Goal: Task Accomplishment & Management: Manage account settings

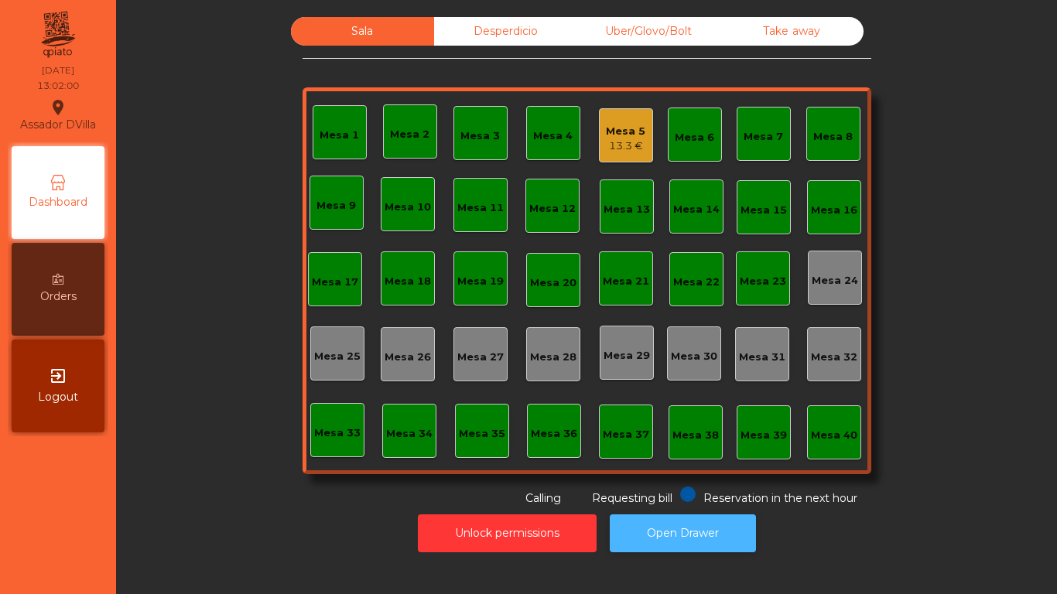
click at [623, 533] on button "Open Drawer" at bounding box center [683, 534] width 146 height 38
click at [623, 532] on button "Open Drawer" at bounding box center [683, 534] width 146 height 38
click at [742, 533] on button "Open Drawer" at bounding box center [683, 534] width 146 height 38
click at [627, 140] on div "13.3 €" at bounding box center [625, 146] width 39 height 15
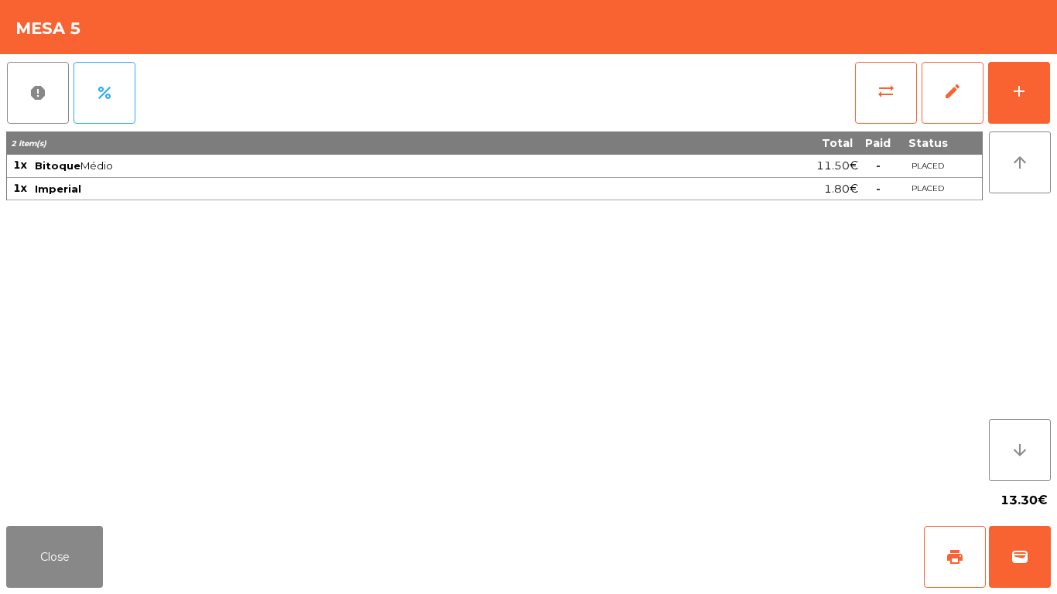
click at [1054, 83] on div "report percent sync_alt edit add 2 item(s) Total Paid Status 1x Bitoque Médio 1…" at bounding box center [528, 287] width 1057 height 466
click at [1048, 98] on button "add" at bounding box center [1019, 93] width 62 height 62
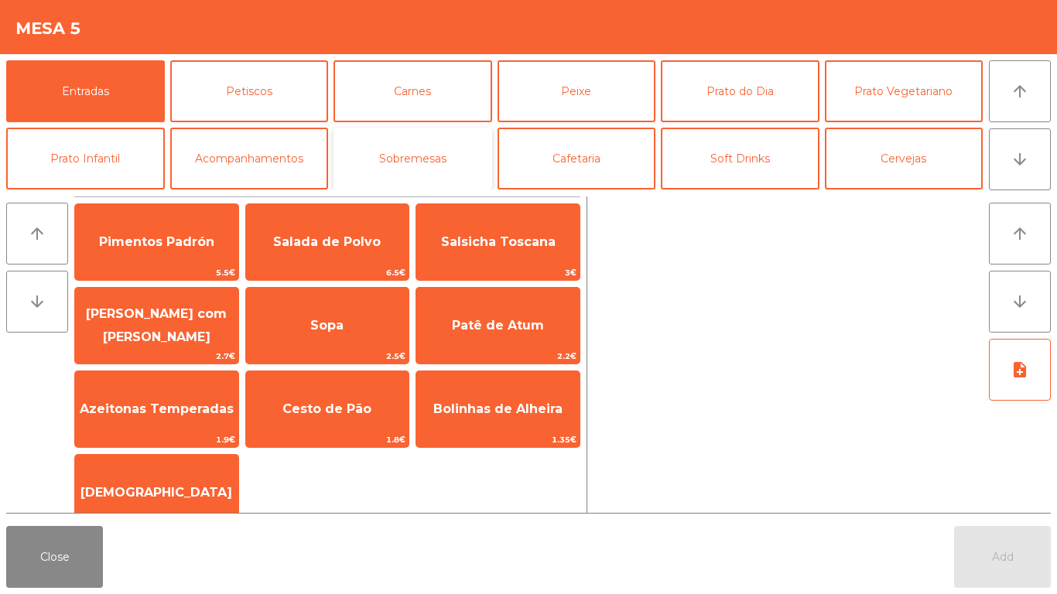
click at [430, 161] on button "Sobremesas" at bounding box center [413, 159] width 159 height 62
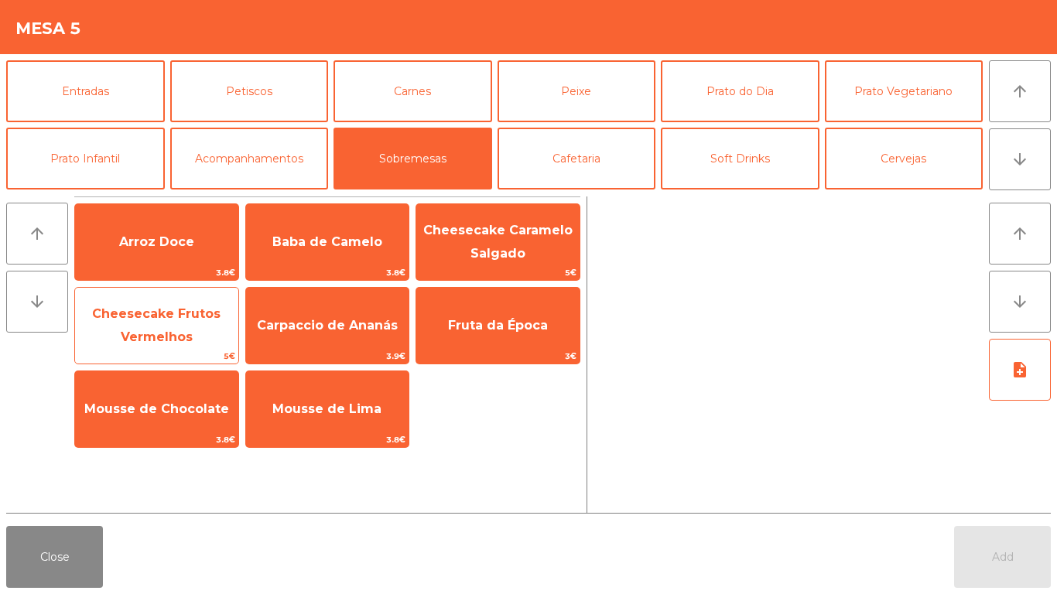
click at [163, 310] on span "Cheesecake Frutos Vermelhos" at bounding box center [156, 326] width 128 height 38
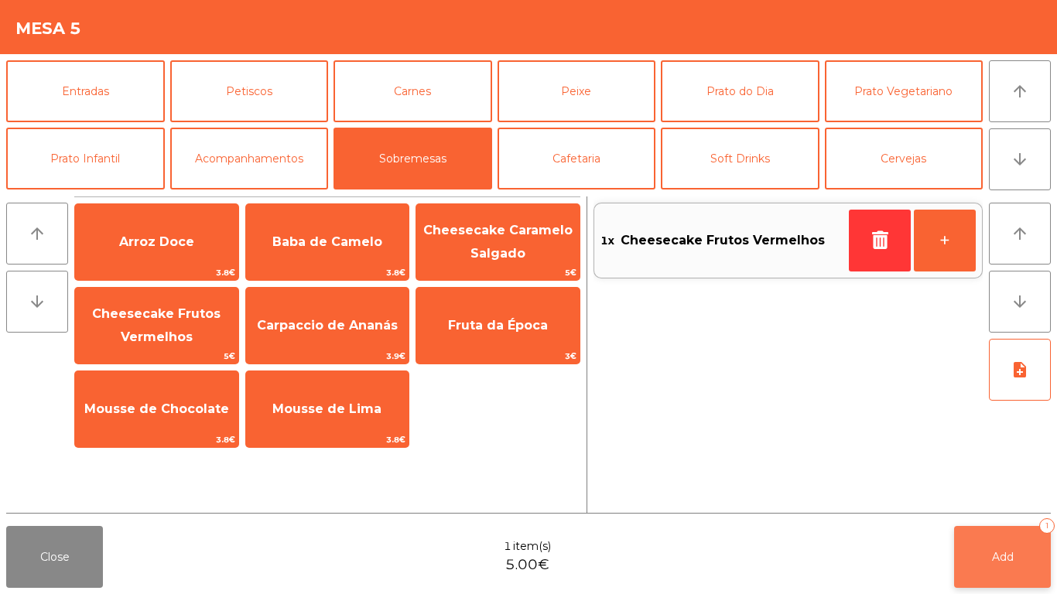
click at [1047, 553] on button "Add 1" at bounding box center [1002, 557] width 97 height 62
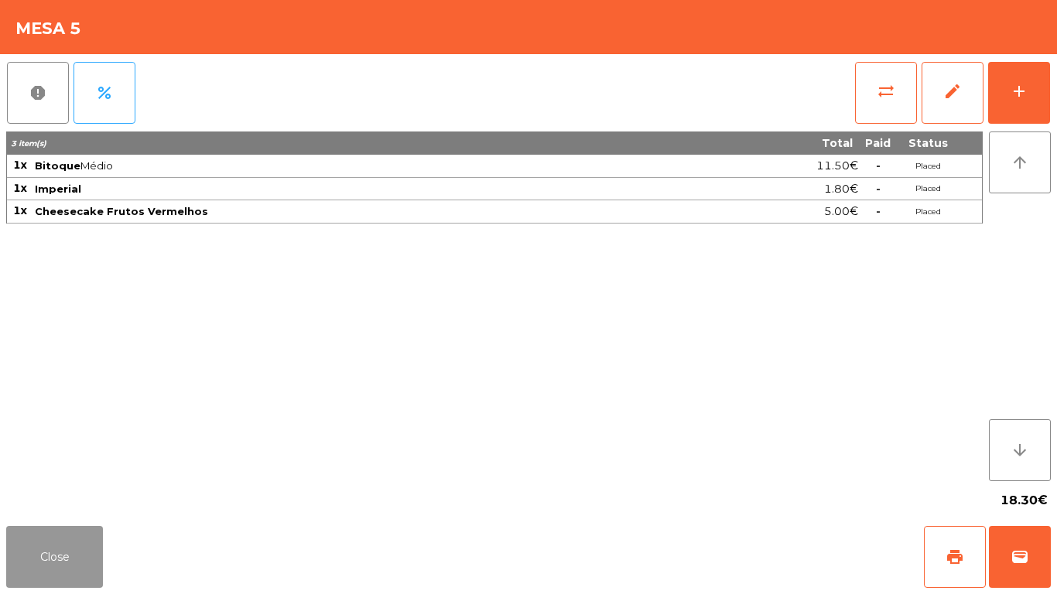
click at [26, 546] on button "Close" at bounding box center [54, 557] width 97 height 62
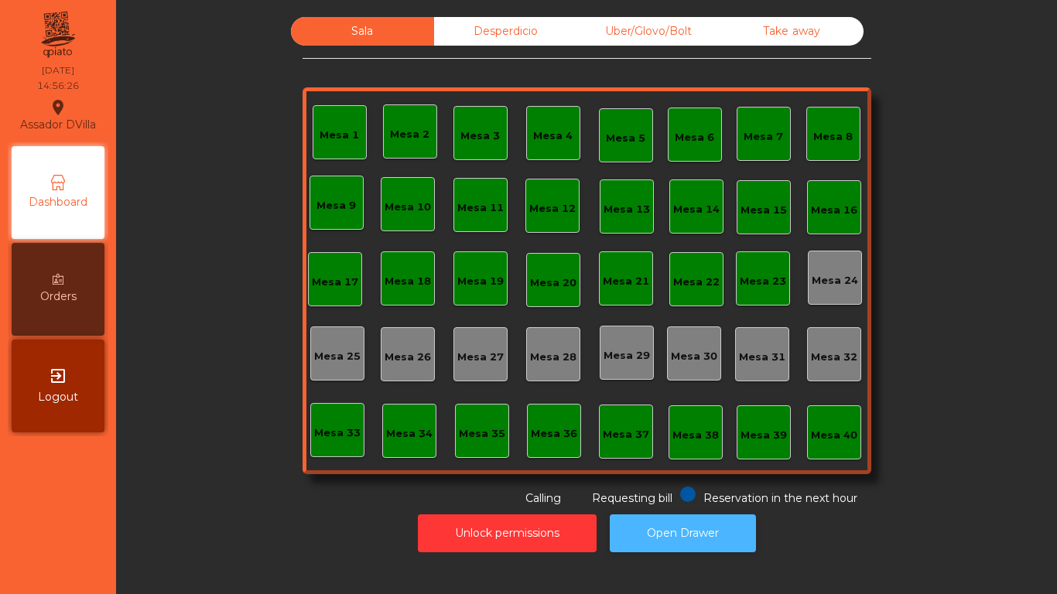
click at [692, 546] on button "Open Drawer" at bounding box center [683, 534] width 146 height 38
click at [685, 518] on button "Open Drawer" at bounding box center [683, 534] width 146 height 38
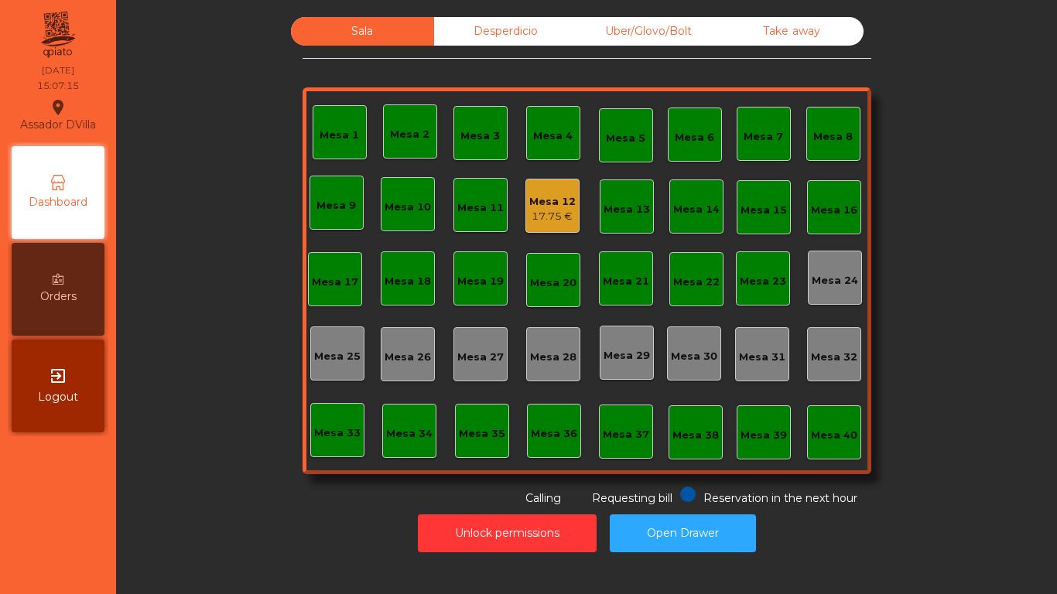
click at [574, 203] on div "Mesa 1 Mesa 2 Mesa 3 Mesa 4 Mesa 5 Mesa 6 Mesa 7 Mesa 8 Mesa 9 Mesa 10 Mesa 11 …" at bounding box center [587, 280] width 569 height 387
click at [567, 204] on div "Mesa 12" at bounding box center [552, 201] width 46 height 15
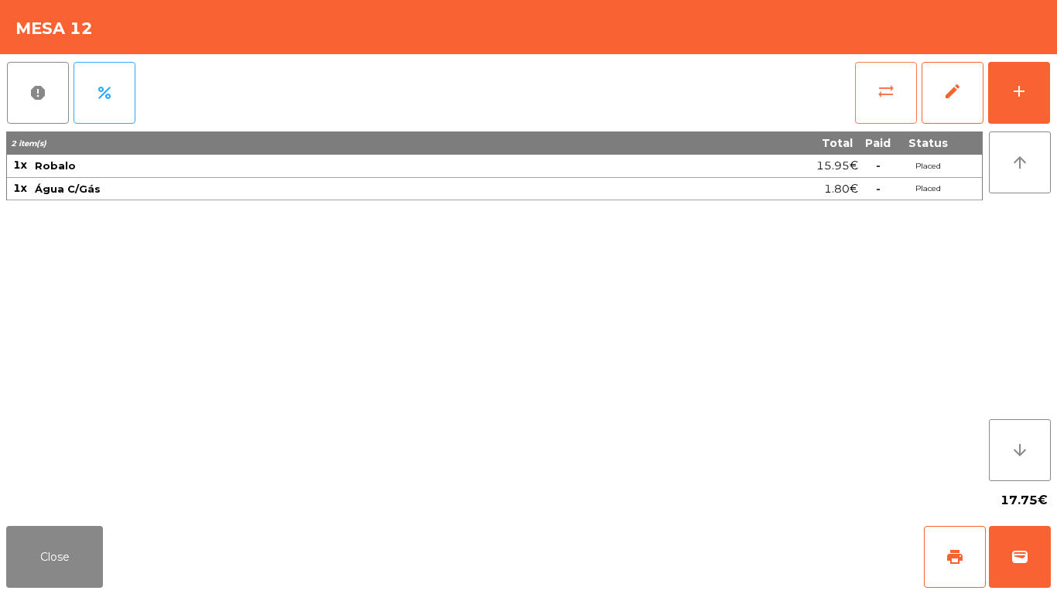
click at [889, 103] on button "sync_alt" at bounding box center [886, 93] width 62 height 62
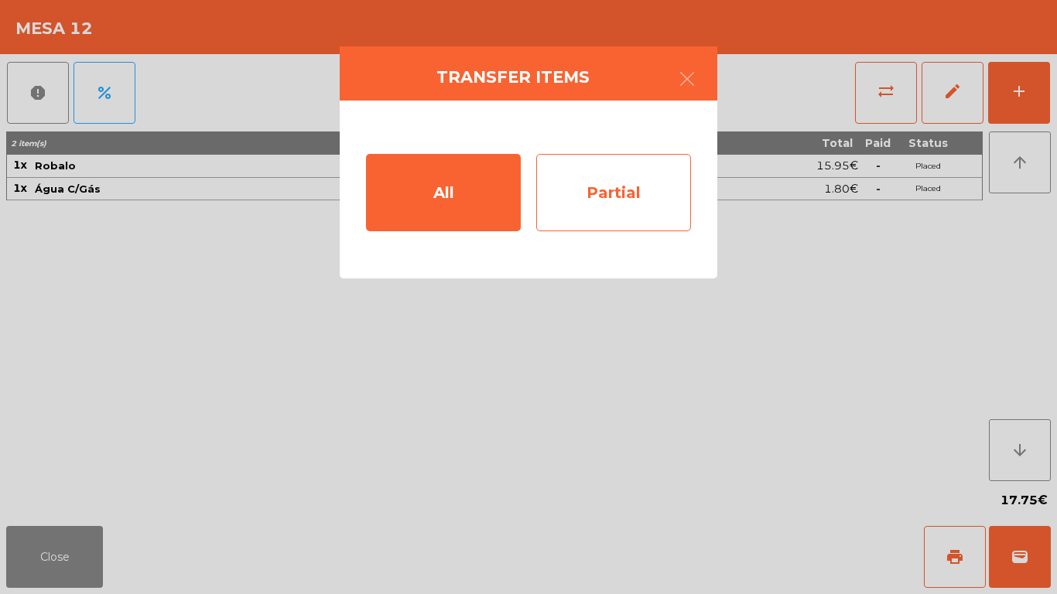
click at [632, 230] on div "Partial" at bounding box center [613, 192] width 155 height 77
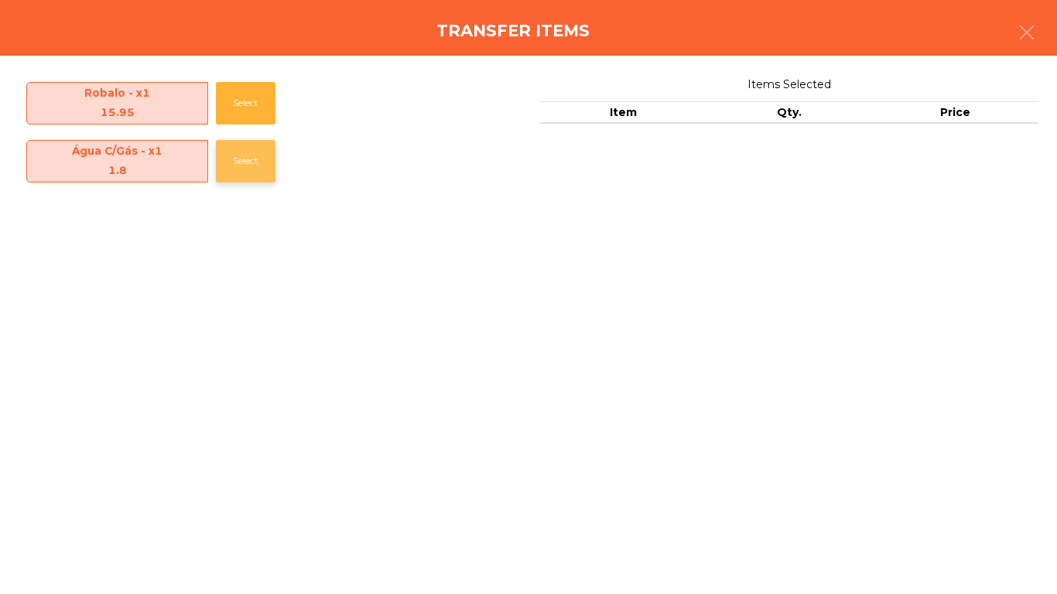
click at [231, 154] on button "Select" at bounding box center [246, 161] width 60 height 43
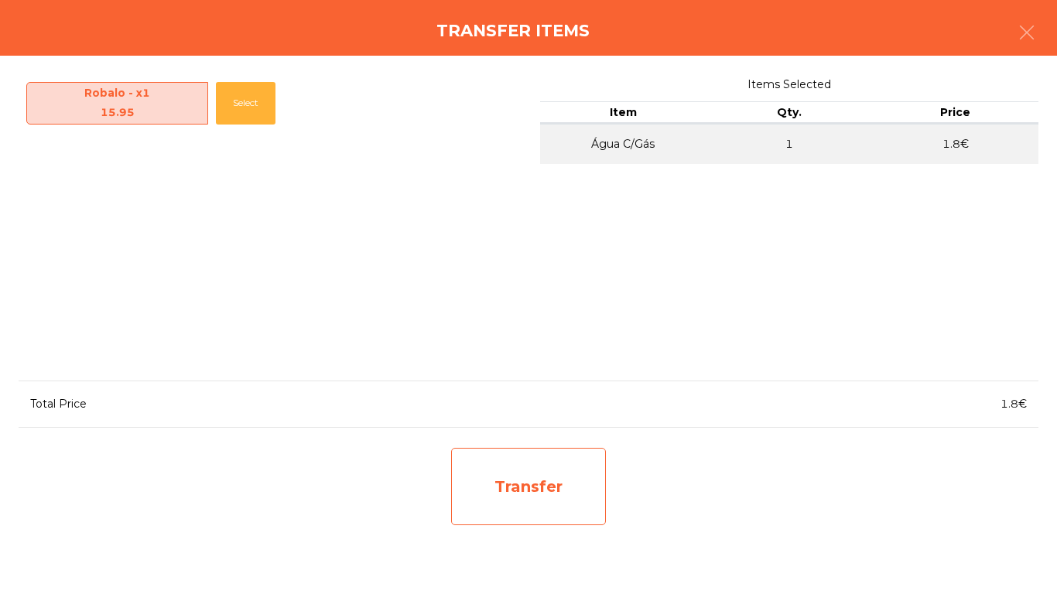
click at [539, 494] on div "Transfer" at bounding box center [528, 486] width 155 height 77
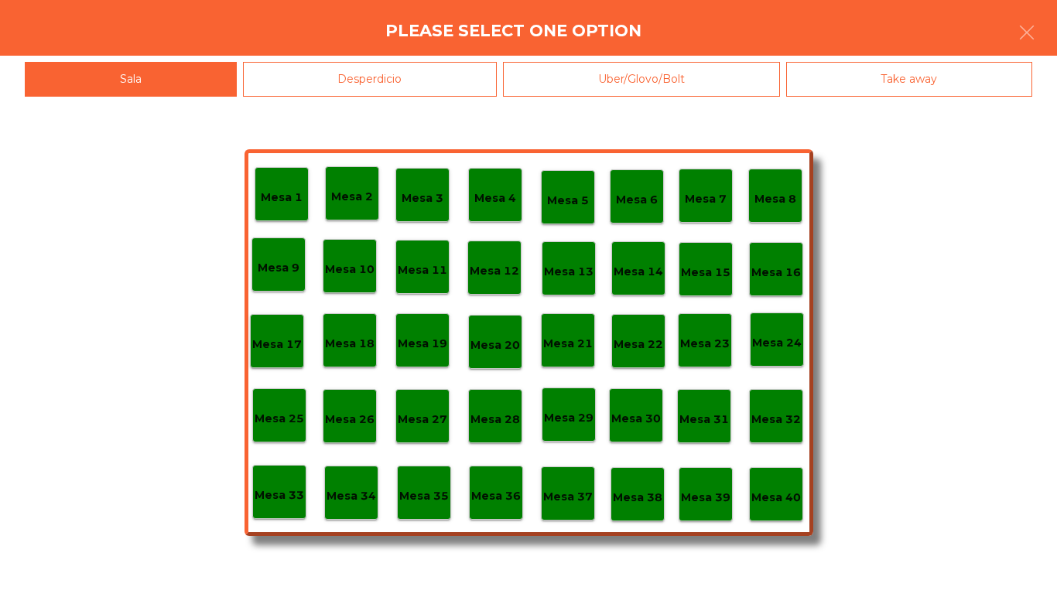
drag, startPoint x: 265, startPoint y: 76, endPoint x: 272, endPoint y: 118, distance: 42.4
click at [266, 76] on div "Desperdicio" at bounding box center [370, 79] width 255 height 35
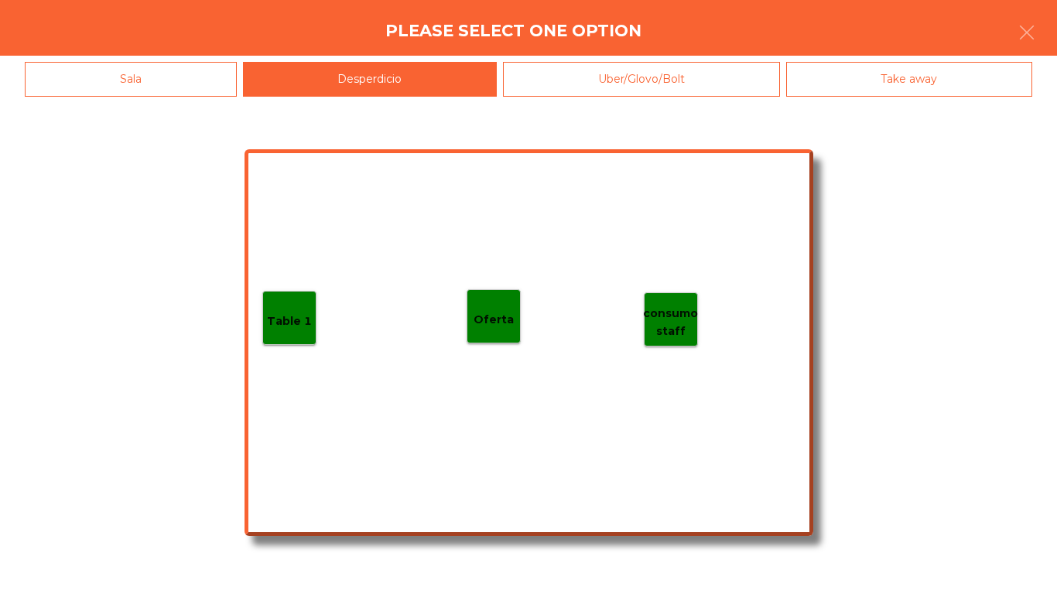
click at [287, 302] on div "Table 1" at bounding box center [289, 318] width 54 height 54
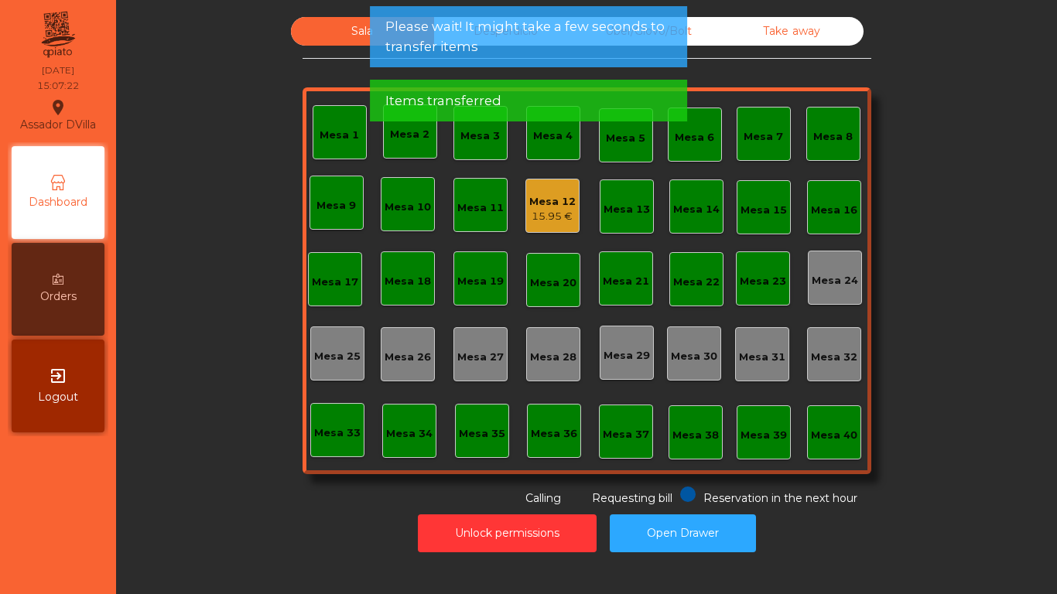
click at [553, 205] on div "Mesa 12" at bounding box center [552, 201] width 46 height 15
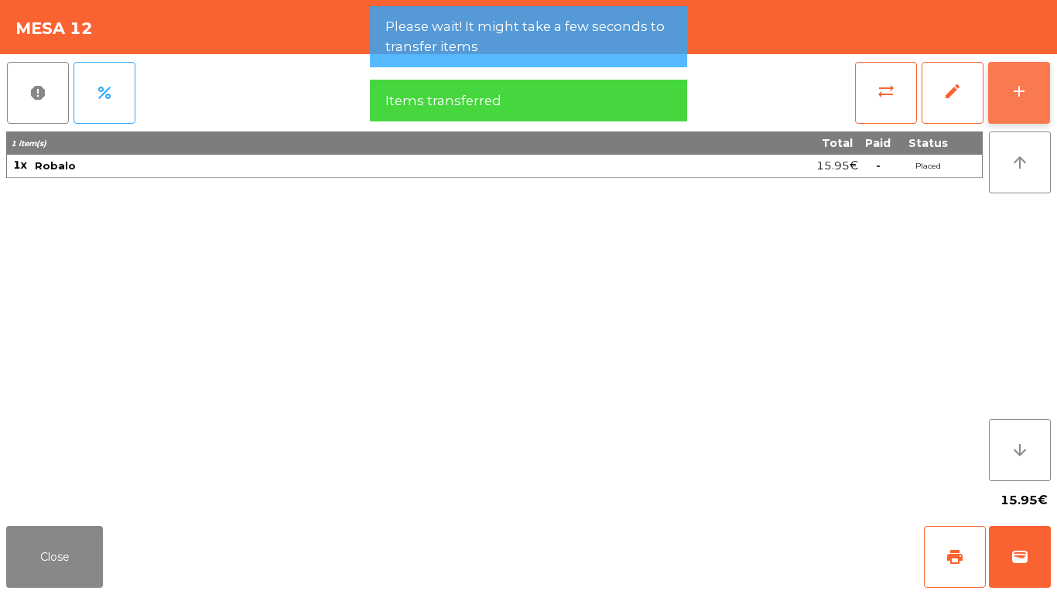
click at [1006, 101] on button "add" at bounding box center [1019, 93] width 62 height 62
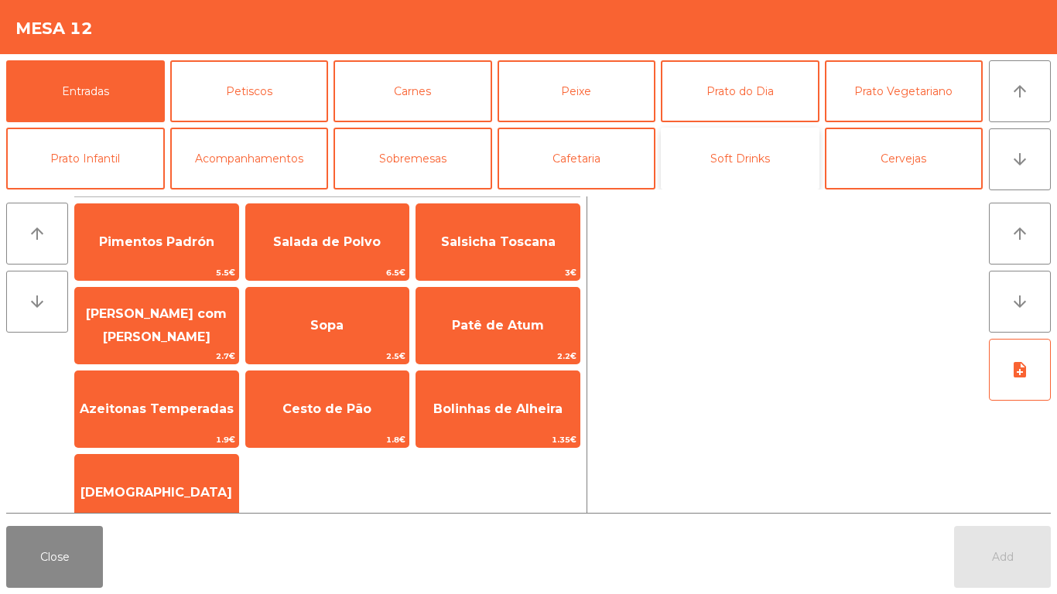
click at [687, 149] on button "Soft Drinks" at bounding box center [740, 159] width 159 height 62
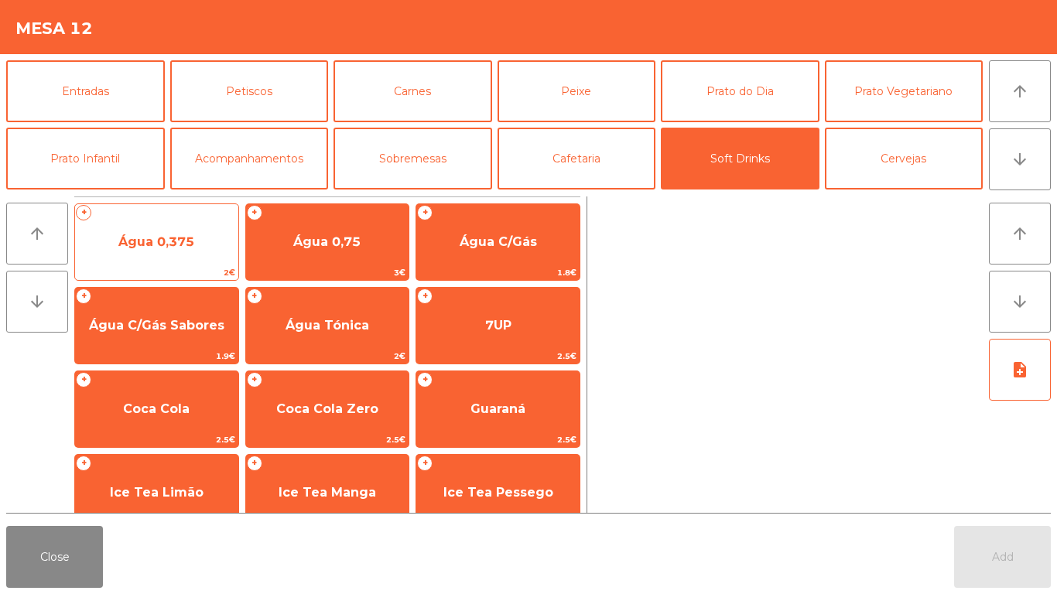
click at [200, 222] on span "Água 0,375" at bounding box center [156, 242] width 163 height 42
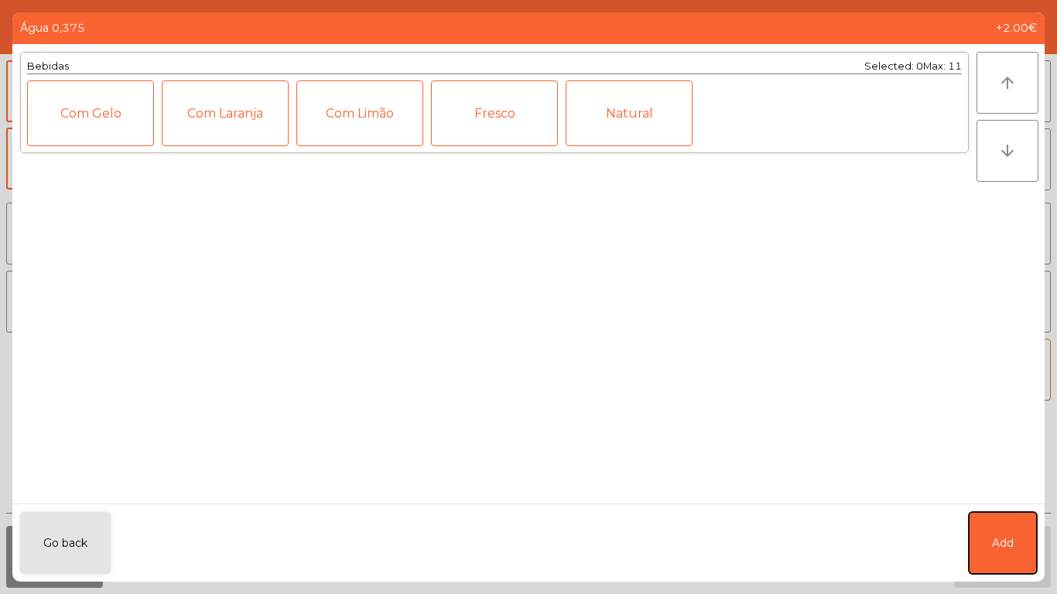
click at [1002, 548] on span "Add" at bounding box center [1003, 544] width 22 height 16
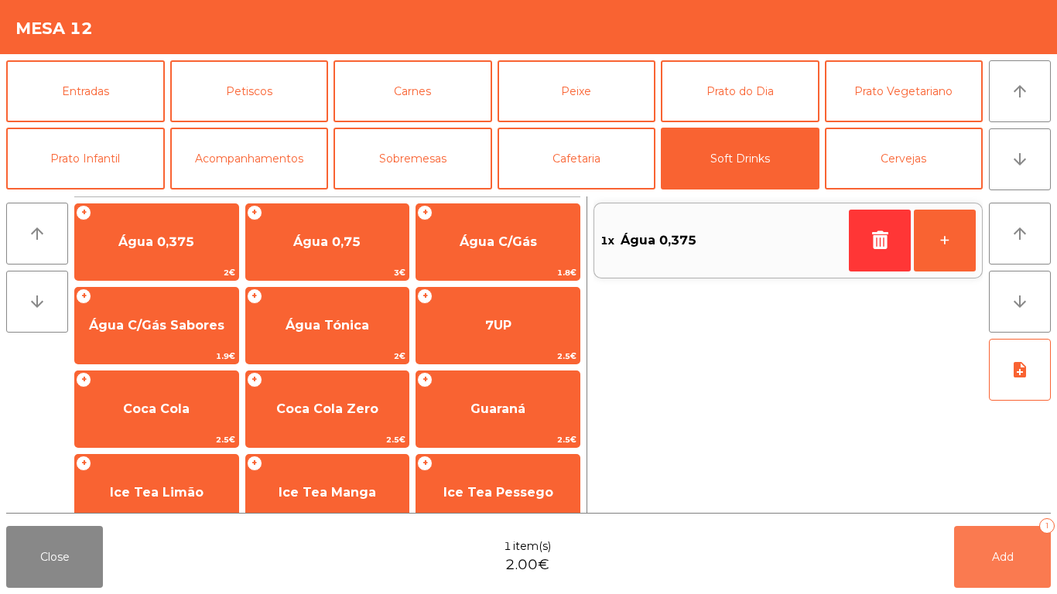
click at [1002, 550] on span "Add" at bounding box center [1003, 557] width 22 height 14
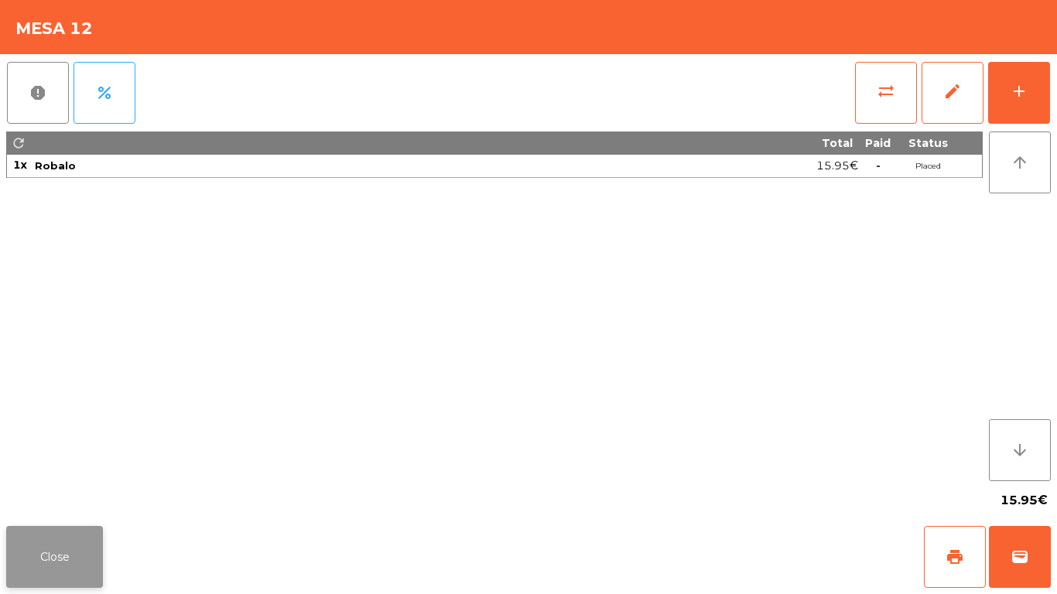
click at [62, 542] on button "Close" at bounding box center [54, 557] width 97 height 62
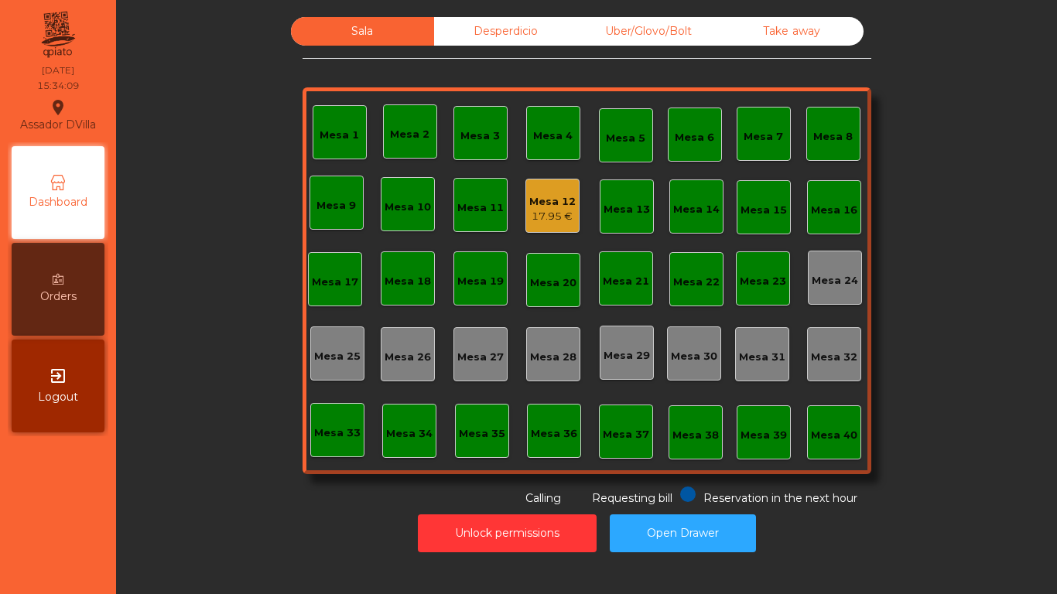
drag, startPoint x: 62, startPoint y: 542, endPoint x: 50, endPoint y: 536, distance: 13.5
click at [63, 542] on nav "Assador DVilla location_on 06/09/2025 15:34:09 Dashboard Orders exit_to_app Log…" at bounding box center [58, 297] width 116 height 594
click at [540, 202] on div "Mesa 12" at bounding box center [552, 201] width 46 height 15
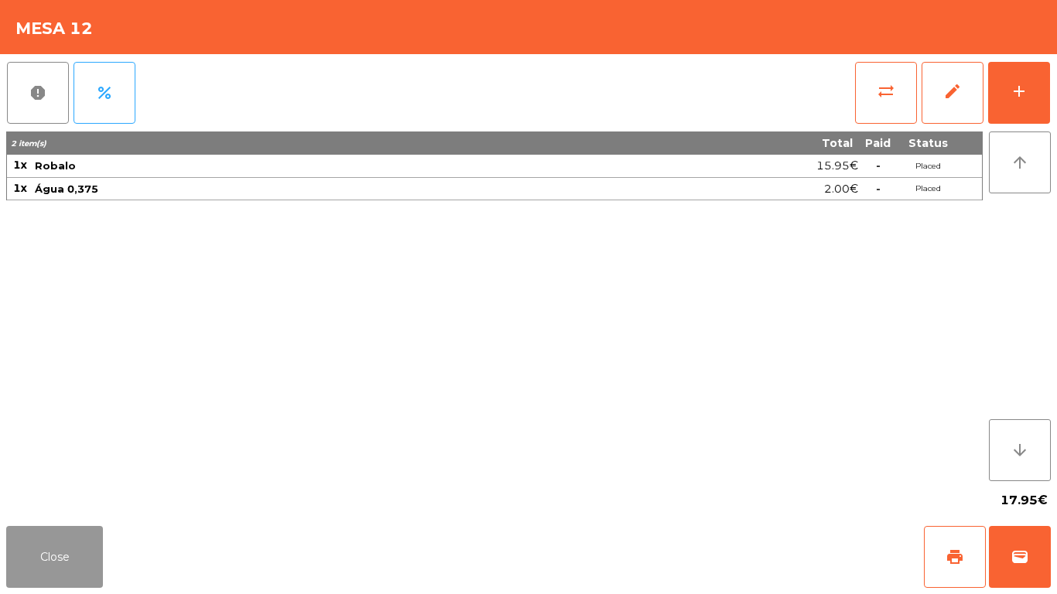
click at [91, 544] on button "Close" at bounding box center [54, 557] width 97 height 62
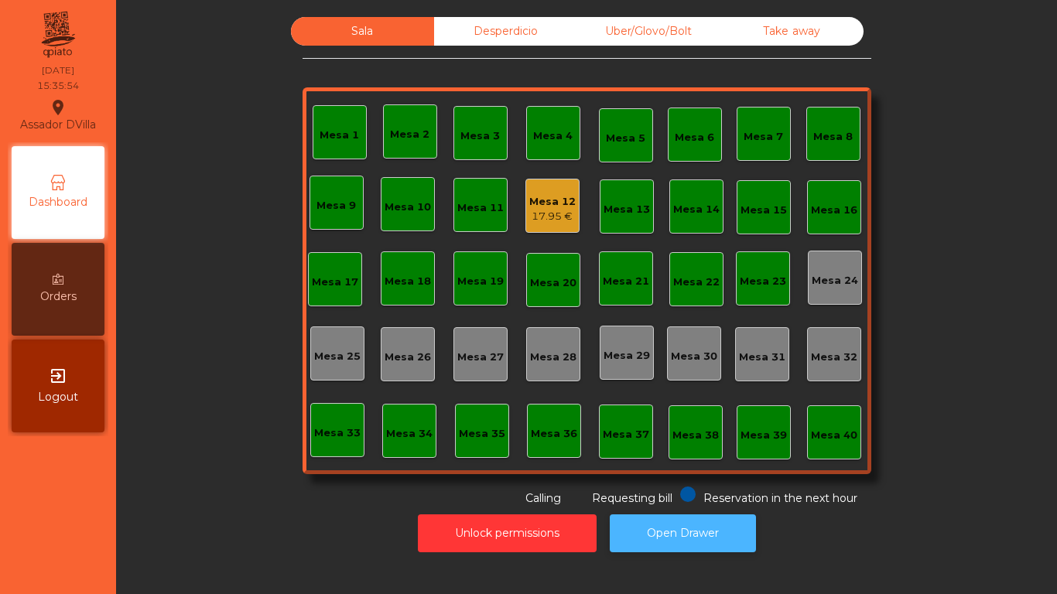
click at [655, 526] on button "Open Drawer" at bounding box center [683, 534] width 146 height 38
click at [529, 206] on div "Mesa 12" at bounding box center [552, 201] width 46 height 15
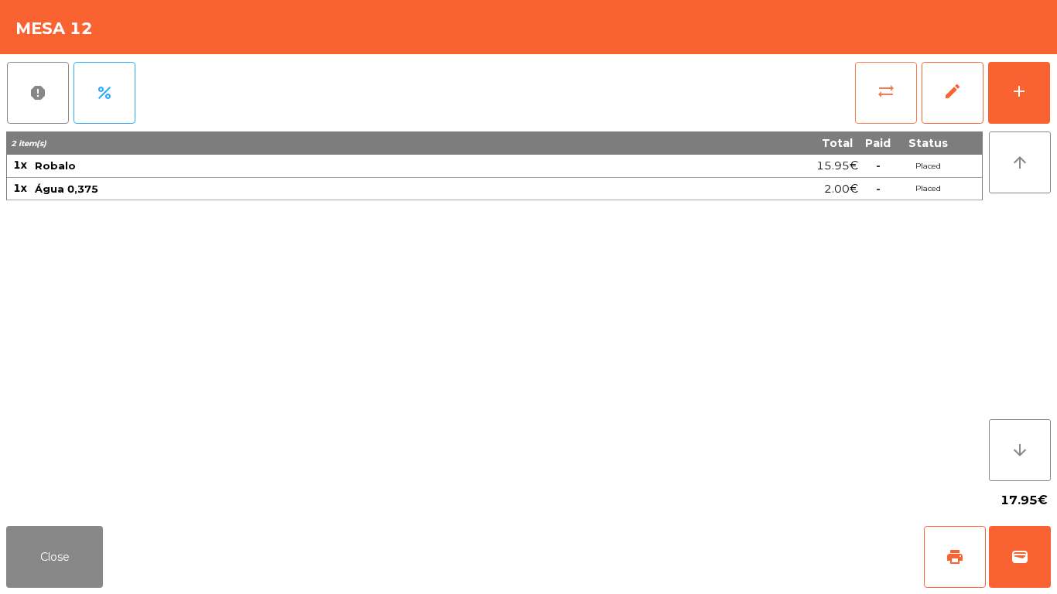
click at [880, 95] on span "sync_alt" at bounding box center [886, 91] width 19 height 19
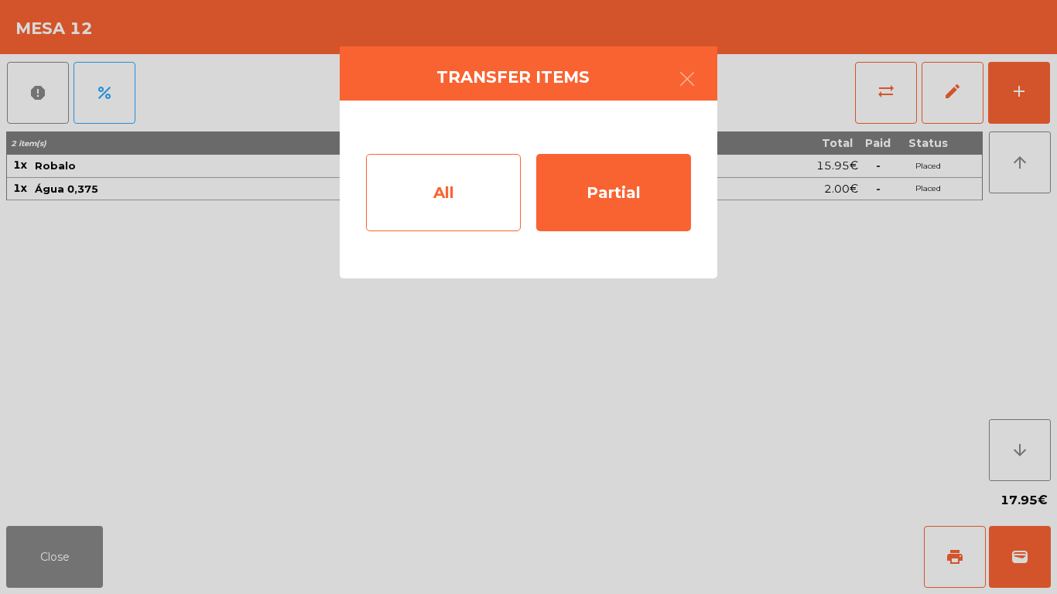
click at [462, 184] on div "All" at bounding box center [443, 192] width 155 height 77
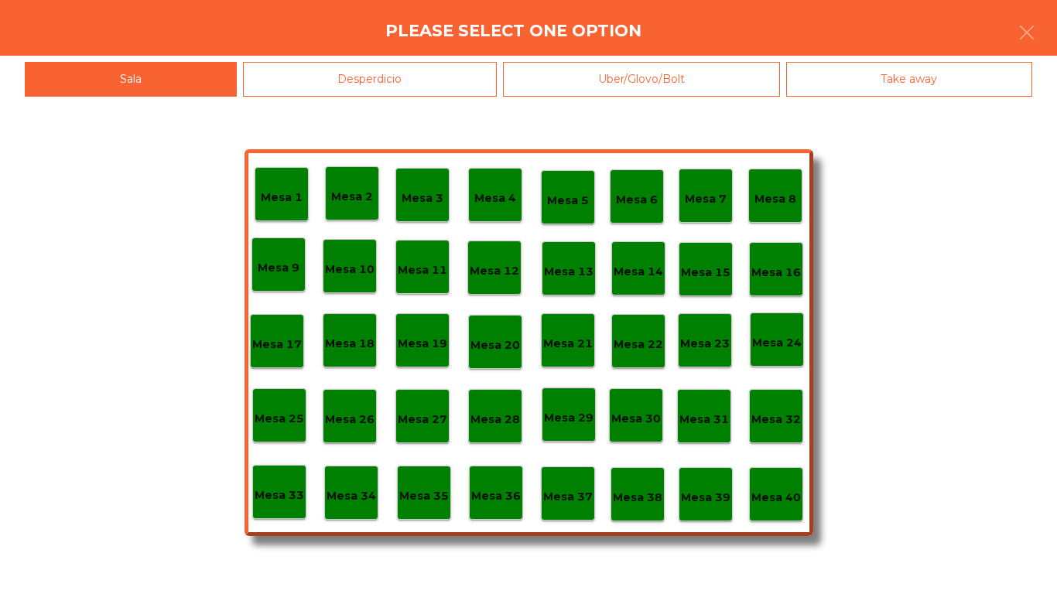
click at [796, 485] on div "Mesa 40" at bounding box center [777, 495] width 50 height 24
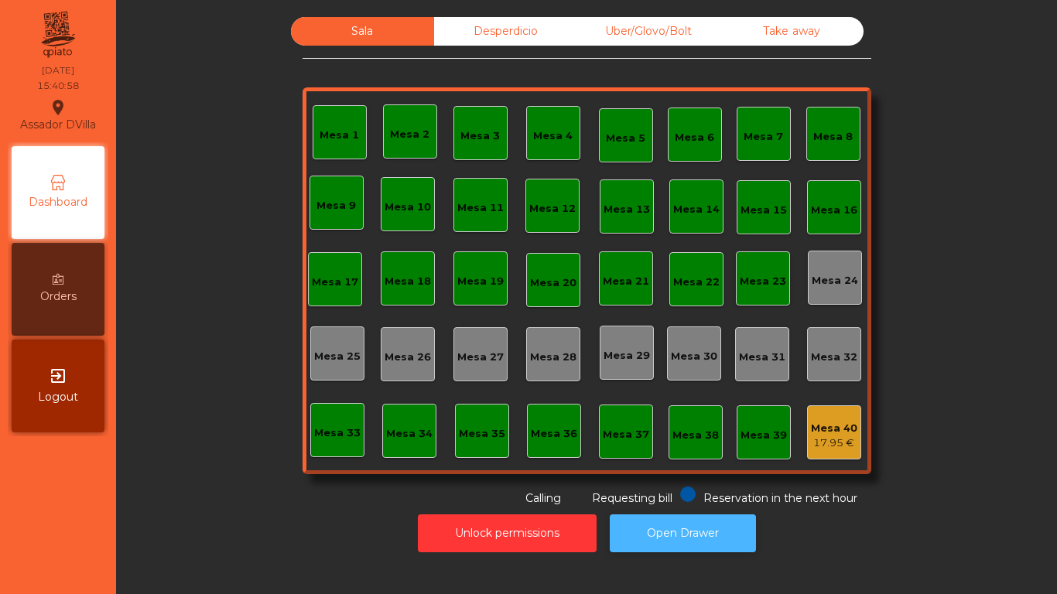
click at [662, 538] on button "Open Drawer" at bounding box center [683, 534] width 146 height 38
click at [685, 40] on div "Uber/Glovo/Bolt" at bounding box center [648, 31] width 143 height 29
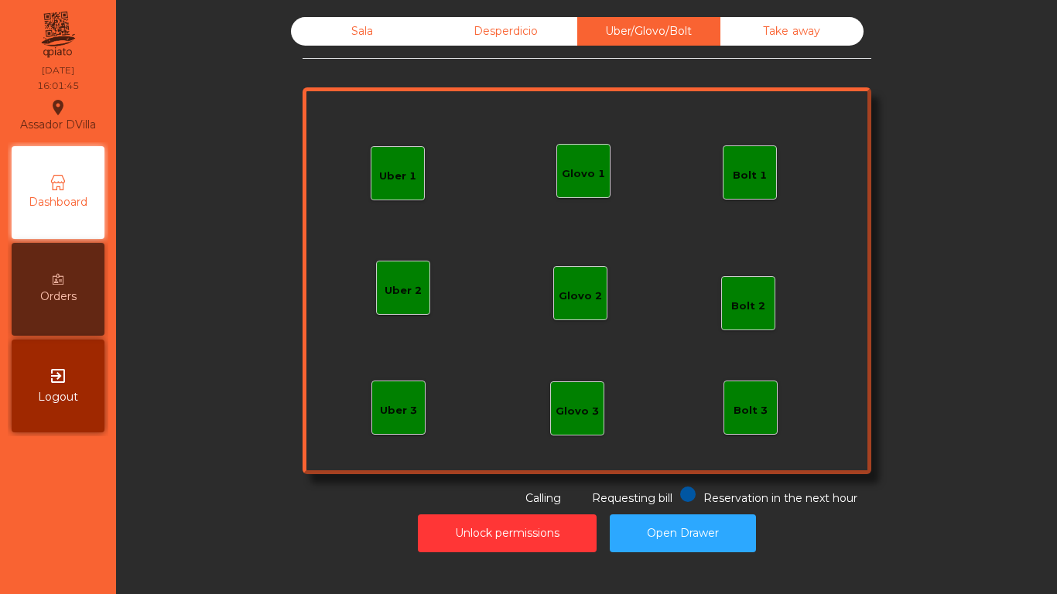
click at [581, 163] on div "Glovo 1" at bounding box center [583, 171] width 43 height 22
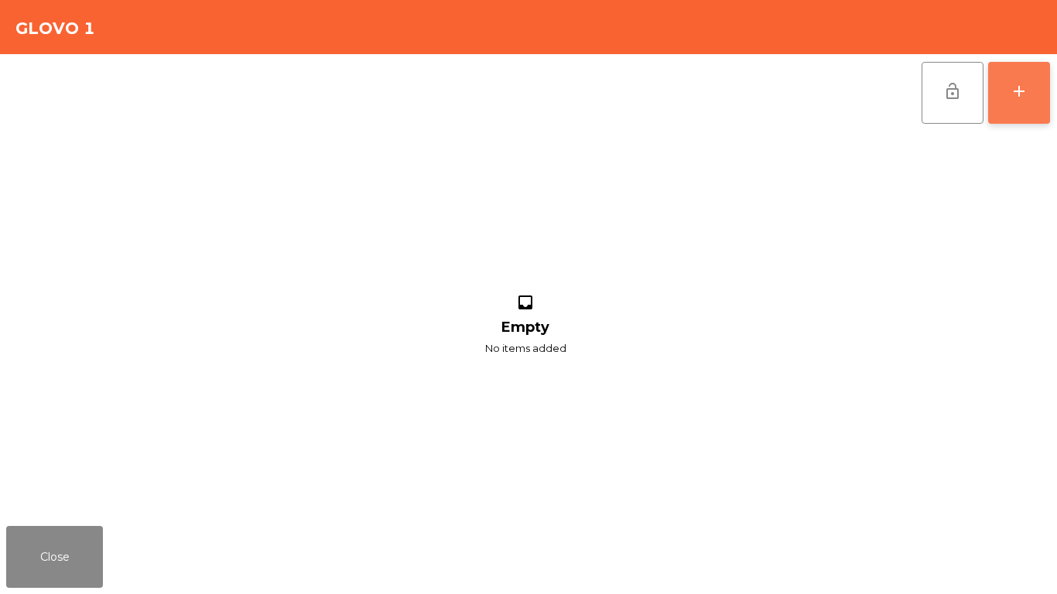
click at [1041, 100] on button "add" at bounding box center [1019, 93] width 62 height 62
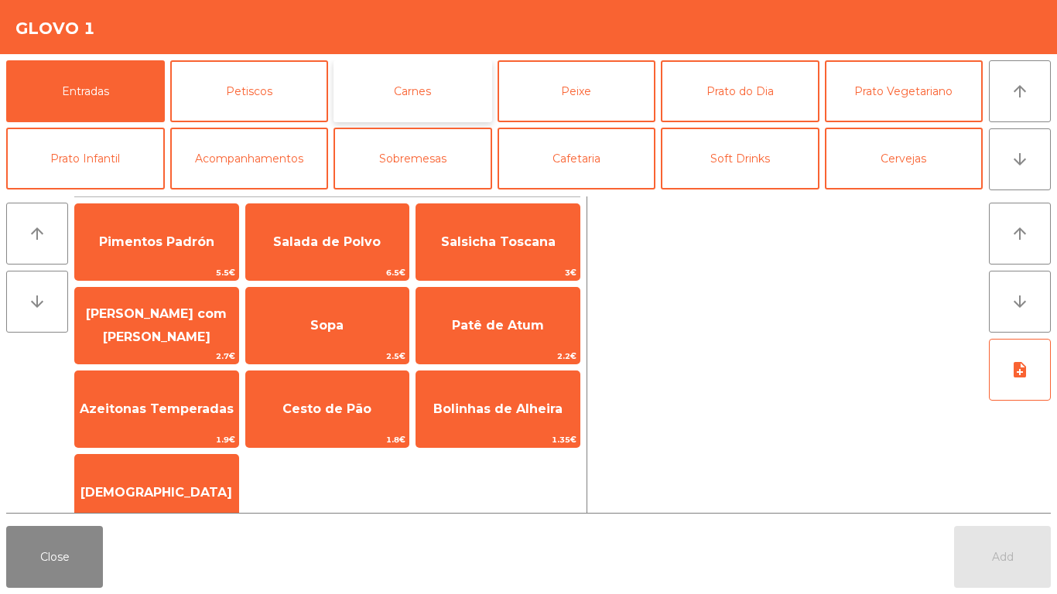
click at [368, 95] on button "Carnes" at bounding box center [413, 91] width 159 height 62
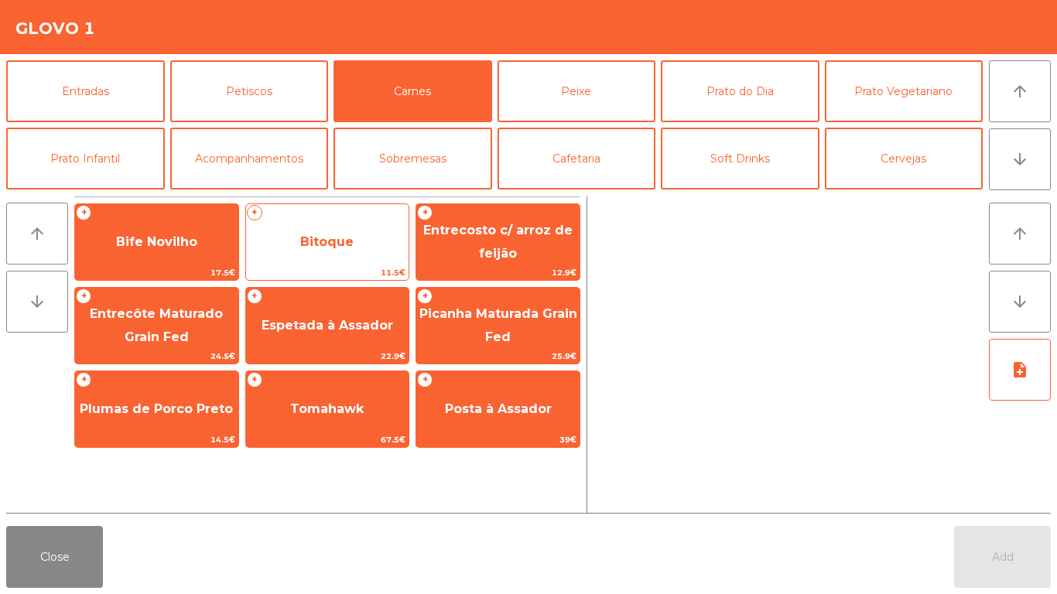
click at [385, 216] on div "+ Bitoque 11.5€" at bounding box center [327, 242] width 165 height 77
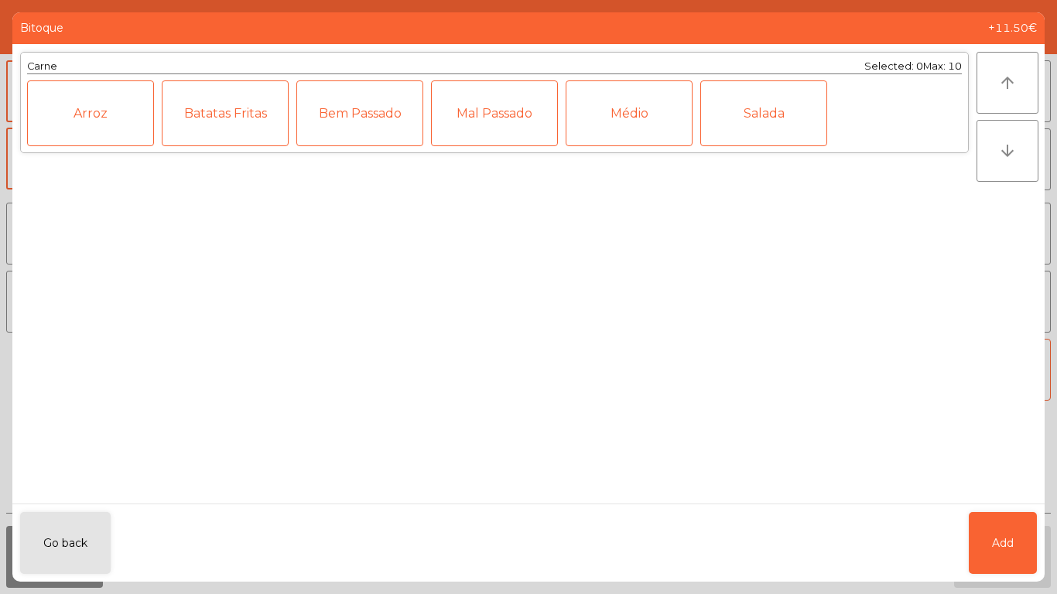
click at [639, 122] on div "Médio" at bounding box center [629, 114] width 127 height 66
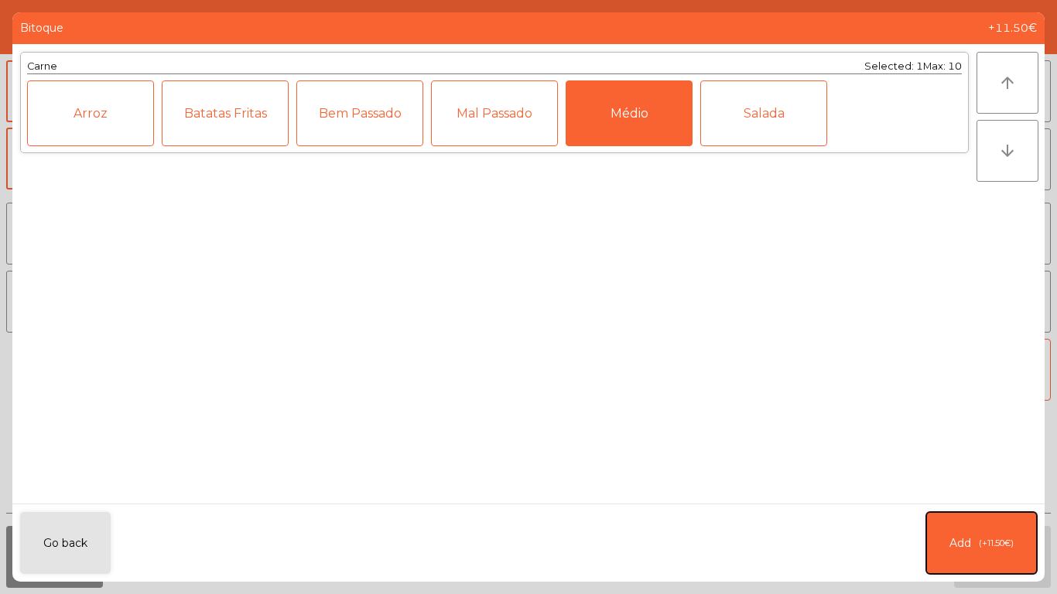
click at [930, 546] on button "Add (+11.50€)" at bounding box center [982, 543] width 111 height 62
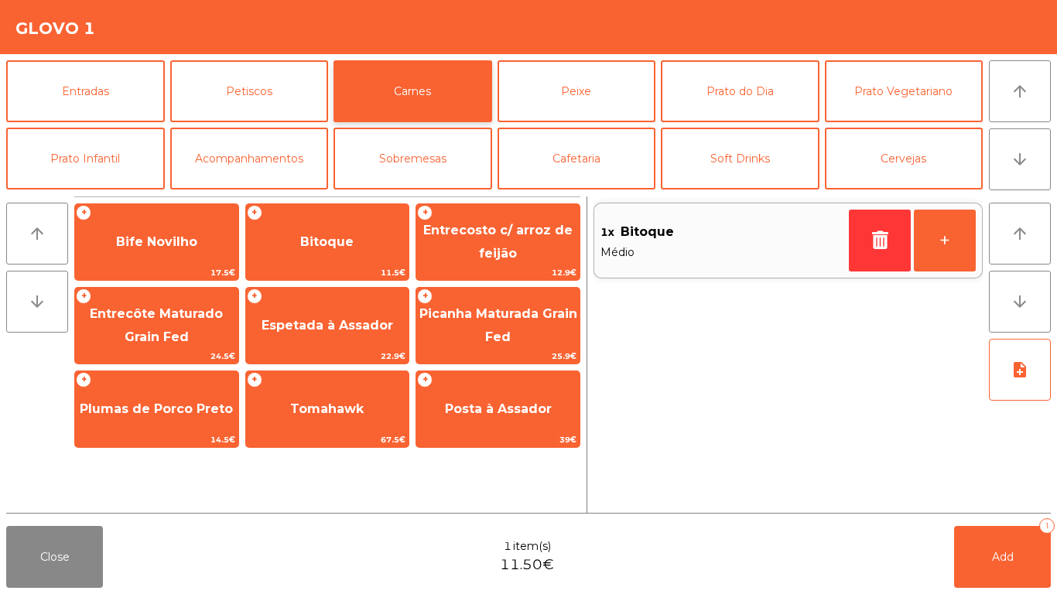
scroll to position [135, 0]
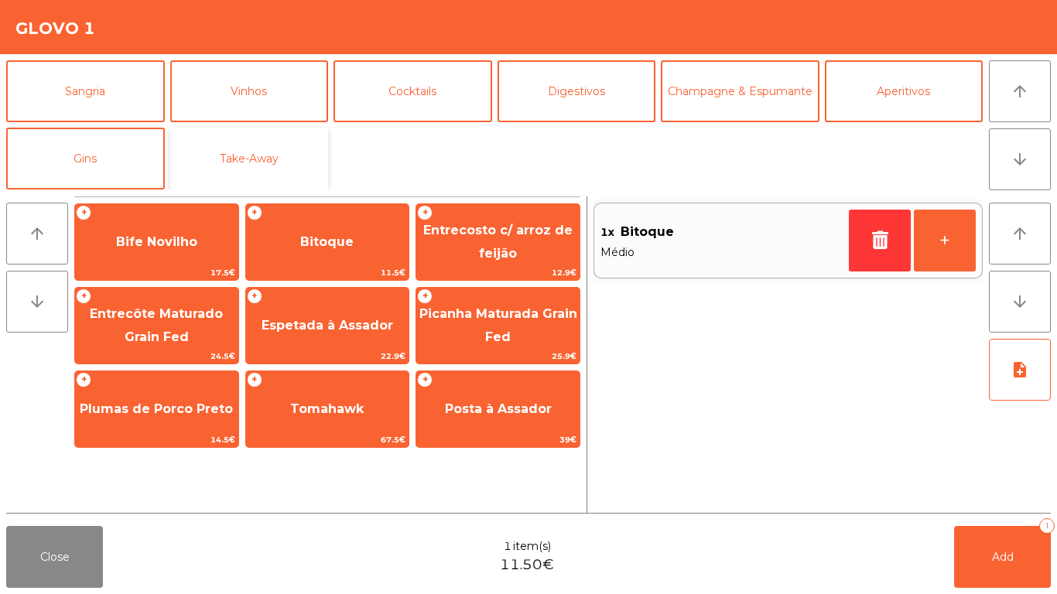
click at [286, 134] on button "Take-Away" at bounding box center [249, 159] width 159 height 62
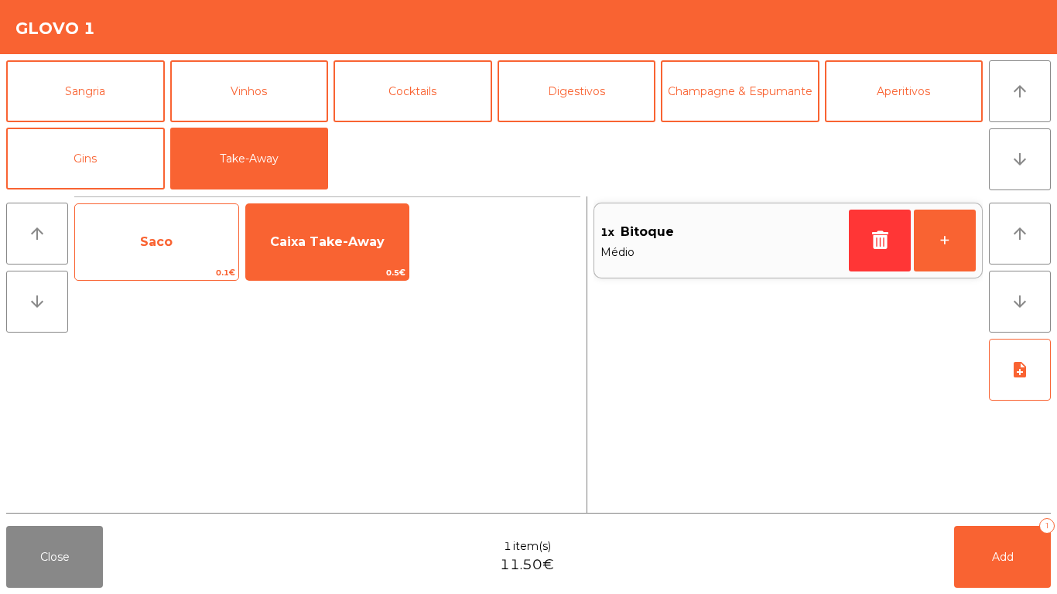
click at [211, 231] on span "Saco" at bounding box center [156, 242] width 163 height 42
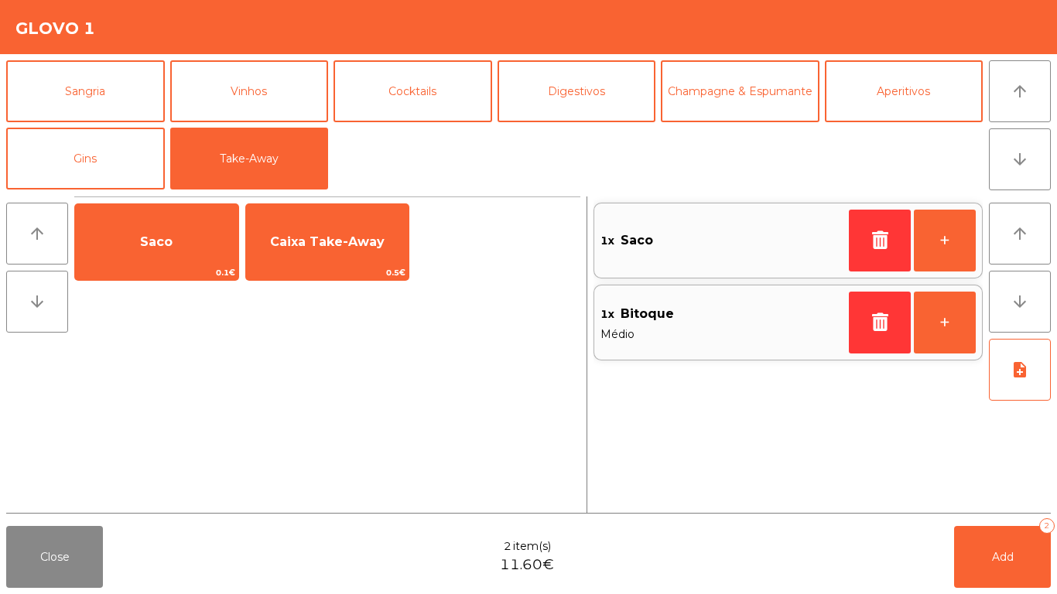
drag, startPoint x: 363, startPoint y: 248, endPoint x: 548, endPoint y: 313, distance: 196.1
click at [364, 248] on span "Caixa Take-Away" at bounding box center [327, 242] width 115 height 15
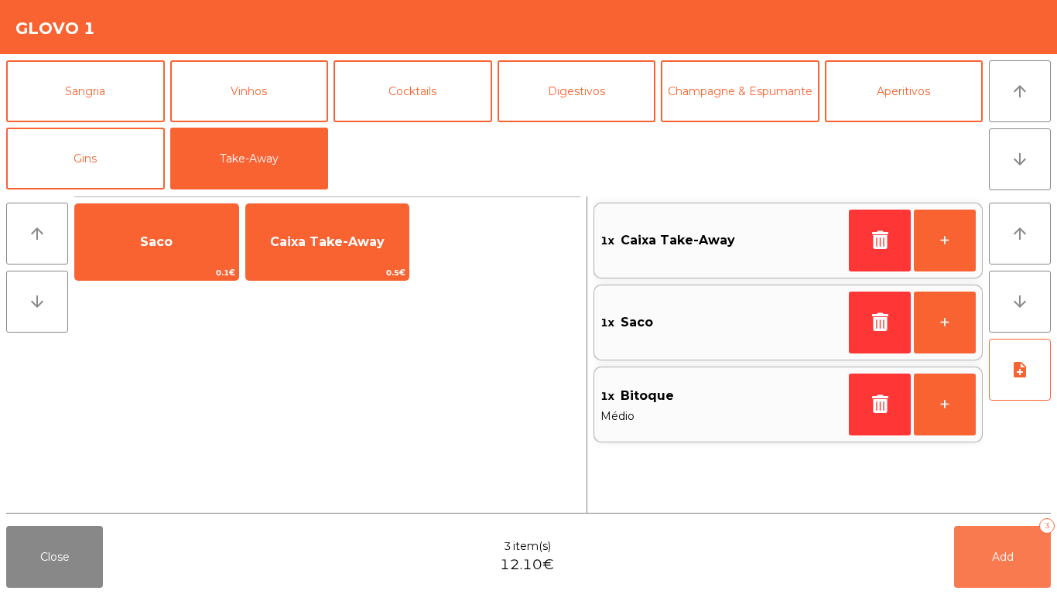
drag, startPoint x: 1013, startPoint y: 565, endPoint x: 498, endPoint y: 508, distance: 517.9
click at [1001, 562] on button "Add 3" at bounding box center [1002, 557] width 97 height 62
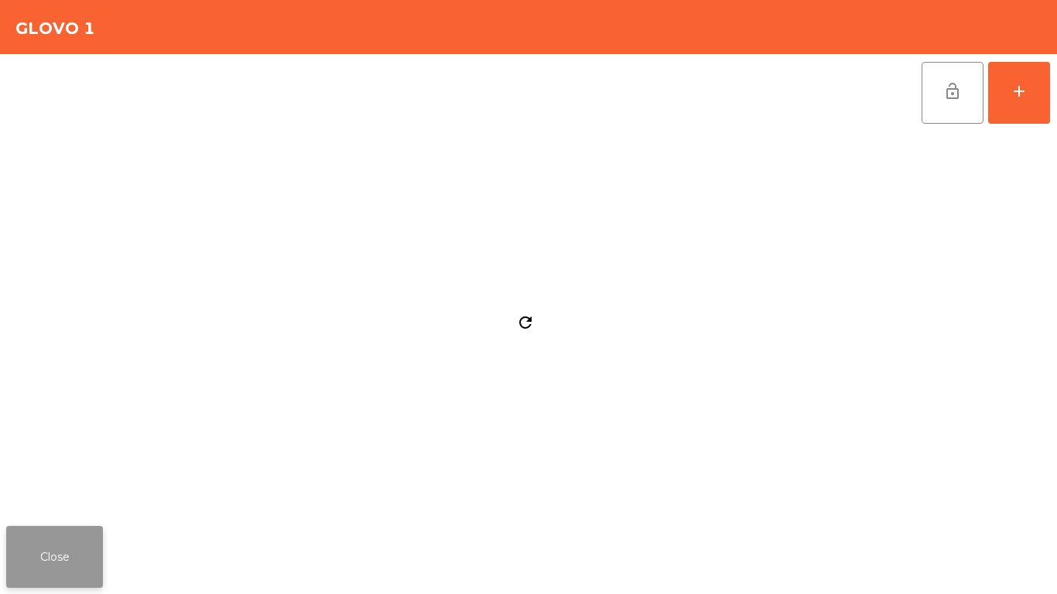
click at [91, 553] on button "Close" at bounding box center [54, 557] width 97 height 62
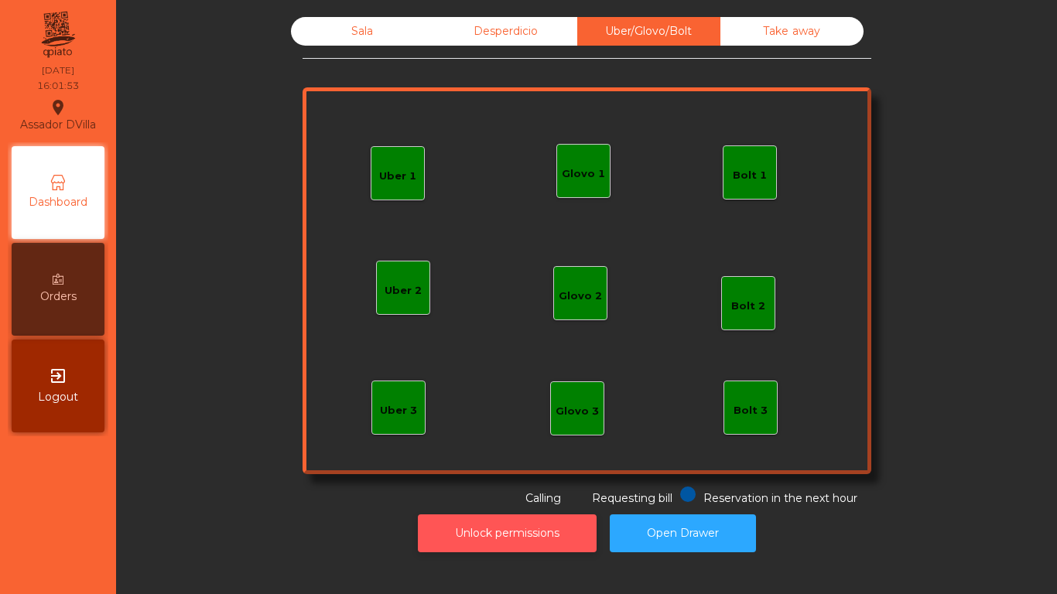
click at [535, 528] on button "Unlock permissions" at bounding box center [507, 534] width 179 height 38
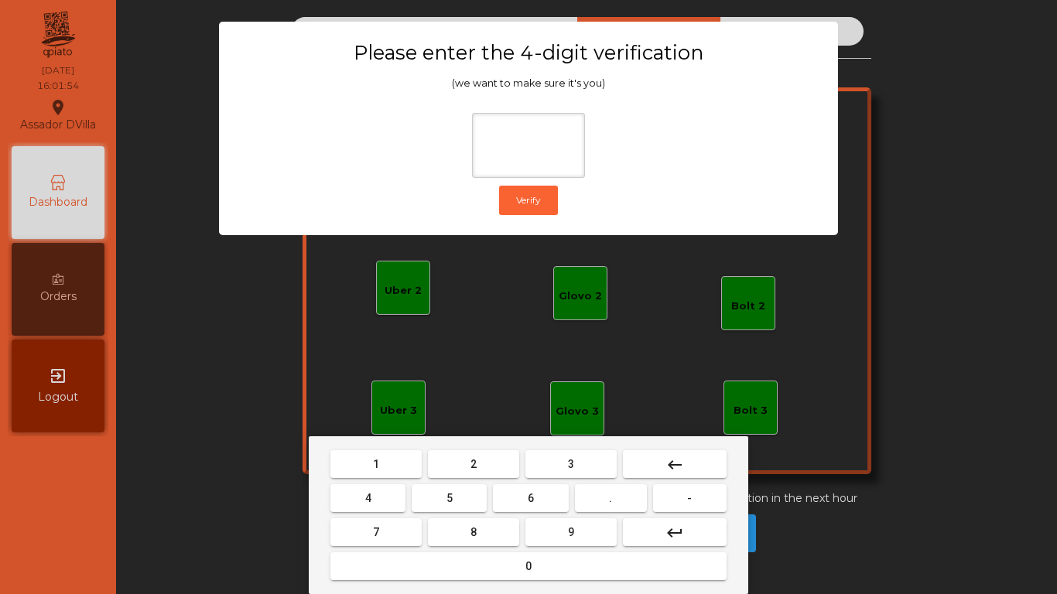
click at [393, 464] on button "1" at bounding box center [376, 465] width 91 height 28
click at [546, 547] on mat-keyboard-key "9" at bounding box center [571, 533] width 98 height 34
click at [543, 530] on button "9" at bounding box center [571, 533] width 91 height 28
drag, startPoint x: 367, startPoint y: 496, endPoint x: 437, endPoint y: 563, distance: 96.4
click at [366, 496] on span "4" at bounding box center [368, 498] width 6 height 12
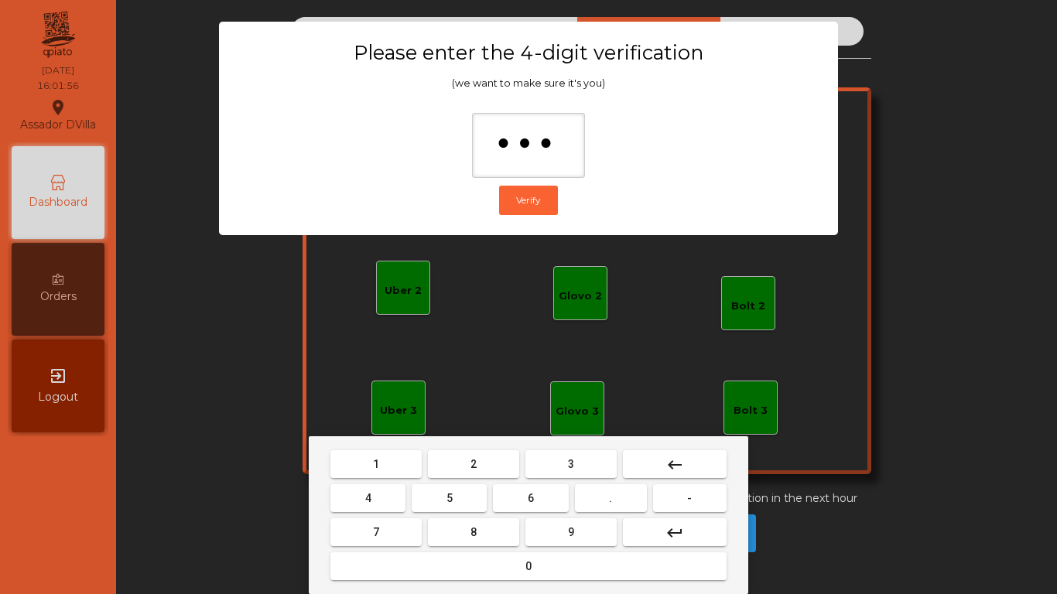
click at [460, 577] on button "0" at bounding box center [529, 567] width 396 height 28
type input "****"
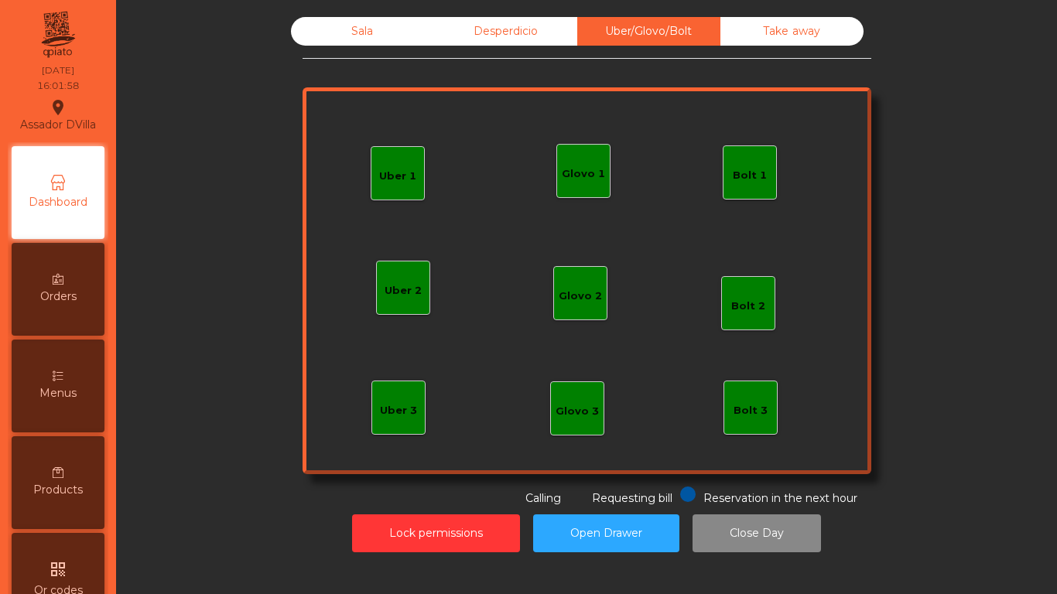
drag, startPoint x: 526, startPoint y: 63, endPoint x: 532, endPoint y: 42, distance: 21.6
click at [526, 59] on div "Sala Desperdicio Uber/Glovo/Bolt Take away Uber 1 Uber 3 Bolt 2 Glovo 2 Uber 2 …" at bounding box center [587, 262] width 569 height 490
click at [533, 41] on div "Desperdicio" at bounding box center [505, 31] width 143 height 29
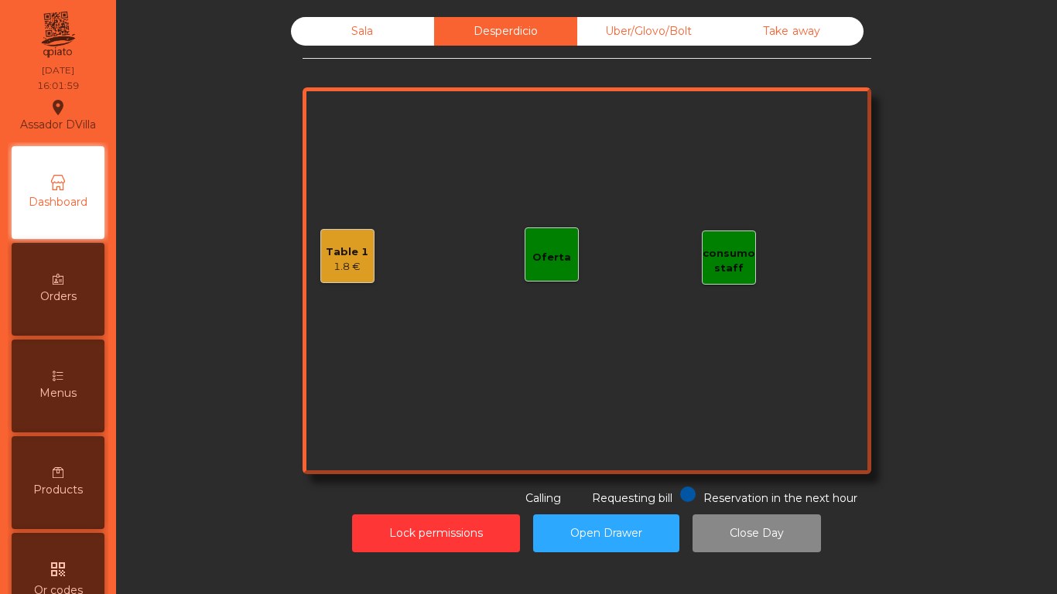
click at [639, 17] on div "Uber/Glovo/Bolt" at bounding box center [648, 31] width 143 height 29
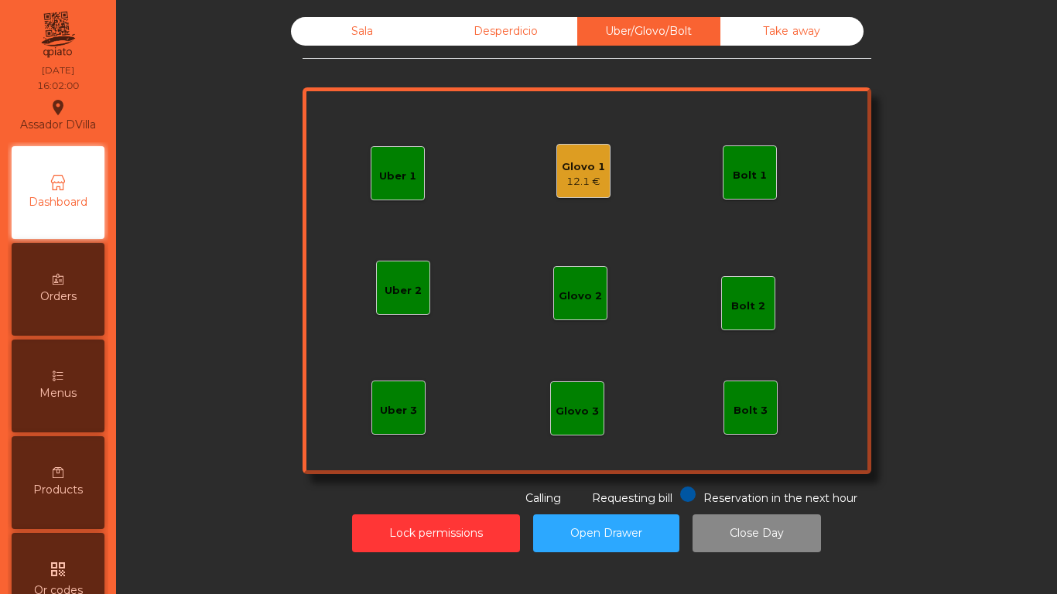
click at [645, 43] on div "Uber/Glovo/Bolt" at bounding box center [648, 31] width 143 height 29
click at [588, 156] on div "Glovo 1 12.1 €" at bounding box center [583, 171] width 43 height 36
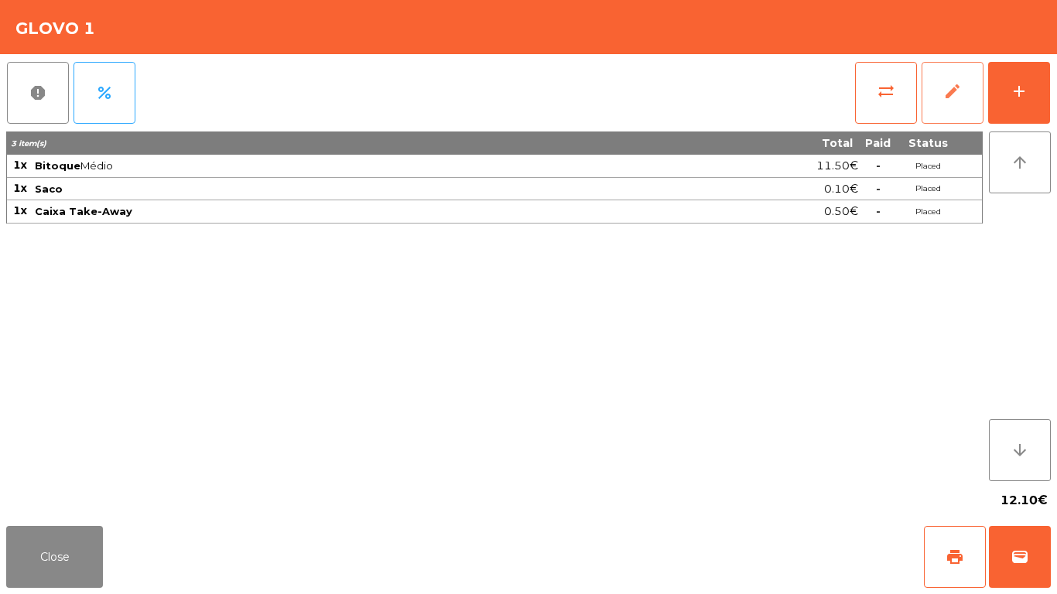
click at [951, 101] on button "edit" at bounding box center [953, 93] width 62 height 62
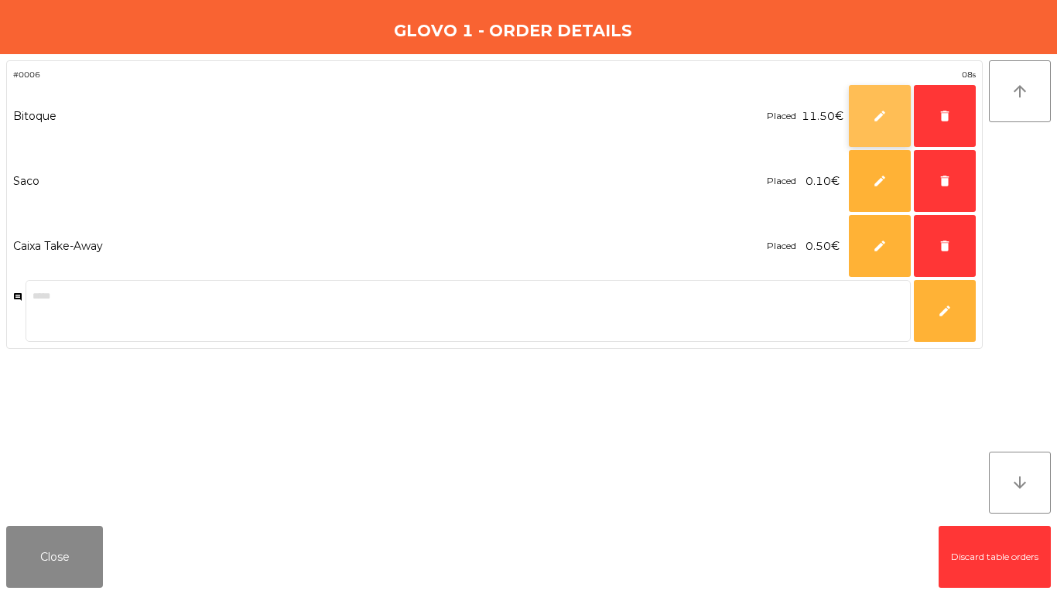
click at [865, 125] on button "edit" at bounding box center [880, 116] width 62 height 62
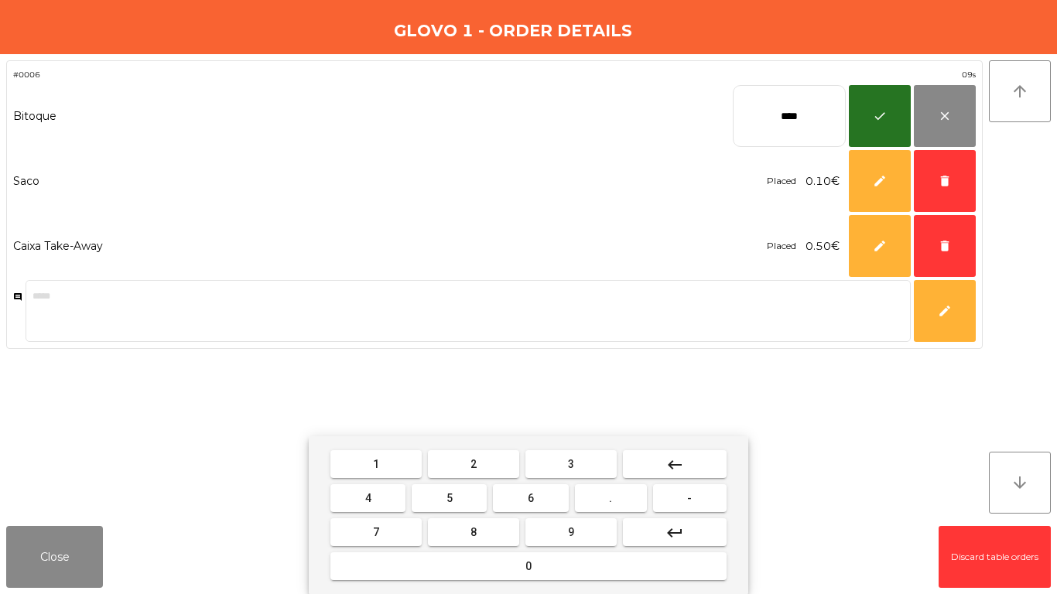
click at [682, 457] on mat-icon "keyboard_backspace" at bounding box center [675, 465] width 19 height 19
type input "*"
click at [393, 500] on button "4" at bounding box center [368, 499] width 75 height 28
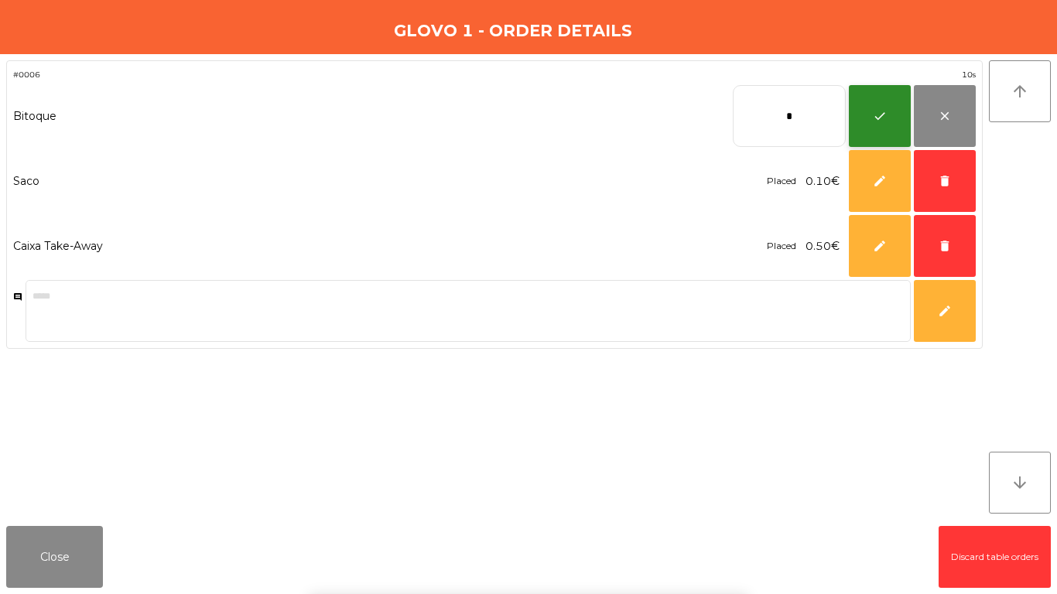
click at [862, 119] on button "check" at bounding box center [880, 116] width 62 height 62
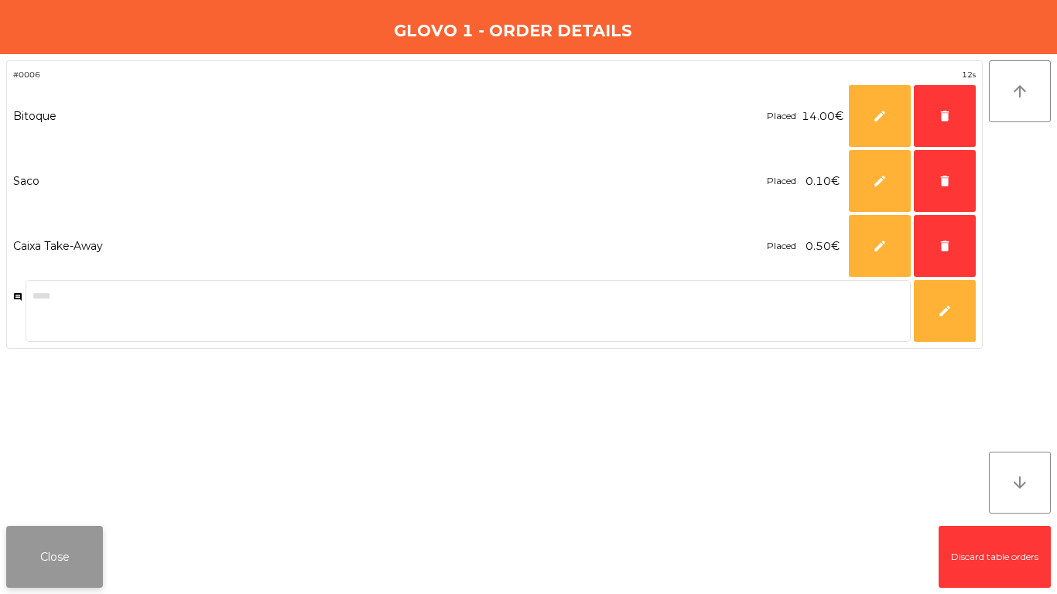
click at [40, 566] on button "Close" at bounding box center [54, 557] width 97 height 62
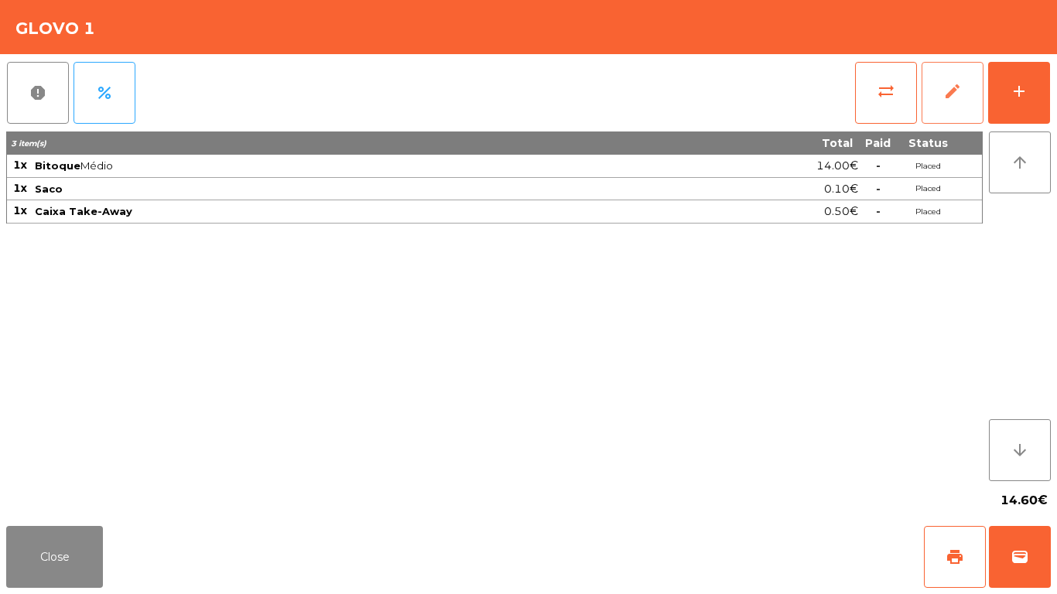
click at [965, 99] on button "edit" at bounding box center [953, 93] width 62 height 62
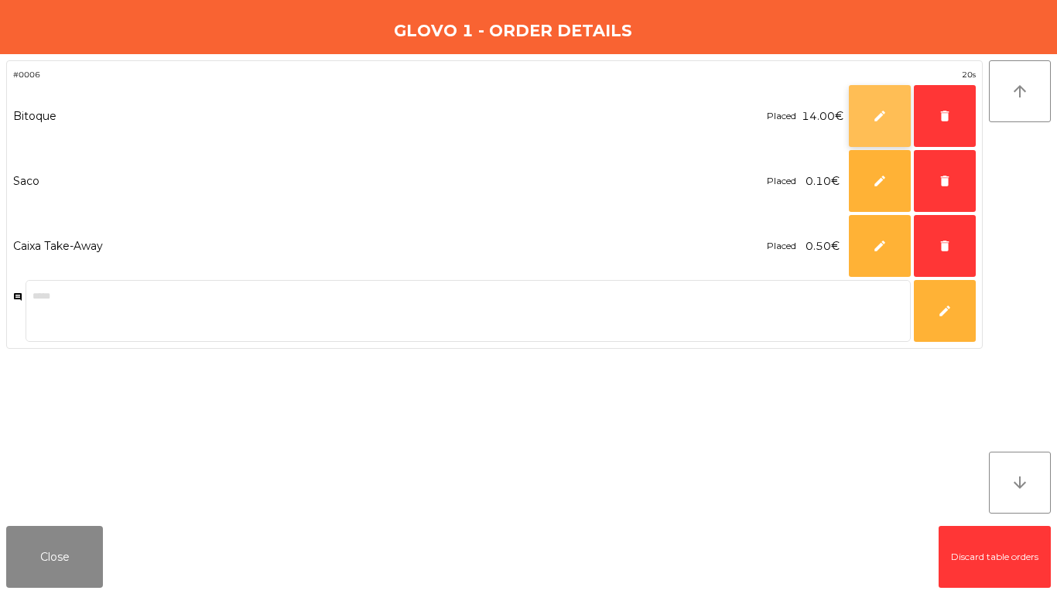
click at [885, 126] on button "edit" at bounding box center [880, 116] width 62 height 62
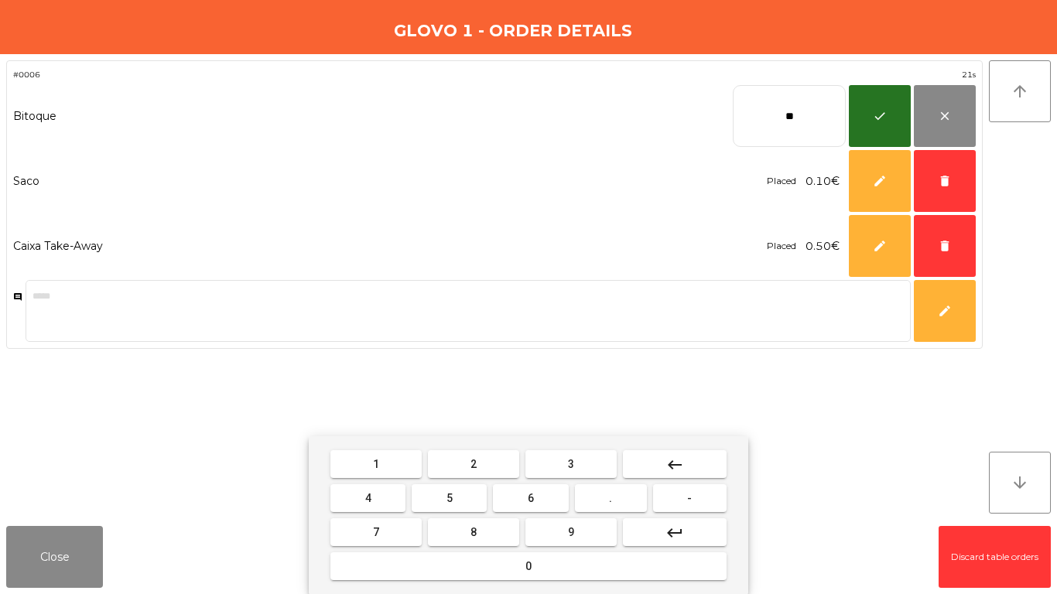
drag, startPoint x: 616, startPoint y: 505, endPoint x: 553, endPoint y: 498, distance: 63.1
click at [617, 505] on button "." at bounding box center [611, 499] width 72 height 28
click at [451, 500] on span "5" at bounding box center [450, 498] width 6 height 12
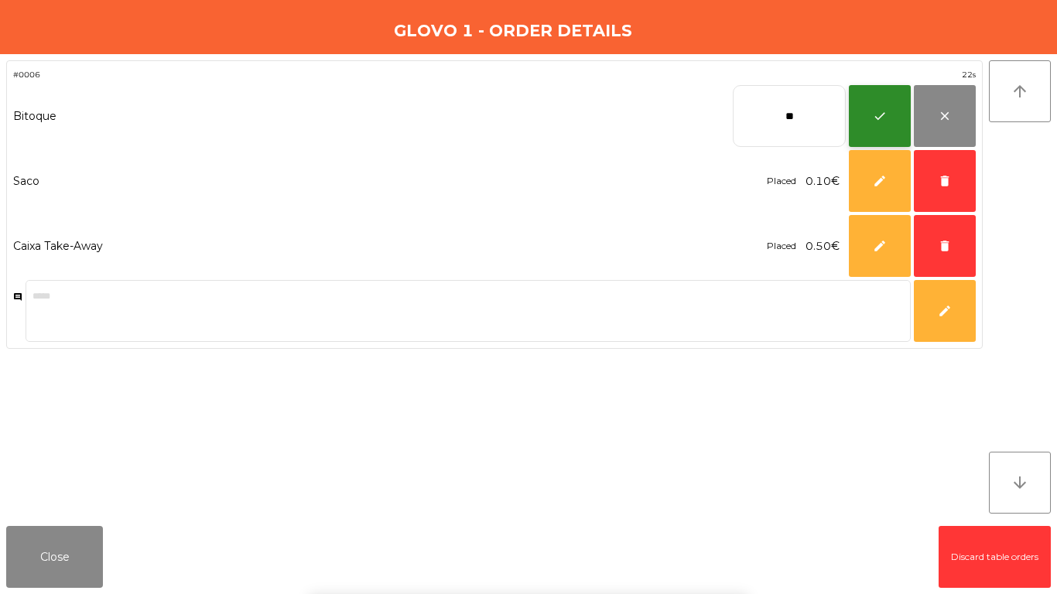
click at [874, 111] on span "check" at bounding box center [880, 116] width 14 height 14
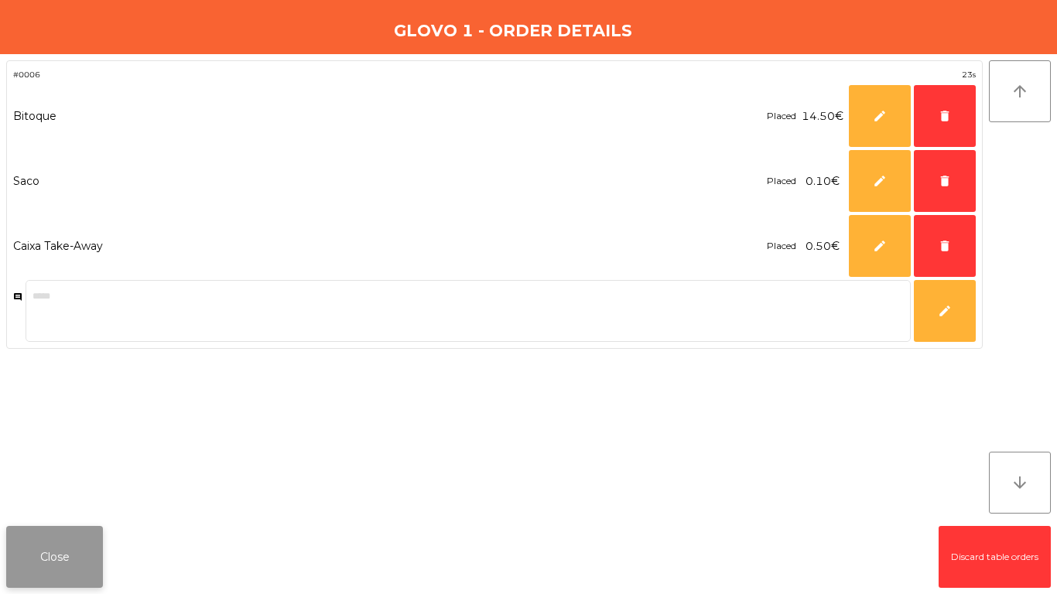
drag, startPoint x: 171, startPoint y: 486, endPoint x: 73, endPoint y: 538, distance: 111.1
click at [168, 486] on div "#0006 23s Bitoque Placed 14.50€ **** edit delete Saco Placed 0.10€ *** edit del…" at bounding box center [494, 287] width 977 height 454
click at [59, 549] on button "Close" at bounding box center [54, 557] width 97 height 62
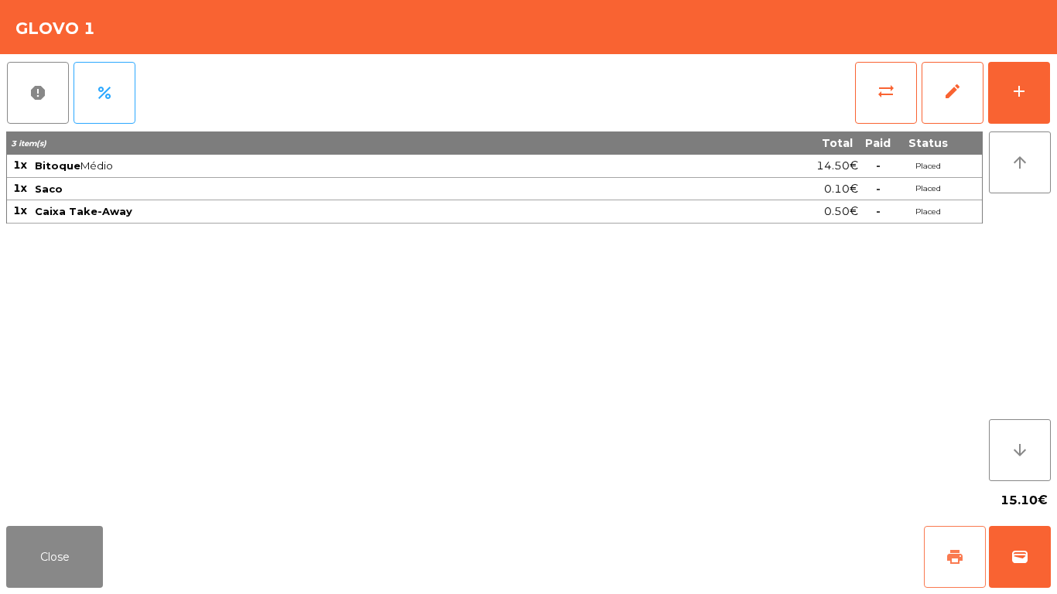
drag, startPoint x: 961, startPoint y: 540, endPoint x: 1038, endPoint y: 555, distance: 78.8
click at [964, 540] on button "print" at bounding box center [955, 557] width 62 height 62
click at [1042, 556] on button "wallet" at bounding box center [1020, 557] width 62 height 62
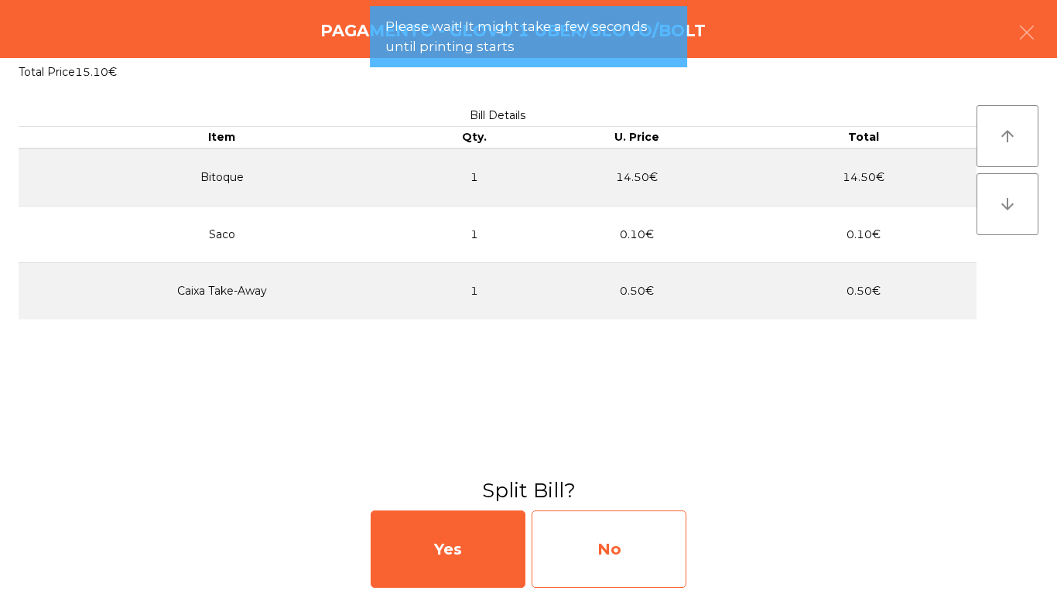
click at [663, 548] on div "No" at bounding box center [609, 549] width 155 height 77
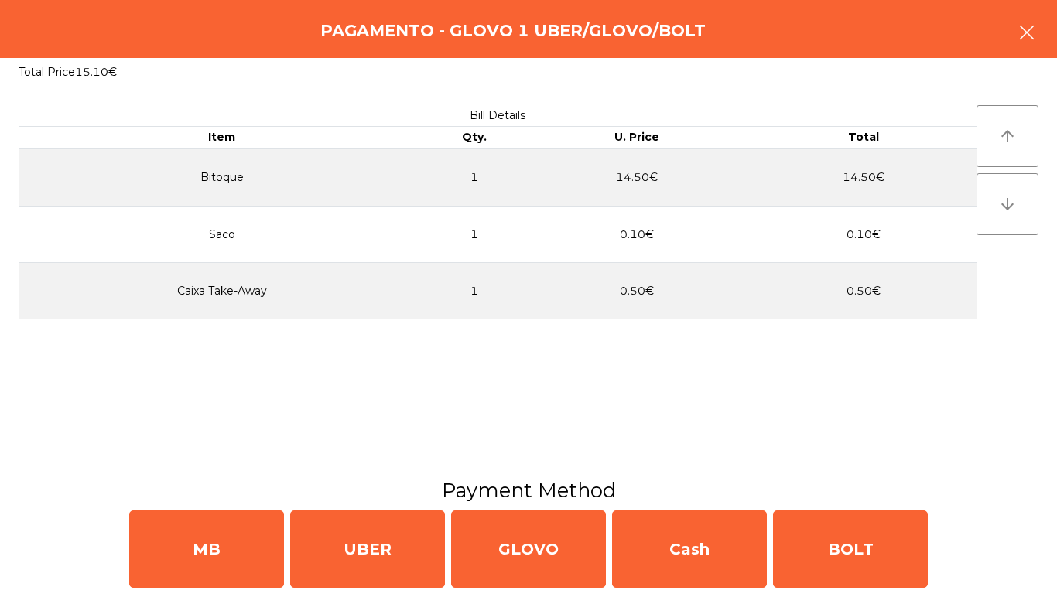
click at [1042, 33] on button "button" at bounding box center [1027, 34] width 43 height 46
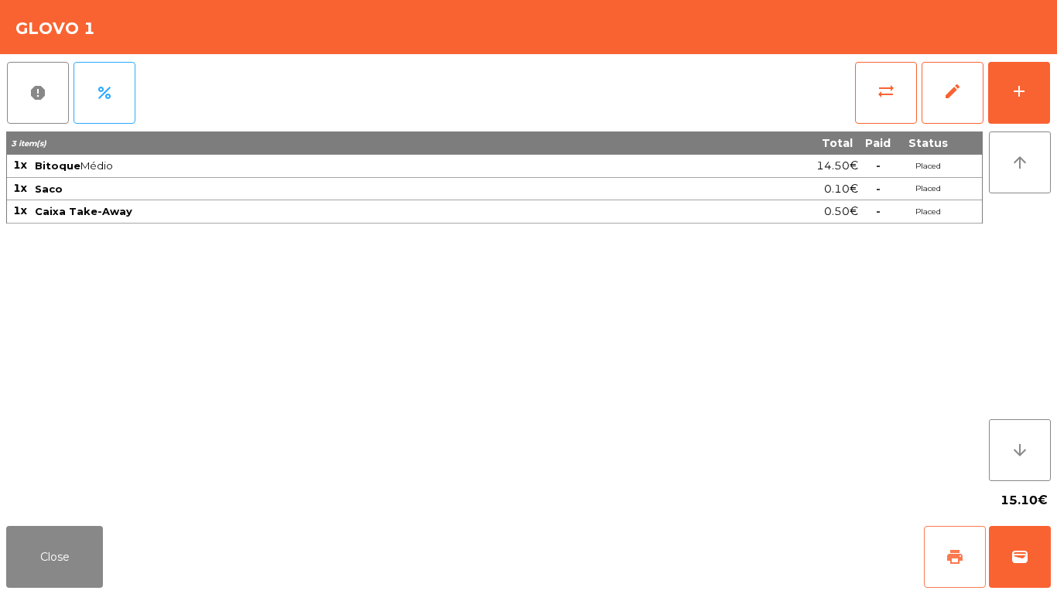
drag, startPoint x: 950, startPoint y: 549, endPoint x: 964, endPoint y: 534, distance: 20.8
click at [955, 549] on span "print" at bounding box center [955, 557] width 19 height 19
click at [931, 101] on button "edit" at bounding box center [953, 93] width 62 height 62
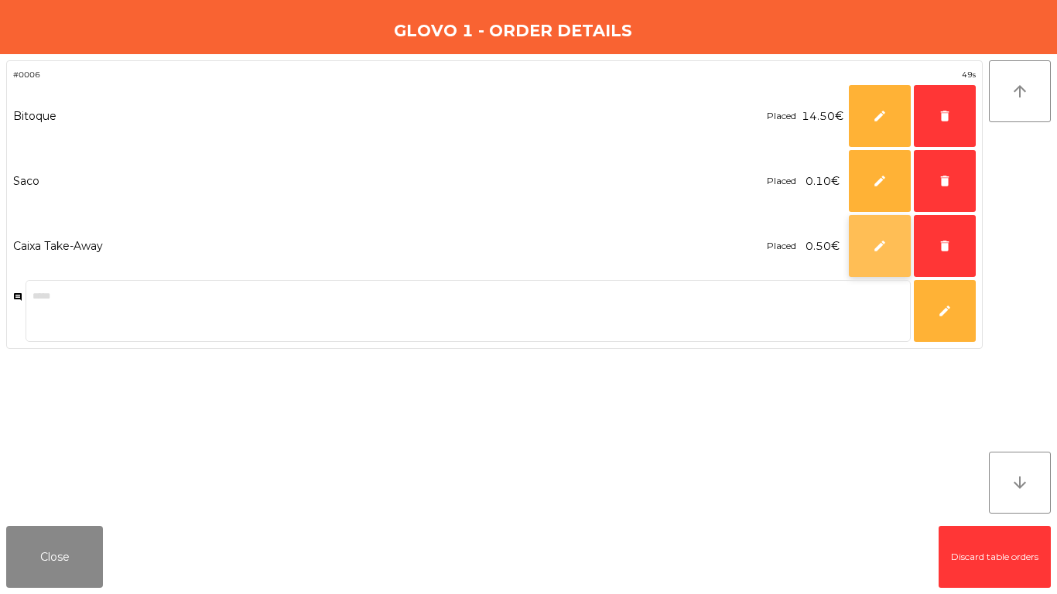
click at [866, 246] on button "edit" at bounding box center [880, 246] width 62 height 62
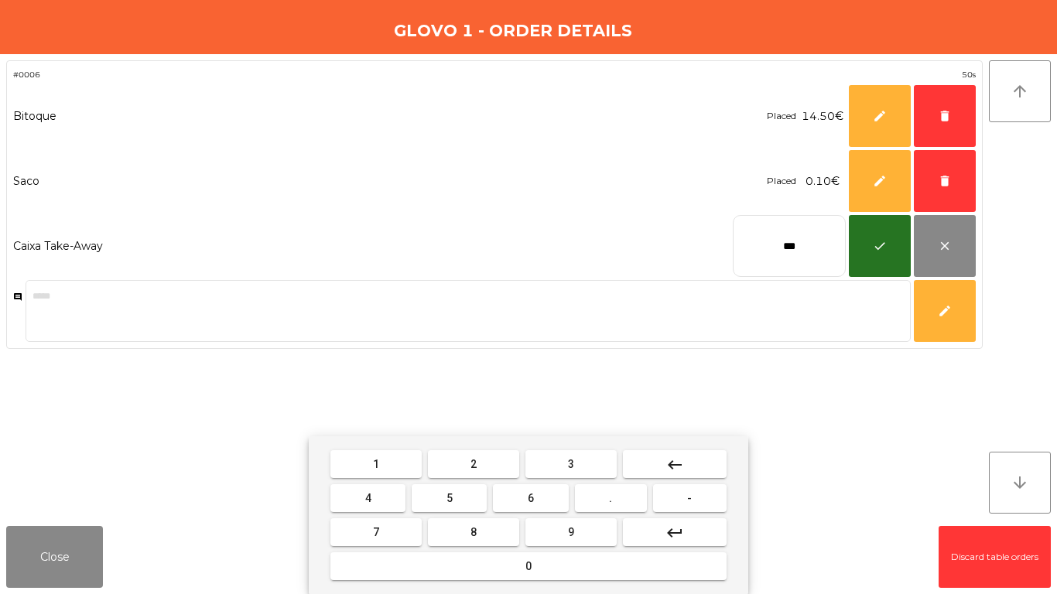
drag, startPoint x: 707, startPoint y: 466, endPoint x: 637, endPoint y: 460, distance: 70.7
click at [702, 465] on button "keyboard_backspace" at bounding box center [675, 465] width 104 height 28
click at [555, 460] on button "3" at bounding box center [571, 465] width 91 height 28
click at [372, 541] on button "7" at bounding box center [376, 533] width 91 height 28
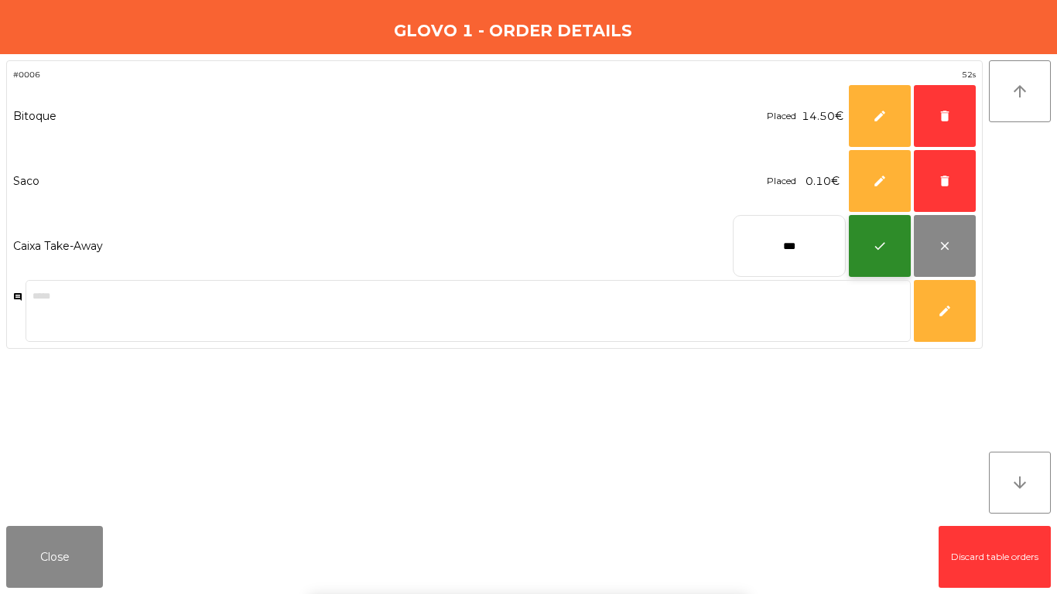
click at [887, 245] on button "check" at bounding box center [880, 246] width 62 height 62
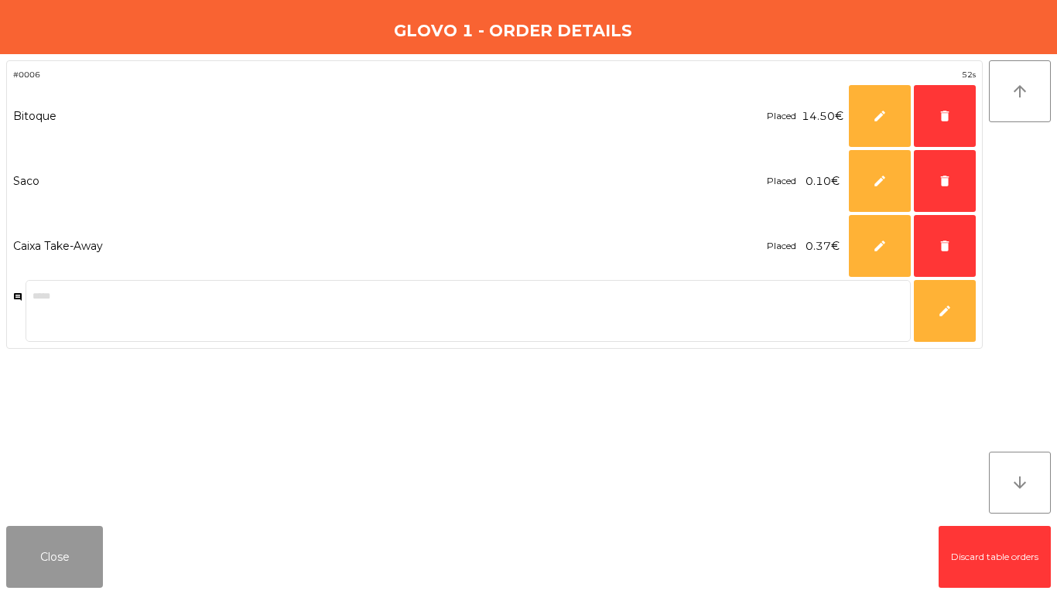
click at [27, 564] on button "Close" at bounding box center [54, 557] width 97 height 62
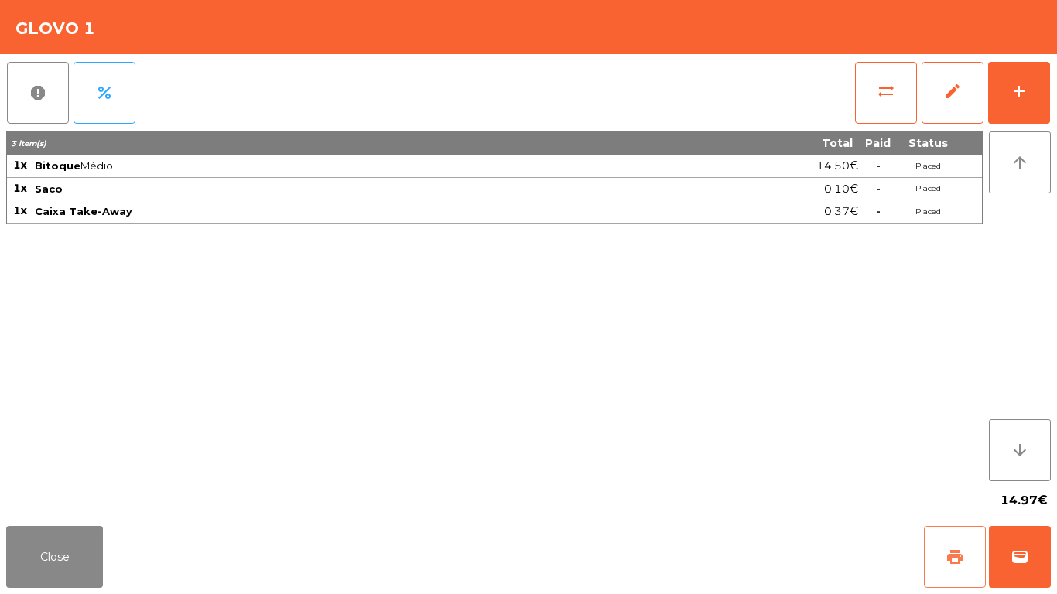
click at [961, 546] on button "print" at bounding box center [955, 557] width 62 height 62
click at [965, 558] on button "print" at bounding box center [955, 557] width 62 height 62
click at [74, 540] on button "Close" at bounding box center [54, 557] width 97 height 62
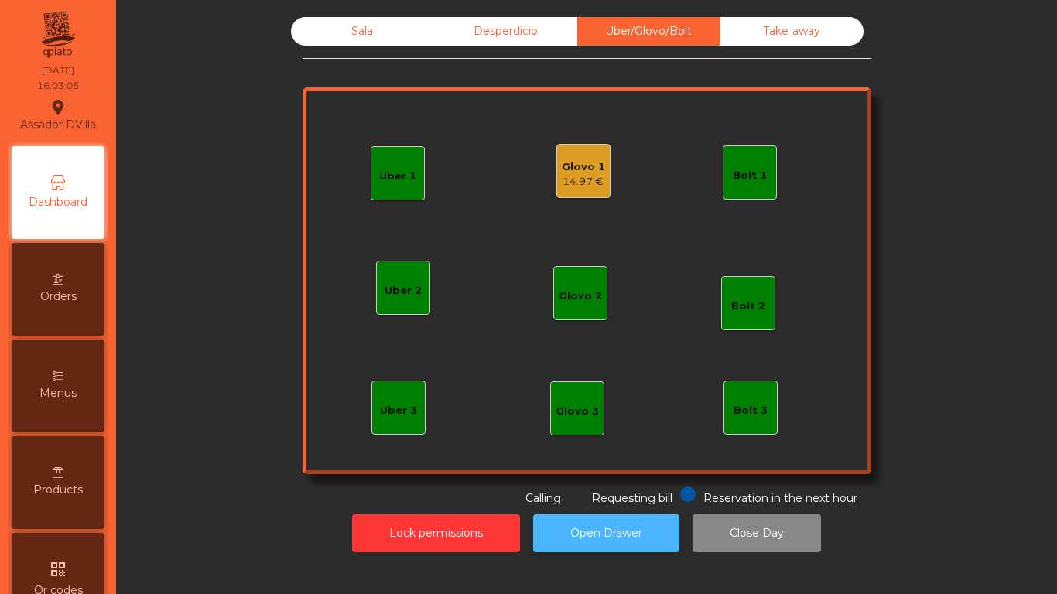
click at [596, 522] on button "Open Drawer" at bounding box center [606, 534] width 146 height 38
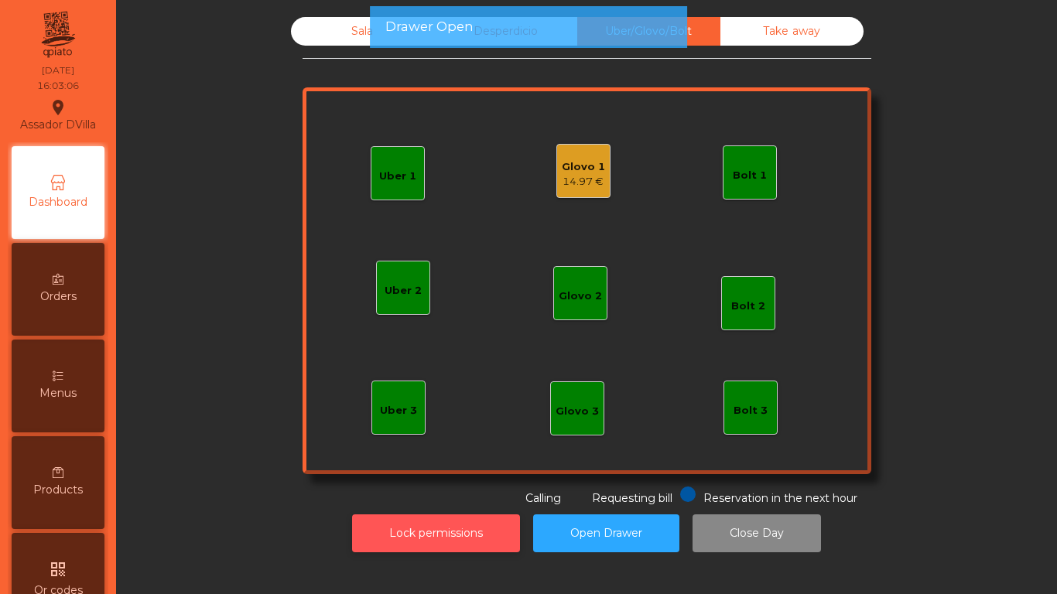
click at [437, 533] on button "Lock permissions" at bounding box center [436, 534] width 168 height 38
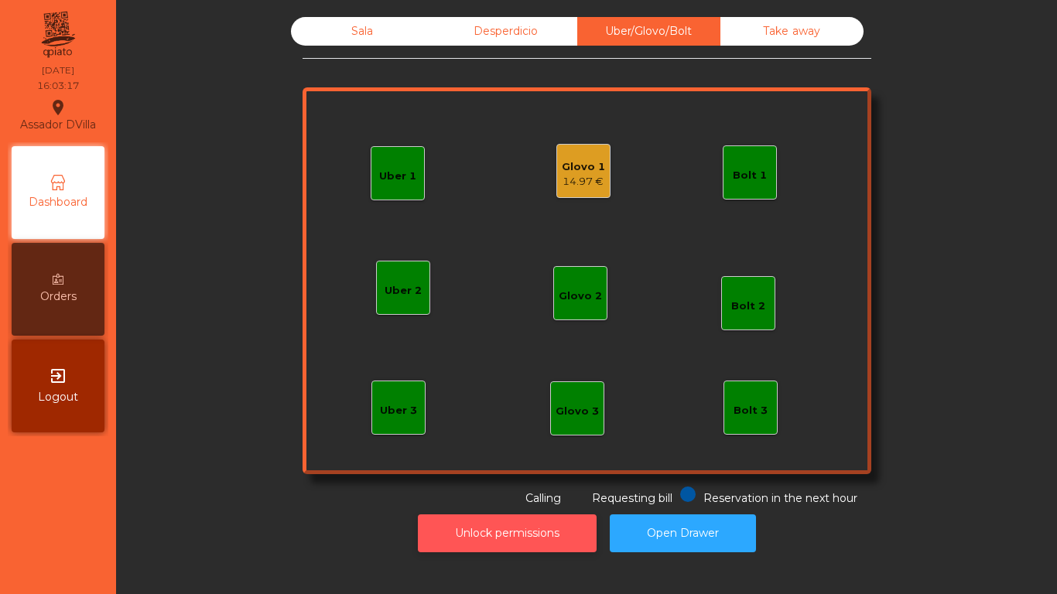
click at [486, 549] on button "Unlock permissions" at bounding box center [507, 534] width 179 height 38
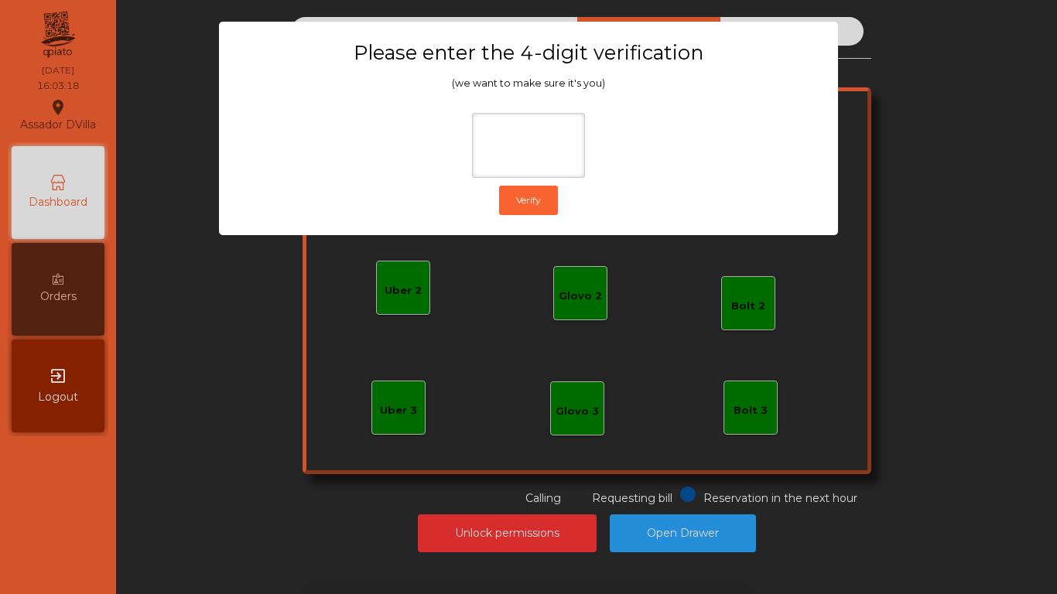
click at [182, 460] on div "1 2 3 keyboard_backspace 4 5 6 . - 7 8 9 keyboard_return 0" at bounding box center [528, 516] width 1057 height 158
click at [276, 479] on ngb-modal-window "Please enter the 4-digit verification (we want to make sure it's you) Verify" at bounding box center [528, 297] width 1005 height 594
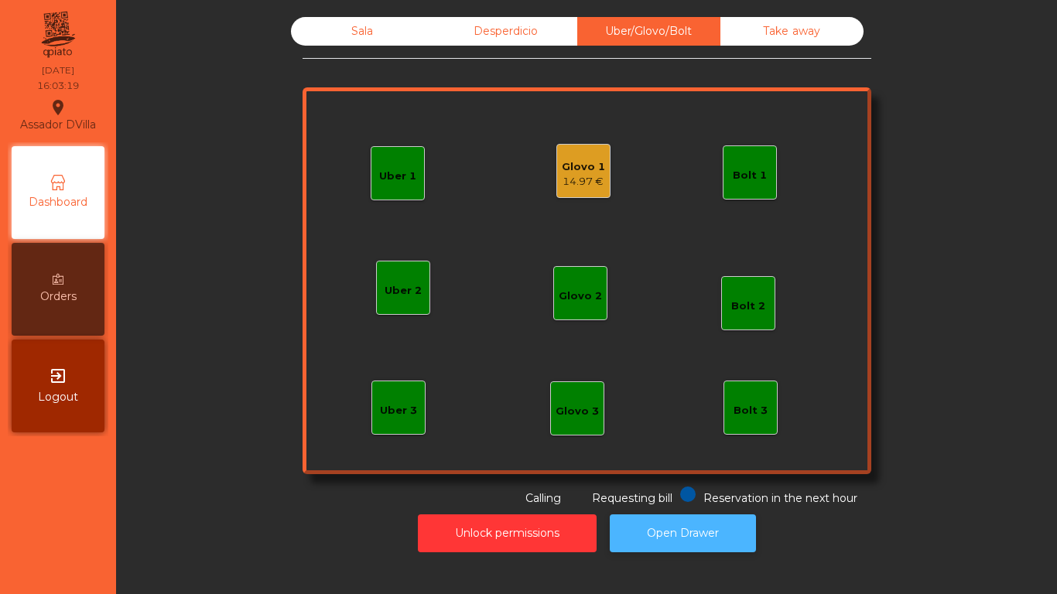
click at [650, 536] on button "Open Drawer" at bounding box center [683, 534] width 146 height 38
click at [328, 26] on div "Sala" at bounding box center [362, 31] width 143 height 29
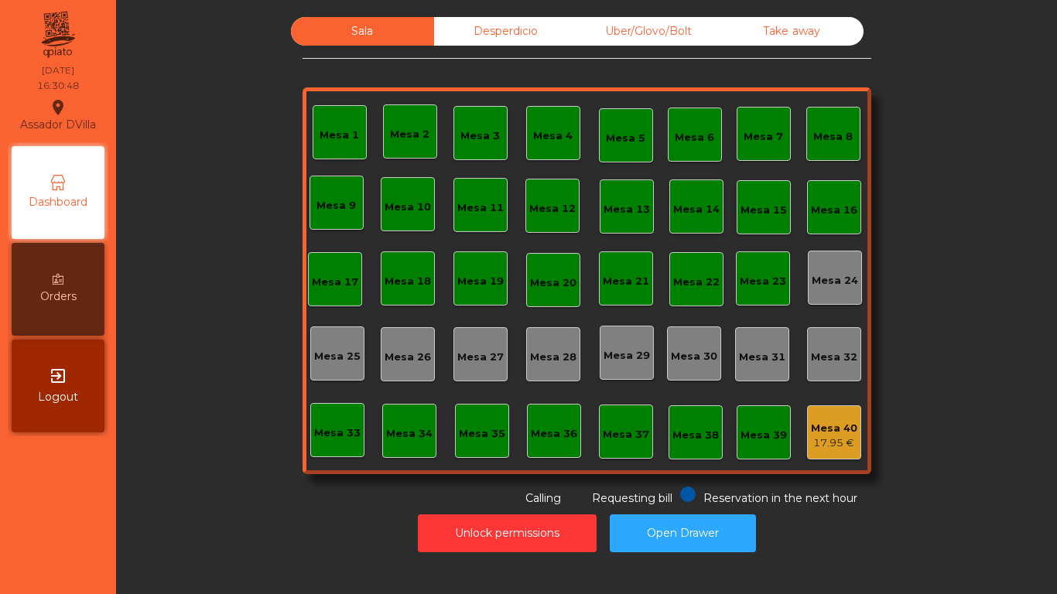
click at [240, 142] on div "Sala Desperdicio Uber/Glovo/Bolt Take away Mesa 1 Mesa 2 Mesa 3 Mesa 4 Mesa 5 M…" at bounding box center [586, 262] width 899 height 490
click at [481, 27] on div "Desperdicio" at bounding box center [505, 31] width 143 height 29
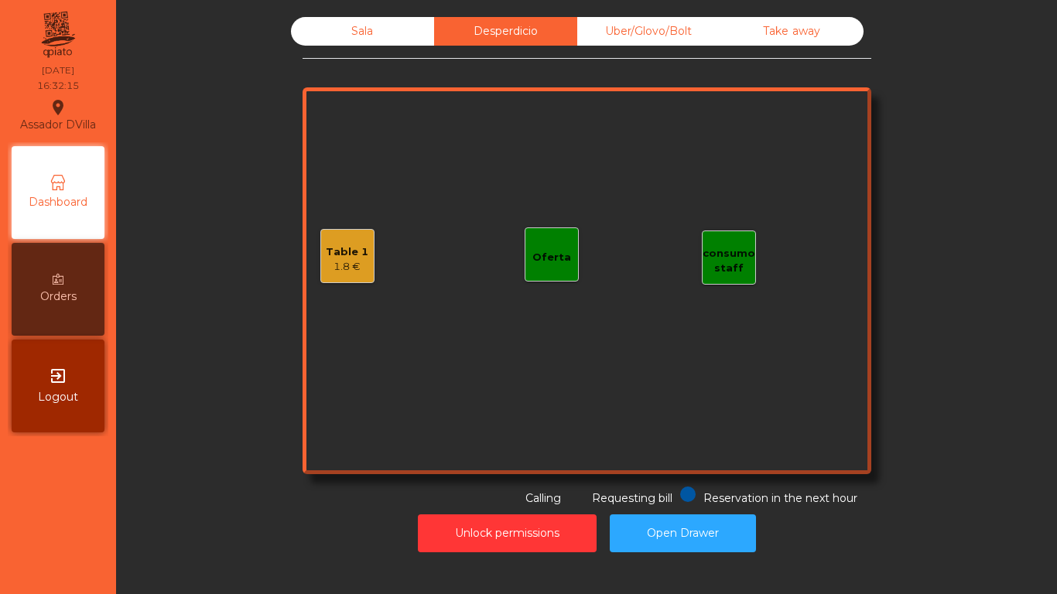
click at [653, 38] on div "Uber/Glovo/Bolt" at bounding box center [648, 31] width 143 height 29
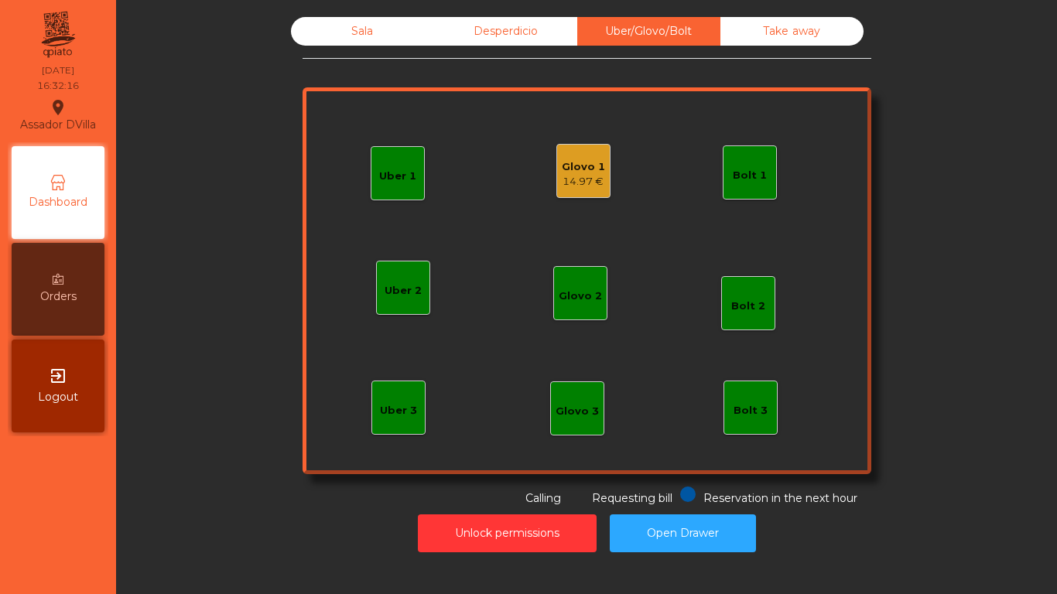
drag, startPoint x: 892, startPoint y: 39, endPoint x: 475, endPoint y: 21, distance: 416.8
click at [874, 38] on div "Sala Desperdicio Uber/Glovo/Bolt Take away Uber 1 Uber 3 Bolt 2 Glovo 2 Uber 2 …" at bounding box center [586, 262] width 899 height 490
click at [440, 14] on div "Sala Desperdicio Uber/Glovo/Bolt Take away Uber 1 Uber 3 Bolt 2 Glovo 2 Uber 2 …" at bounding box center [586, 284] width 923 height 551
click at [457, 36] on div "Desperdicio" at bounding box center [505, 31] width 143 height 29
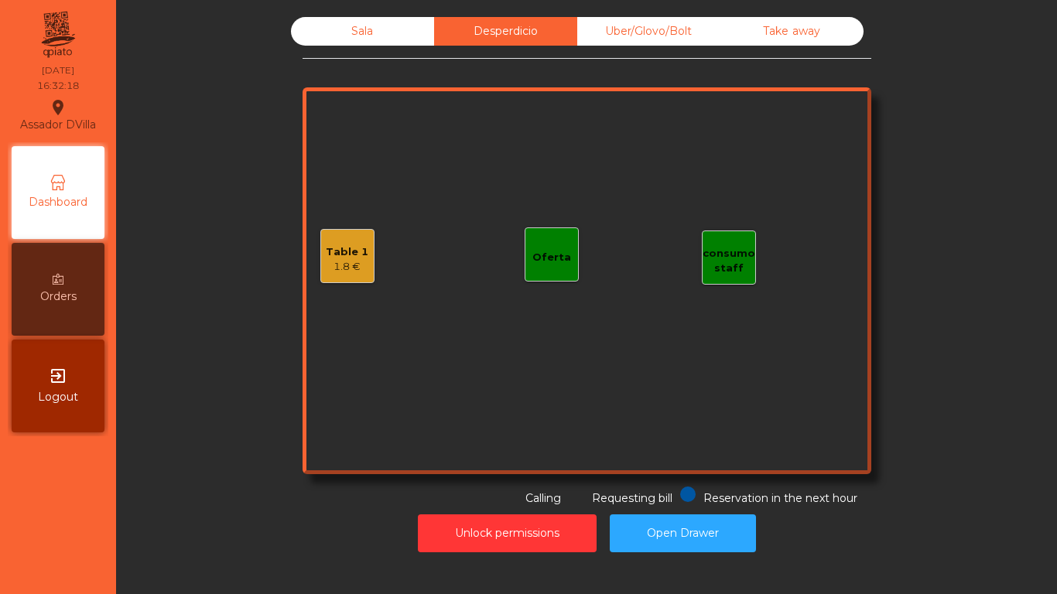
click at [319, 46] on div "Sala Desperdicio Uber/Glovo/Bolt Take away Table 1 1.8 € consumo staff Oferta R…" at bounding box center [587, 262] width 569 height 490
click at [326, 39] on div "Sala" at bounding box center [362, 31] width 143 height 29
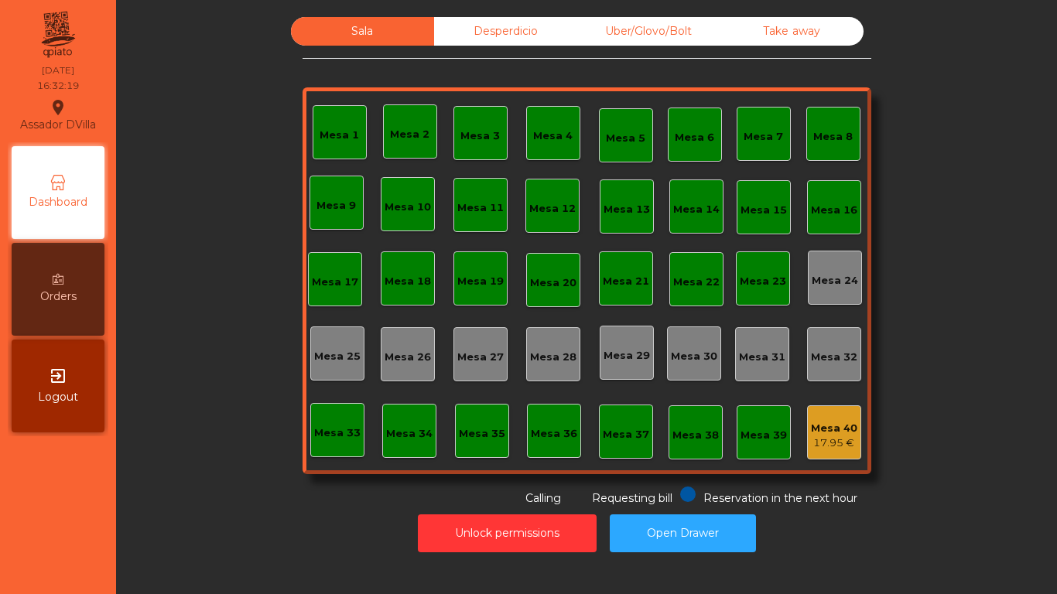
click at [248, 125] on div "Sala Desperdicio Uber/Glovo/Bolt Take away Mesa 1 Mesa 2 Mesa 3 Mesa 4 Mesa 5 M…" at bounding box center [586, 262] width 899 height 490
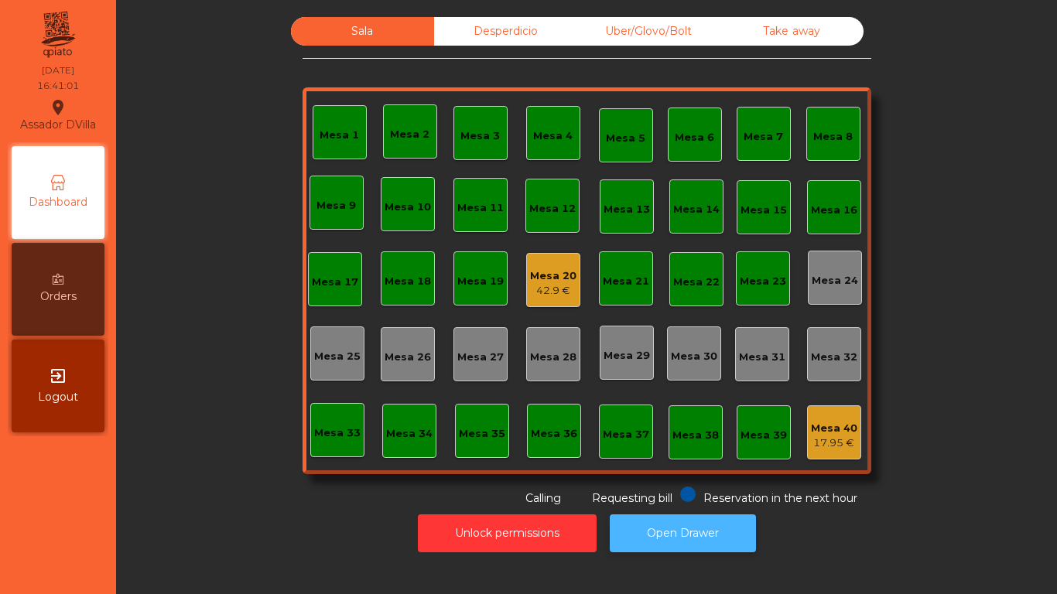
click at [699, 531] on button "Open Drawer" at bounding box center [683, 534] width 146 height 38
click at [657, 21] on div "Uber/Glovo/Bolt" at bounding box center [648, 31] width 143 height 29
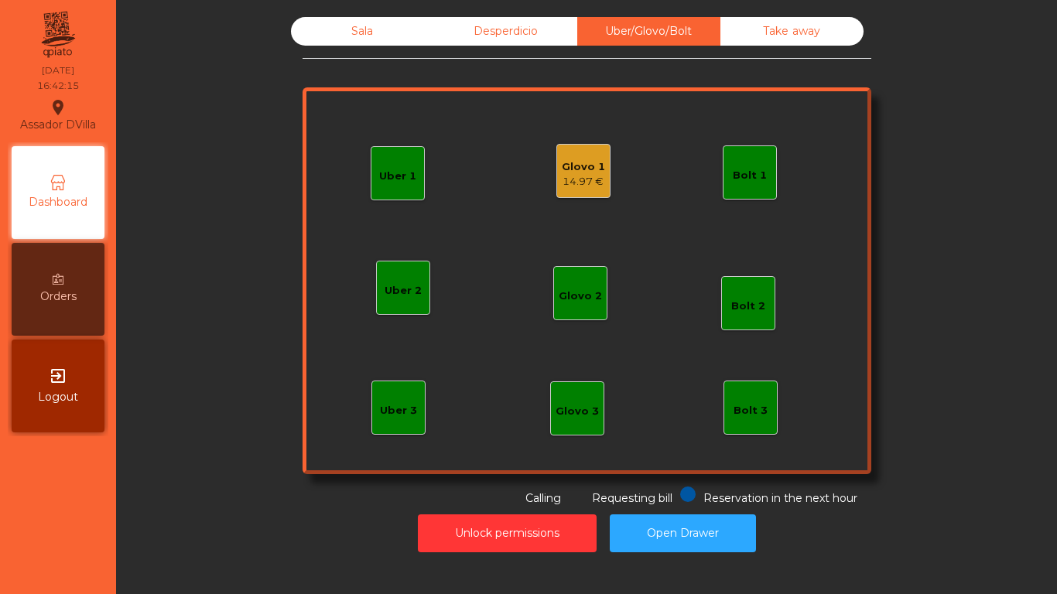
click at [596, 163] on div "Glovo 1" at bounding box center [583, 166] width 43 height 15
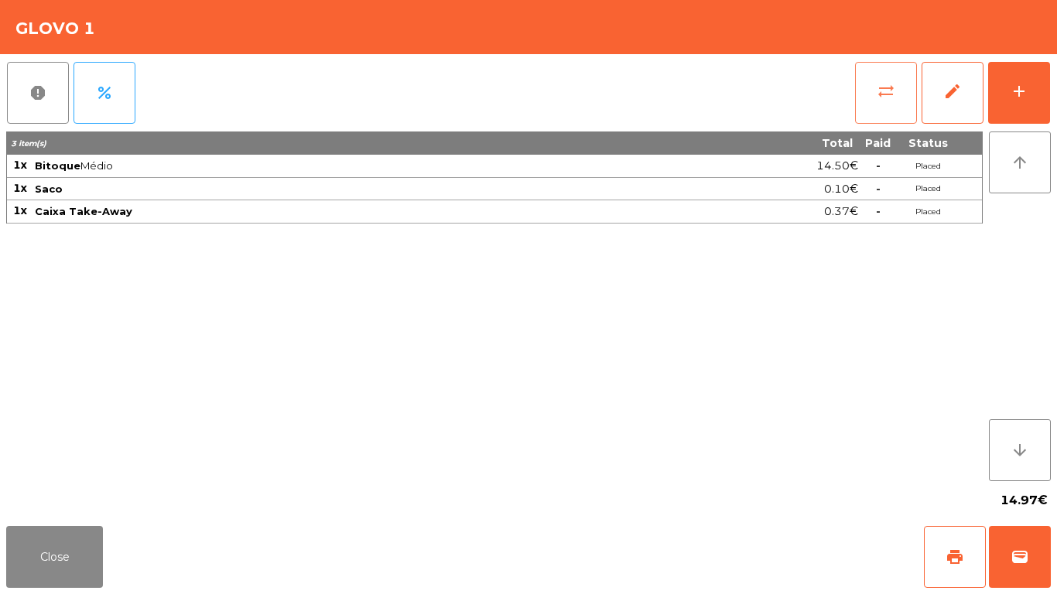
click at [870, 97] on button "sync_alt" at bounding box center [886, 93] width 62 height 62
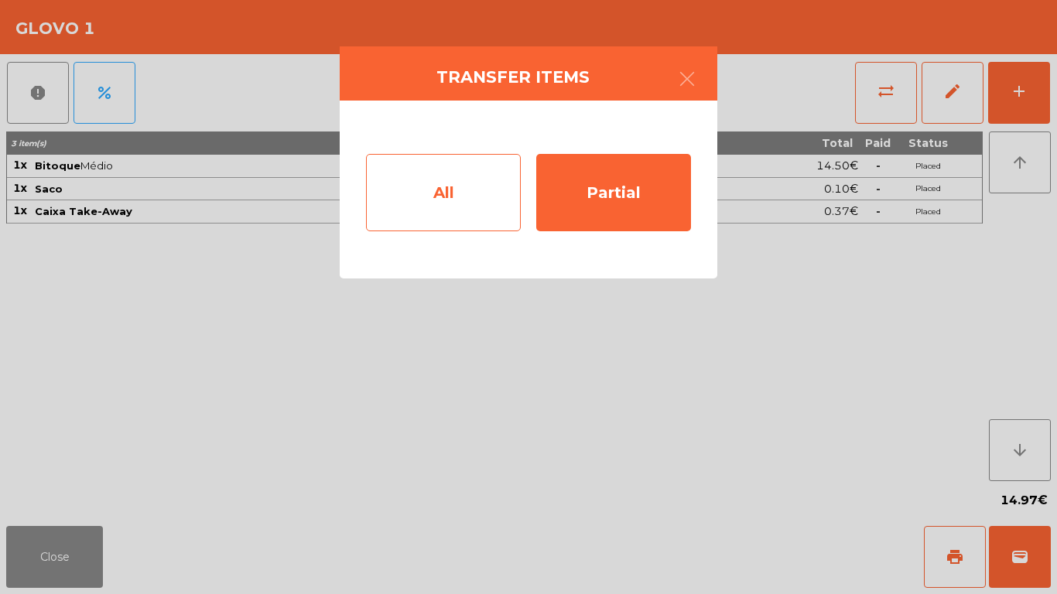
click at [502, 205] on div "All" at bounding box center [443, 192] width 155 height 77
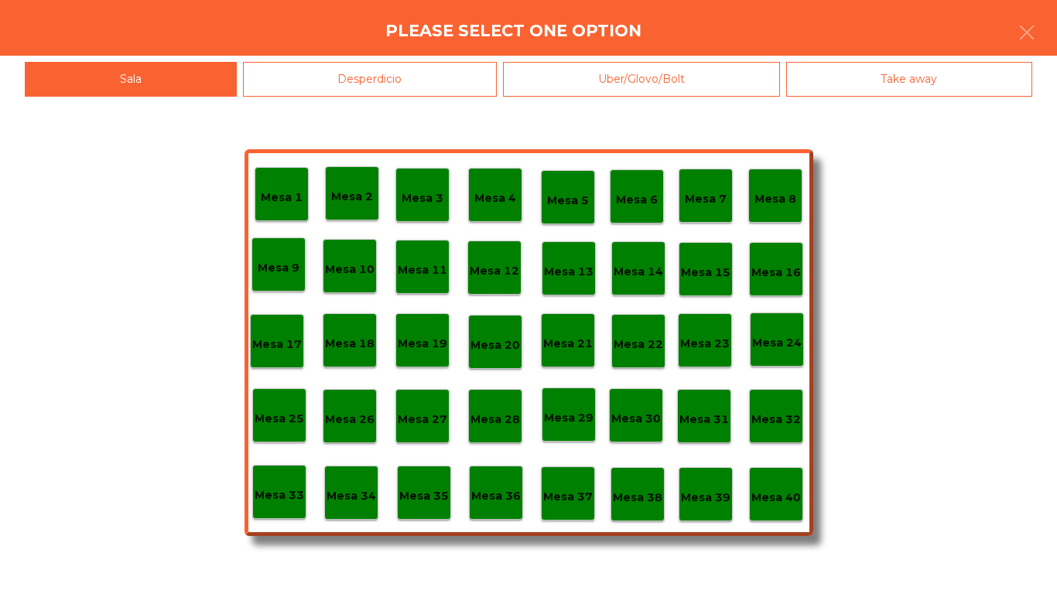
click at [791, 494] on p "Mesa 40" at bounding box center [777, 498] width 50 height 18
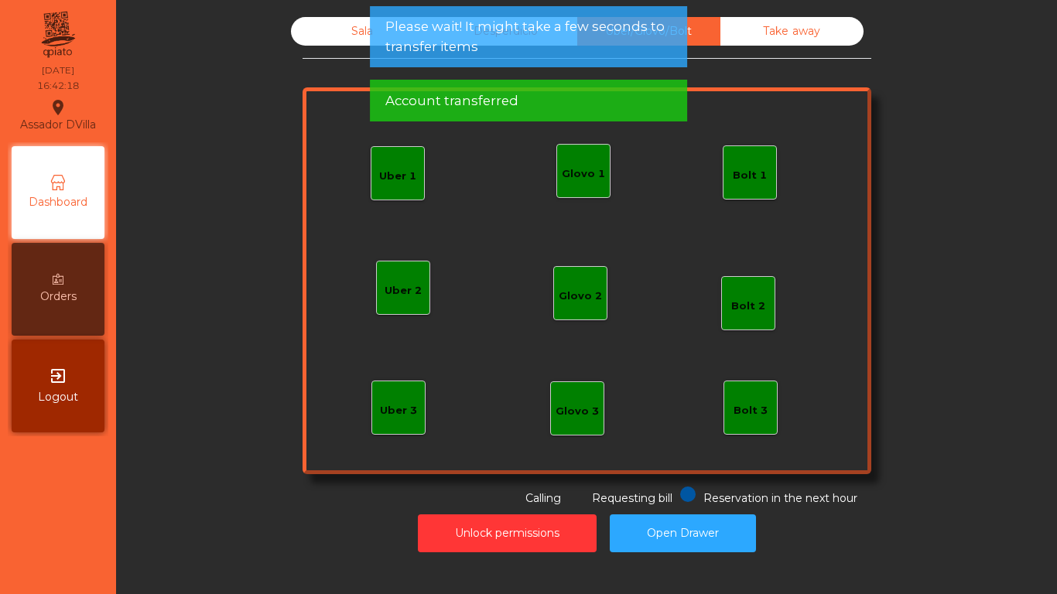
click at [297, 36] on div "Sala" at bounding box center [362, 31] width 143 height 29
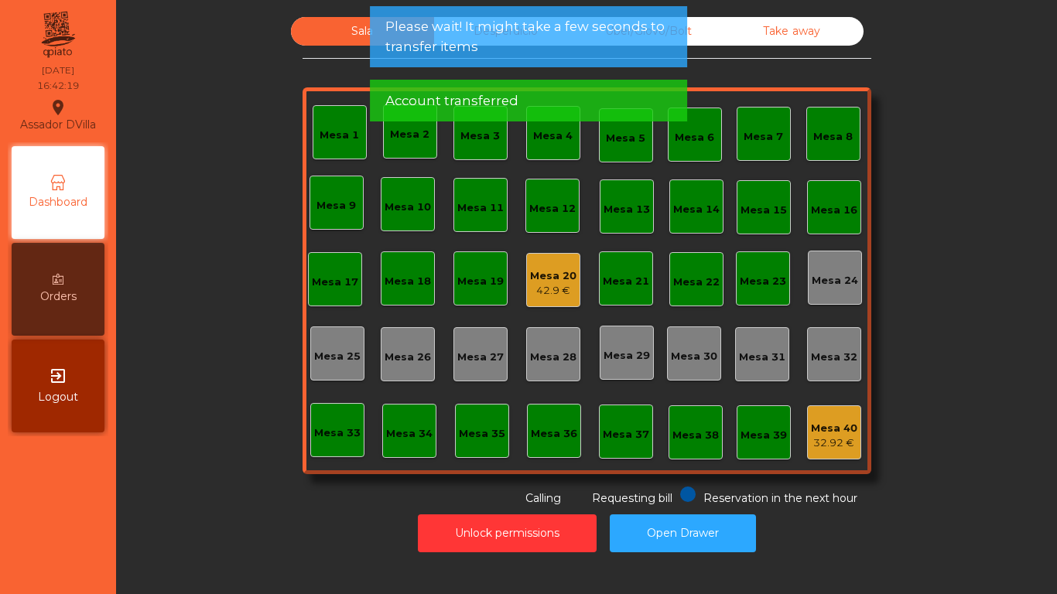
click at [552, 276] on div "Mesa 20" at bounding box center [553, 276] width 46 height 15
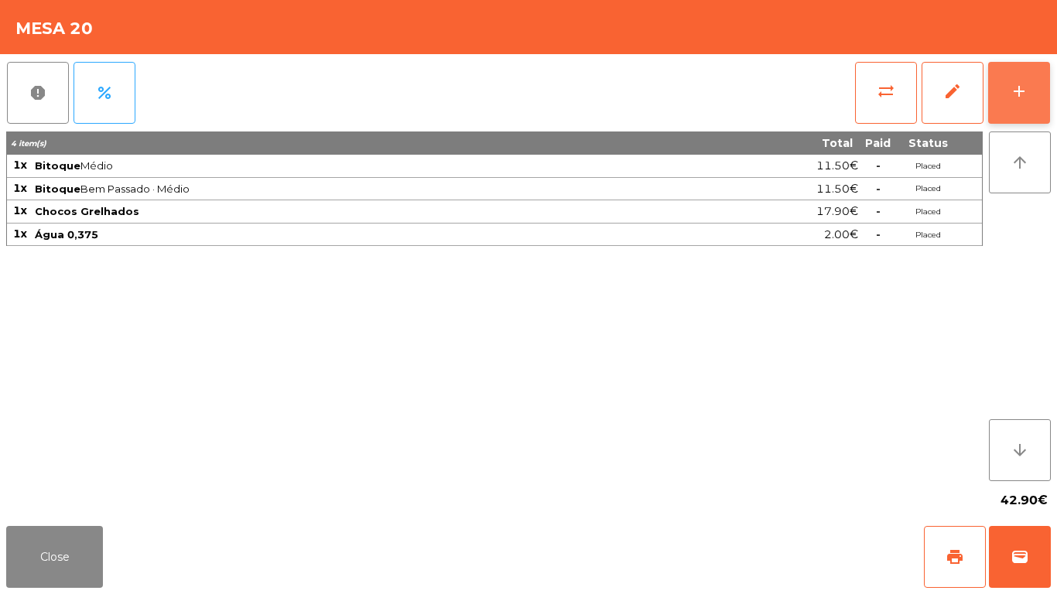
click at [1023, 95] on div "add" at bounding box center [1019, 91] width 19 height 19
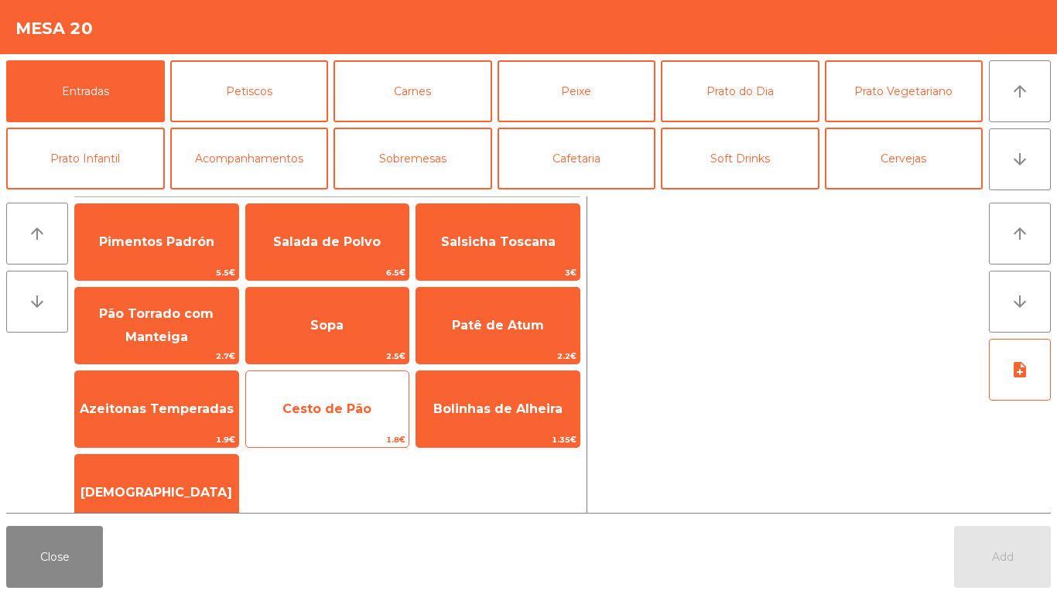
click at [382, 415] on span "Cesto de Pão" at bounding box center [327, 410] width 163 height 42
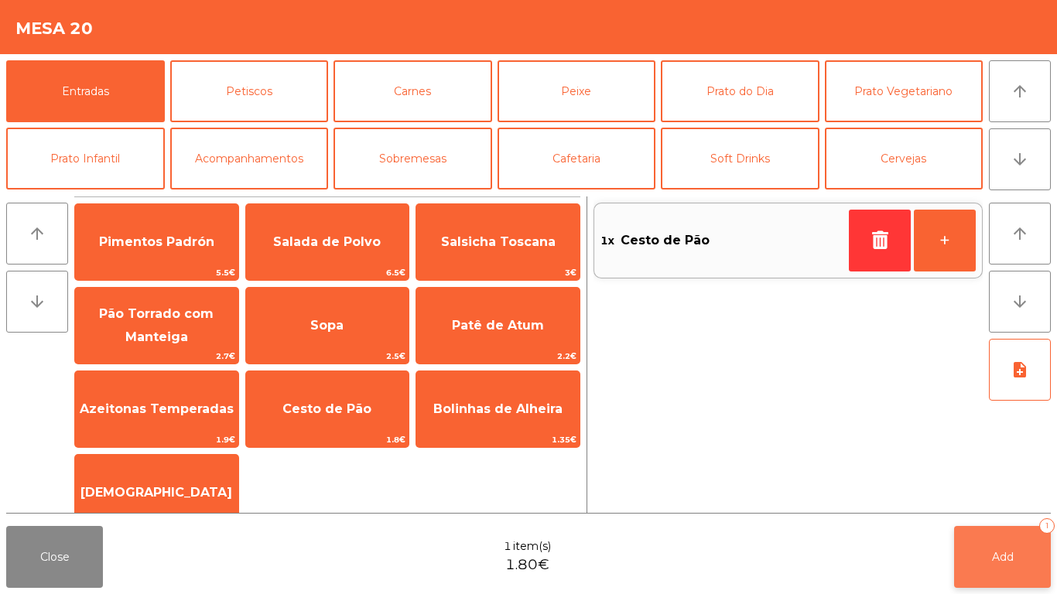
click at [1000, 565] on button "Add 1" at bounding box center [1002, 557] width 97 height 62
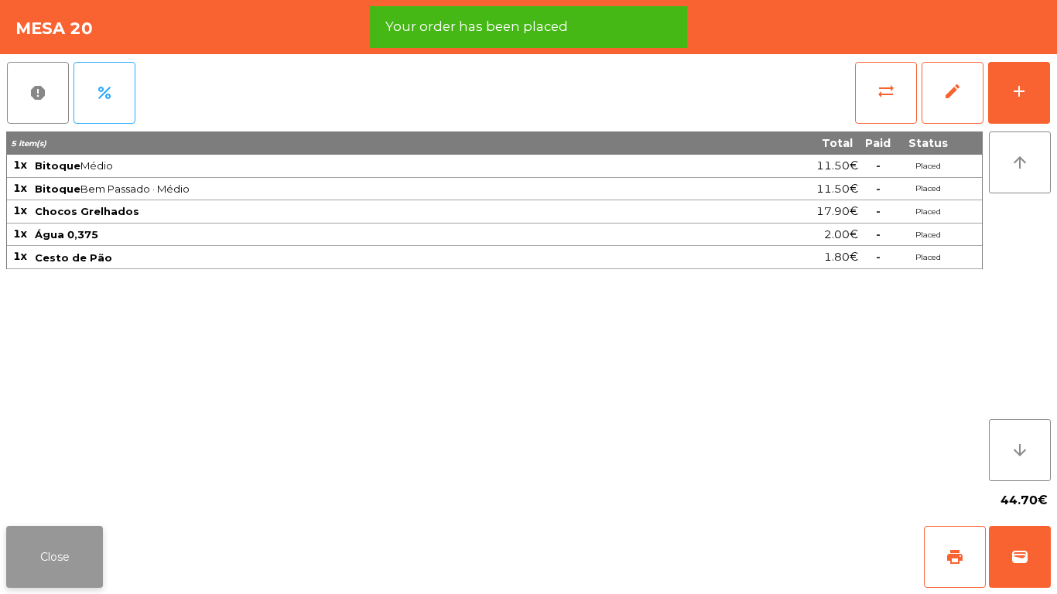
click at [96, 550] on button "Close" at bounding box center [54, 557] width 97 height 62
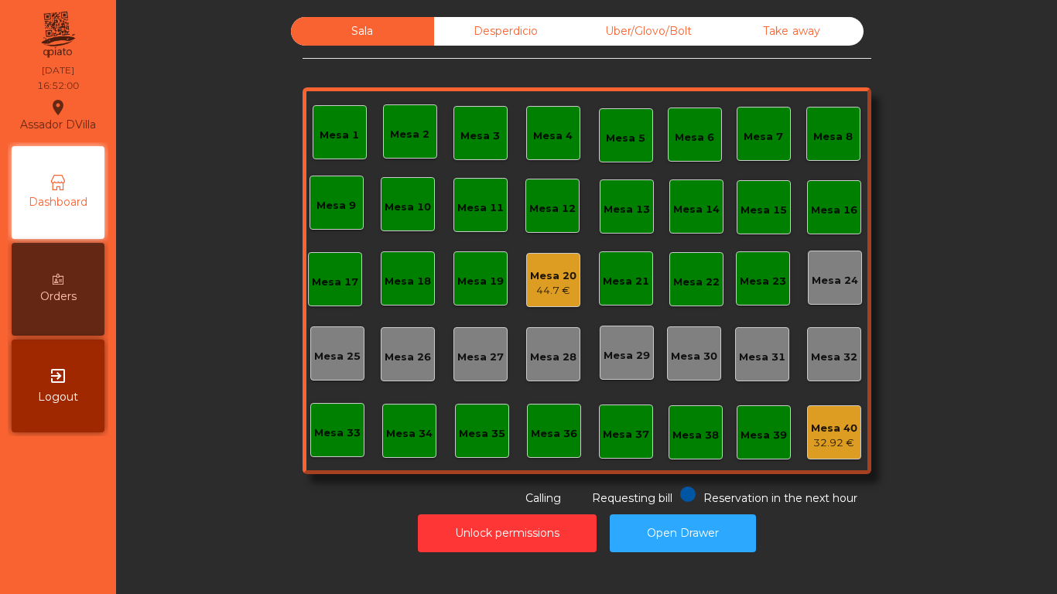
click at [552, 30] on div "Desperdicio" at bounding box center [505, 31] width 143 height 29
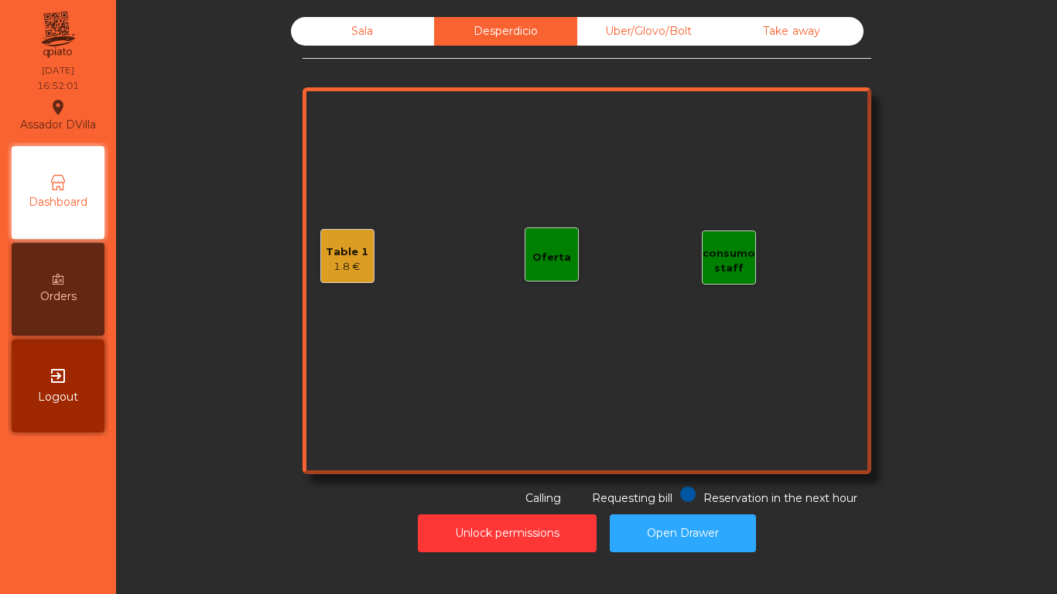
drag, startPoint x: 618, startPoint y: 29, endPoint x: 663, endPoint y: 29, distance: 45.7
click at [618, 29] on div "Uber/Glovo/Bolt" at bounding box center [648, 31] width 143 height 29
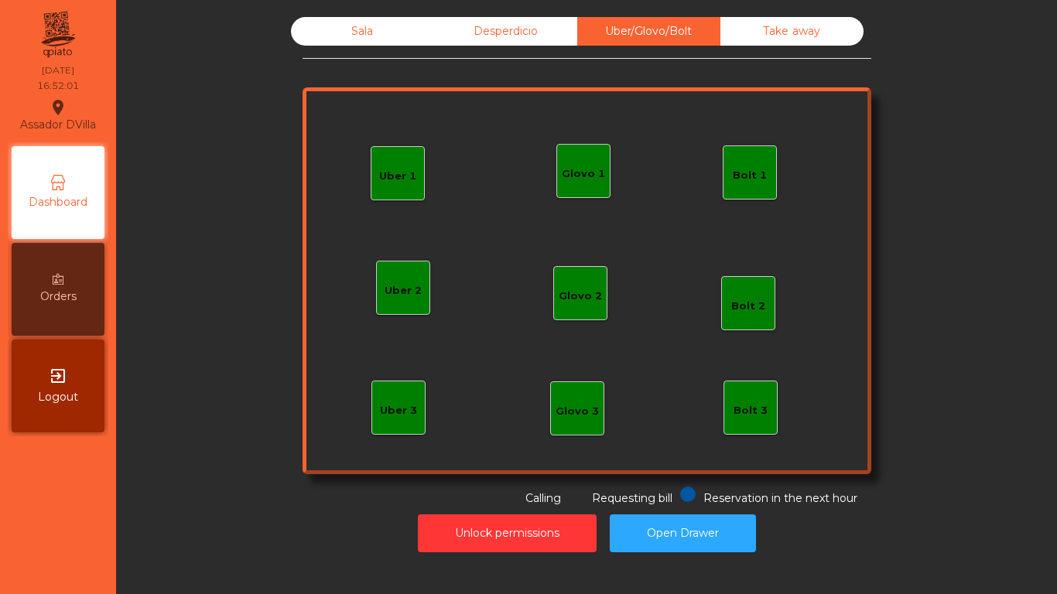
click at [695, 28] on div "Uber/Glovo/Bolt" at bounding box center [648, 31] width 143 height 29
drag, startPoint x: 742, startPoint y: 26, endPoint x: 370, endPoint y: 29, distance: 372.3
click at [731, 26] on div "Take away" at bounding box center [792, 31] width 143 height 29
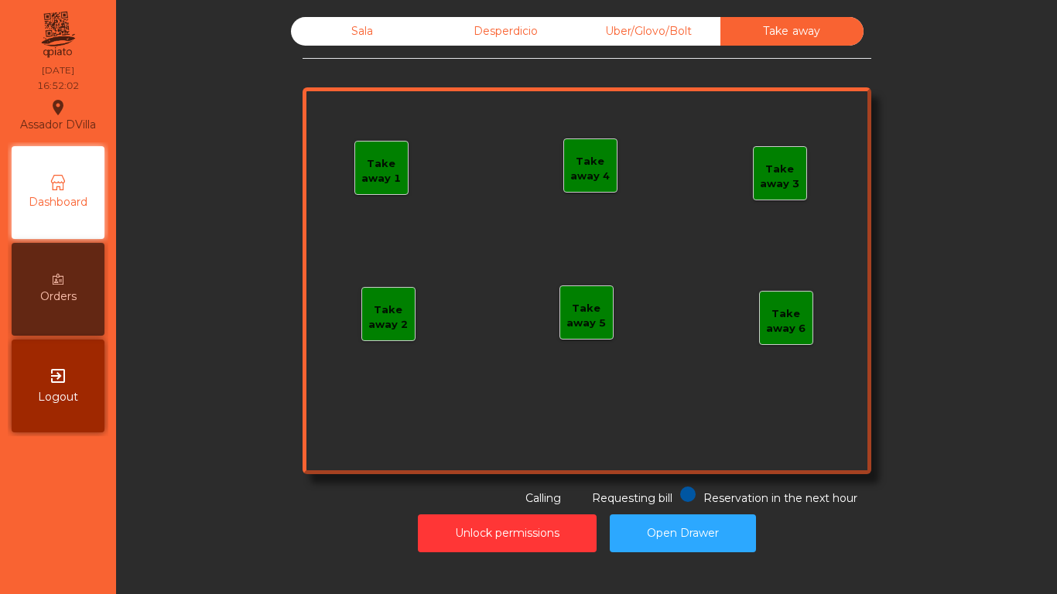
click at [468, 32] on div "Desperdicio" at bounding box center [505, 31] width 143 height 29
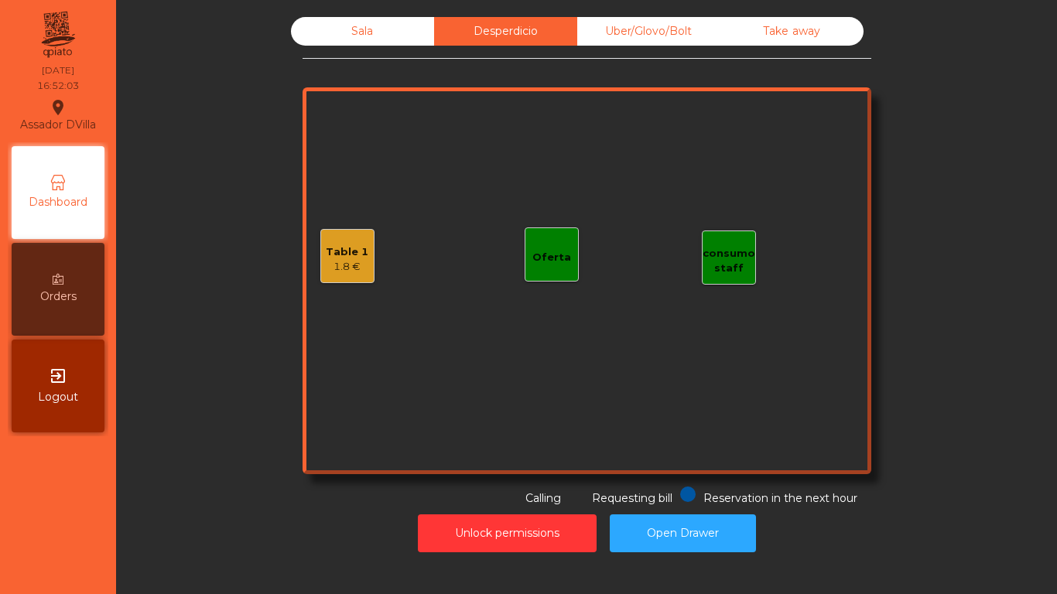
click at [405, 33] on div "Sala" at bounding box center [362, 31] width 143 height 29
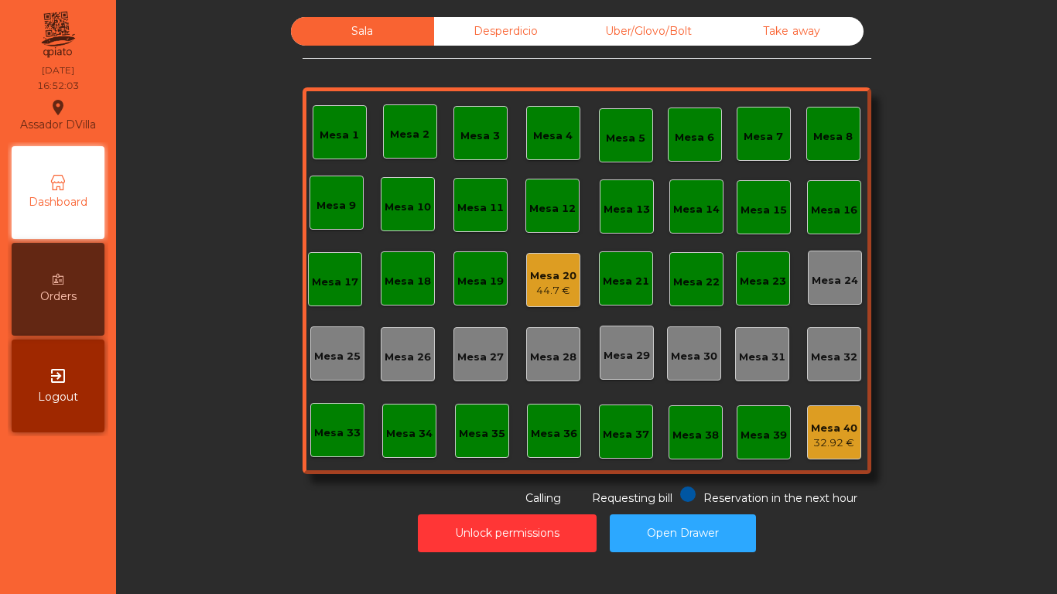
click at [436, 41] on div "Desperdicio" at bounding box center [505, 31] width 143 height 29
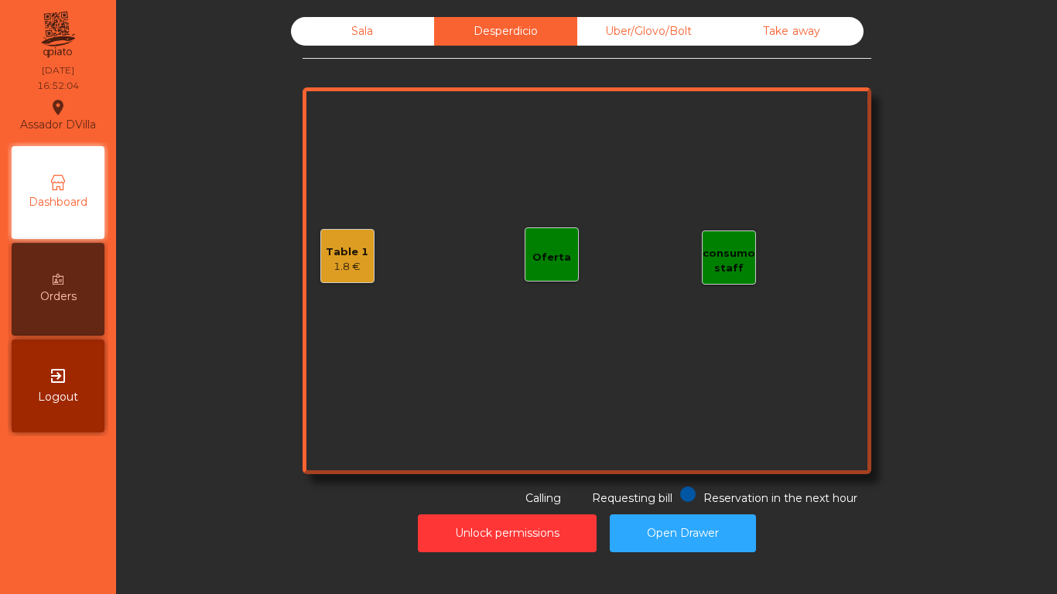
click at [351, 240] on div "Table 1 1.8 €" at bounding box center [347, 256] width 43 height 36
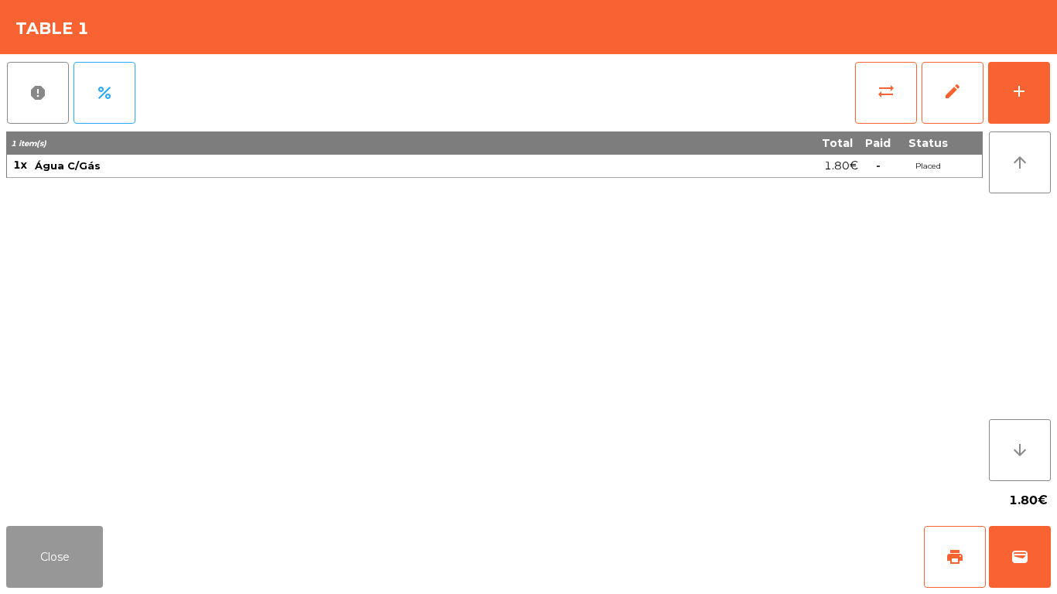
drag, startPoint x: 71, startPoint y: 570, endPoint x: 87, endPoint y: 518, distance: 55.1
click at [72, 557] on button "Close" at bounding box center [54, 557] width 97 height 62
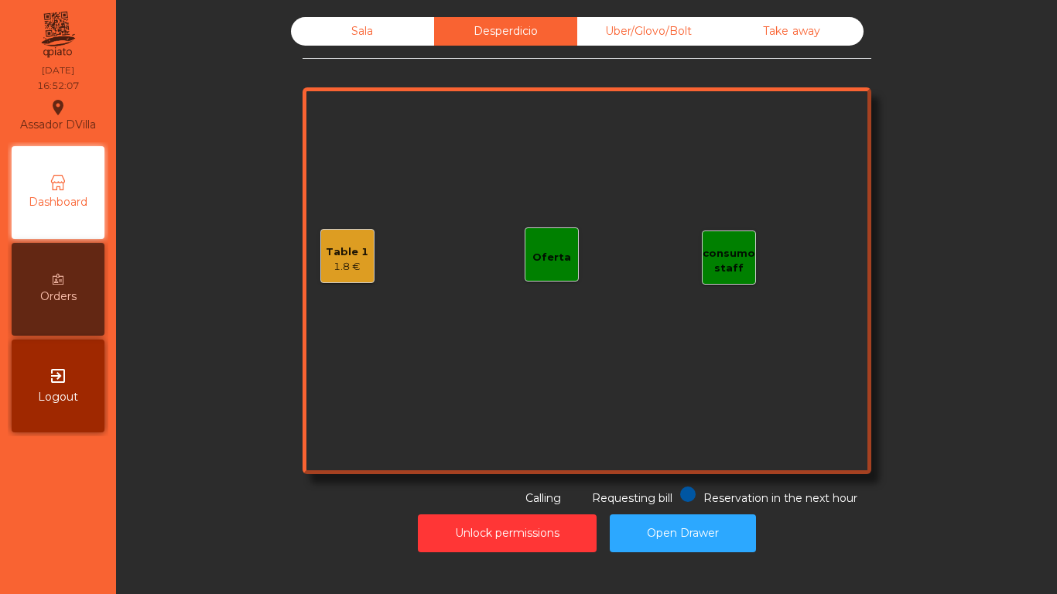
click at [375, 43] on div "Sala" at bounding box center [362, 31] width 143 height 29
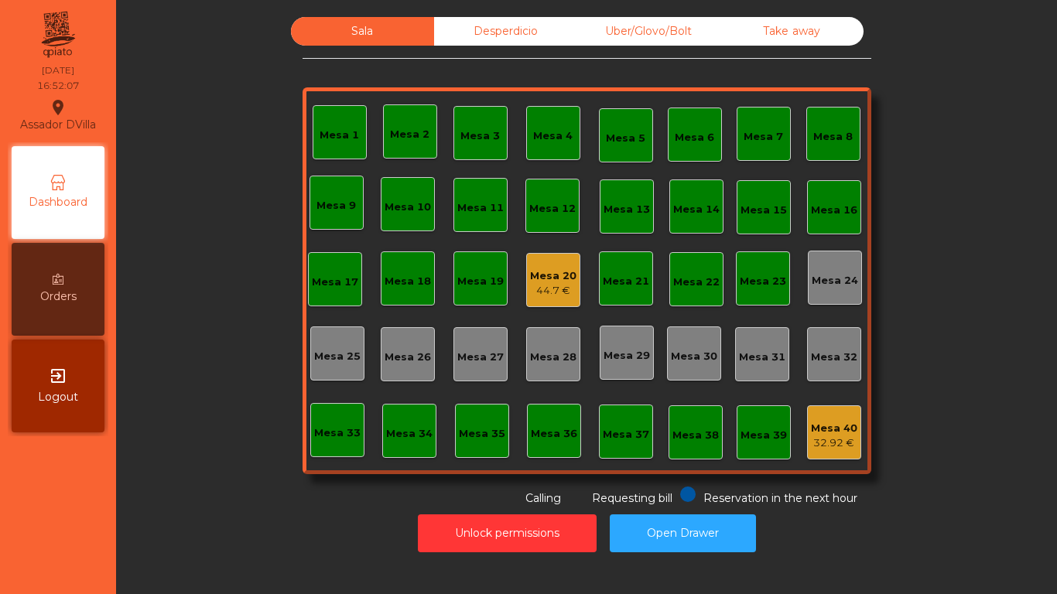
click at [845, 448] on div "32.92 €" at bounding box center [834, 443] width 46 height 15
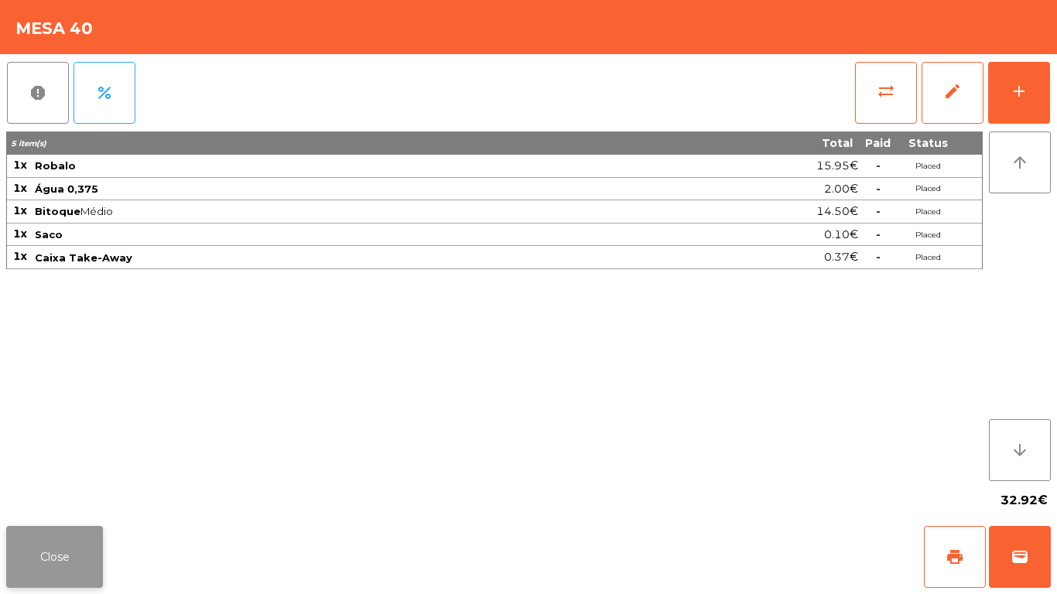
click at [70, 552] on button "Close" at bounding box center [54, 557] width 97 height 62
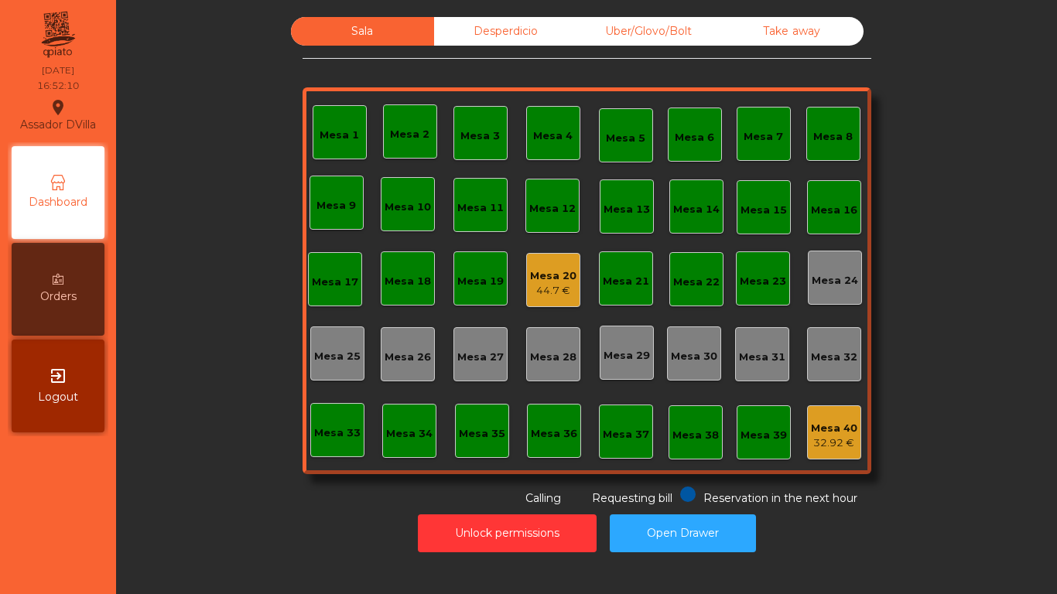
click at [817, 424] on div "Mesa 40" at bounding box center [834, 428] width 46 height 15
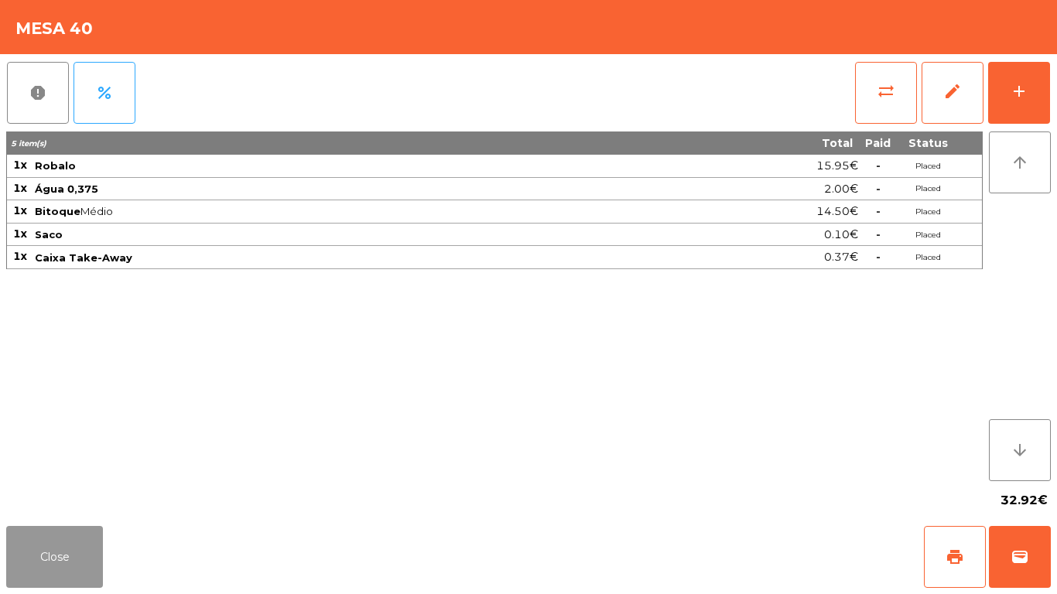
drag, startPoint x: 39, startPoint y: 544, endPoint x: 413, endPoint y: 389, distance: 405.7
click at [41, 543] on button "Close" at bounding box center [54, 557] width 97 height 62
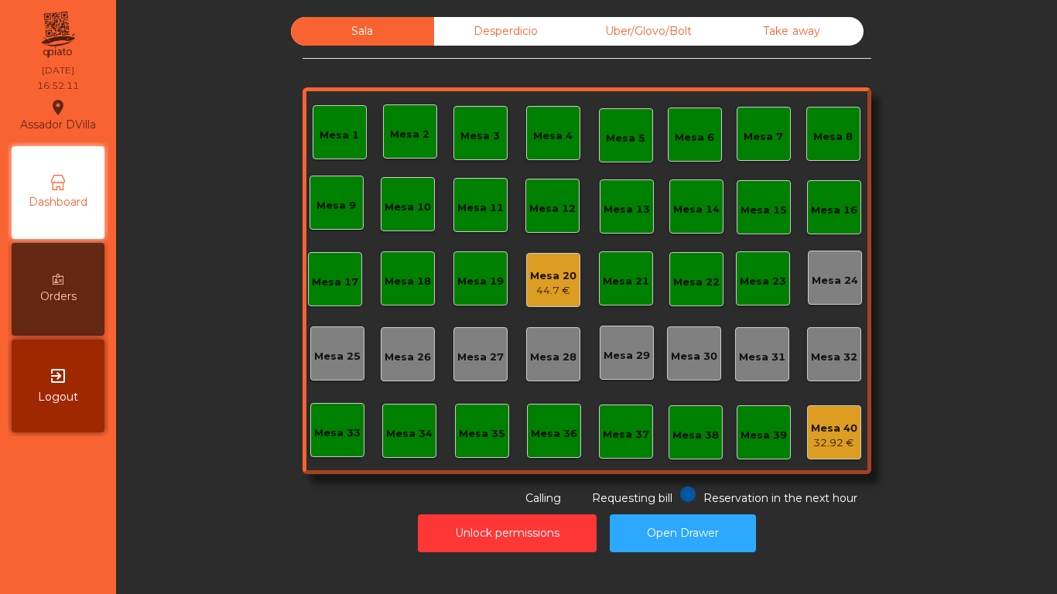
click at [551, 293] on div "44.7 €" at bounding box center [553, 290] width 46 height 15
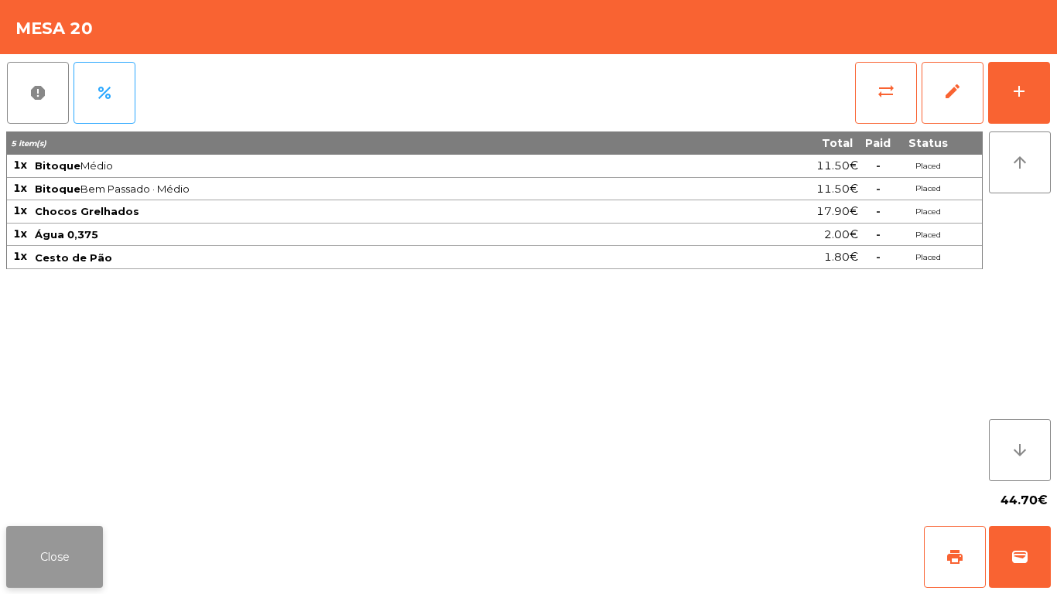
click at [29, 545] on button "Close" at bounding box center [54, 557] width 97 height 62
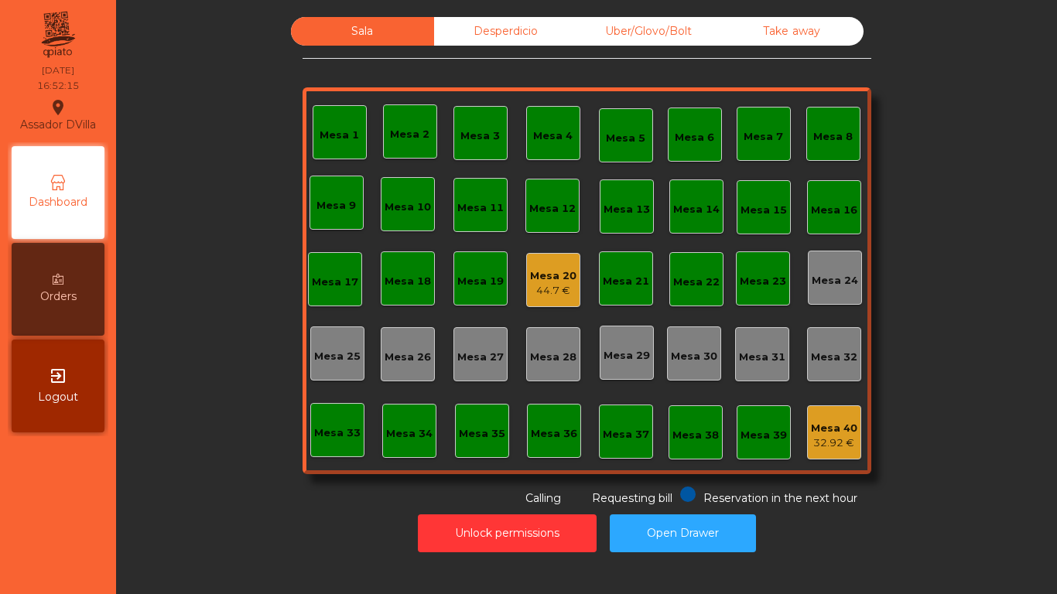
click at [833, 430] on div "Mesa 40" at bounding box center [834, 428] width 46 height 15
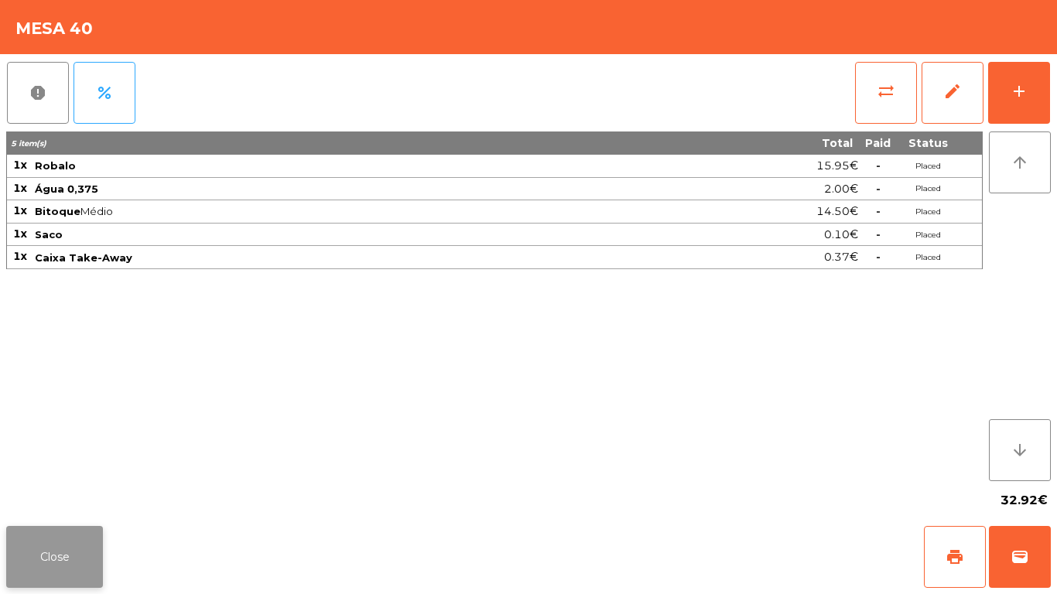
drag, startPoint x: 63, startPoint y: 526, endPoint x: 63, endPoint y: 536, distance: 9.3
click at [63, 527] on div "Close print wallet" at bounding box center [528, 557] width 1057 height 74
click at [64, 537] on button "Close" at bounding box center [54, 557] width 97 height 62
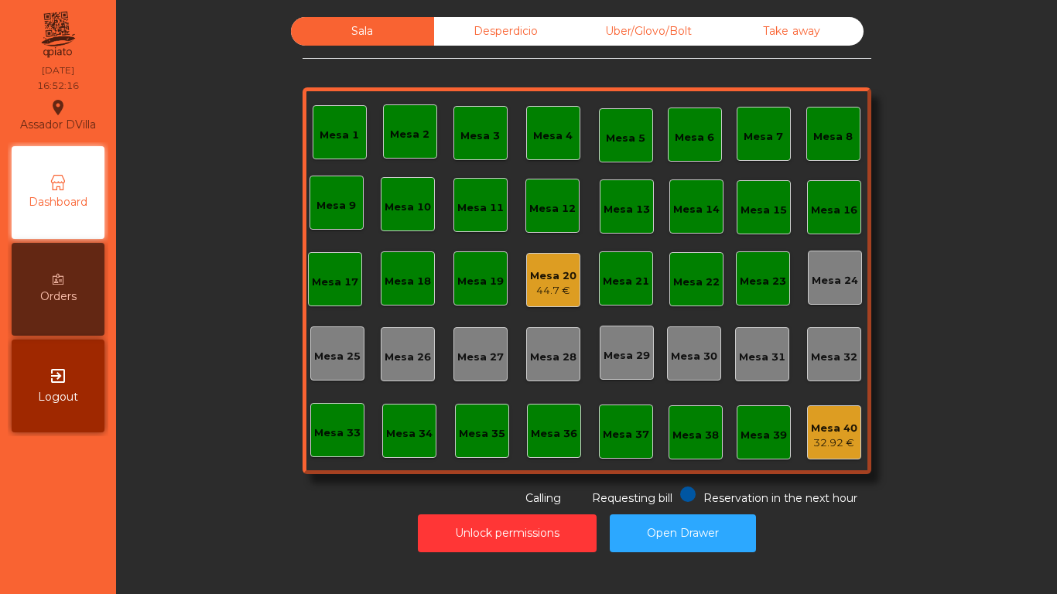
click at [565, 296] on div "44.7 €" at bounding box center [553, 290] width 46 height 15
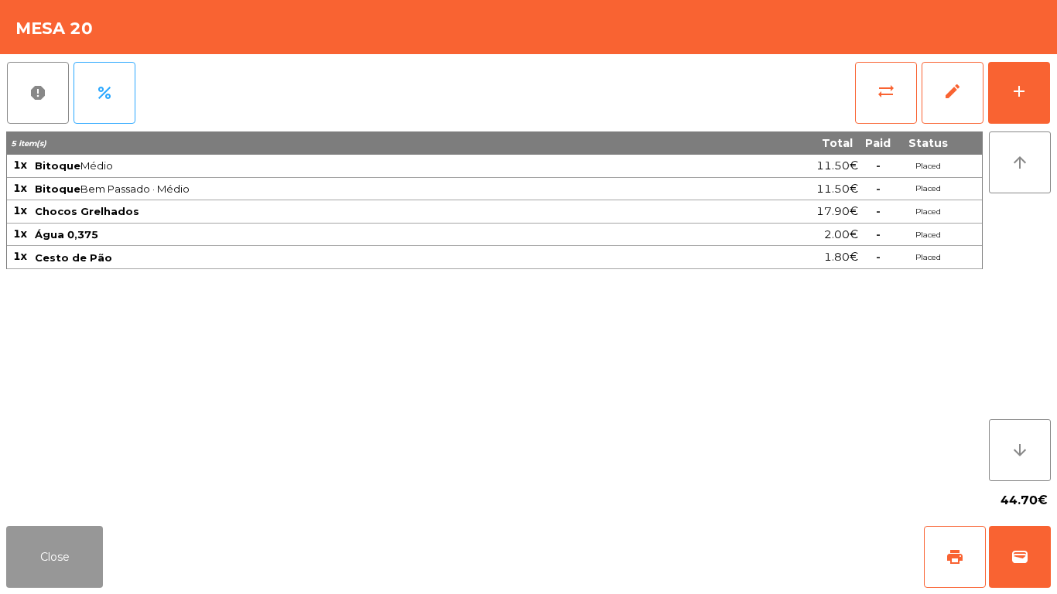
click at [33, 543] on button "Close" at bounding box center [54, 557] width 97 height 62
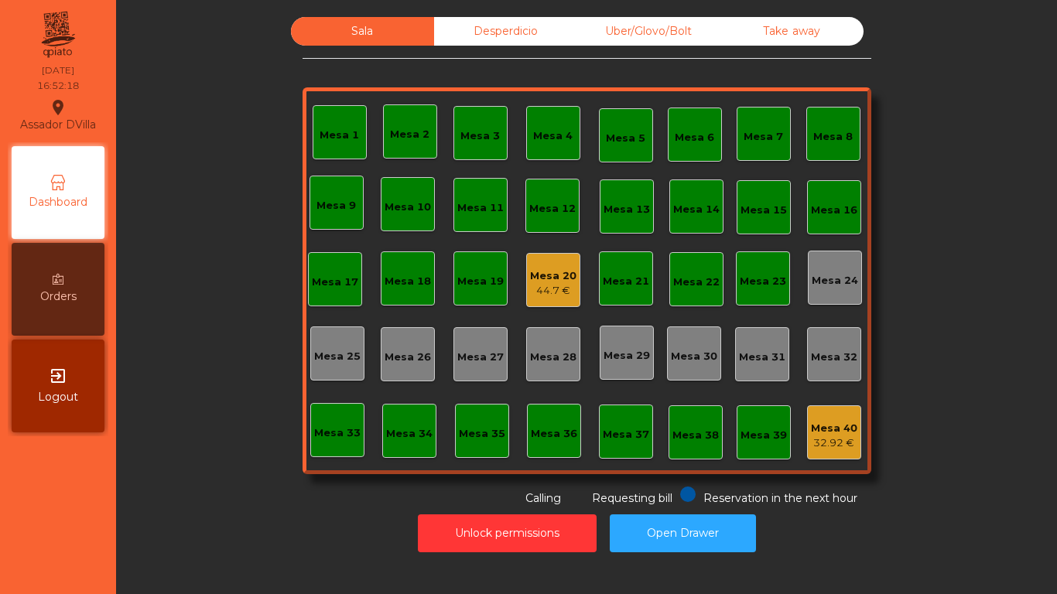
click at [851, 430] on div "Mesa 40 32.92 €" at bounding box center [834, 433] width 54 height 54
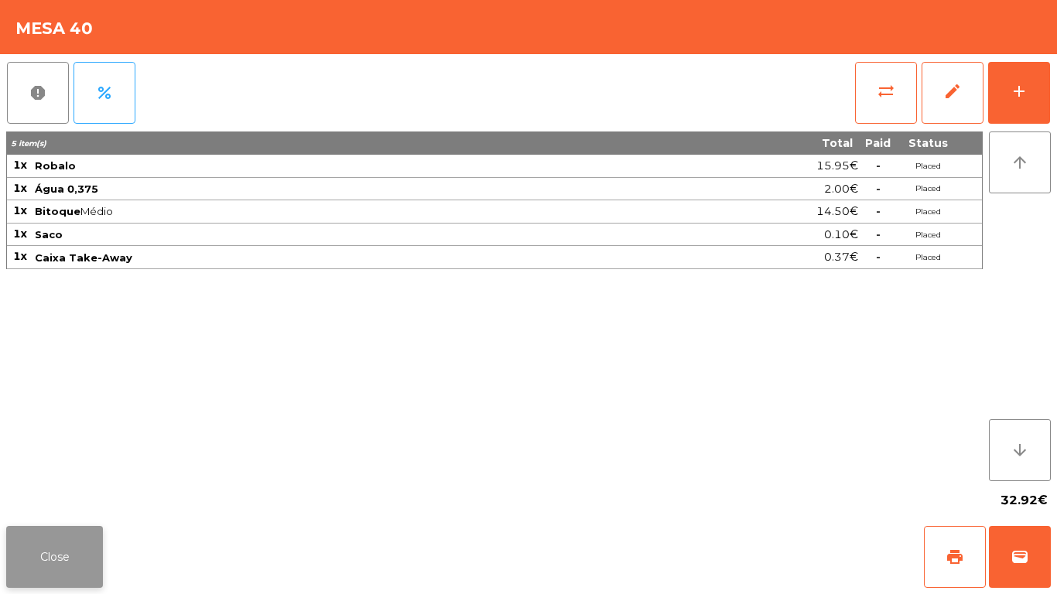
click at [69, 558] on button "Close" at bounding box center [54, 557] width 97 height 62
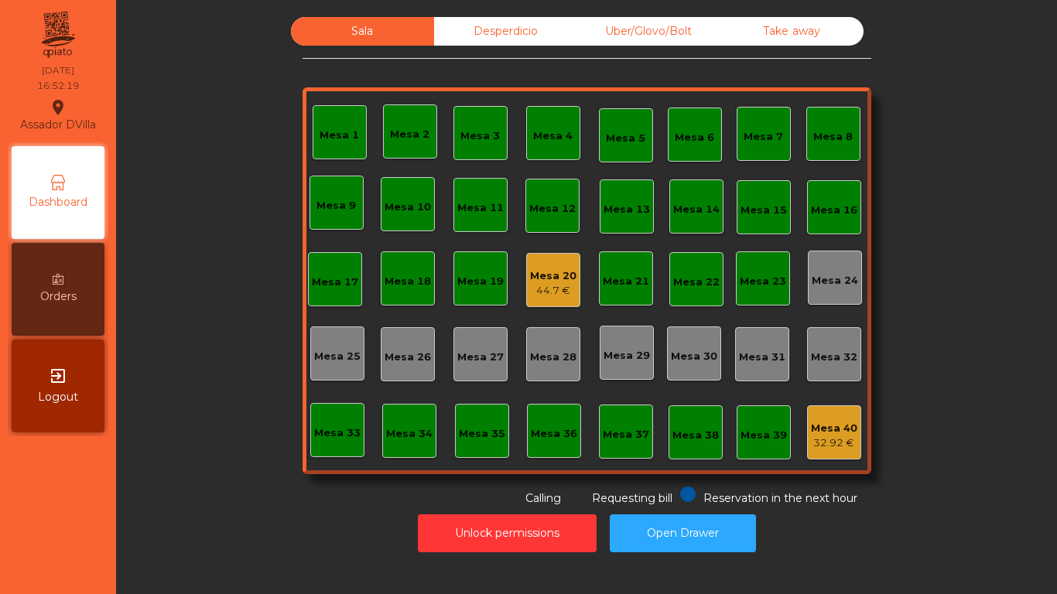
click at [156, 509] on div "Unlock permissions Open Drawer" at bounding box center [586, 533] width 899 height 53
click at [543, 285] on div "52.2 €" at bounding box center [553, 290] width 46 height 15
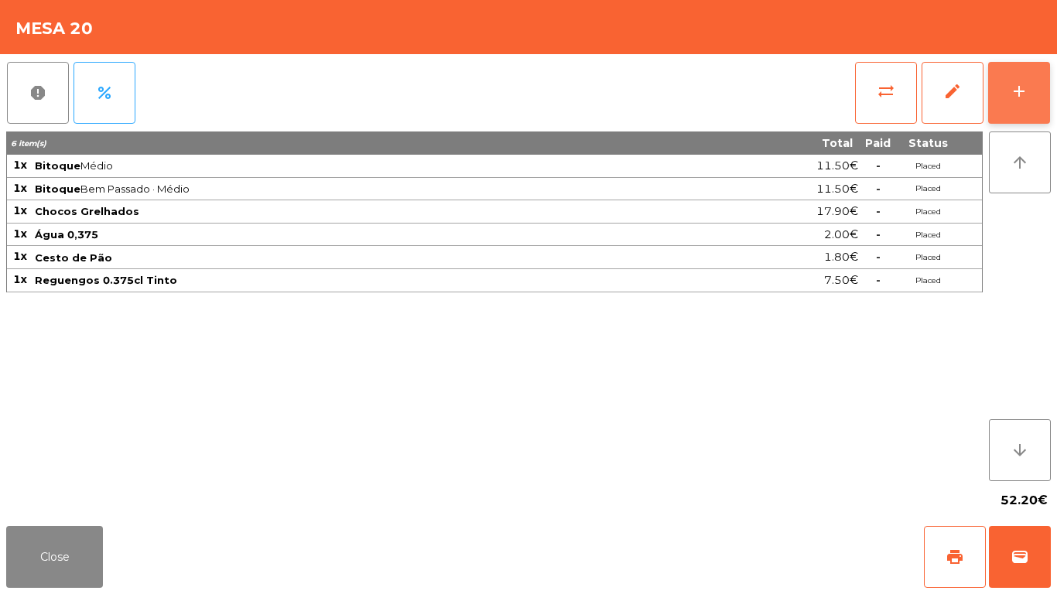
click at [1028, 104] on button "add" at bounding box center [1019, 93] width 62 height 62
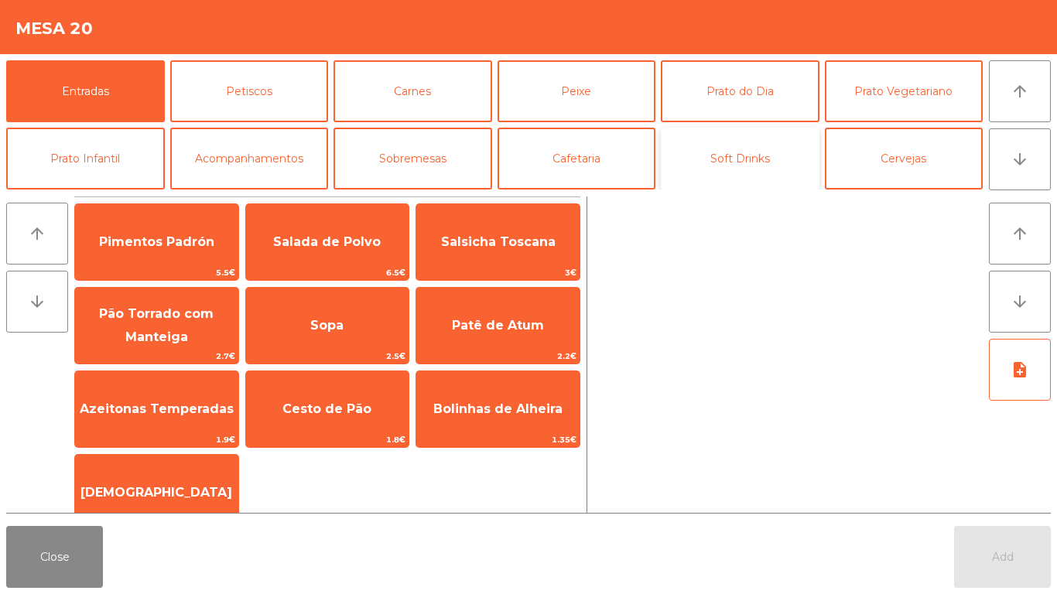
click at [759, 160] on button "Soft Drinks" at bounding box center [740, 159] width 159 height 62
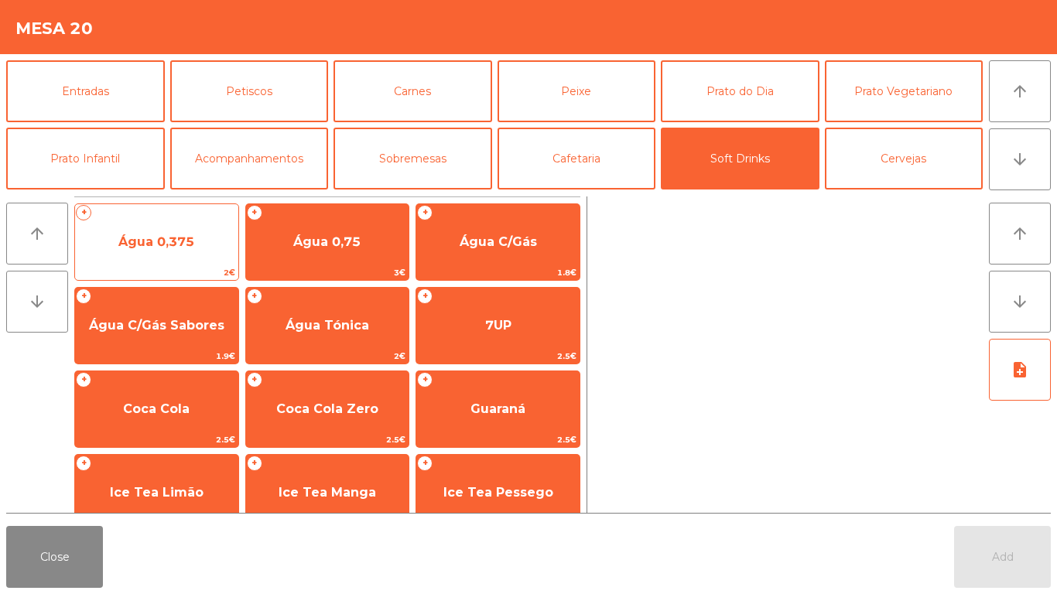
click at [211, 246] on span "Água 0,375" at bounding box center [156, 242] width 163 height 42
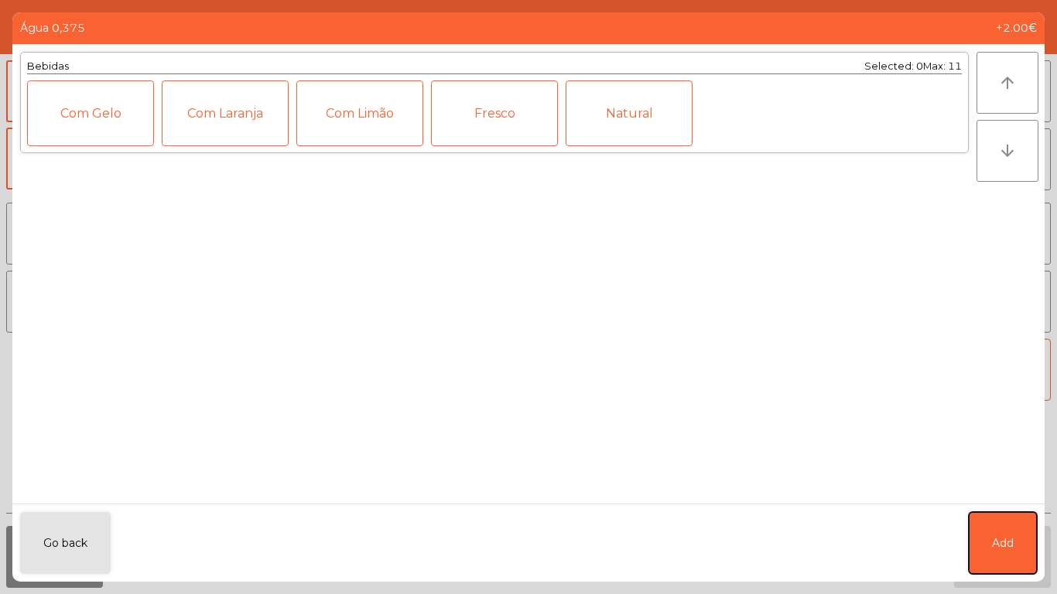
click at [1022, 541] on button "Add" at bounding box center [1003, 543] width 68 height 62
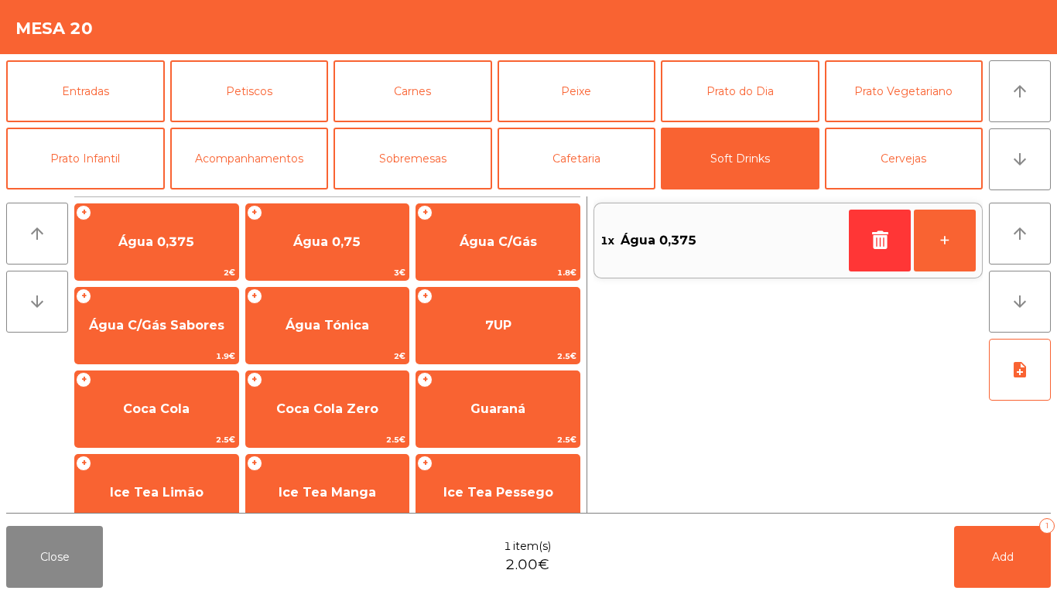
drag, startPoint x: 986, startPoint y: 593, endPoint x: 969, endPoint y: 591, distance: 17.1
click at [987, 593] on div "Close 1 item(s) 2.00€ Add 1" at bounding box center [528, 557] width 1057 height 74
click at [1033, 552] on button "Add 1" at bounding box center [1002, 557] width 97 height 62
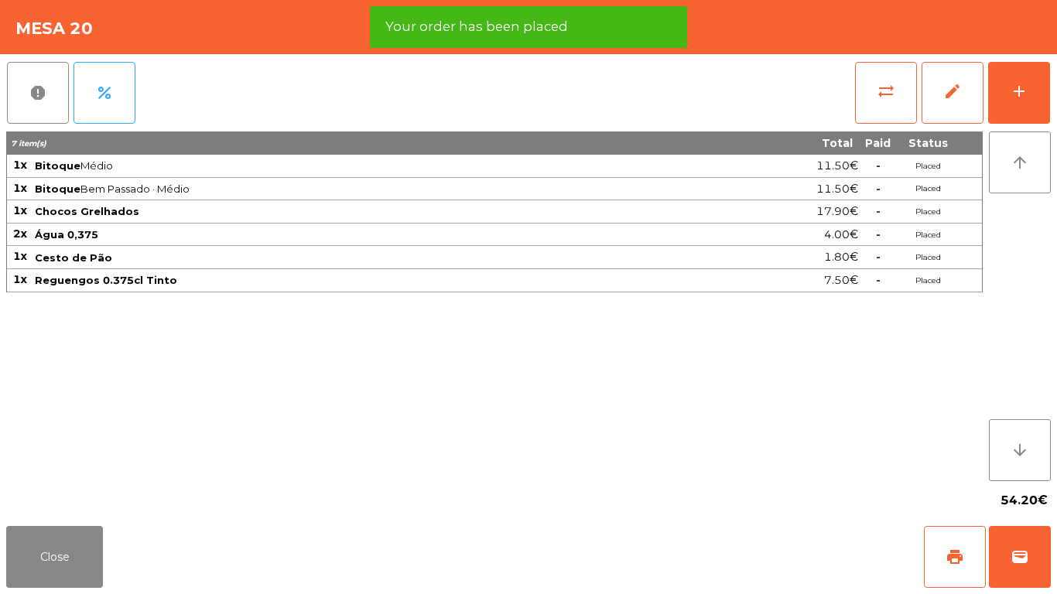
click at [107, 543] on div "Close print wallet" at bounding box center [528, 557] width 1057 height 74
click at [87, 551] on button "Close" at bounding box center [54, 557] width 97 height 62
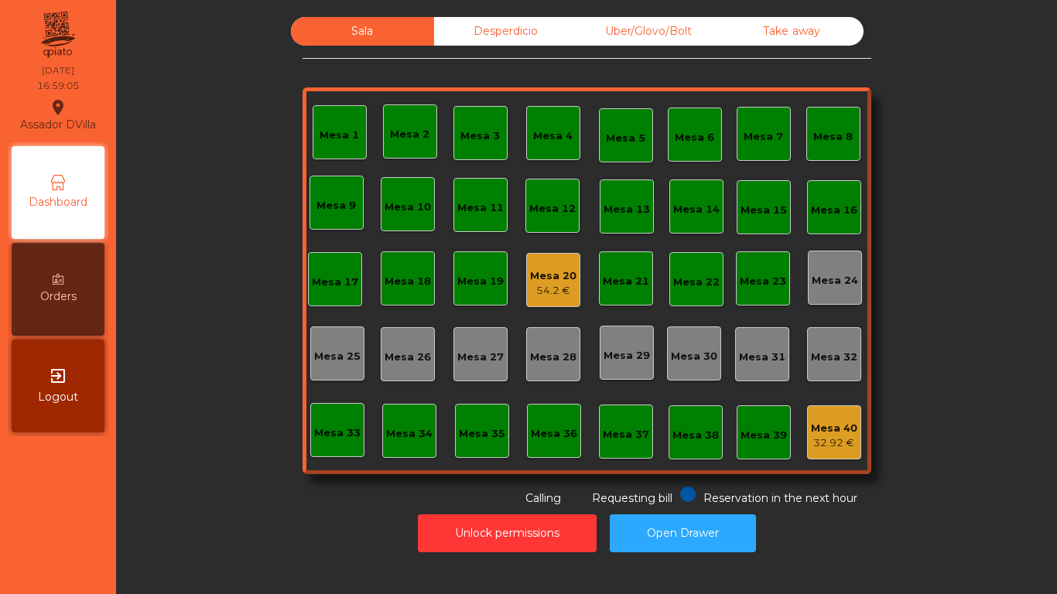
click at [549, 270] on div "Mesa 20" at bounding box center [553, 276] width 46 height 15
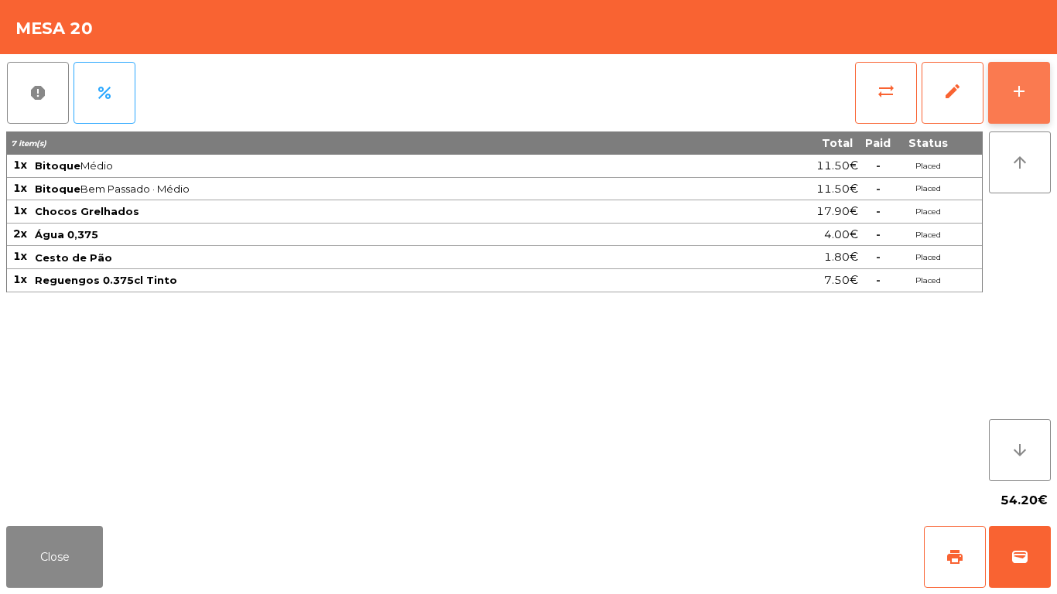
click at [1036, 82] on button "add" at bounding box center [1019, 93] width 62 height 62
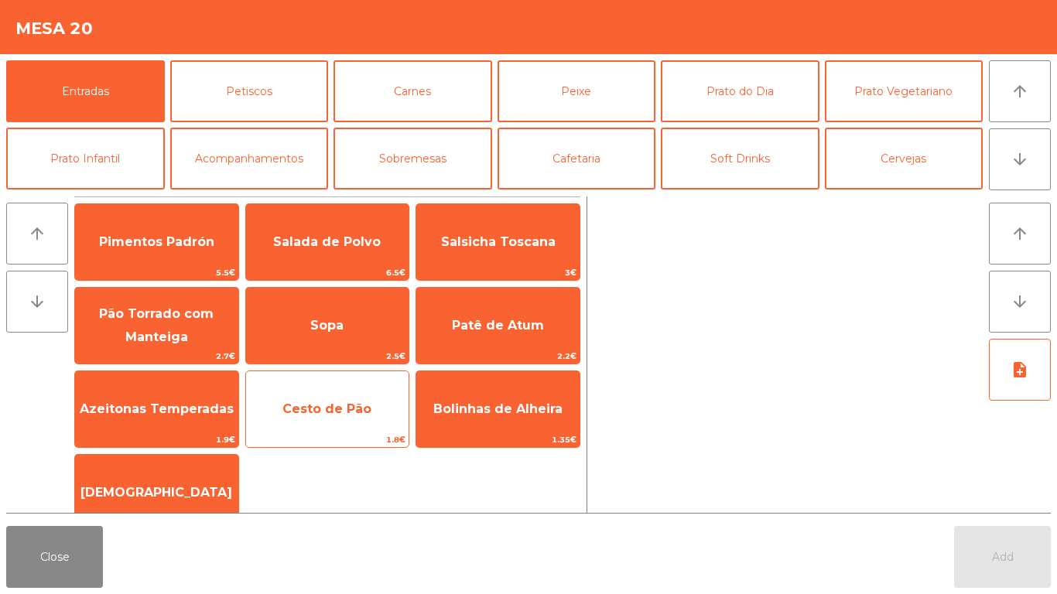
click at [283, 399] on span "Cesto de Pão" at bounding box center [327, 410] width 163 height 42
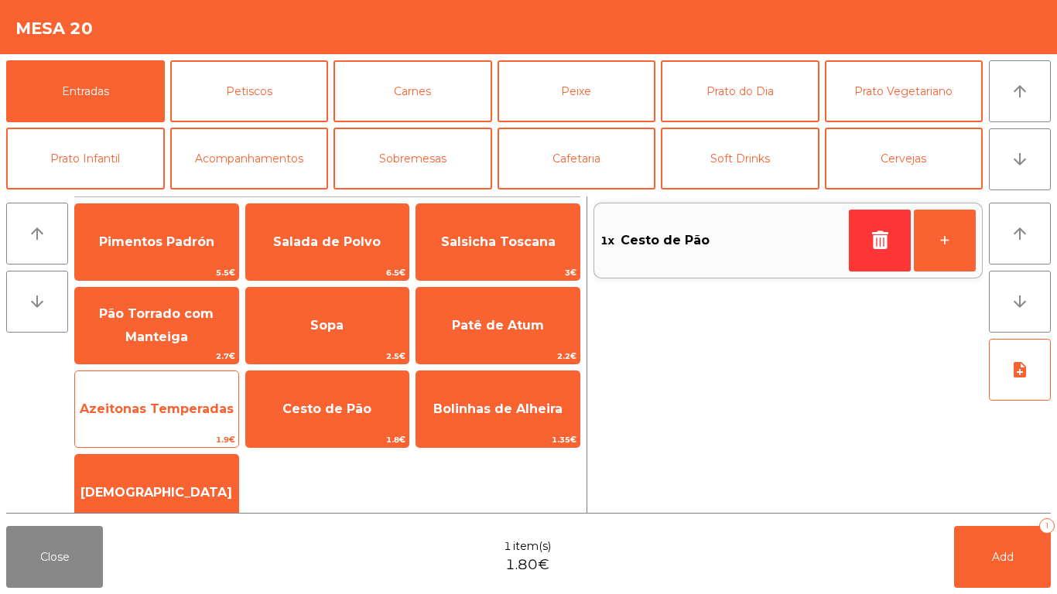
click at [191, 409] on span "Azeitonas Temperadas" at bounding box center [157, 409] width 154 height 15
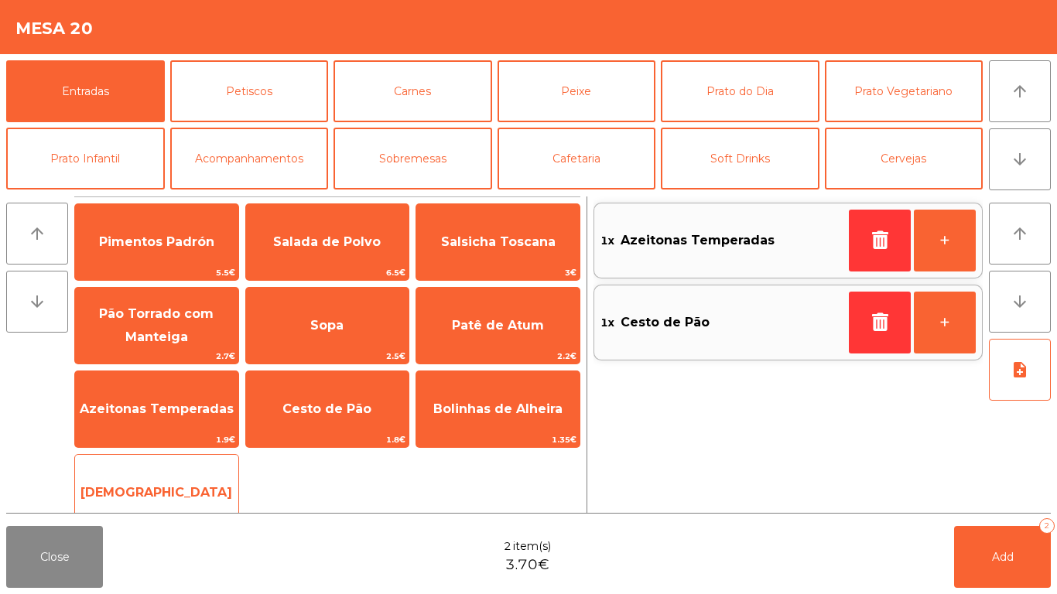
click at [219, 486] on span "[DEMOGRAPHIC_DATA]" at bounding box center [156, 493] width 163 height 42
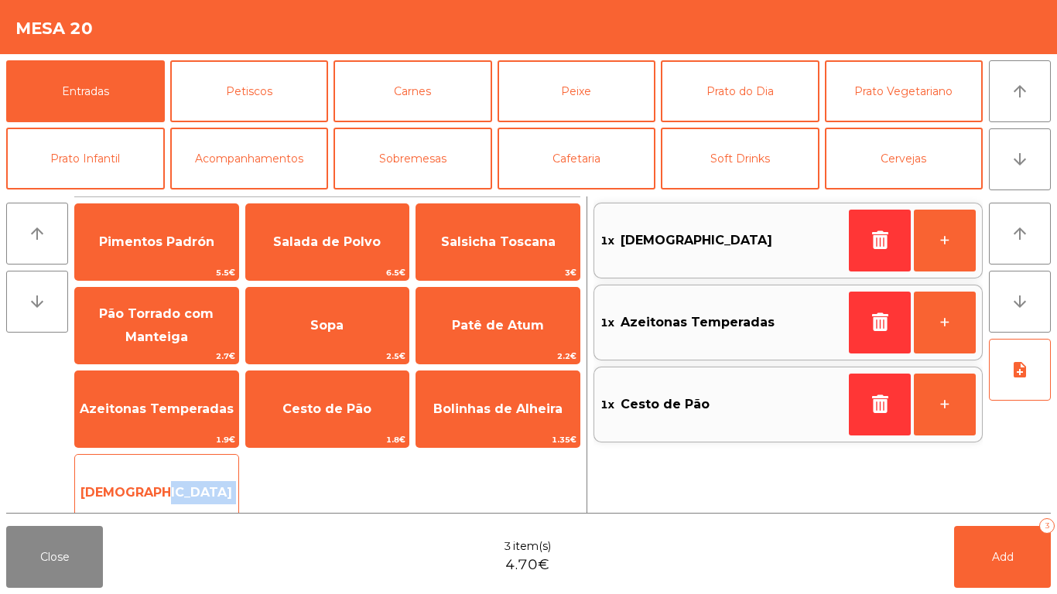
click at [219, 485] on span "[DEMOGRAPHIC_DATA]" at bounding box center [156, 493] width 163 height 42
click at [218, 483] on span "[DEMOGRAPHIC_DATA]" at bounding box center [156, 493] width 163 height 42
click at [201, 480] on span "[DEMOGRAPHIC_DATA]" at bounding box center [156, 493] width 163 height 42
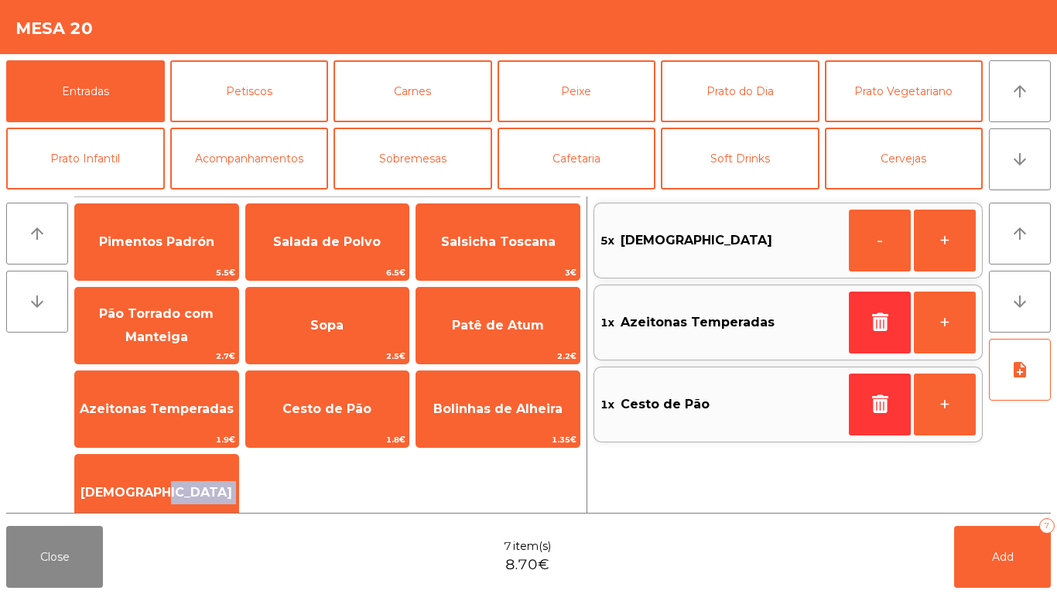
drag, startPoint x: 201, startPoint y: 480, endPoint x: 548, endPoint y: 549, distance: 353.6
click at [201, 481] on span "[DEMOGRAPHIC_DATA]" at bounding box center [156, 493] width 163 height 42
click at [1010, 559] on span "Add" at bounding box center [1003, 557] width 22 height 14
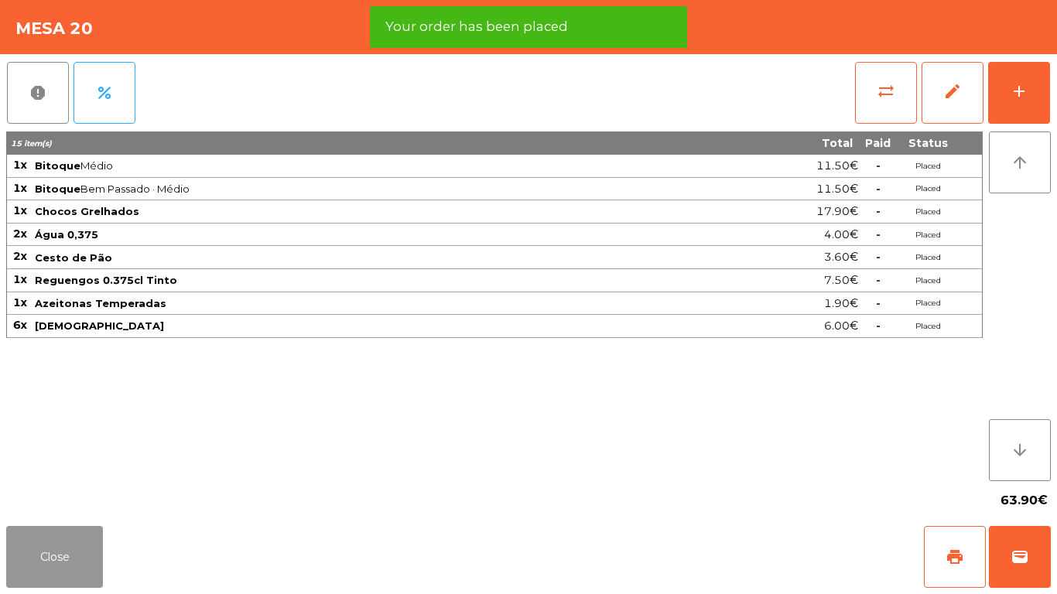
drag, startPoint x: 64, startPoint y: 566, endPoint x: 73, endPoint y: 559, distance: 11.0
click at [66, 565] on button "Close" at bounding box center [54, 557] width 97 height 62
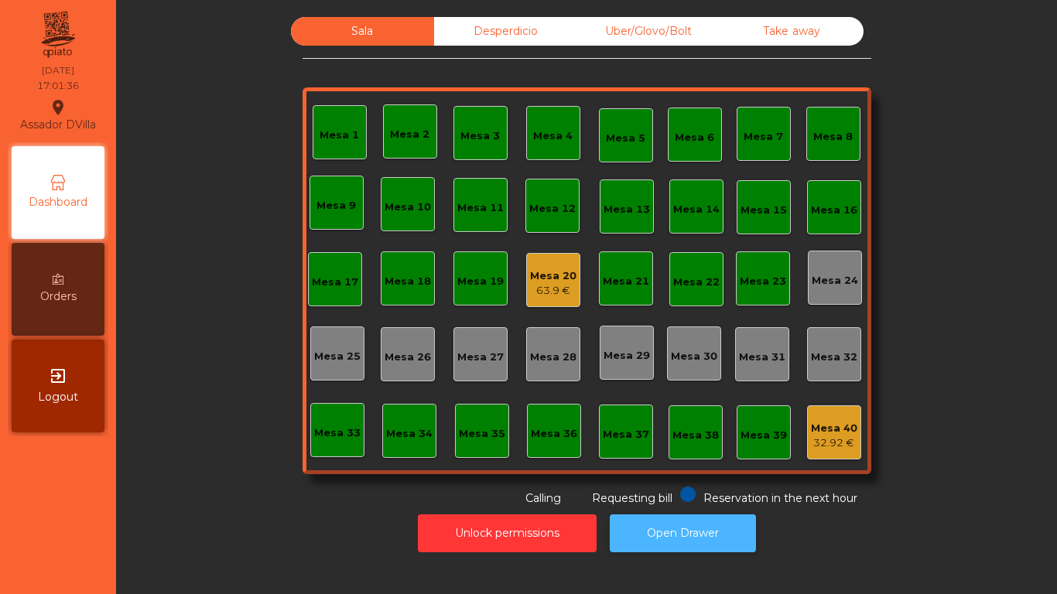
click at [694, 534] on button "Open Drawer" at bounding box center [683, 534] width 146 height 38
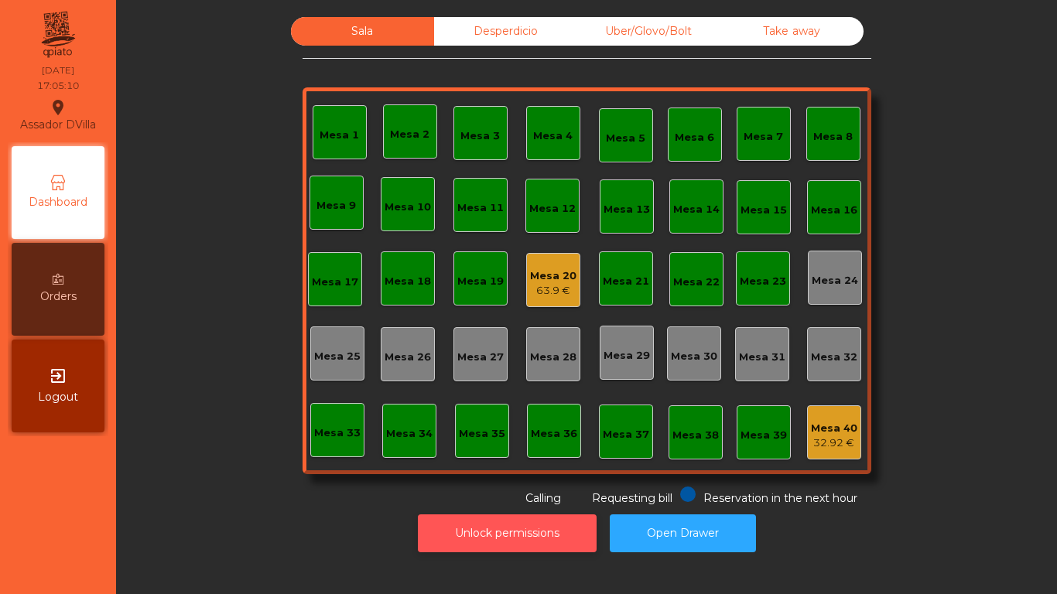
click at [430, 522] on button "Unlock permissions" at bounding box center [507, 534] width 179 height 38
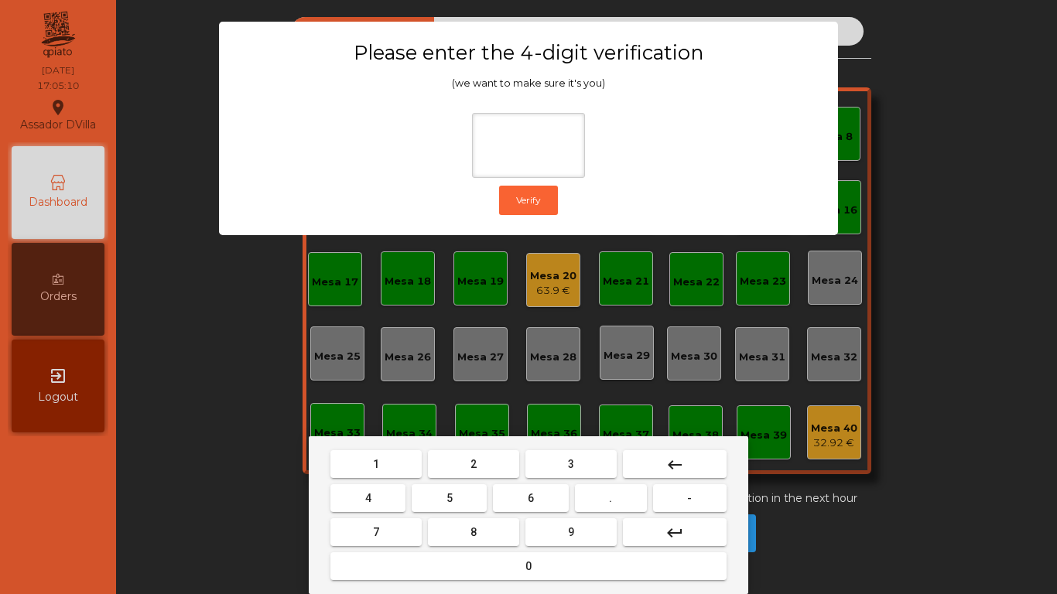
click at [369, 455] on button "1" at bounding box center [376, 465] width 91 height 28
click at [552, 532] on button "9" at bounding box center [571, 533] width 91 height 28
click at [345, 495] on button "4" at bounding box center [368, 499] width 75 height 28
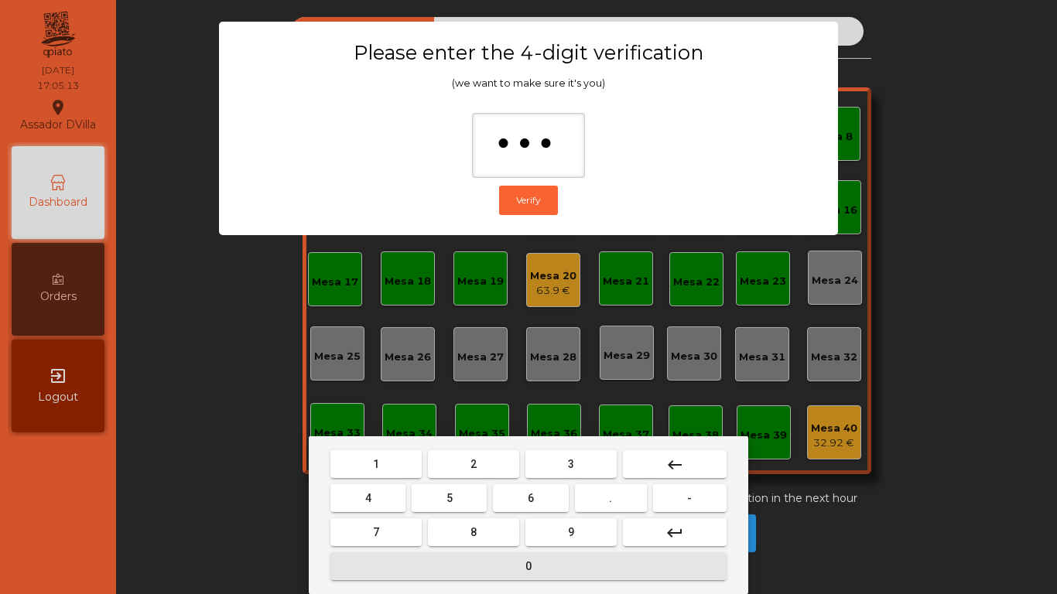
click at [444, 571] on button "0" at bounding box center [529, 567] width 396 height 28
type input "****"
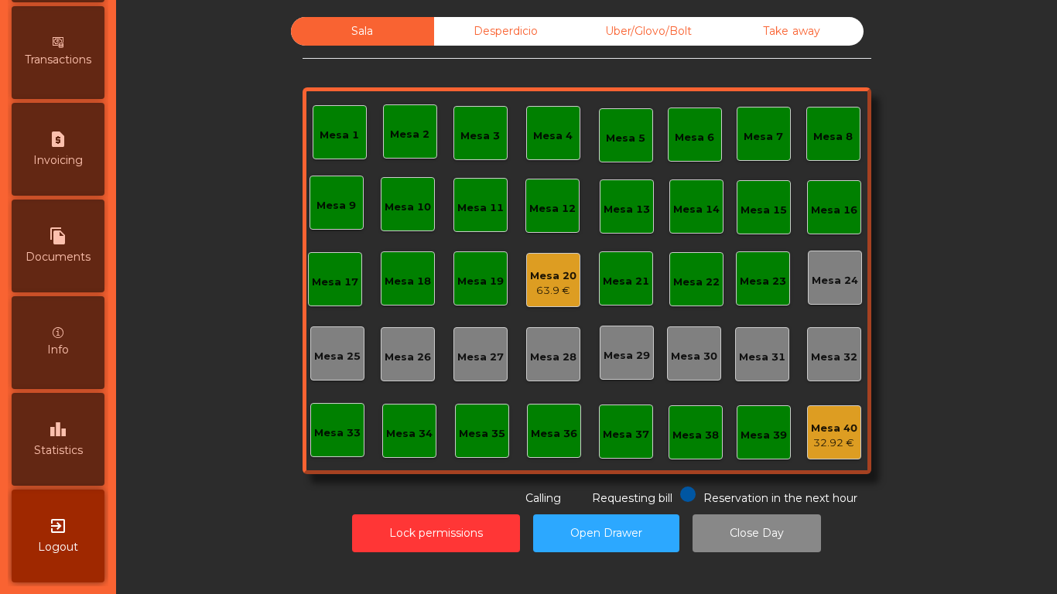
click at [80, 466] on div "leaderboard Statistics" at bounding box center [58, 439] width 93 height 93
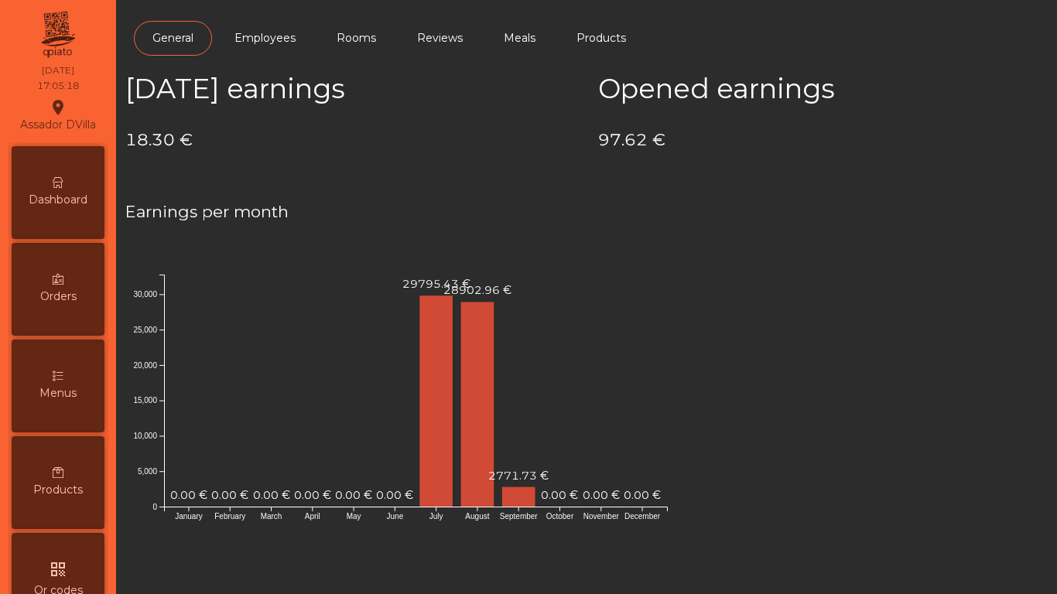
click at [76, 202] on span "Dashboard" at bounding box center [58, 200] width 59 height 16
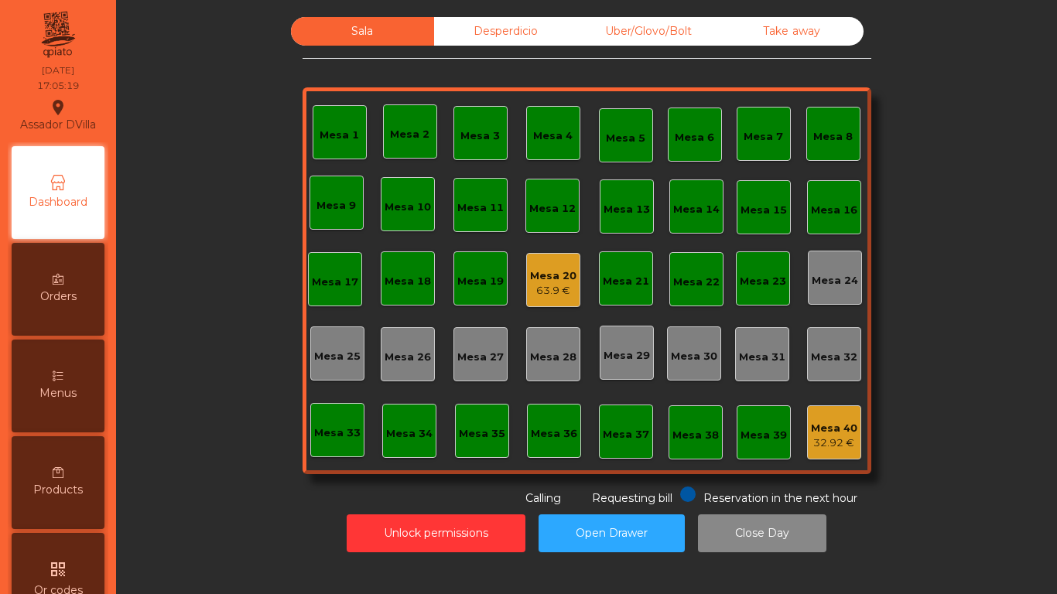
click at [523, 33] on div "Desperdicio" at bounding box center [505, 31] width 143 height 29
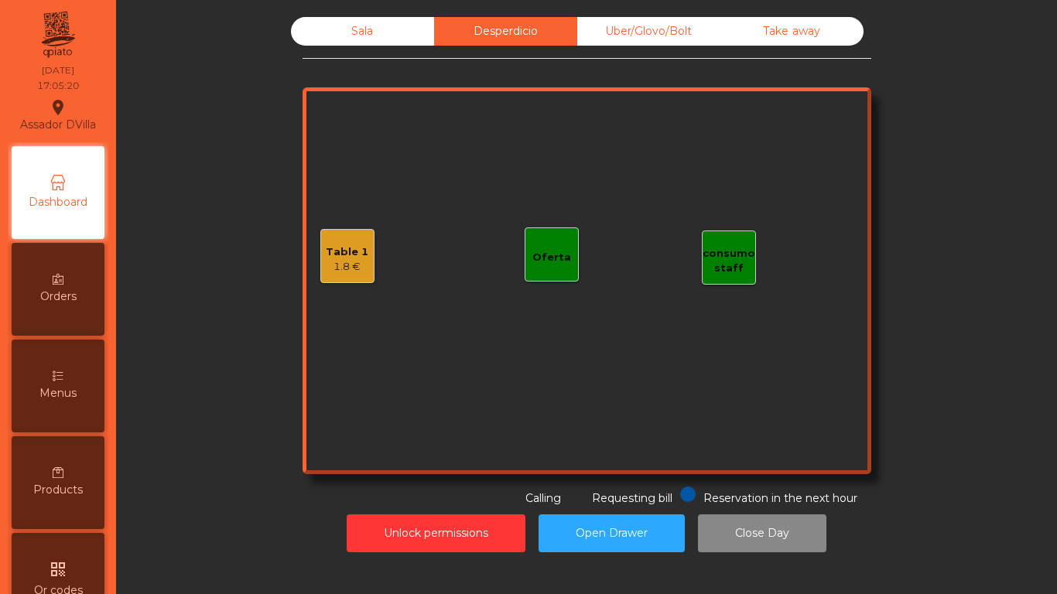
click at [678, 20] on div "Uber/Glovo/Bolt" at bounding box center [648, 31] width 143 height 29
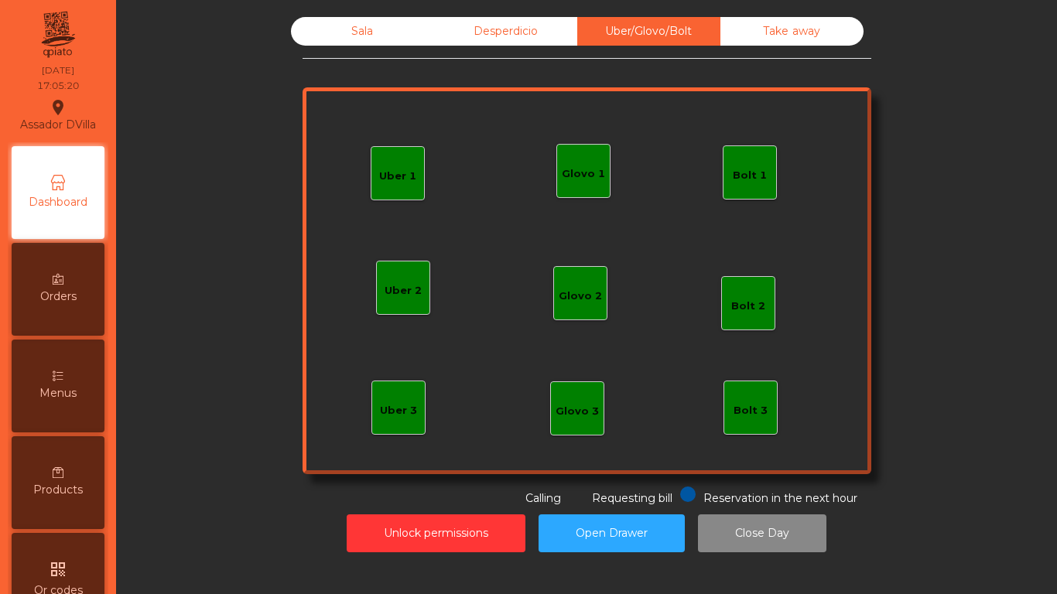
click at [750, 32] on div "Take away" at bounding box center [792, 31] width 143 height 29
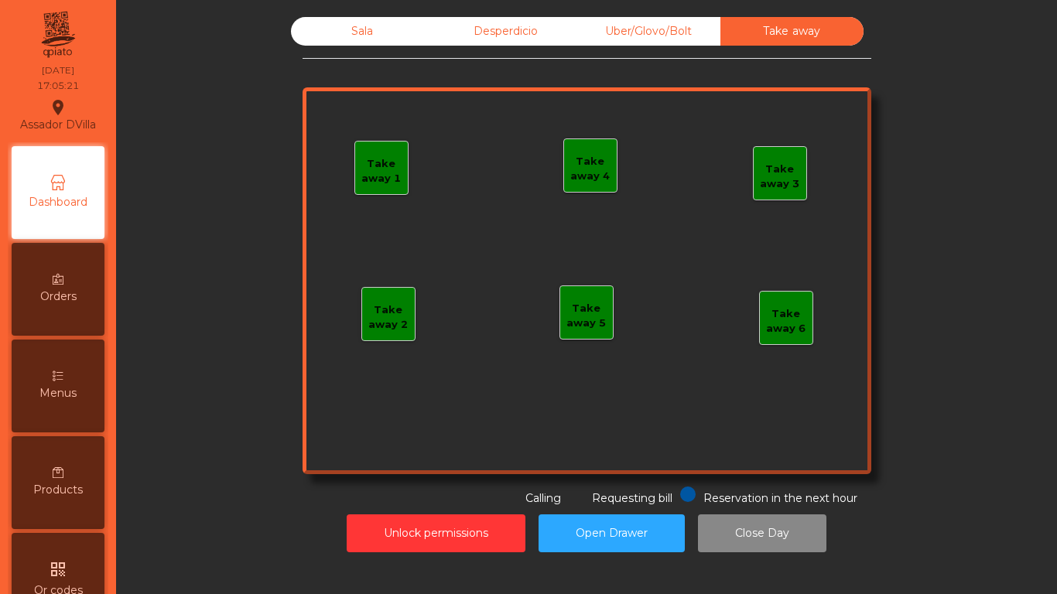
click at [377, 31] on div "Sala" at bounding box center [362, 31] width 143 height 29
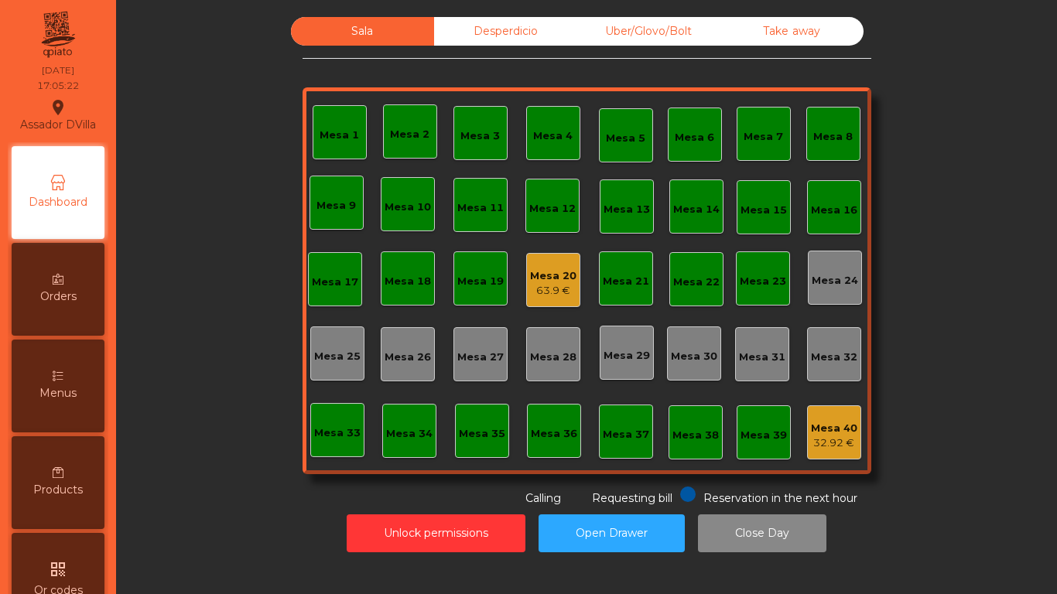
click at [471, 27] on div "Desperdicio" at bounding box center [505, 31] width 143 height 29
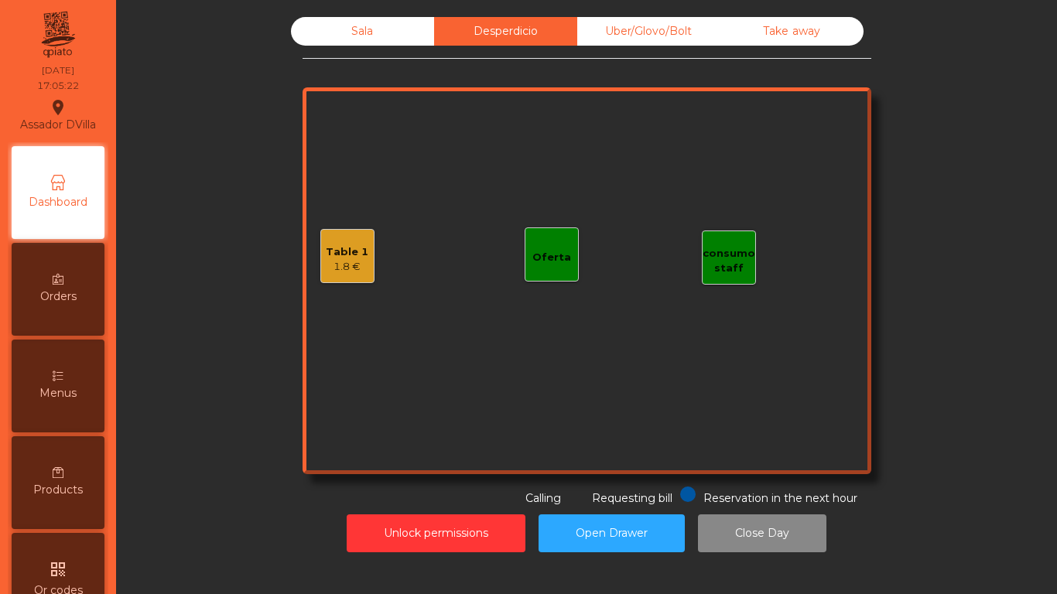
click at [354, 284] on div "Table 1 1.8 € consumo staff Oferta" at bounding box center [587, 280] width 569 height 387
click at [358, 270] on div "1.8 €" at bounding box center [347, 266] width 43 height 15
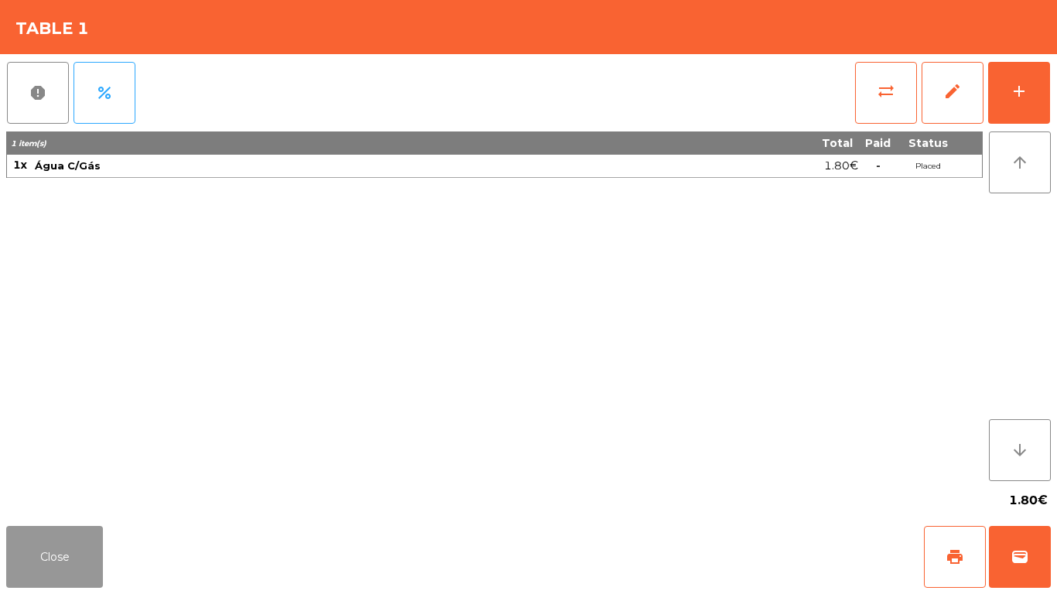
drag, startPoint x: 33, startPoint y: 555, endPoint x: 296, endPoint y: 33, distance: 585.0
click at [37, 510] on app-table-orders "Table 1 report percent sync_alt edit add 1 item(s) Total Paid Status 1x Água C/…" at bounding box center [528, 297] width 1057 height 594
drag, startPoint x: 53, startPoint y: 547, endPoint x: 40, endPoint y: 528, distance: 23.4
click at [46, 548] on button "Close" at bounding box center [54, 557] width 97 height 62
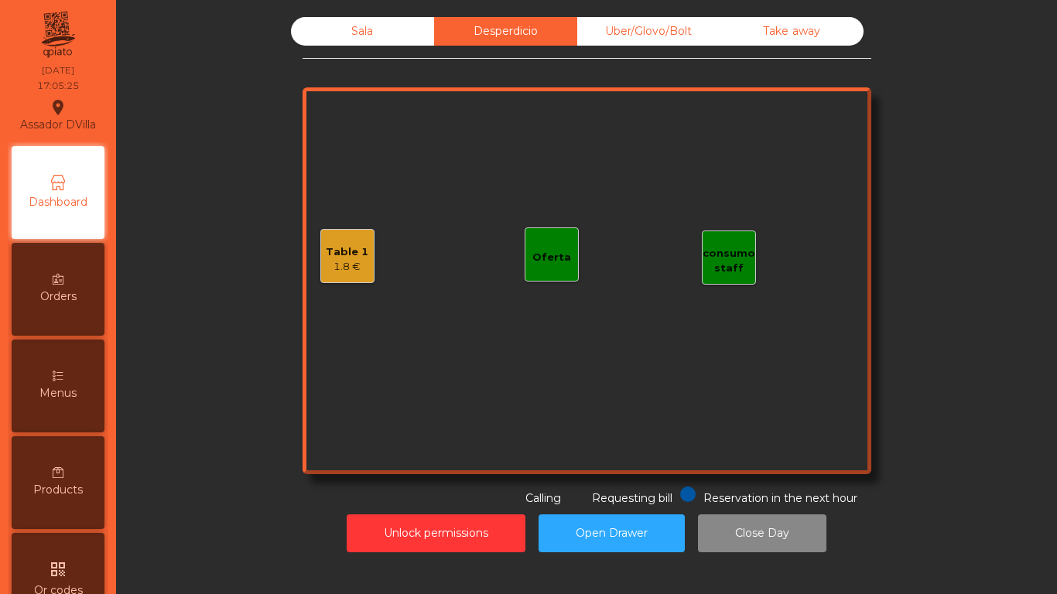
click at [357, 12] on div "Sala Desperdicio Uber/Glovo/Bolt Take away Table 1 1.8 € consumo staff Oferta R…" at bounding box center [586, 297] width 941 height 594
click at [357, 16] on div "Sala Desperdicio Uber/Glovo/Bolt Take away Table 1 1.8 € consumo staff Oferta R…" at bounding box center [586, 284] width 923 height 551
click at [360, 33] on div "Sala" at bounding box center [362, 31] width 143 height 29
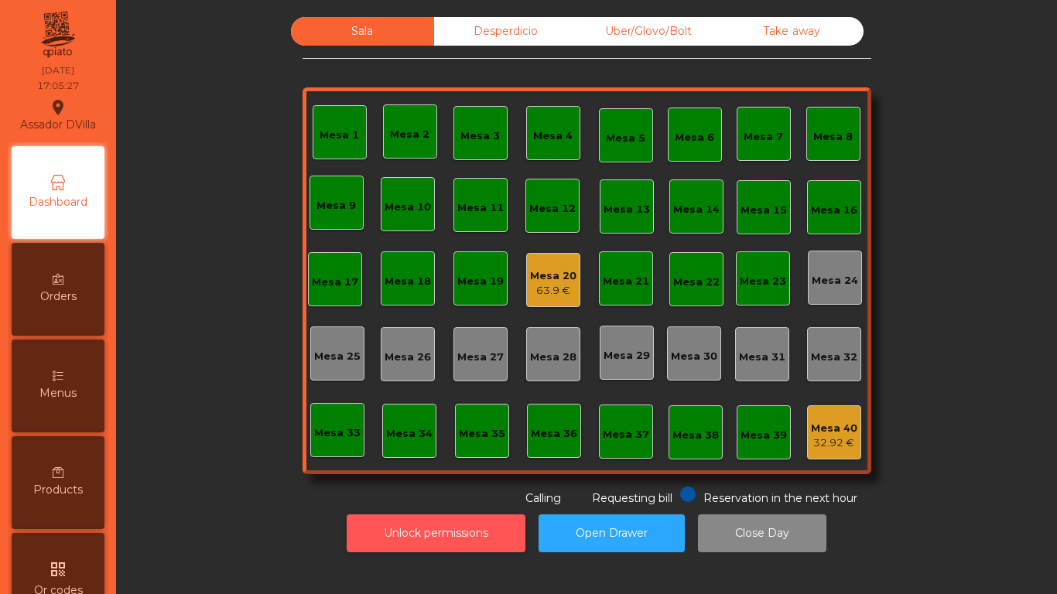
click at [458, 522] on button "Unlock permissions" at bounding box center [436, 534] width 179 height 38
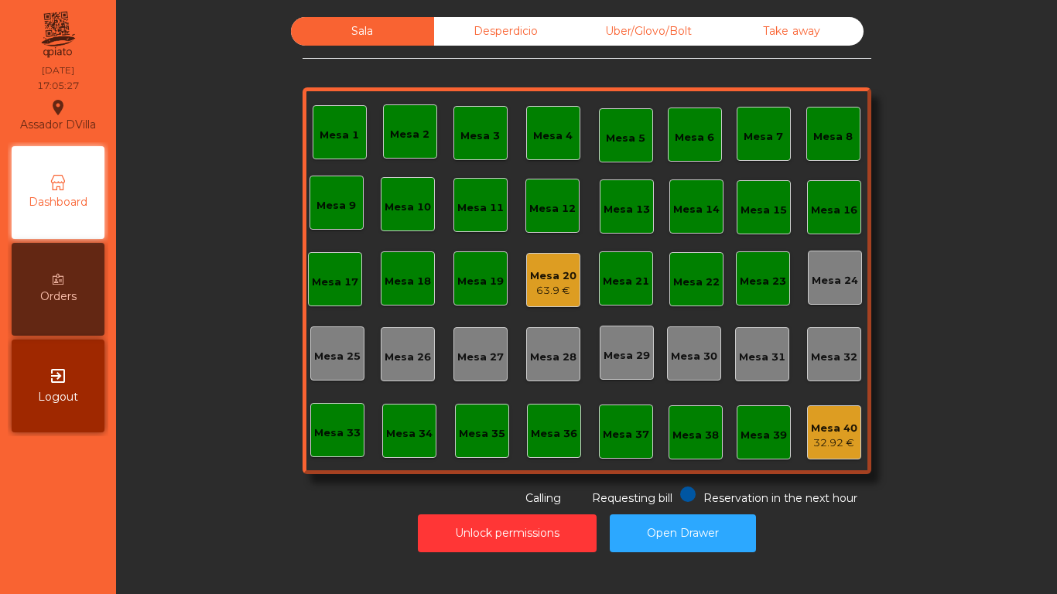
click at [282, 485] on div "Sala Desperdicio Uber/Glovo/Bolt Take away Mesa 1 Mesa 2 Mesa 3 Mesa 4 Mesa 5 M…" at bounding box center [586, 262] width 899 height 490
click at [533, 281] on div "Mesa 20" at bounding box center [553, 276] width 46 height 15
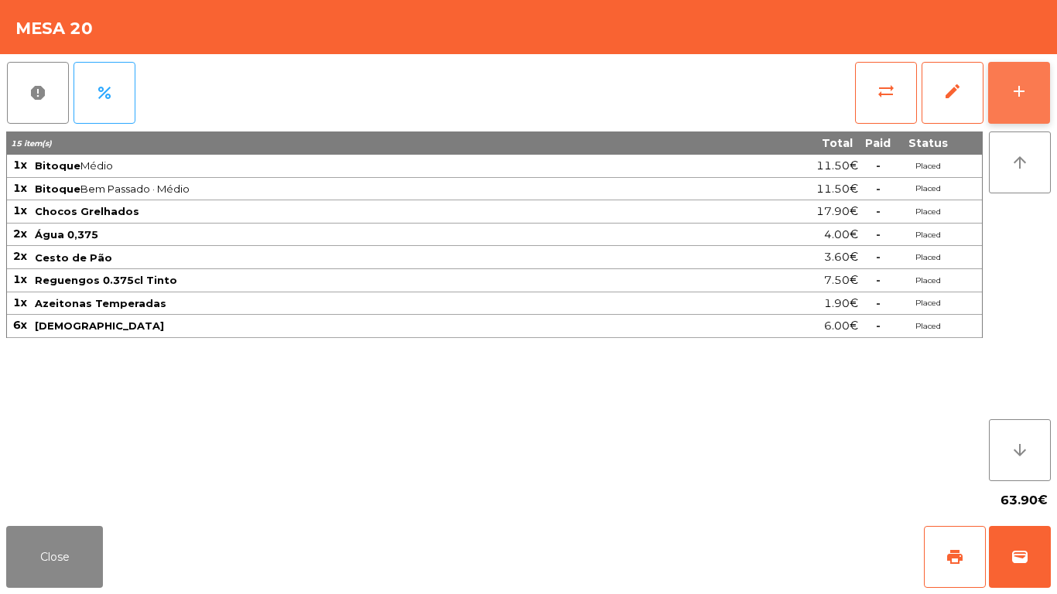
click at [1008, 82] on button "add" at bounding box center [1019, 93] width 62 height 62
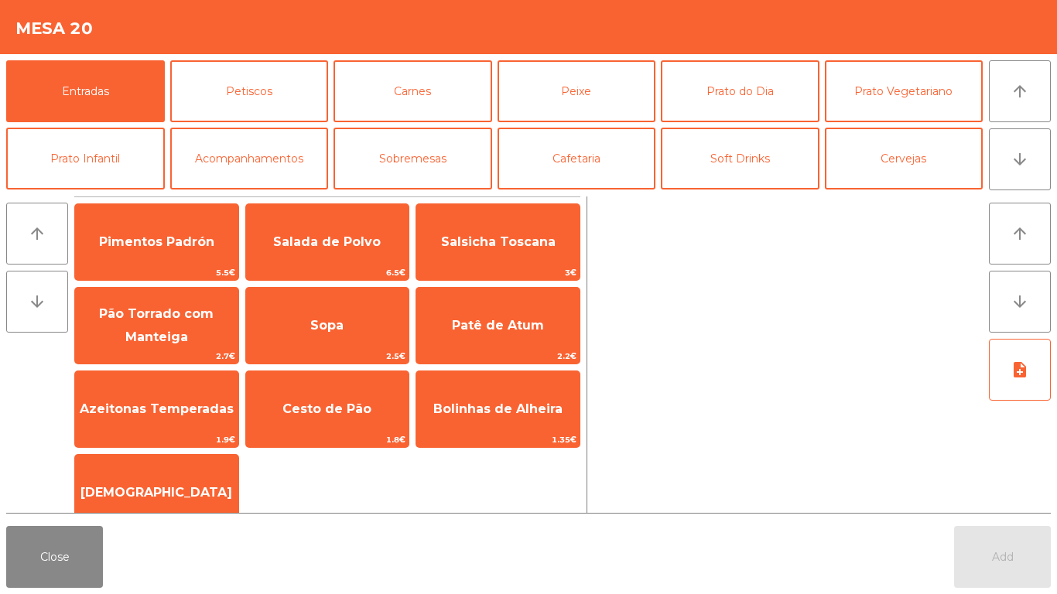
drag, startPoint x: 322, startPoint y: 397, endPoint x: 488, endPoint y: 474, distance: 182.5
click at [323, 397] on span "Cesto de Pão" at bounding box center [327, 410] width 163 height 42
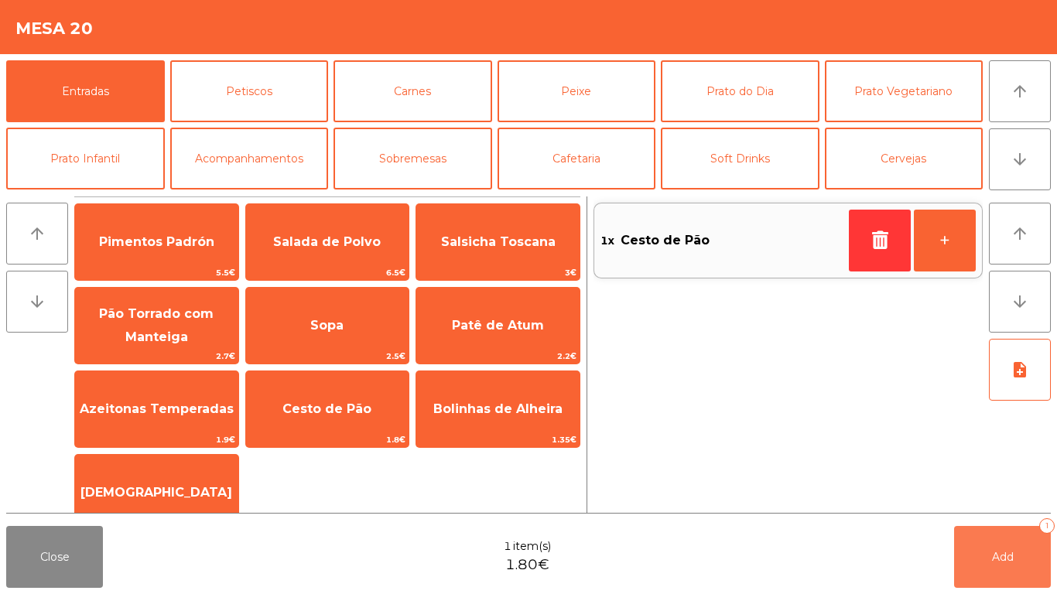
click at [986, 558] on button "Add 1" at bounding box center [1002, 557] width 97 height 62
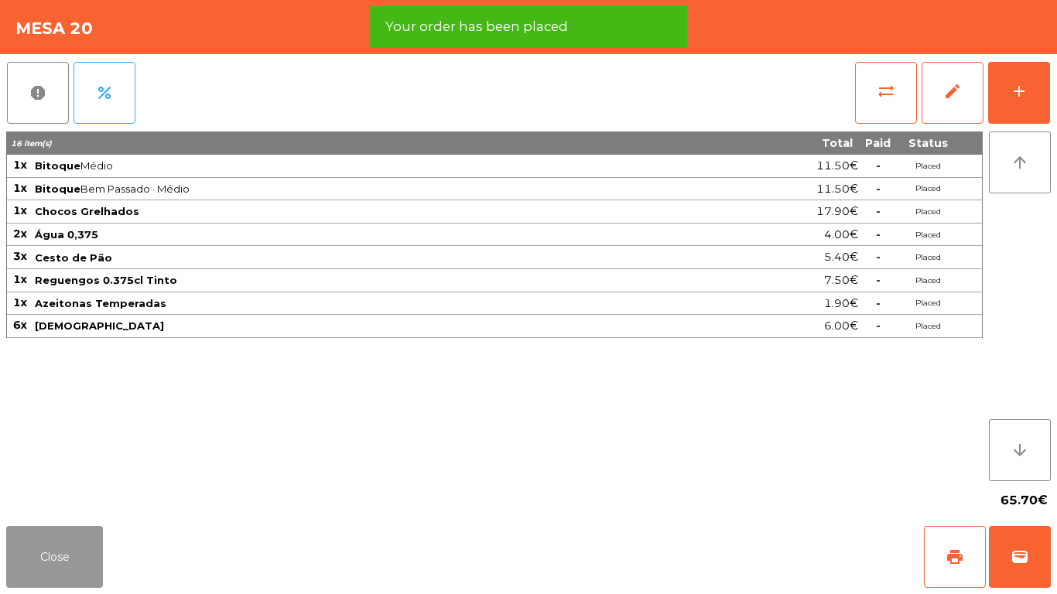
drag, startPoint x: 59, startPoint y: 547, endPoint x: 67, endPoint y: 546, distance: 7.8
click at [60, 547] on button "Close" at bounding box center [54, 557] width 97 height 62
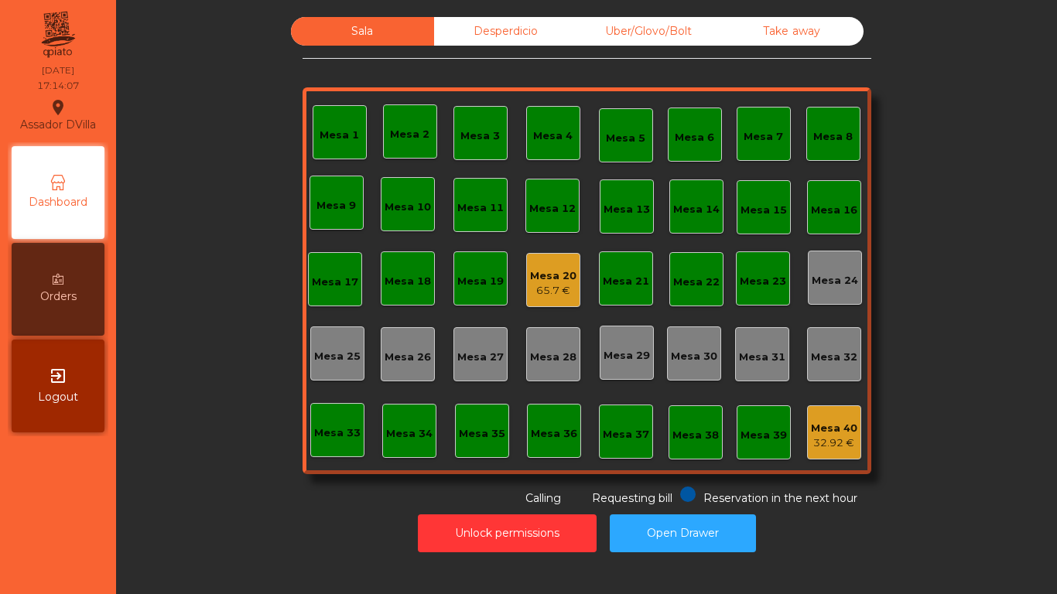
click at [489, 37] on div "Desperdicio" at bounding box center [505, 31] width 143 height 29
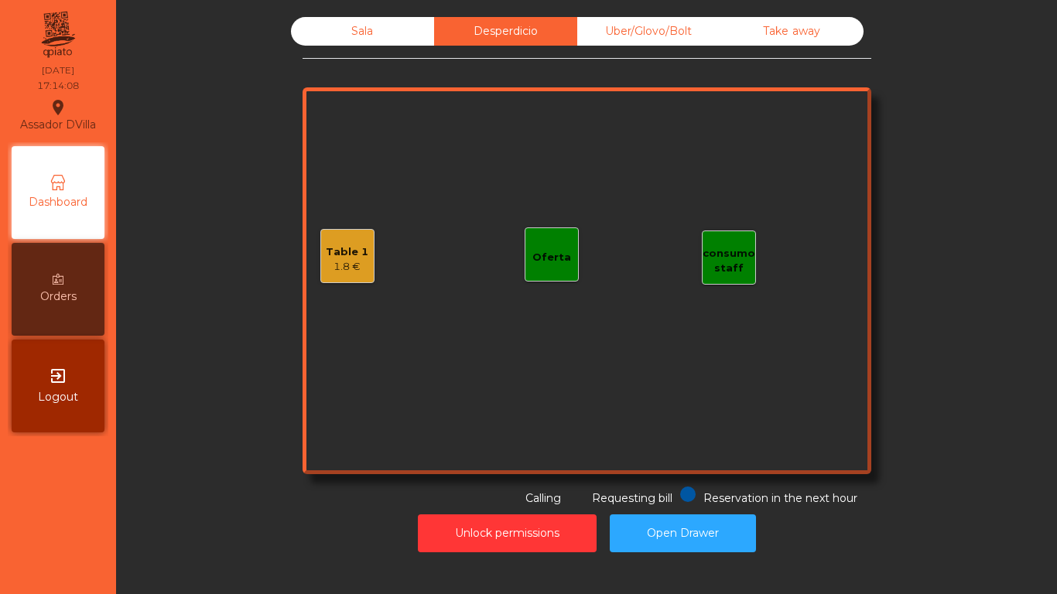
click at [617, 22] on div "Uber/Glovo/Bolt" at bounding box center [648, 31] width 143 height 29
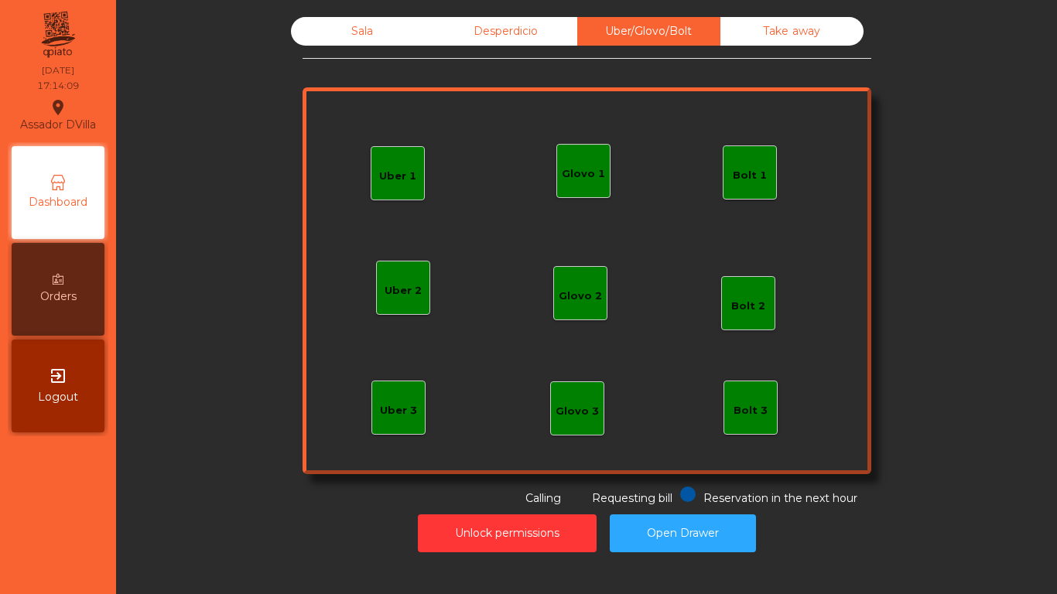
drag, startPoint x: 783, startPoint y: 39, endPoint x: 580, endPoint y: 38, distance: 203.6
click at [779, 38] on div "Take away" at bounding box center [792, 31] width 143 height 29
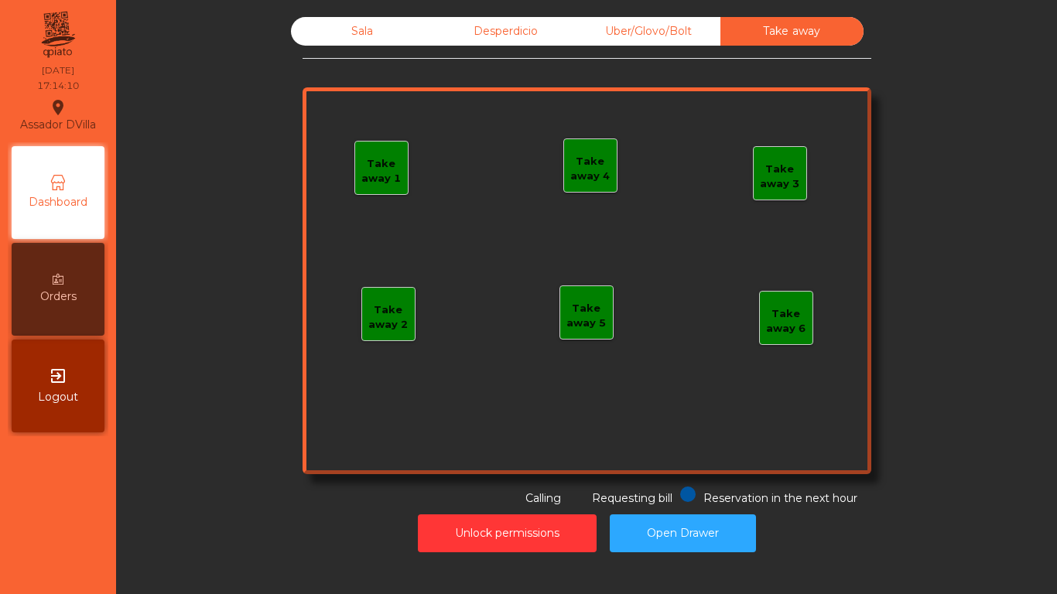
click at [369, 53] on div "Sala Desperdicio Uber/Glovo/Bolt Take away Take away 1 Take away 2 Take away 3 …" at bounding box center [587, 262] width 569 height 490
click at [363, 44] on div "Sala" at bounding box center [362, 31] width 143 height 29
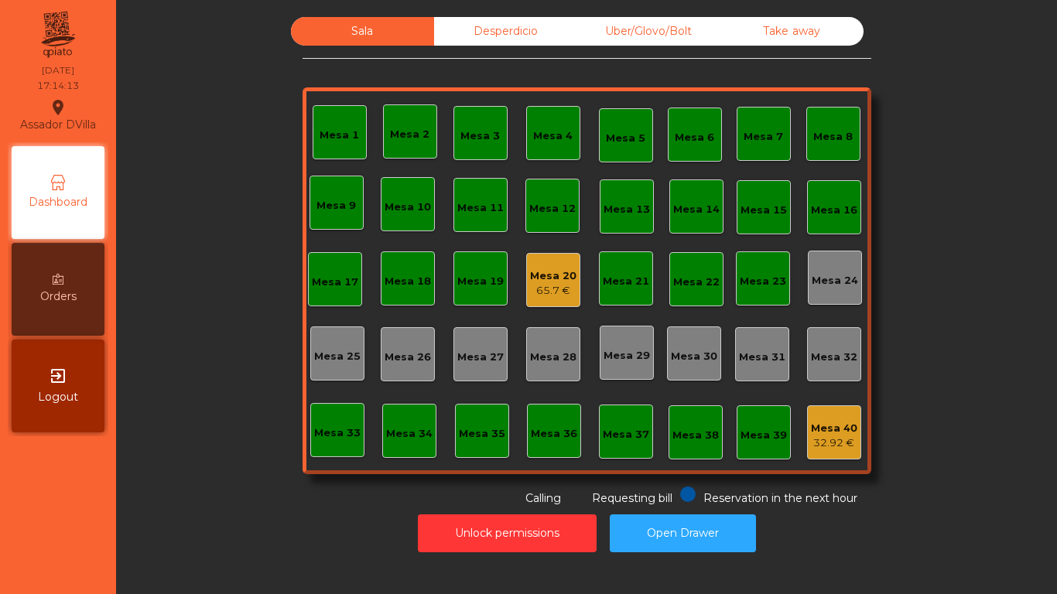
click at [834, 429] on div "Mesa 40" at bounding box center [834, 428] width 46 height 15
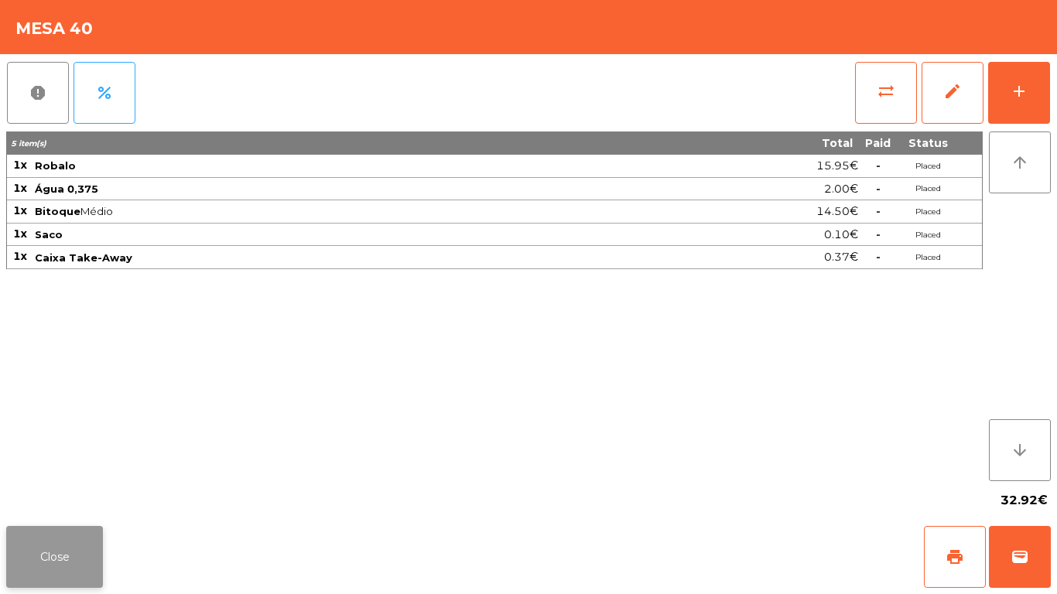
click at [70, 533] on button "Close" at bounding box center [54, 557] width 97 height 62
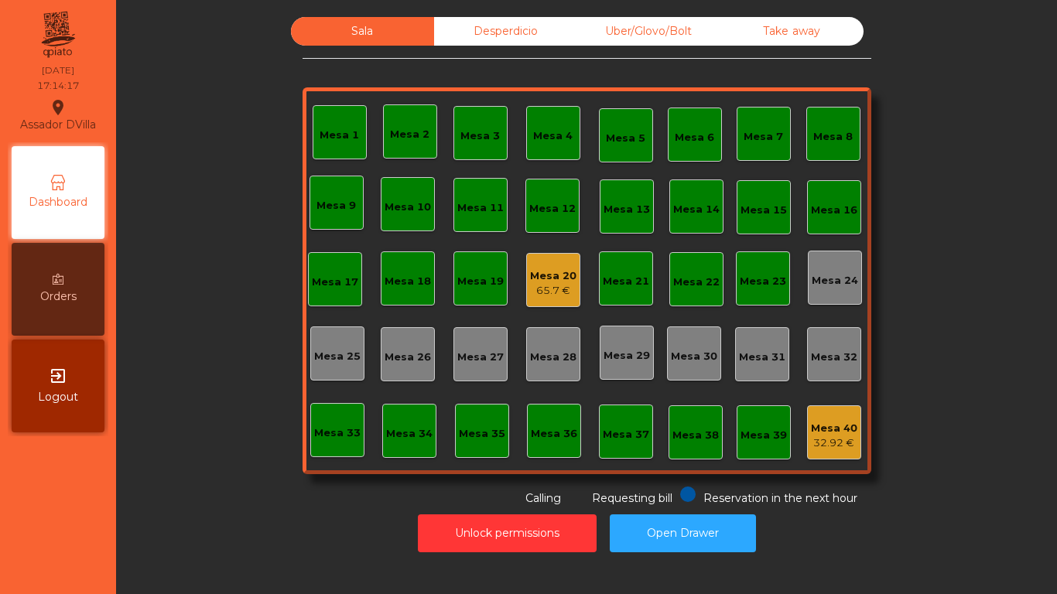
drag, startPoint x: 68, startPoint y: 472, endPoint x: 15, endPoint y: 521, distance: 71.8
click at [13, 522] on nav "Assador DVilla location_on 06/09/2025 17:14:17 Dashboard Orders exit_to_app Log…" at bounding box center [58, 297] width 116 height 594
click at [538, 277] on div "Mesa 20" at bounding box center [553, 276] width 46 height 15
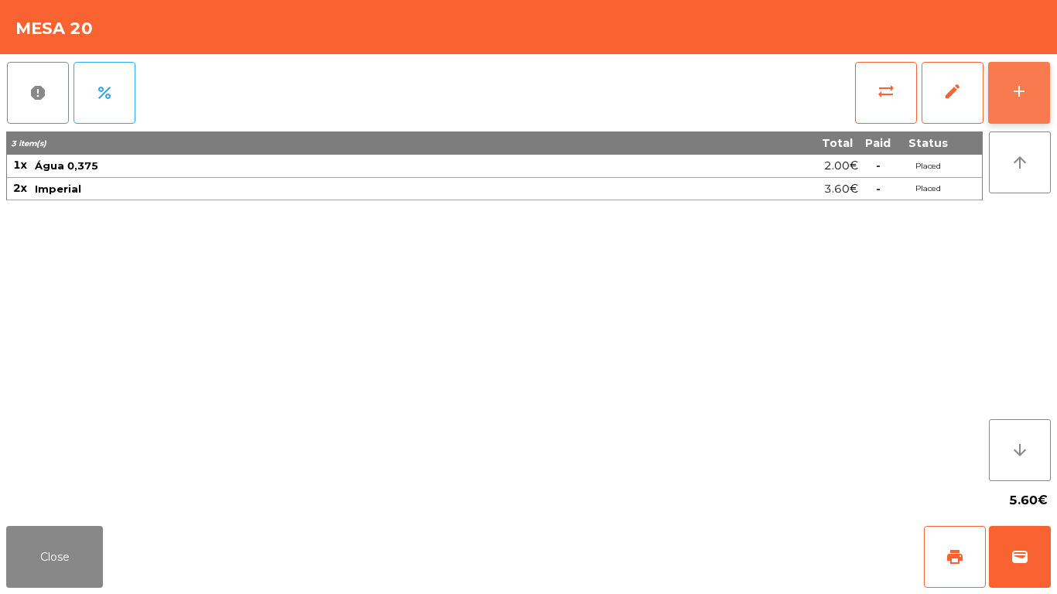
click at [1019, 113] on button "add" at bounding box center [1019, 93] width 62 height 62
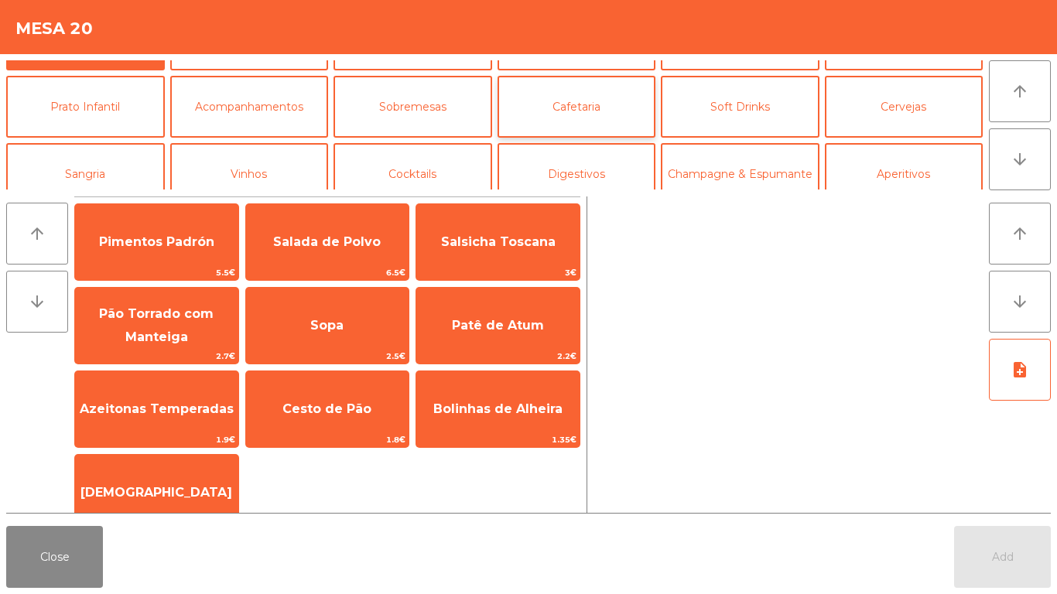
scroll to position [77, 0]
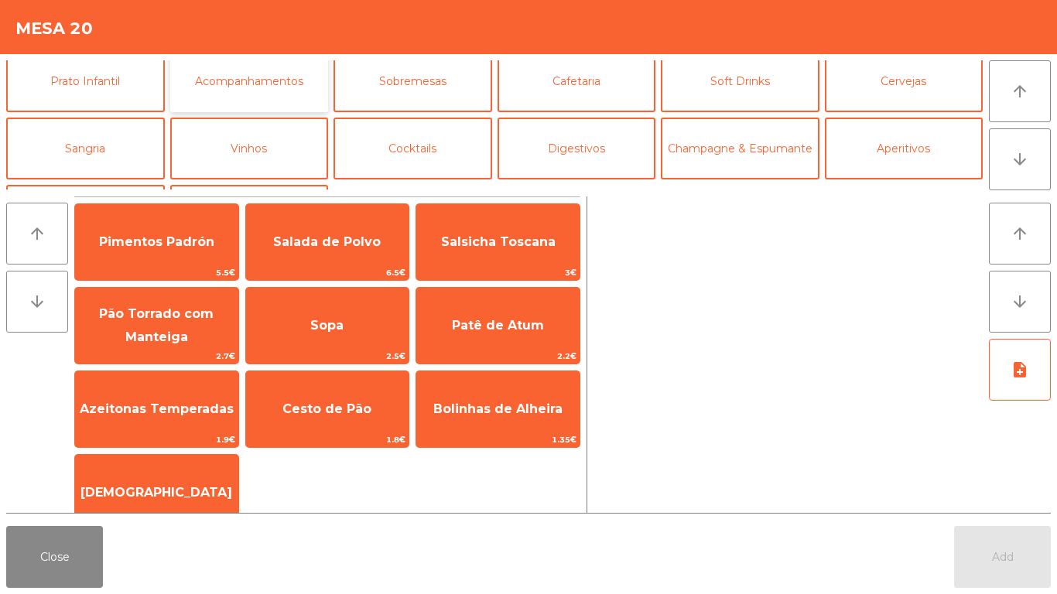
click at [313, 91] on button "Acompanhamentos" at bounding box center [249, 81] width 159 height 62
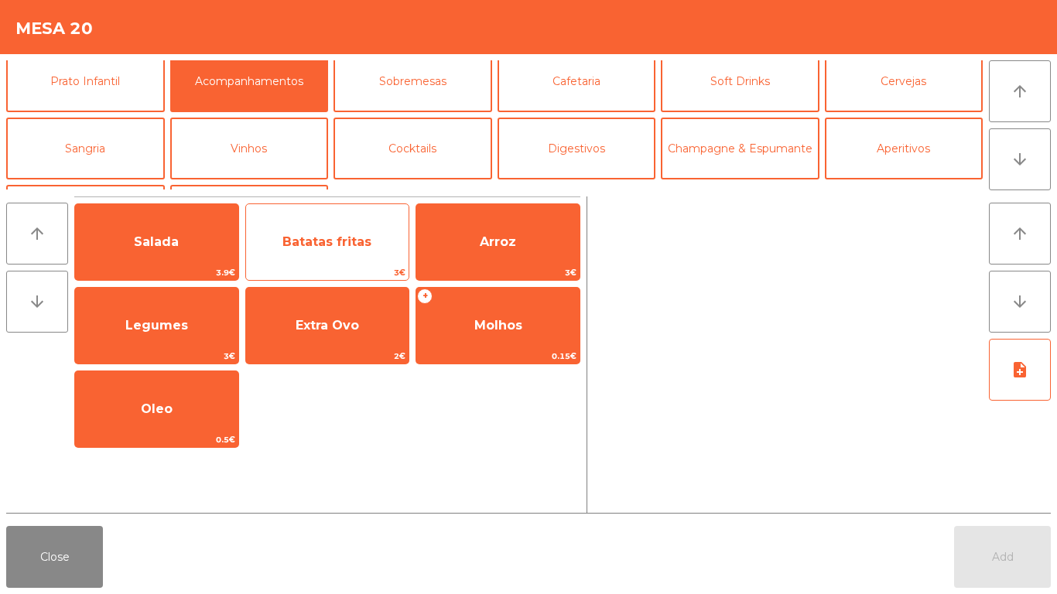
click at [344, 267] on span "3€" at bounding box center [327, 273] width 163 height 15
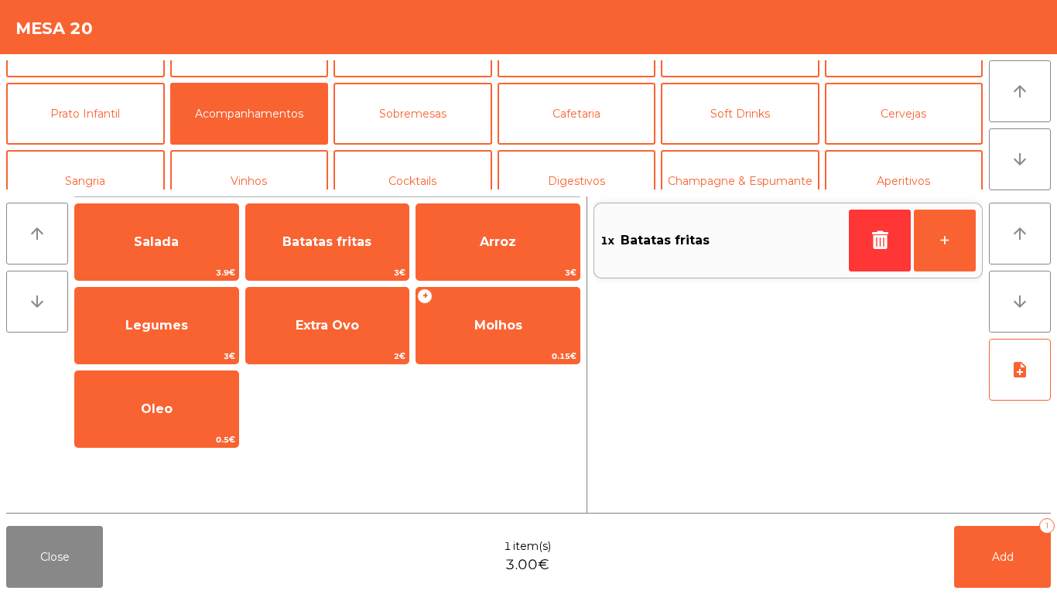
scroll to position [0, 0]
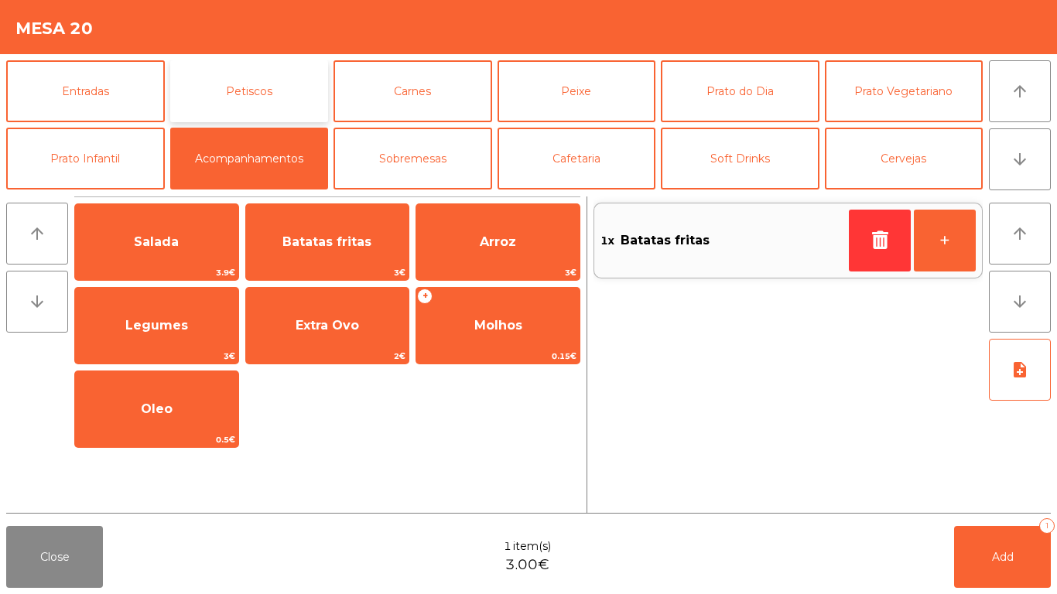
click at [250, 84] on button "Petiscos" at bounding box center [249, 91] width 159 height 62
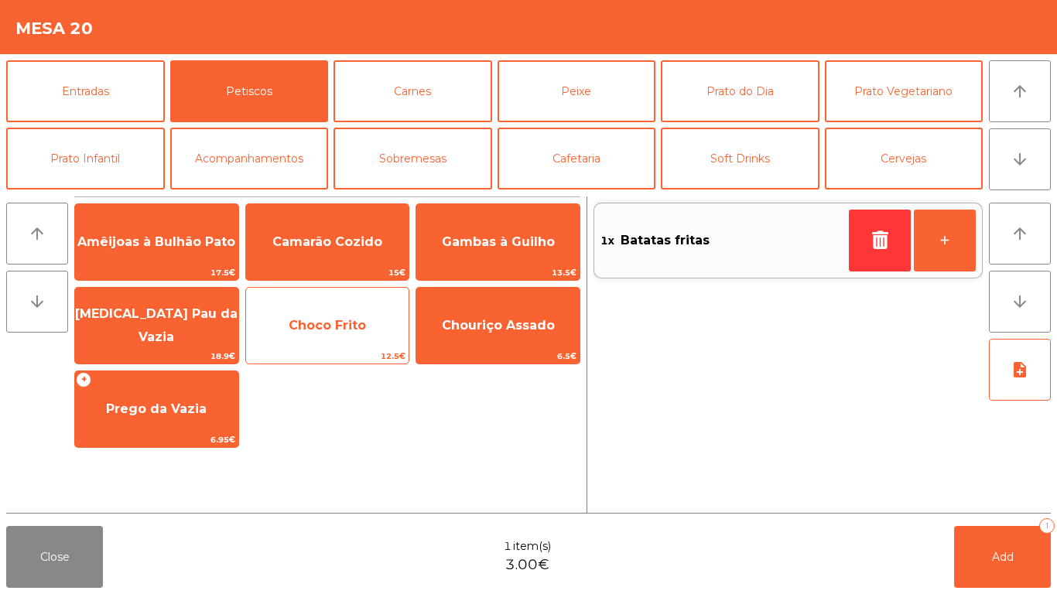
click at [330, 341] on span "Choco Frito" at bounding box center [327, 326] width 163 height 42
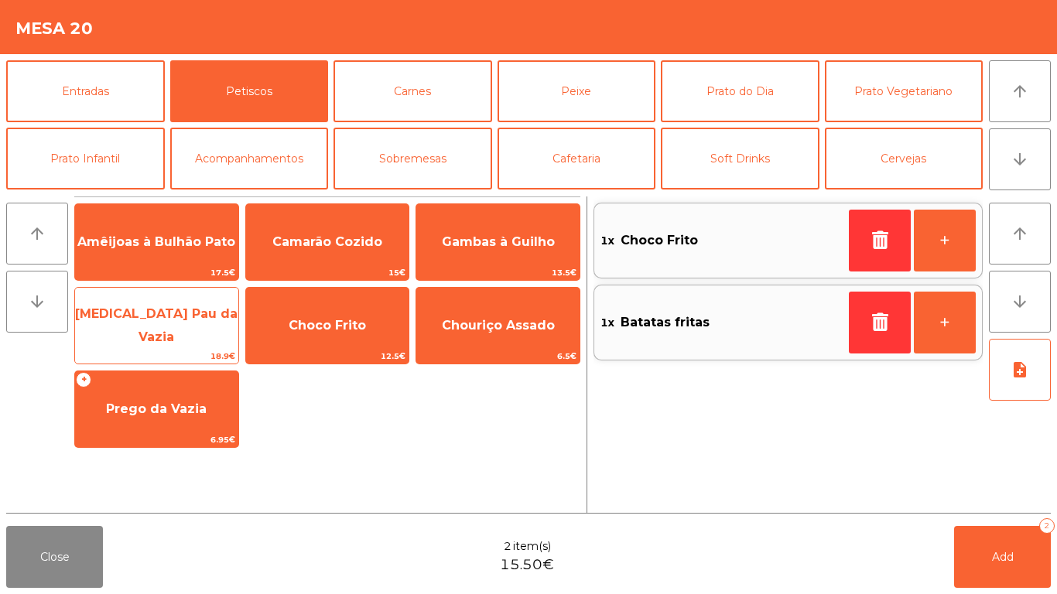
click at [180, 344] on span "Pica Pau da Vazia" at bounding box center [156, 326] width 163 height 66
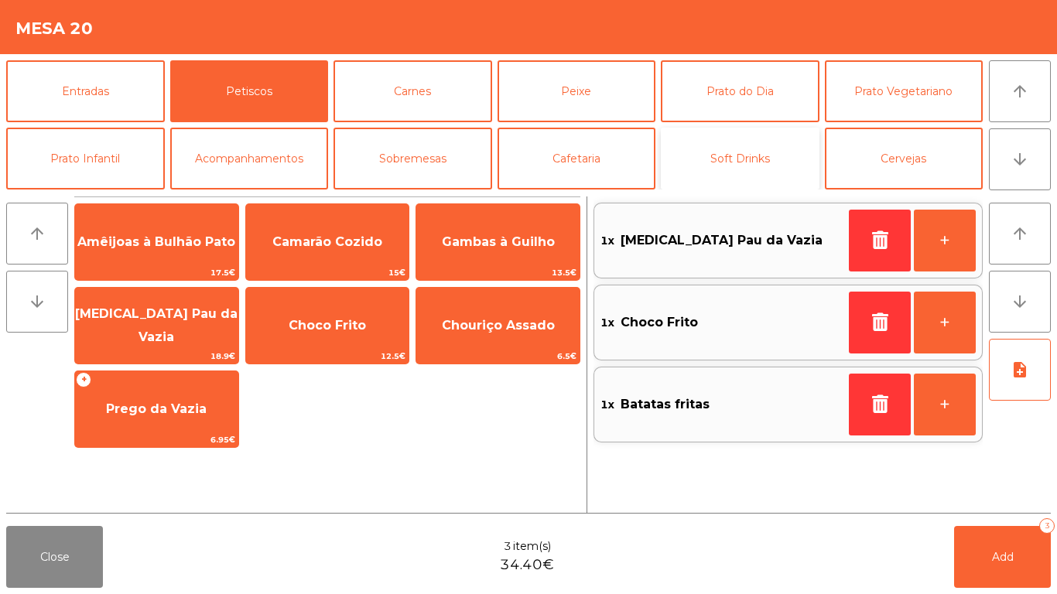
click at [697, 140] on button "Soft Drinks" at bounding box center [740, 159] width 159 height 62
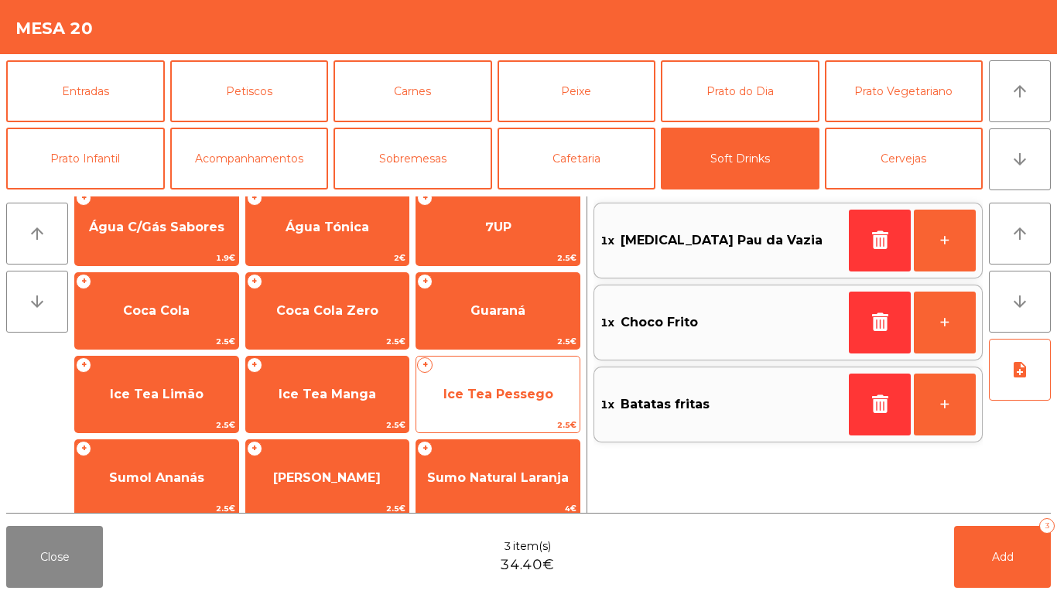
scroll to position [192, 0]
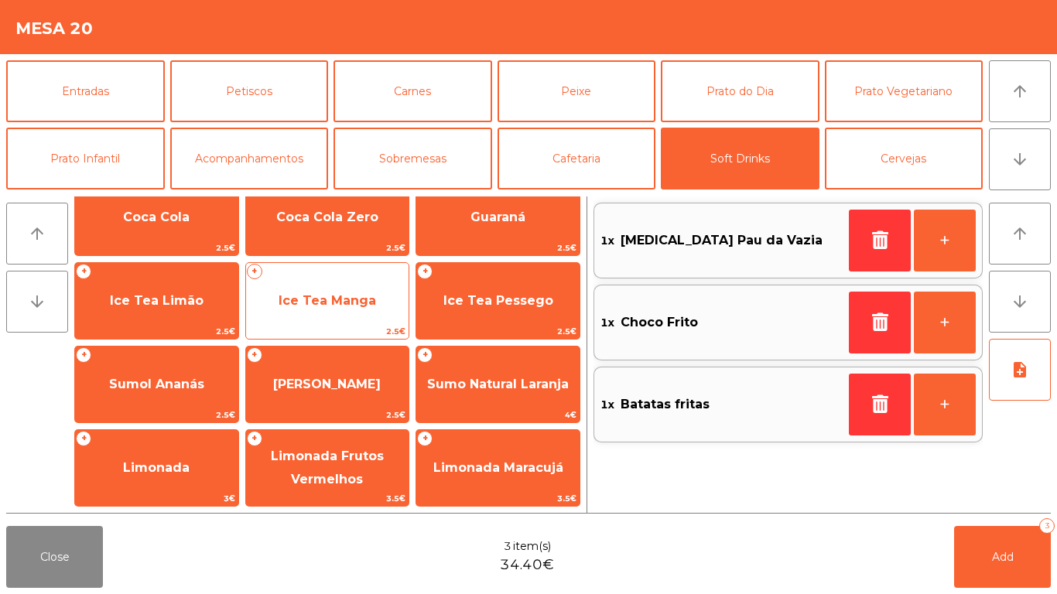
click at [356, 323] on div "+ Ice Tea Manga 2.5€" at bounding box center [327, 300] width 165 height 77
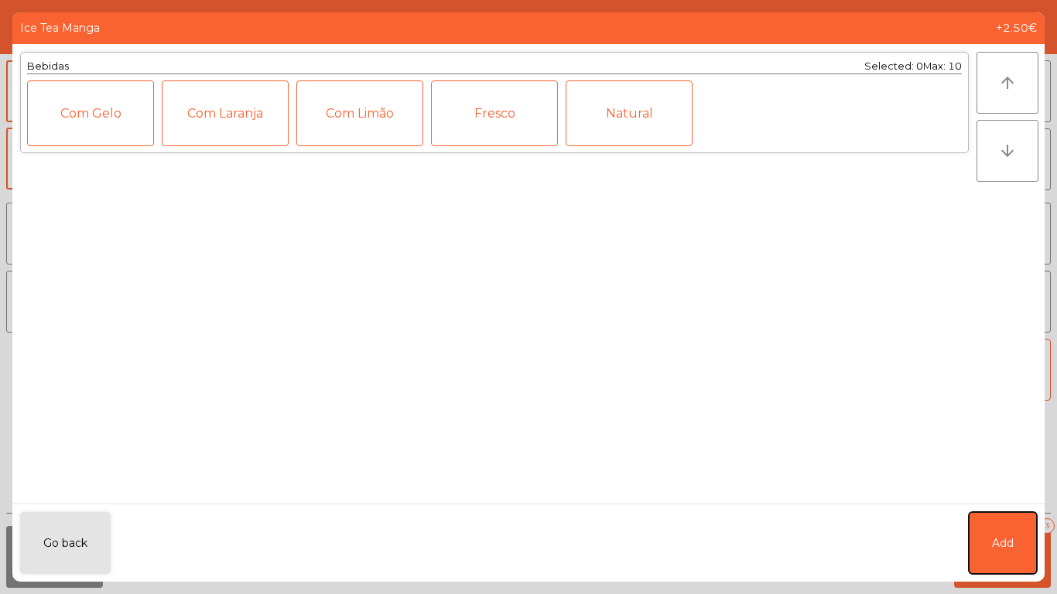
click at [992, 542] on button "Add" at bounding box center [1003, 543] width 68 height 62
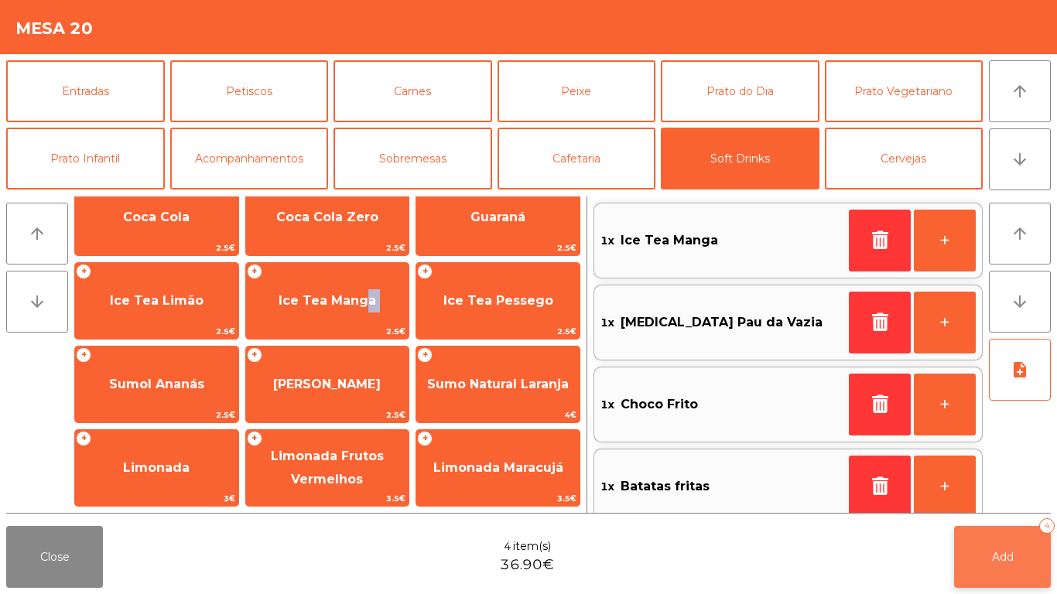
drag, startPoint x: 998, startPoint y: 550, endPoint x: 869, endPoint y: 538, distance: 129.0
click at [999, 550] on span "Add" at bounding box center [1003, 557] width 22 height 14
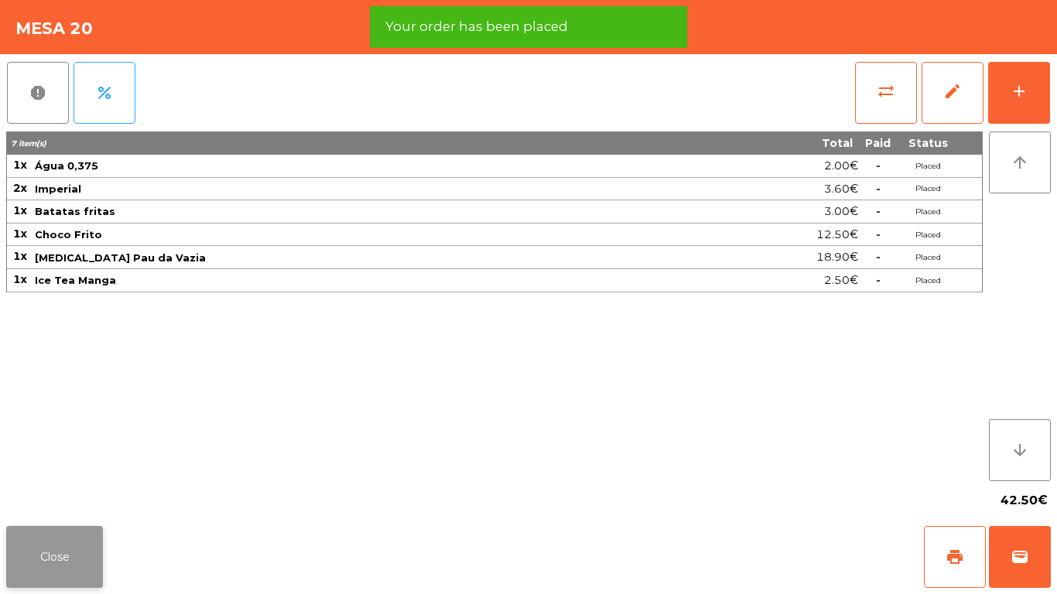
click at [64, 561] on button "Close" at bounding box center [54, 557] width 97 height 62
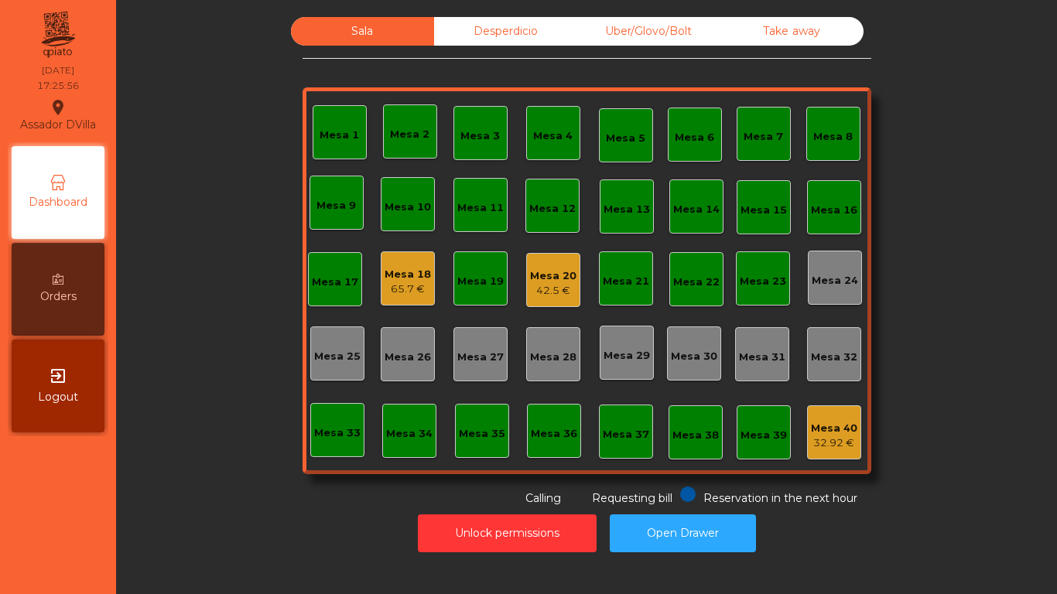
click at [830, 421] on div "Mesa 40" at bounding box center [834, 428] width 46 height 15
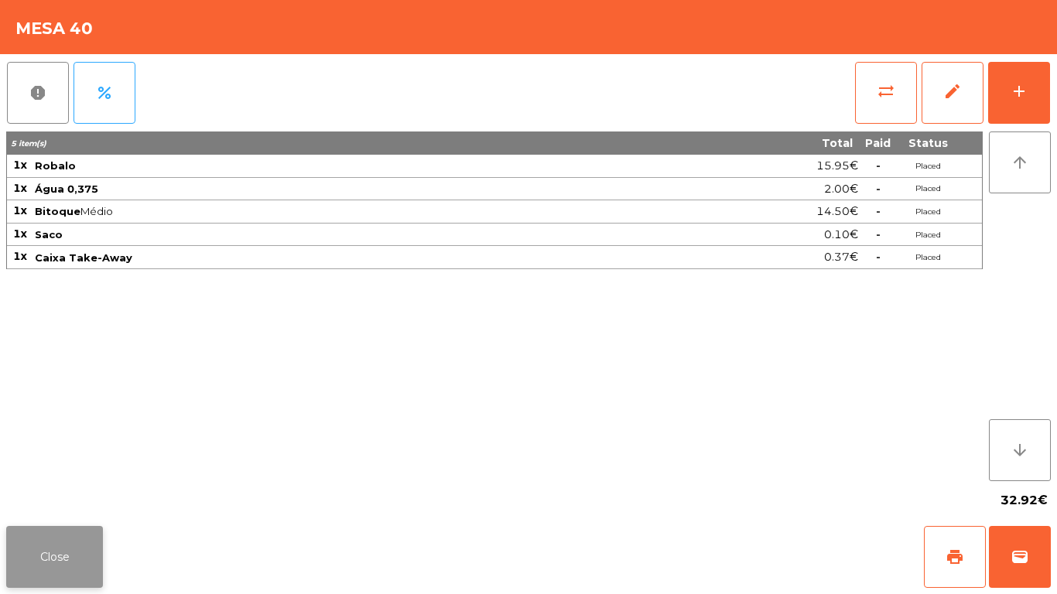
click at [63, 545] on button "Close" at bounding box center [54, 557] width 97 height 62
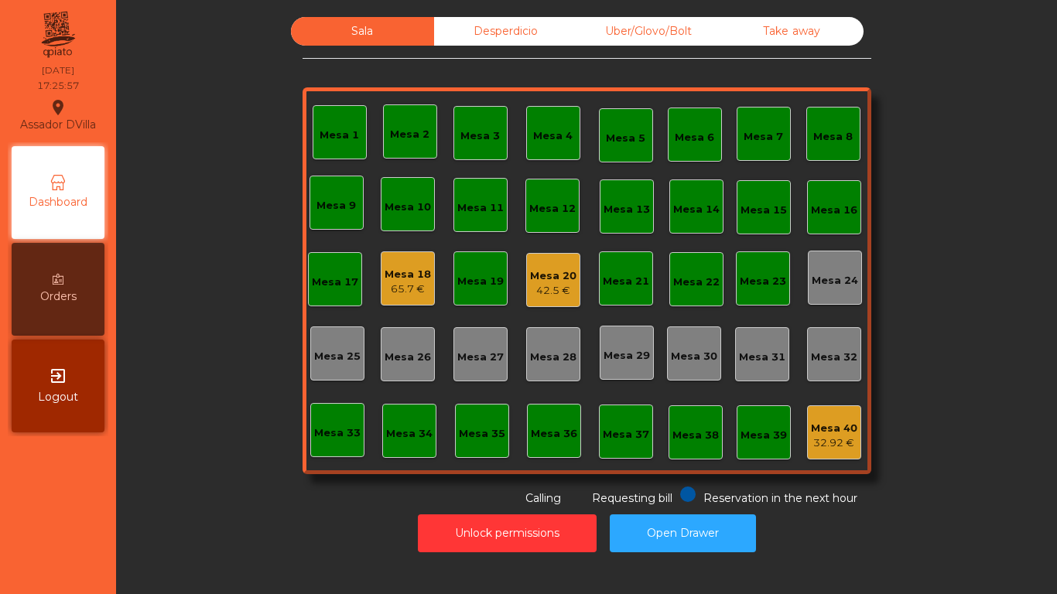
click at [415, 283] on div "65.7 €" at bounding box center [408, 289] width 46 height 15
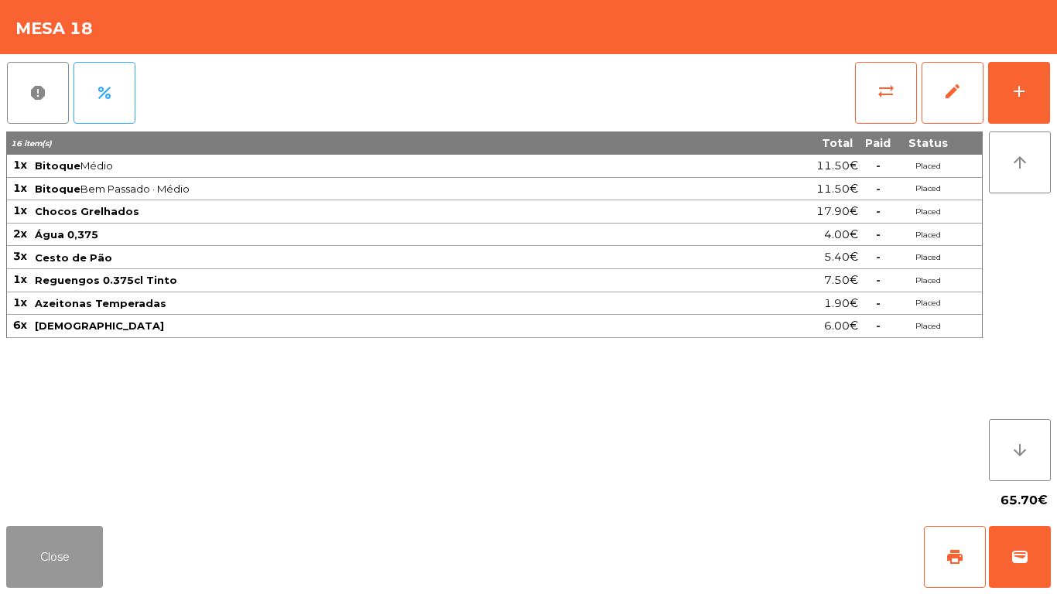
click at [59, 560] on button "Close" at bounding box center [54, 557] width 97 height 62
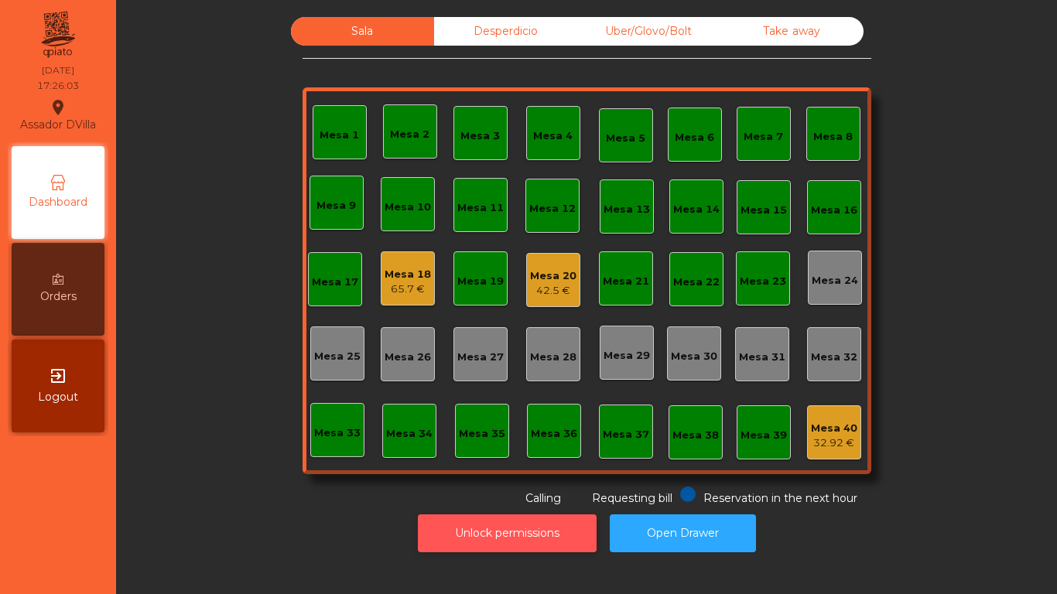
click at [532, 552] on div "Unlock permissions Open Drawer" at bounding box center [586, 533] width 899 height 53
click at [527, 542] on button "Unlock permissions" at bounding box center [507, 534] width 179 height 38
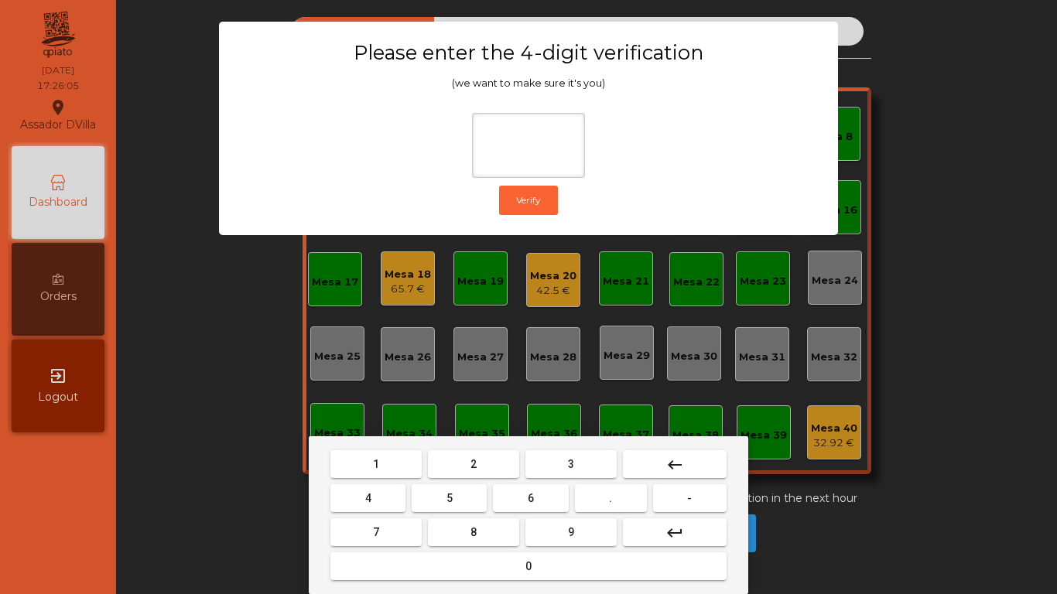
click at [574, 523] on button "9" at bounding box center [571, 533] width 91 height 28
click at [355, 498] on button "4" at bounding box center [368, 499] width 75 height 28
click at [468, 557] on button "0" at bounding box center [529, 567] width 396 height 28
click at [468, 564] on button "0" at bounding box center [529, 567] width 396 height 28
type input "****"
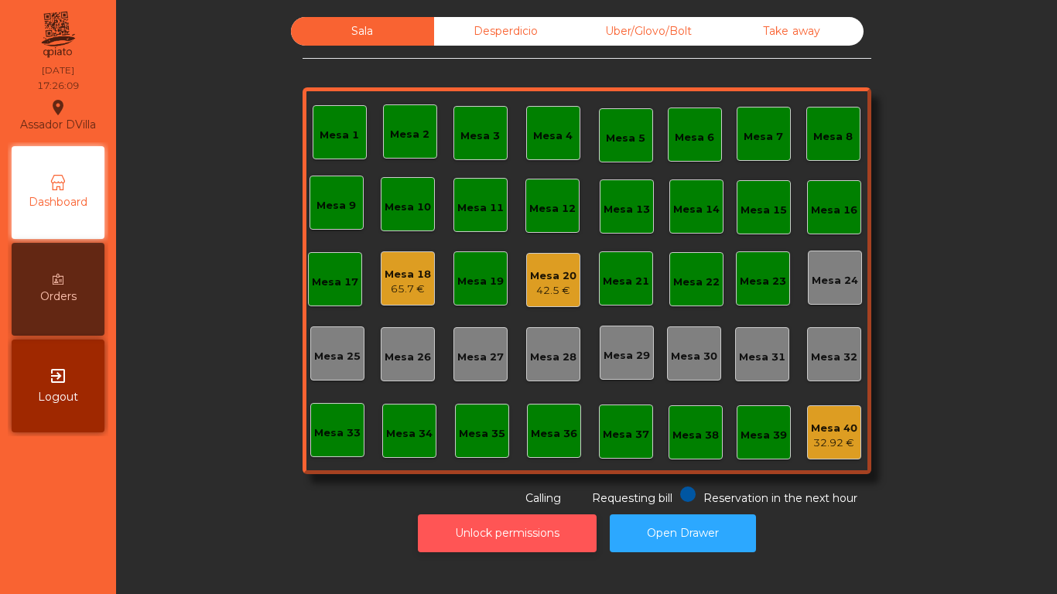
click at [418, 539] on button "Unlock permissions" at bounding box center [507, 534] width 179 height 38
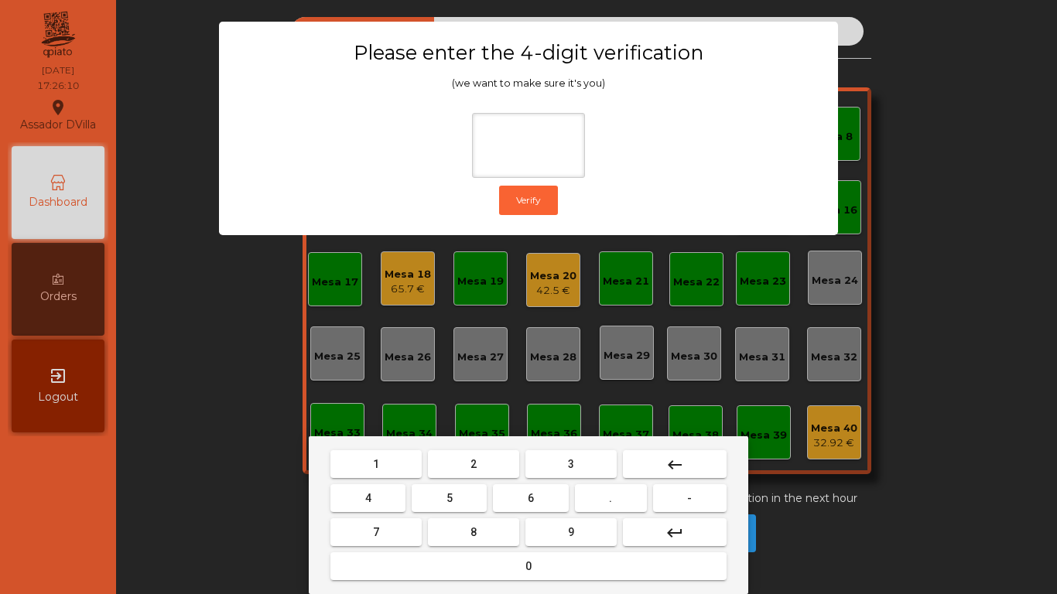
click at [365, 468] on button "1" at bounding box center [376, 465] width 91 height 28
click at [552, 534] on button "9" at bounding box center [571, 533] width 91 height 28
click at [360, 499] on button "4" at bounding box center [368, 499] width 75 height 28
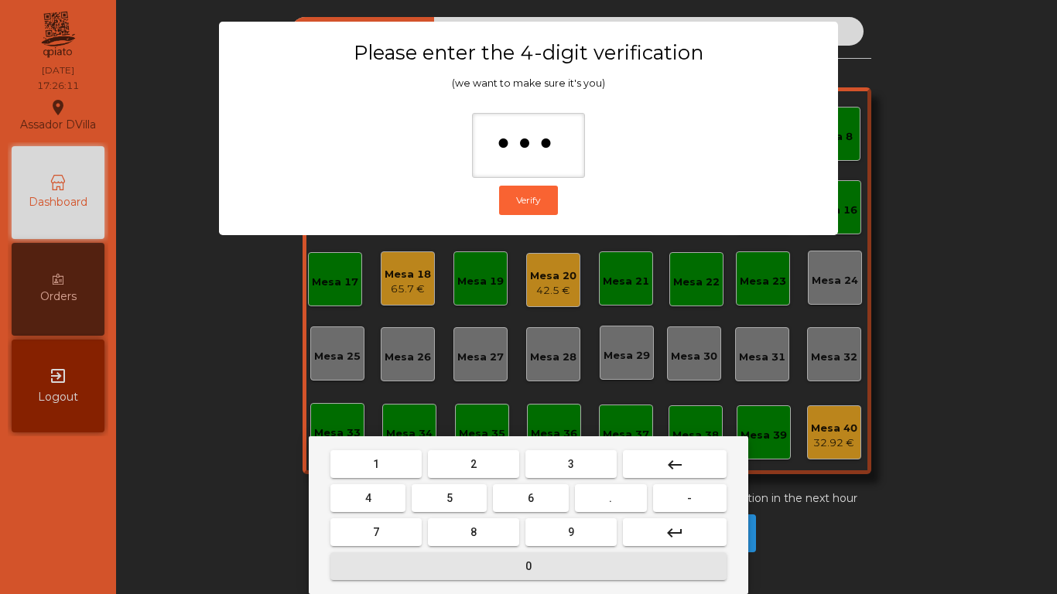
click at [457, 564] on button "0" at bounding box center [529, 567] width 396 height 28
type input "****"
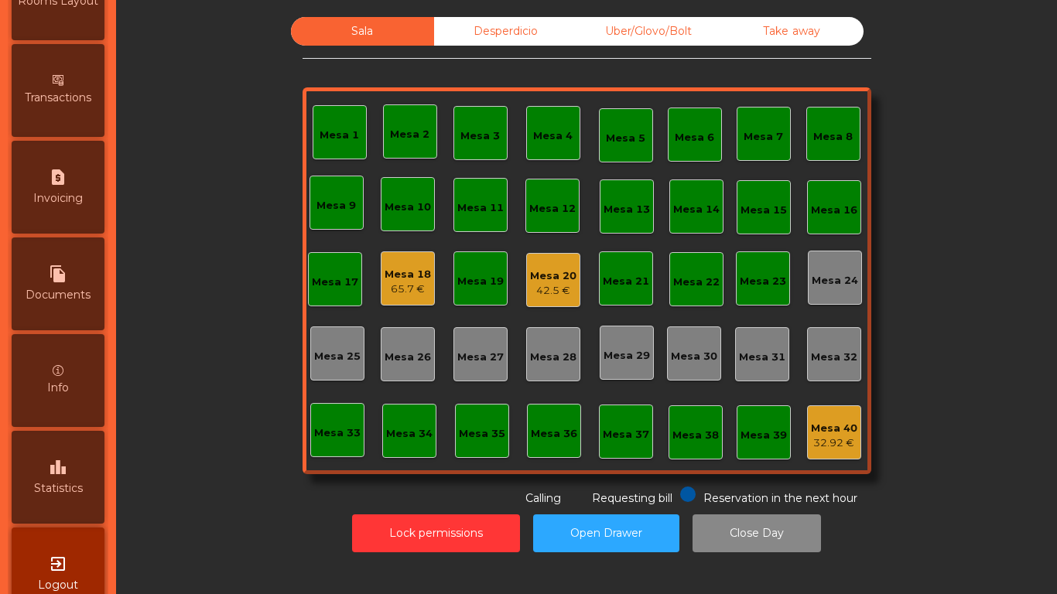
click at [64, 475] on icon "leaderboard" at bounding box center [58, 467] width 19 height 19
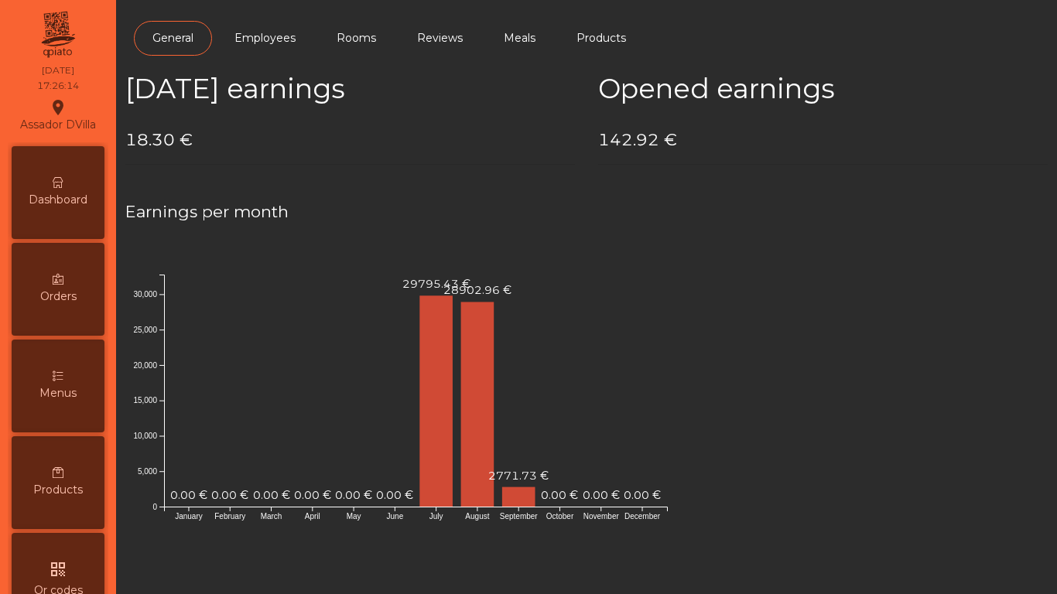
click at [54, 206] on span "Dashboard" at bounding box center [58, 200] width 59 height 16
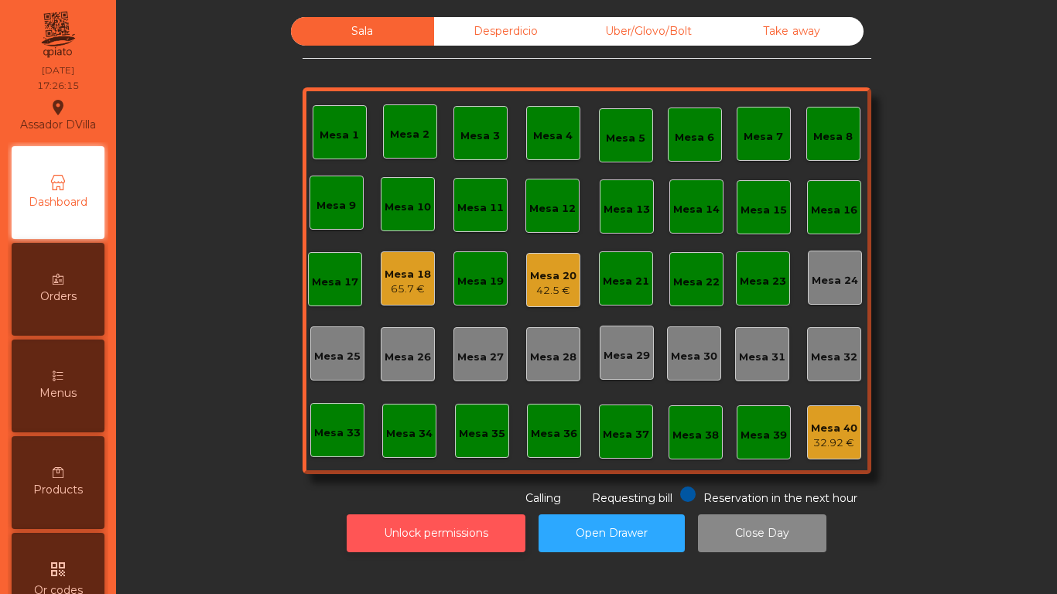
click at [425, 530] on button "Unlock permissions" at bounding box center [436, 534] width 179 height 38
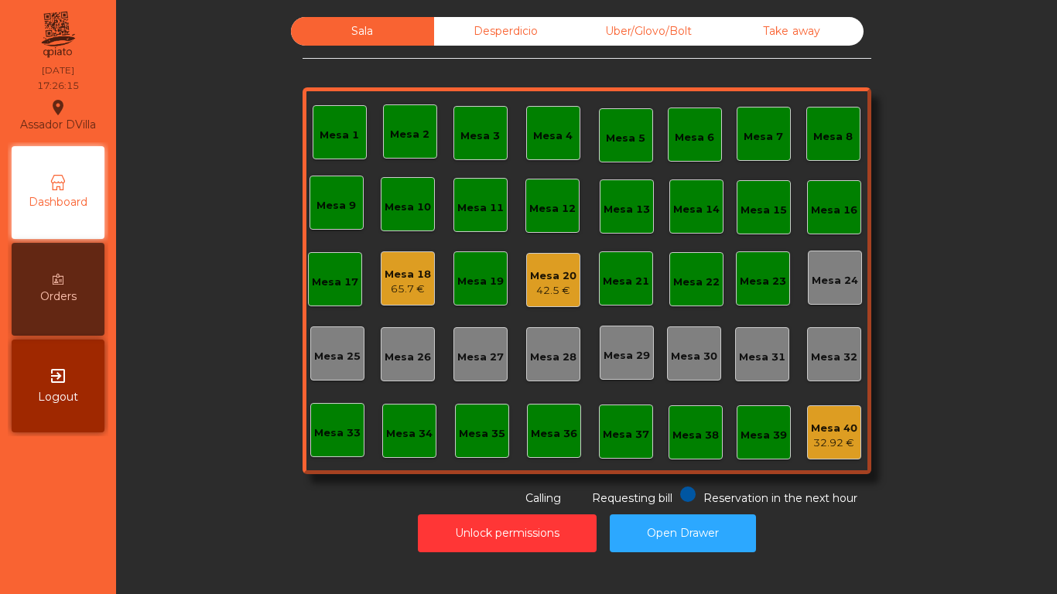
click at [286, 508] on div "Unlock permissions Open Drawer" at bounding box center [586, 533] width 899 height 53
click at [238, 167] on div "Sala Desperdicio Uber/Glovo/Bolt Take away Mesa 1 Mesa 2 Mesa 3 Mesa 4 Mesa 5 M…" at bounding box center [586, 262] width 899 height 490
click at [530, 286] on div "42.5 €" at bounding box center [553, 290] width 46 height 15
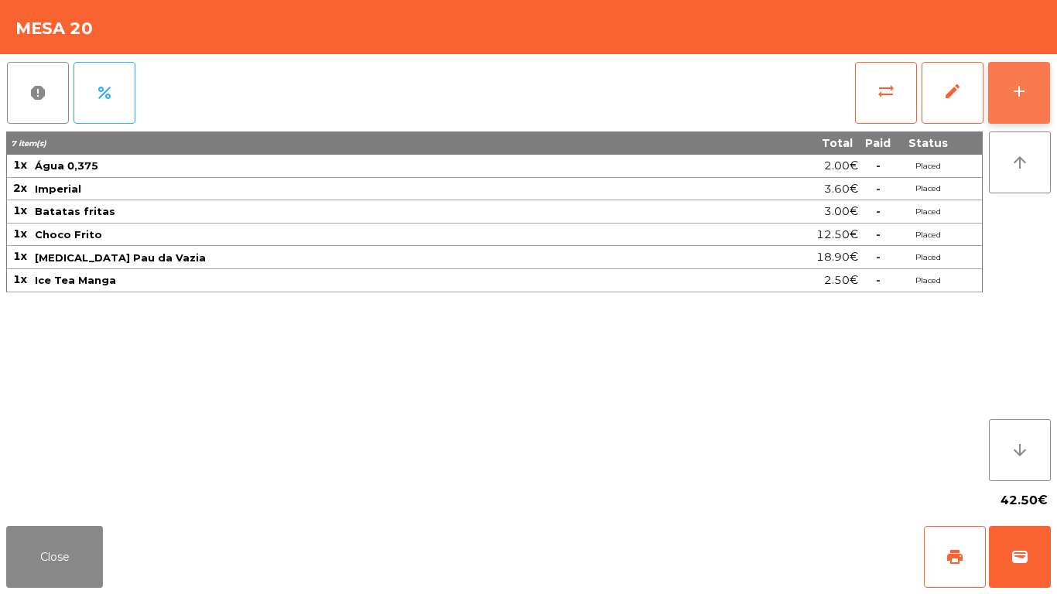
click at [1016, 85] on div "add" at bounding box center [1019, 91] width 19 height 19
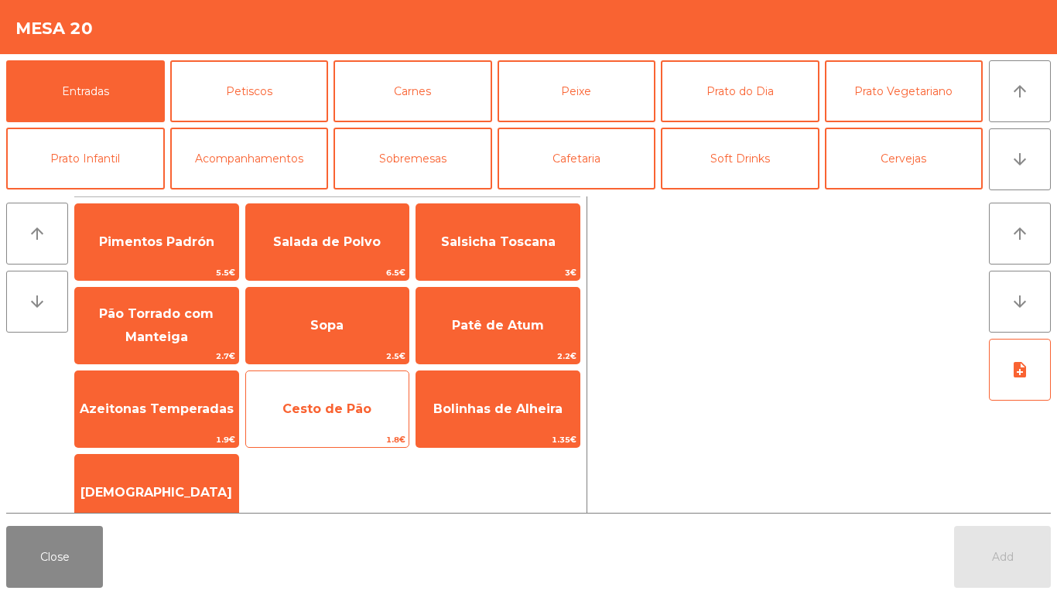
click at [313, 389] on span "Cesto de Pão" at bounding box center [327, 410] width 163 height 42
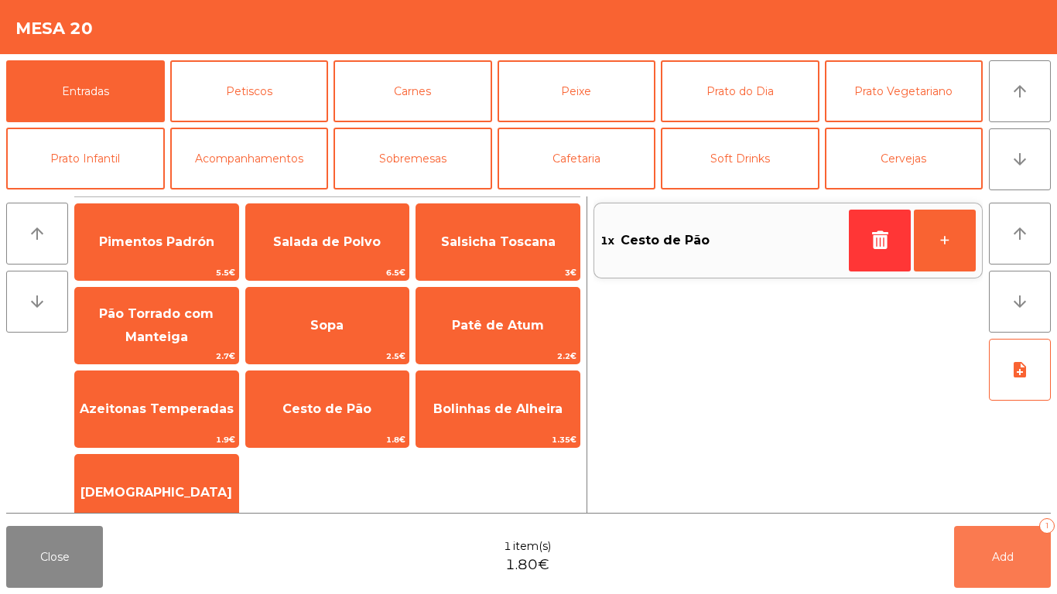
drag, startPoint x: 1017, startPoint y: 560, endPoint x: 927, endPoint y: 546, distance: 90.8
click at [1016, 560] on button "Add 1" at bounding box center [1002, 557] width 97 height 62
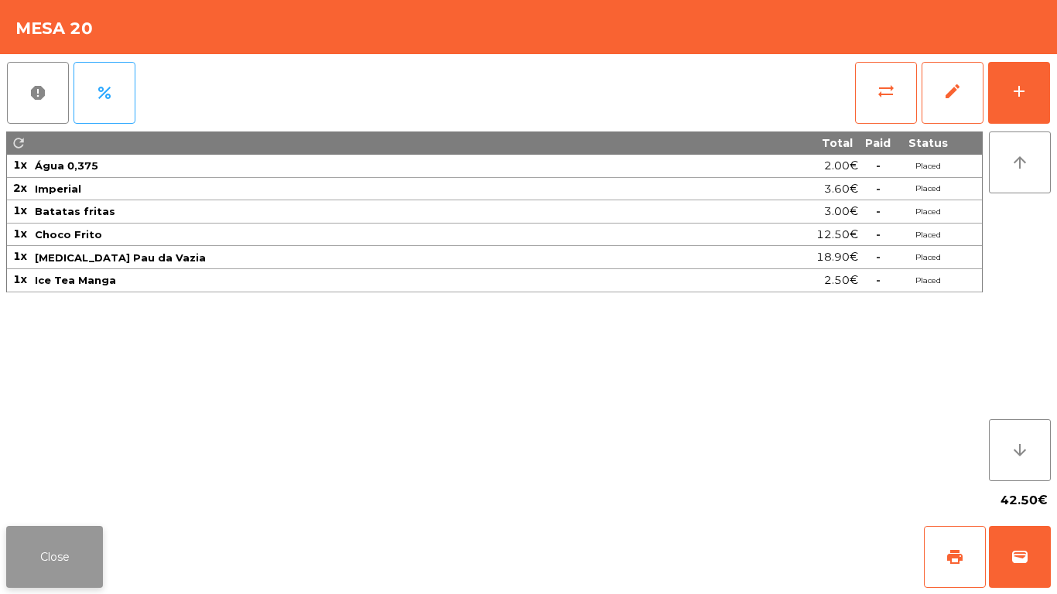
click at [46, 550] on button "Close" at bounding box center [54, 557] width 97 height 62
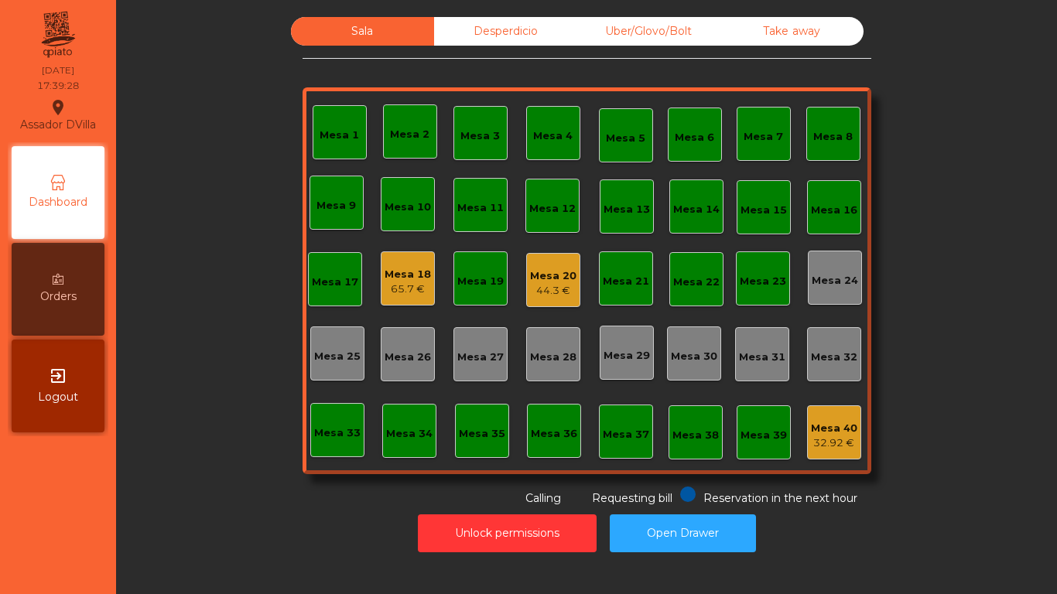
click at [385, 287] on div "65.7 €" at bounding box center [408, 289] width 46 height 15
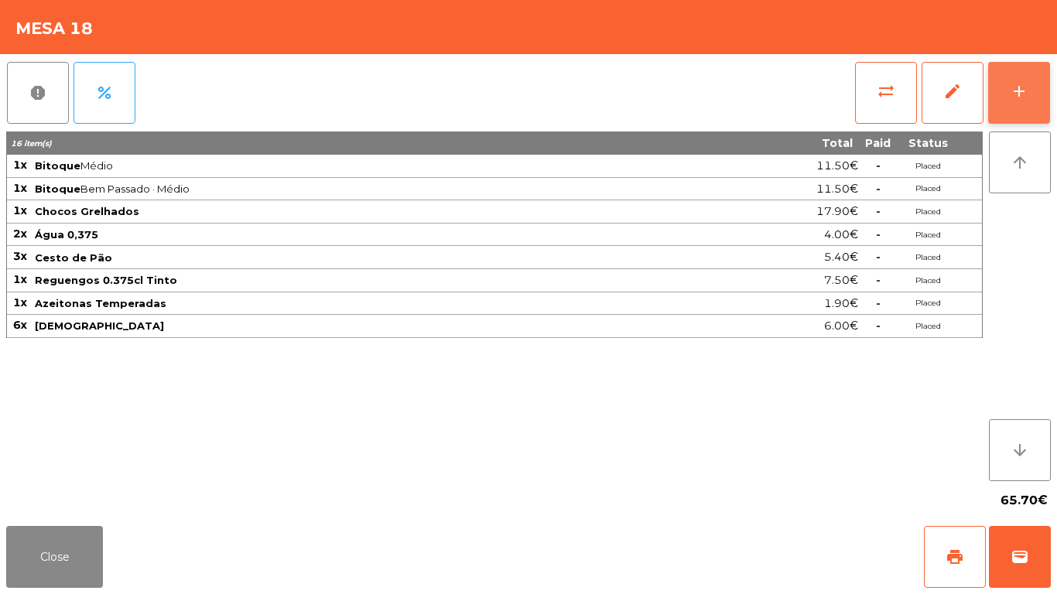
click at [1031, 115] on button "add" at bounding box center [1019, 93] width 62 height 62
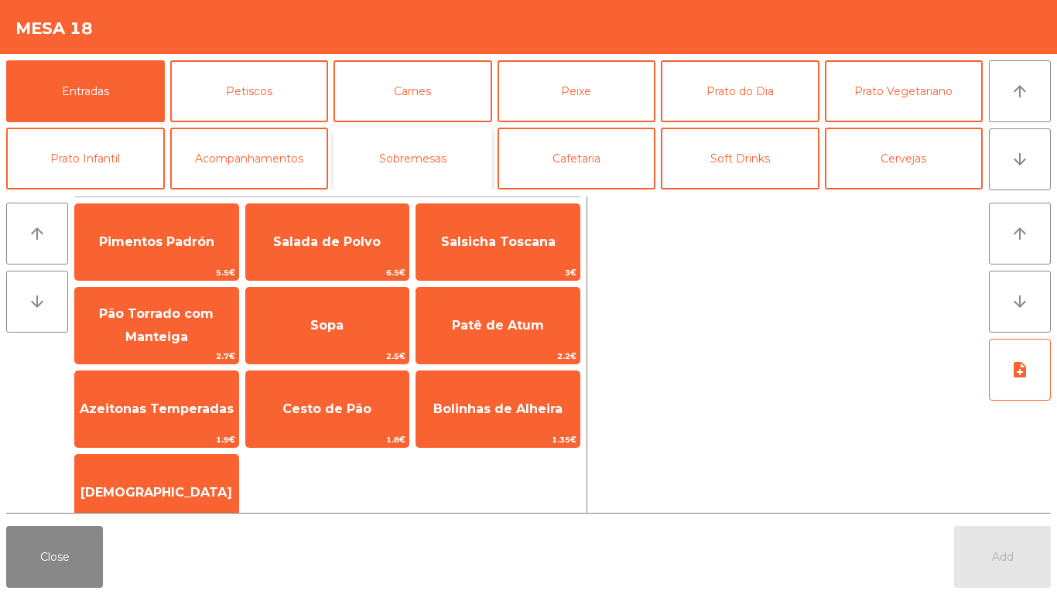
click at [411, 156] on button "Sobremesas" at bounding box center [413, 159] width 159 height 62
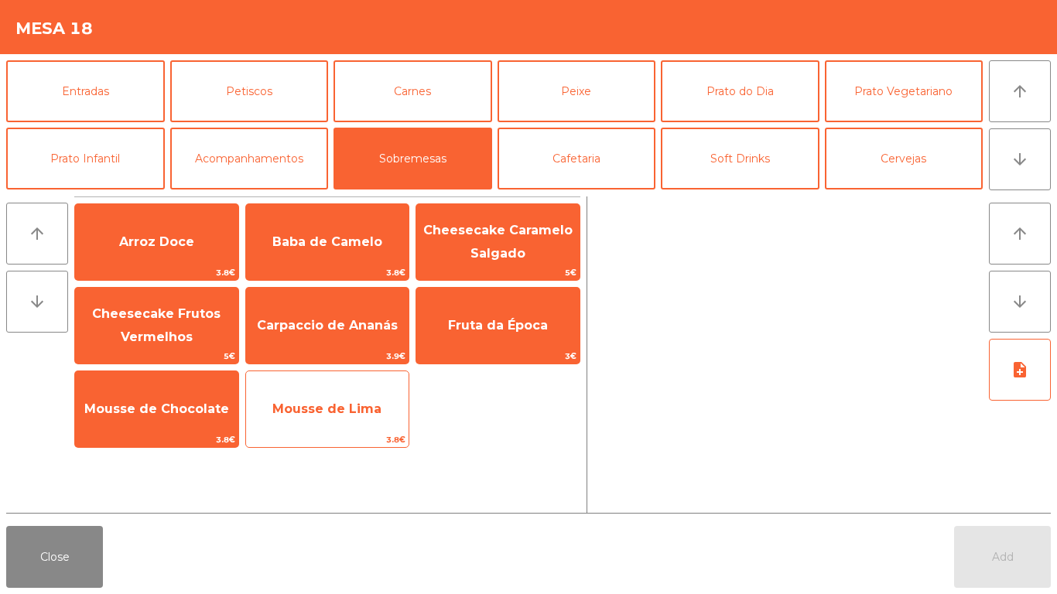
click at [324, 396] on span "Mousse de Lima" at bounding box center [327, 410] width 163 height 42
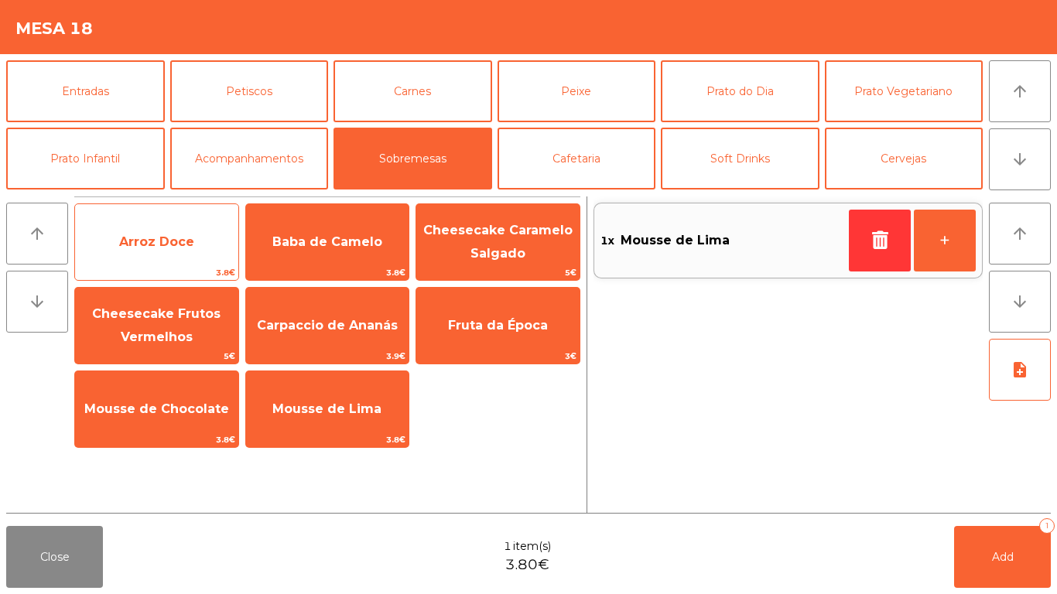
click at [177, 258] on span "Arroz Doce" at bounding box center [156, 242] width 163 height 42
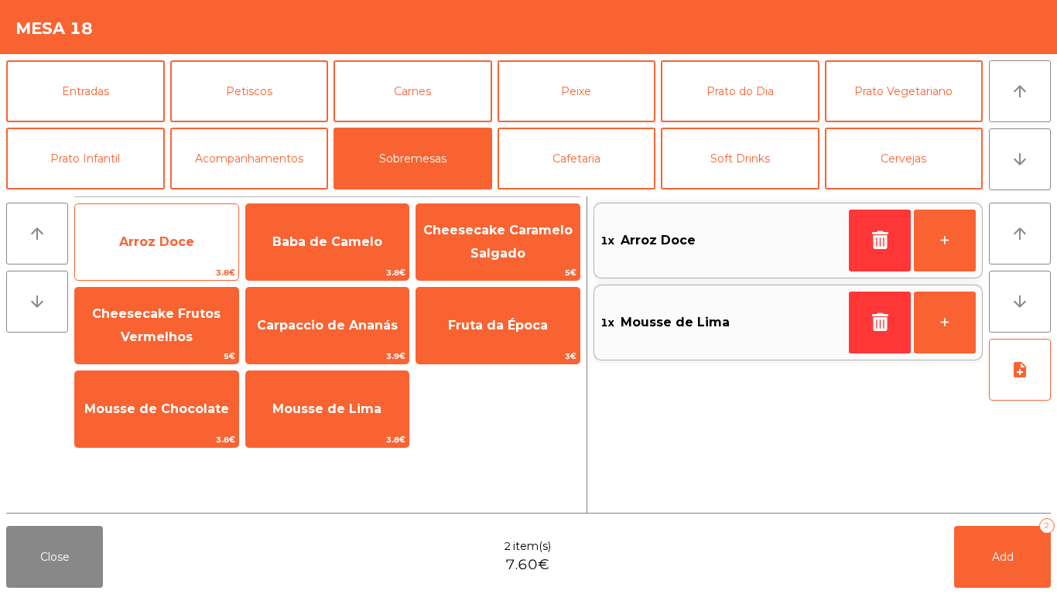
click at [181, 257] on span "Arroz Doce" at bounding box center [156, 242] width 163 height 42
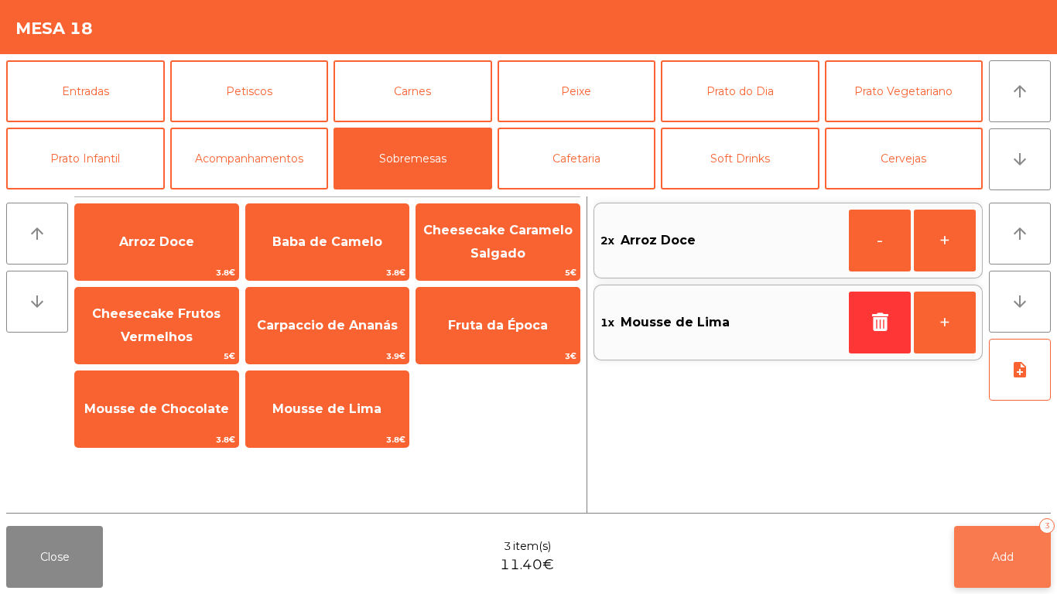
click at [1030, 565] on button "Add 3" at bounding box center [1002, 557] width 97 height 62
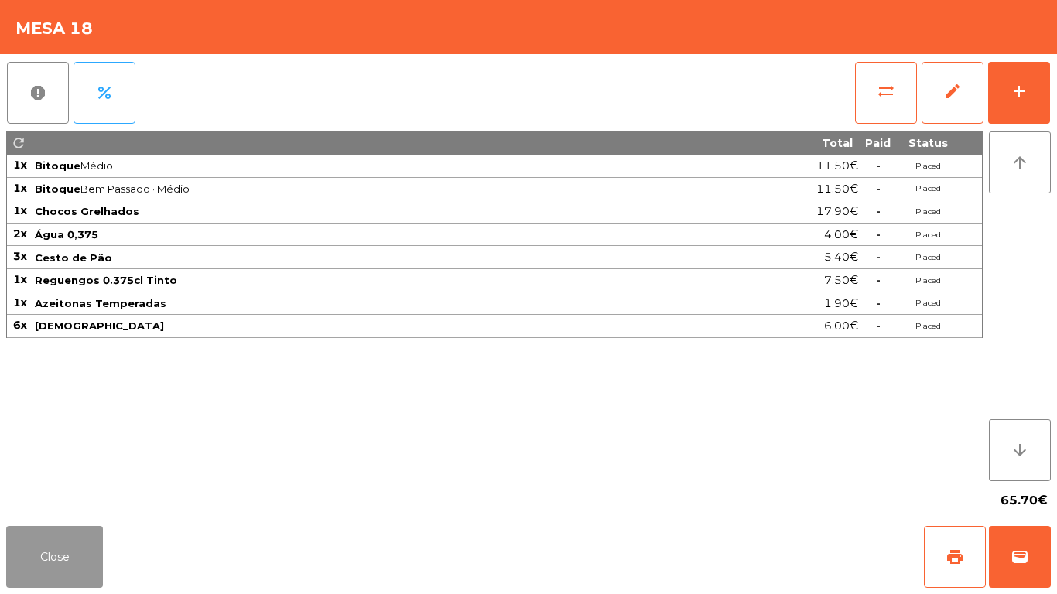
click at [37, 551] on button "Close" at bounding box center [54, 557] width 97 height 62
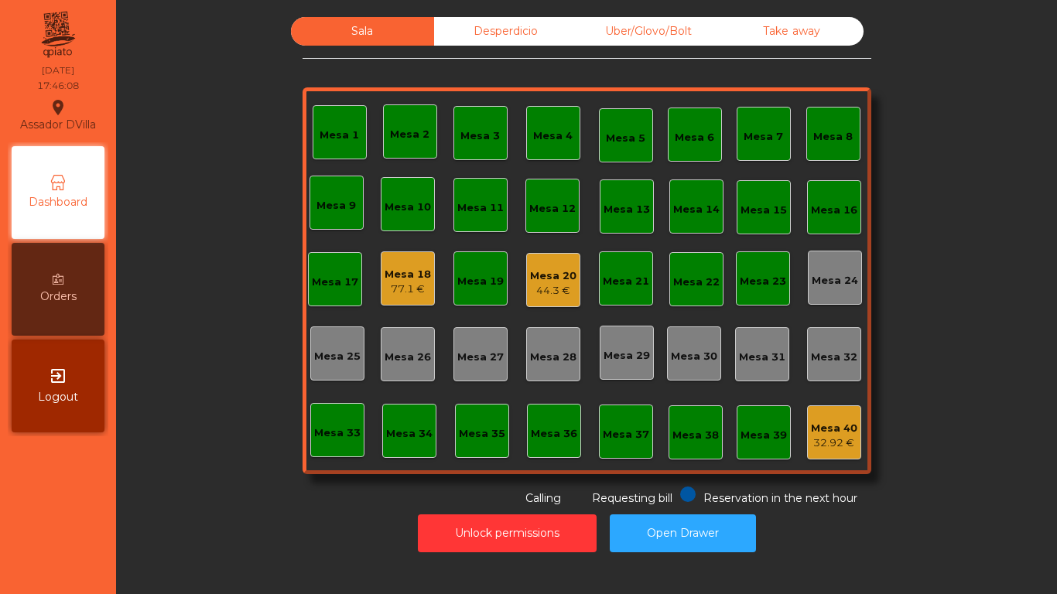
click at [544, 286] on div "44.3 €" at bounding box center [553, 290] width 46 height 15
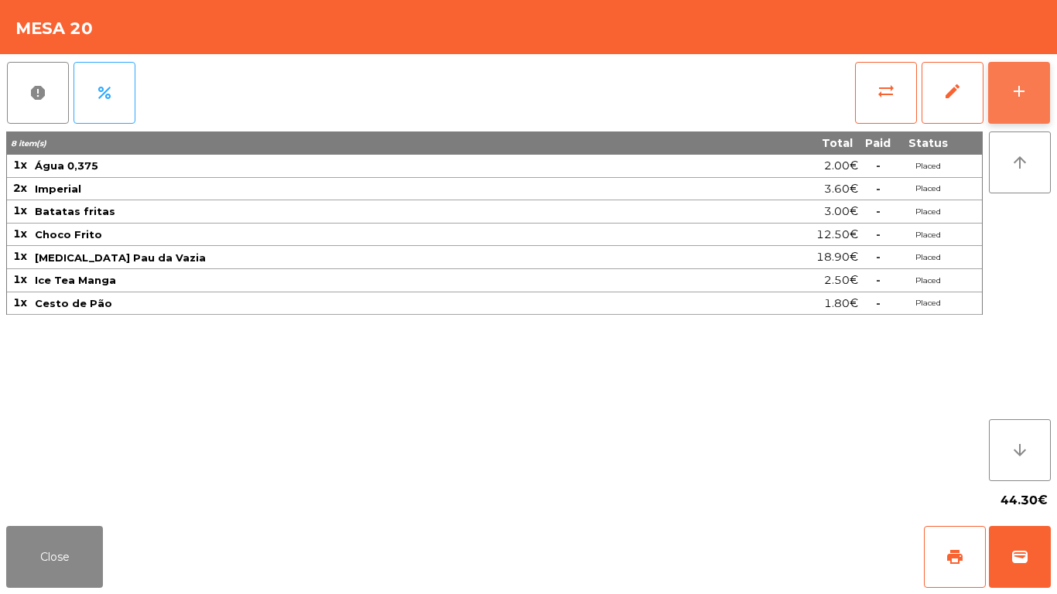
click at [1040, 82] on button "add" at bounding box center [1019, 93] width 62 height 62
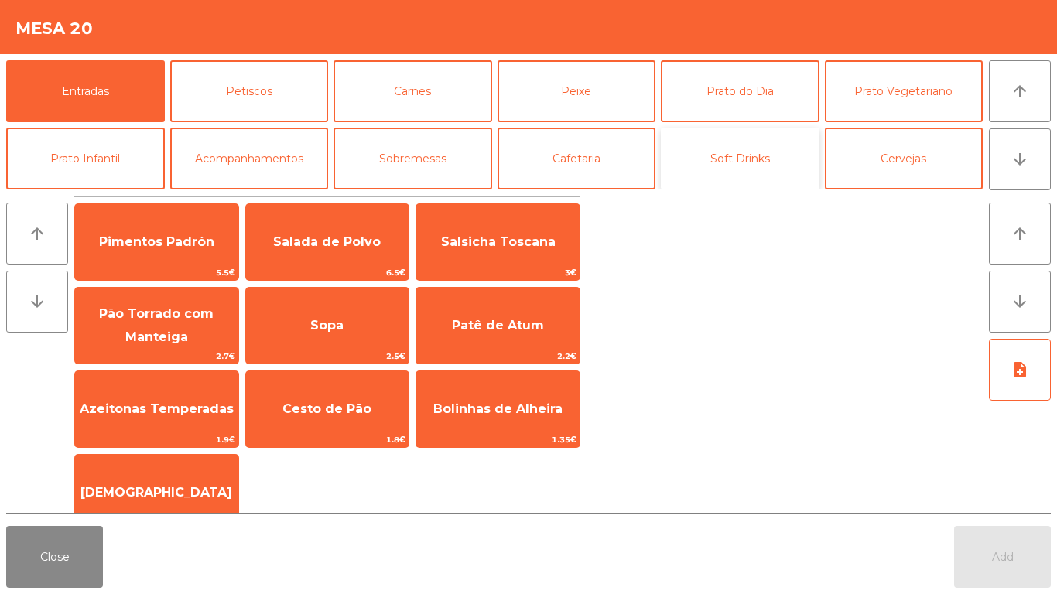
click at [710, 164] on button "Soft Drinks" at bounding box center [740, 159] width 159 height 62
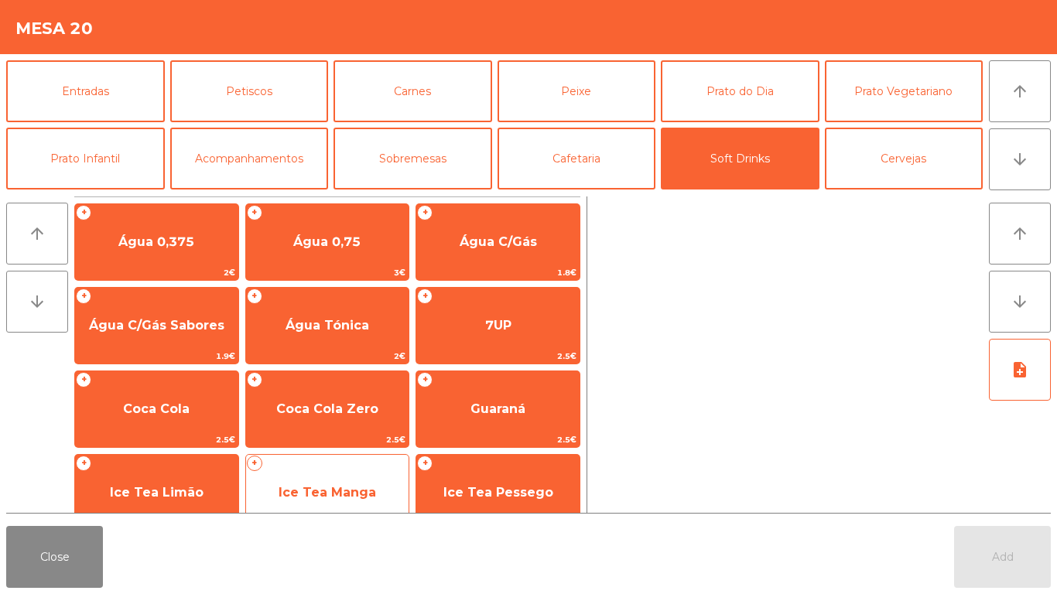
click at [341, 478] on span "Ice Tea Manga" at bounding box center [327, 493] width 163 height 42
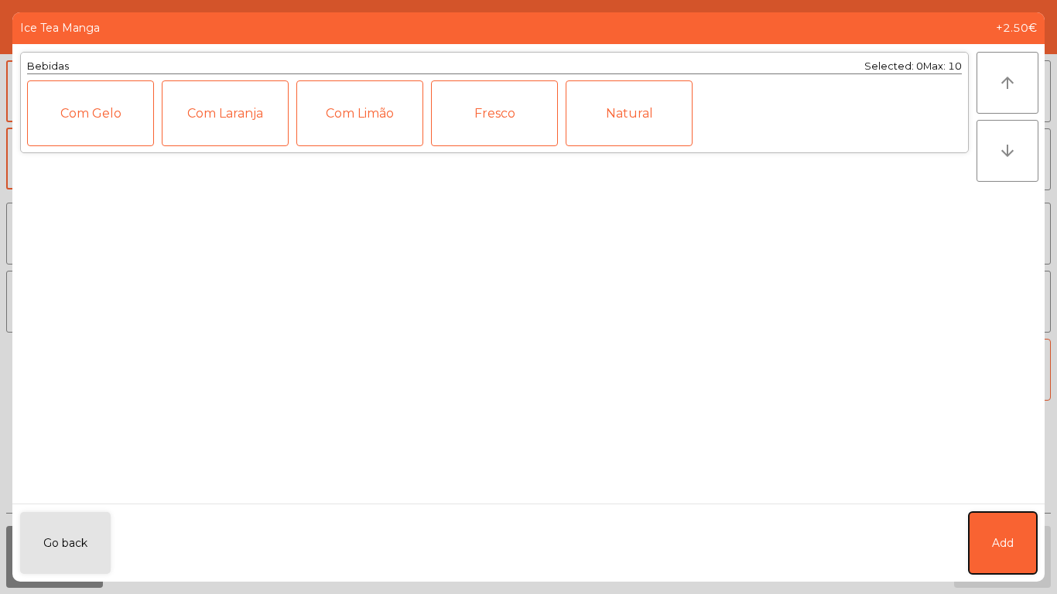
click at [1002, 536] on span "Add" at bounding box center [1003, 544] width 22 height 16
click at [982, 562] on button "Add" at bounding box center [1002, 557] width 97 height 62
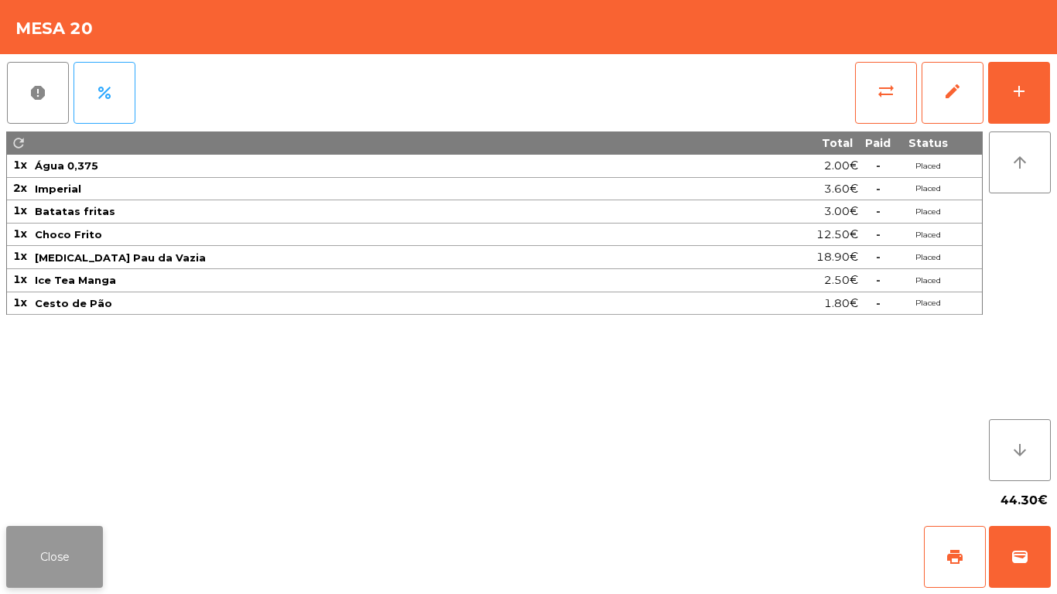
click at [50, 567] on button "Close" at bounding box center [54, 557] width 97 height 62
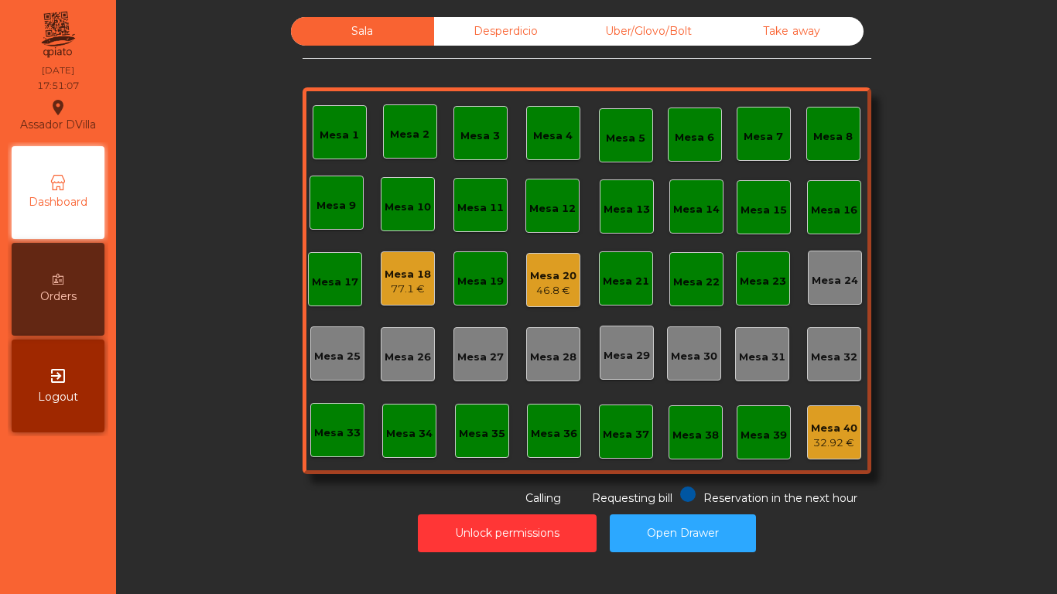
click at [561, 286] on div "46.8 €" at bounding box center [553, 290] width 46 height 15
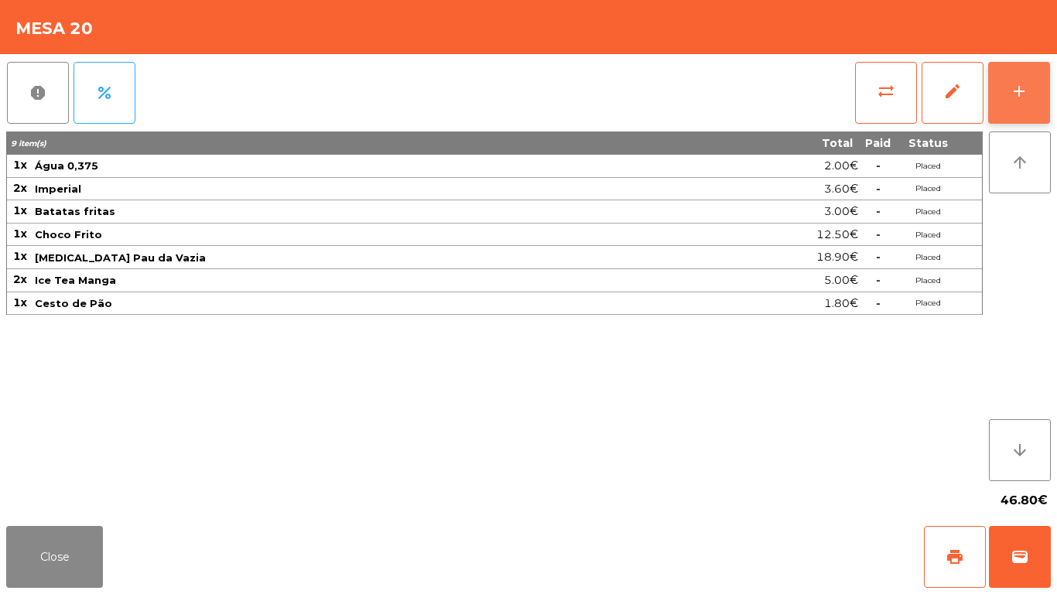
click at [1050, 103] on button "add" at bounding box center [1019, 93] width 62 height 62
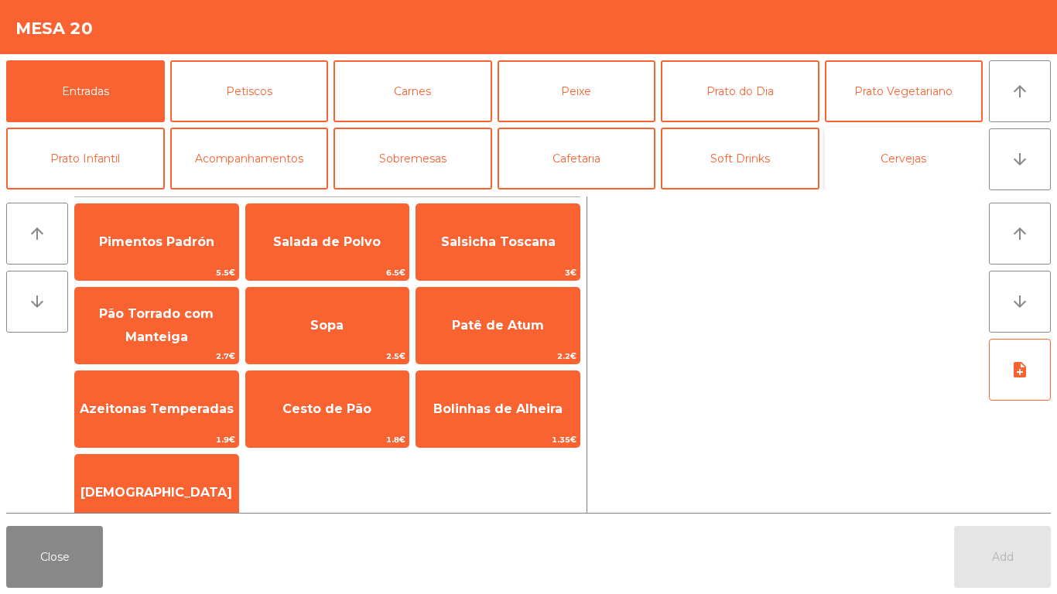
click at [882, 159] on button "Cervejas" at bounding box center [904, 159] width 159 height 62
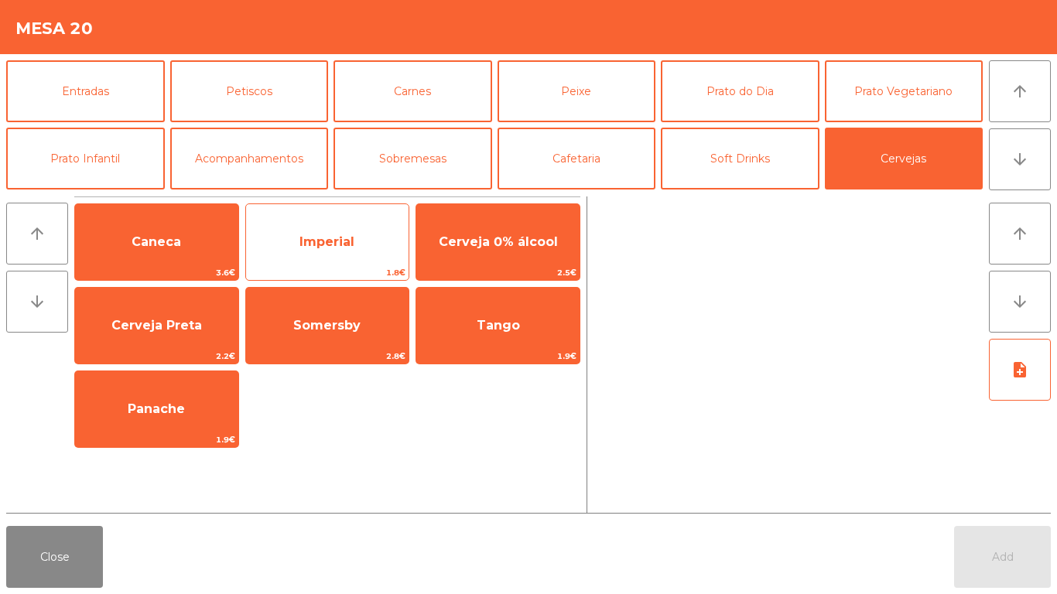
click at [349, 220] on div "Imperial 1.8€" at bounding box center [327, 242] width 165 height 77
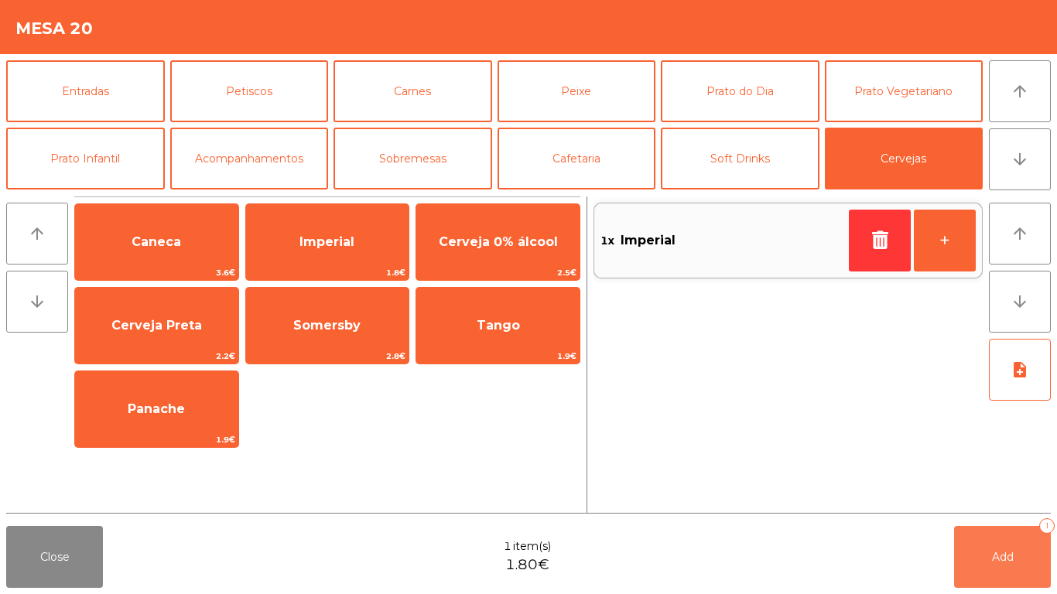
click at [1011, 556] on span "Add" at bounding box center [1003, 557] width 22 height 14
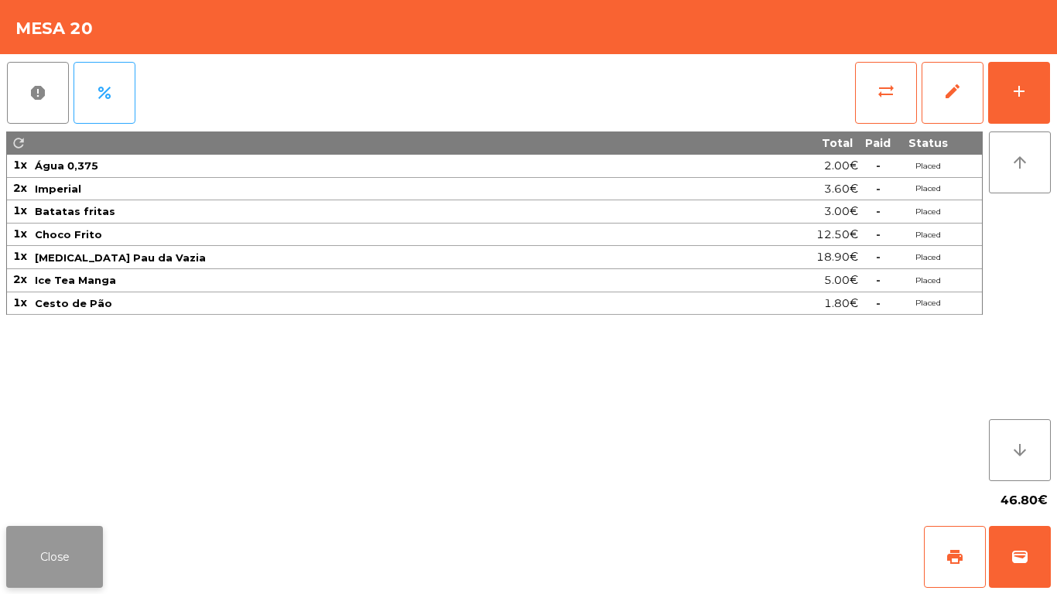
drag, startPoint x: 118, startPoint y: 560, endPoint x: 95, endPoint y: 560, distance: 23.2
click at [116, 560] on div "Close print wallet" at bounding box center [528, 557] width 1057 height 74
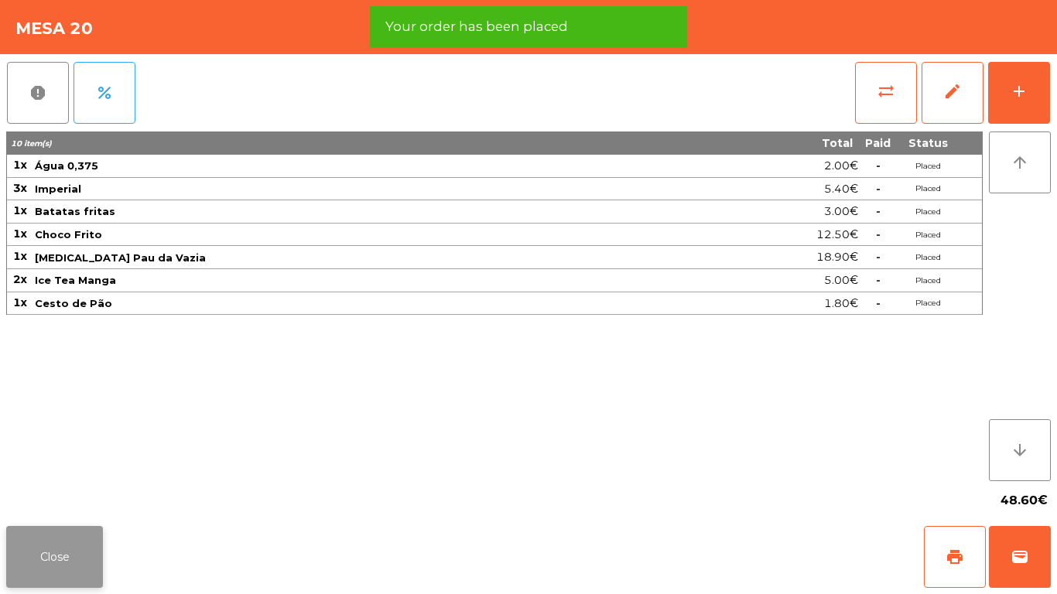
click at [95, 560] on button "Close" at bounding box center [54, 557] width 97 height 62
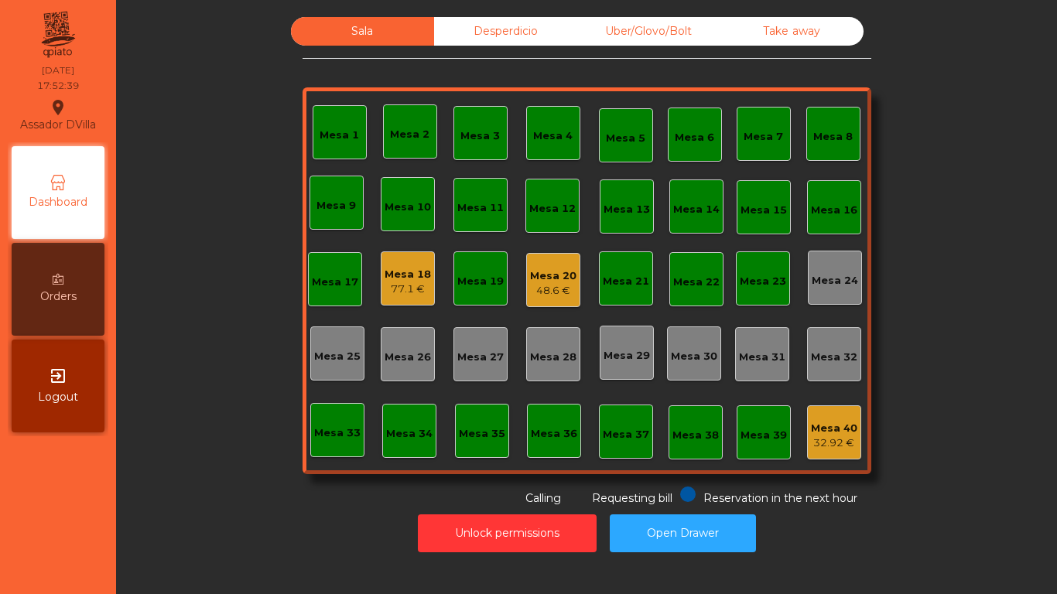
click at [434, 282] on div "Mesa 1 Mesa 2 Mesa 3 Mesa 4 Mesa 5 Mesa 6 Mesa 7 Mesa 8 Mesa 9 Mesa 10 Mesa 11 …" at bounding box center [587, 280] width 569 height 387
click at [405, 300] on div "Mesa 18 77.1 €" at bounding box center [408, 279] width 54 height 54
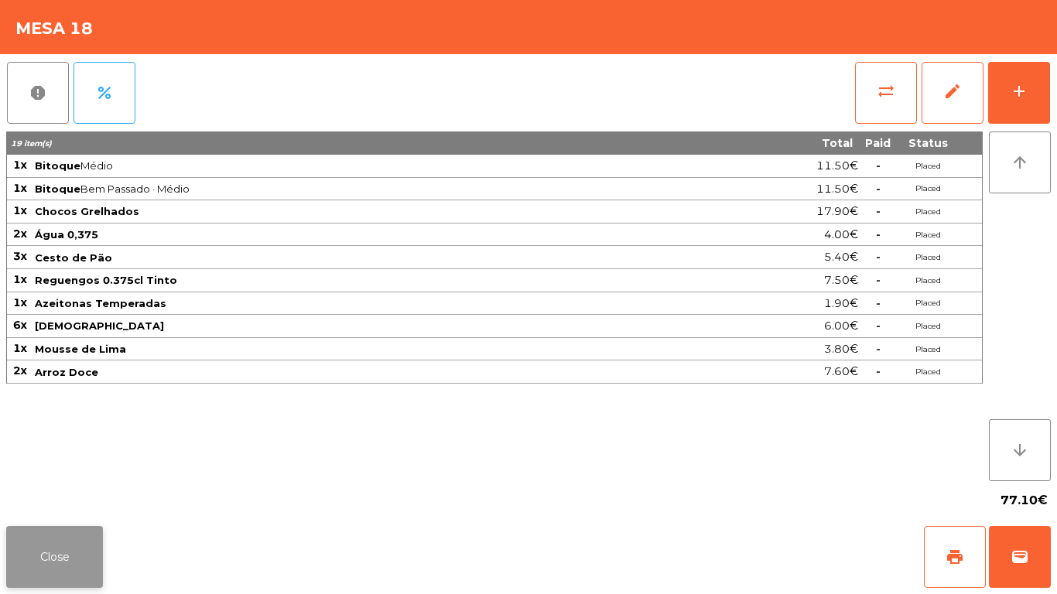
click at [75, 565] on button "Close" at bounding box center [54, 557] width 97 height 62
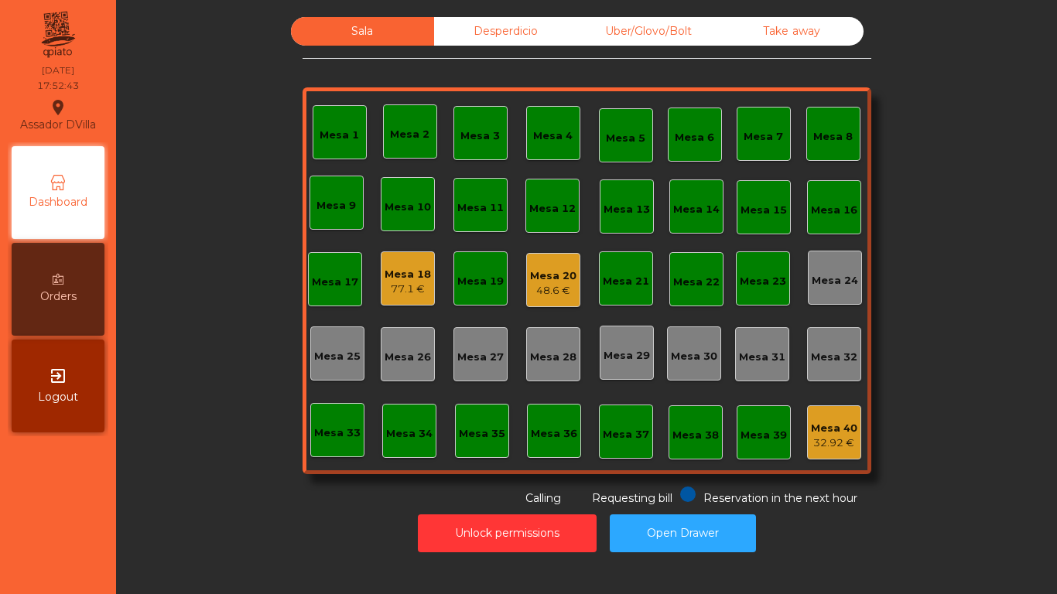
click at [271, 502] on div "Sala Desperdicio Uber/Glovo/Bolt Take away Mesa 1 Mesa 2 Mesa 3 Mesa 4 Mesa 5 M…" at bounding box center [586, 262] width 899 height 490
click at [390, 283] on div "77.1 €" at bounding box center [408, 289] width 46 height 15
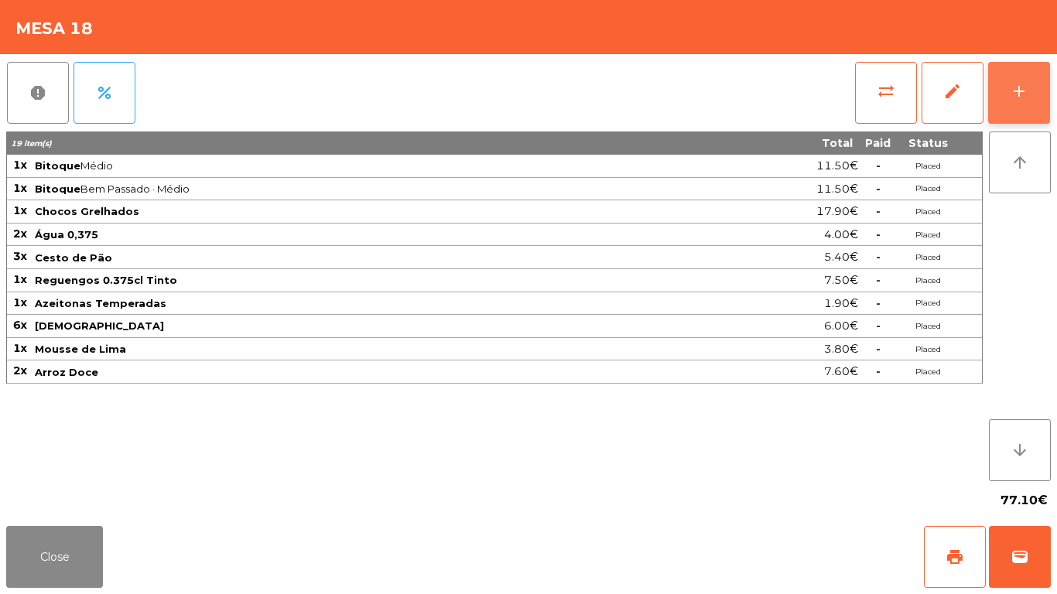
click at [1015, 84] on div "add" at bounding box center [1019, 91] width 19 height 19
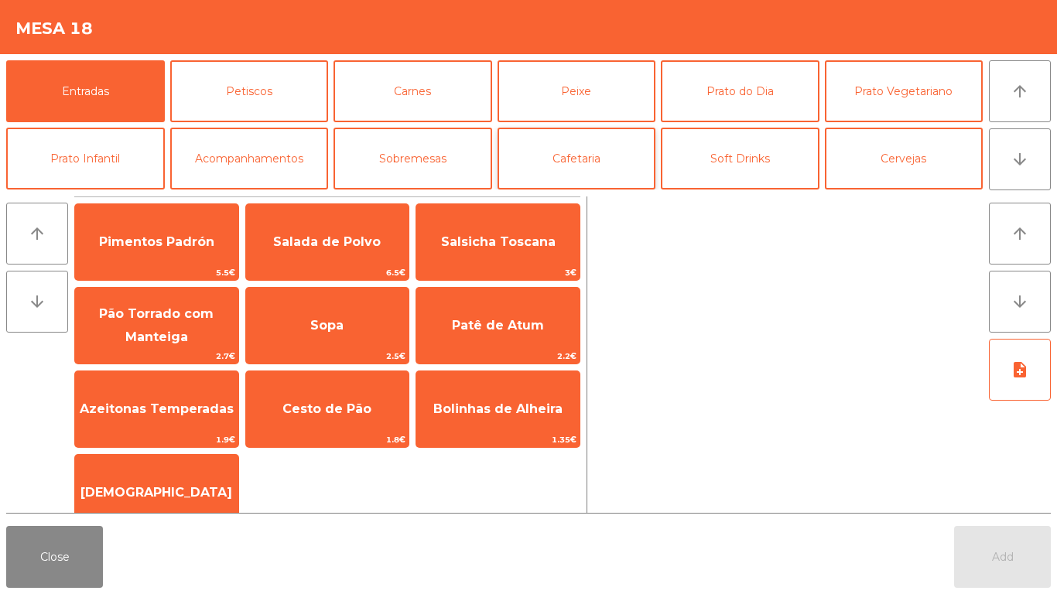
click at [585, 176] on button "Cafetaria" at bounding box center [577, 159] width 159 height 62
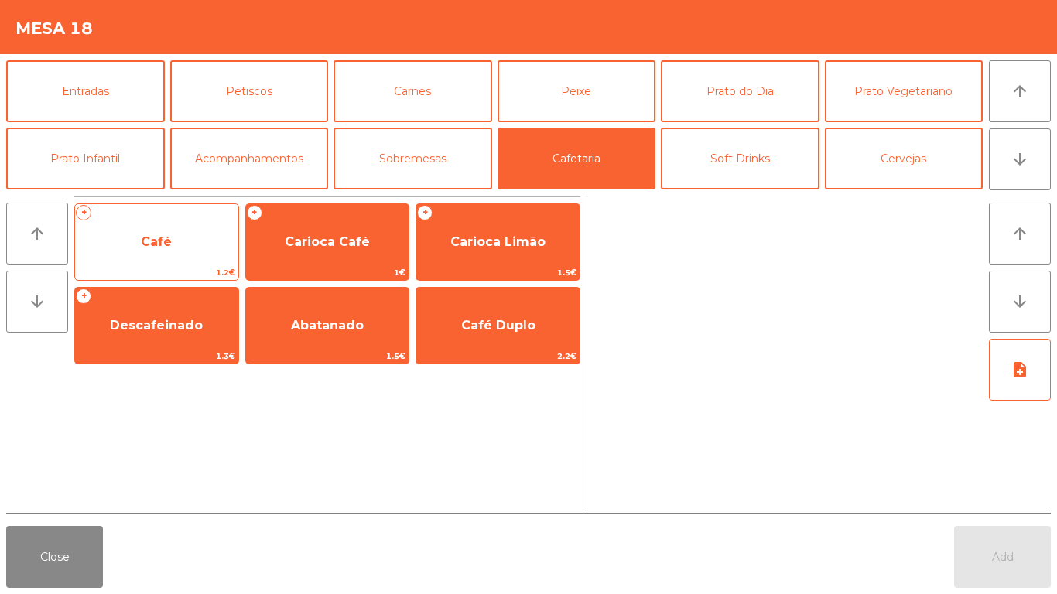
click at [171, 238] on span "Café" at bounding box center [156, 242] width 31 height 15
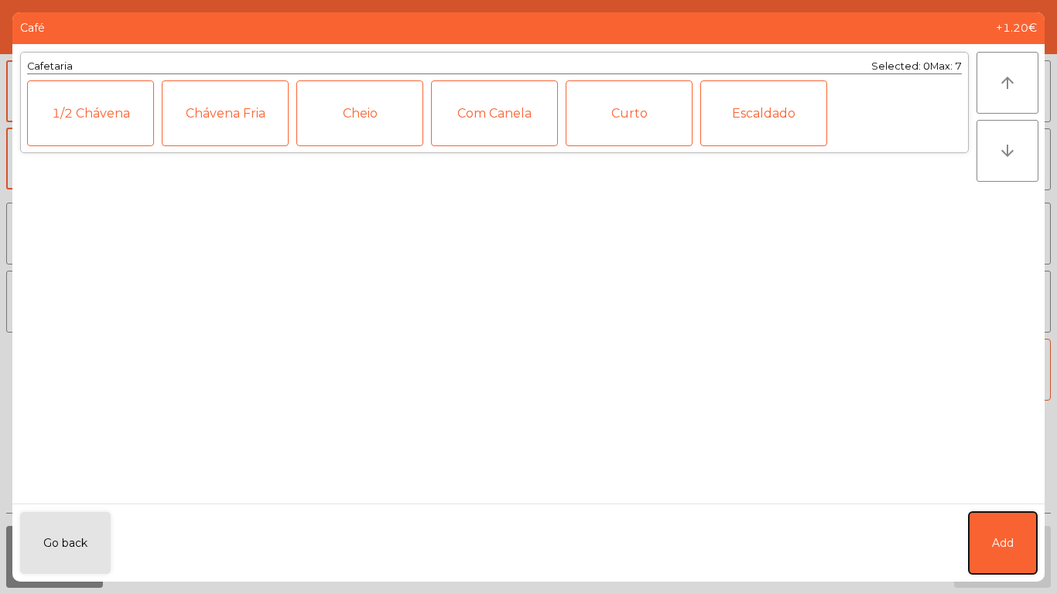
click at [969, 543] on button "Add" at bounding box center [1003, 543] width 68 height 62
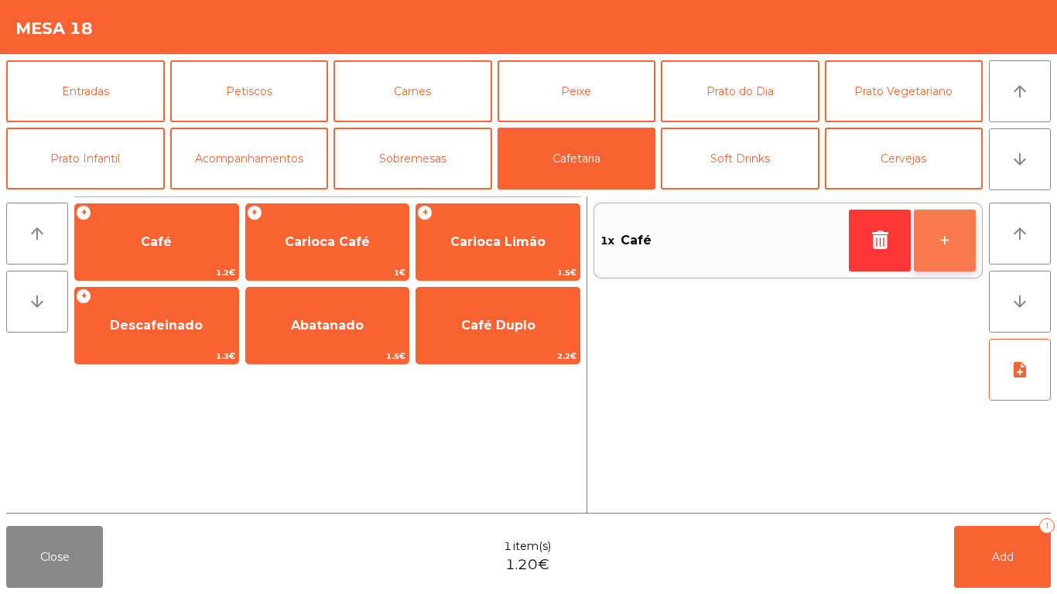
click at [961, 252] on button "+" at bounding box center [945, 241] width 62 height 62
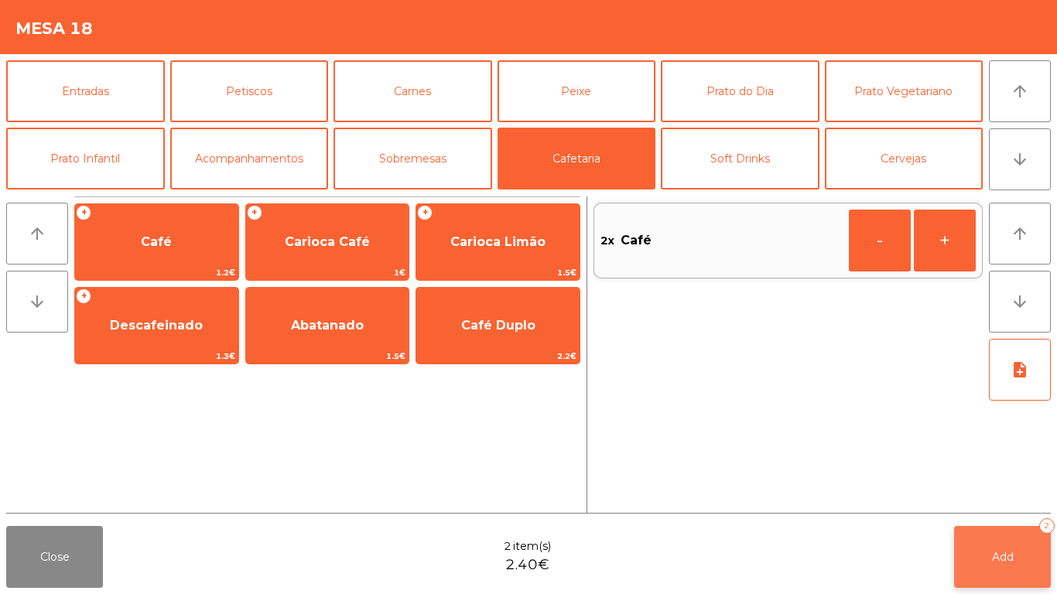
click at [1002, 559] on span "Add" at bounding box center [1003, 557] width 22 height 14
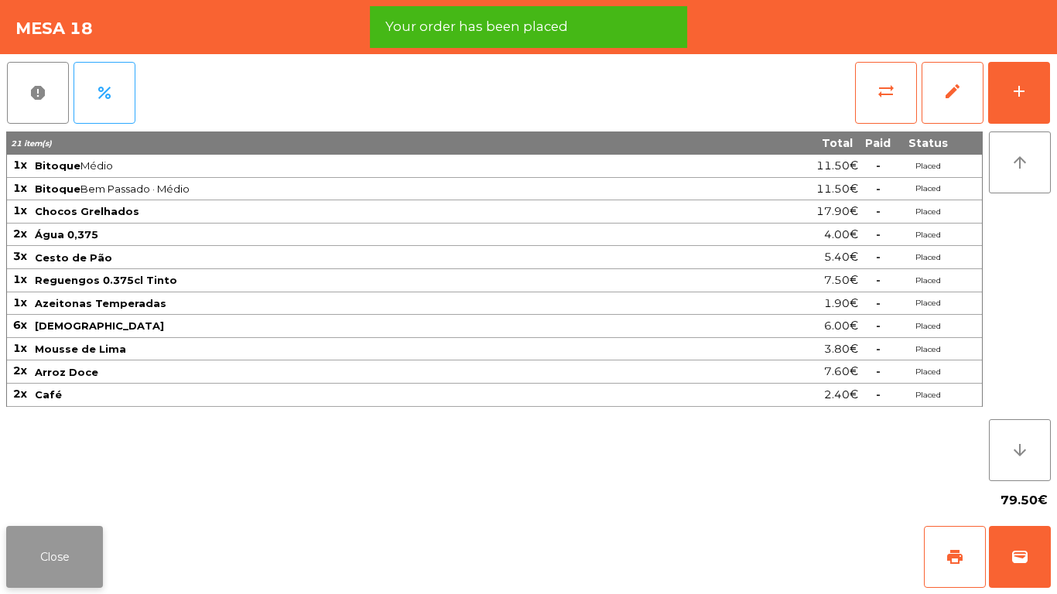
click at [61, 550] on button "Close" at bounding box center [54, 557] width 97 height 62
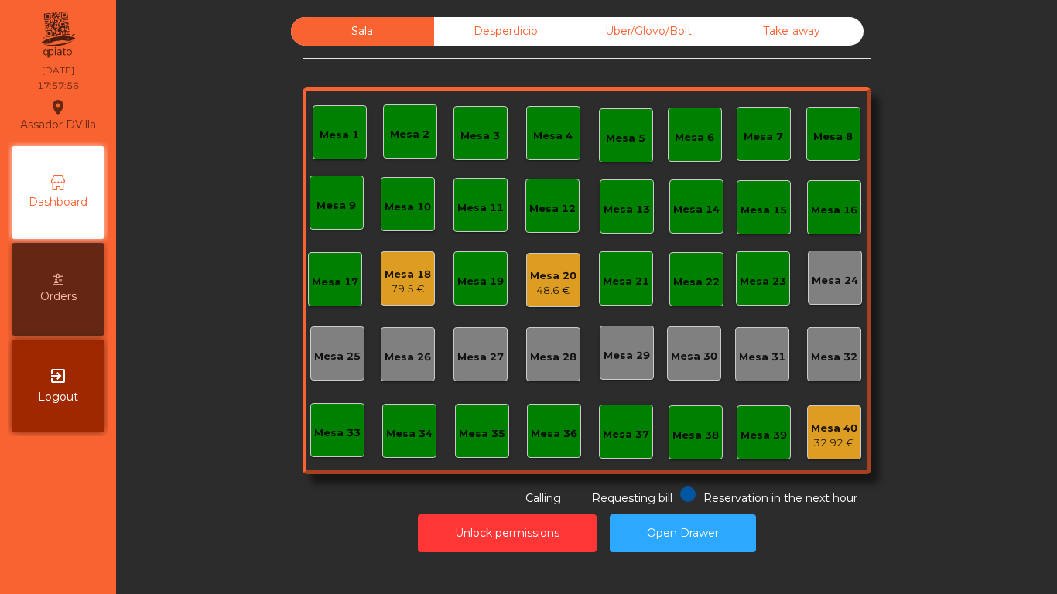
click at [52, 284] on div "Orders" at bounding box center [58, 289] width 93 height 93
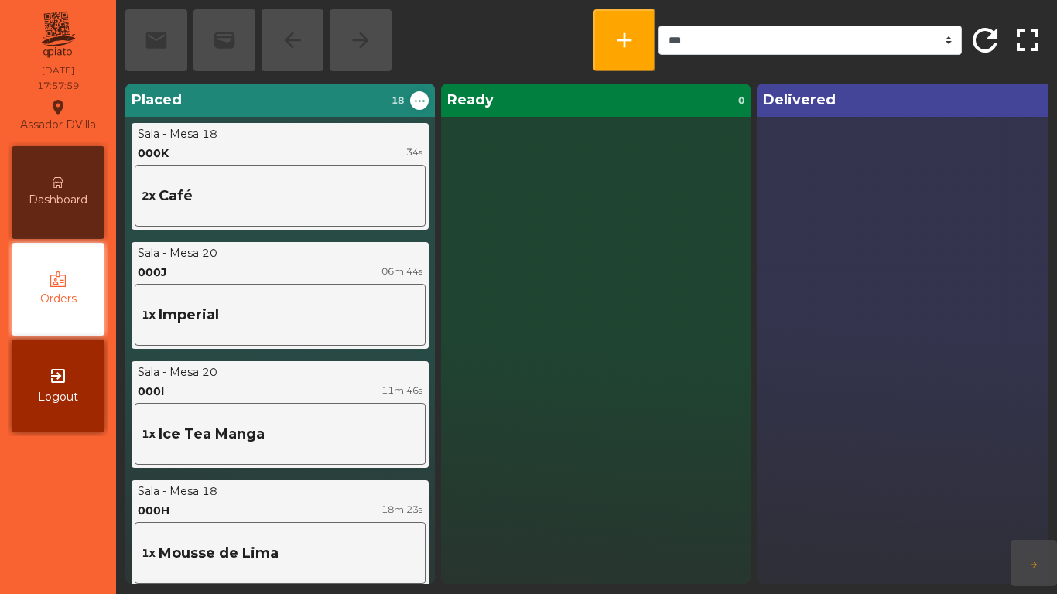
click at [35, 169] on div "Dashboard" at bounding box center [58, 192] width 93 height 93
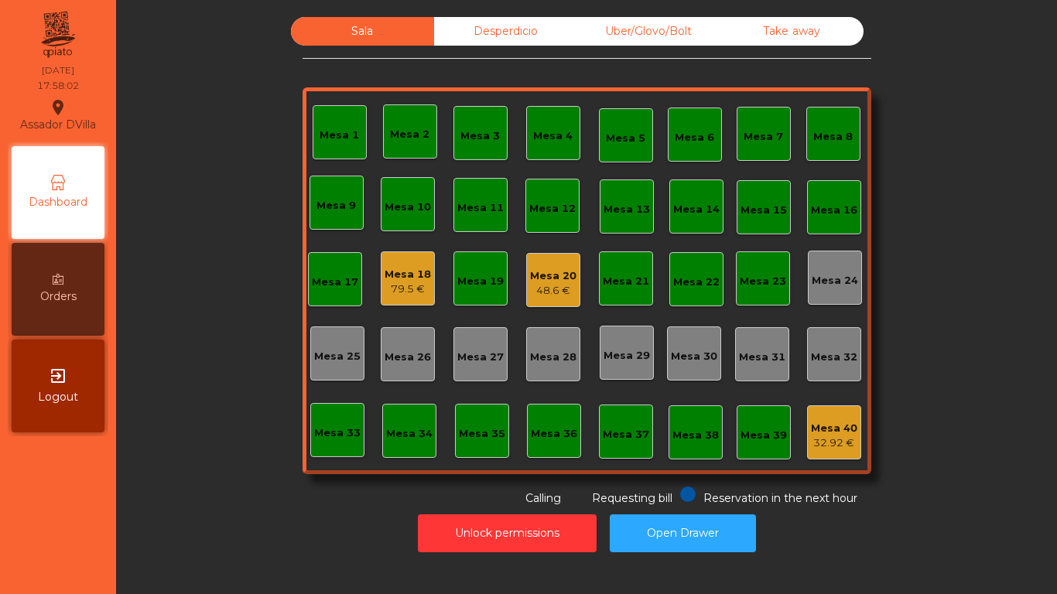
click at [286, 512] on div "Unlock permissions Open Drawer" at bounding box center [586, 533] width 899 height 53
click at [416, 270] on div "Mesa 18" at bounding box center [408, 274] width 46 height 15
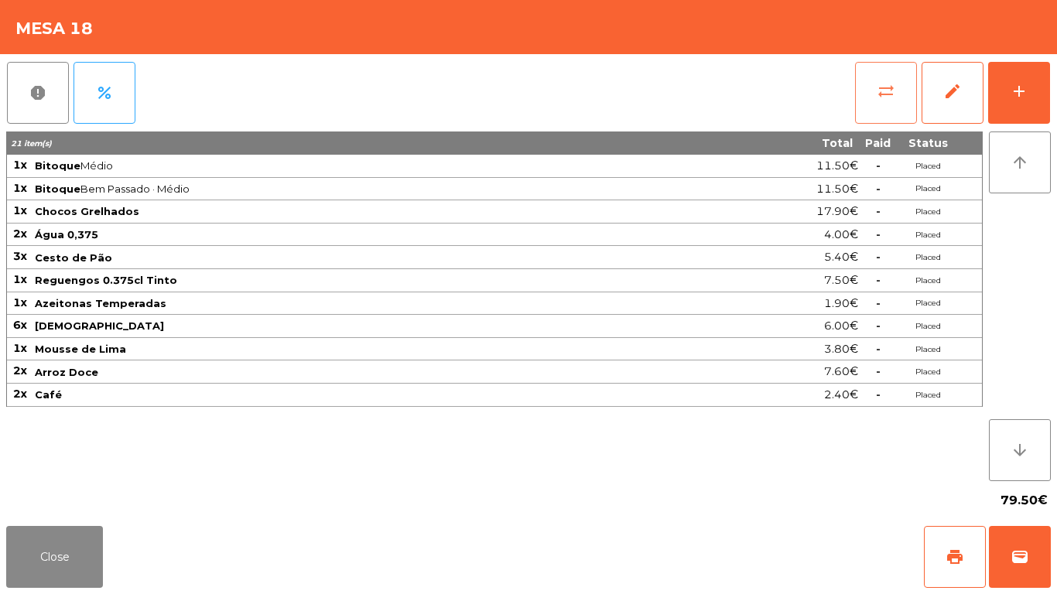
click at [869, 91] on button "sync_alt" at bounding box center [886, 93] width 62 height 62
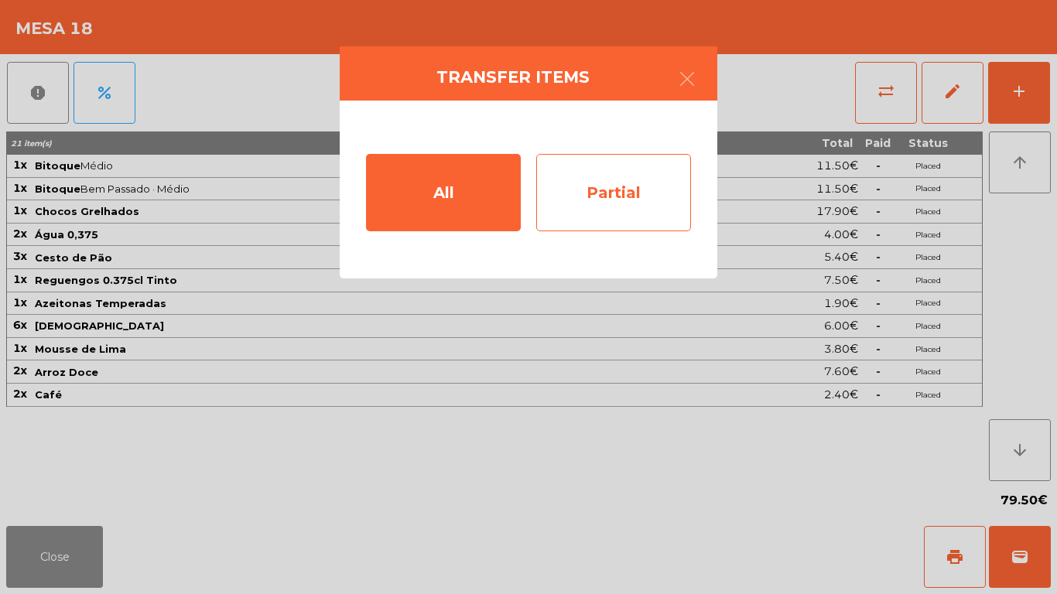
drag, startPoint x: 661, startPoint y: 211, endPoint x: 648, endPoint y: 211, distance: 13.2
click at [648, 211] on div "Partial" at bounding box center [613, 192] width 155 height 77
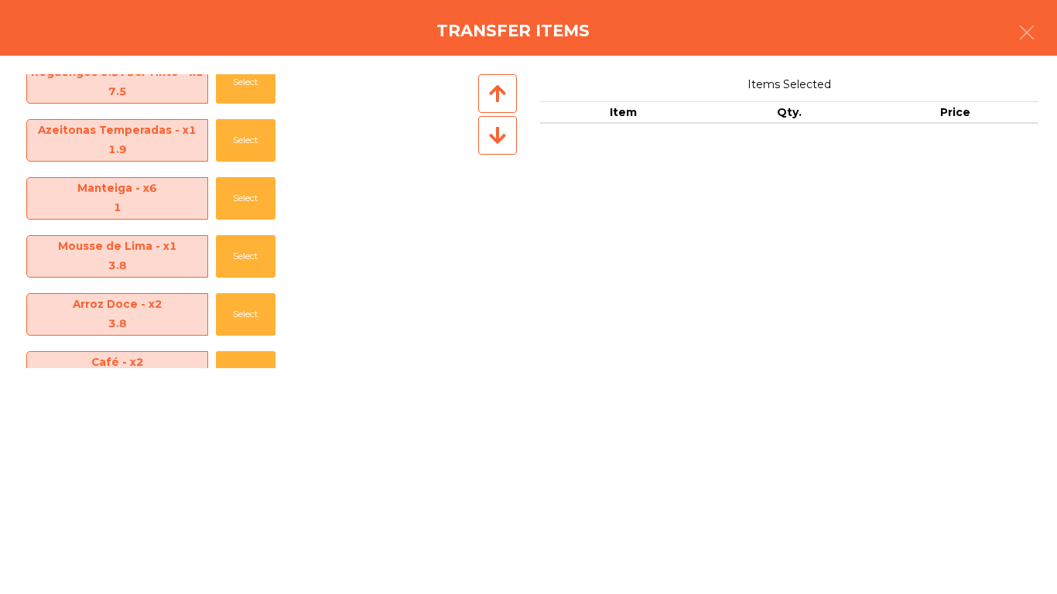
scroll to position [286, 0]
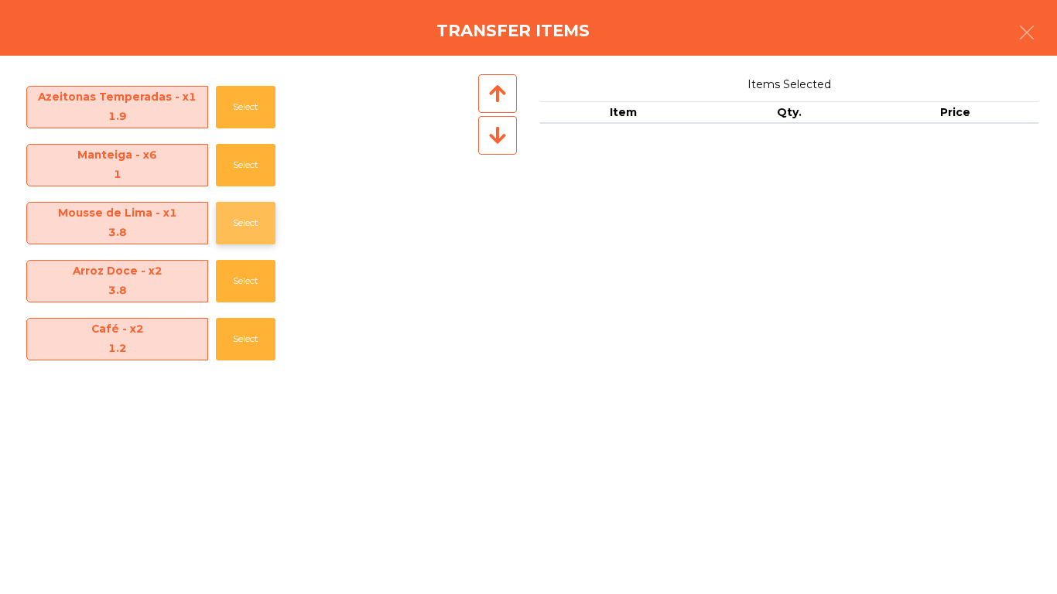
click at [227, 206] on button "Select" at bounding box center [246, 223] width 60 height 43
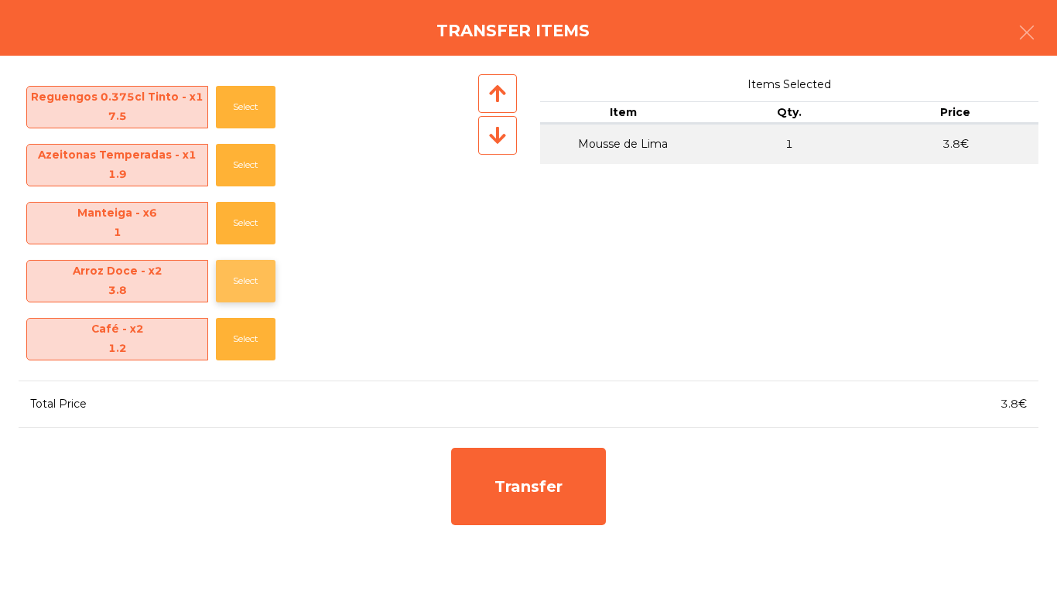
click at [243, 278] on button "Select" at bounding box center [246, 281] width 60 height 43
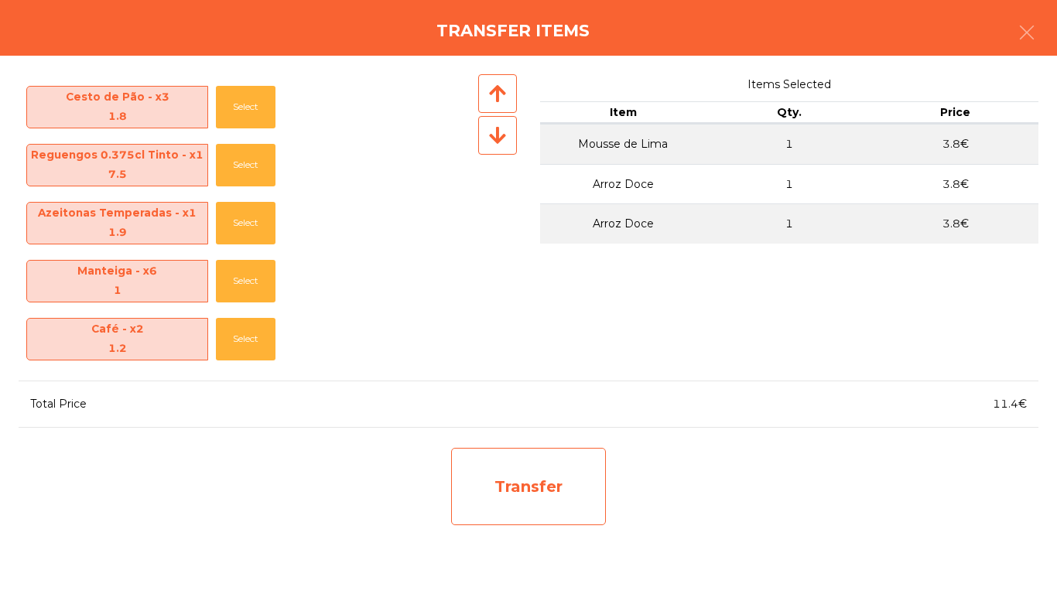
click at [500, 478] on div "Transfer" at bounding box center [528, 486] width 155 height 77
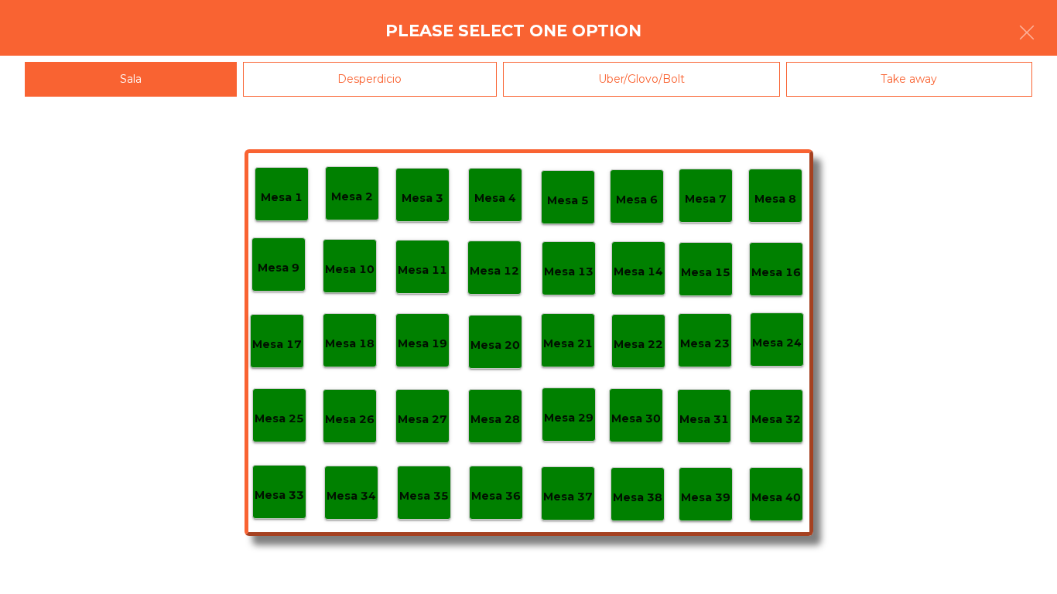
click at [317, 91] on div "Desperdicio" at bounding box center [370, 79] width 255 height 35
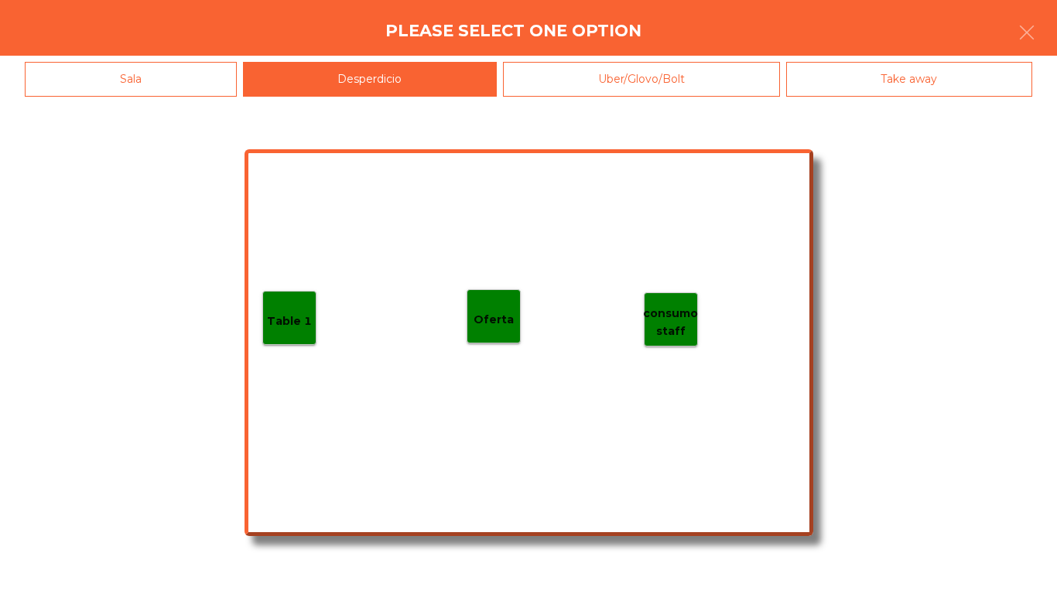
click at [471, 314] on div "Oferta" at bounding box center [494, 317] width 54 height 54
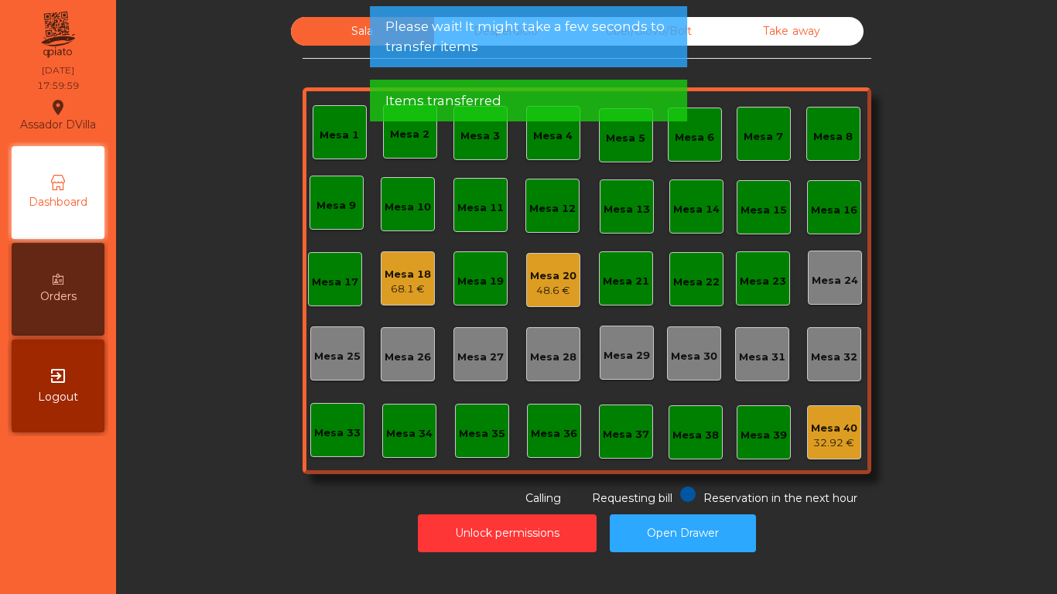
click at [391, 276] on div "Mesa 18" at bounding box center [408, 274] width 46 height 15
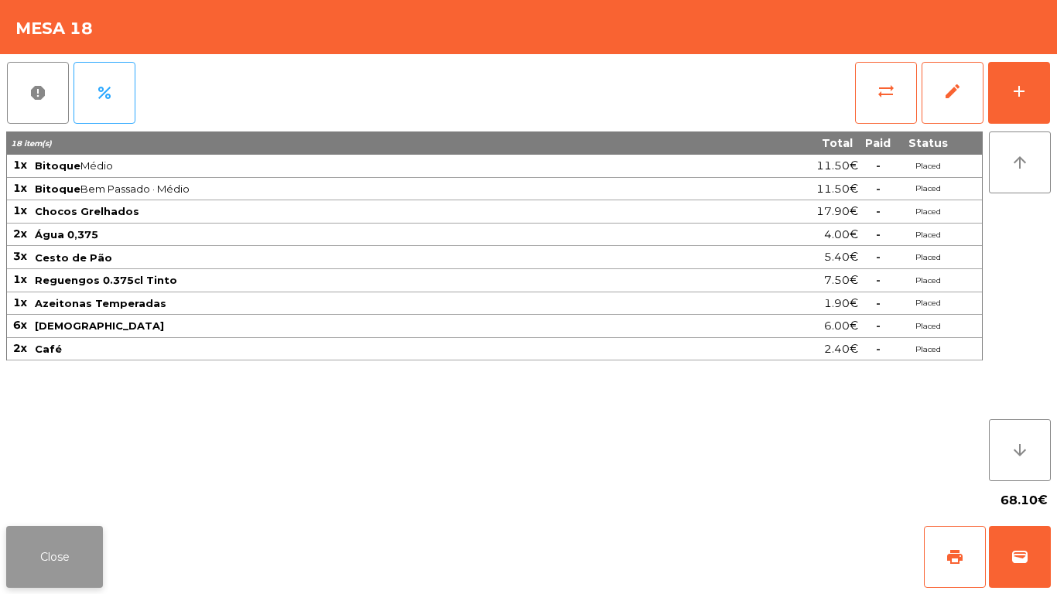
click at [87, 536] on button "Close" at bounding box center [54, 557] width 97 height 62
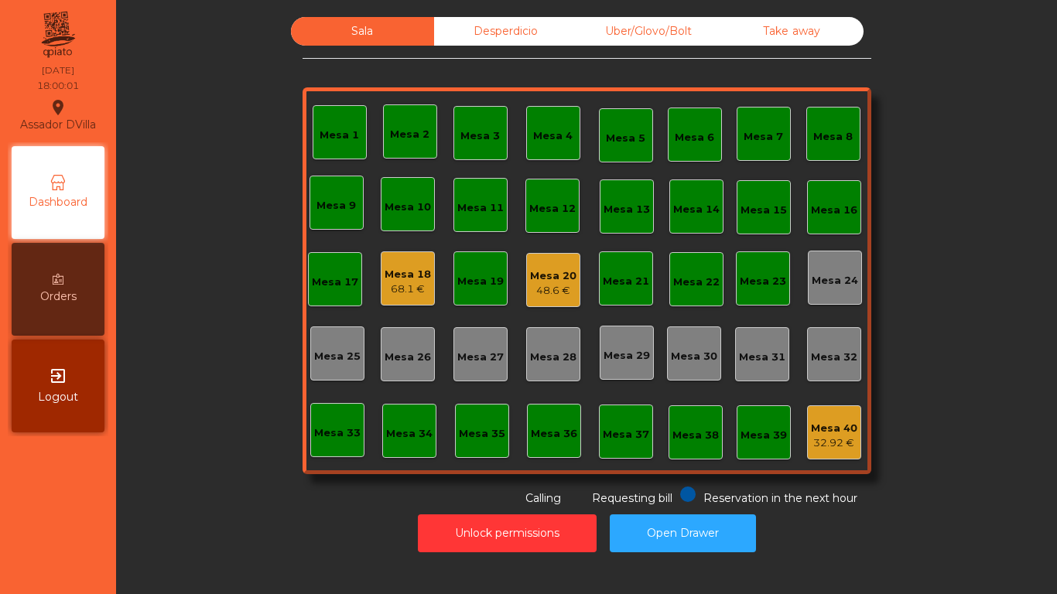
click at [176, 491] on div "Sala Desperdicio Uber/Glovo/Bolt Take away Mesa 1 Mesa 2 Mesa 3 Mesa 4 Mesa 5 M…" at bounding box center [586, 262] width 899 height 490
click at [402, 276] on div "Mesa 18" at bounding box center [408, 274] width 46 height 15
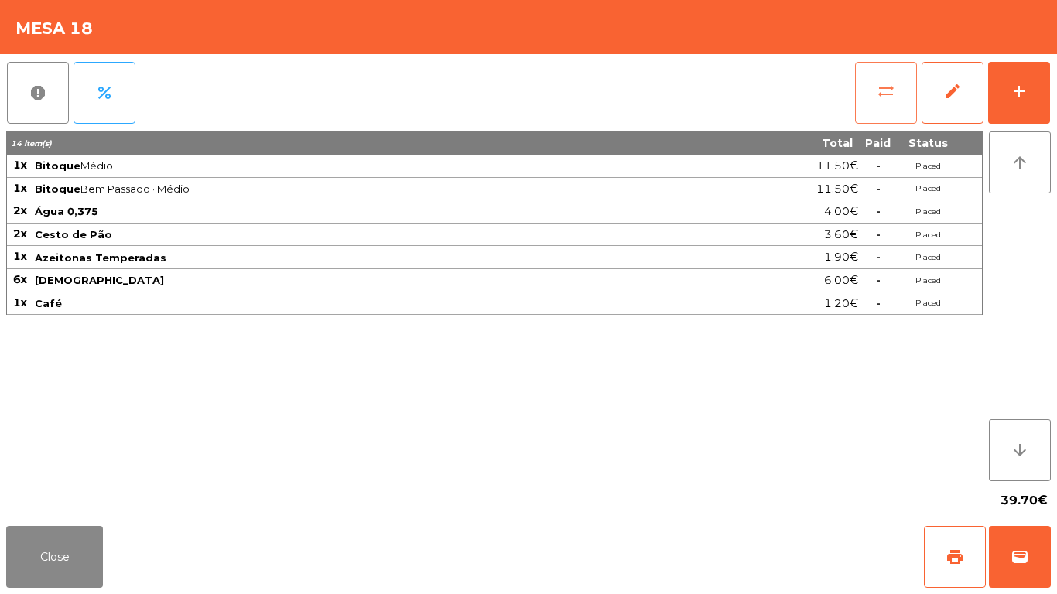
click at [910, 85] on button "sync_alt" at bounding box center [886, 93] width 62 height 62
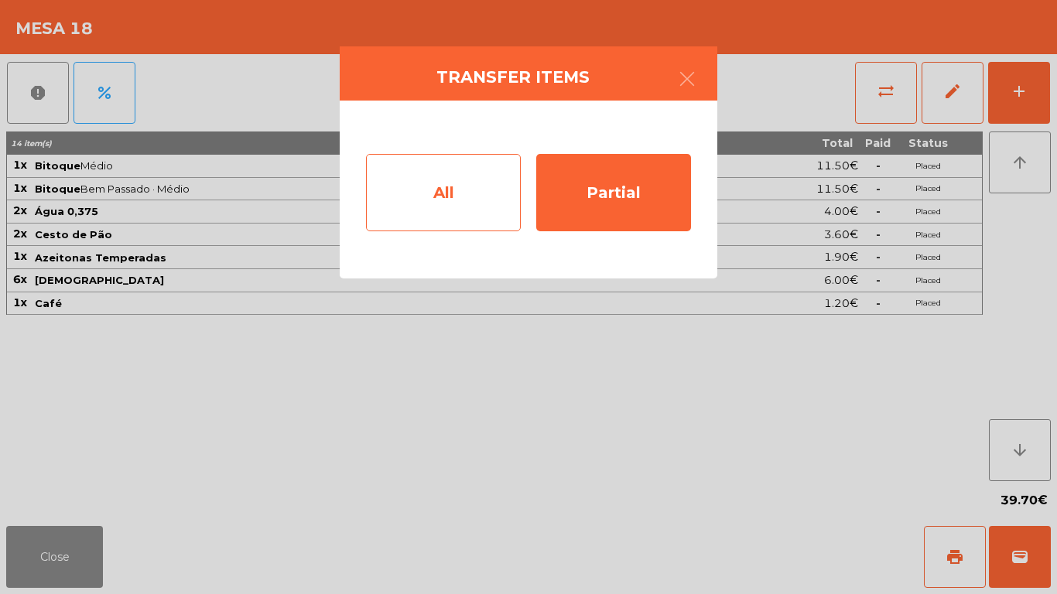
click at [449, 200] on div "All" at bounding box center [443, 192] width 155 height 77
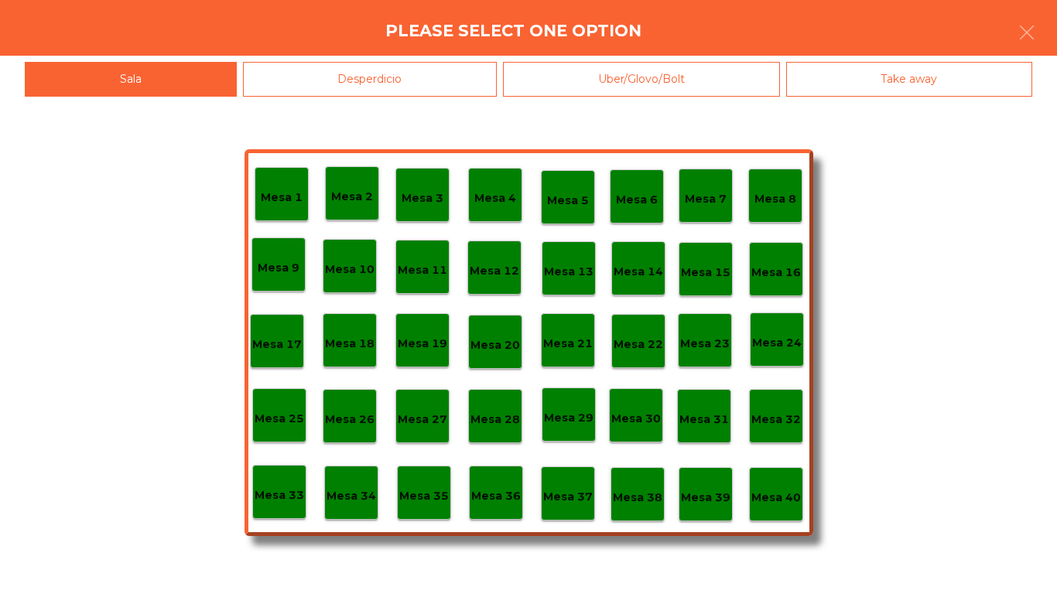
click at [574, 489] on p "Mesa 37" at bounding box center [568, 497] width 50 height 18
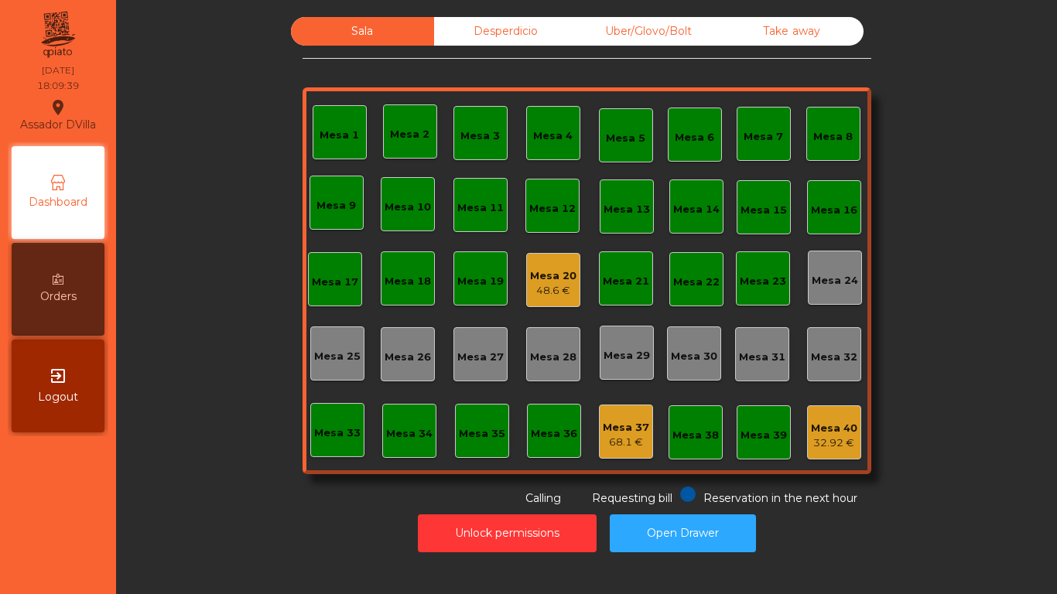
click at [546, 269] on div "Mesa 20" at bounding box center [553, 276] width 46 height 15
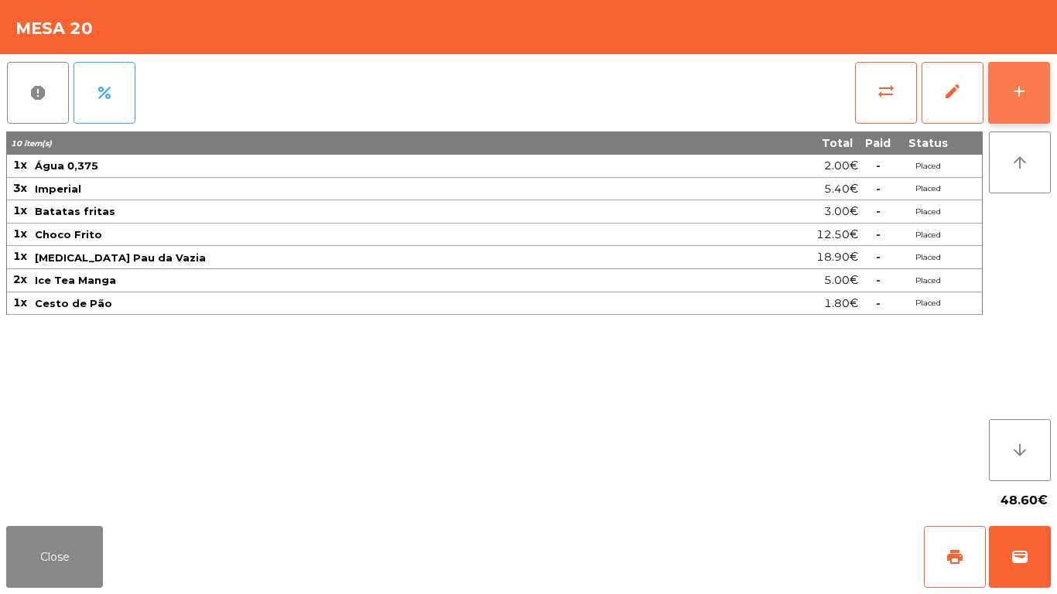
click at [1043, 111] on button "add" at bounding box center [1019, 93] width 62 height 62
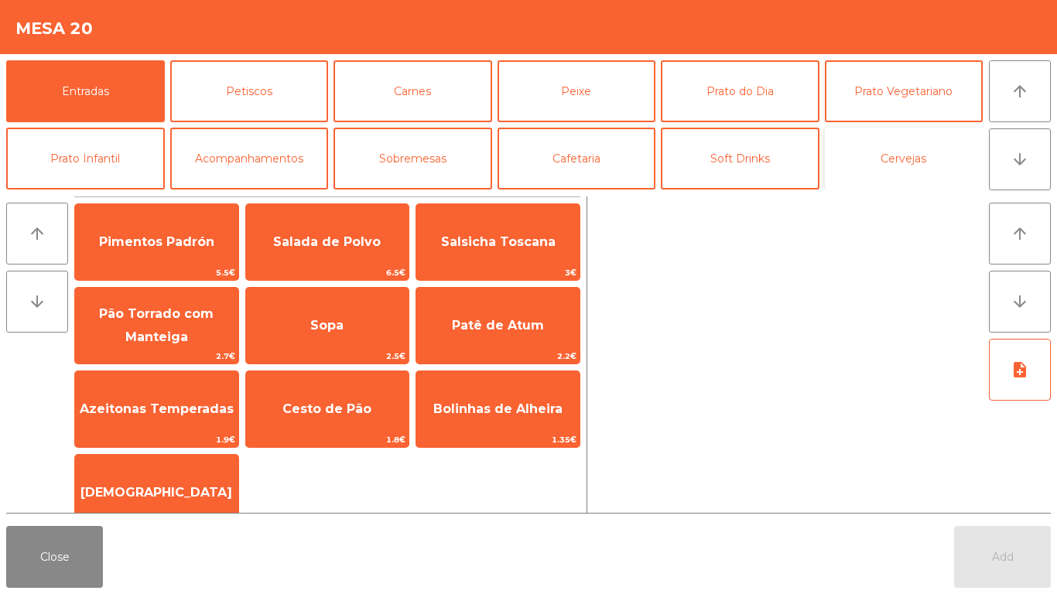
click at [899, 154] on button "Cervejas" at bounding box center [904, 159] width 159 height 62
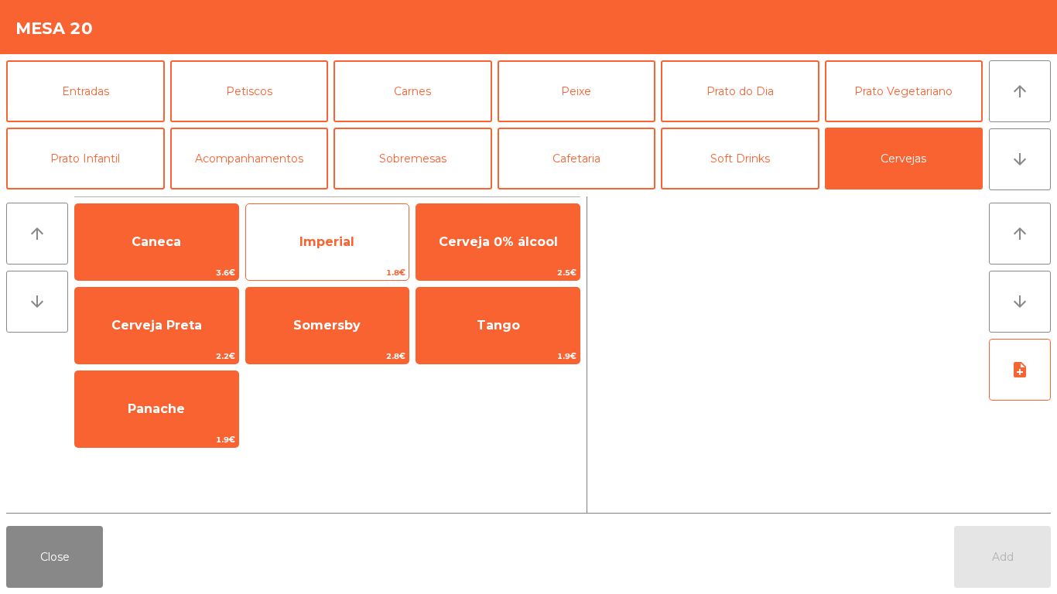
click at [303, 243] on span "Imperial" at bounding box center [327, 242] width 55 height 15
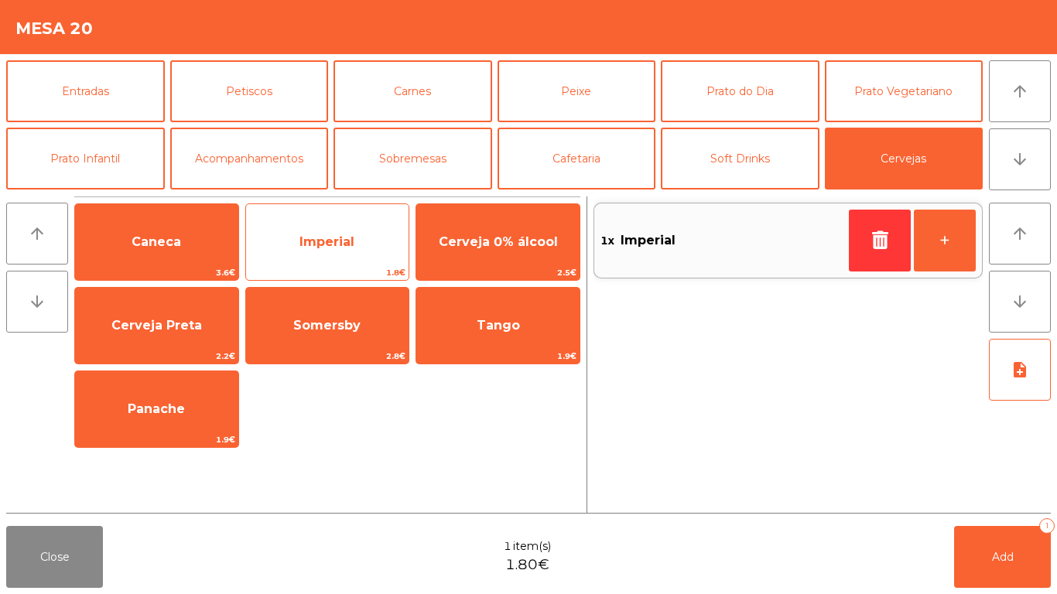
click at [314, 242] on span "Imperial" at bounding box center [327, 242] width 55 height 15
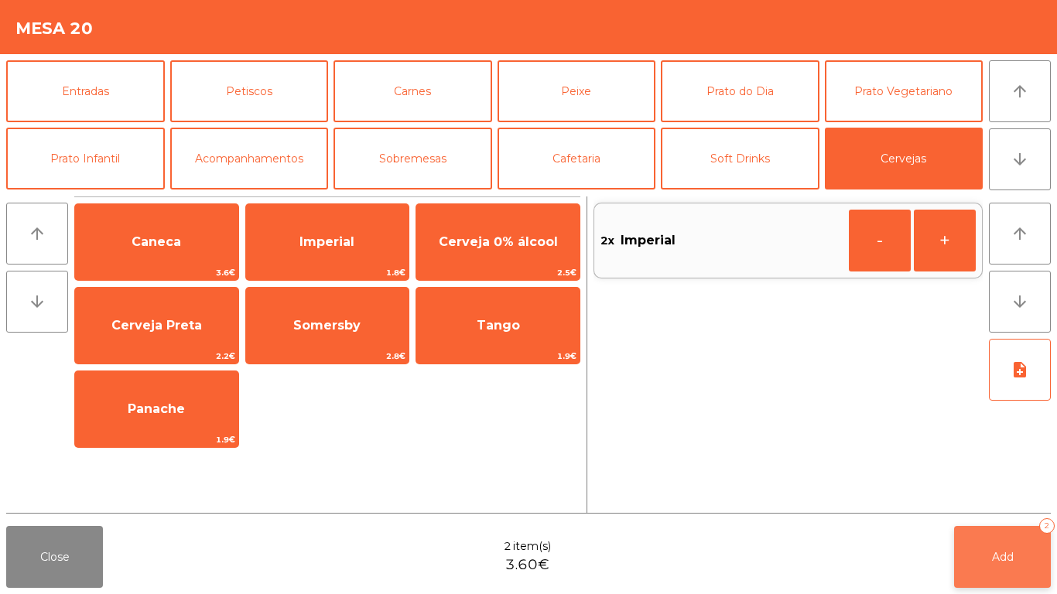
click at [1033, 540] on button "Add 2" at bounding box center [1002, 557] width 97 height 62
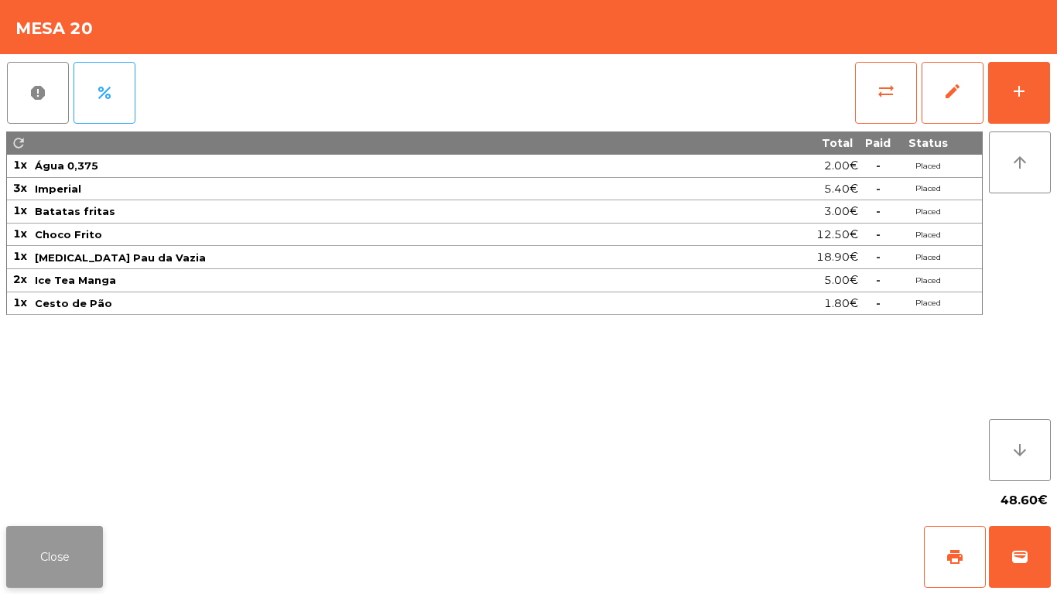
click at [53, 559] on button "Close" at bounding box center [54, 557] width 97 height 62
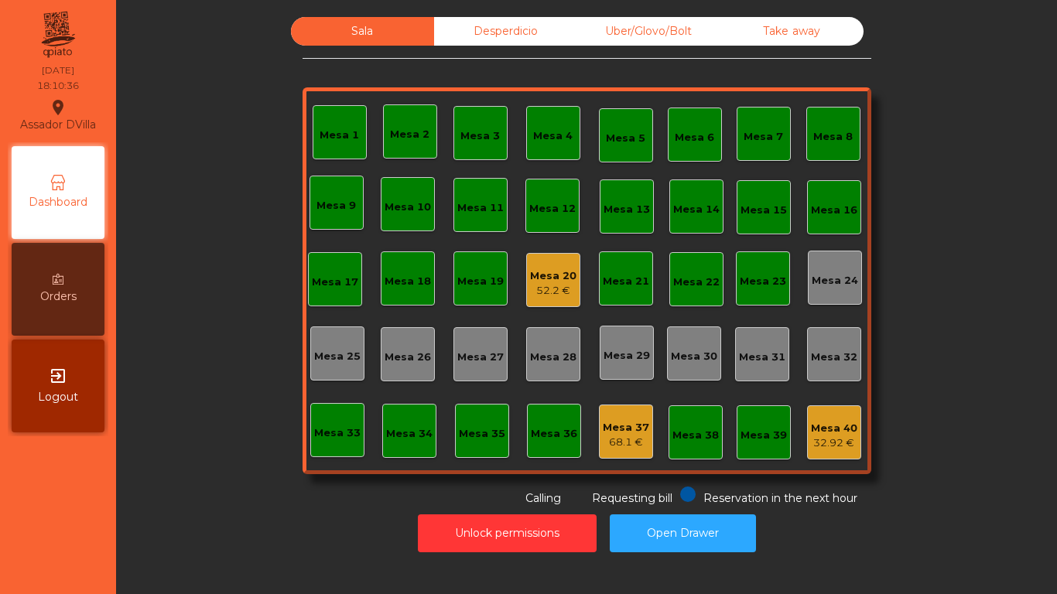
click at [537, 293] on div "52.2 €" at bounding box center [553, 290] width 46 height 15
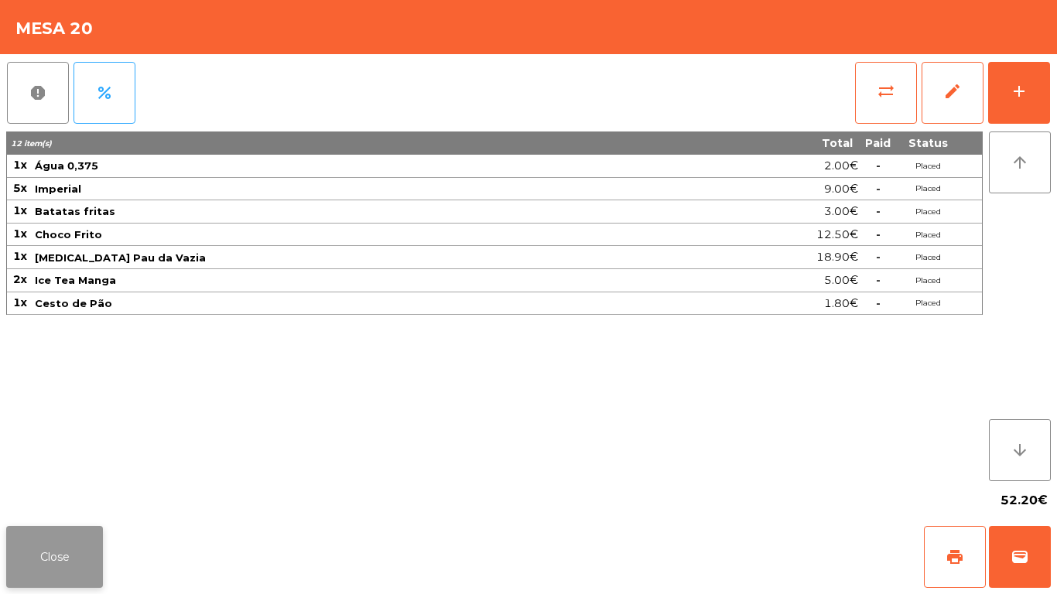
click at [49, 542] on button "Close" at bounding box center [54, 557] width 97 height 62
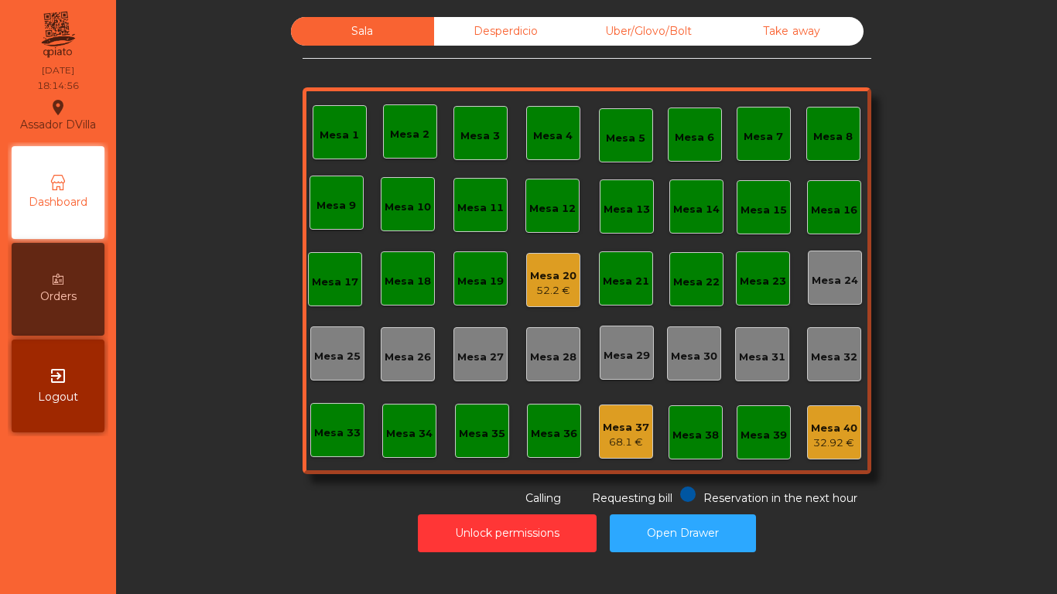
click at [599, 448] on div "Mesa 37 68.1 €" at bounding box center [626, 432] width 54 height 54
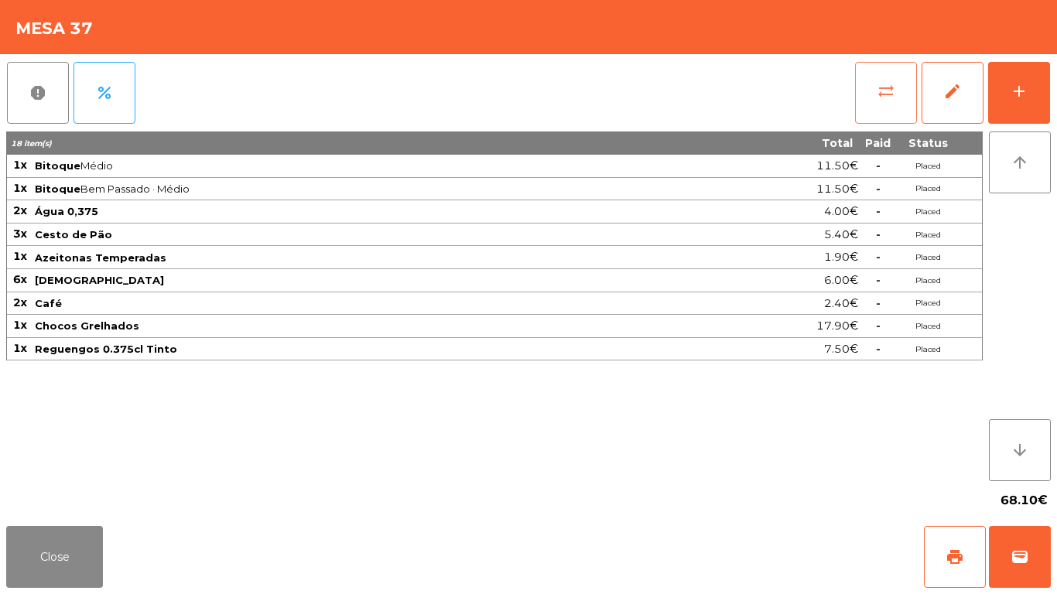
click at [883, 94] on span "sync_alt" at bounding box center [886, 91] width 19 height 19
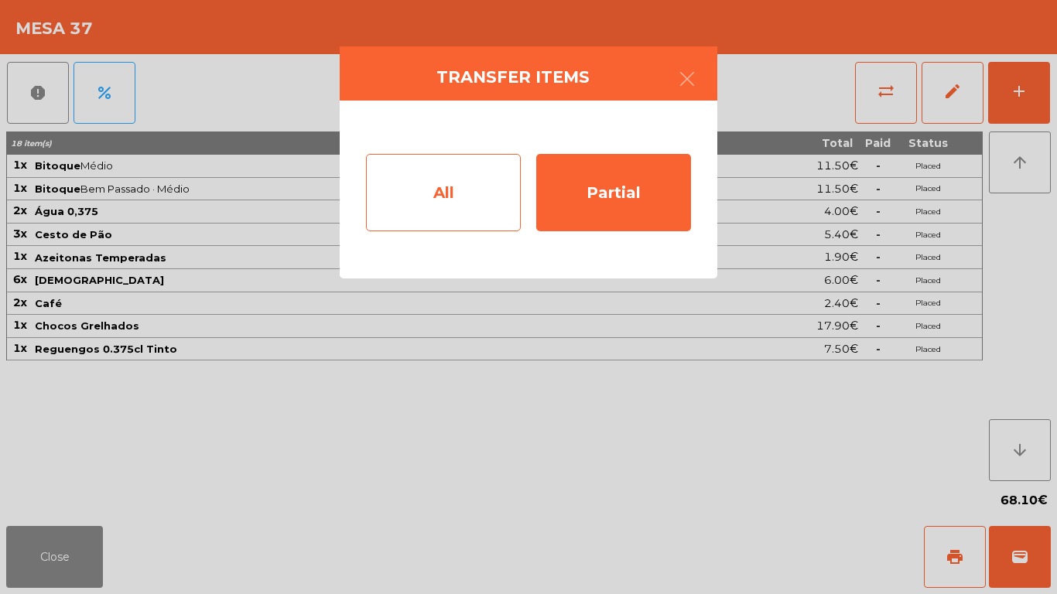
click at [439, 209] on div "All" at bounding box center [443, 192] width 155 height 77
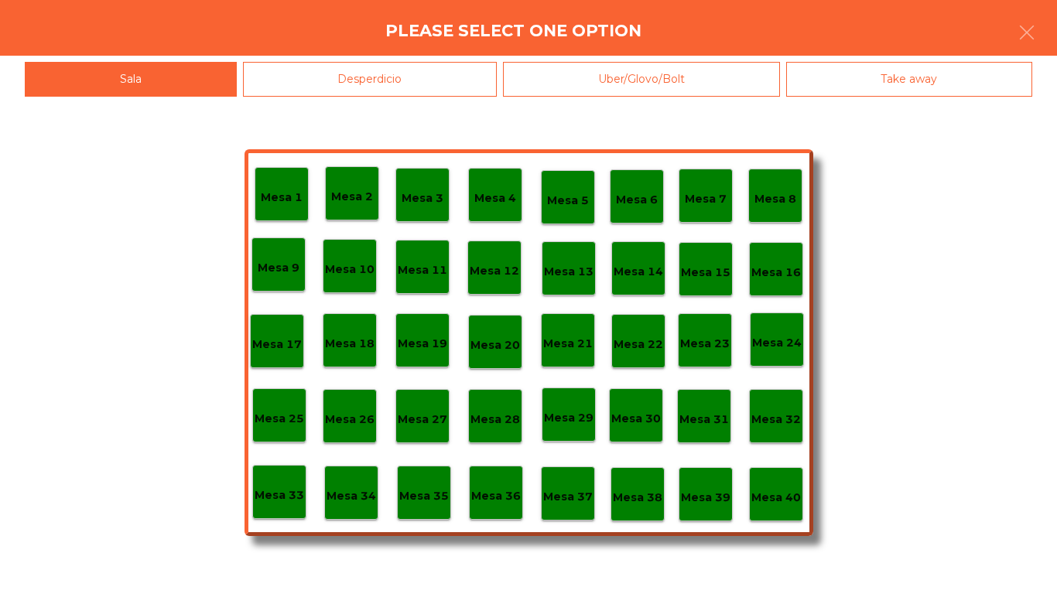
click at [786, 508] on div "Mesa 40" at bounding box center [776, 495] width 54 height 54
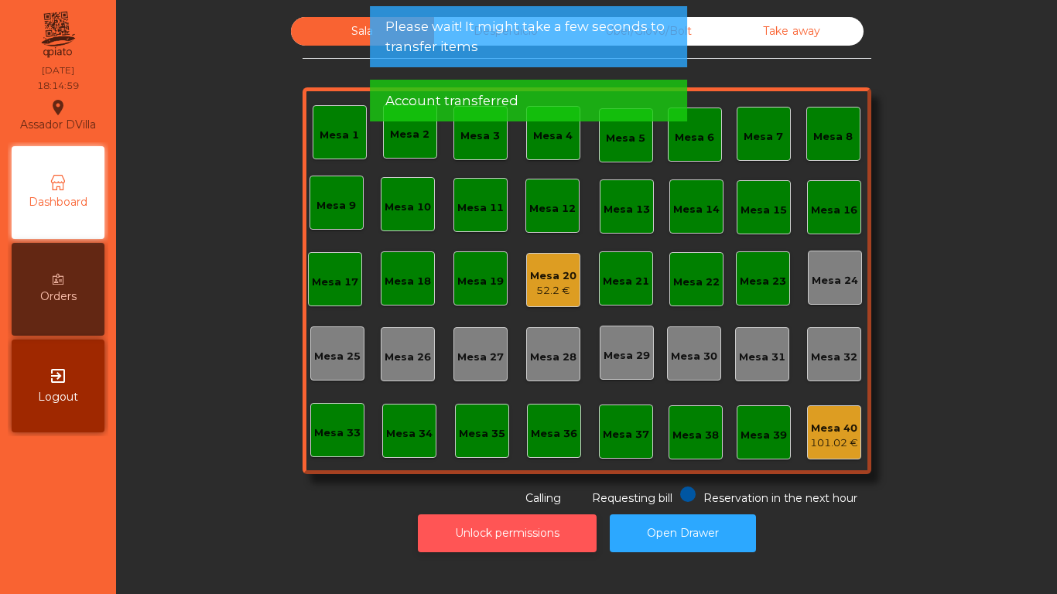
click at [532, 539] on button "Unlock permissions" at bounding box center [507, 534] width 179 height 38
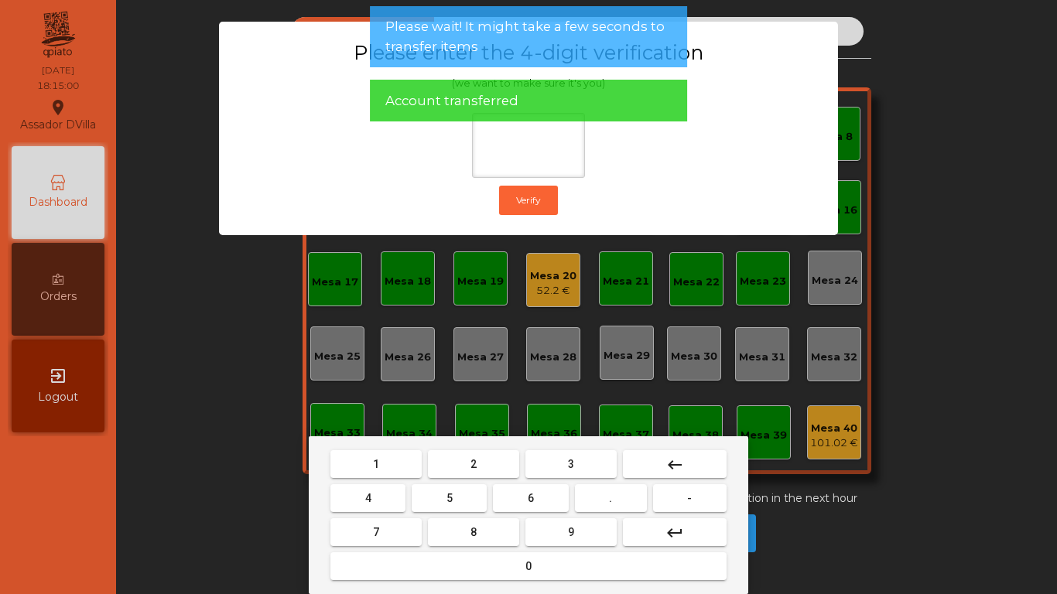
click at [366, 468] on button "1" at bounding box center [376, 465] width 91 height 28
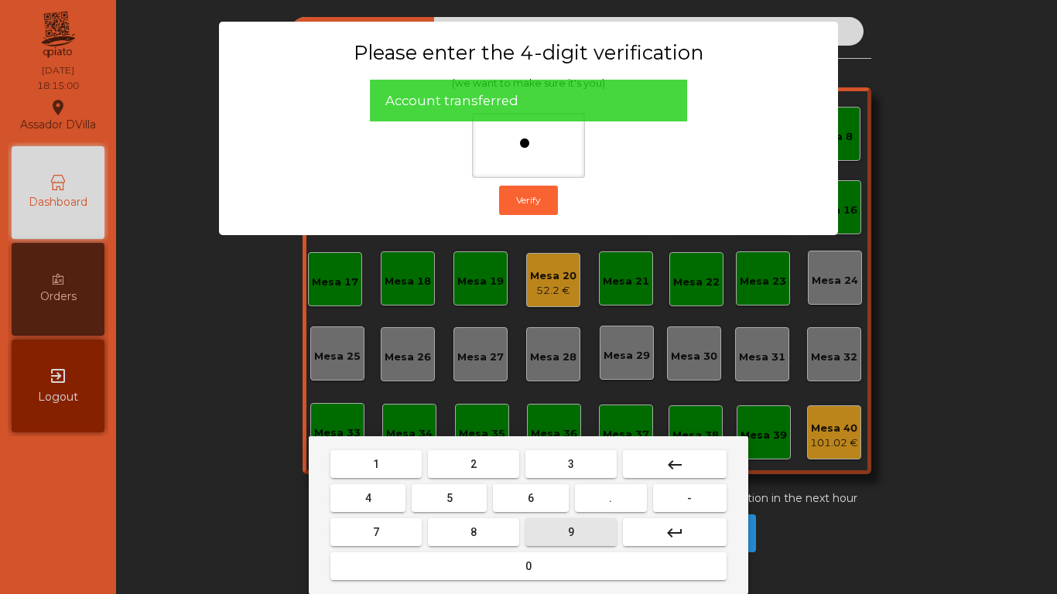
click at [571, 532] on span "9" at bounding box center [571, 532] width 6 height 12
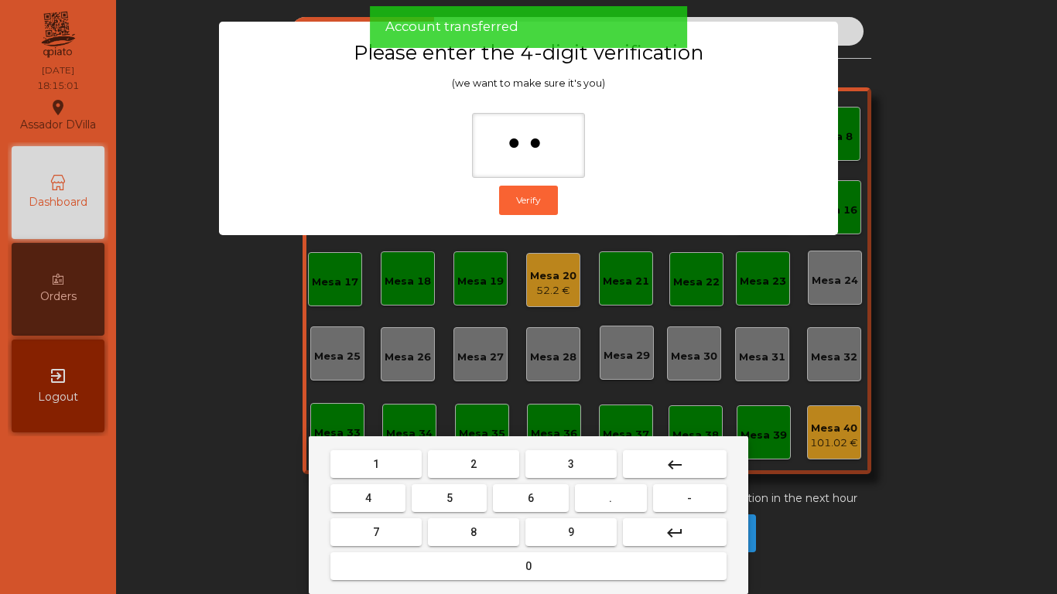
click at [378, 494] on button "4" at bounding box center [368, 499] width 75 height 28
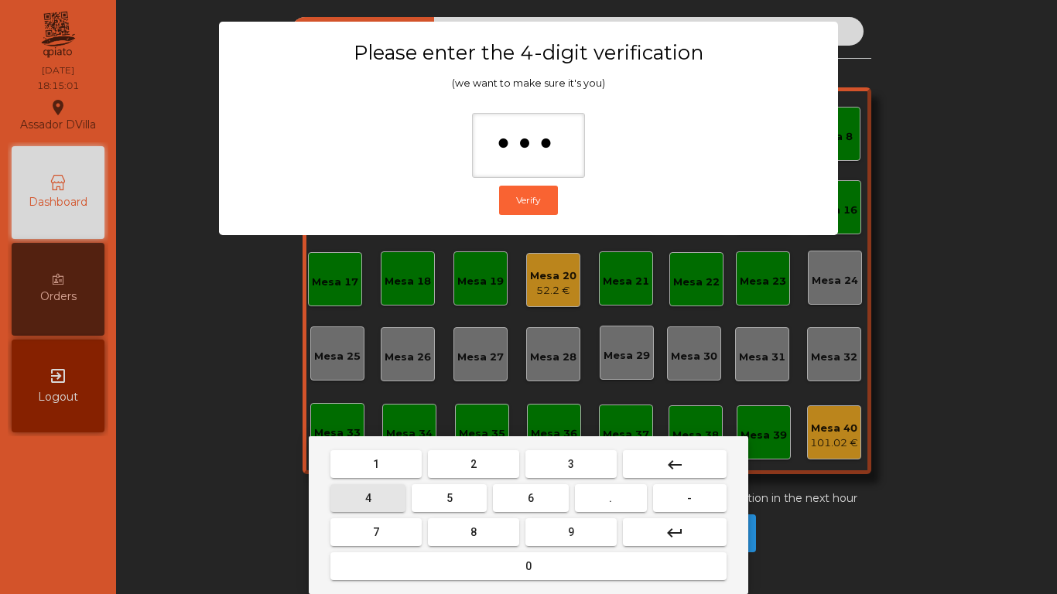
click at [464, 563] on button "0" at bounding box center [529, 567] width 396 height 28
type input "****"
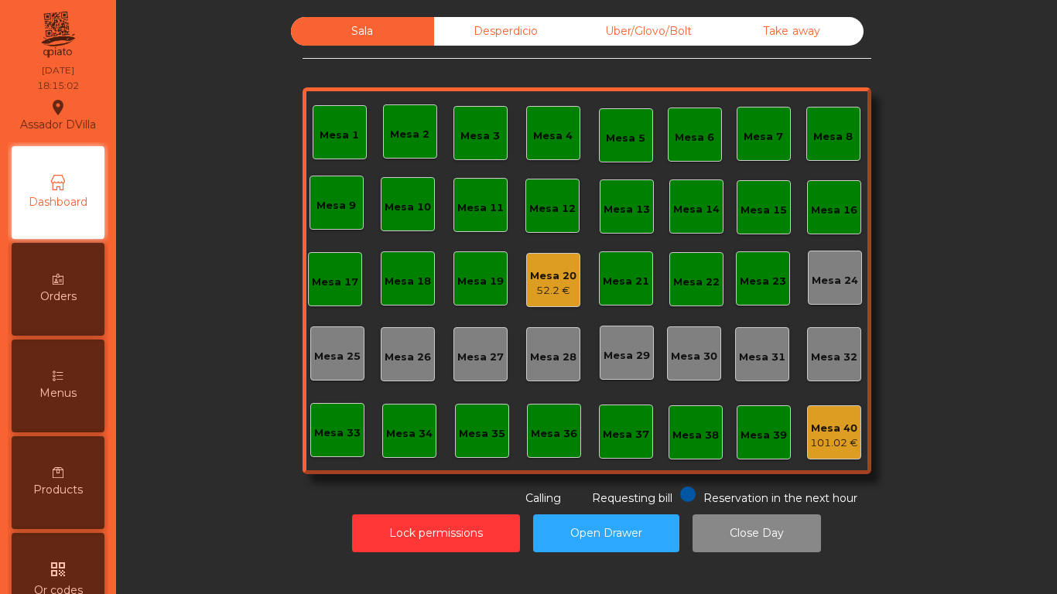
click at [494, 21] on div "Desperdicio" at bounding box center [505, 31] width 143 height 29
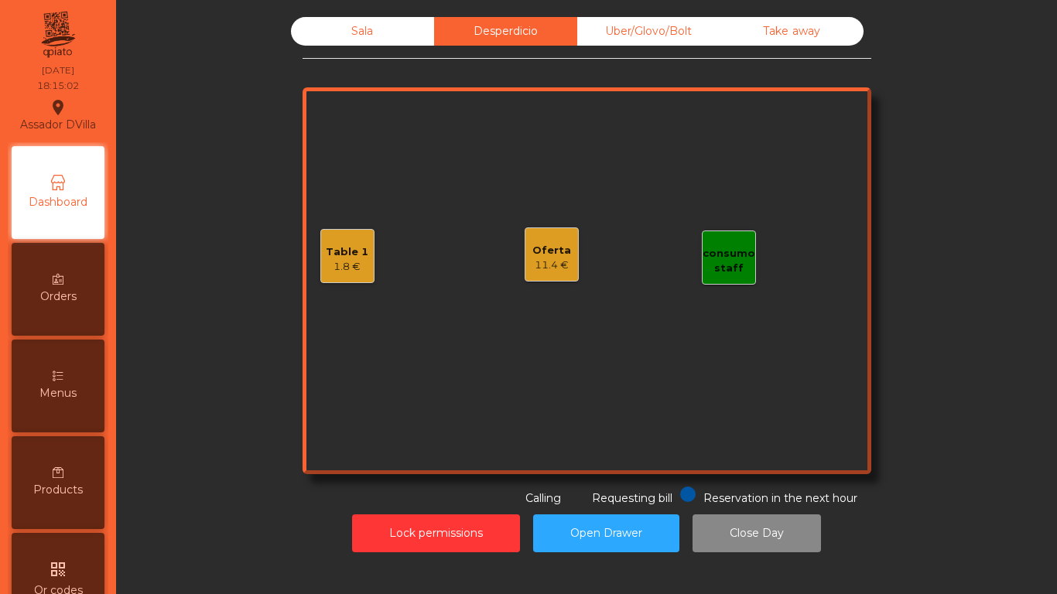
click at [553, 237] on div "Oferta 11.4 €" at bounding box center [552, 255] width 39 height 36
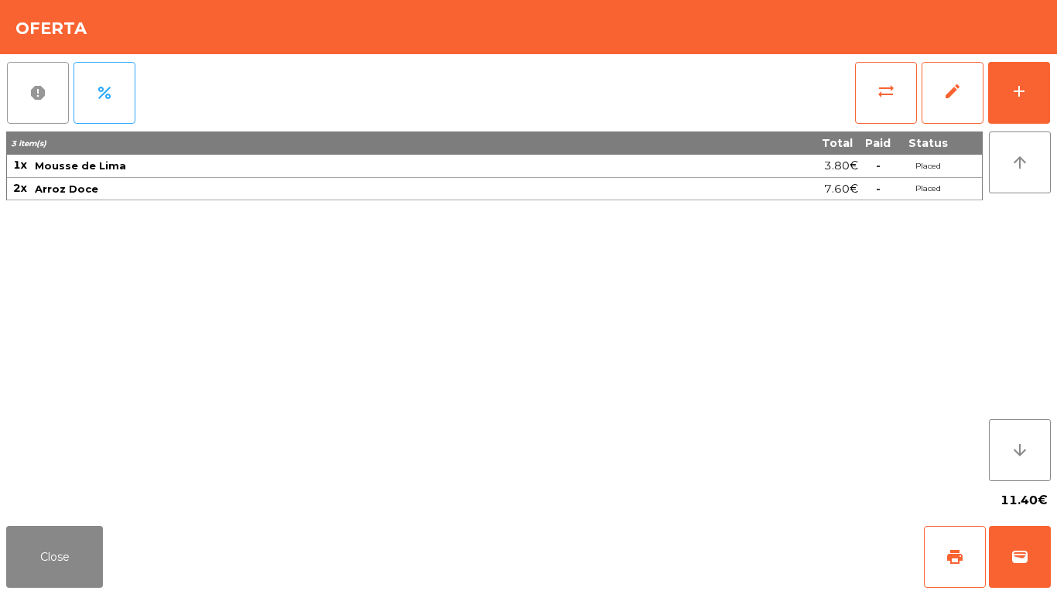
click at [29, 111] on button "report" at bounding box center [38, 93] width 62 height 62
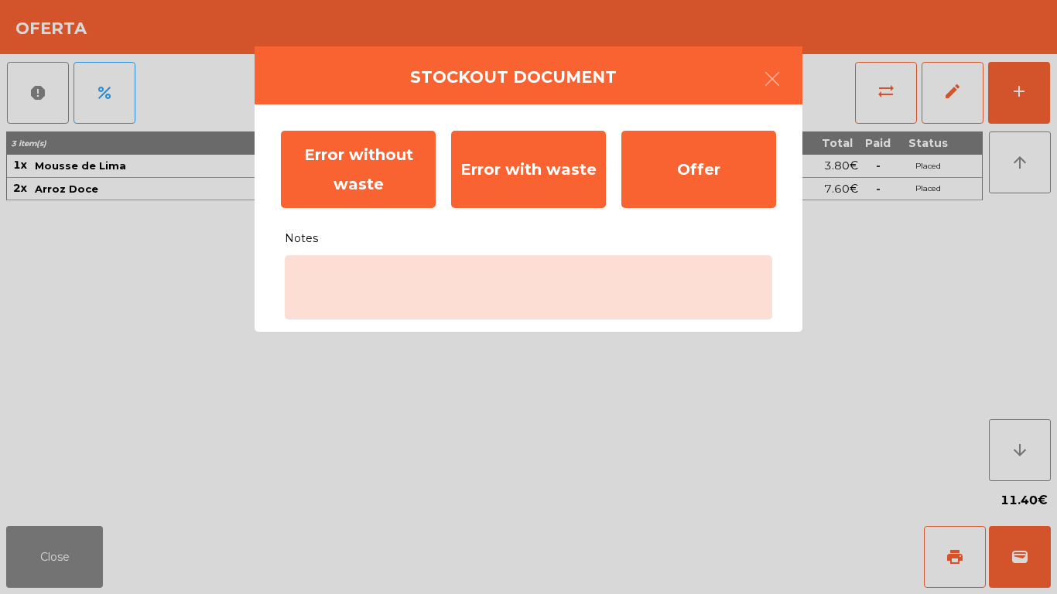
click at [525, 329] on div "Error without waste Error with waste Offer Notes" at bounding box center [529, 218] width 548 height 228
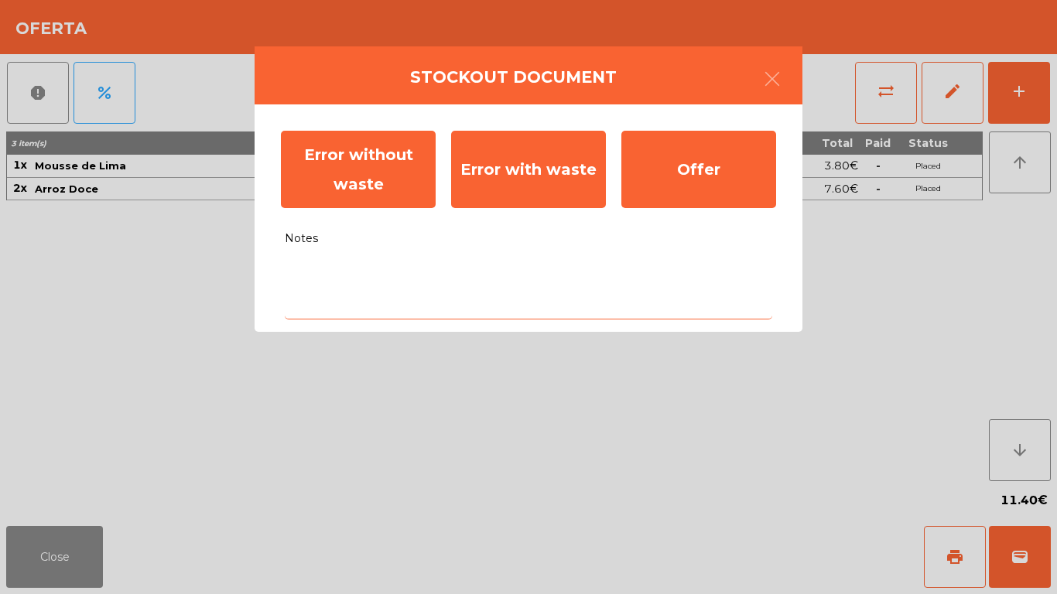
click at [576, 281] on textarea "Notes" at bounding box center [529, 287] width 488 height 64
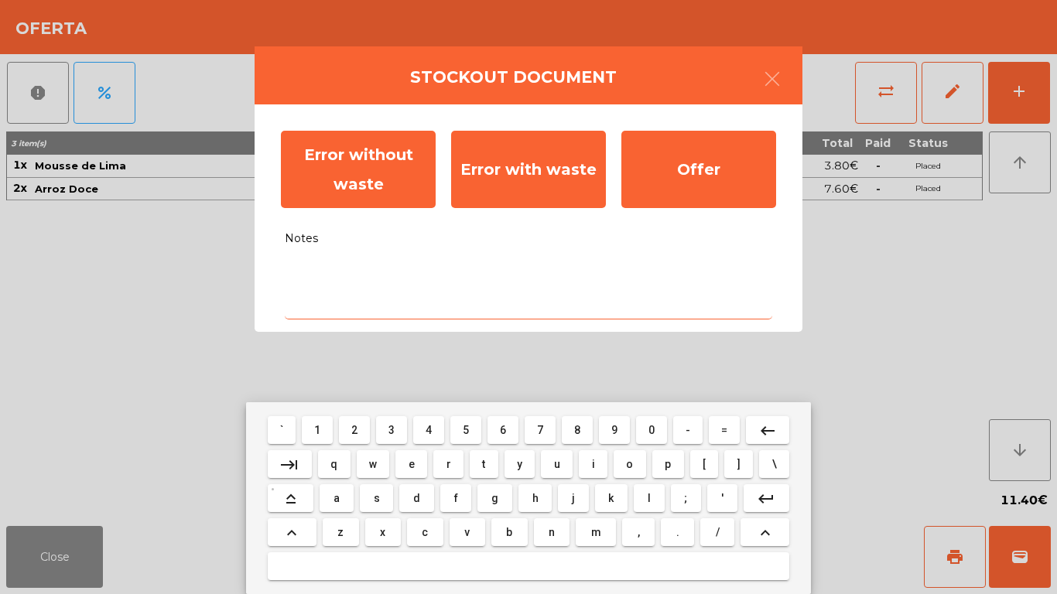
click at [572, 472] on button "u" at bounding box center [557, 465] width 32 height 28
type textarea "*"
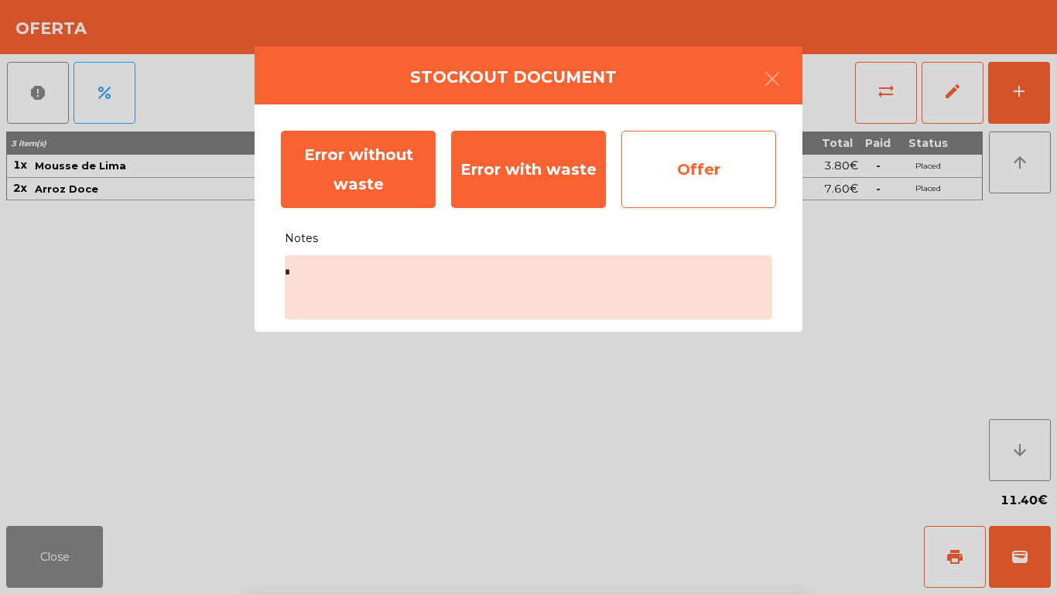
click at [694, 170] on div "Offer" at bounding box center [699, 169] width 155 height 77
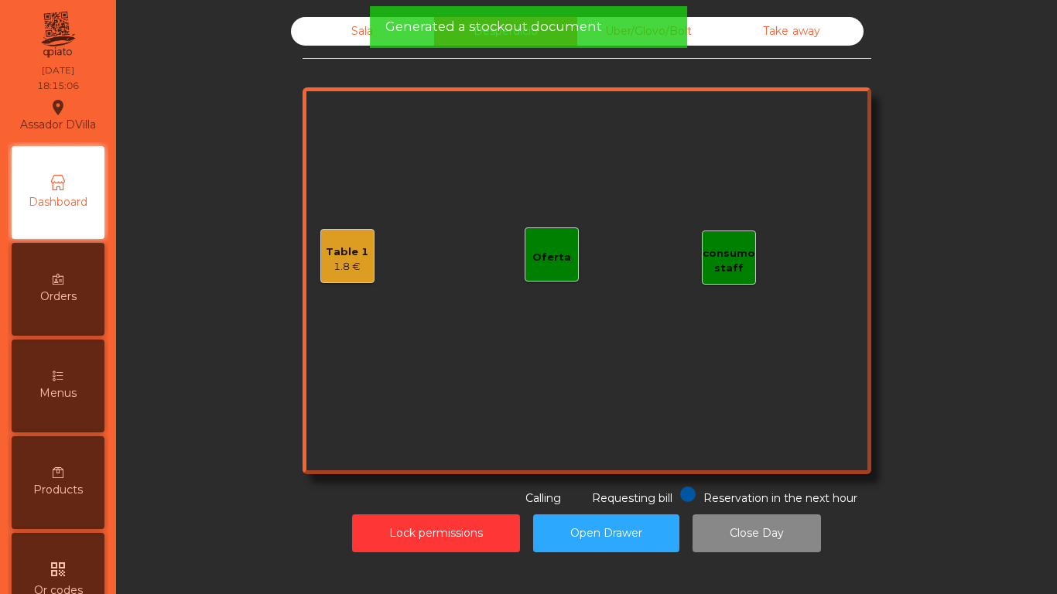
click at [326, 260] on div "1.8 €" at bounding box center [347, 266] width 43 height 15
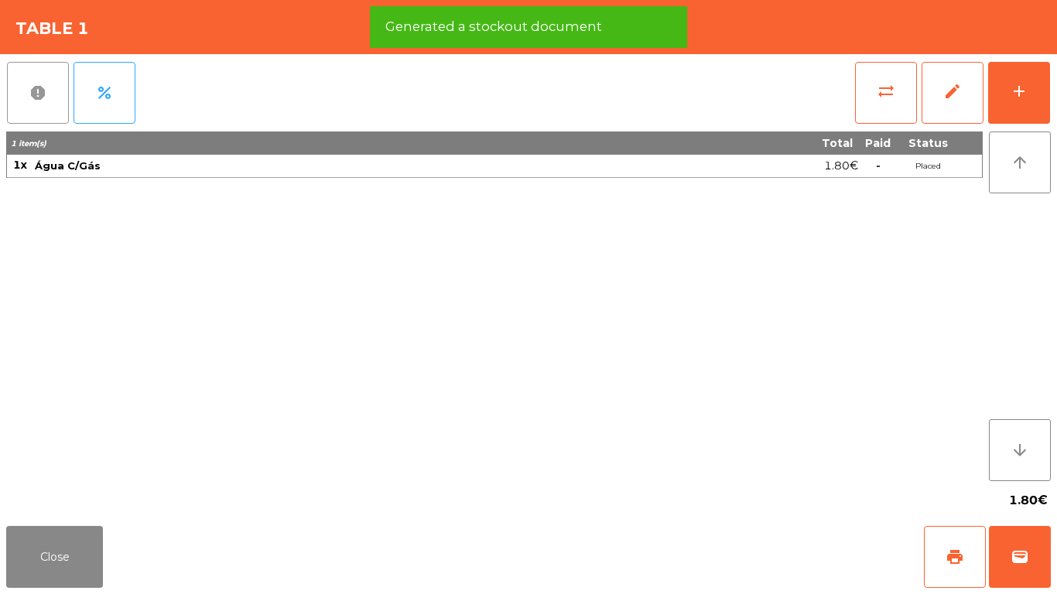
click at [27, 103] on button "report" at bounding box center [38, 93] width 62 height 62
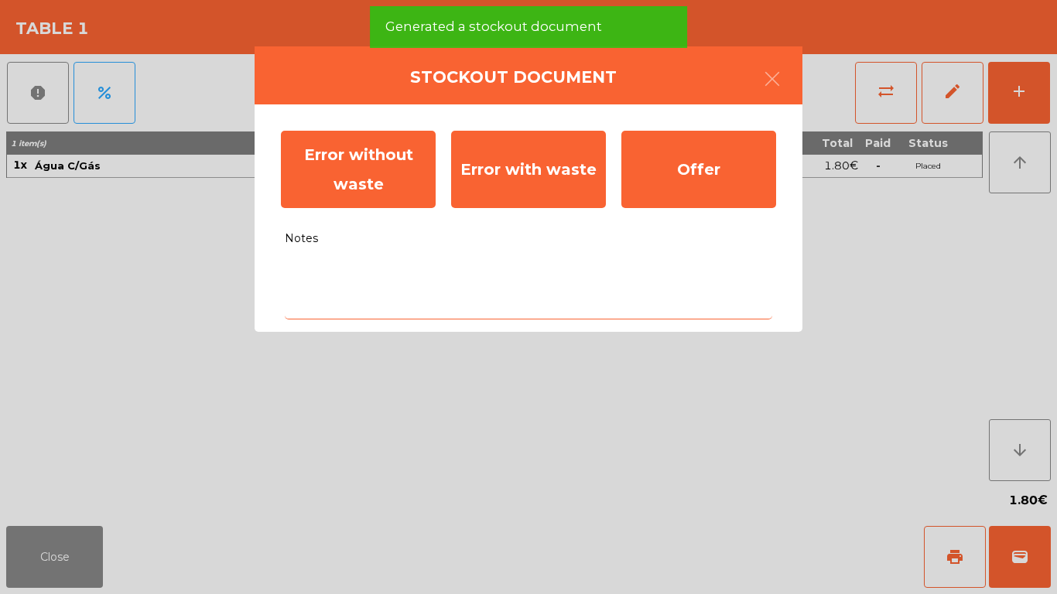
click at [533, 317] on textarea "Notes" at bounding box center [529, 287] width 488 height 64
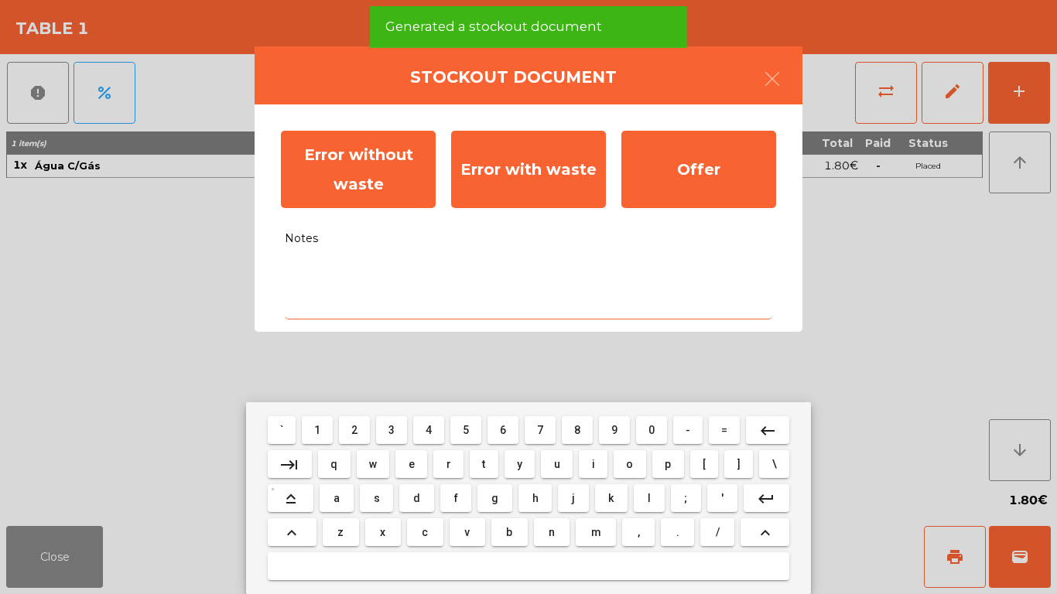
click at [529, 500] on button "h" at bounding box center [535, 499] width 33 height 28
type textarea "*"
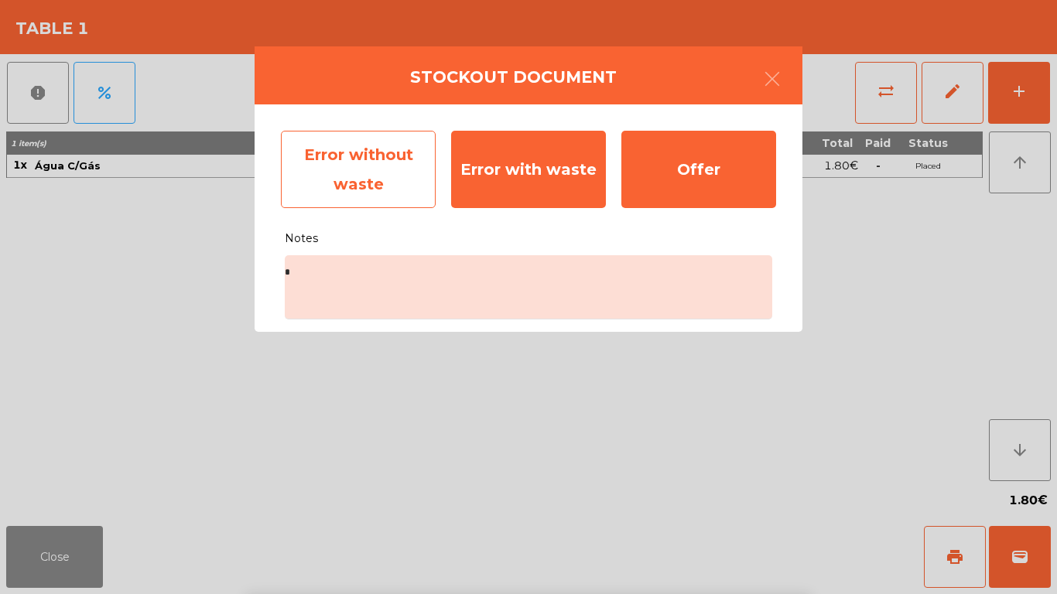
click at [358, 169] on div "Error without waste" at bounding box center [358, 169] width 155 height 77
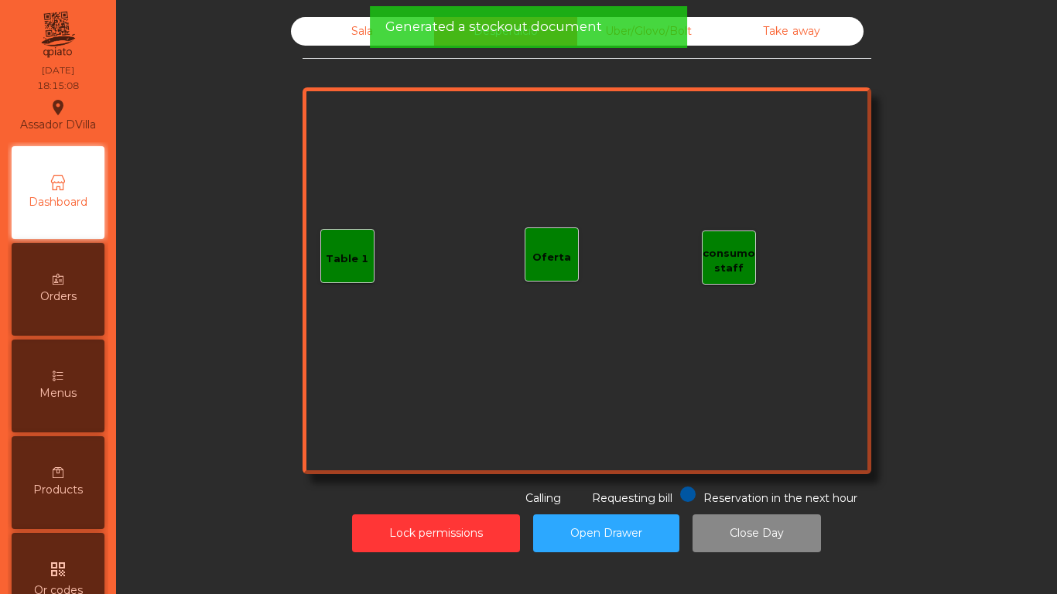
click at [291, 41] on div "Sala" at bounding box center [362, 31] width 143 height 29
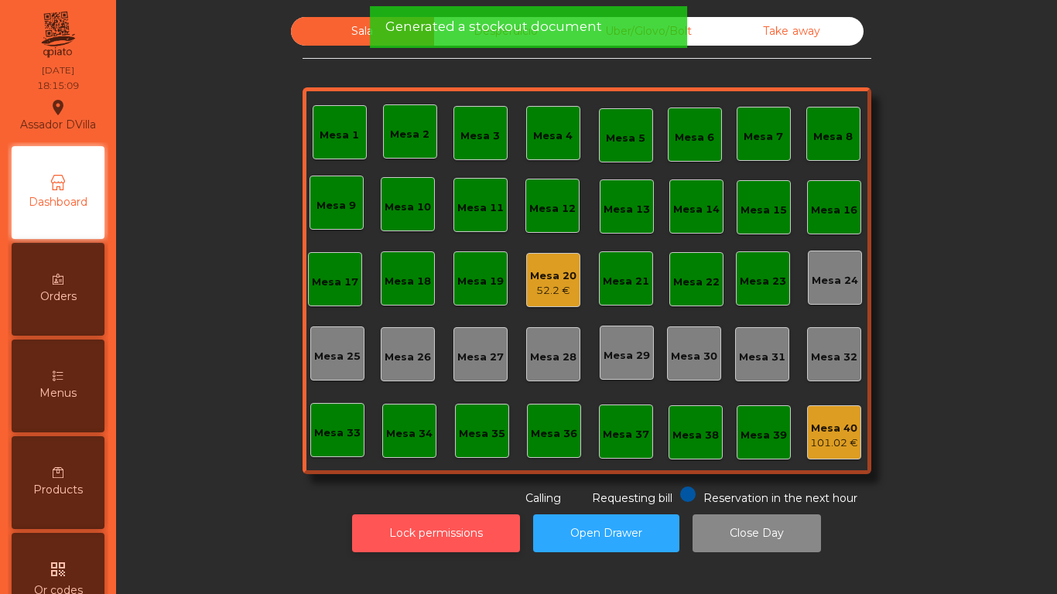
click at [401, 519] on button "Lock permissions" at bounding box center [436, 534] width 168 height 38
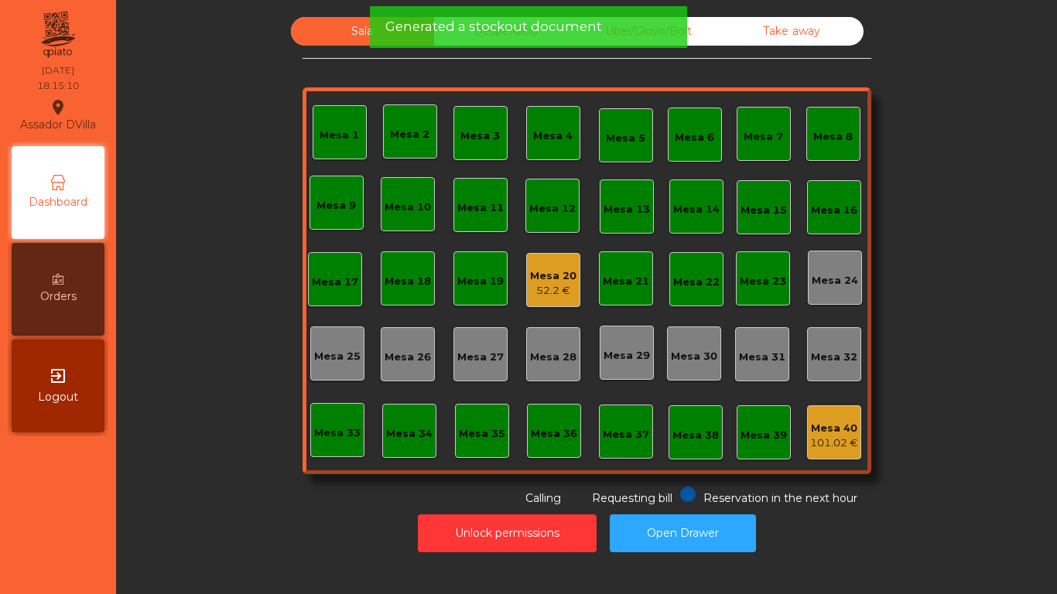
click at [530, 279] on div "Mesa 20" at bounding box center [553, 276] width 46 height 15
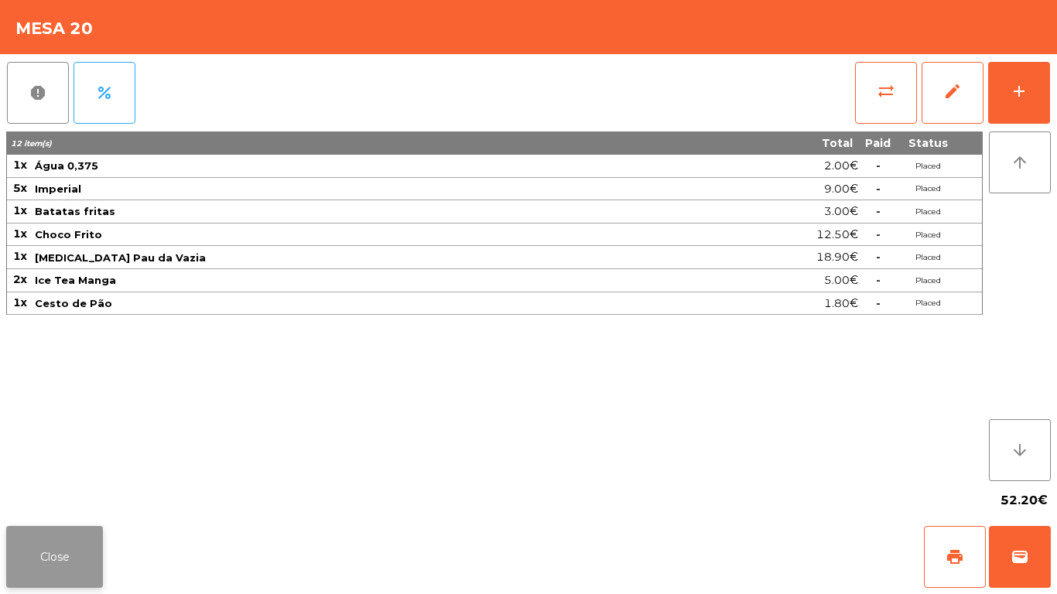
click at [39, 564] on button "Close" at bounding box center [54, 557] width 97 height 62
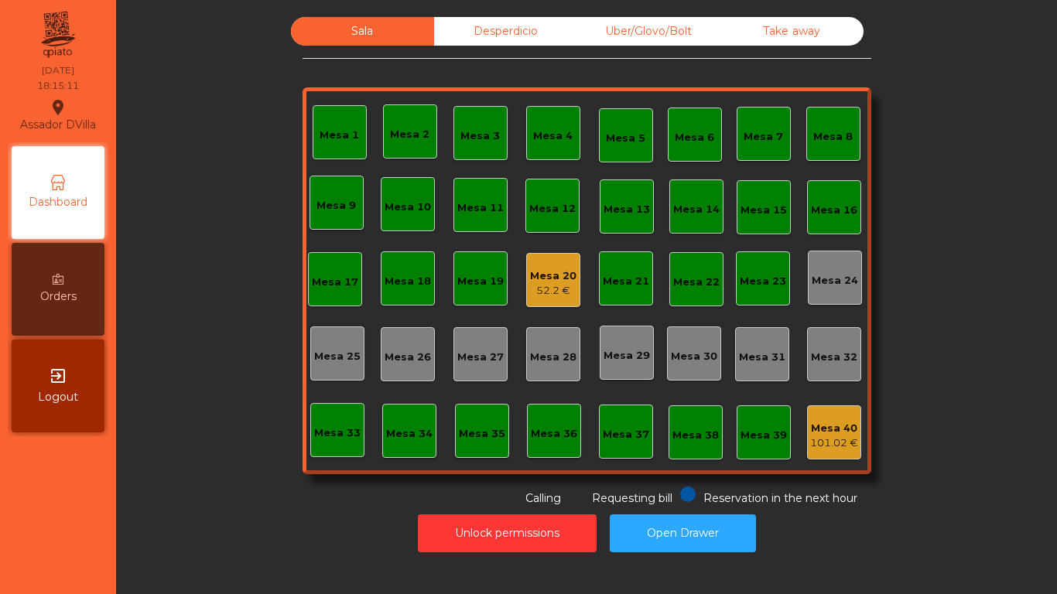
click at [180, 478] on div "Sala Desperdicio Uber/Glovo/Bolt Take away Mesa 1 Mesa 2 Mesa 3 Mesa 4 Mesa 5 M…" at bounding box center [586, 262] width 899 height 490
click at [543, 293] on div "52.2 €" at bounding box center [553, 290] width 46 height 15
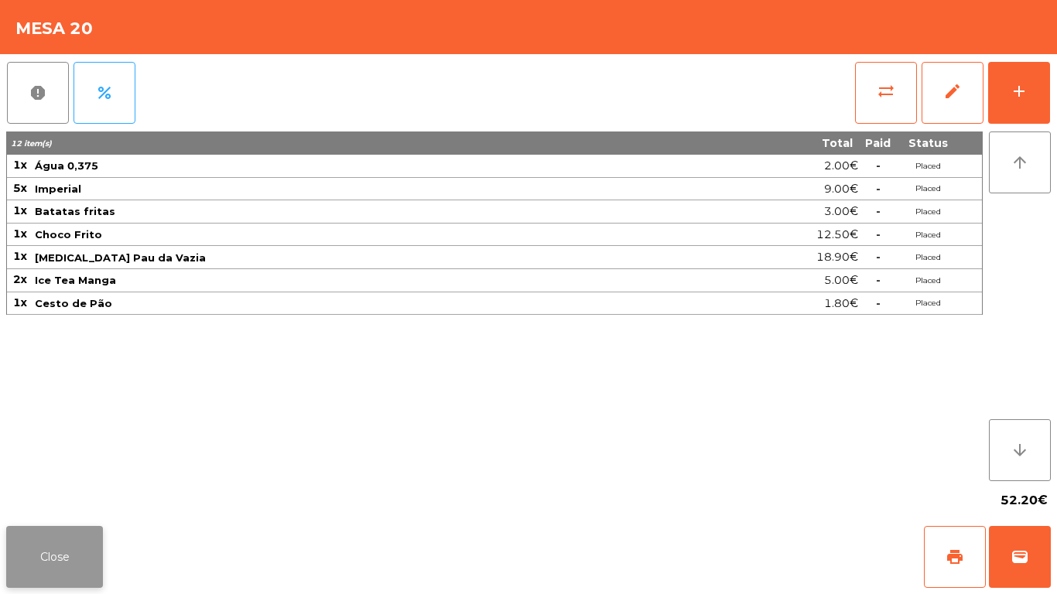
click at [41, 560] on button "Close" at bounding box center [54, 557] width 97 height 62
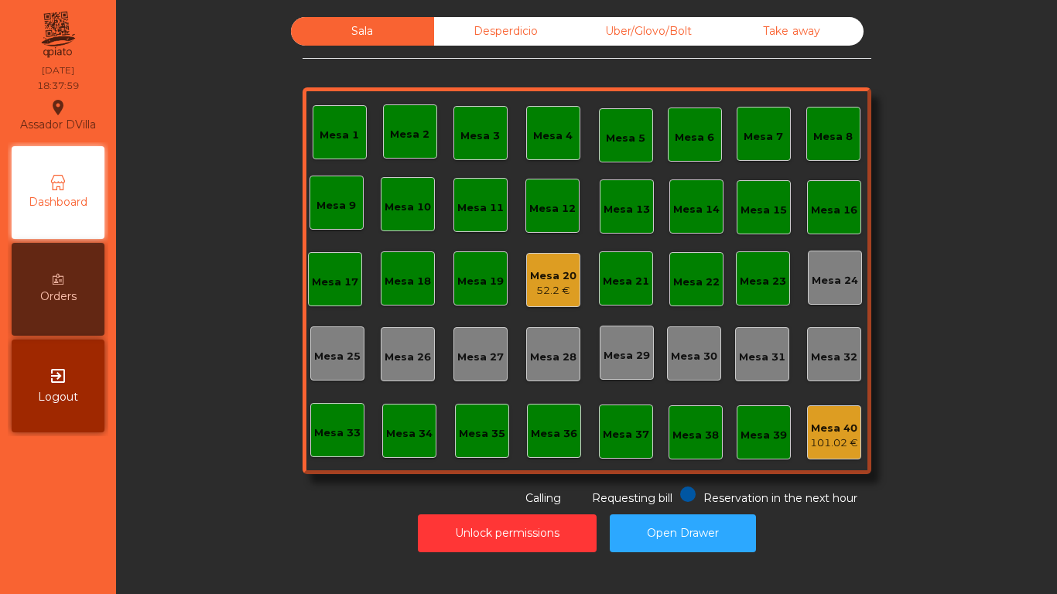
click at [526, 258] on div "Mesa 20 52.2 €" at bounding box center [553, 280] width 54 height 54
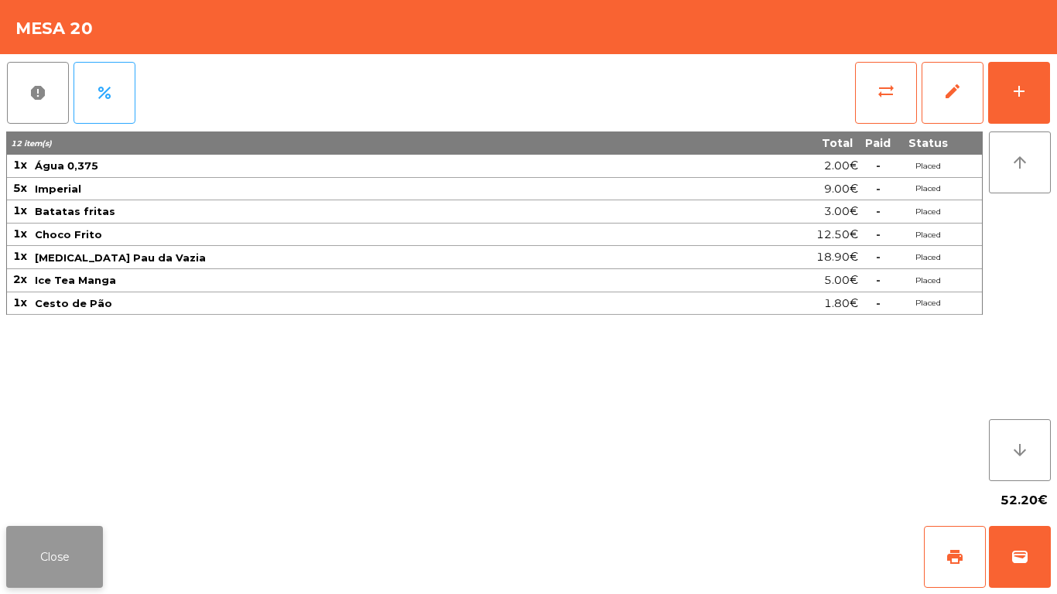
click at [46, 565] on button "Close" at bounding box center [54, 557] width 97 height 62
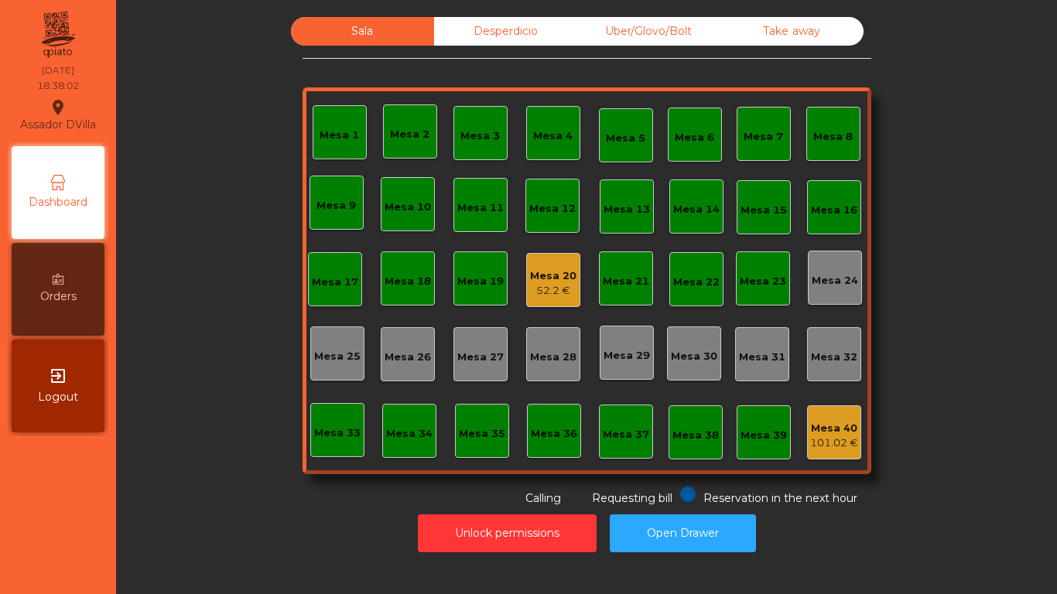
click at [547, 283] on div "Mesa 20" at bounding box center [553, 276] width 46 height 15
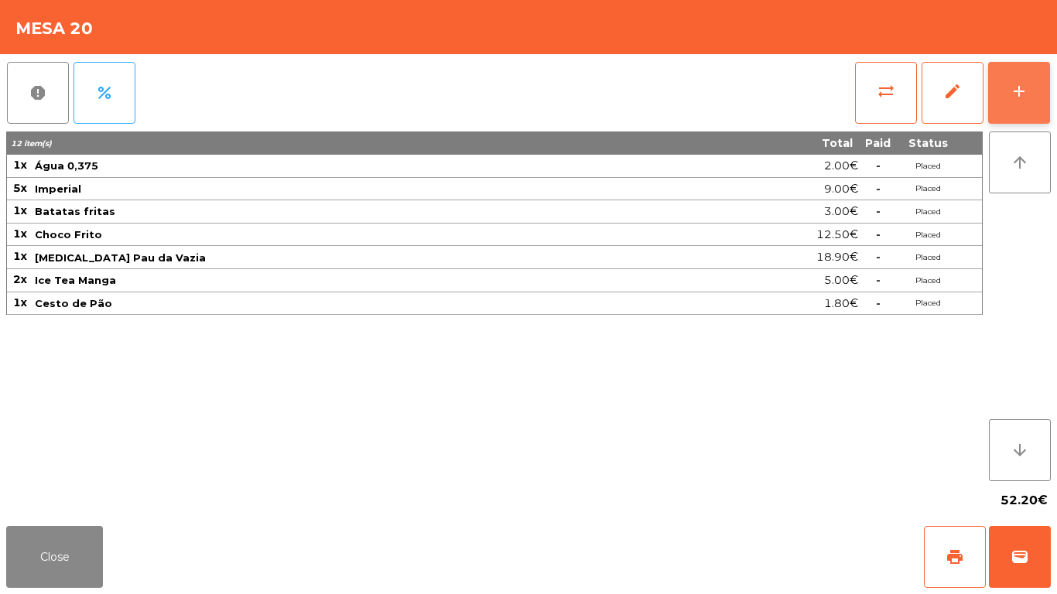
click at [1026, 95] on div "add" at bounding box center [1019, 91] width 19 height 19
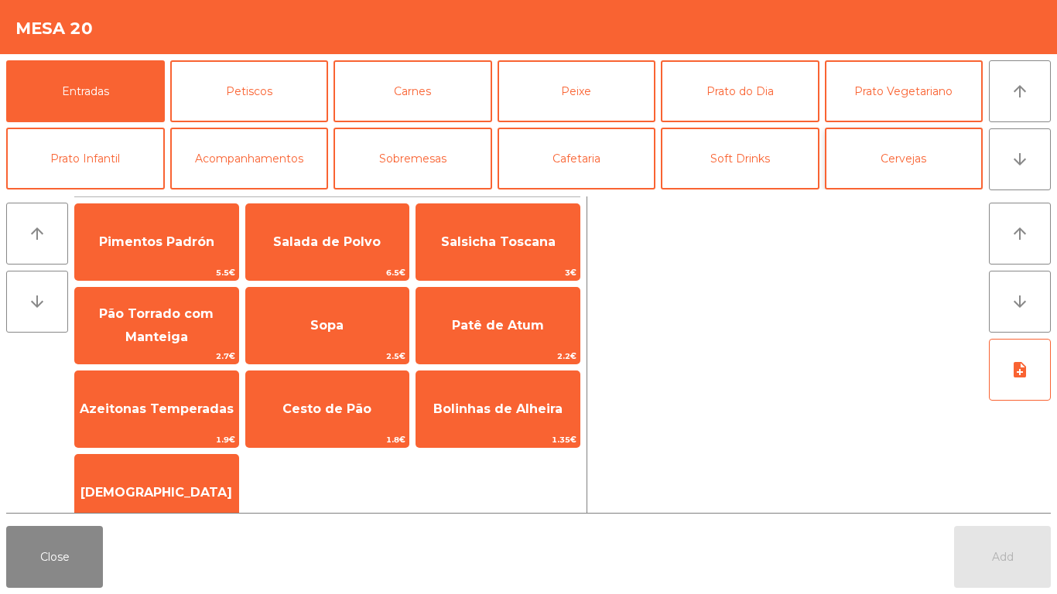
click at [890, 151] on button "Cervejas" at bounding box center [904, 159] width 159 height 62
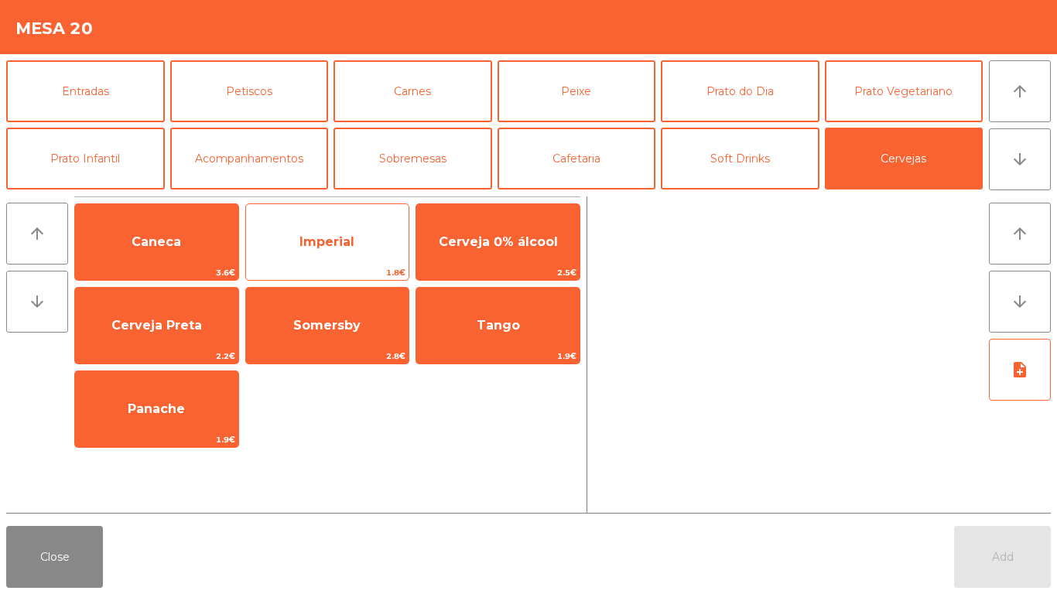
click at [290, 231] on span "Imperial" at bounding box center [327, 242] width 163 height 42
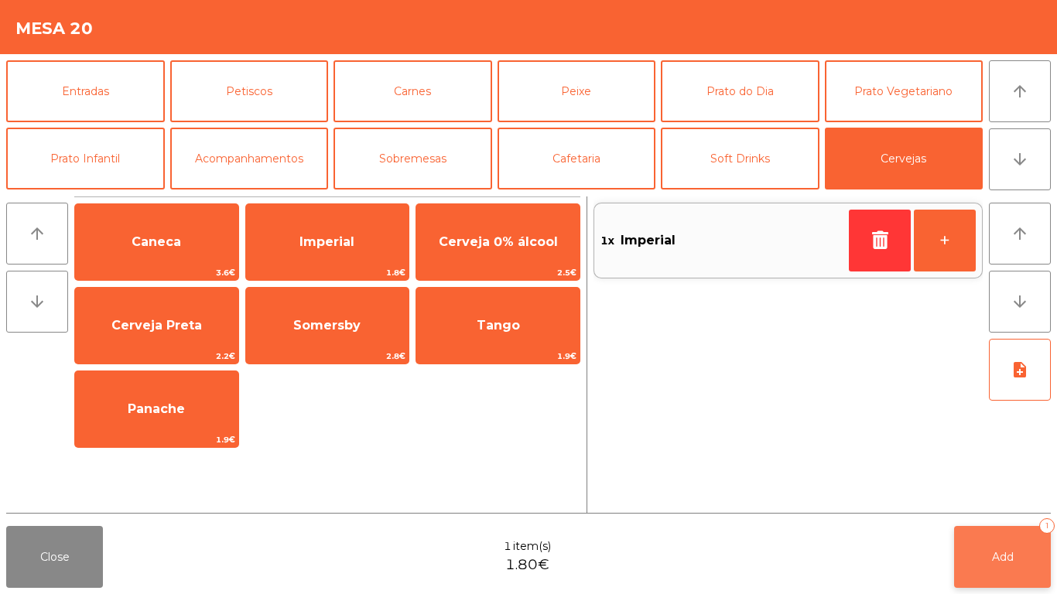
click at [982, 546] on button "Add 1" at bounding box center [1002, 557] width 97 height 62
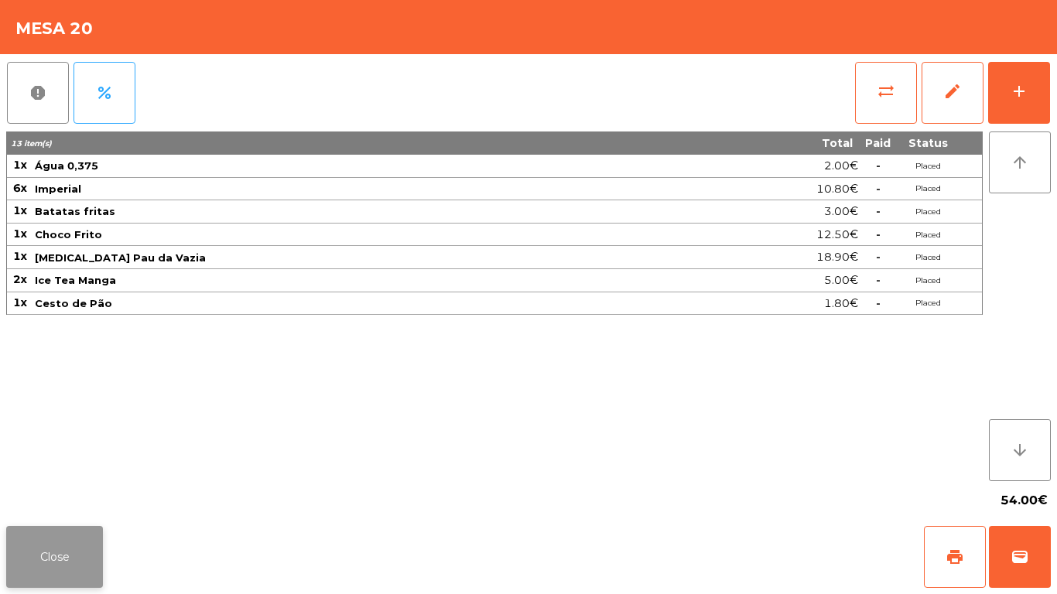
click at [75, 558] on button "Close" at bounding box center [54, 557] width 97 height 62
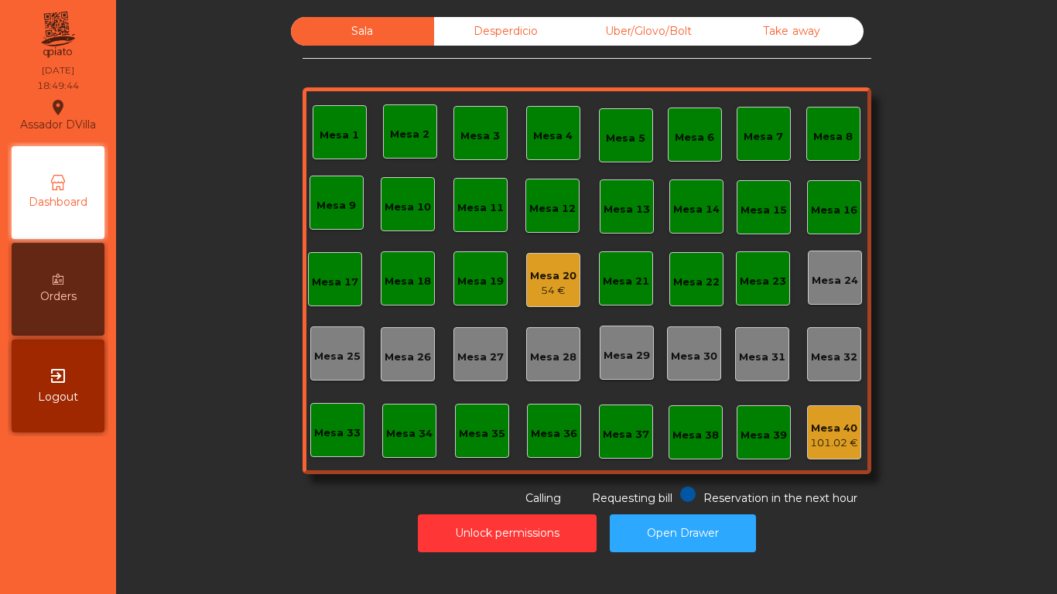
click at [543, 282] on div "Mesa 20" at bounding box center [553, 276] width 46 height 15
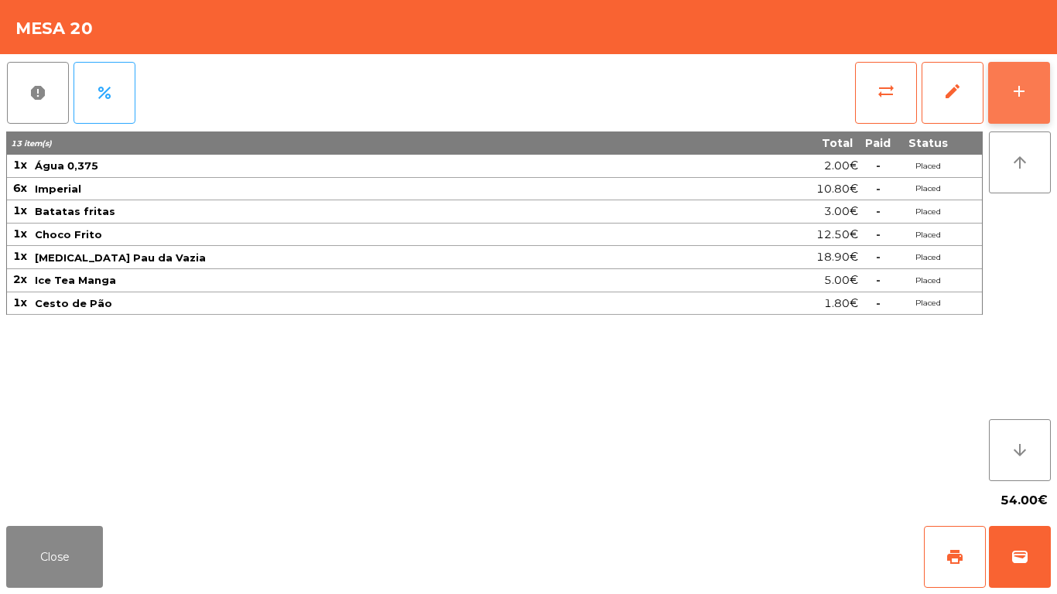
click at [1045, 83] on button "add" at bounding box center [1019, 93] width 62 height 62
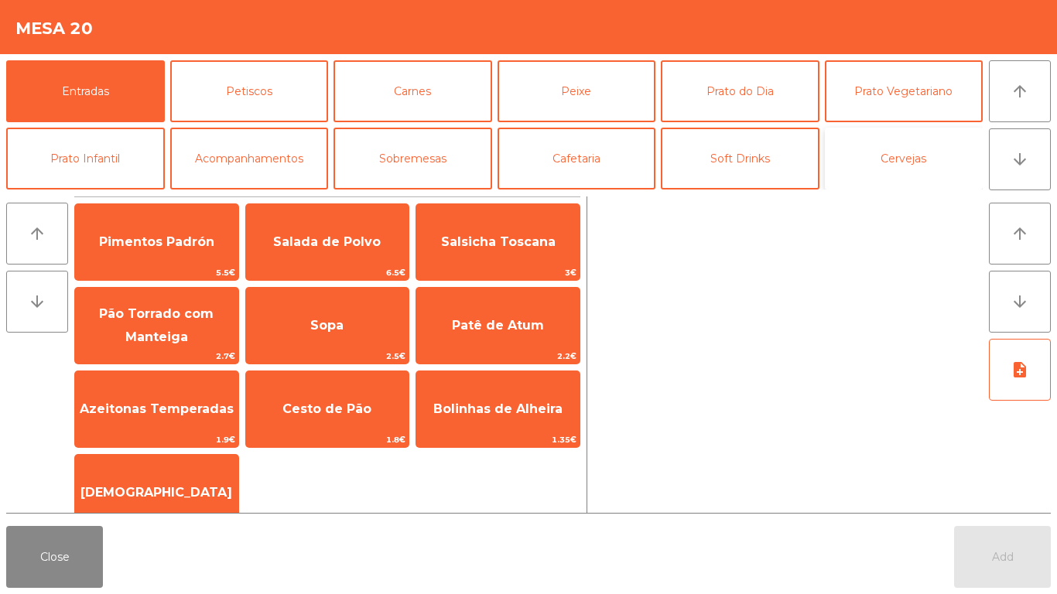
click at [890, 164] on button "Cervejas" at bounding box center [904, 159] width 159 height 62
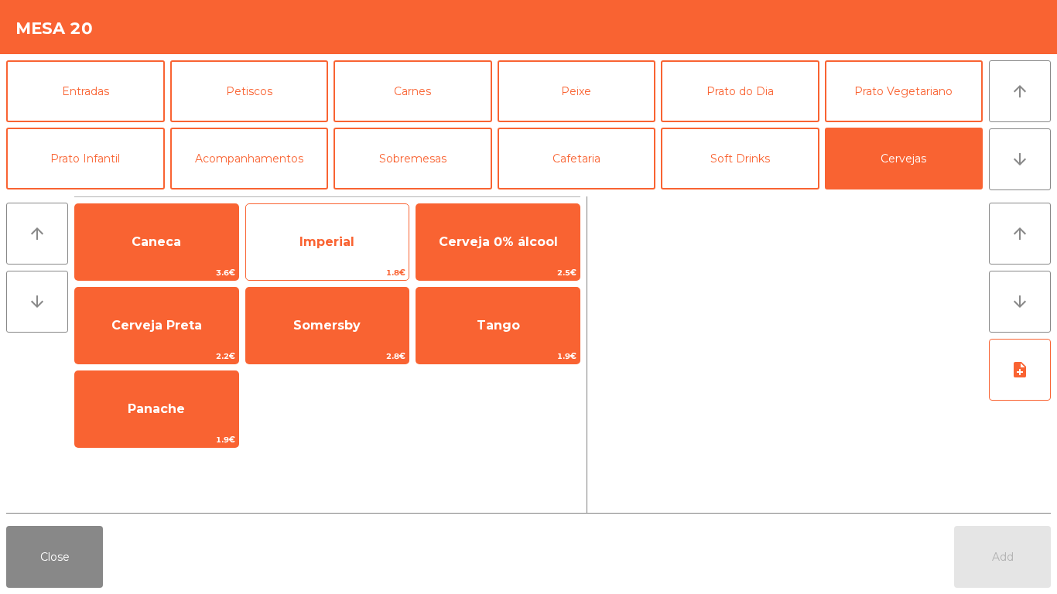
click at [309, 256] on span "Imperial" at bounding box center [327, 242] width 163 height 42
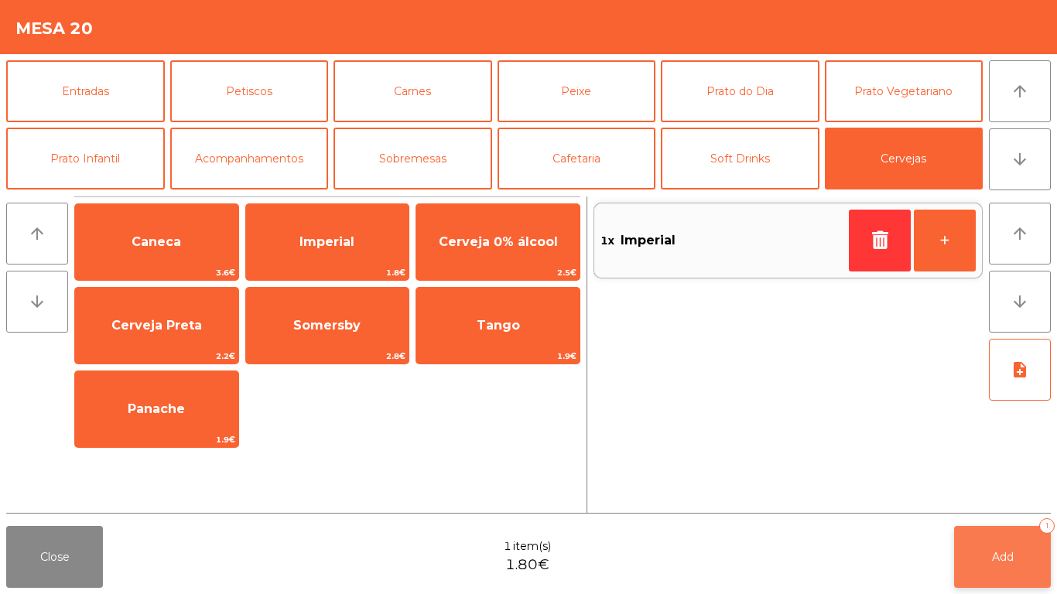
click at [999, 565] on button "Add 1" at bounding box center [1002, 557] width 97 height 62
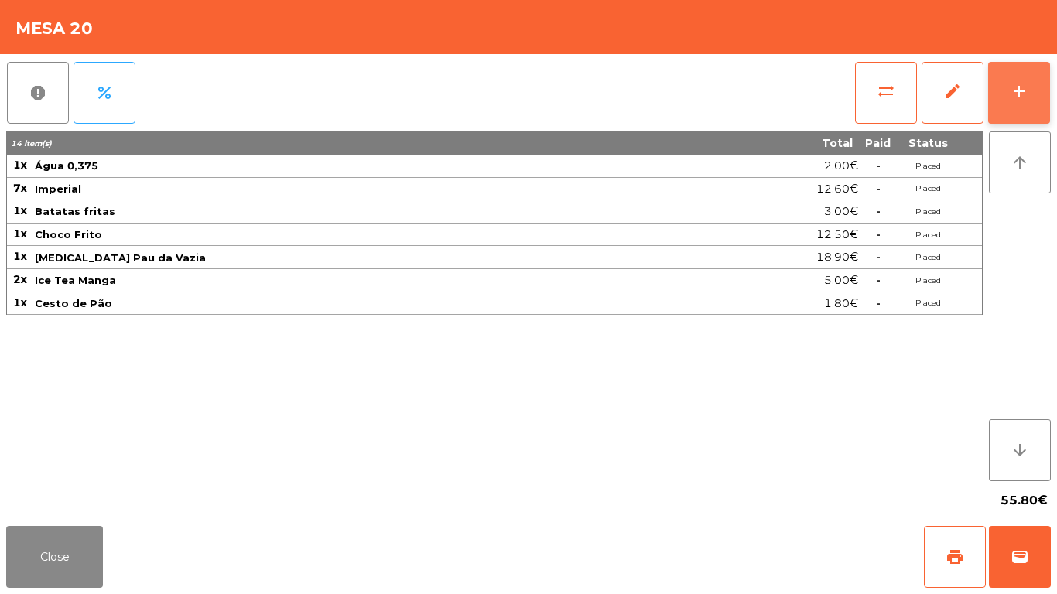
click at [1041, 73] on button "add" at bounding box center [1019, 93] width 62 height 62
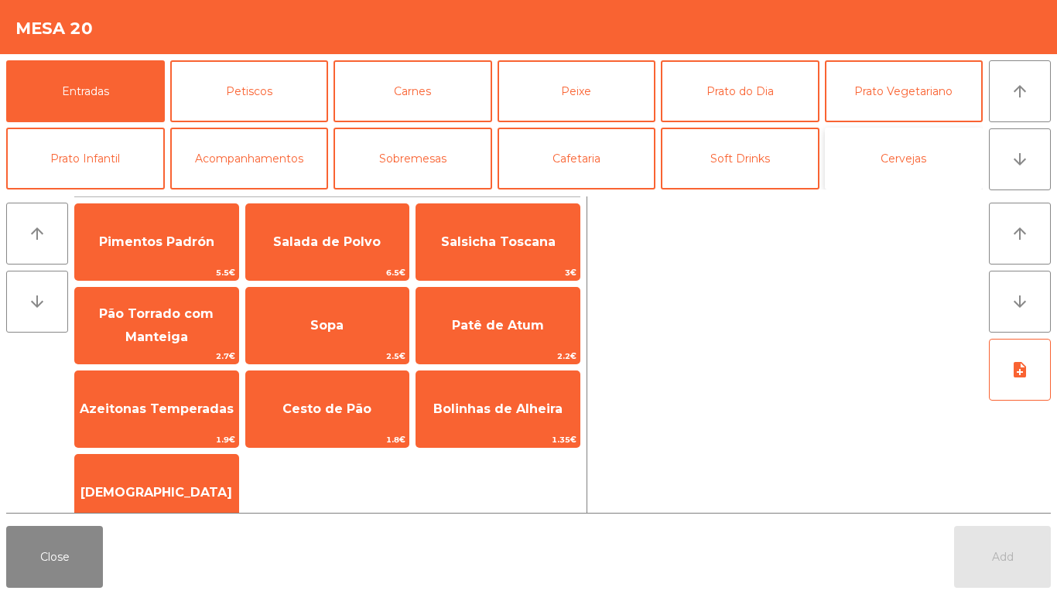
click at [905, 152] on button "Cervejas" at bounding box center [904, 159] width 159 height 62
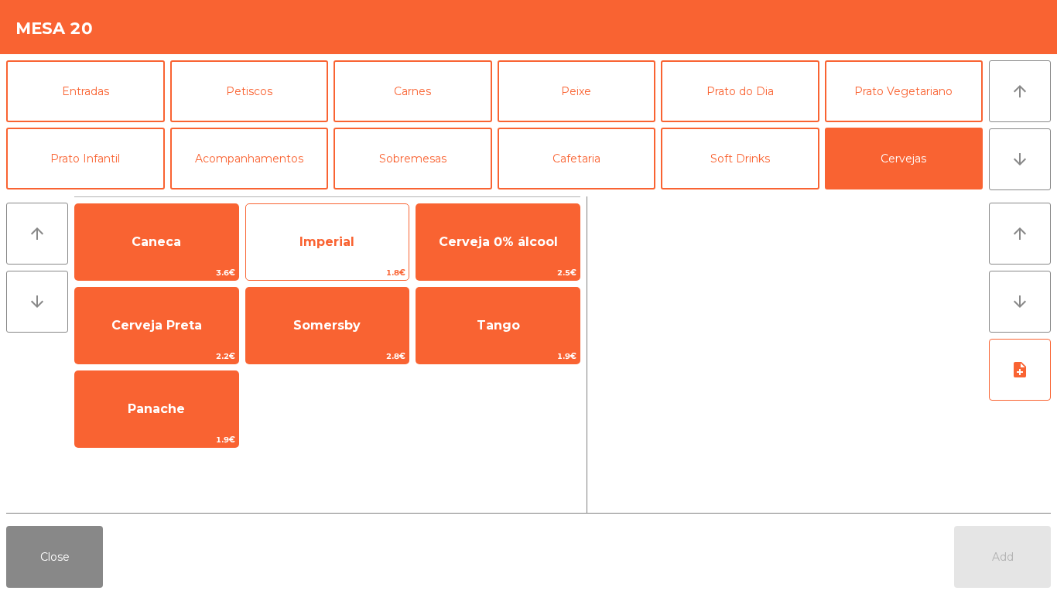
click at [301, 251] on span "Imperial" at bounding box center [327, 242] width 163 height 42
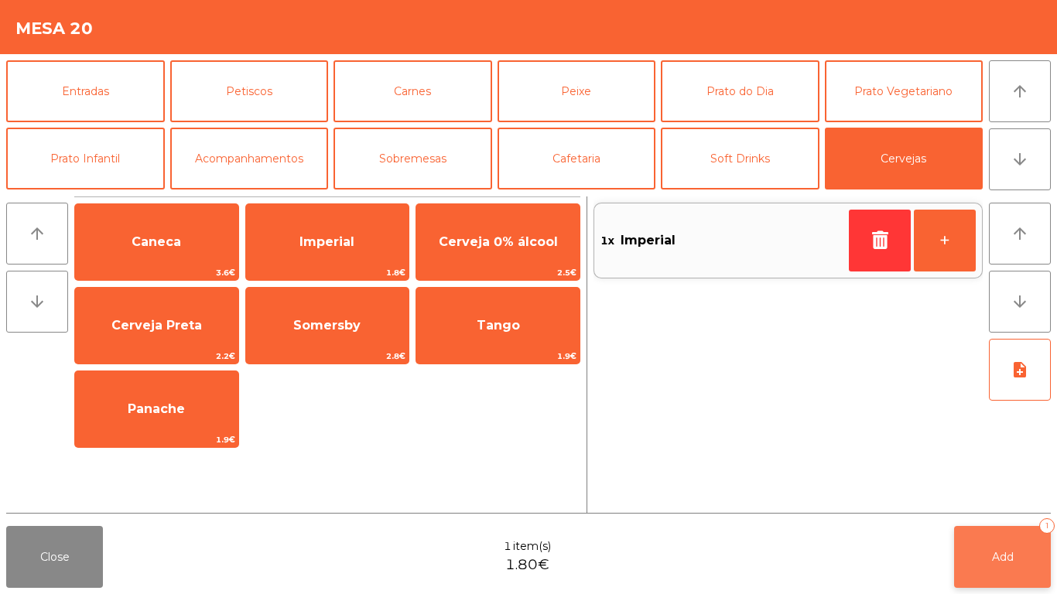
click at [989, 540] on button "Add 1" at bounding box center [1002, 557] width 97 height 62
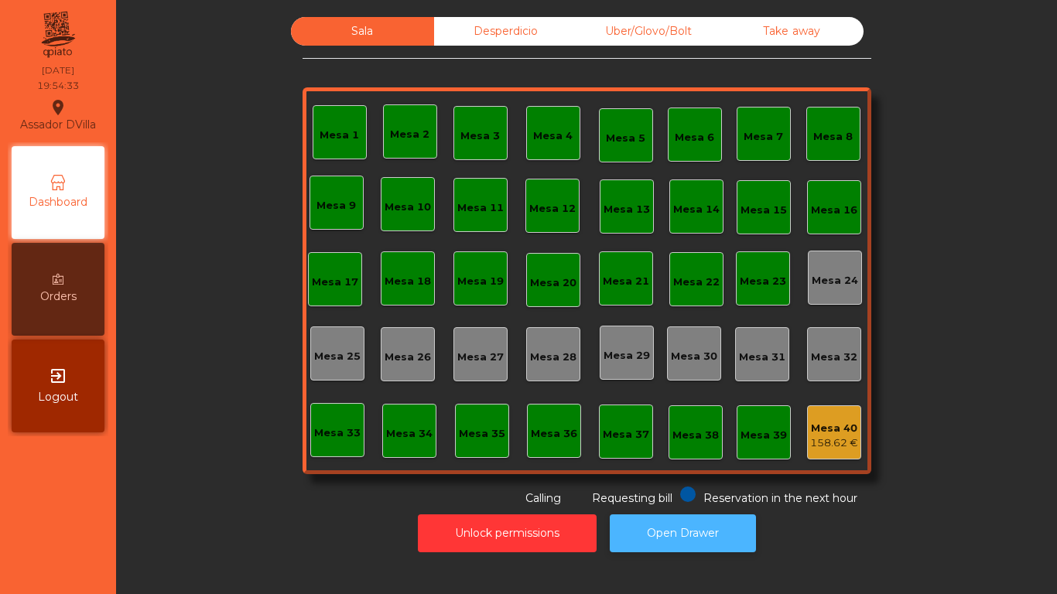
click at [740, 518] on button "Open Drawer" at bounding box center [683, 534] width 146 height 38
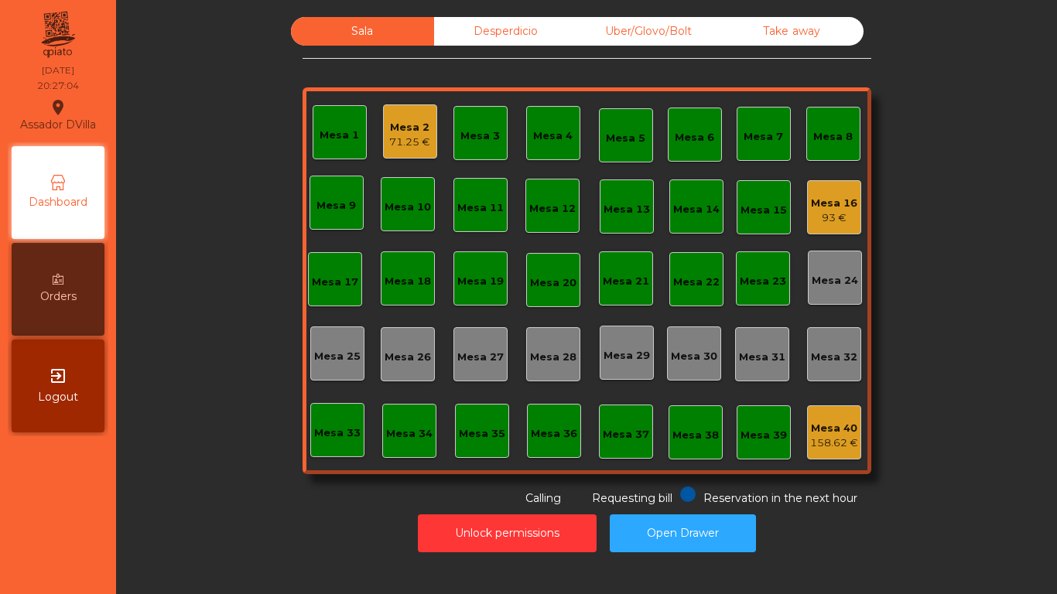
click at [395, 142] on div "71.25 €" at bounding box center [409, 142] width 41 height 15
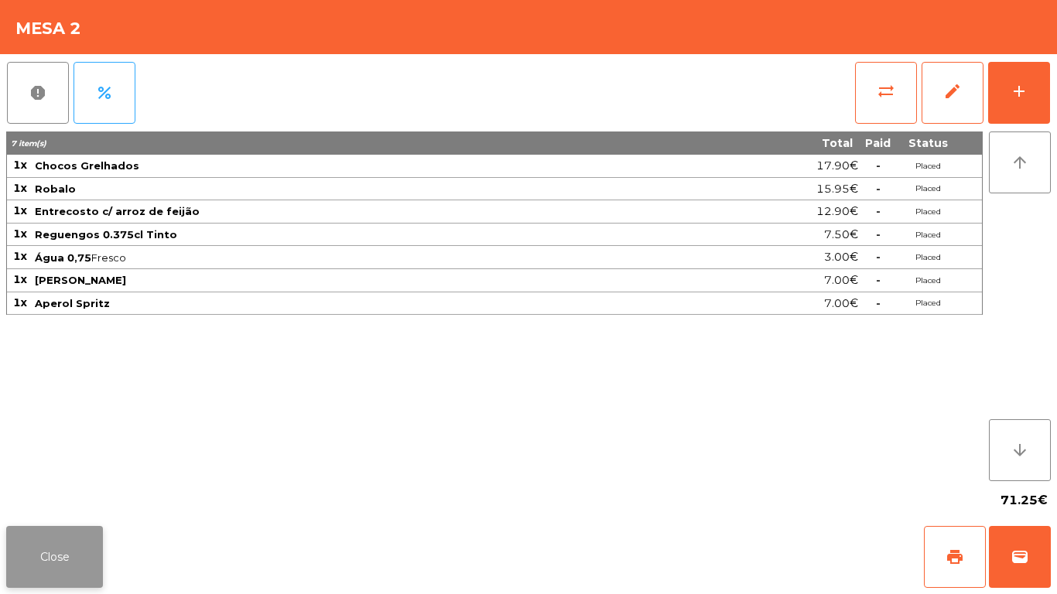
click at [77, 556] on button "Close" at bounding box center [54, 557] width 97 height 62
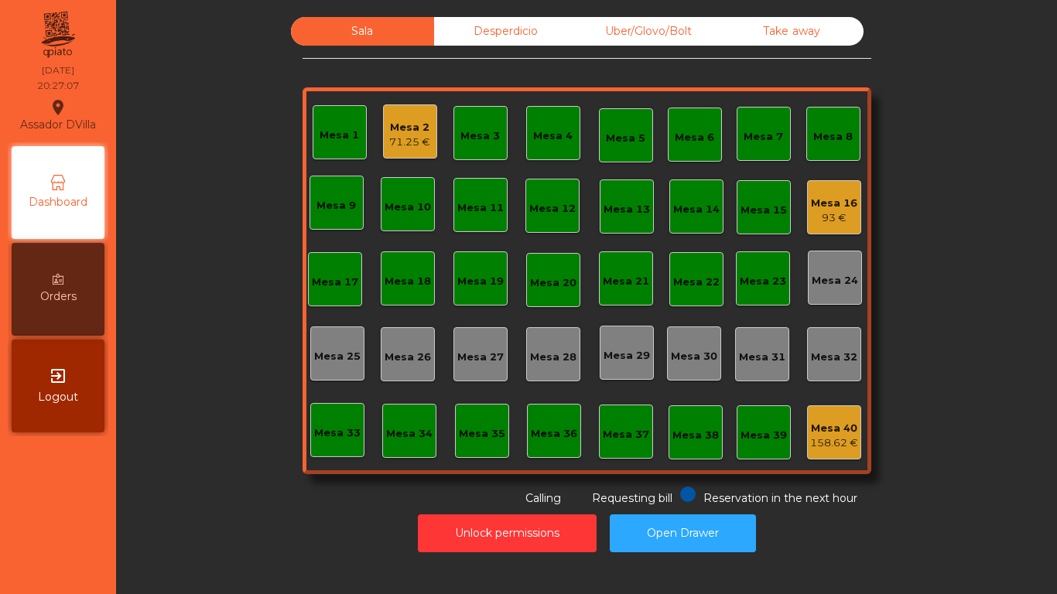
click at [872, 211] on div "Sala Desperdicio Uber/Glovo/Bolt Take away Mesa 1 Mesa 2 71.25 € Mesa 3 Mesa 4 …" at bounding box center [586, 262] width 899 height 490
click at [822, 200] on div "Mesa 16" at bounding box center [834, 203] width 46 height 15
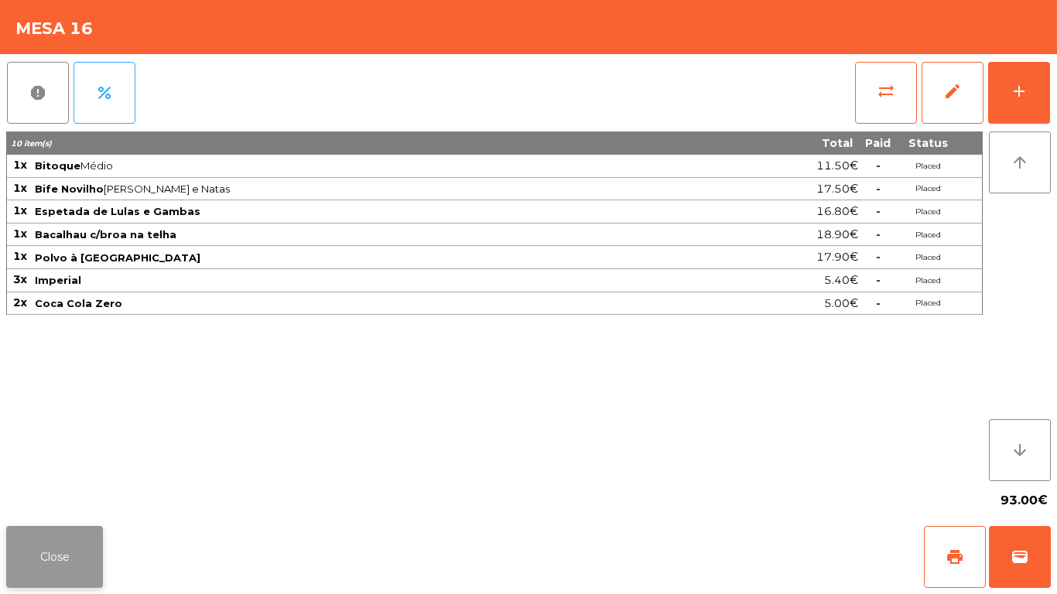
click at [64, 550] on button "Close" at bounding box center [54, 557] width 97 height 62
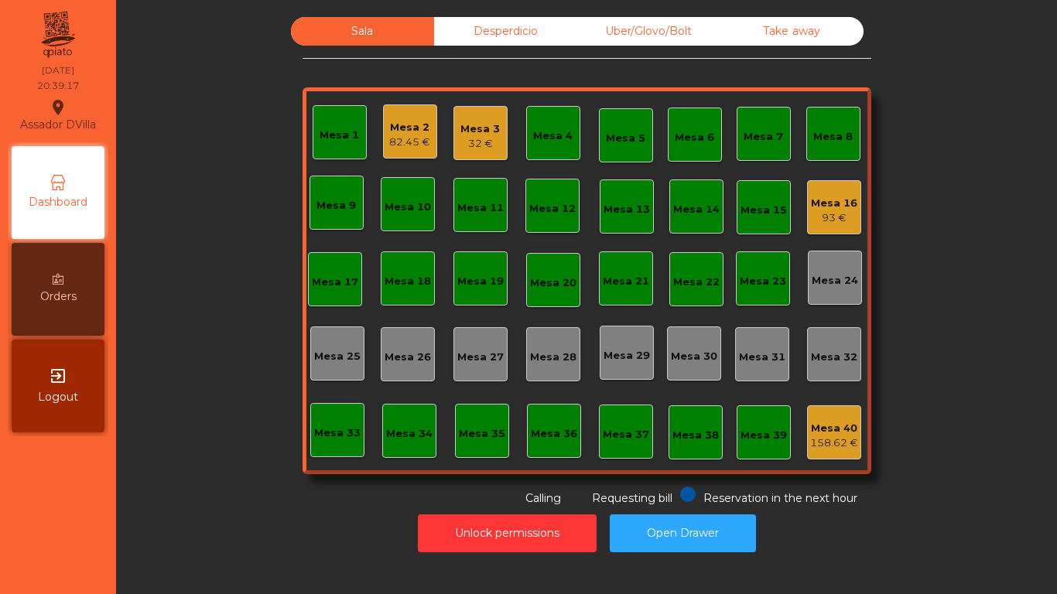
click at [831, 204] on div "Mesa 16" at bounding box center [834, 203] width 46 height 15
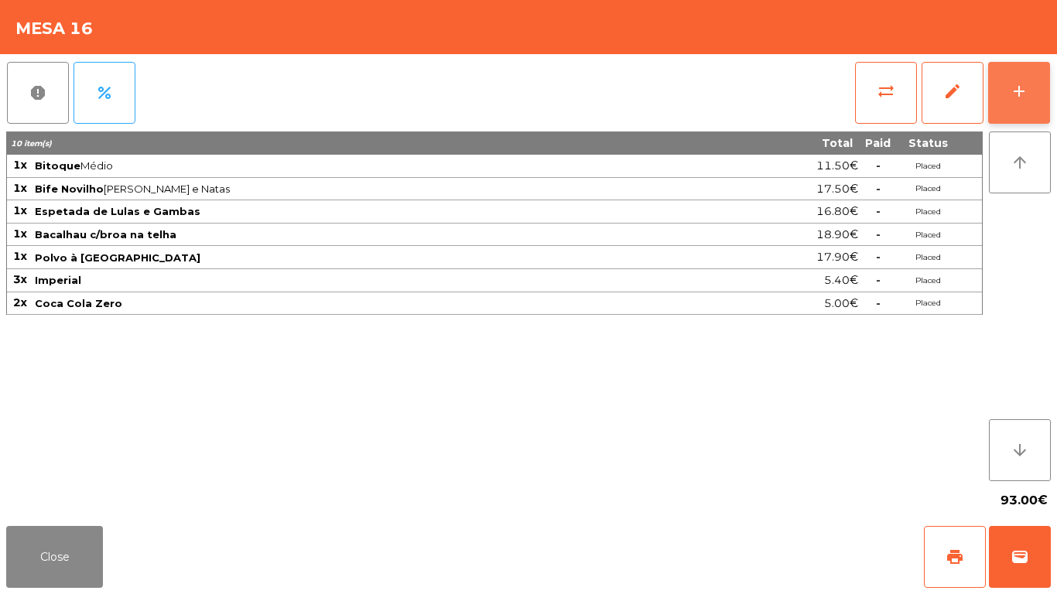
click at [1026, 80] on button "add" at bounding box center [1019, 93] width 62 height 62
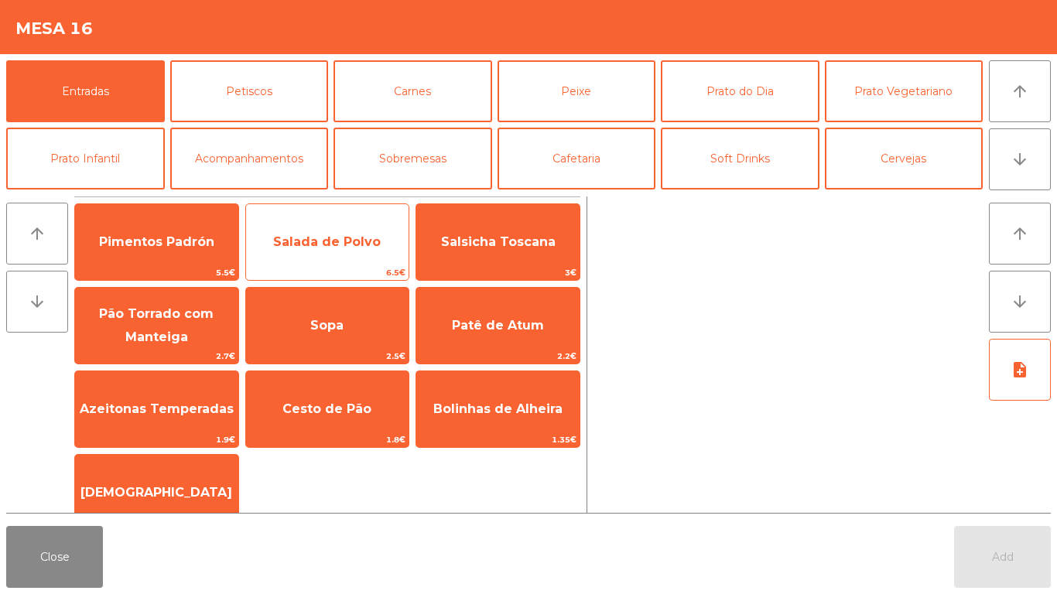
click at [328, 237] on span "Salada de Polvo" at bounding box center [327, 242] width 108 height 15
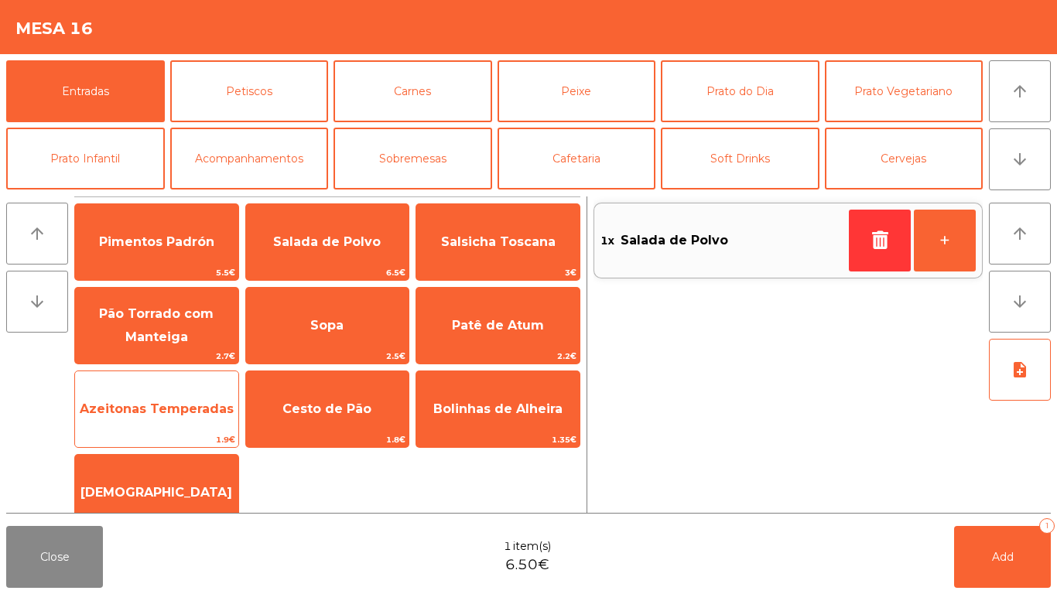
click at [154, 402] on span "Azeitonas Temperadas" at bounding box center [157, 409] width 154 height 15
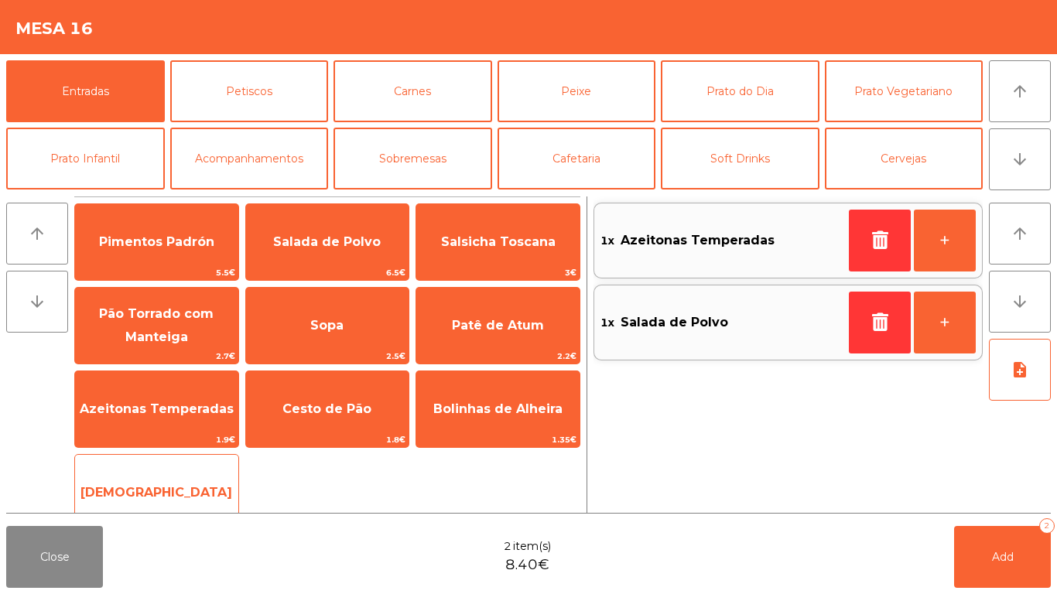
click at [136, 485] on span "[DEMOGRAPHIC_DATA]" at bounding box center [157, 492] width 152 height 15
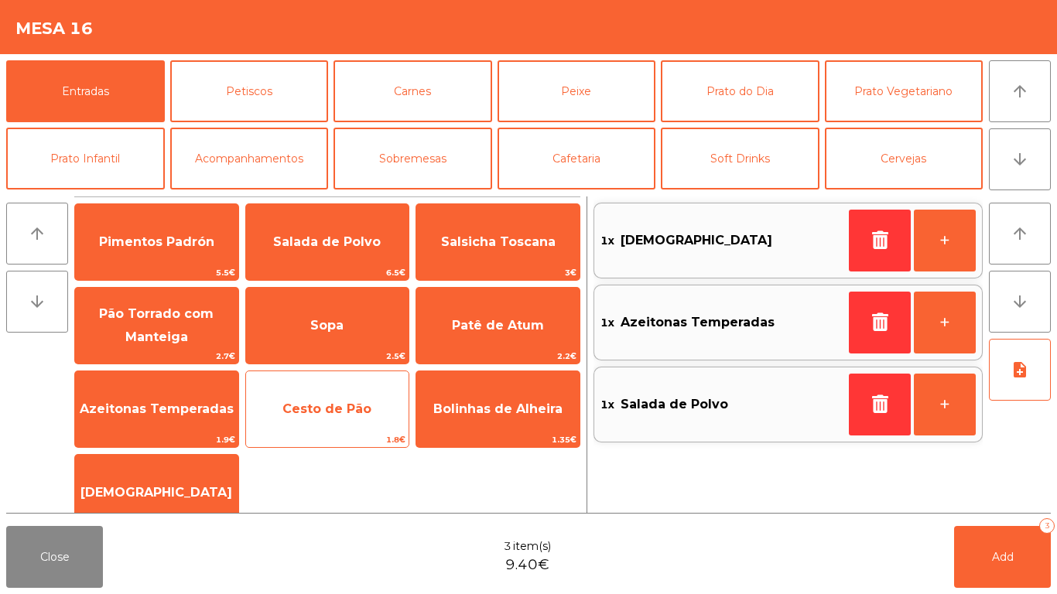
click at [328, 406] on span "Cesto de Pão" at bounding box center [327, 409] width 89 height 15
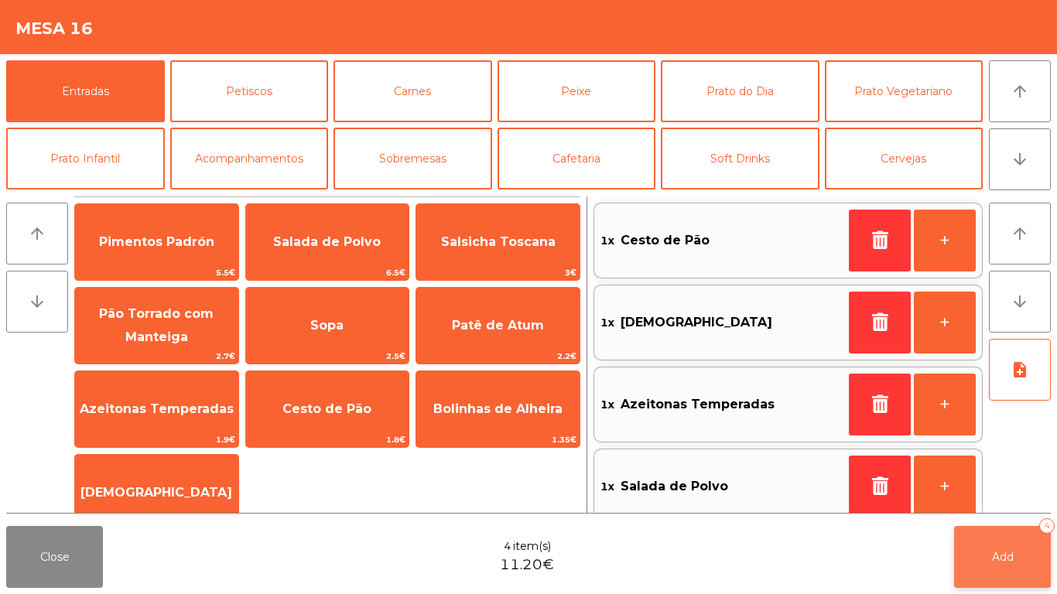
click at [1012, 561] on span "Add" at bounding box center [1003, 557] width 22 height 14
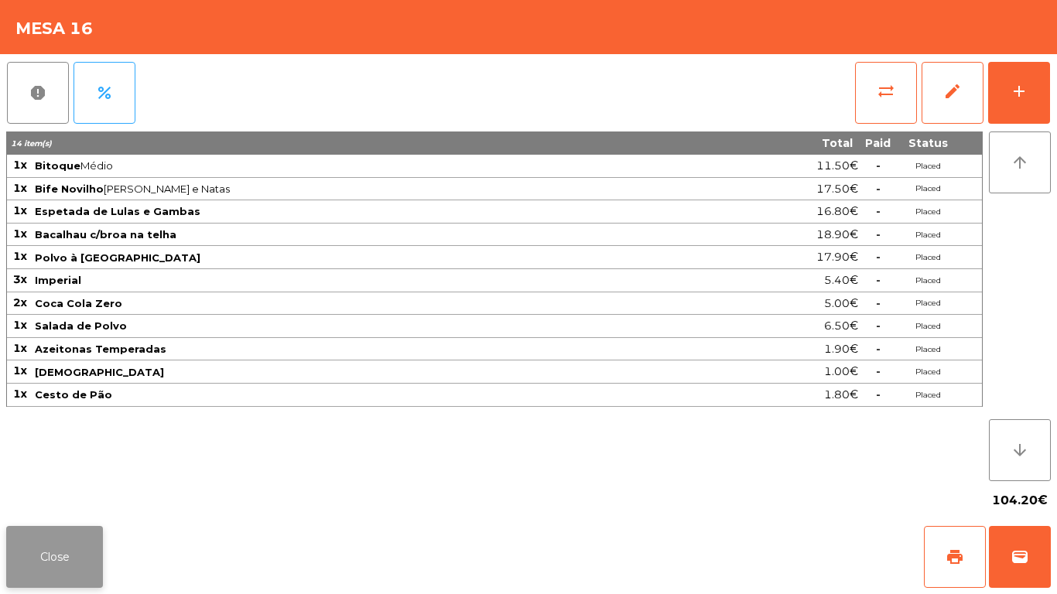
click at [57, 556] on button "Close" at bounding box center [54, 557] width 97 height 62
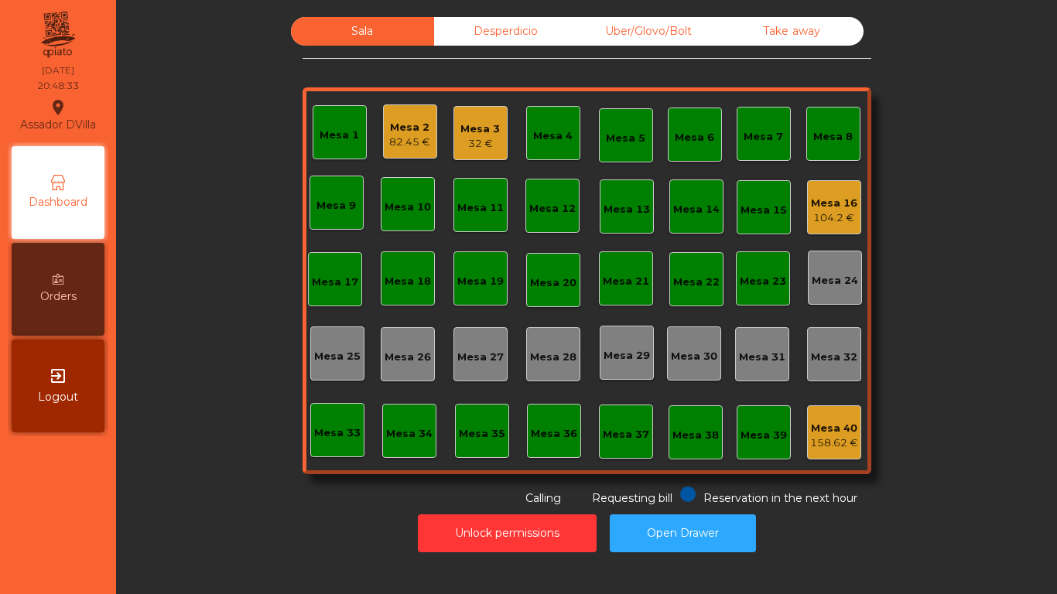
click at [400, 135] on div "82.45 €" at bounding box center [409, 142] width 41 height 15
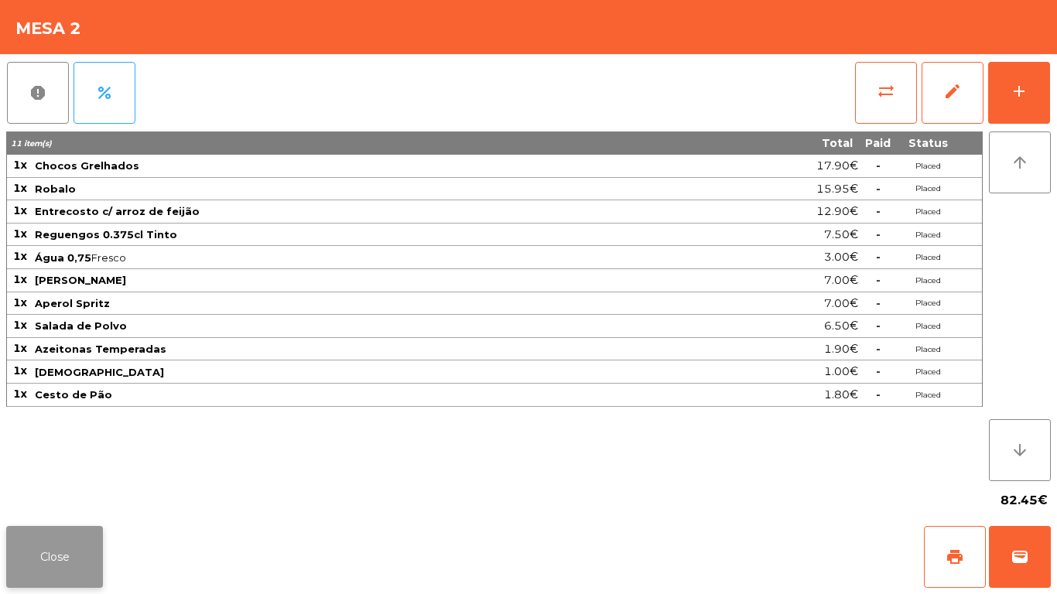
click at [57, 574] on button "Close" at bounding box center [54, 557] width 97 height 62
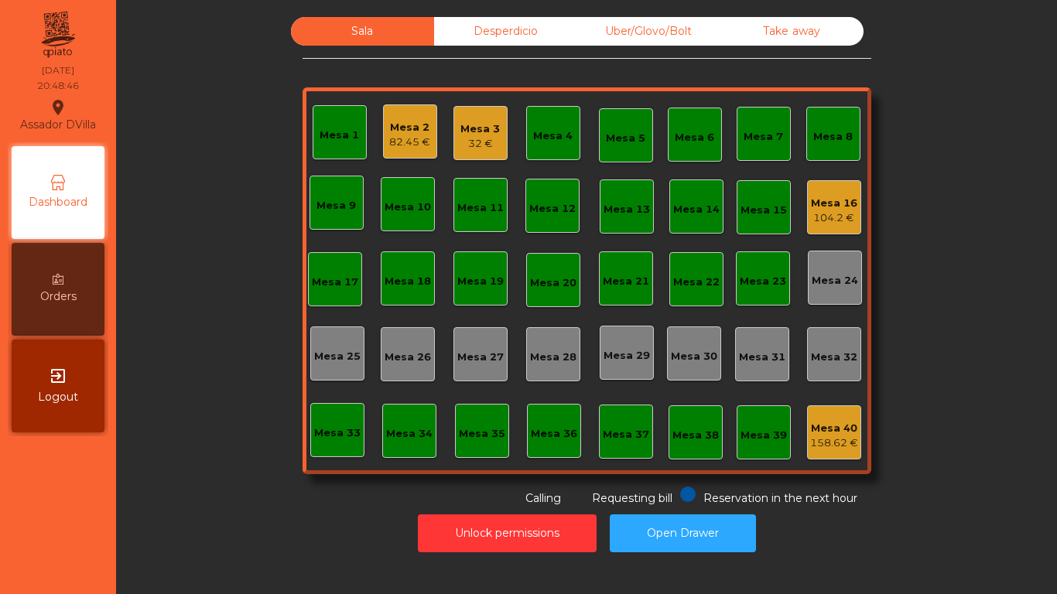
click at [470, 113] on div "Mesa 3 32 €" at bounding box center [481, 133] width 54 height 54
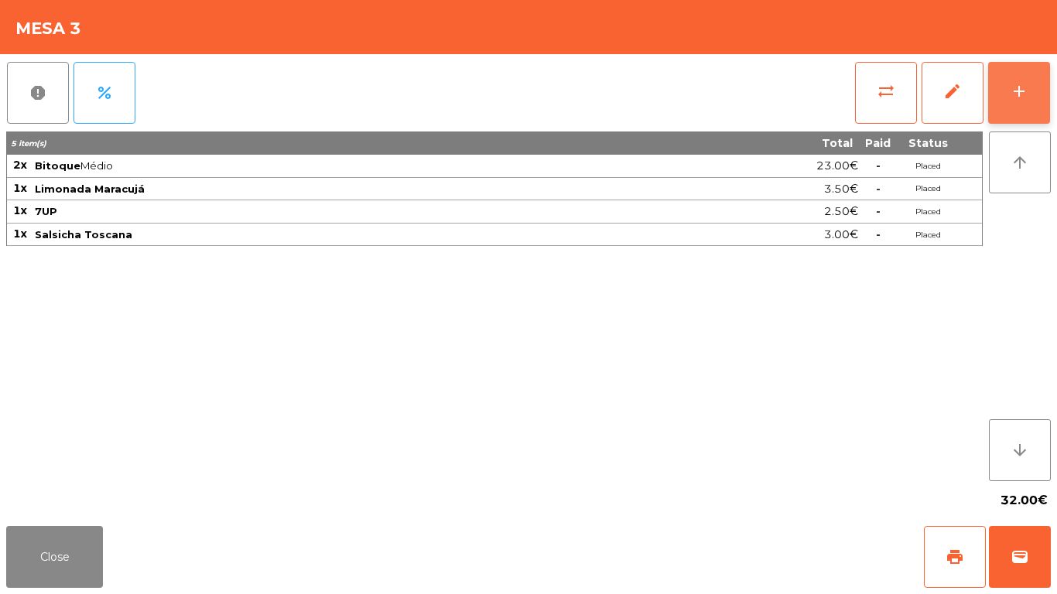
click at [1047, 83] on button "add" at bounding box center [1019, 93] width 62 height 62
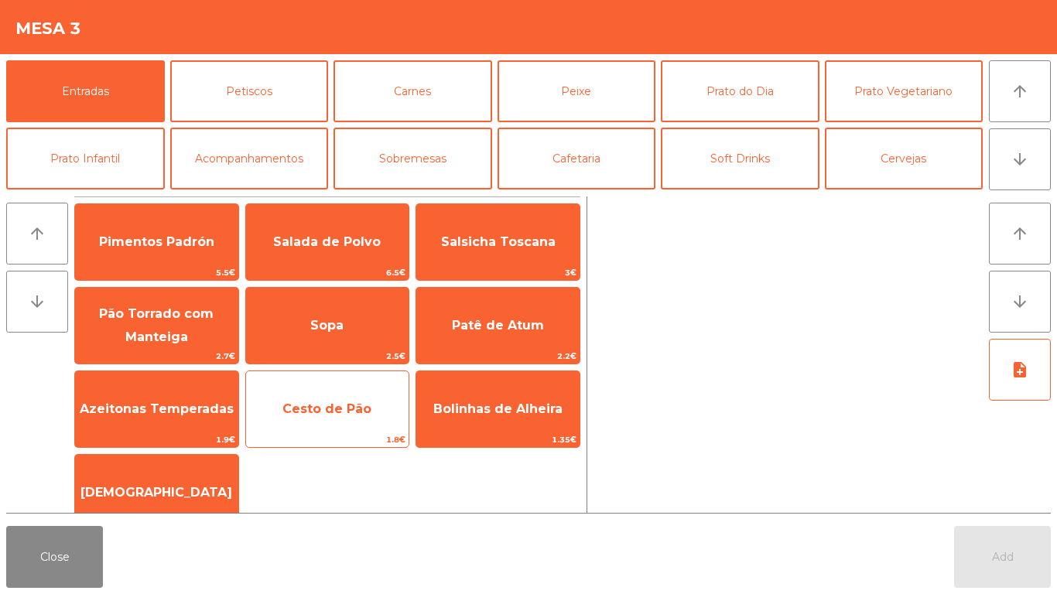
click at [330, 408] on span "Cesto de Pão" at bounding box center [327, 409] width 89 height 15
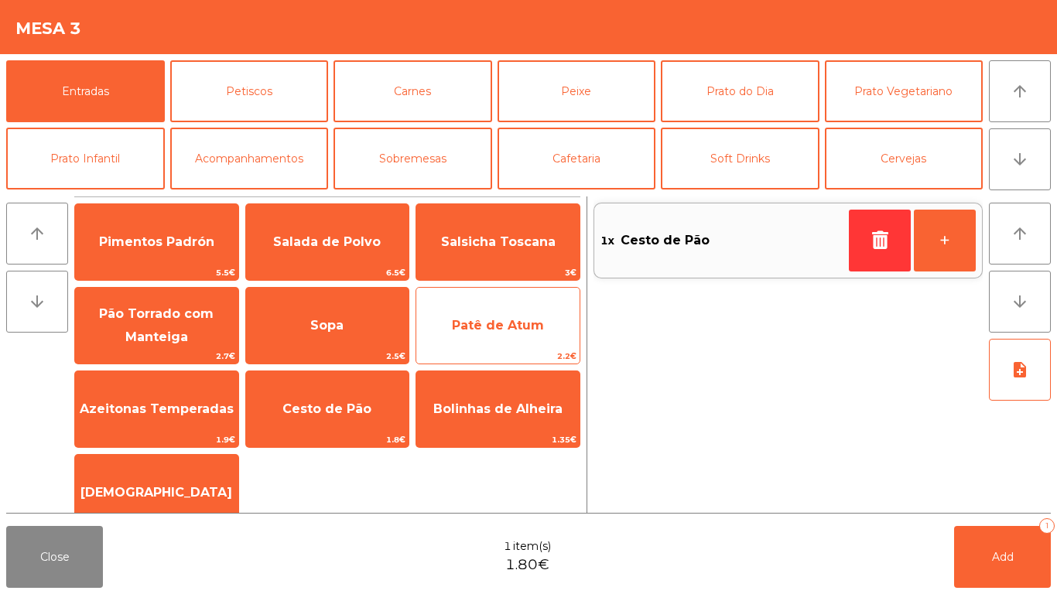
click at [501, 320] on span "Patê de Atum" at bounding box center [498, 325] width 92 height 15
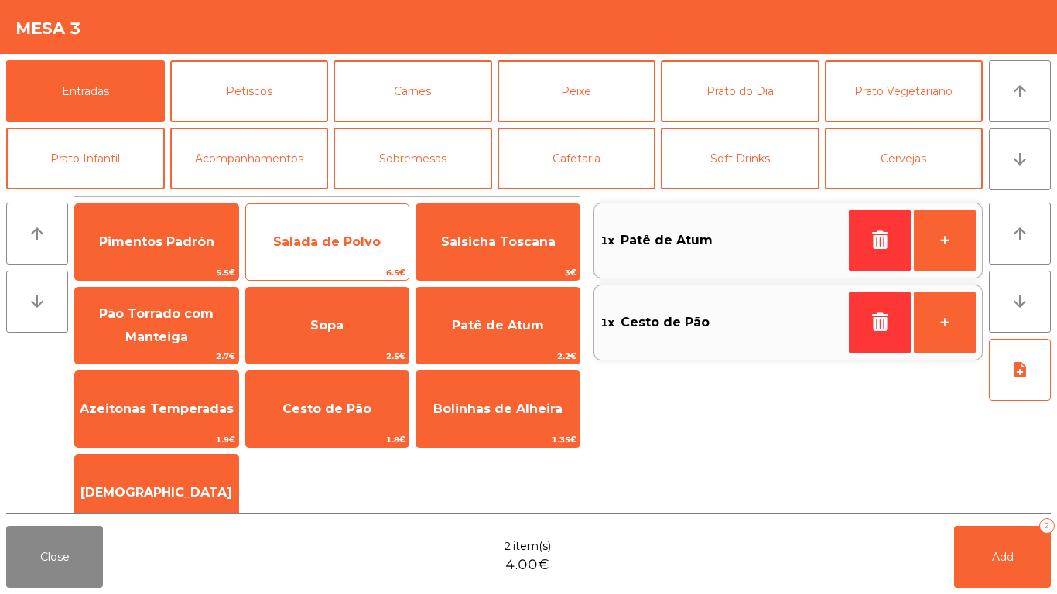
click at [347, 228] on span "Salada de Polvo" at bounding box center [327, 242] width 163 height 42
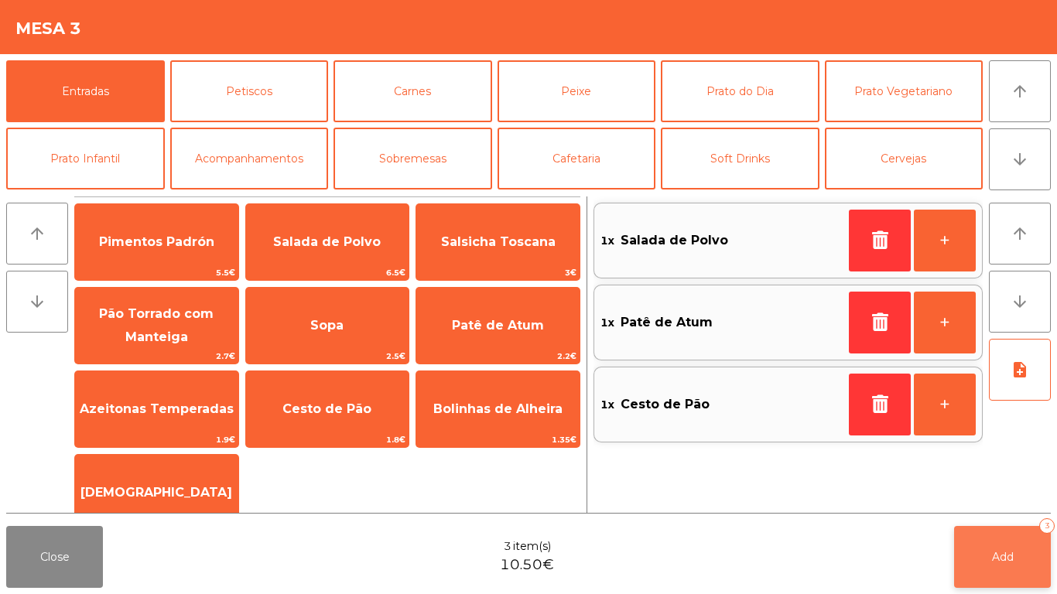
click at [1009, 557] on span "Add" at bounding box center [1003, 557] width 22 height 14
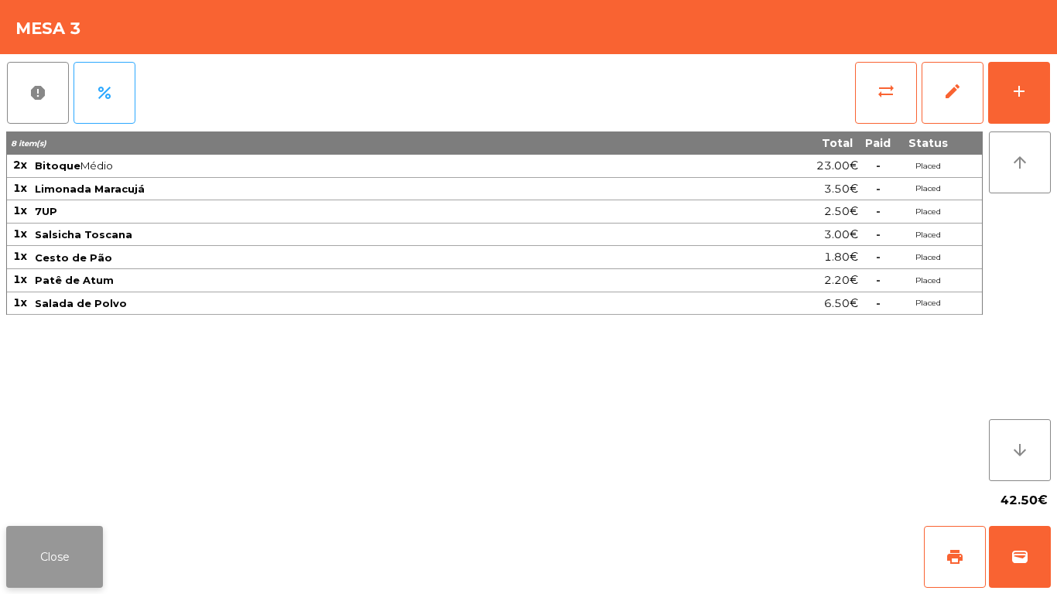
click at [74, 557] on button "Close" at bounding box center [54, 557] width 97 height 62
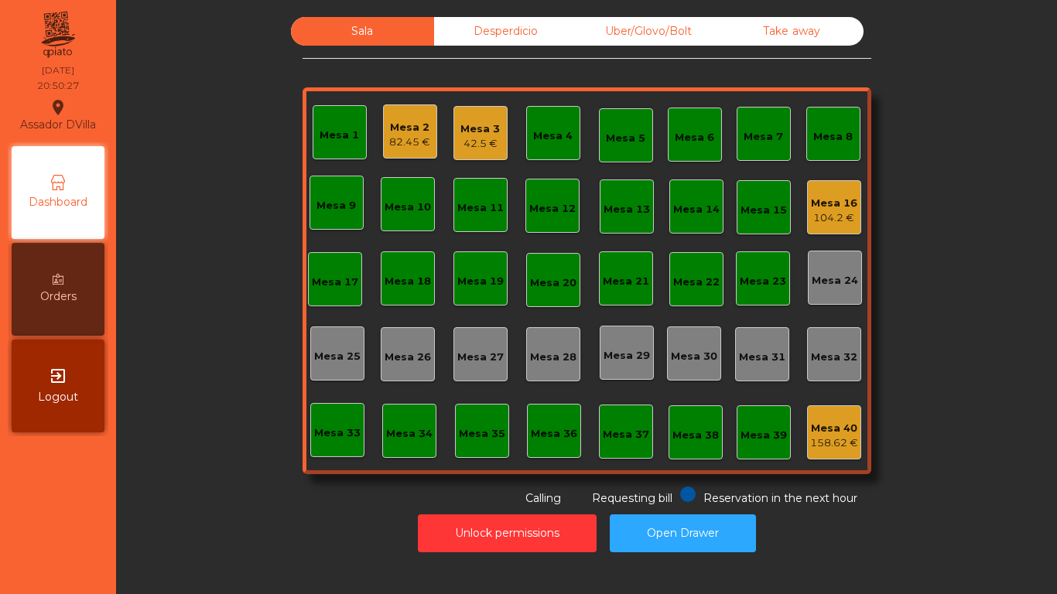
click at [411, 142] on div "82.45 €" at bounding box center [409, 142] width 41 height 15
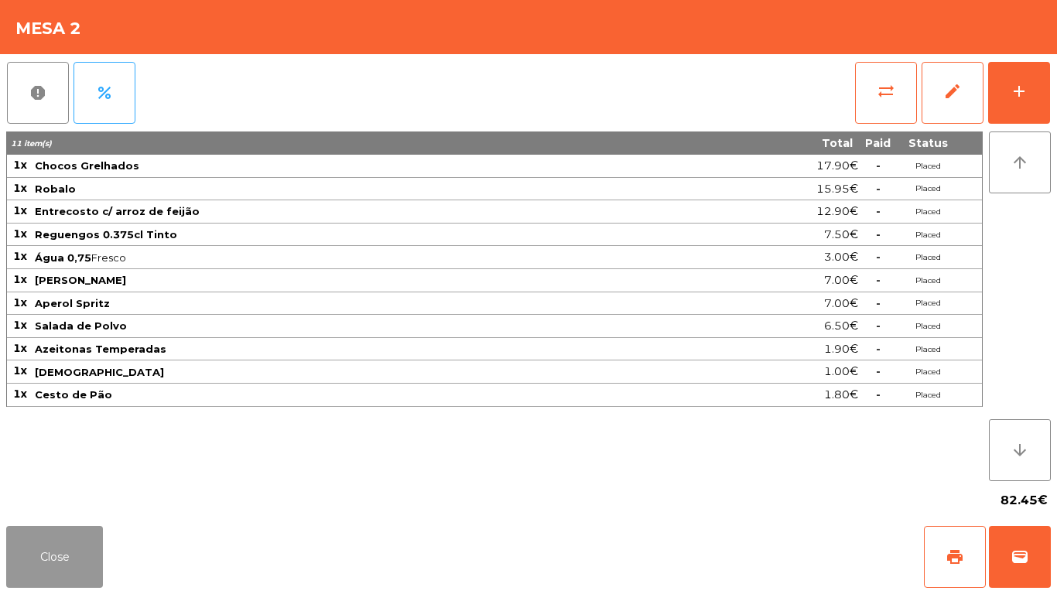
drag, startPoint x: 52, startPoint y: 557, endPoint x: 779, endPoint y: 472, distance: 731.7
click at [53, 557] on button "Close" at bounding box center [54, 557] width 97 height 62
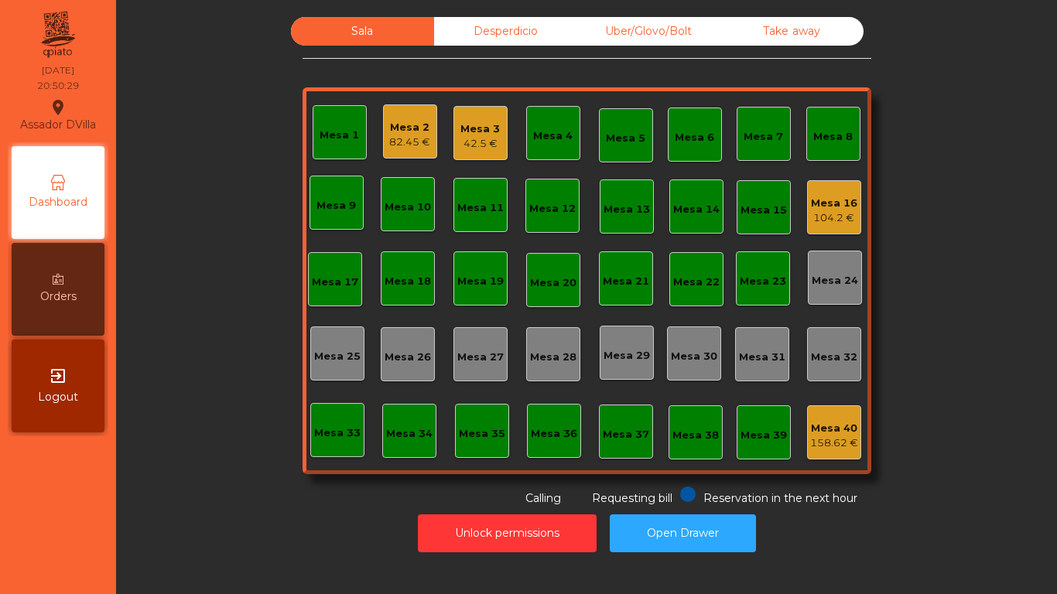
click at [833, 219] on div "104.2 €" at bounding box center [834, 218] width 46 height 15
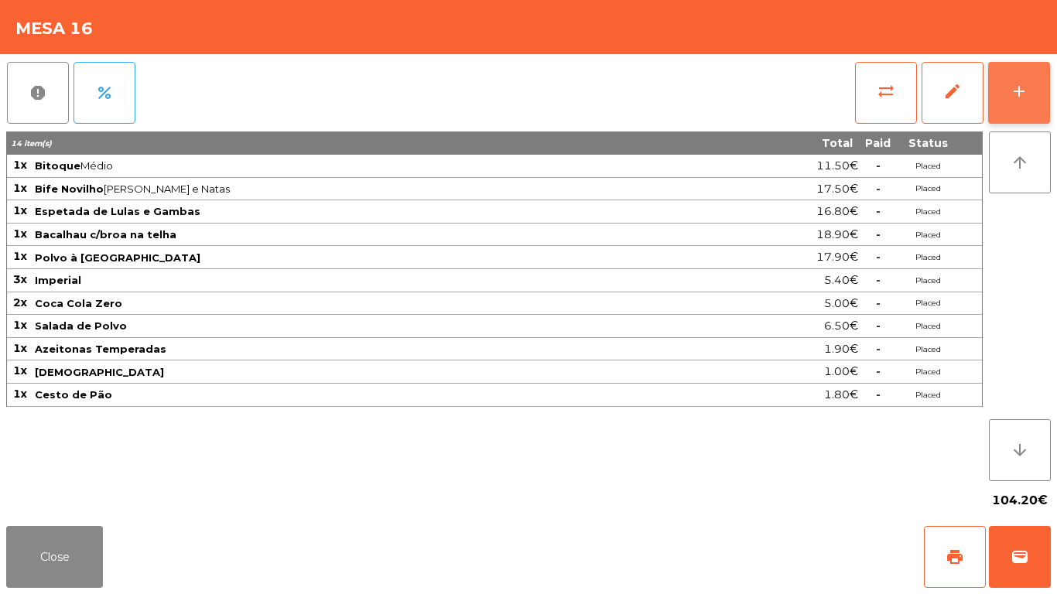
click at [1033, 87] on button "add" at bounding box center [1019, 93] width 62 height 62
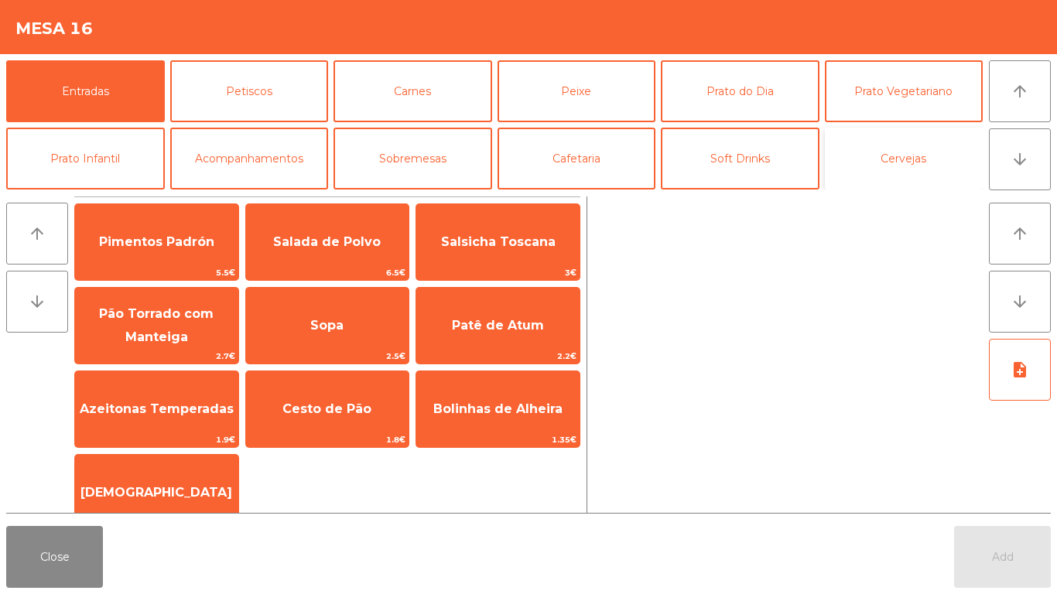
click at [874, 176] on button "Cervejas" at bounding box center [904, 159] width 159 height 62
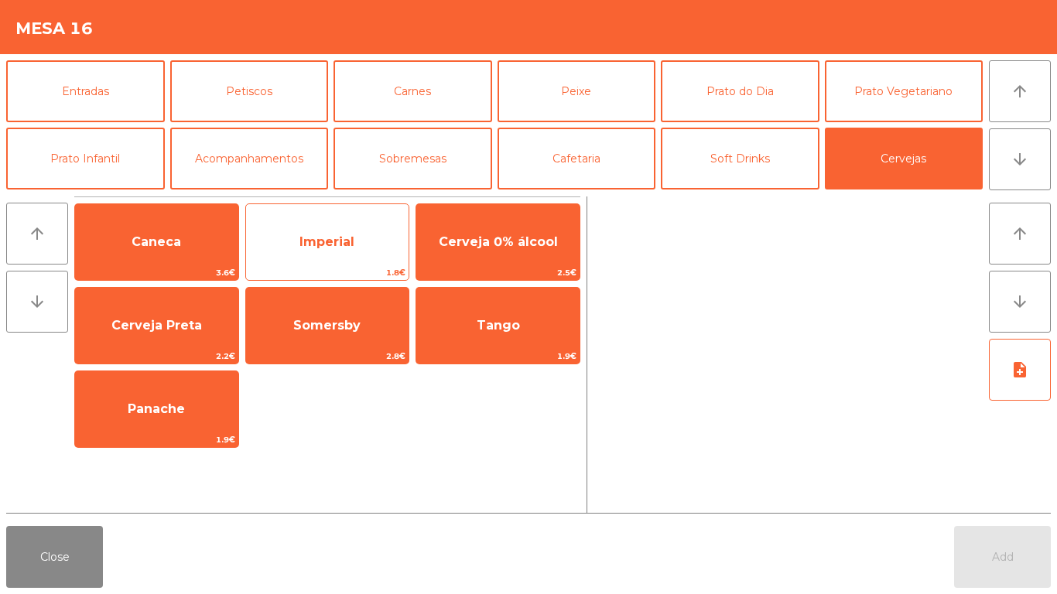
click at [286, 235] on span "Imperial" at bounding box center [327, 242] width 163 height 42
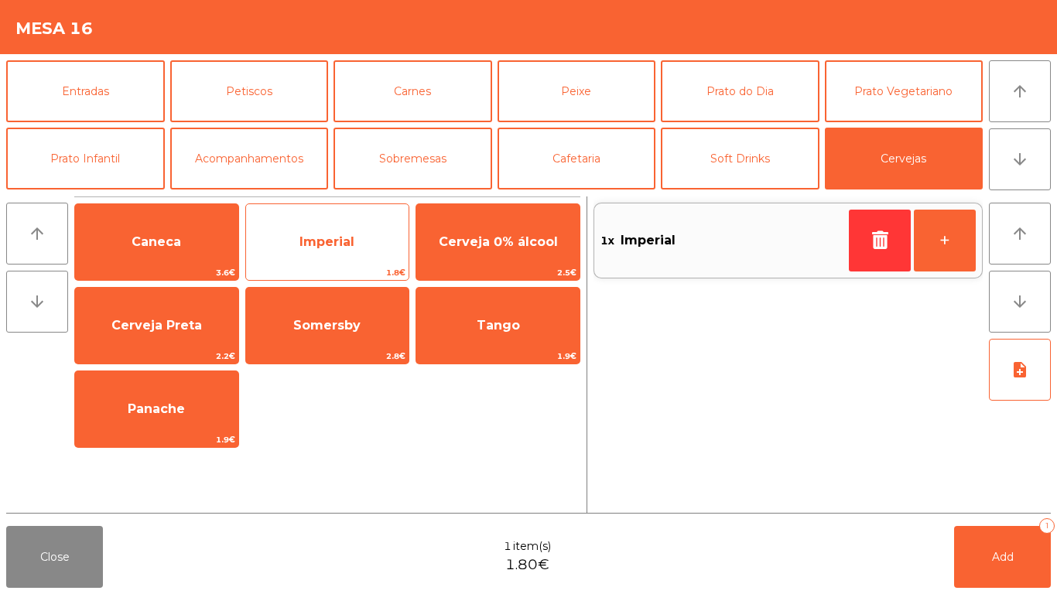
click at [287, 235] on span "Imperial" at bounding box center [327, 242] width 163 height 42
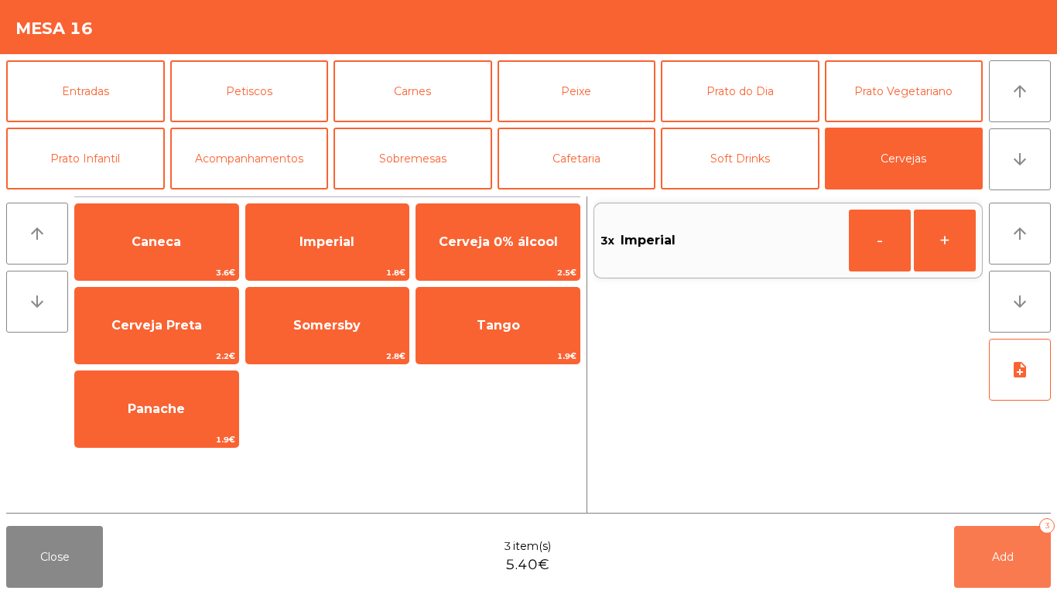
click at [1004, 563] on button "Add 3" at bounding box center [1002, 557] width 97 height 62
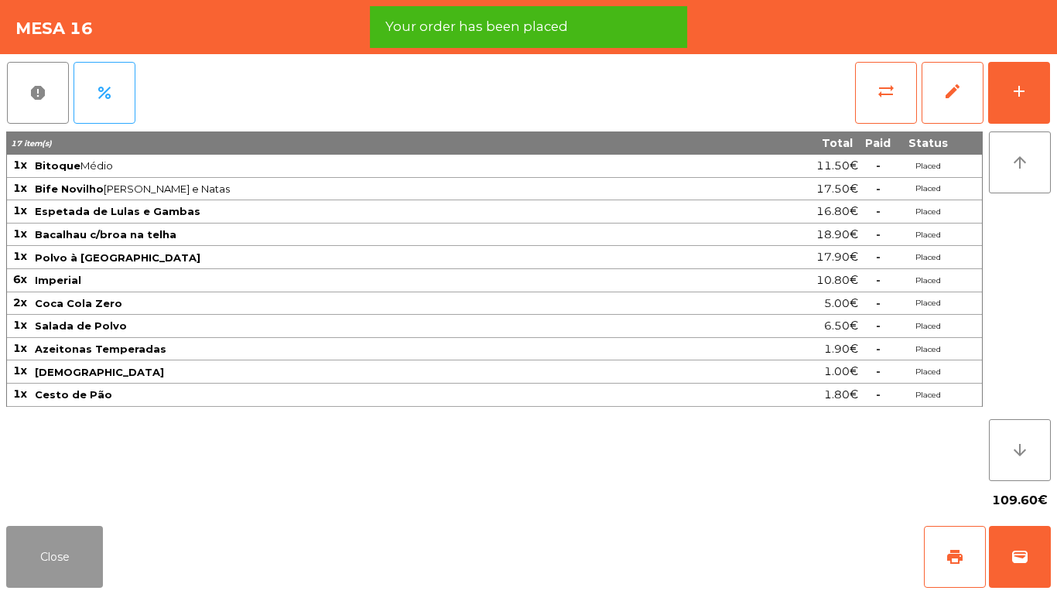
click at [43, 543] on button "Close" at bounding box center [54, 557] width 97 height 62
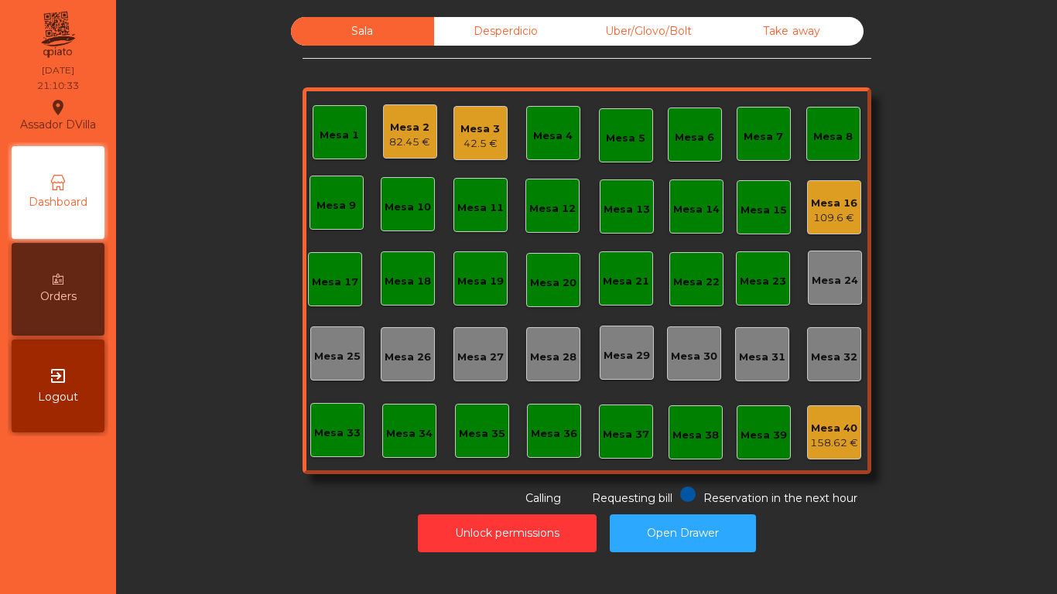
click at [817, 197] on div "Mesa 16" at bounding box center [834, 203] width 46 height 15
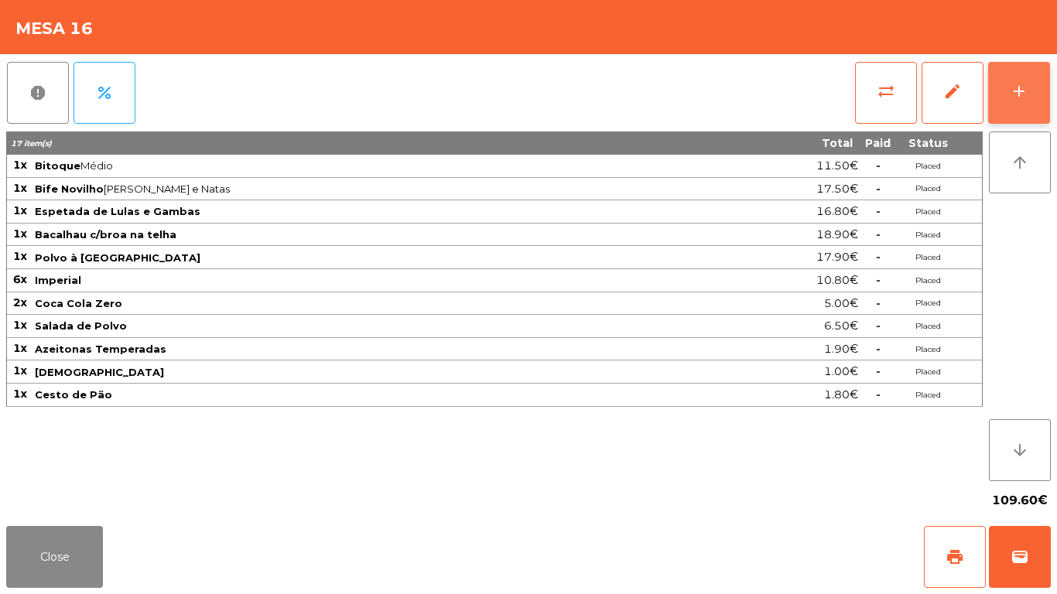
click at [1015, 69] on button "add" at bounding box center [1019, 93] width 62 height 62
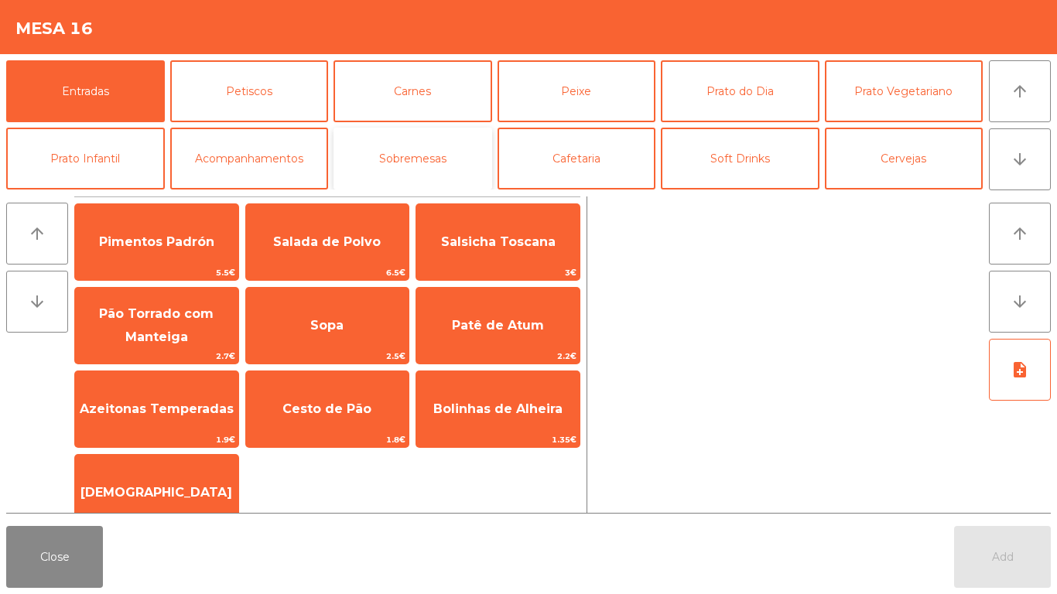
click at [396, 155] on button "Sobremesas" at bounding box center [413, 159] width 159 height 62
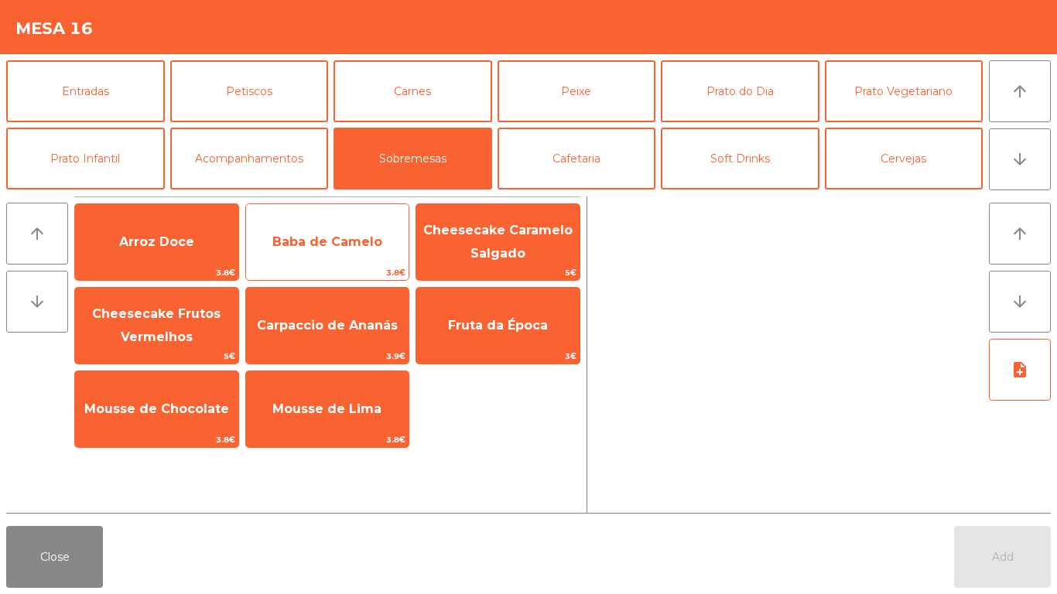
click at [327, 230] on span "Baba de Camelo" at bounding box center [327, 242] width 163 height 42
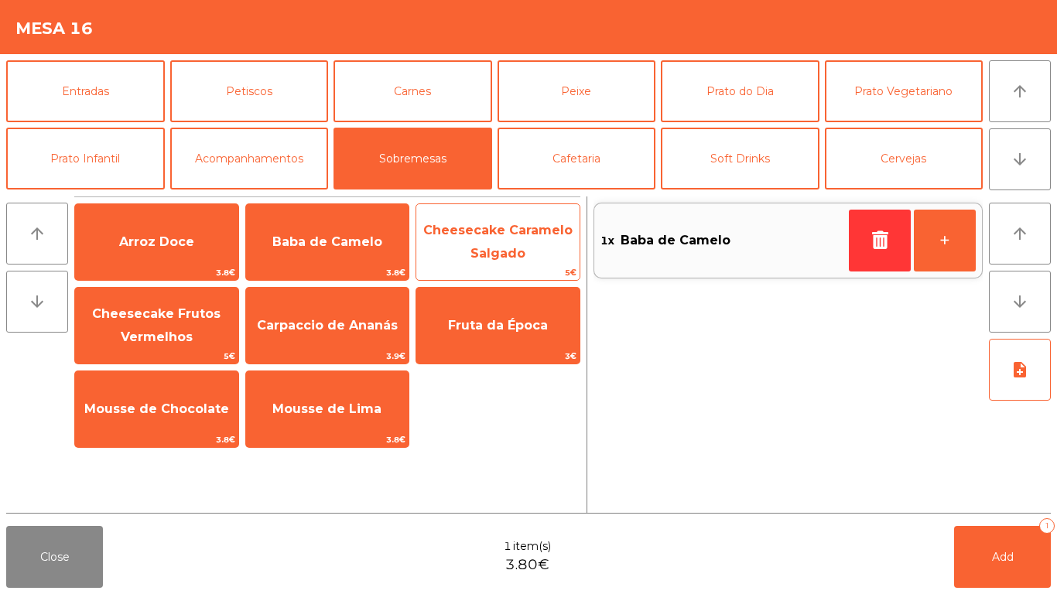
click at [486, 232] on span "Cheesecake Caramelo Salgado" at bounding box center [497, 242] width 149 height 38
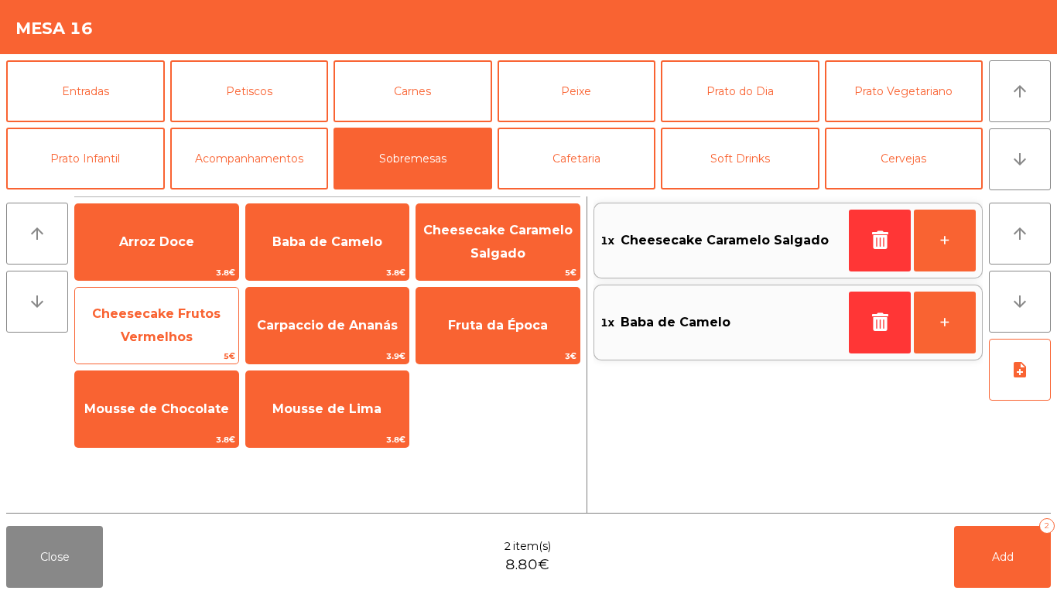
click at [134, 316] on span "Cheesecake Frutos Vermelhos" at bounding box center [156, 326] width 128 height 38
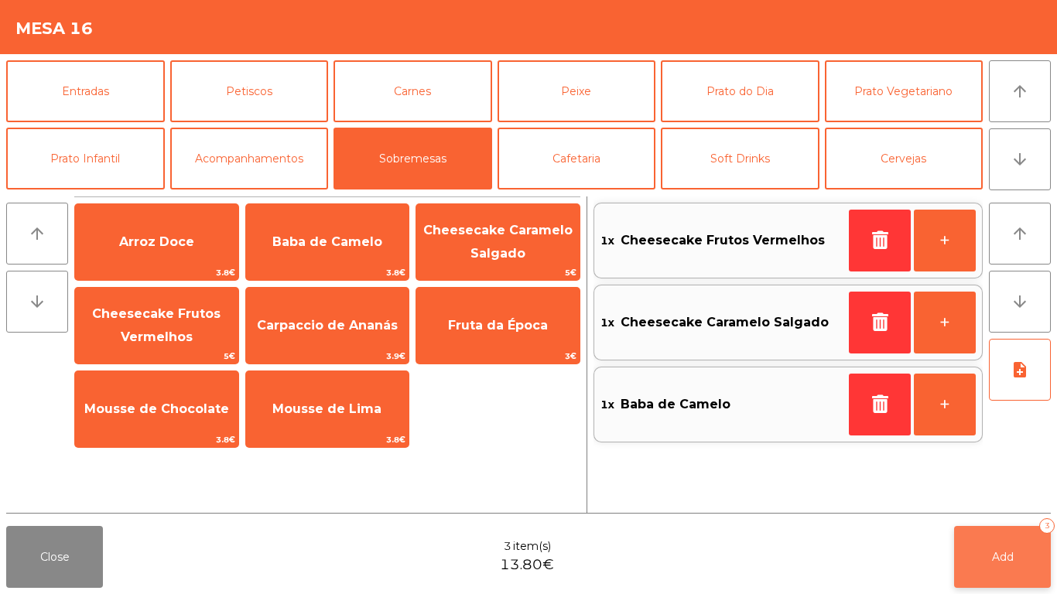
click at [990, 536] on button "Add 3" at bounding box center [1002, 557] width 97 height 62
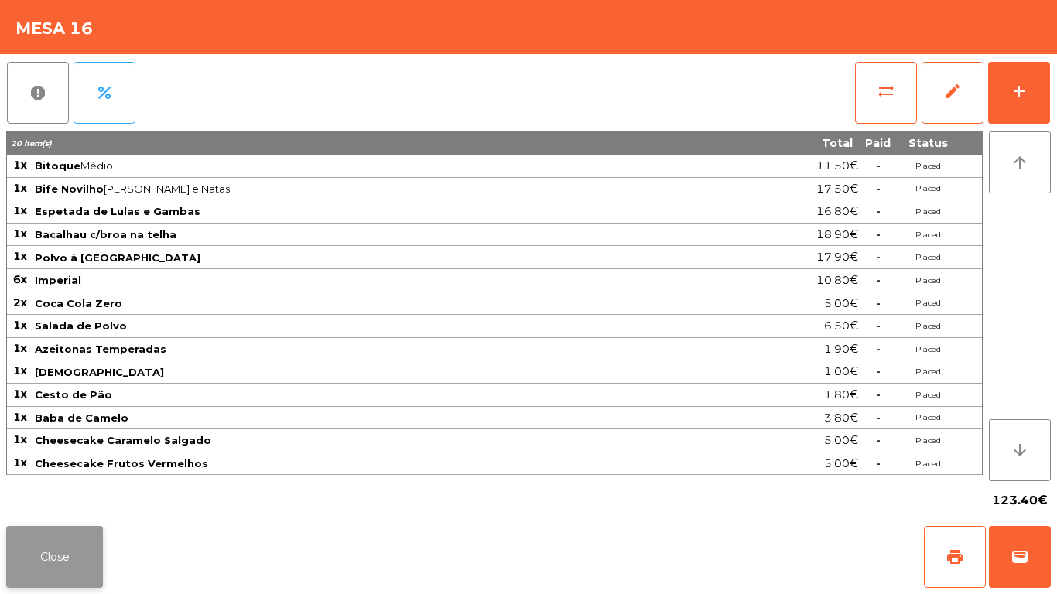
click at [24, 556] on button "Close" at bounding box center [54, 557] width 97 height 62
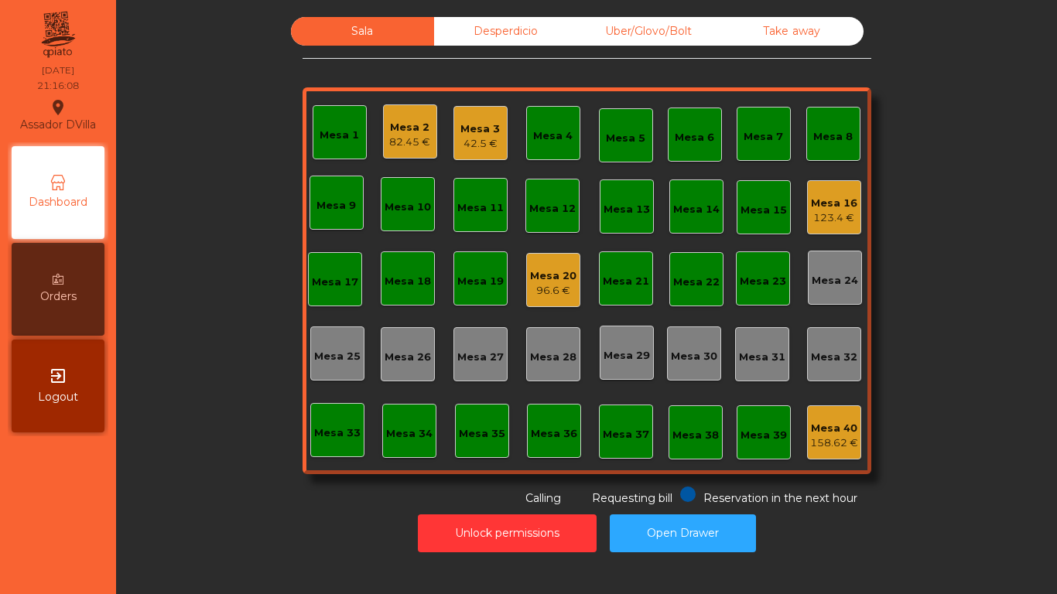
click at [556, 278] on div "Mesa 20" at bounding box center [553, 276] width 46 height 15
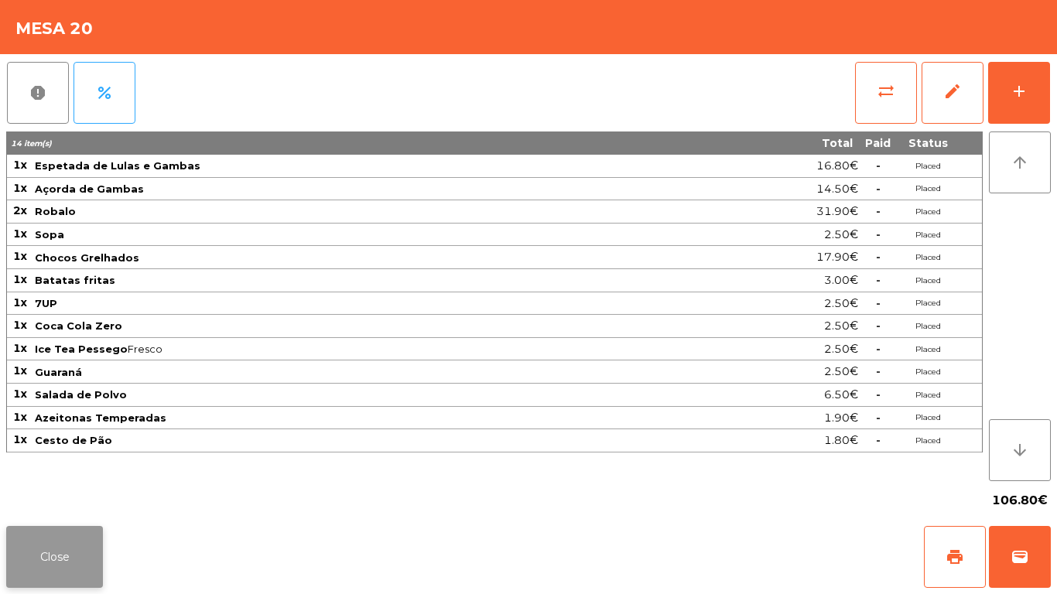
click at [38, 574] on button "Close" at bounding box center [54, 557] width 97 height 62
click at [57, 533] on nav "Assador DVilla location_on 06/09/2025 21:20:48 Dashboard Orders exit_to_app Log…" at bounding box center [58, 297] width 116 height 594
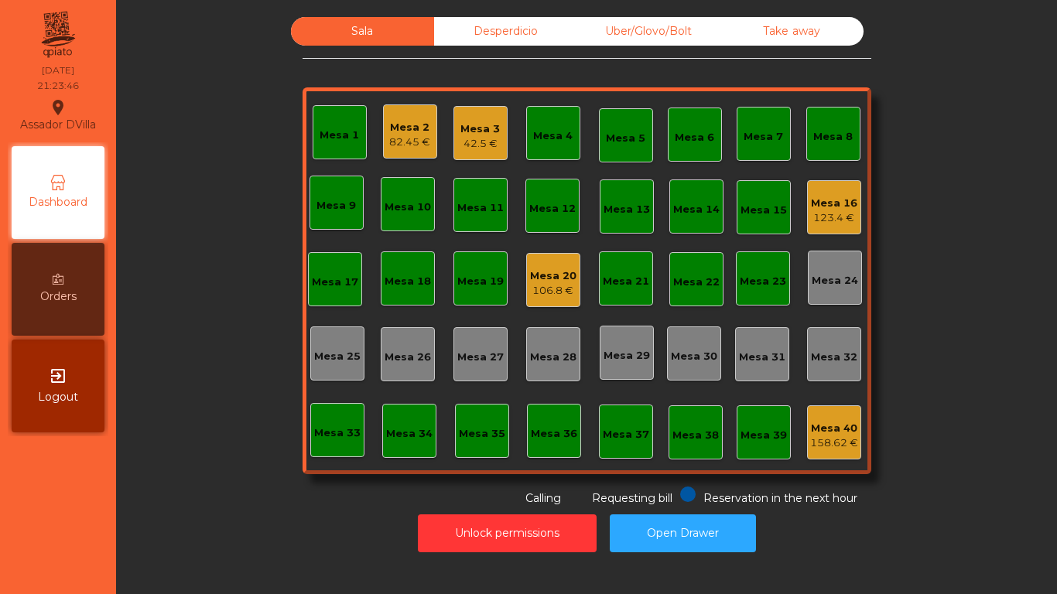
click at [389, 140] on div "82.45 €" at bounding box center [409, 142] width 41 height 15
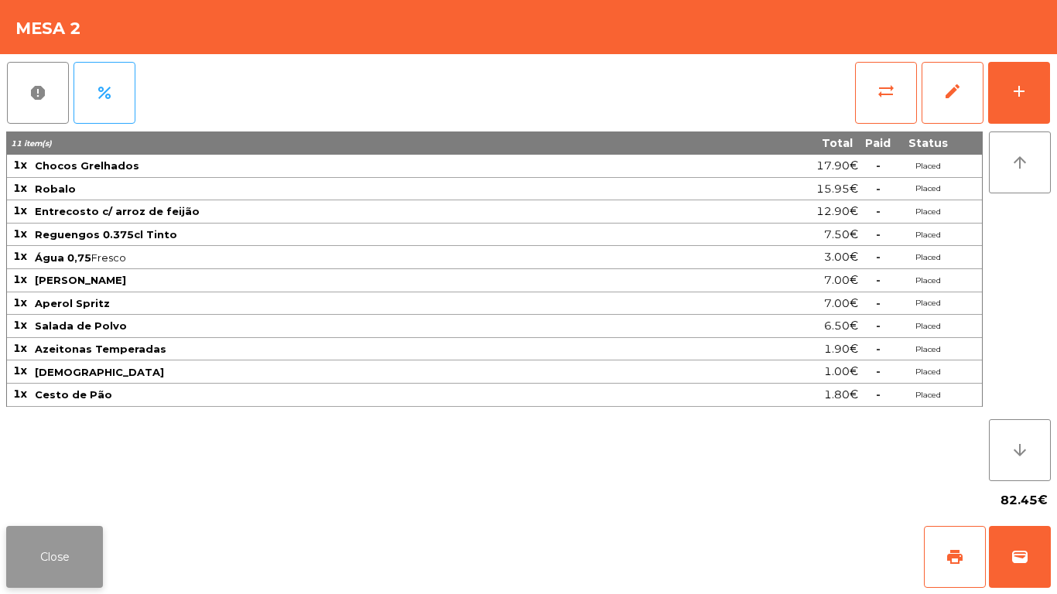
click at [52, 542] on button "Close" at bounding box center [54, 557] width 97 height 62
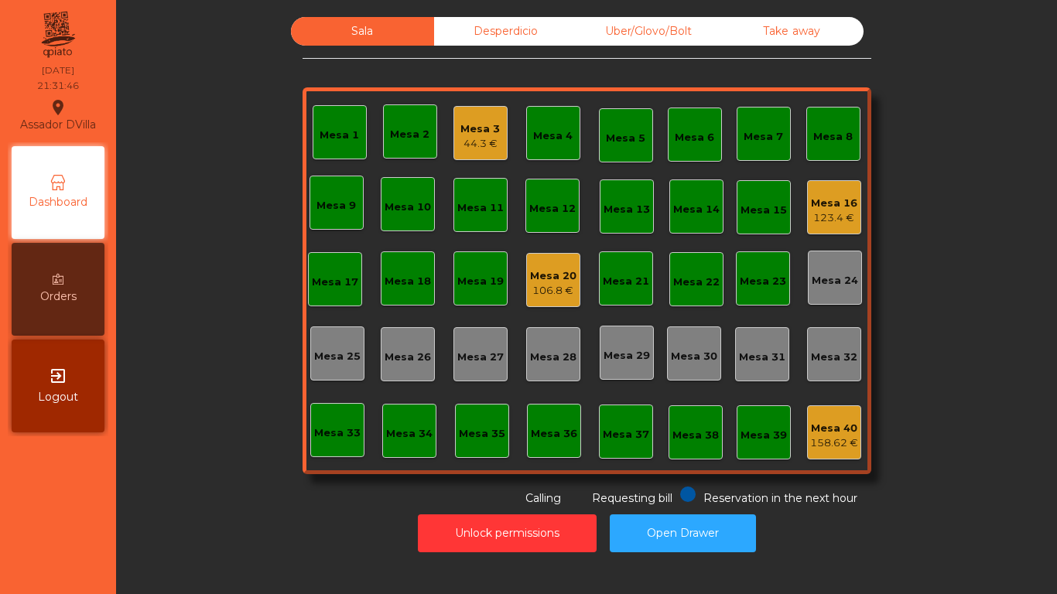
click at [829, 200] on div "Mesa 16" at bounding box center [834, 203] width 46 height 15
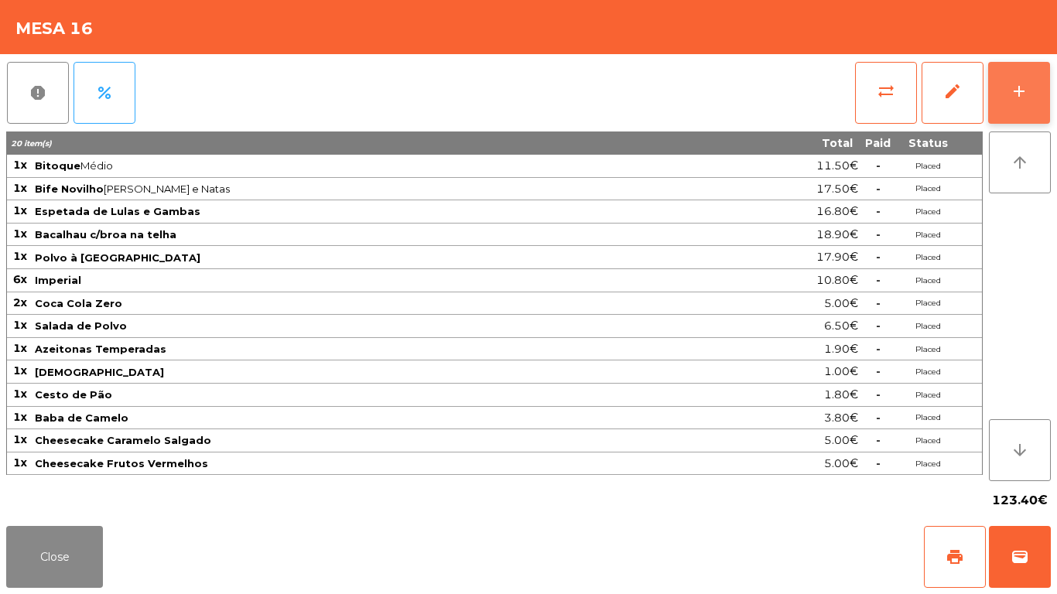
click at [1041, 81] on button "add" at bounding box center [1019, 93] width 62 height 62
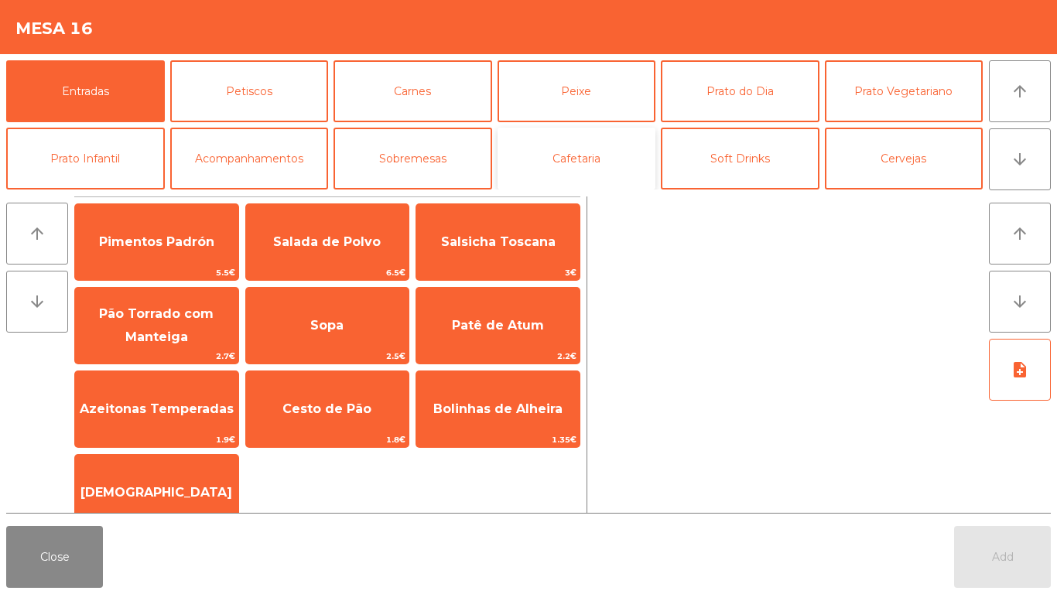
click at [601, 164] on button "Cafetaria" at bounding box center [577, 159] width 159 height 62
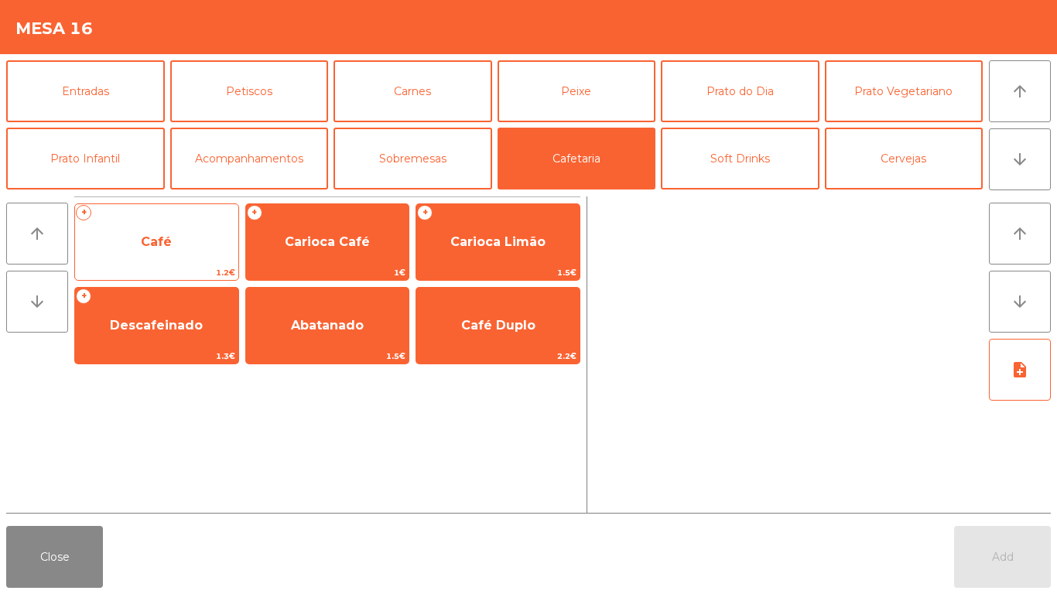
click at [171, 248] on span "Café" at bounding box center [156, 242] width 31 height 15
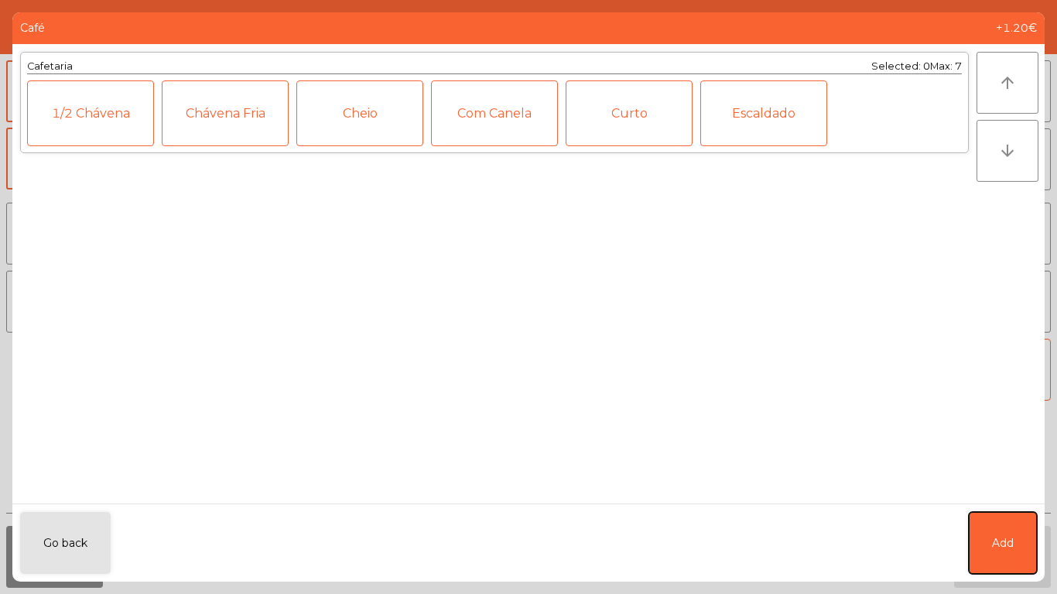
click at [1012, 532] on button "Add" at bounding box center [1003, 543] width 68 height 62
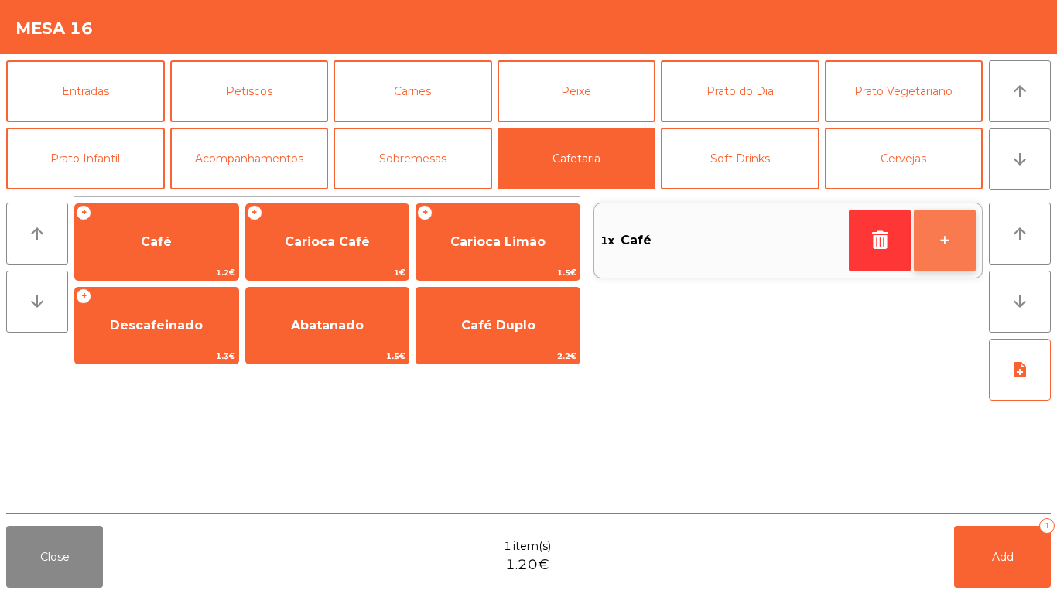
click at [934, 226] on button "+" at bounding box center [945, 241] width 62 height 62
click at [927, 235] on button "+" at bounding box center [945, 241] width 62 height 62
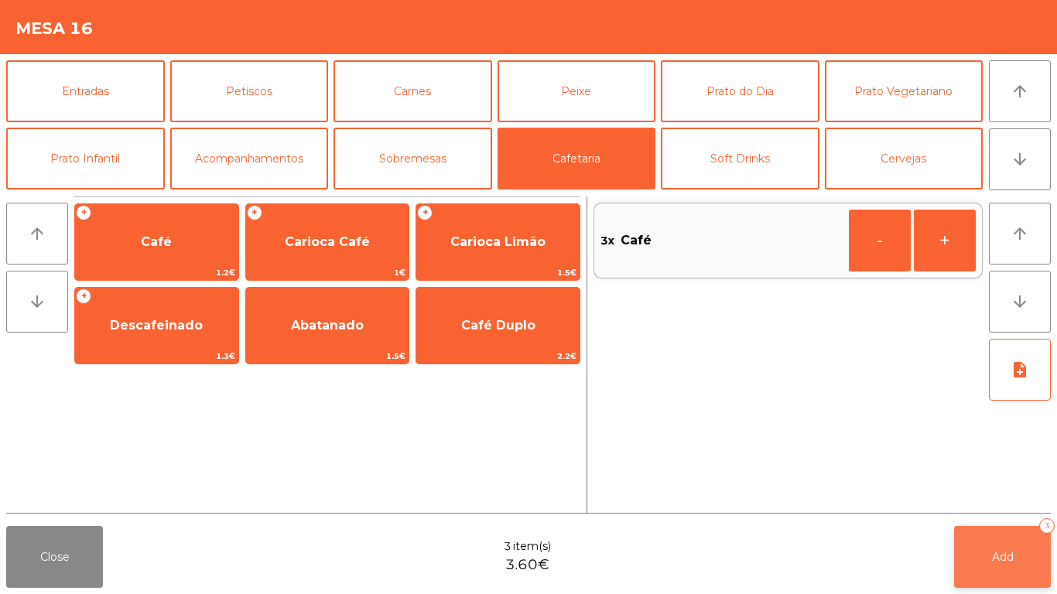
click at [1003, 546] on button "Add 3" at bounding box center [1002, 557] width 97 height 62
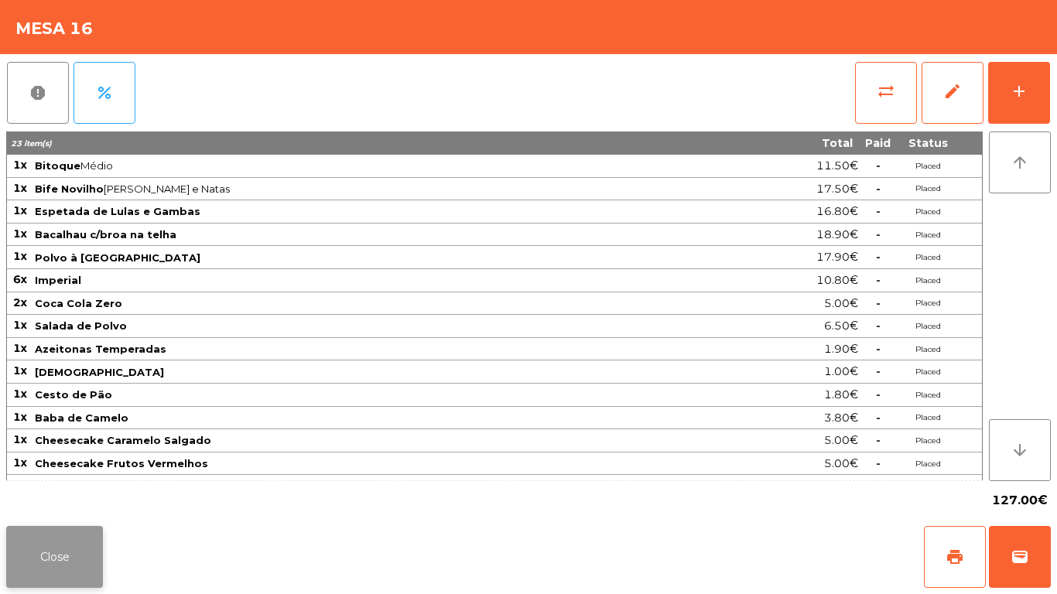
click at [31, 533] on button "Close" at bounding box center [54, 557] width 97 height 62
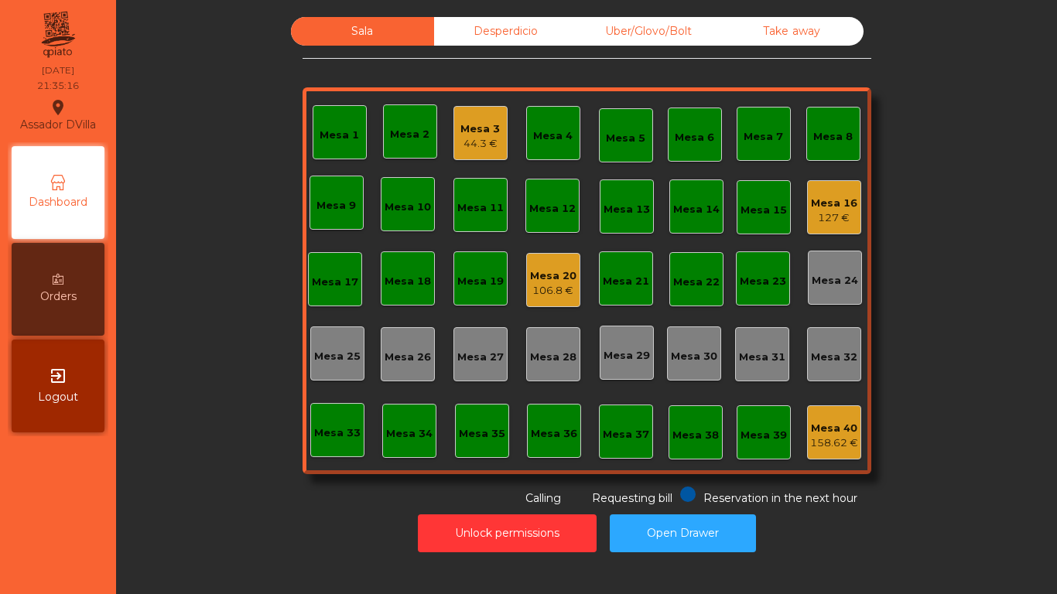
click at [537, 280] on div "Mesa 20" at bounding box center [553, 276] width 46 height 15
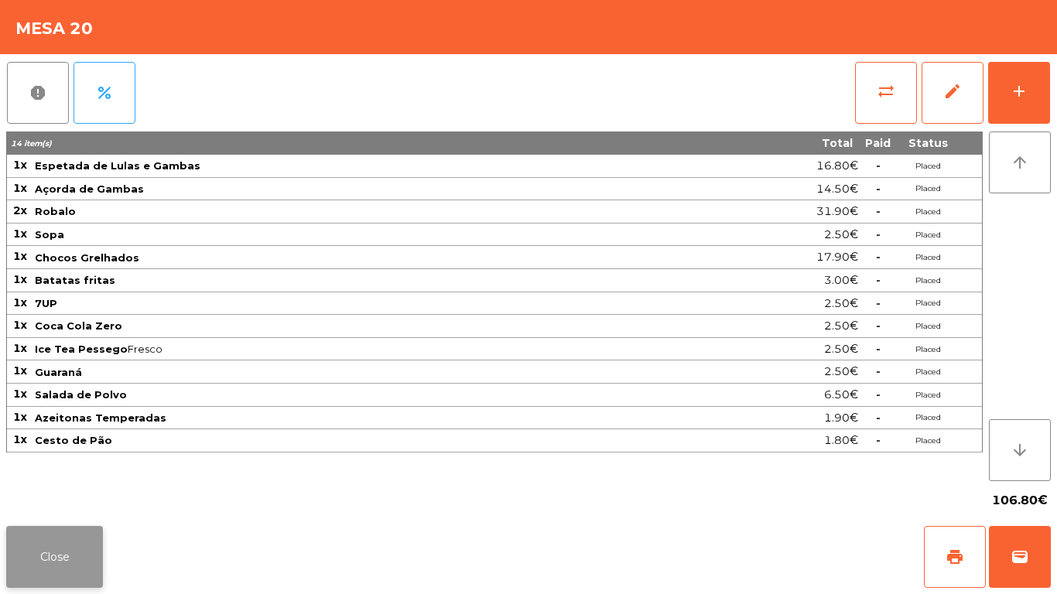
click at [41, 547] on button "Close" at bounding box center [54, 557] width 97 height 62
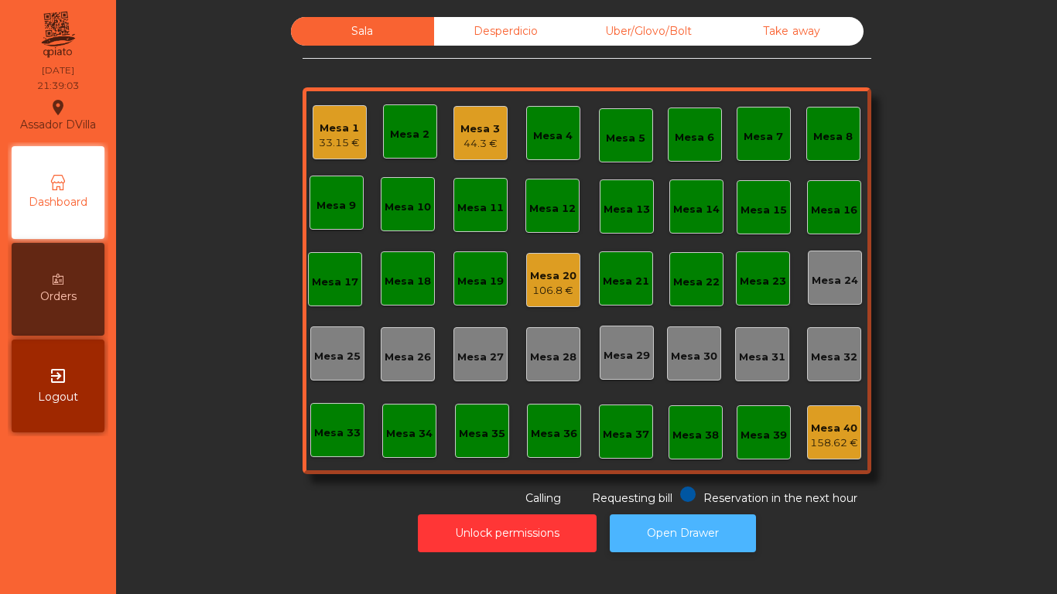
click at [721, 517] on button "Open Drawer" at bounding box center [683, 534] width 146 height 38
click at [546, 289] on div "106.8 €" at bounding box center [553, 290] width 46 height 15
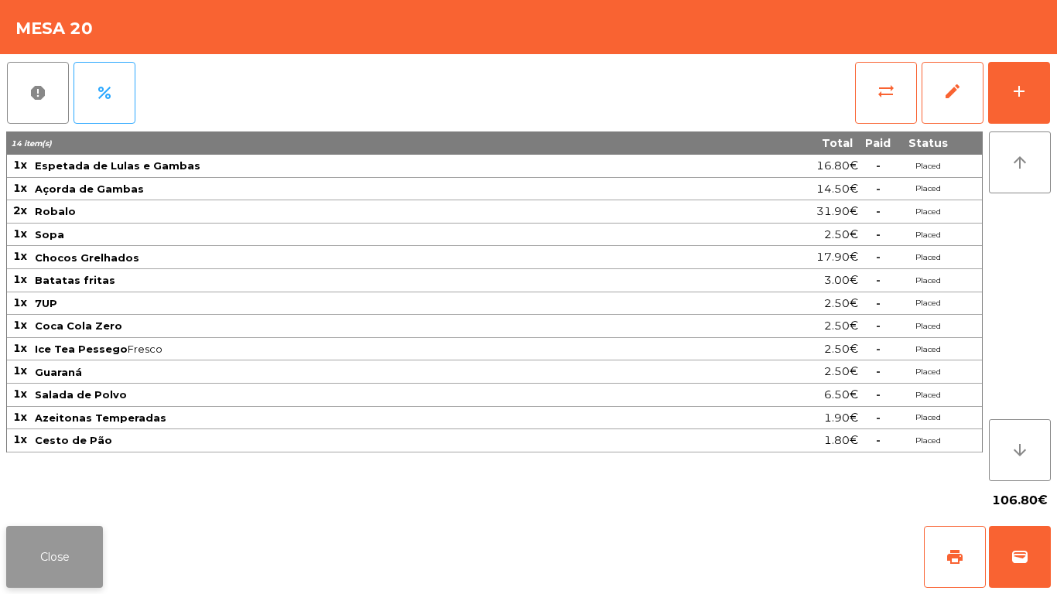
click at [23, 546] on button "Close" at bounding box center [54, 557] width 97 height 62
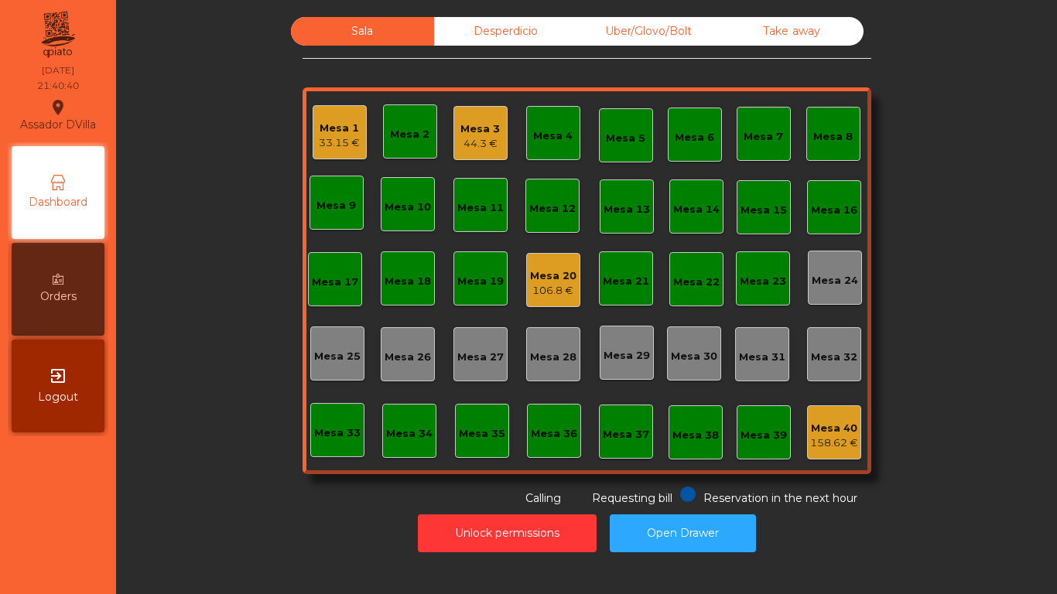
click at [493, 138] on div "44.3 €" at bounding box center [480, 143] width 39 height 15
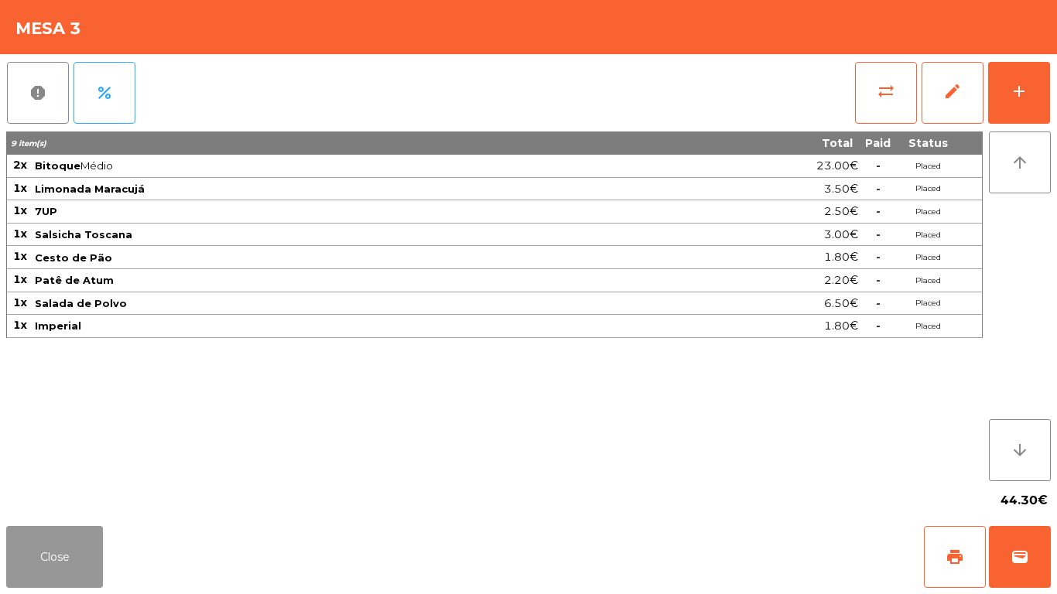
click at [54, 548] on button "Close" at bounding box center [54, 557] width 97 height 62
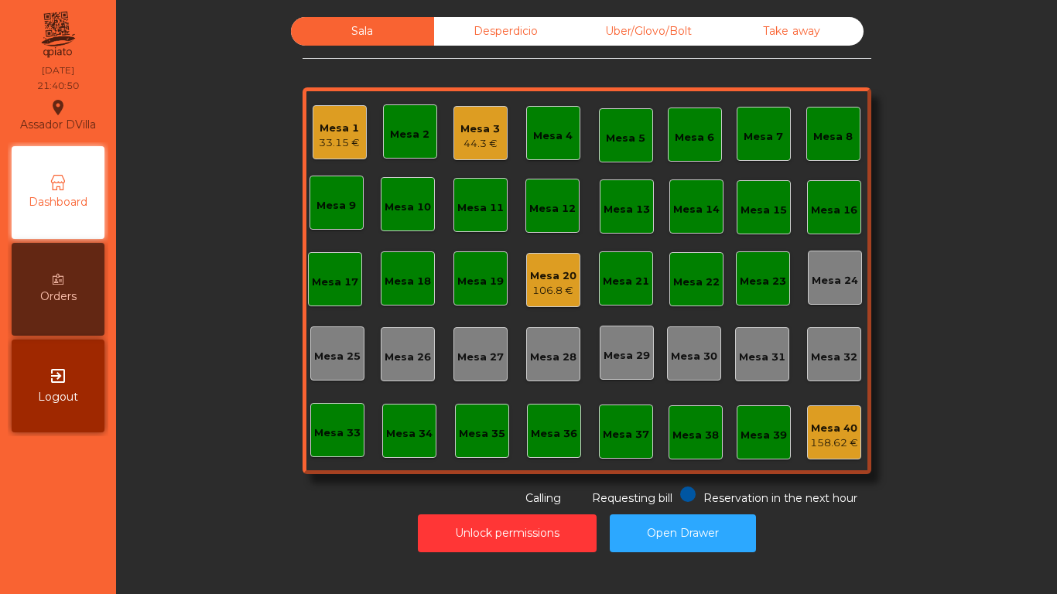
click at [341, 126] on div "Mesa 1" at bounding box center [339, 128] width 41 height 15
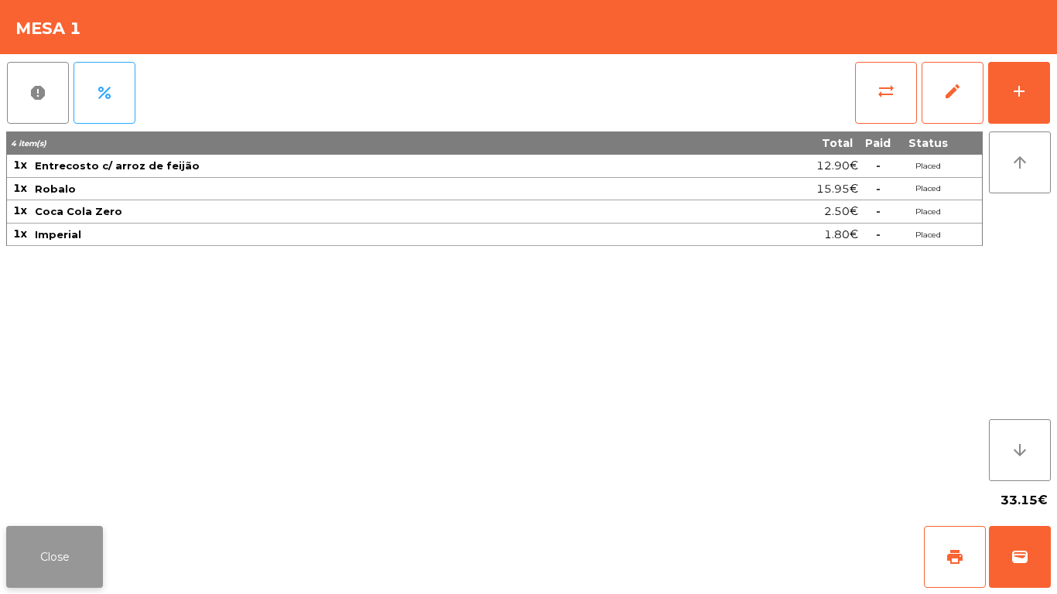
click at [32, 545] on button "Close" at bounding box center [54, 557] width 97 height 62
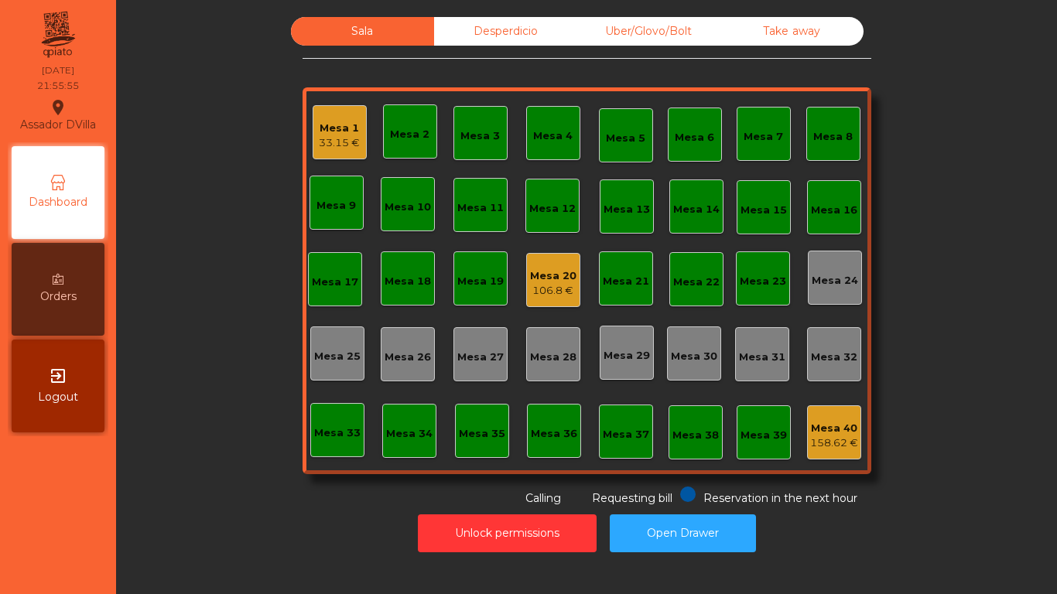
click at [546, 286] on div "106.8 €" at bounding box center [553, 290] width 46 height 15
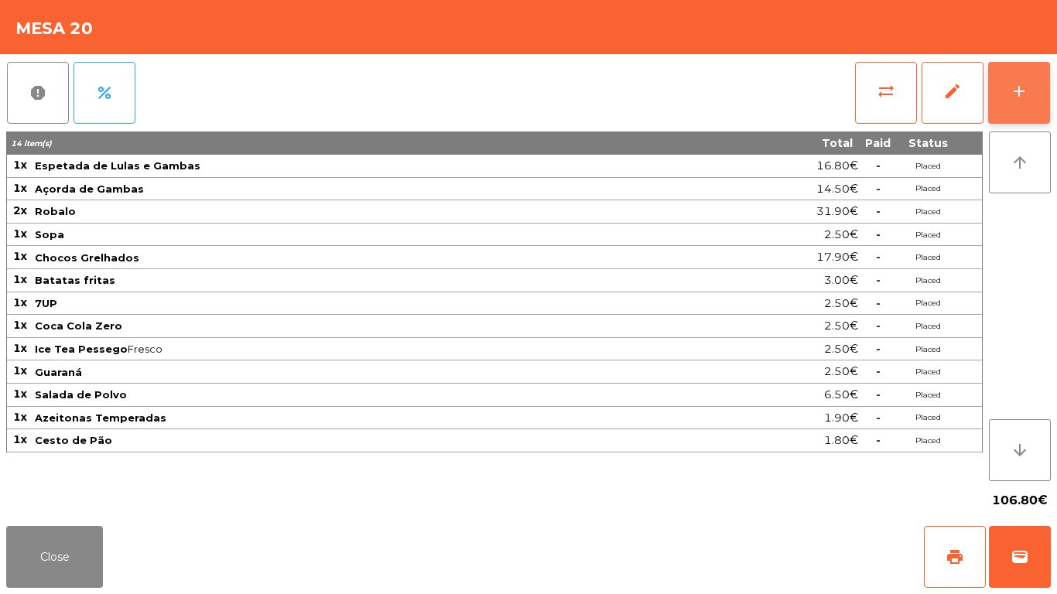
click at [1034, 93] on button "add" at bounding box center [1019, 93] width 62 height 62
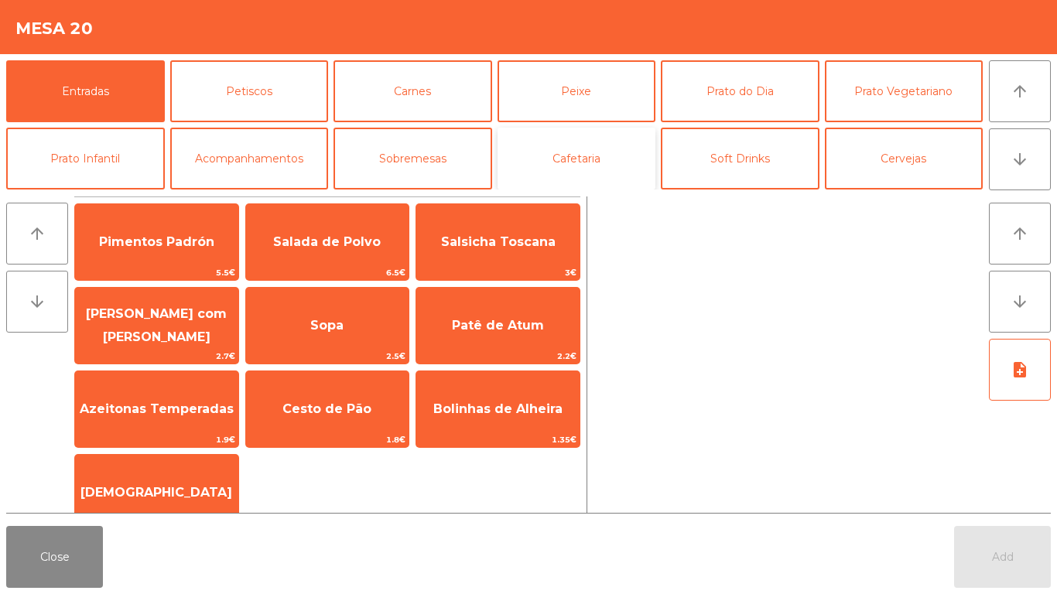
click at [521, 142] on button "Cafetaria" at bounding box center [577, 159] width 159 height 62
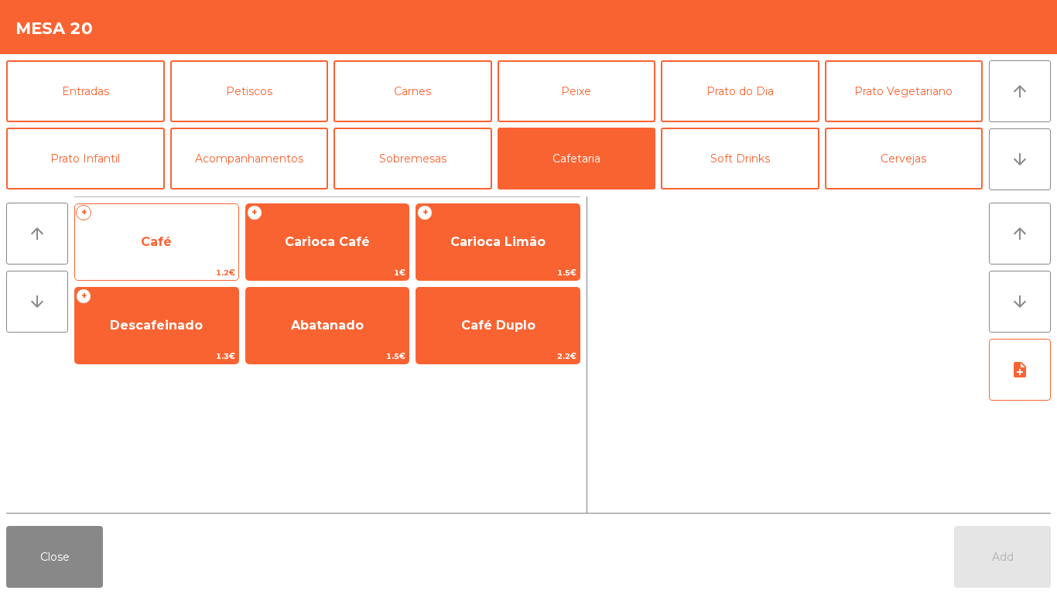
click at [207, 238] on span "Café" at bounding box center [156, 242] width 163 height 42
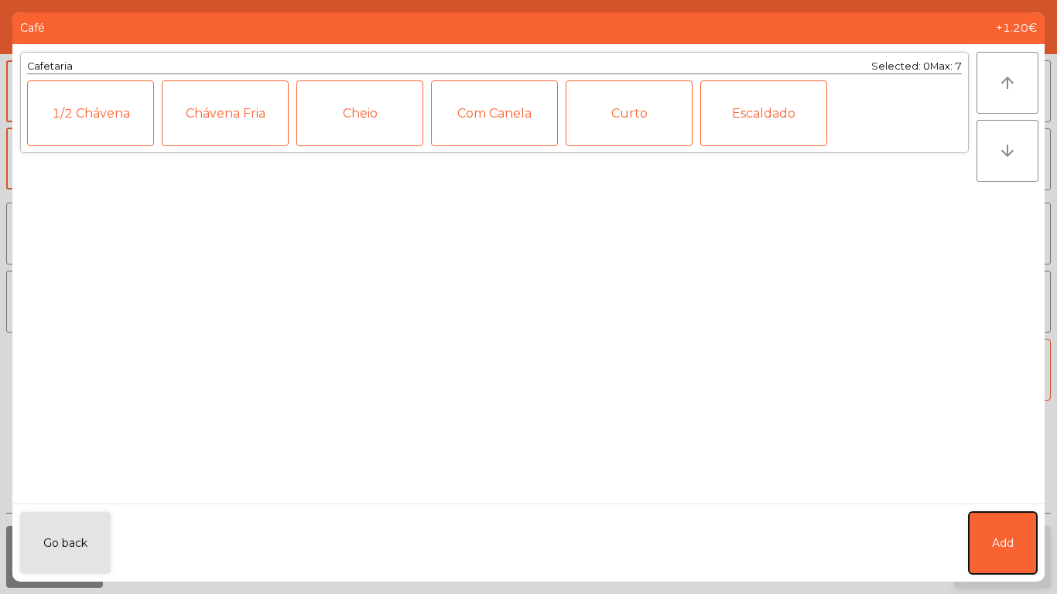
click at [994, 531] on button "Add" at bounding box center [1003, 543] width 68 height 62
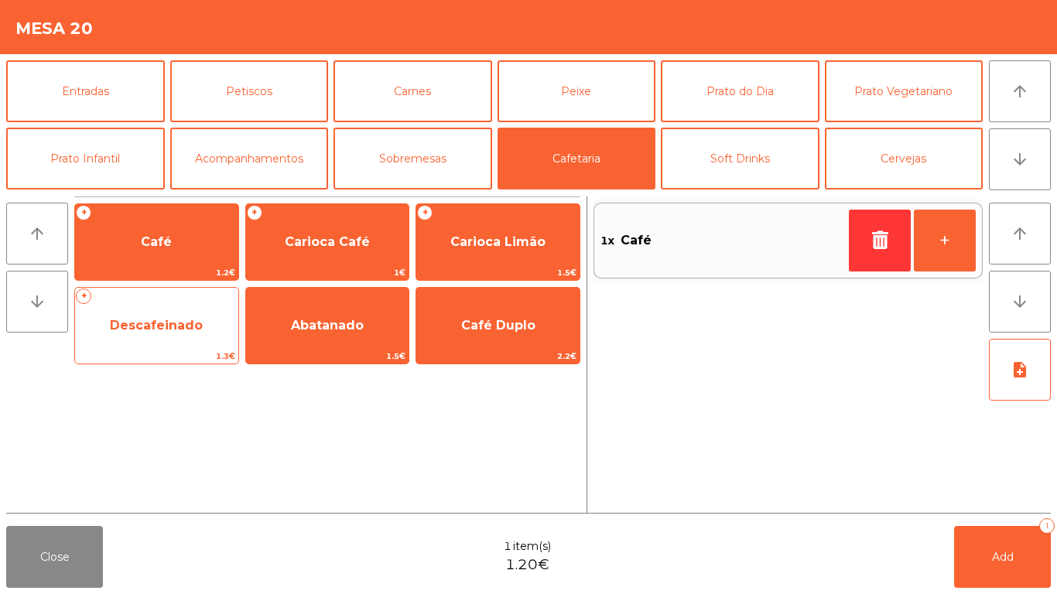
click at [182, 356] on span "1.3€" at bounding box center [156, 356] width 163 height 15
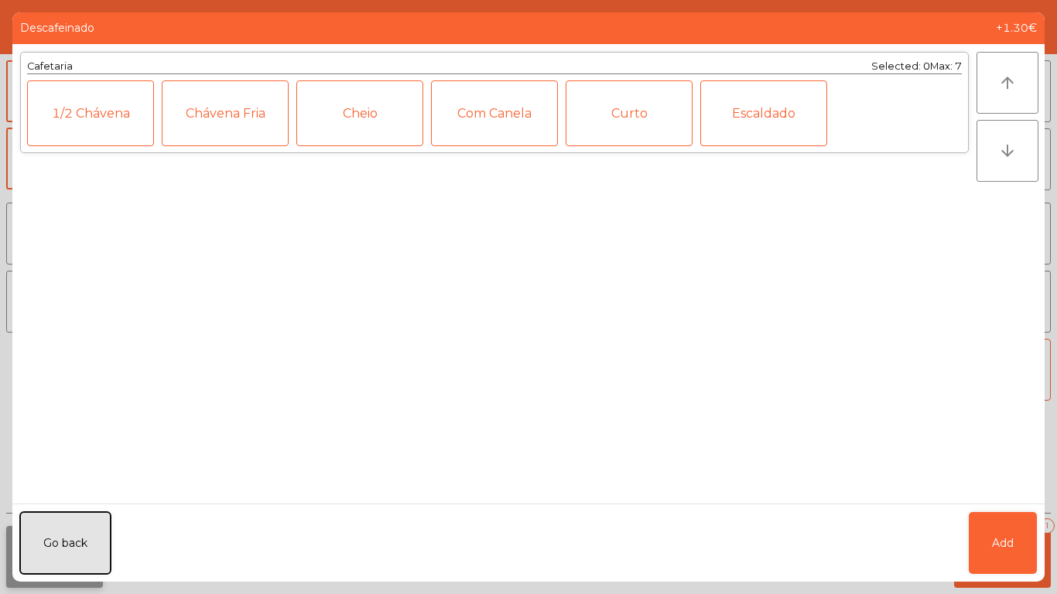
click at [91, 557] on button "Go back" at bounding box center [65, 543] width 91 height 62
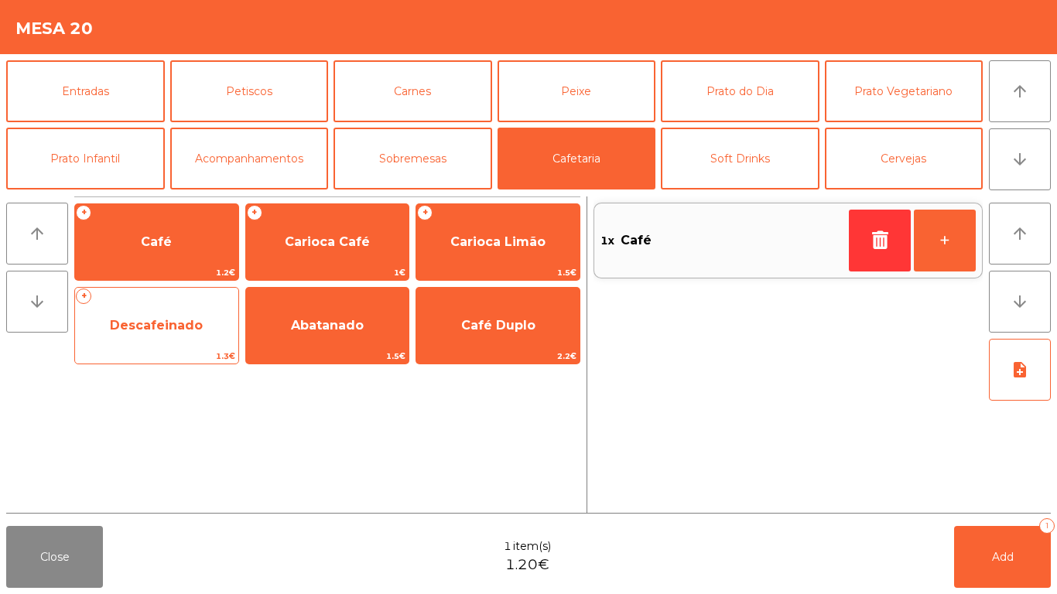
click at [228, 310] on span "Descafeinado" at bounding box center [156, 326] width 163 height 42
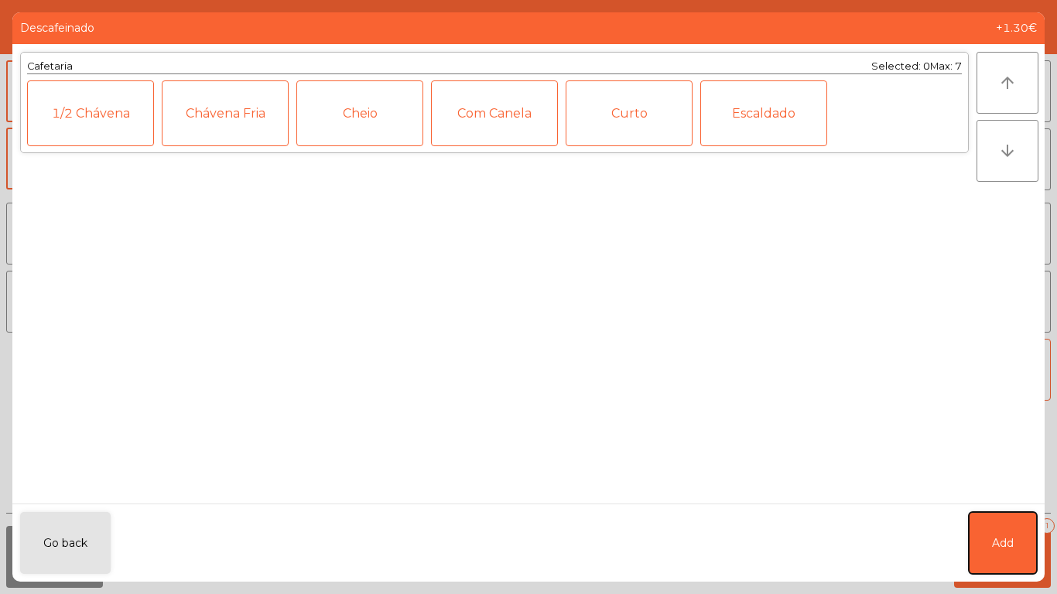
click at [992, 550] on span "Add" at bounding box center [1003, 544] width 22 height 16
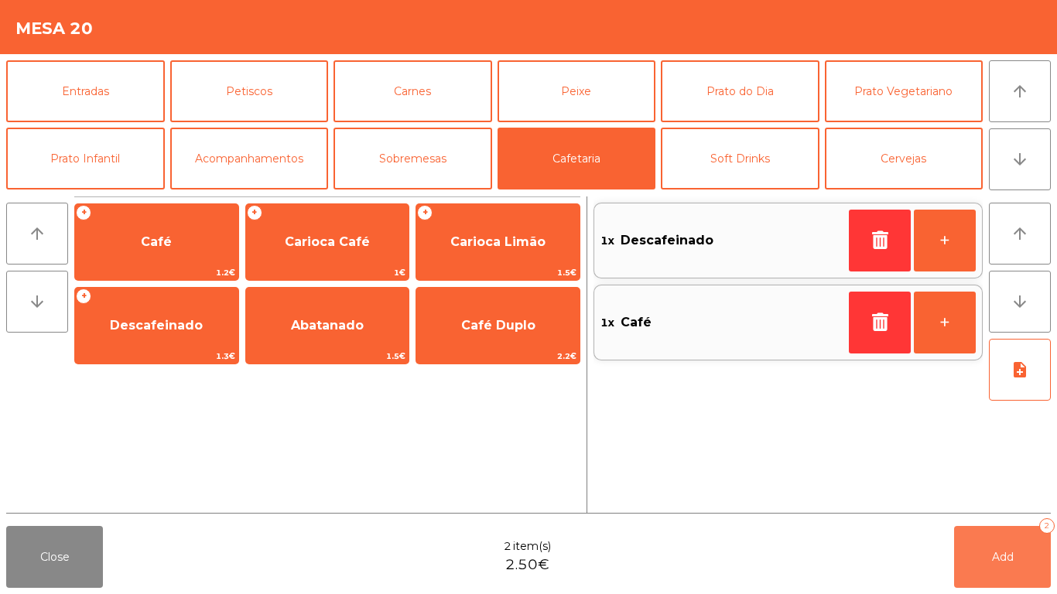
click at [992, 550] on span "Add" at bounding box center [1003, 557] width 22 height 14
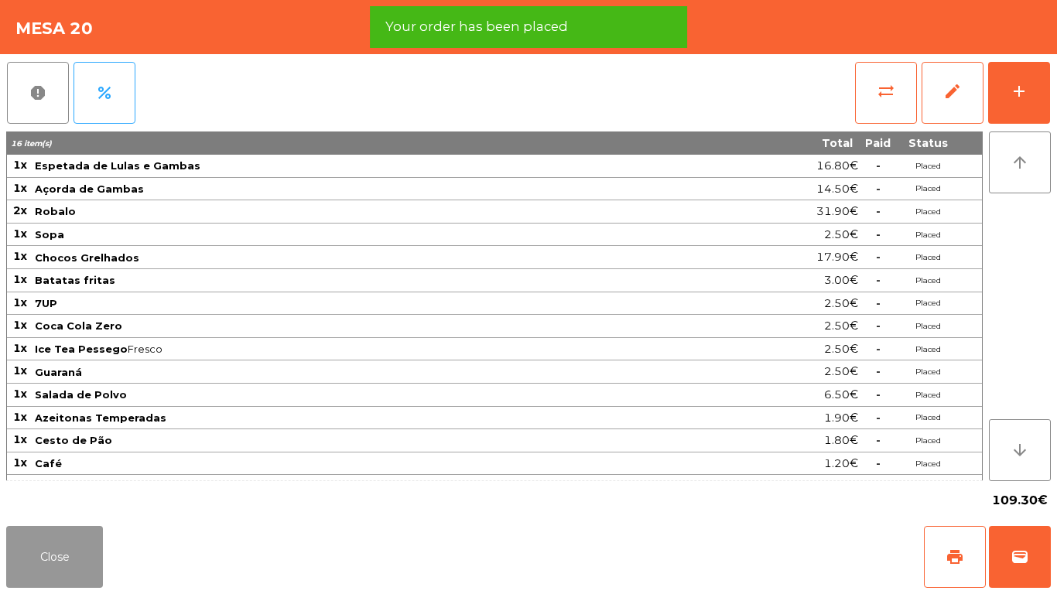
click at [47, 537] on button "Close" at bounding box center [54, 557] width 97 height 62
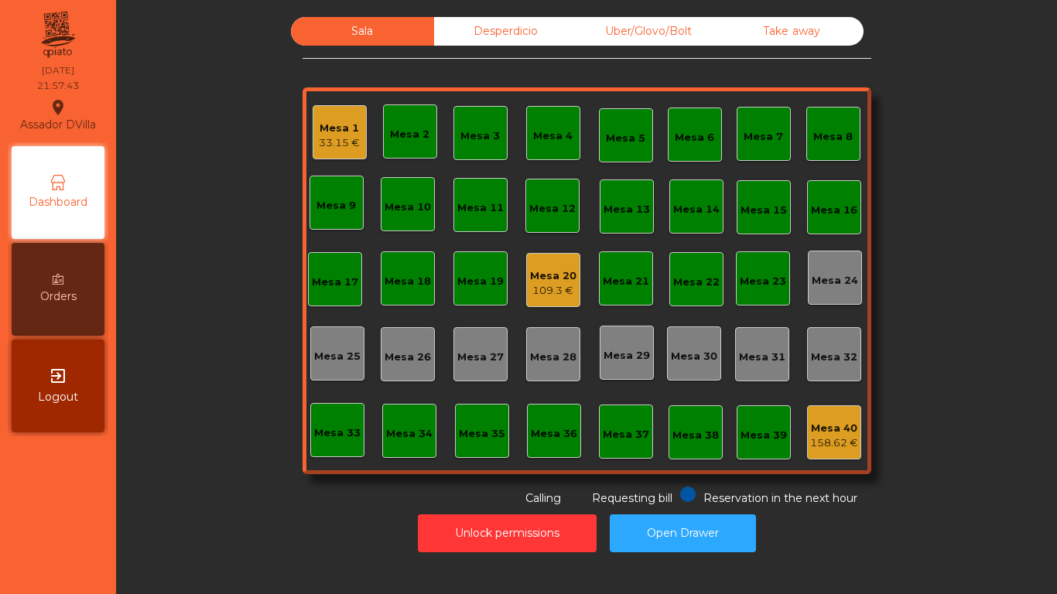
click at [540, 276] on div "Mesa 20" at bounding box center [553, 276] width 46 height 15
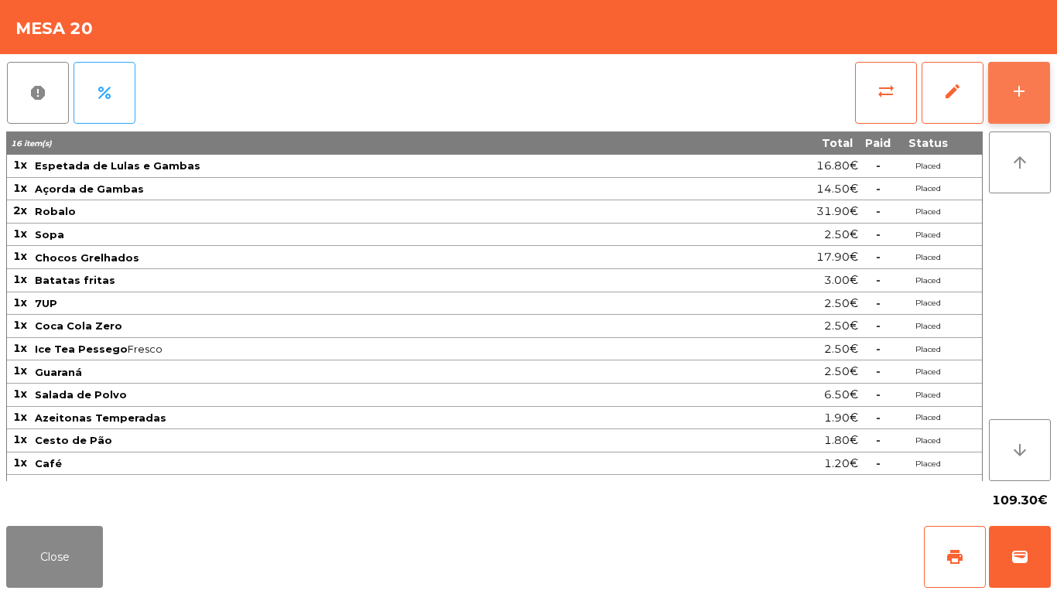
click at [1029, 77] on button "add" at bounding box center [1019, 93] width 62 height 62
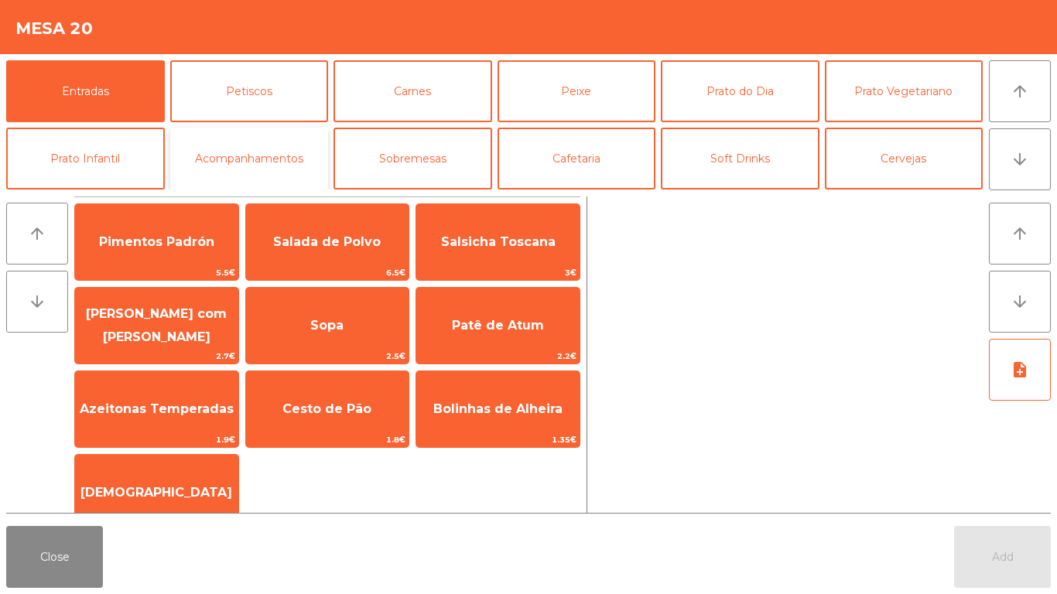
click at [264, 159] on button "Acompanhamentos" at bounding box center [249, 159] width 159 height 62
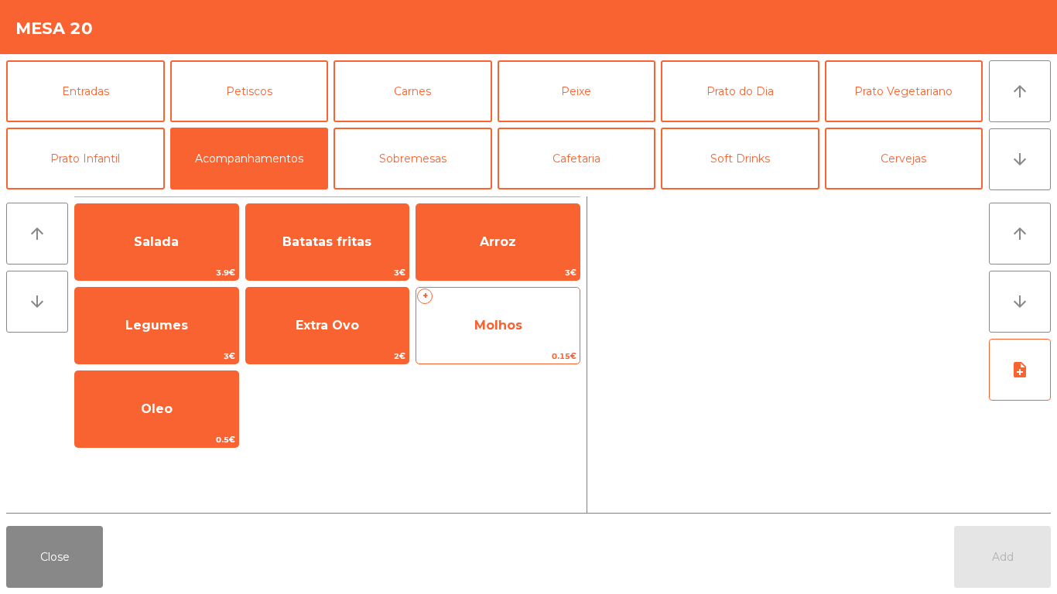
click at [521, 327] on span "Molhos" at bounding box center [499, 325] width 48 height 15
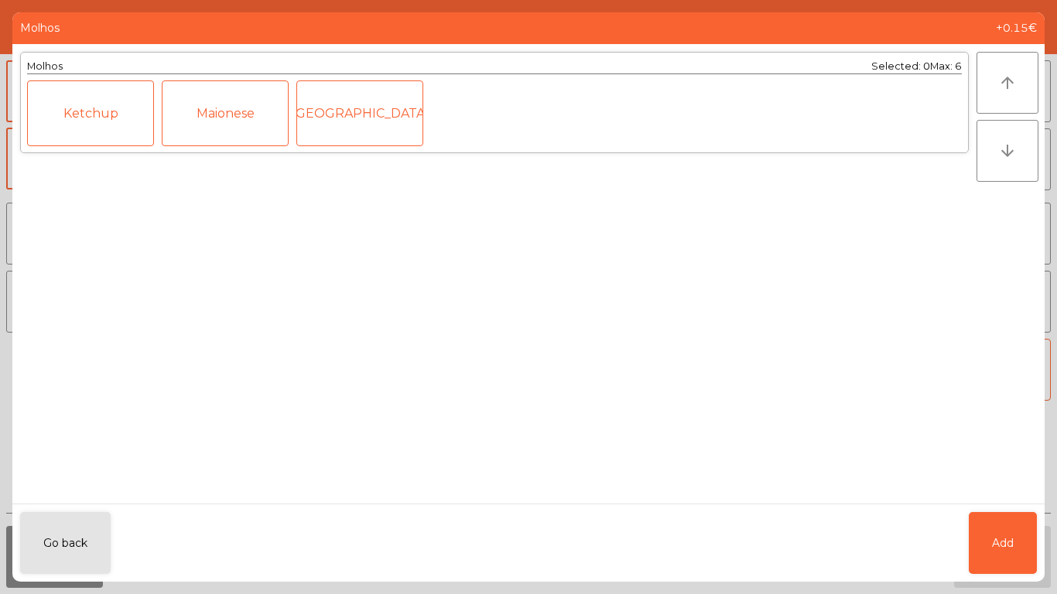
click at [64, 126] on div "Ketchup" at bounding box center [90, 114] width 127 height 66
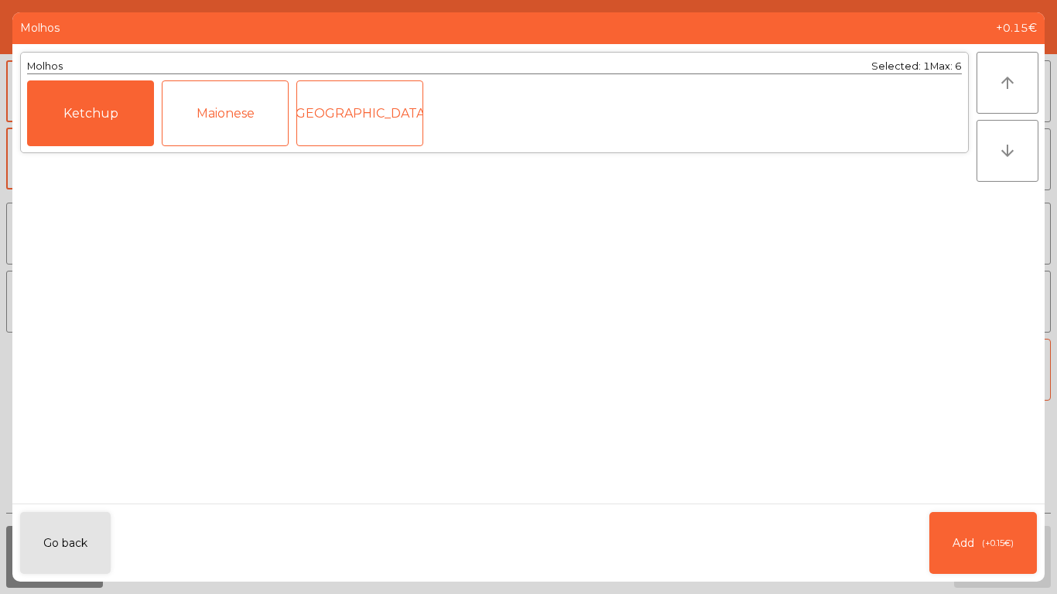
click at [208, 123] on div "Maionese" at bounding box center [225, 114] width 127 height 66
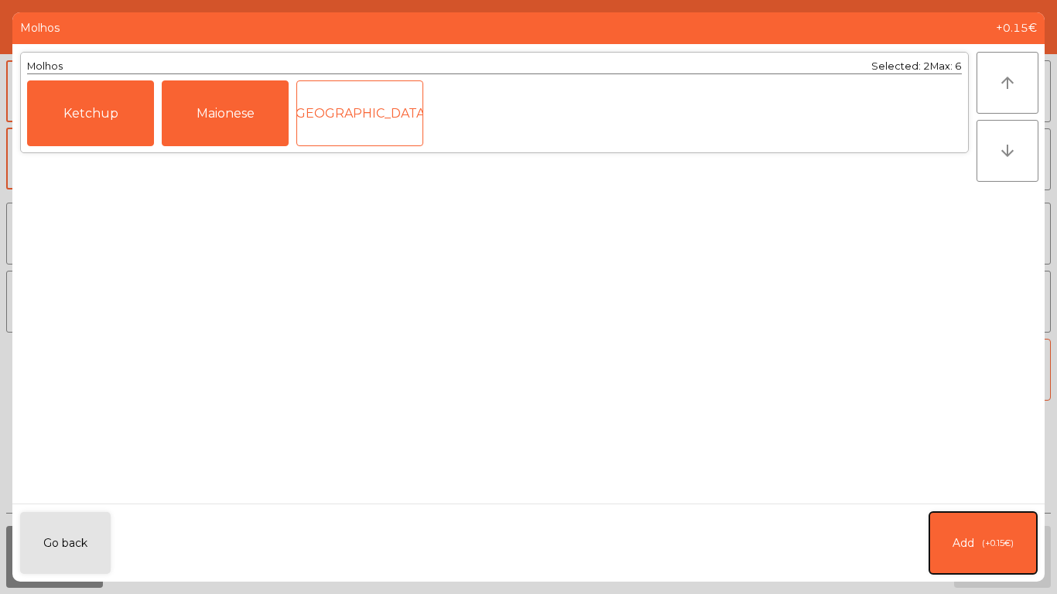
click at [999, 537] on span "(+0.15€)" at bounding box center [998, 543] width 32 height 13
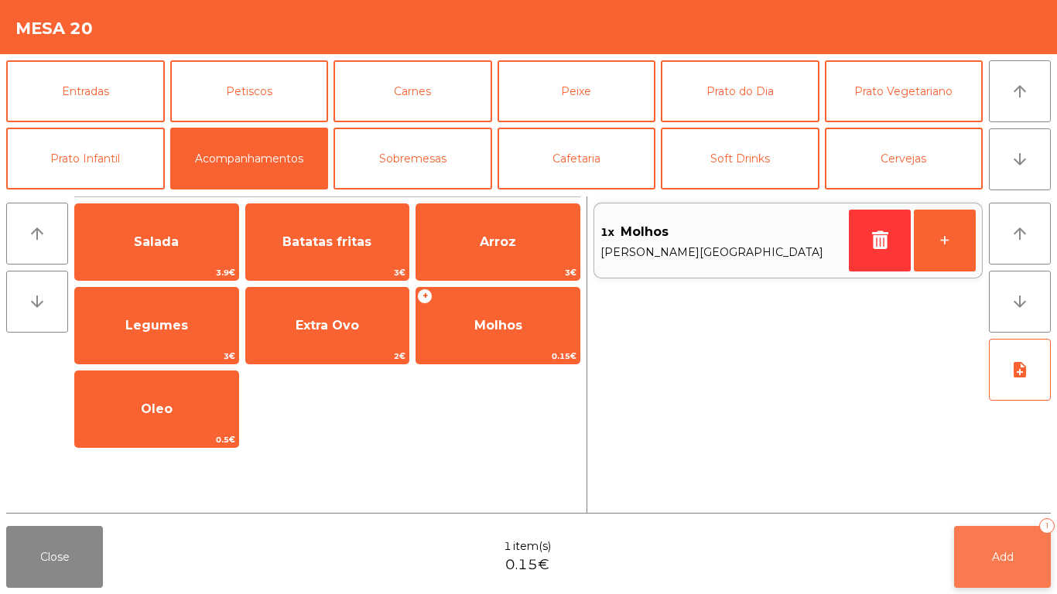
click at [986, 567] on button "Add 1" at bounding box center [1002, 557] width 97 height 62
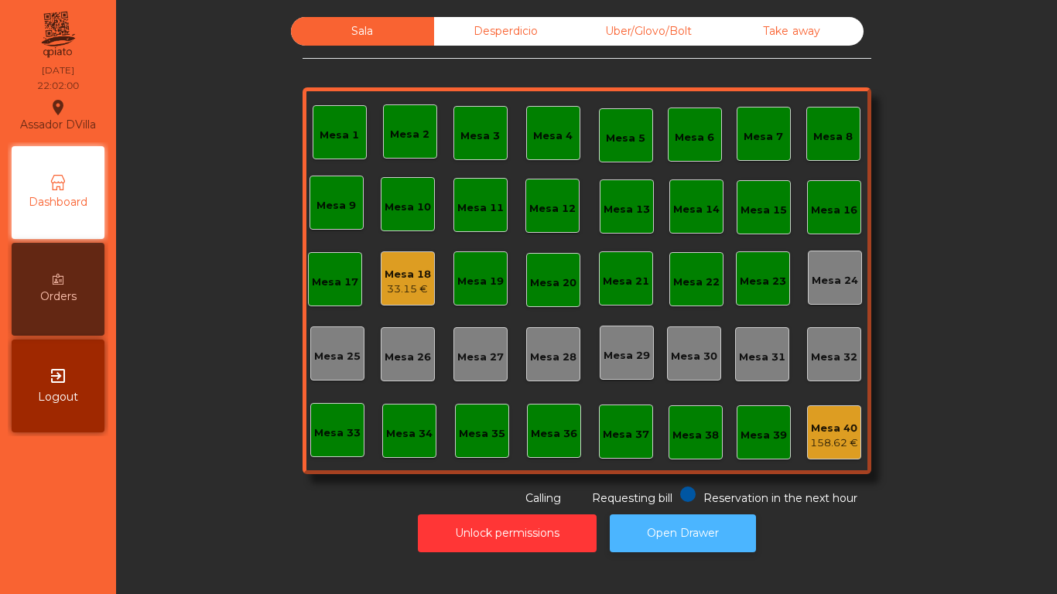
click at [638, 517] on button "Open Drawer" at bounding box center [683, 534] width 146 height 38
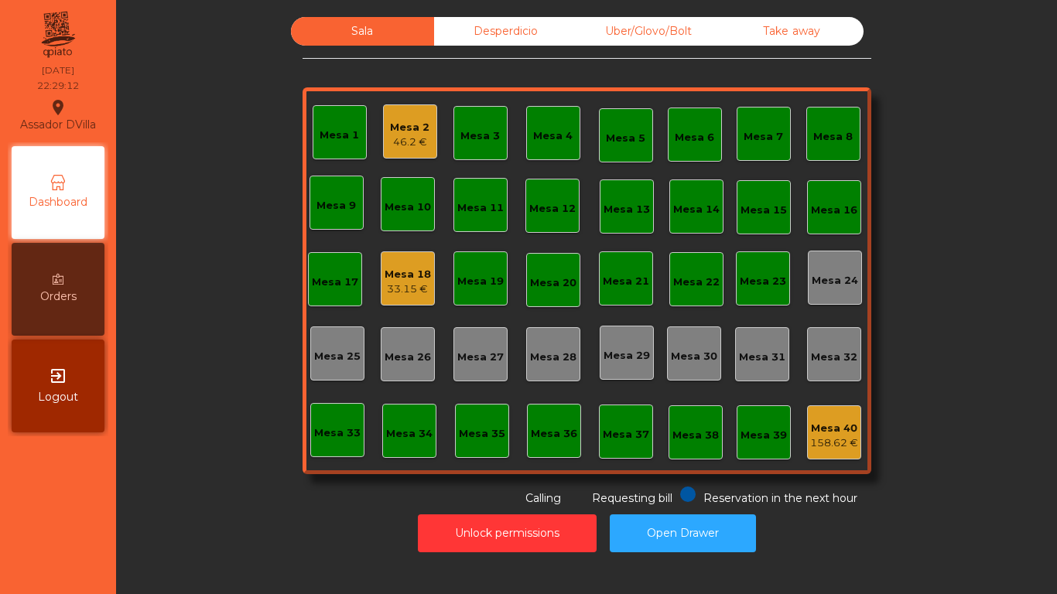
click at [383, 136] on div "Mesa 2 46.2 €" at bounding box center [410, 131] width 54 height 54
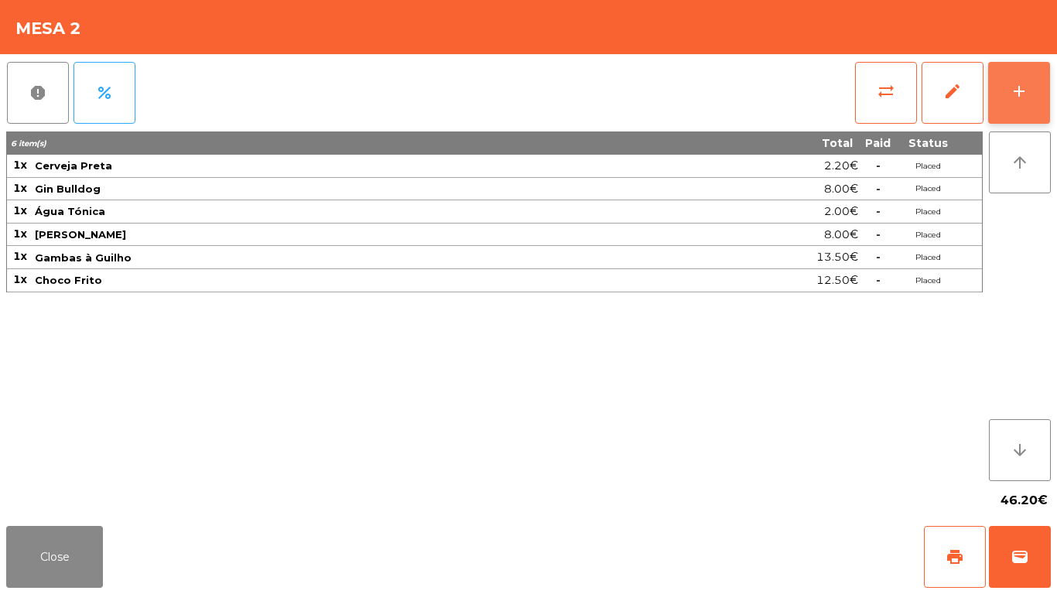
click at [1041, 84] on button "add" at bounding box center [1019, 93] width 62 height 62
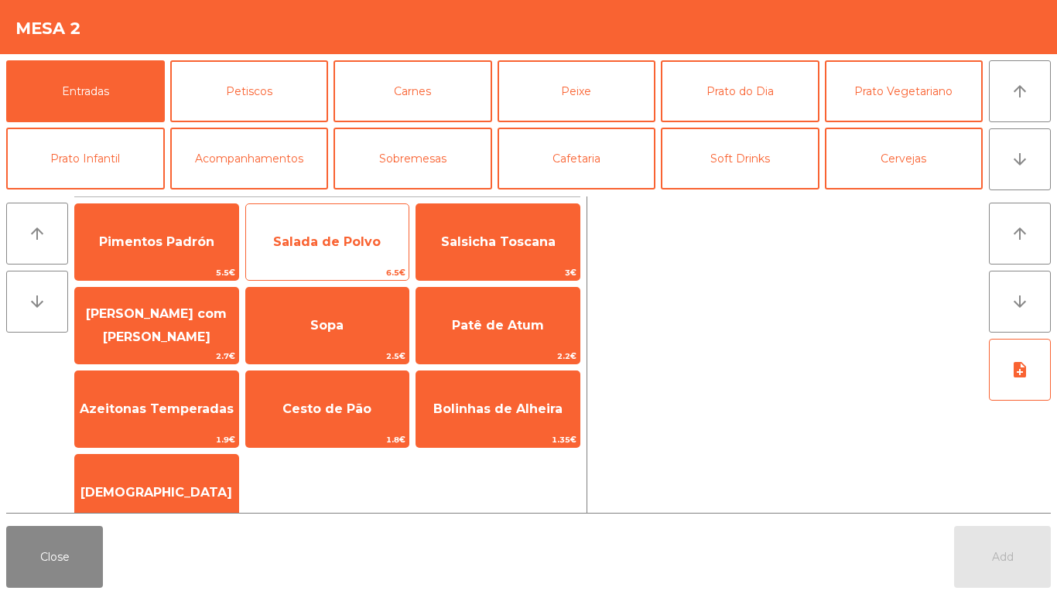
click at [347, 240] on span "Salada de Polvo" at bounding box center [327, 242] width 108 height 15
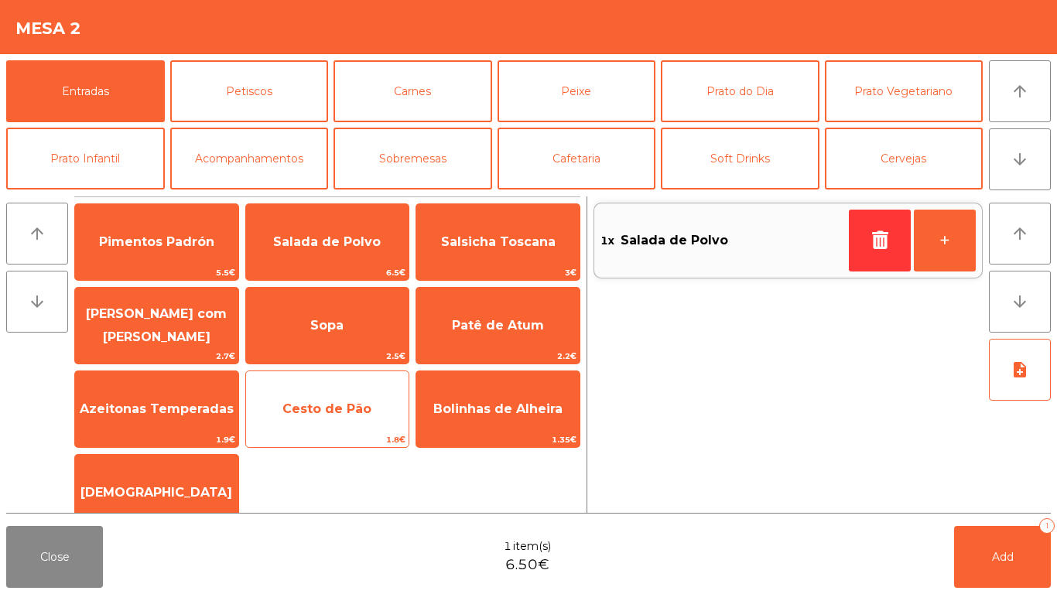
click at [319, 429] on span "Cesto de Pão" at bounding box center [327, 410] width 163 height 42
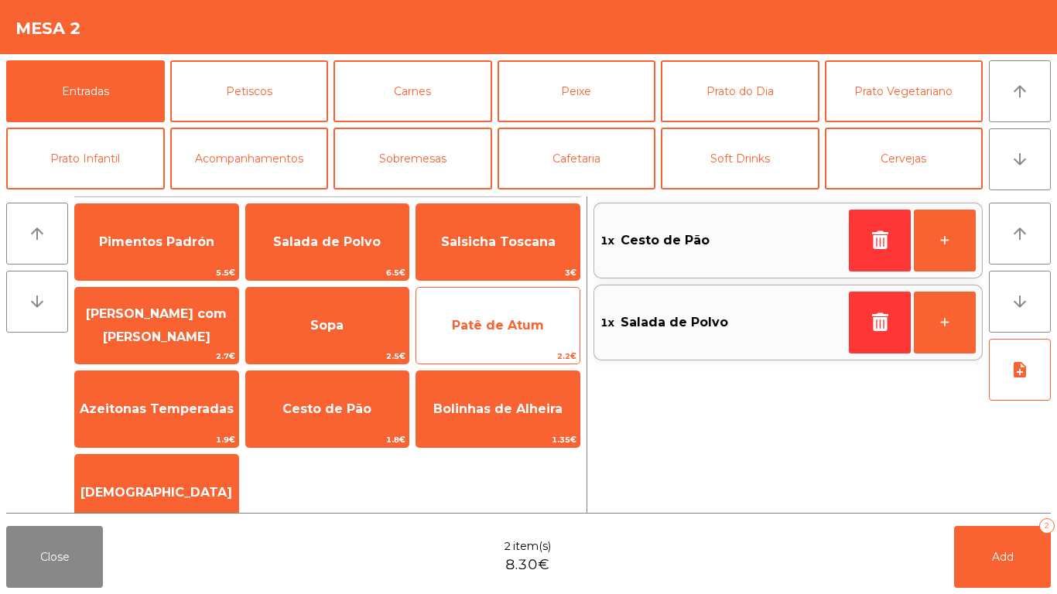
click at [514, 324] on span "Patê de Atum" at bounding box center [498, 325] width 92 height 15
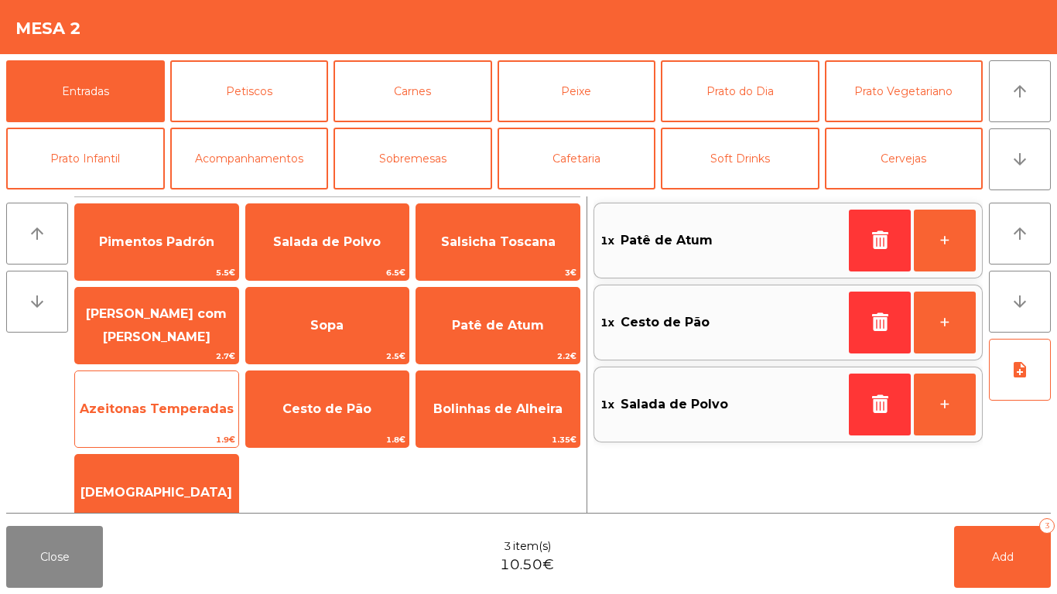
click at [133, 420] on span "Azeitonas Temperadas" at bounding box center [156, 410] width 163 height 42
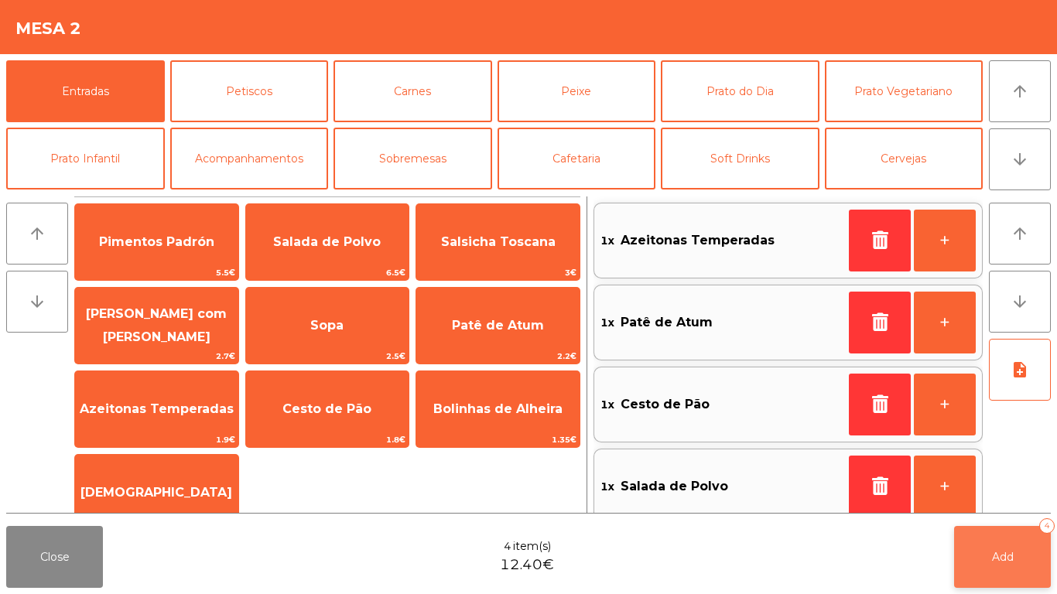
click at [1011, 564] on button "Add 4" at bounding box center [1002, 557] width 97 height 62
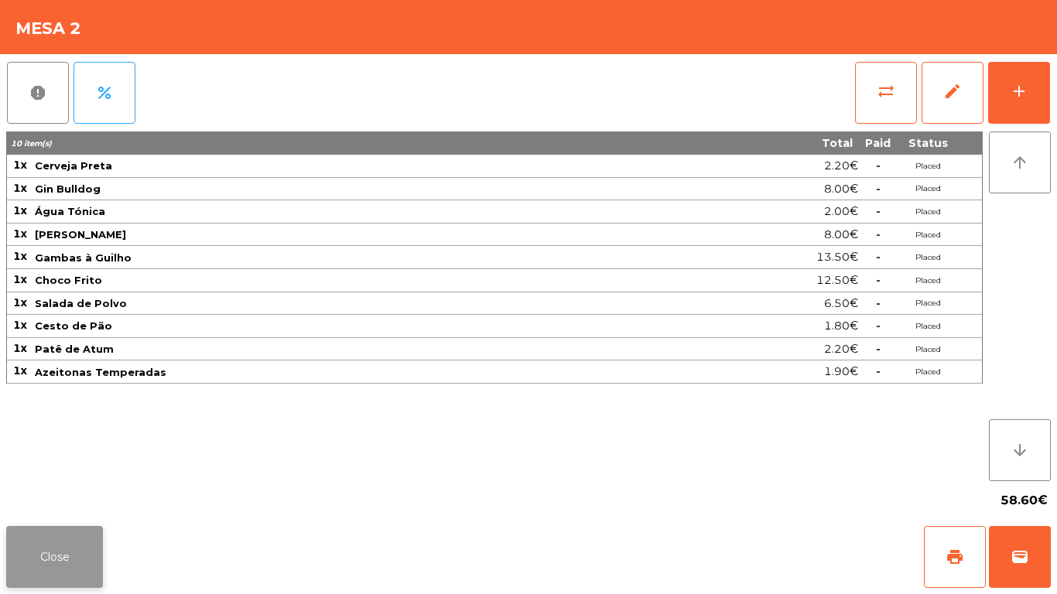
click at [45, 557] on button "Close" at bounding box center [54, 557] width 97 height 62
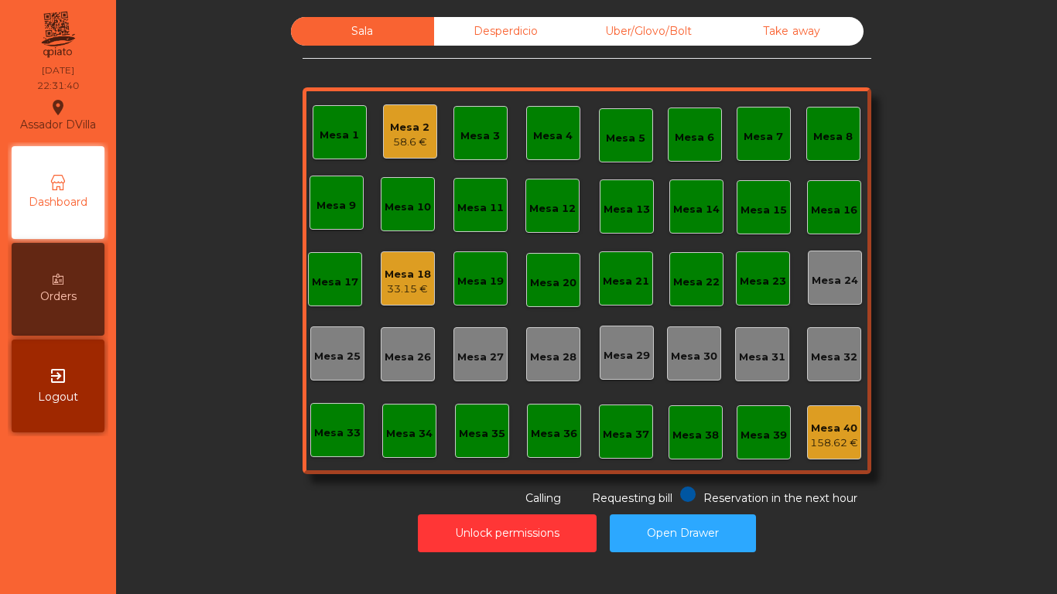
click at [392, 300] on div "Mesa 18 33.15 €" at bounding box center [408, 279] width 54 height 54
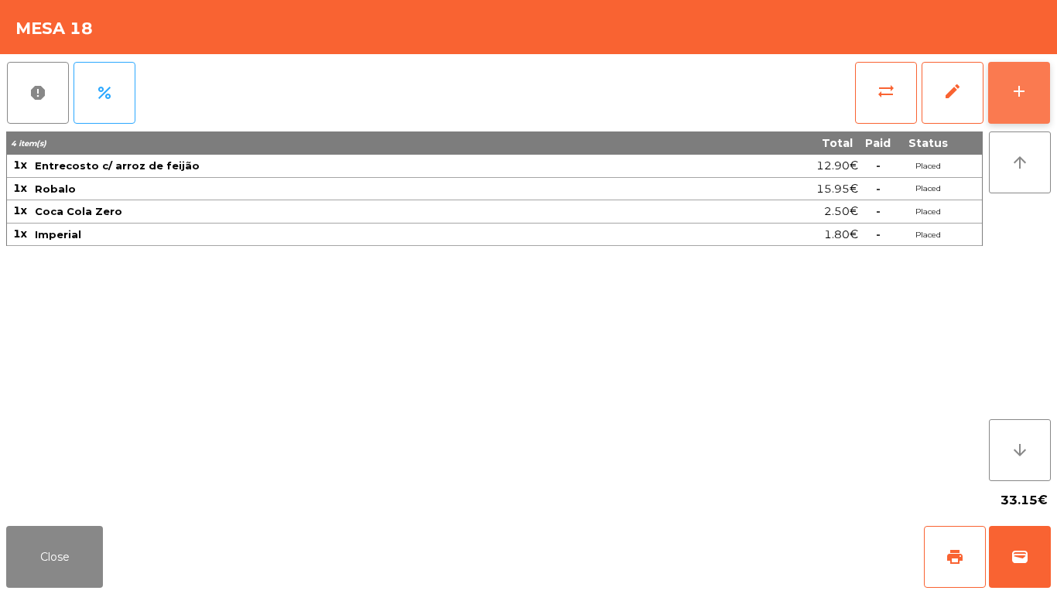
click at [1036, 65] on button "add" at bounding box center [1019, 93] width 62 height 62
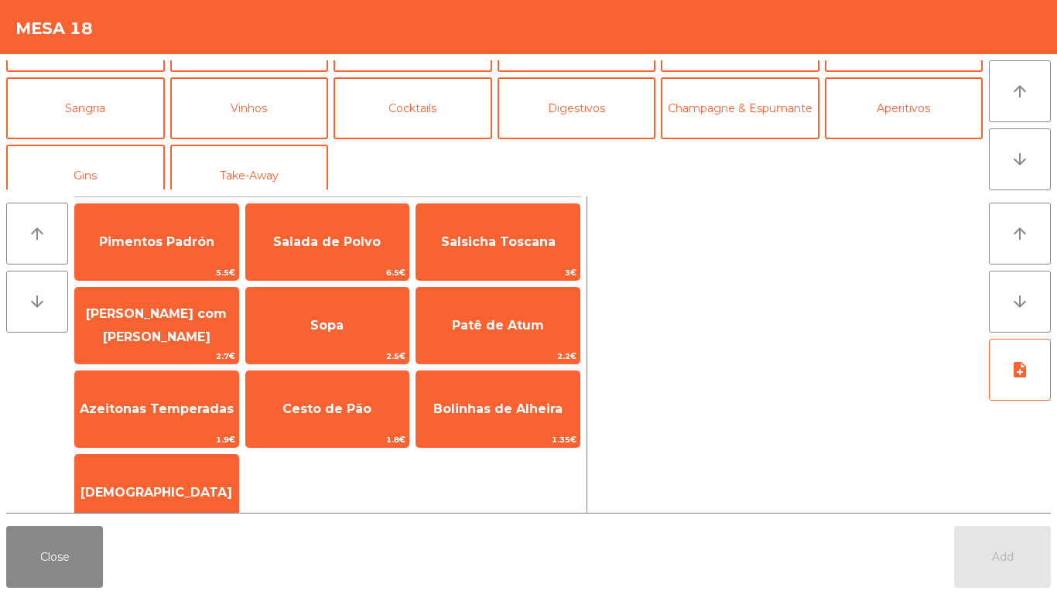
scroll to position [117, 0]
click at [111, 180] on button "Gins" at bounding box center [85, 177] width 159 height 62
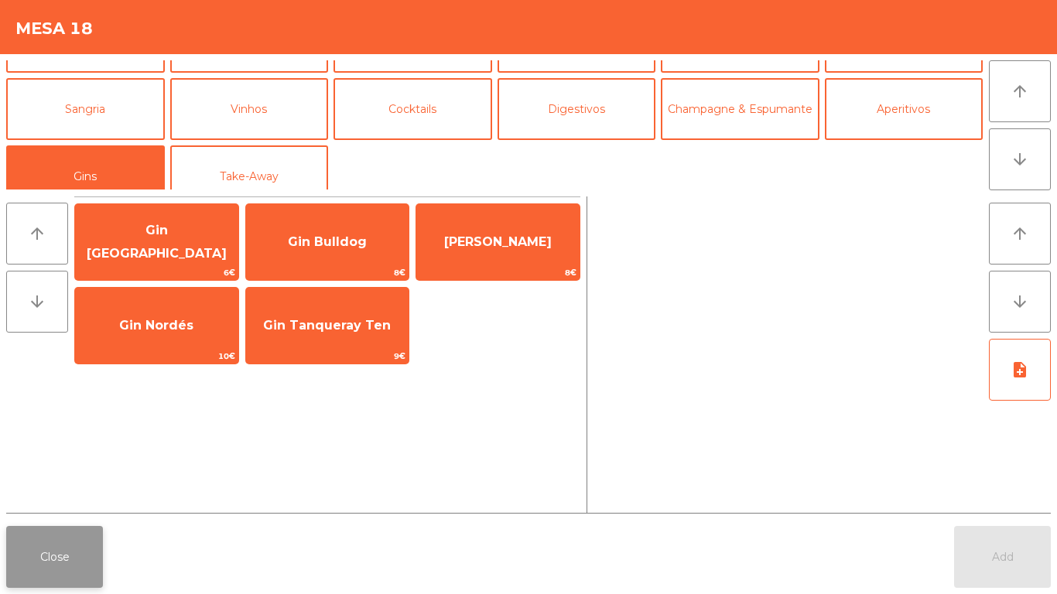
click at [27, 571] on button "Close" at bounding box center [54, 557] width 97 height 62
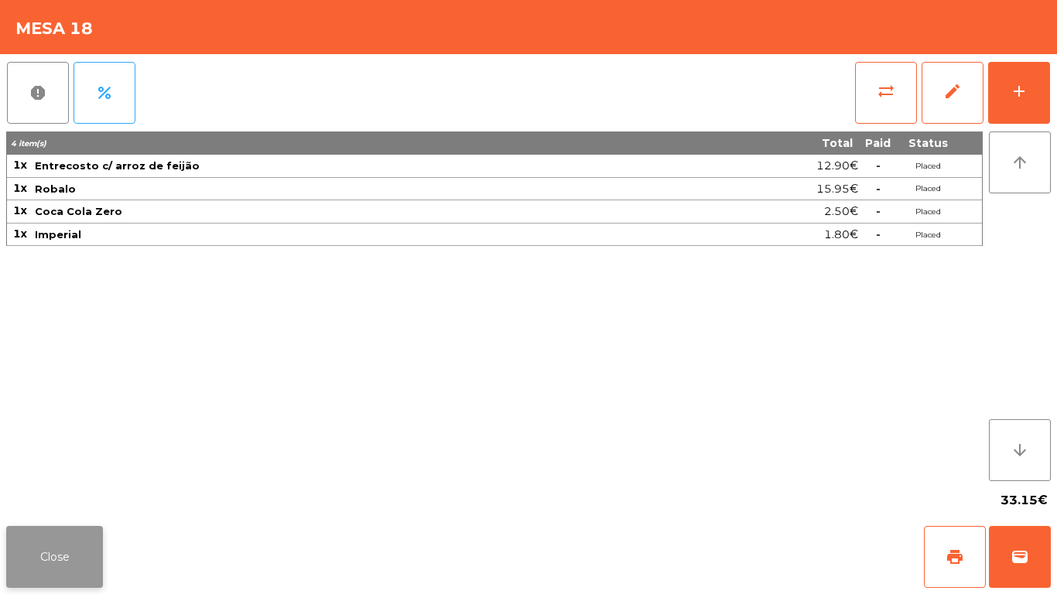
click at [79, 567] on button "Close" at bounding box center [54, 557] width 97 height 62
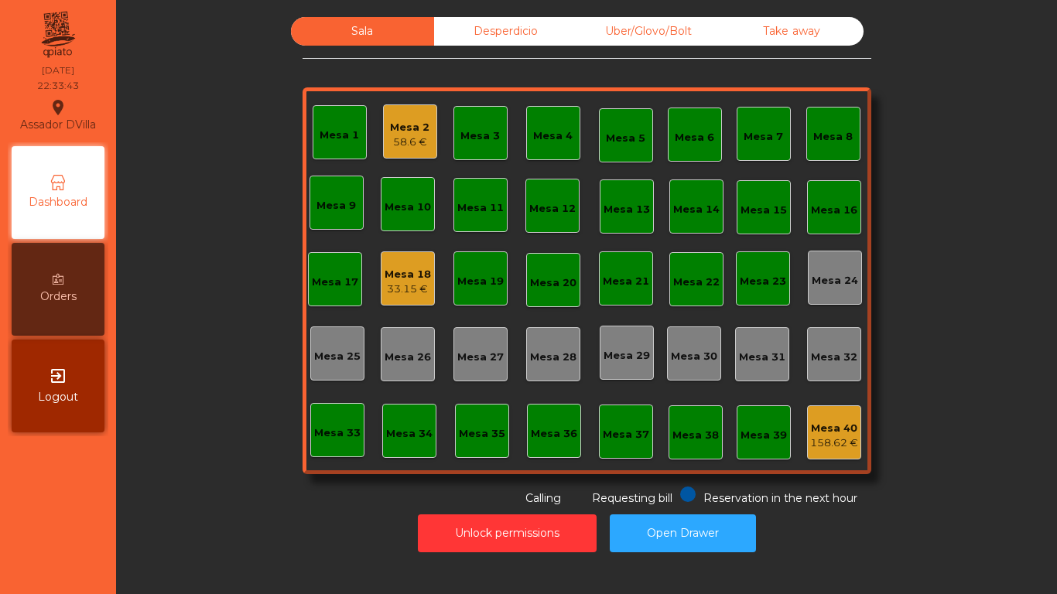
click at [385, 278] on div "Mesa 18" at bounding box center [408, 274] width 46 height 15
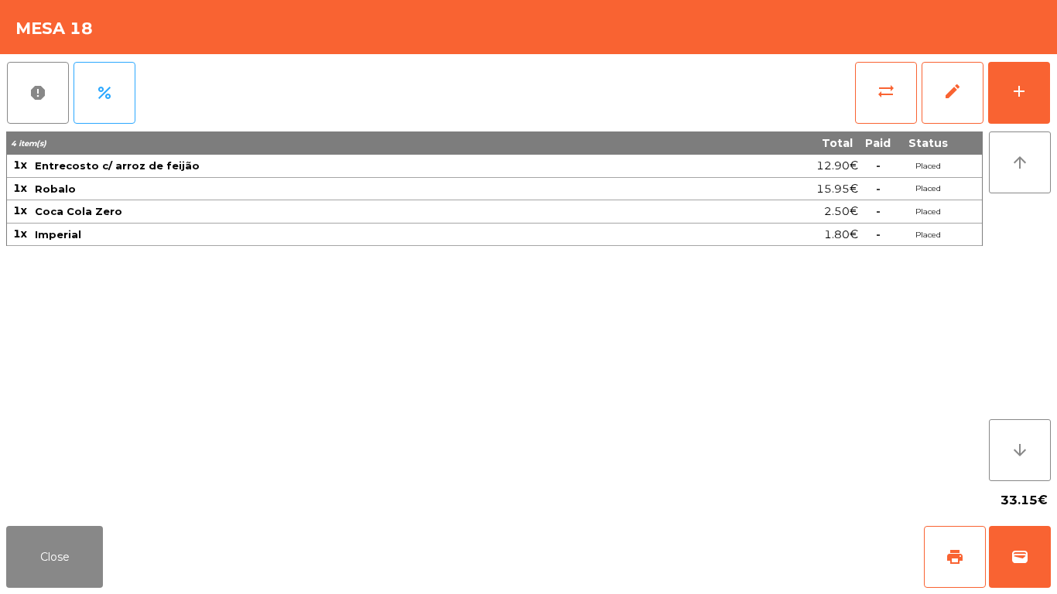
click at [238, 482] on div "33.15€" at bounding box center [528, 500] width 1045 height 39
click at [59, 553] on button "Close" at bounding box center [54, 557] width 97 height 62
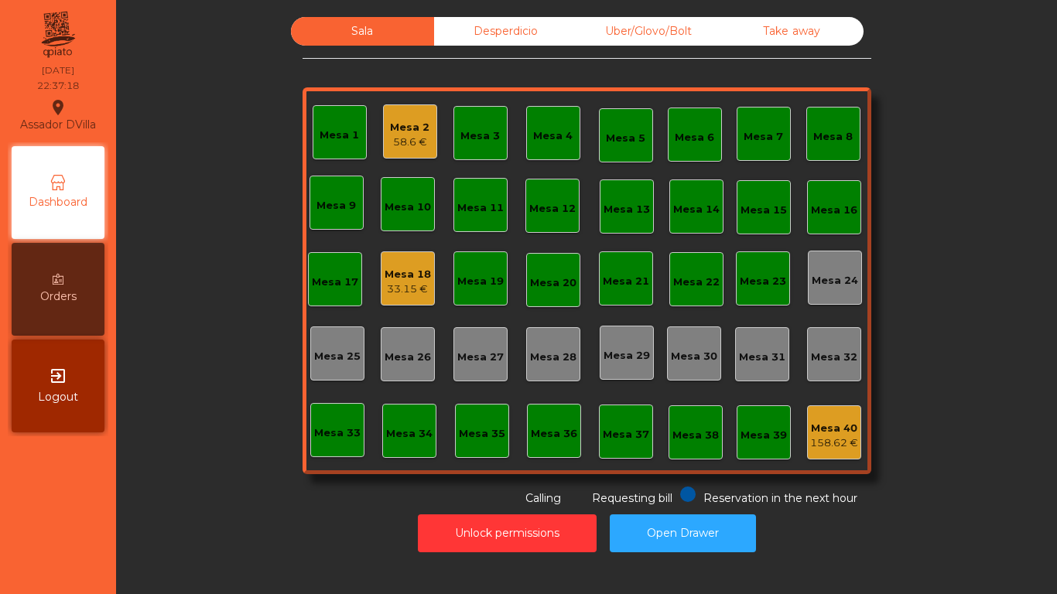
click at [390, 128] on div "Mesa 2" at bounding box center [409, 127] width 39 height 15
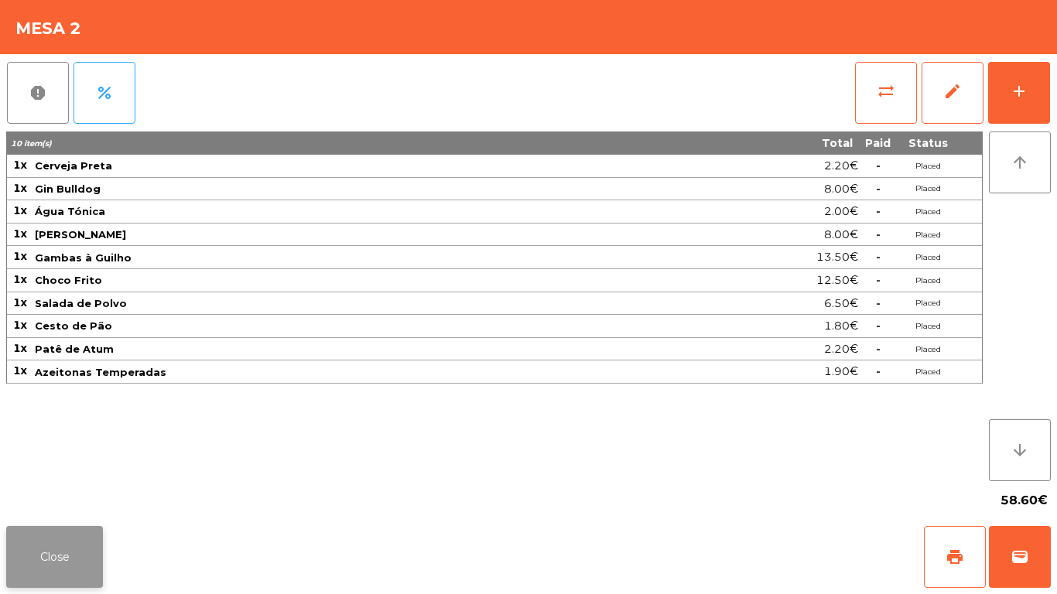
click at [59, 538] on button "Close" at bounding box center [54, 557] width 97 height 62
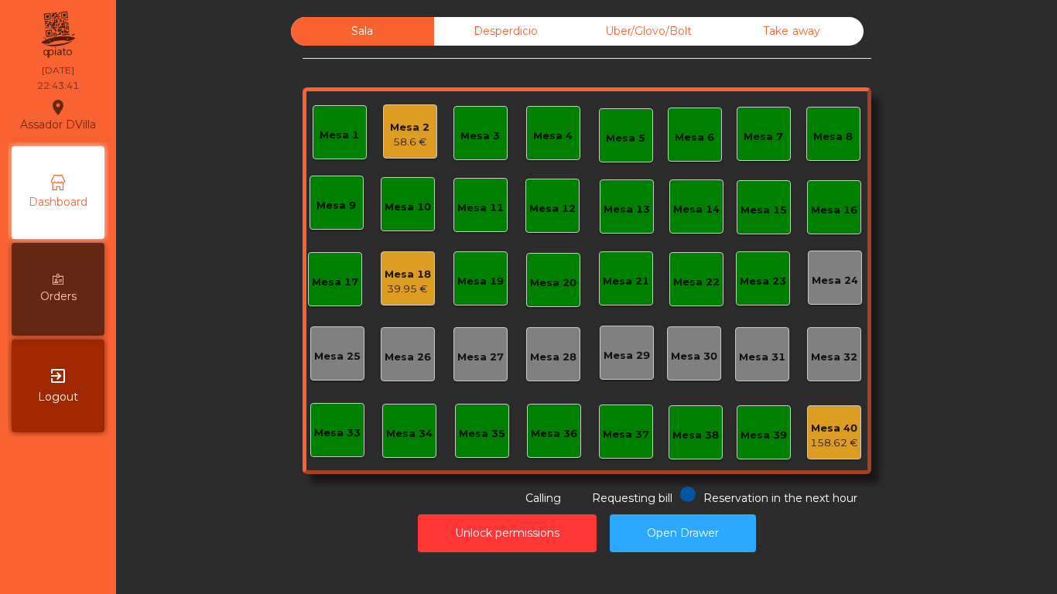
click at [400, 122] on div "Mesa 2" at bounding box center [409, 127] width 39 height 15
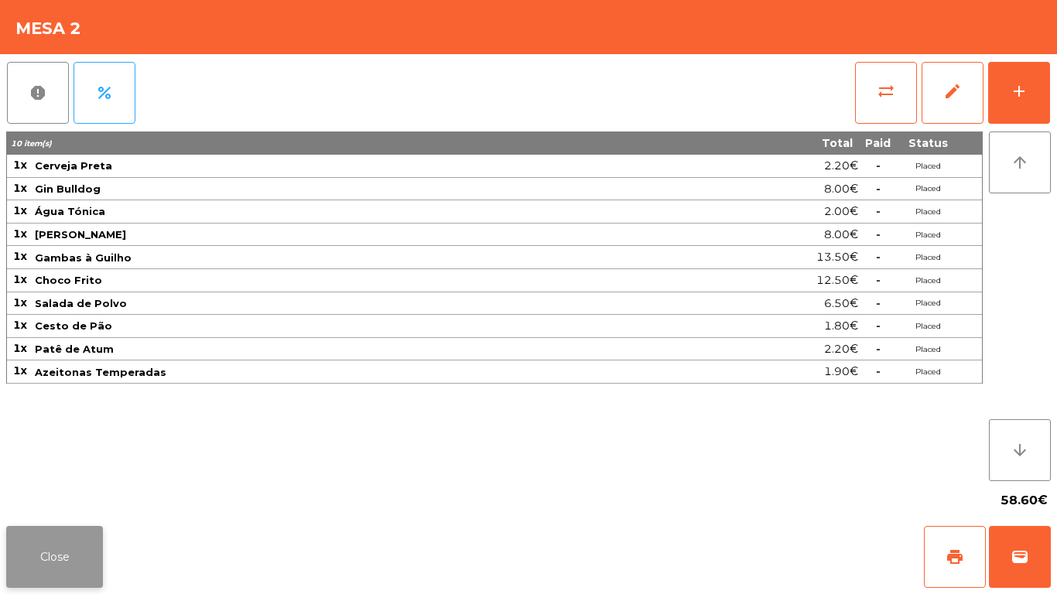
click at [82, 558] on button "Close" at bounding box center [54, 557] width 97 height 62
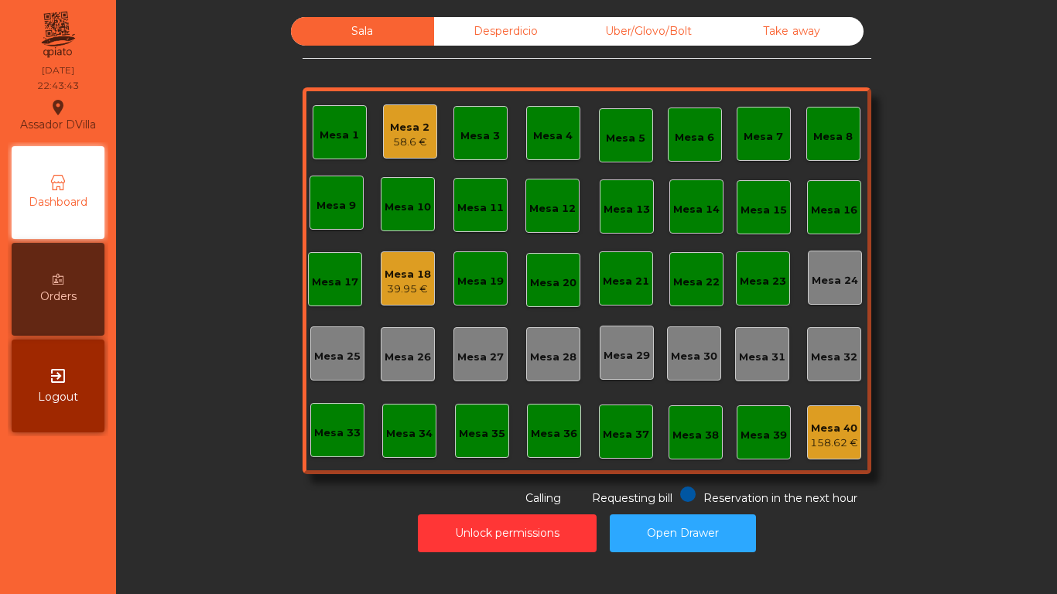
click at [407, 285] on div "39.95 €" at bounding box center [408, 289] width 46 height 15
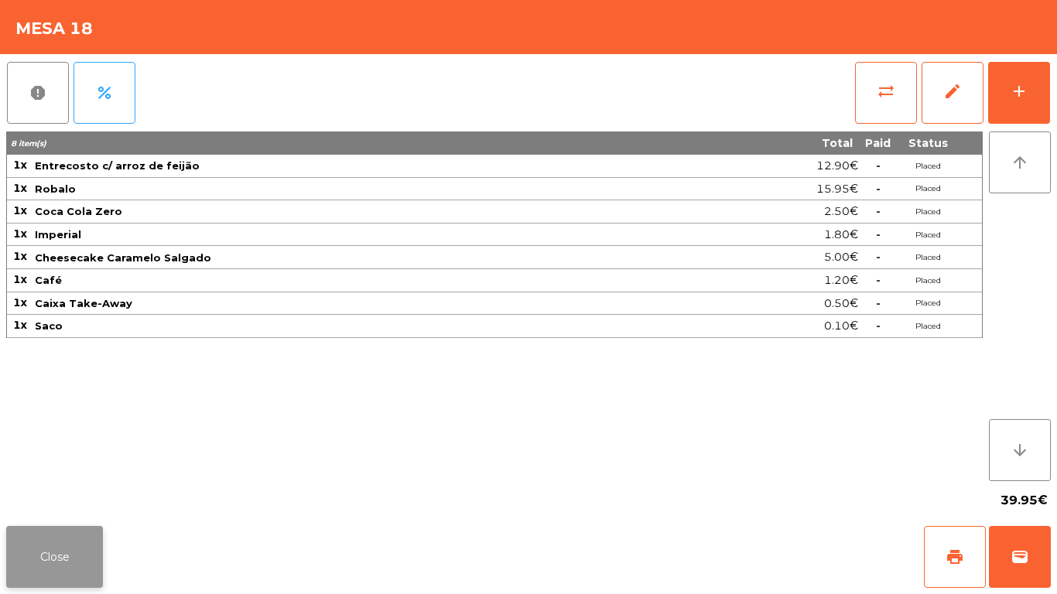
click at [50, 565] on button "Close" at bounding box center [54, 557] width 97 height 62
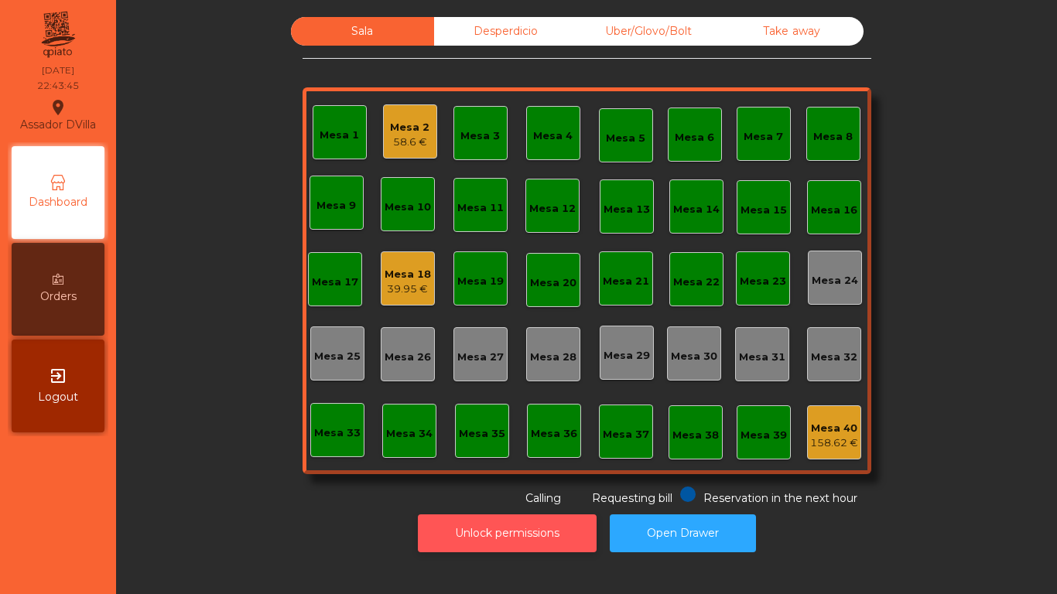
click at [539, 543] on button "Unlock permissions" at bounding box center [507, 534] width 179 height 38
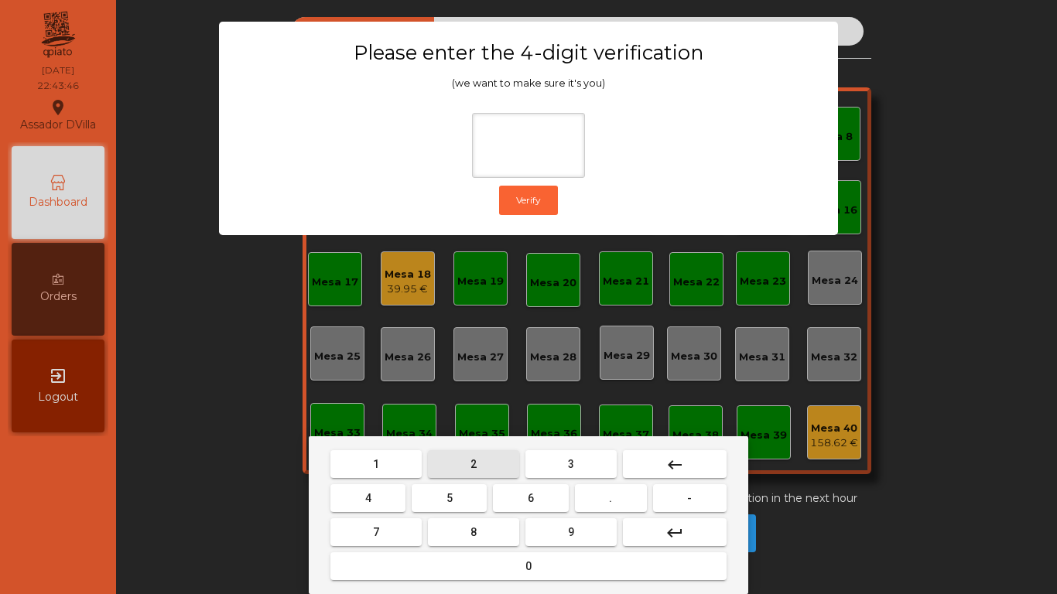
click at [471, 470] on span "2" at bounding box center [474, 464] width 6 height 12
click at [382, 497] on button "4" at bounding box center [368, 499] width 75 height 28
click at [540, 502] on button "6" at bounding box center [530, 499] width 75 height 28
click at [567, 523] on button "9" at bounding box center [571, 533] width 91 height 28
type input "****"
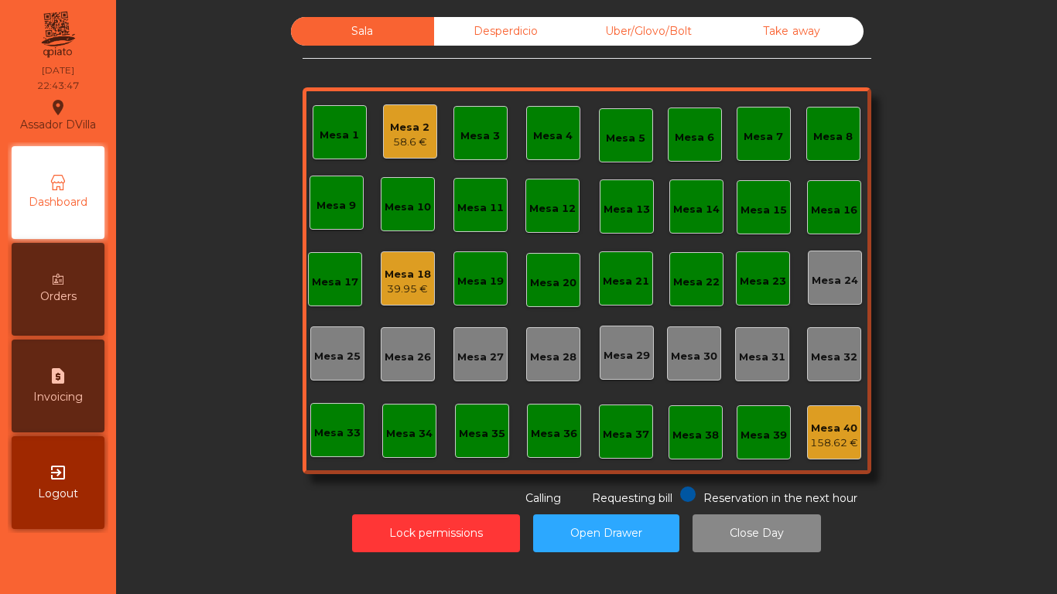
click at [399, 274] on div "Mesa 18" at bounding box center [408, 274] width 46 height 15
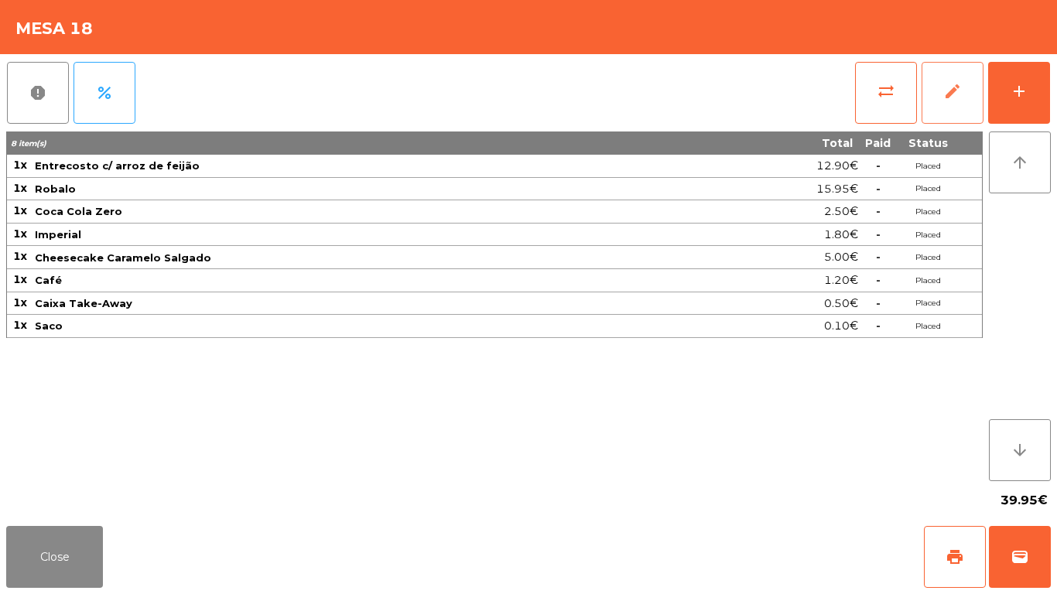
click at [945, 107] on button "edit" at bounding box center [953, 93] width 62 height 62
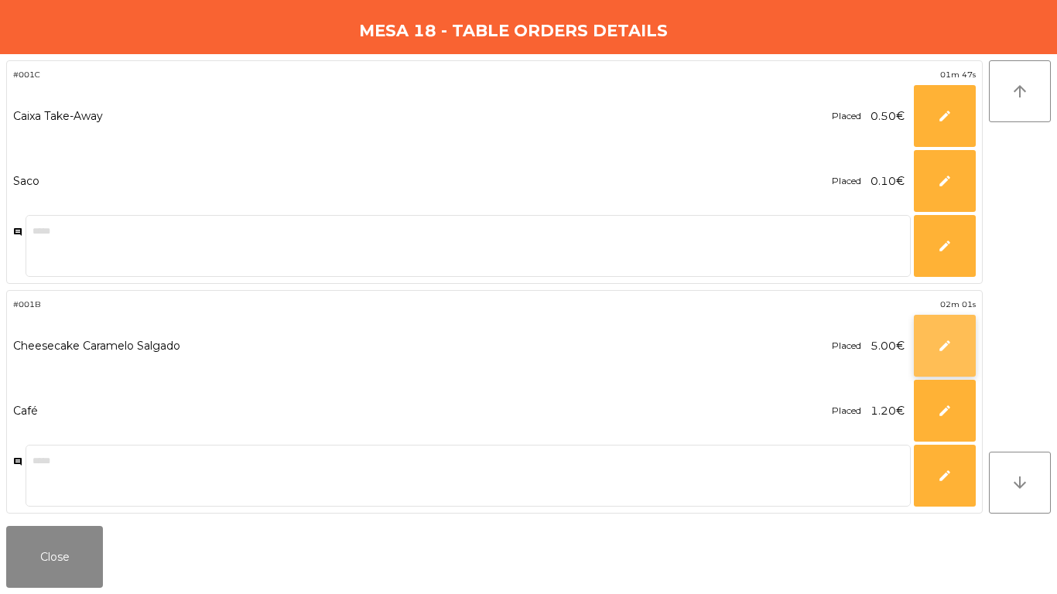
click at [964, 346] on button "edit" at bounding box center [945, 346] width 62 height 62
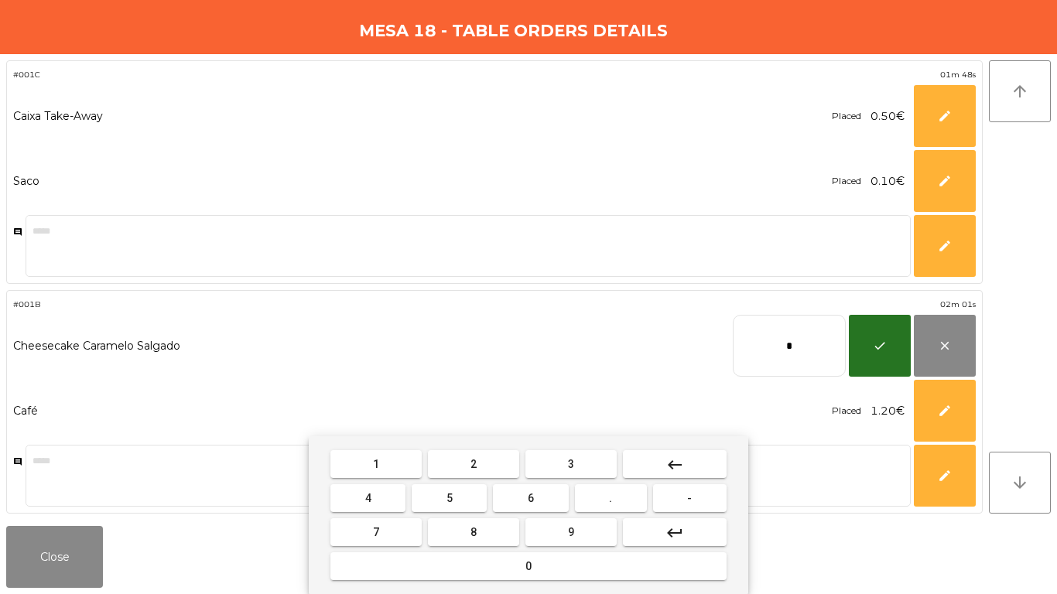
click at [800, 344] on input "*" at bounding box center [789, 346] width 113 height 62
type input "***"
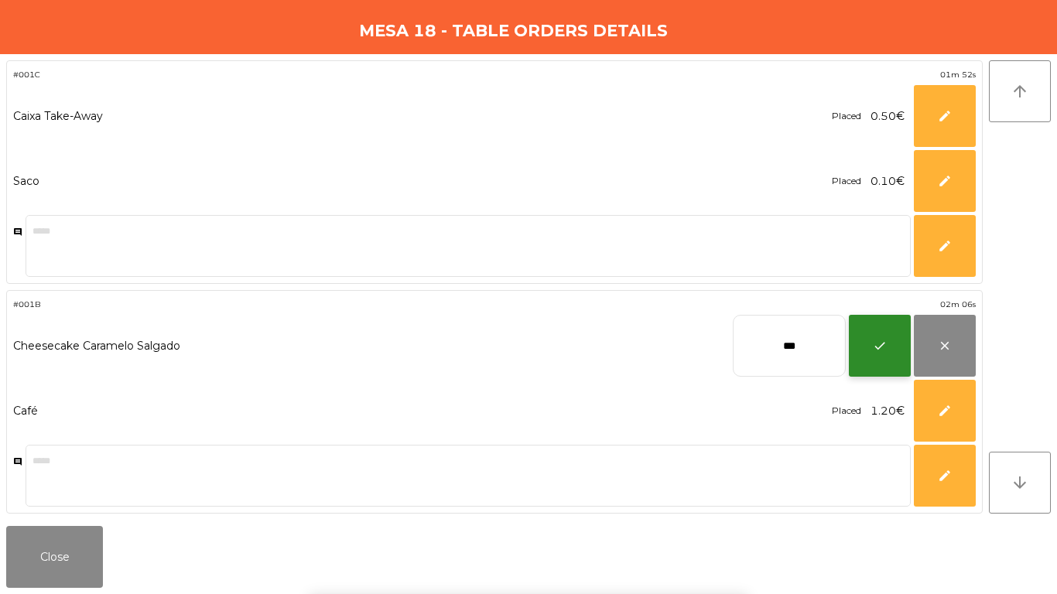
click at [875, 337] on button "check" at bounding box center [880, 346] width 62 height 62
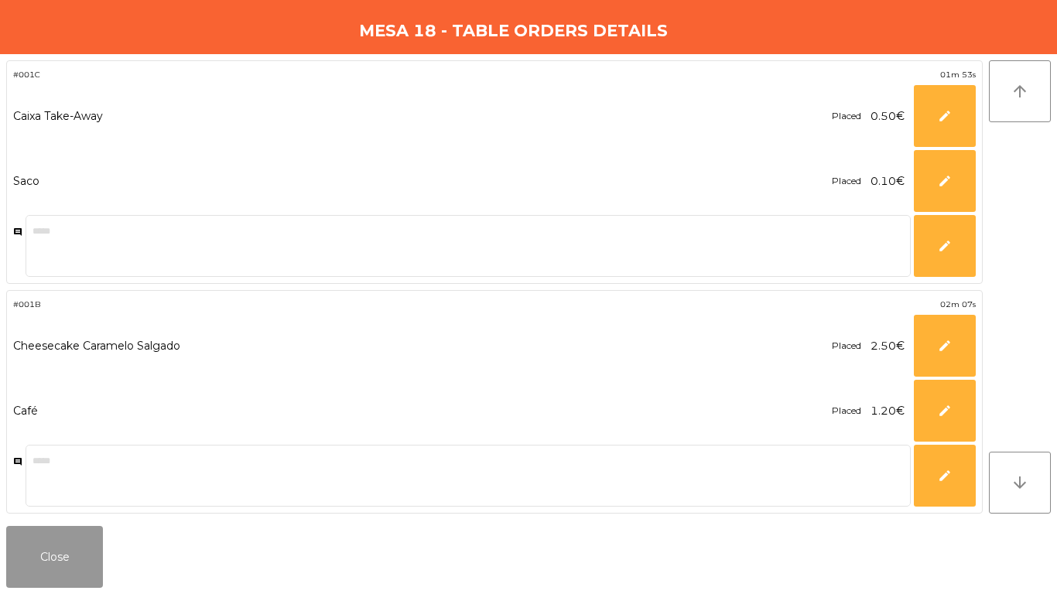
click at [74, 562] on button "Close" at bounding box center [54, 557] width 97 height 62
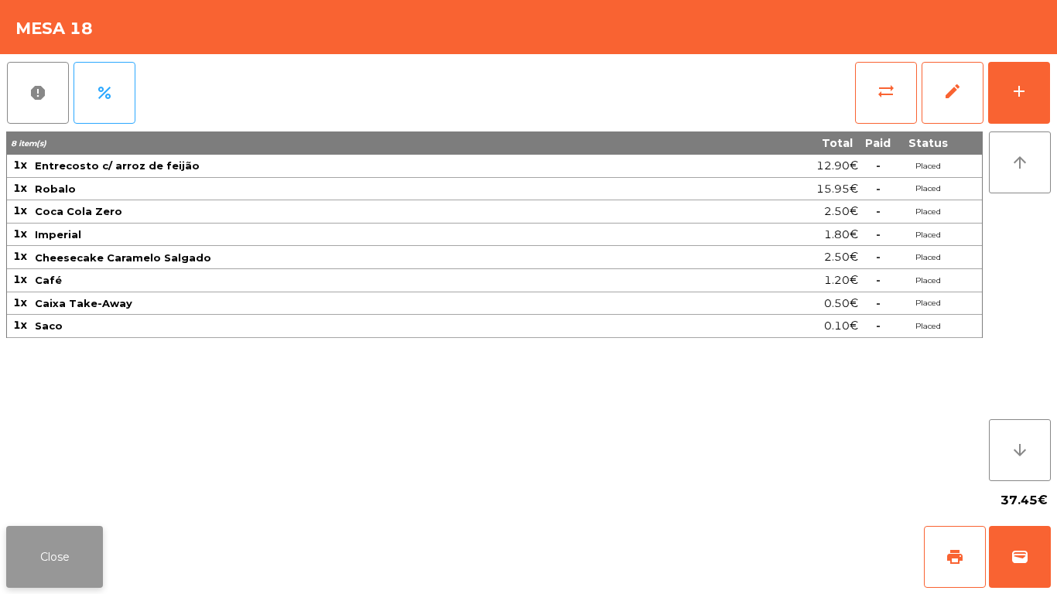
click at [73, 550] on button "Close" at bounding box center [54, 557] width 97 height 62
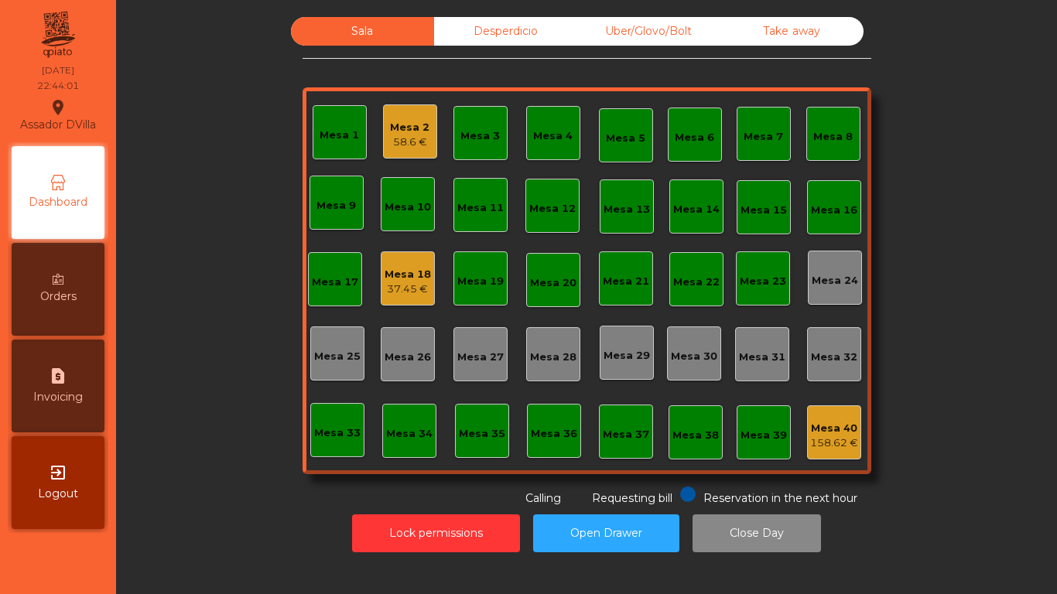
click at [59, 284] on icon at bounding box center [58, 279] width 11 height 11
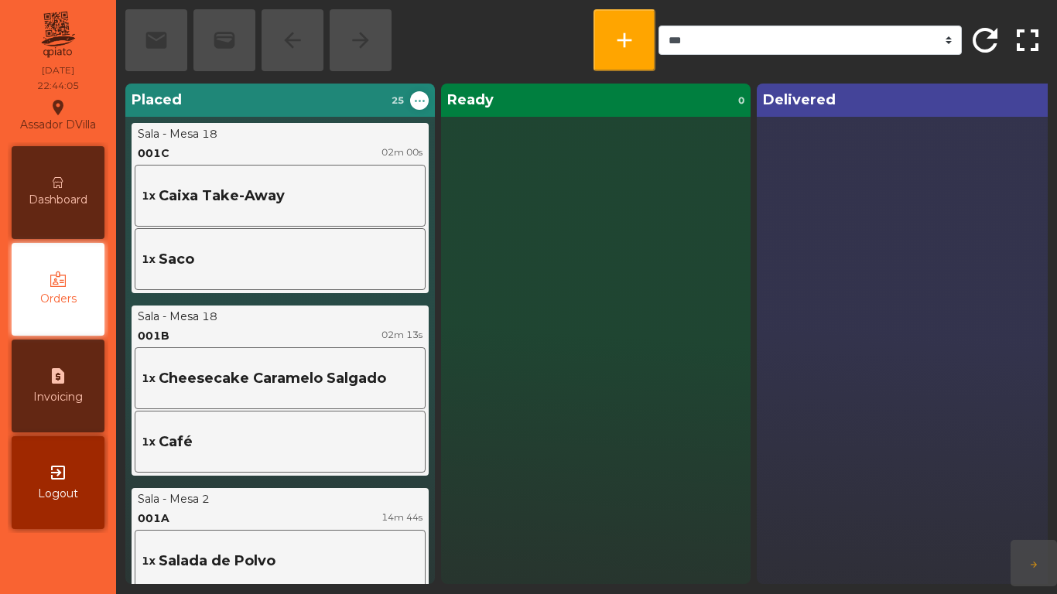
click at [45, 168] on div "Dashboard" at bounding box center [58, 192] width 93 height 93
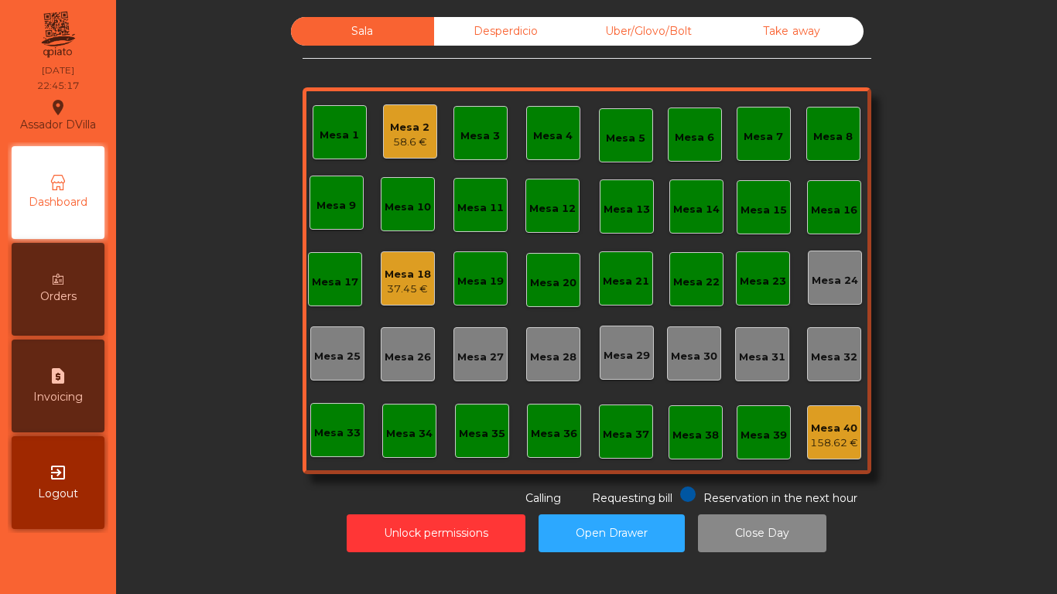
click at [404, 142] on div "58.6 €" at bounding box center [409, 142] width 39 height 15
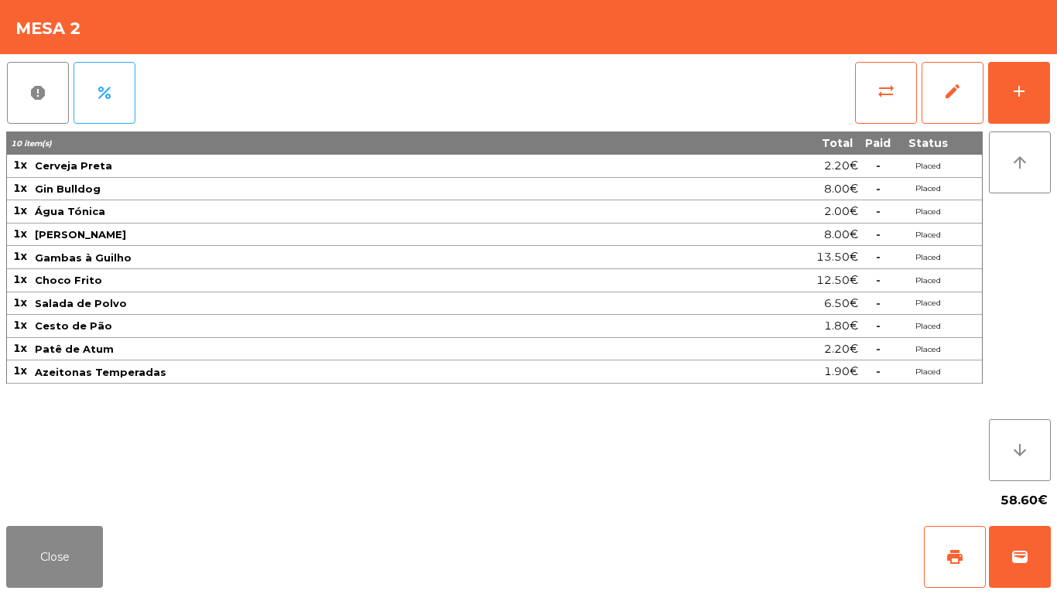
click at [1057, 62] on div "report percent sync_alt edit add 10 item(s) Total Paid Status 1x Cerveja Preta …" at bounding box center [528, 287] width 1057 height 466
click at [1057, 69] on div "report percent sync_alt edit add 10 item(s) Total Paid Status 1x Cerveja Preta …" at bounding box center [528, 287] width 1057 height 466
click at [1046, 93] on button "add" at bounding box center [1019, 93] width 62 height 62
click at [1030, 94] on button "add" at bounding box center [1019, 93] width 62 height 62
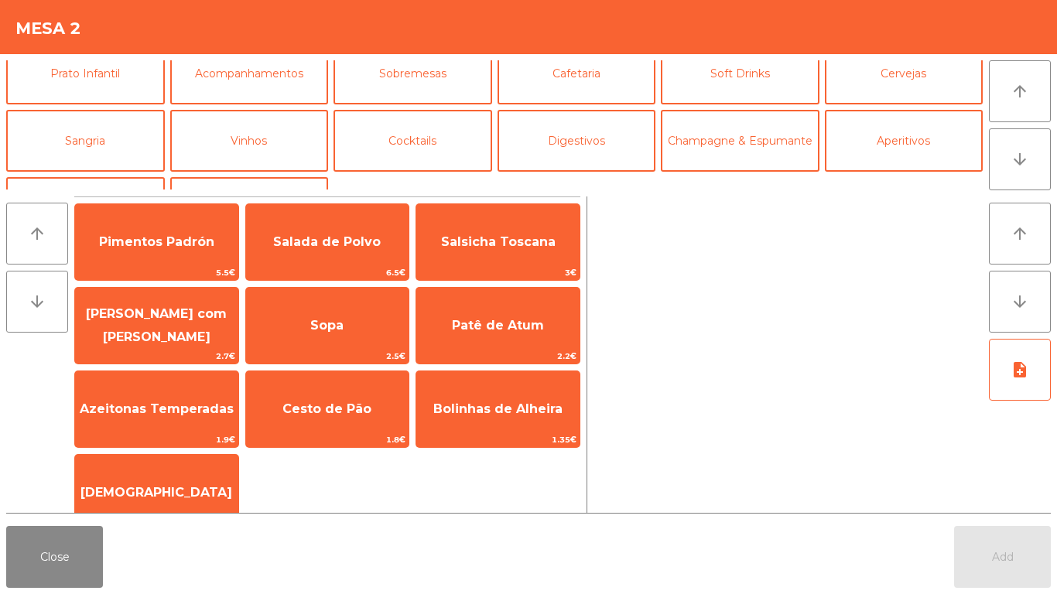
scroll to position [84, 0]
click at [774, 96] on button "Soft Drinks" at bounding box center [740, 74] width 159 height 62
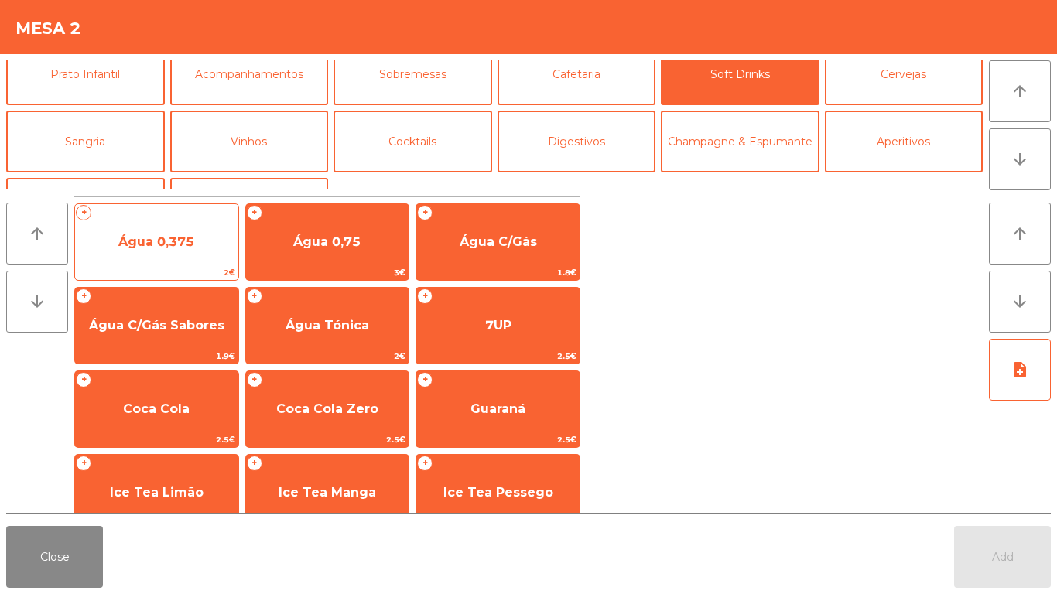
click at [134, 242] on span "Água 0,375" at bounding box center [156, 242] width 76 height 15
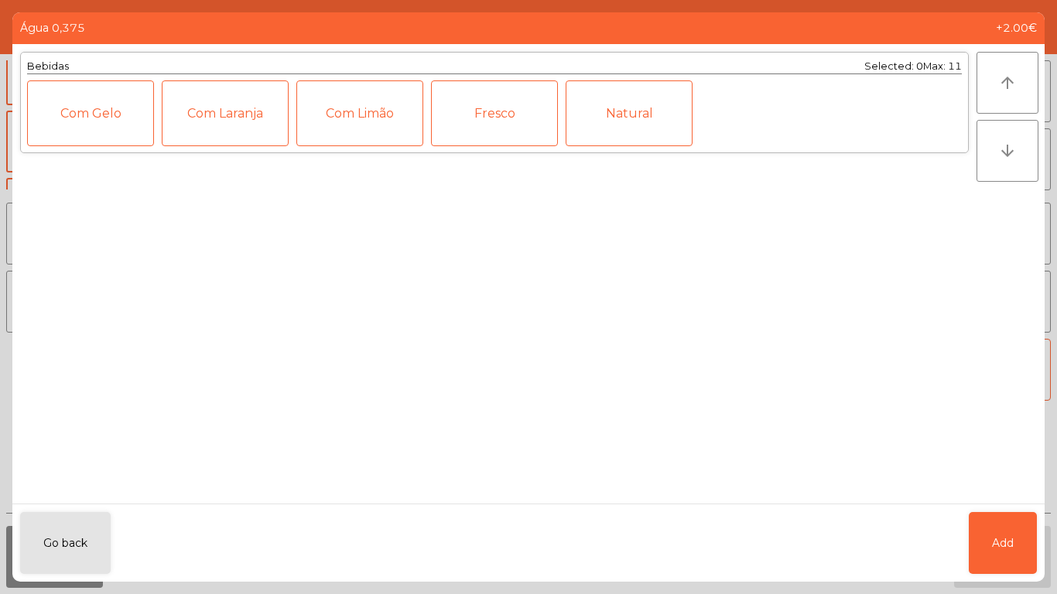
click at [505, 118] on div "Fresco" at bounding box center [494, 114] width 127 height 66
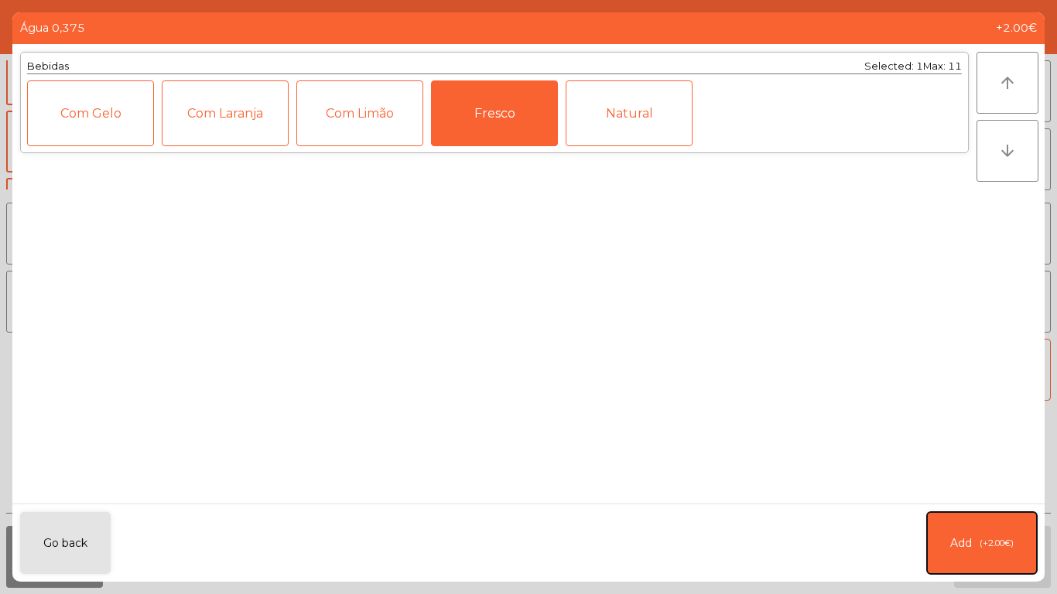
click at [993, 545] on span "(+2.00€)" at bounding box center [997, 543] width 34 height 13
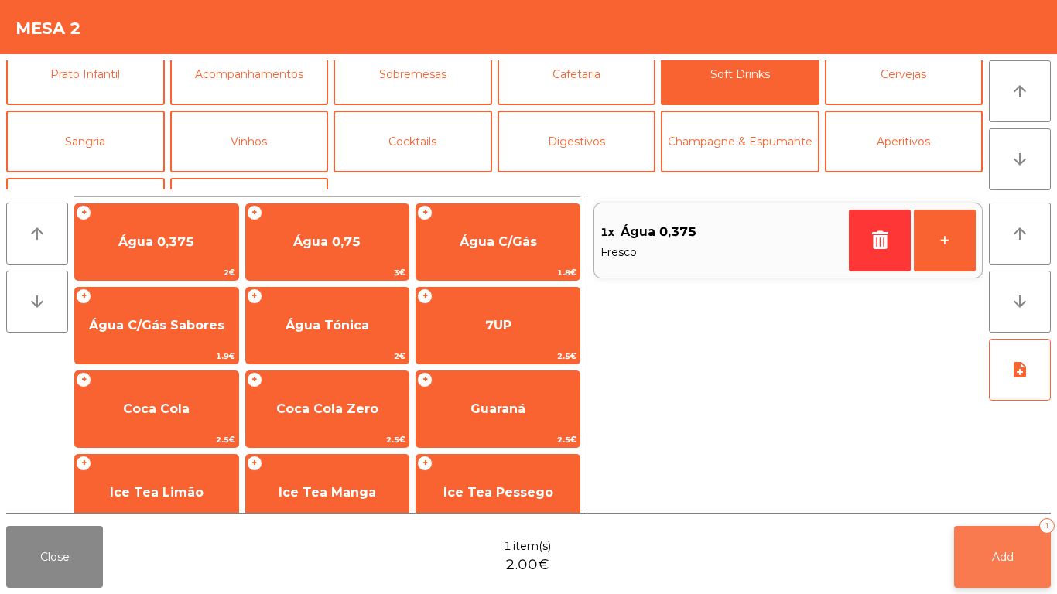
click at [1025, 539] on button "Add 1" at bounding box center [1002, 557] width 97 height 62
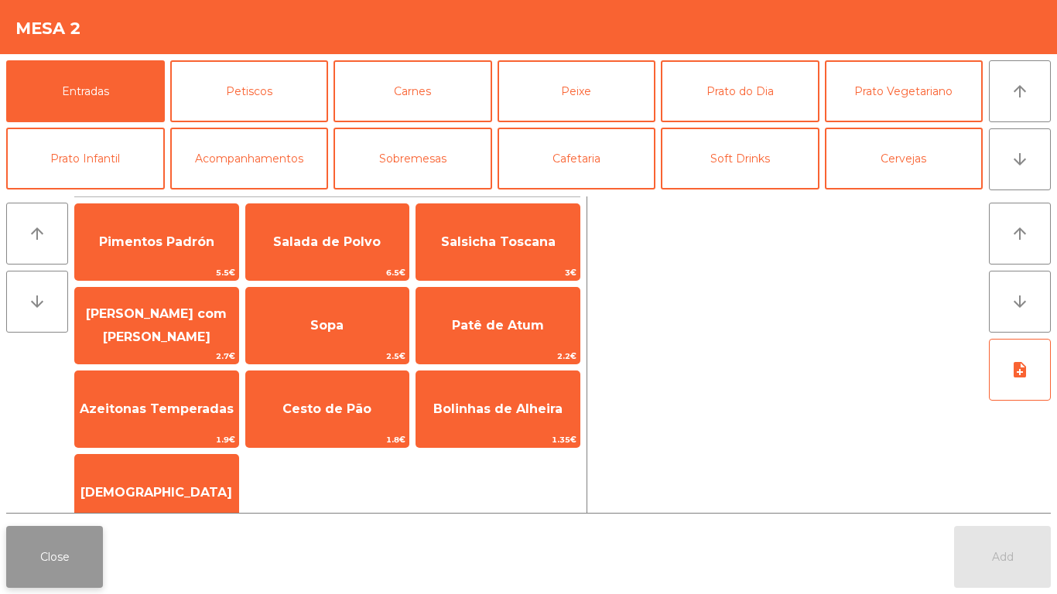
click at [66, 560] on button "Close" at bounding box center [54, 557] width 97 height 62
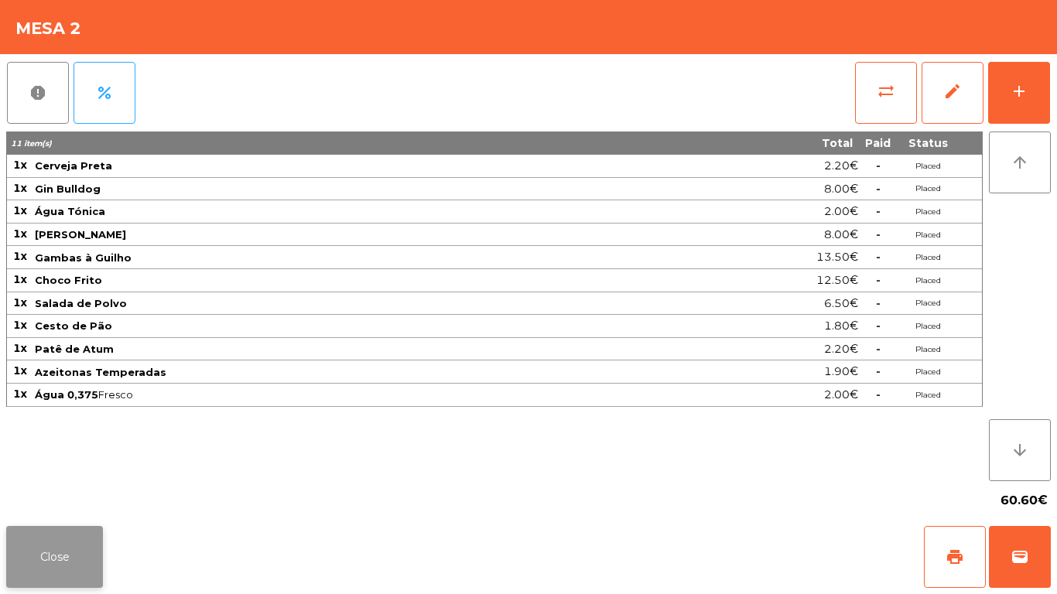
click at [39, 537] on button "Close" at bounding box center [54, 557] width 97 height 62
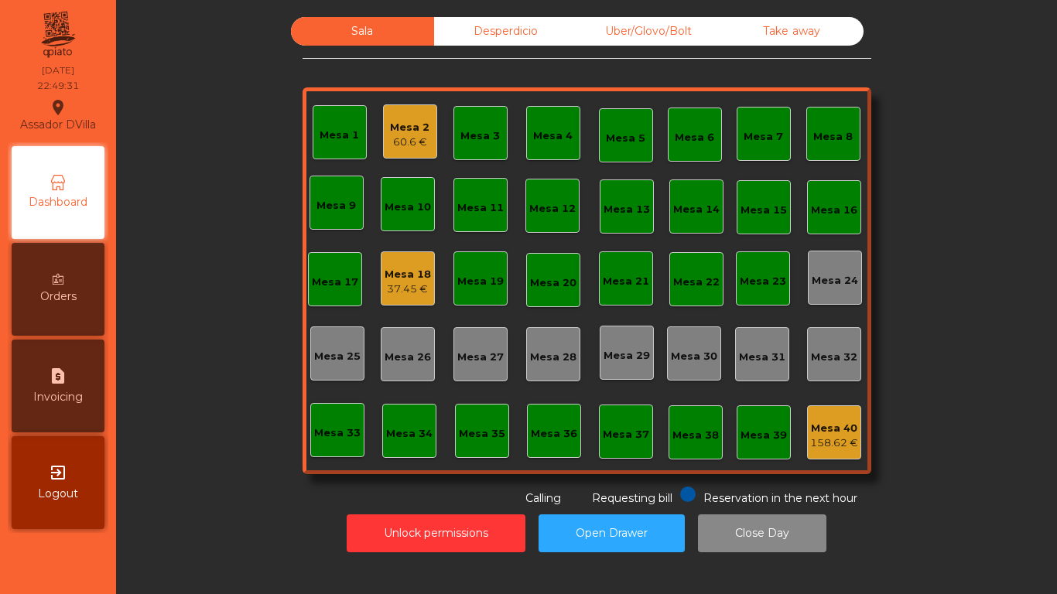
click at [401, 269] on div "Mesa 18" at bounding box center [408, 274] width 46 height 15
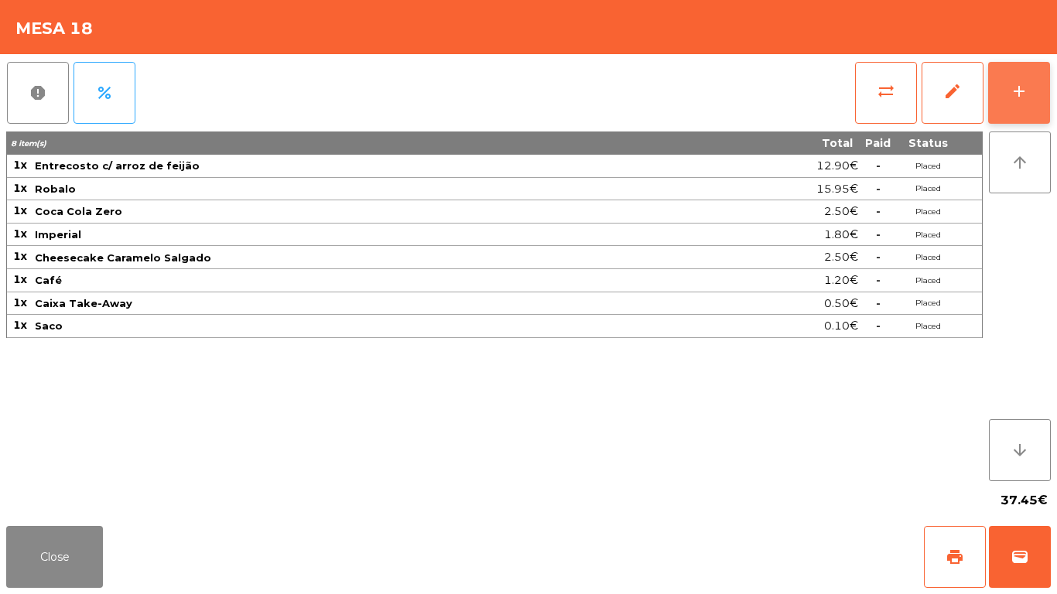
click at [1048, 68] on button "add" at bounding box center [1019, 93] width 62 height 62
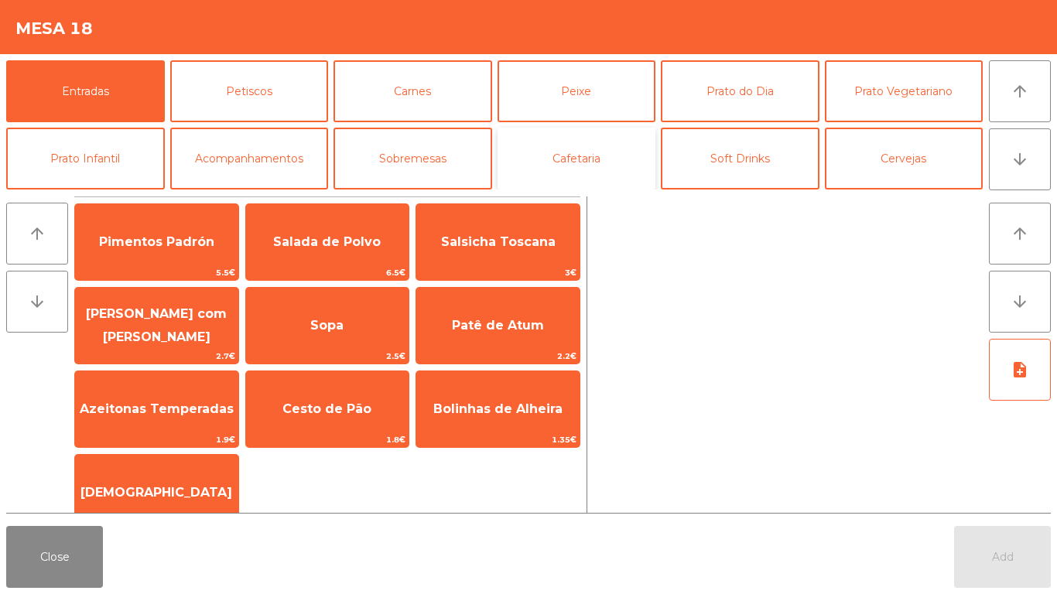
click at [596, 146] on button "Cafetaria" at bounding box center [577, 159] width 159 height 62
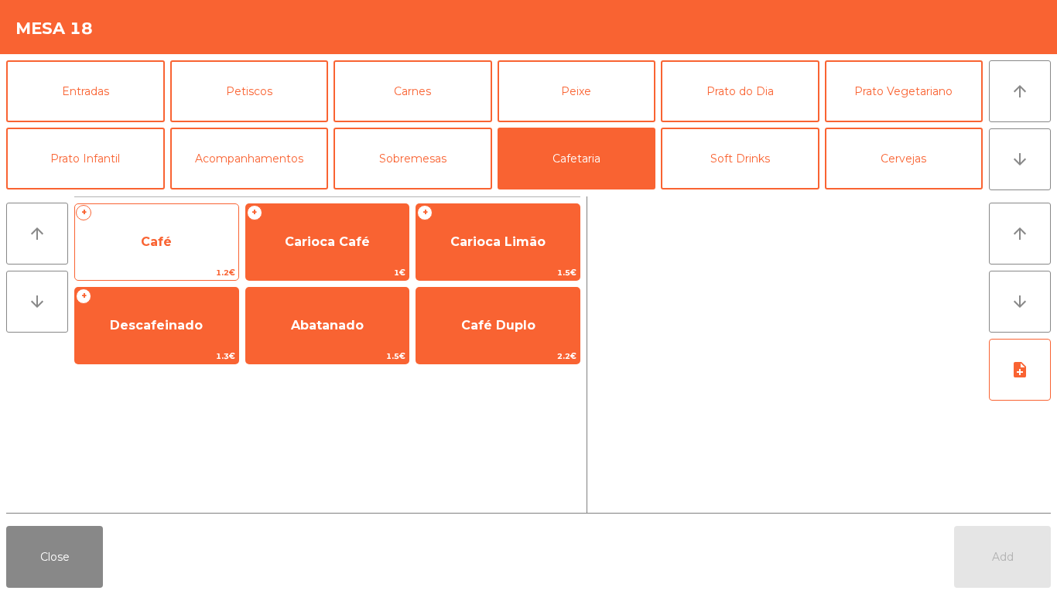
click at [156, 246] on span "Café" at bounding box center [156, 242] width 31 height 15
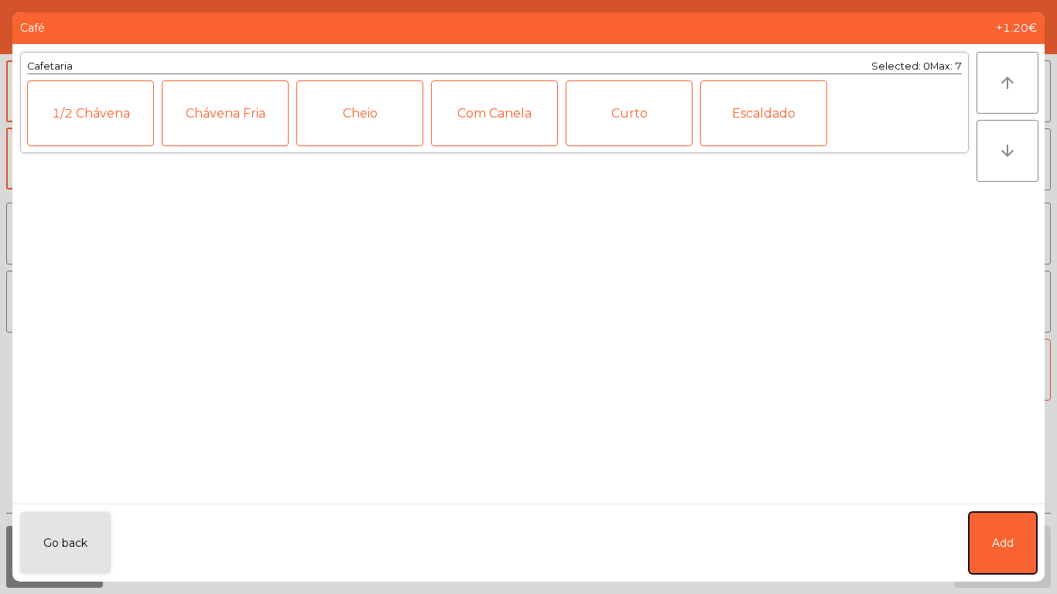
click at [995, 564] on button "Add" at bounding box center [1003, 543] width 68 height 62
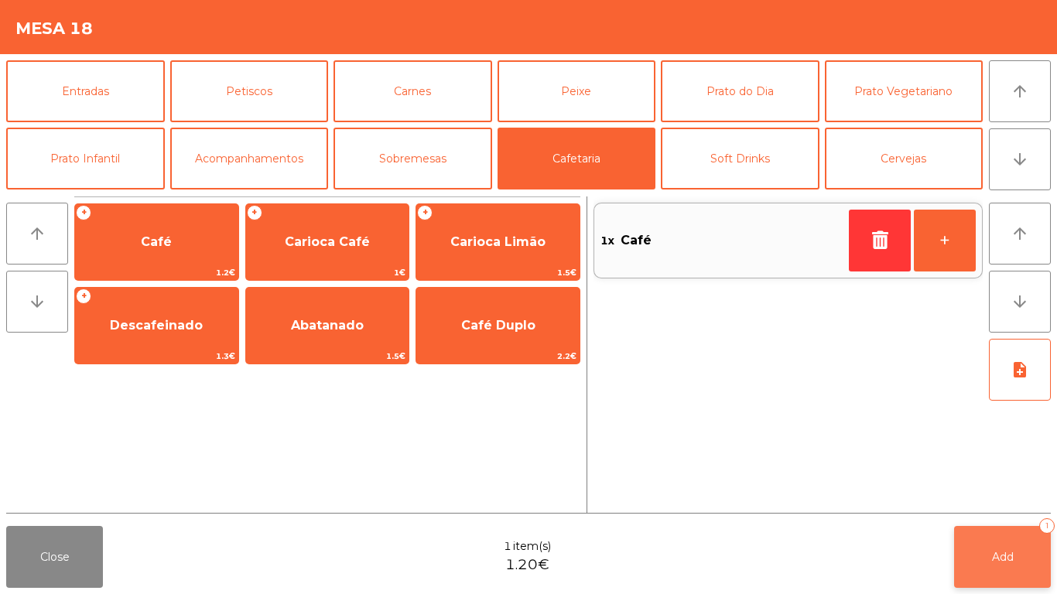
click at [981, 557] on button "Add 1" at bounding box center [1002, 557] width 97 height 62
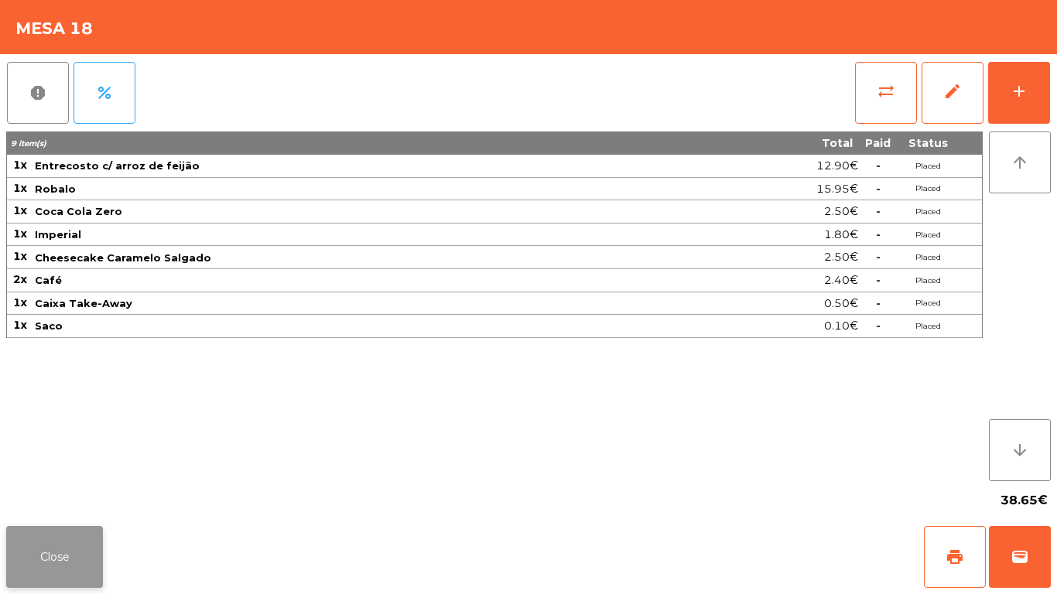
click at [27, 574] on button "Close" at bounding box center [54, 557] width 97 height 62
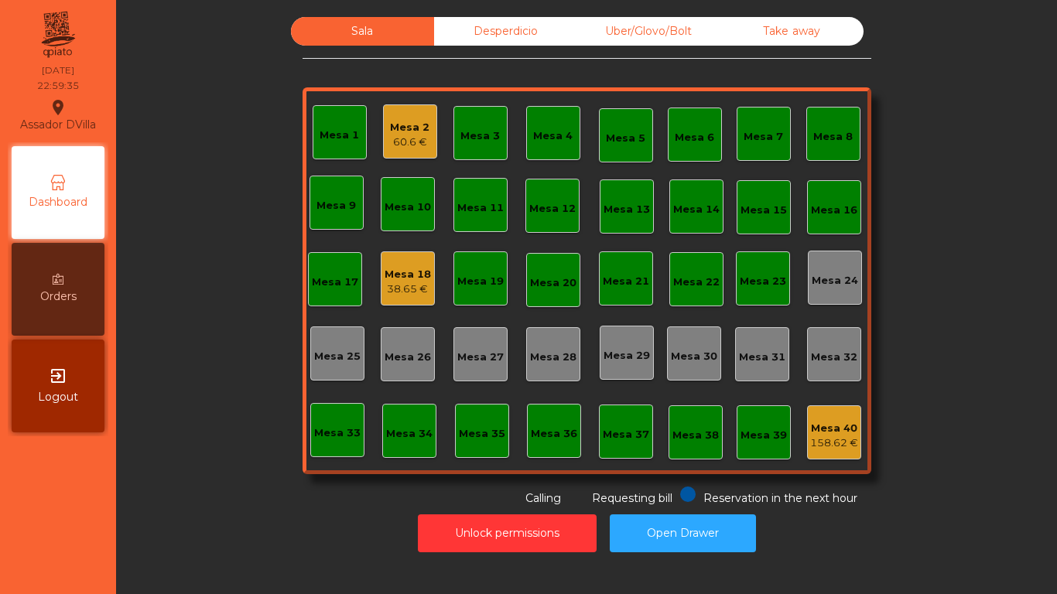
click at [402, 127] on div "Mesa 2" at bounding box center [409, 127] width 39 height 15
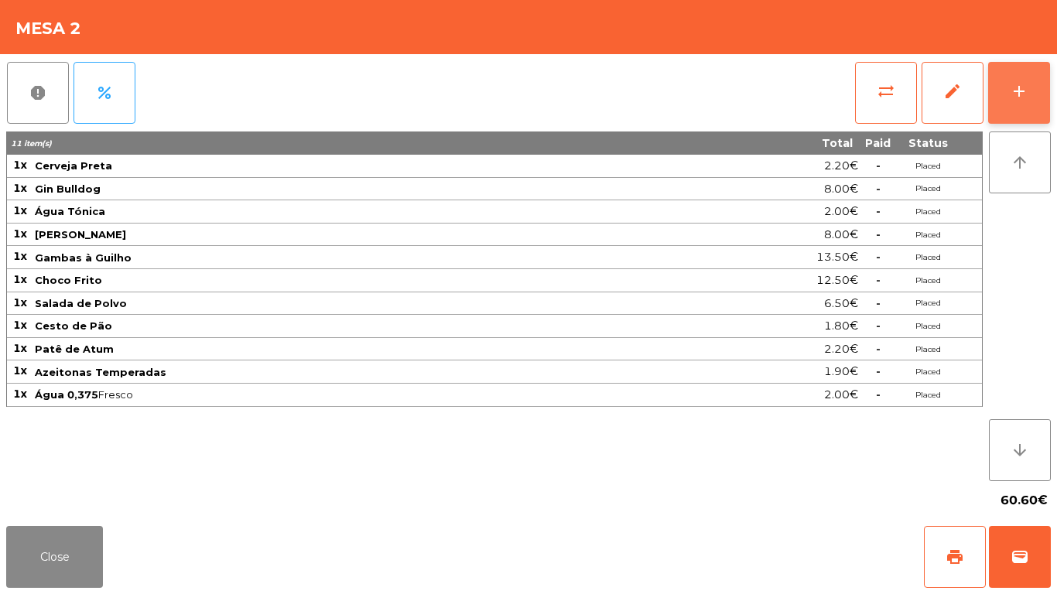
click at [1036, 79] on button "add" at bounding box center [1019, 93] width 62 height 62
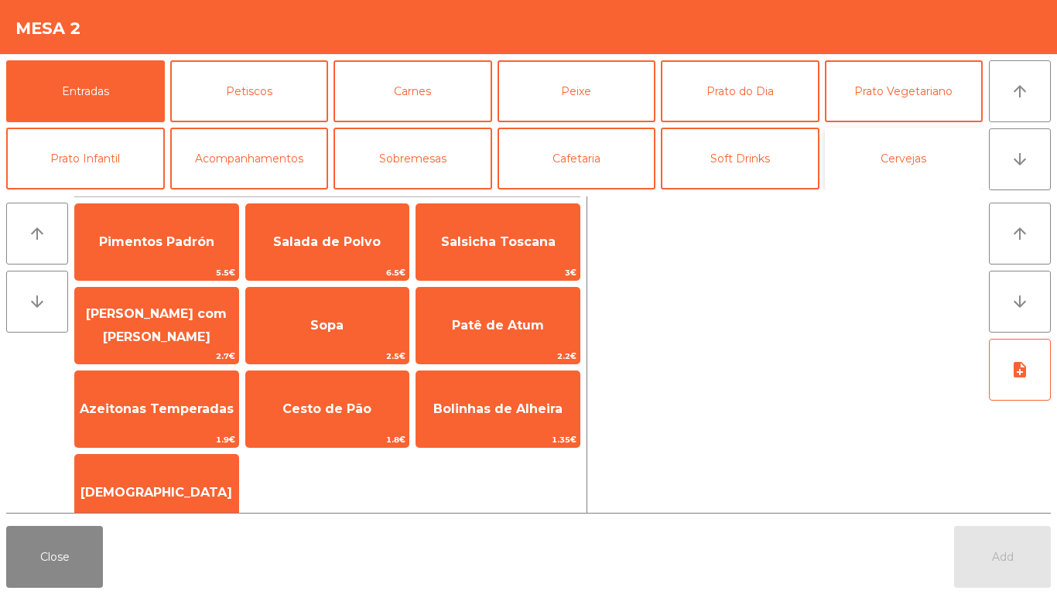
click at [931, 142] on button "Cervejas" at bounding box center [904, 159] width 159 height 62
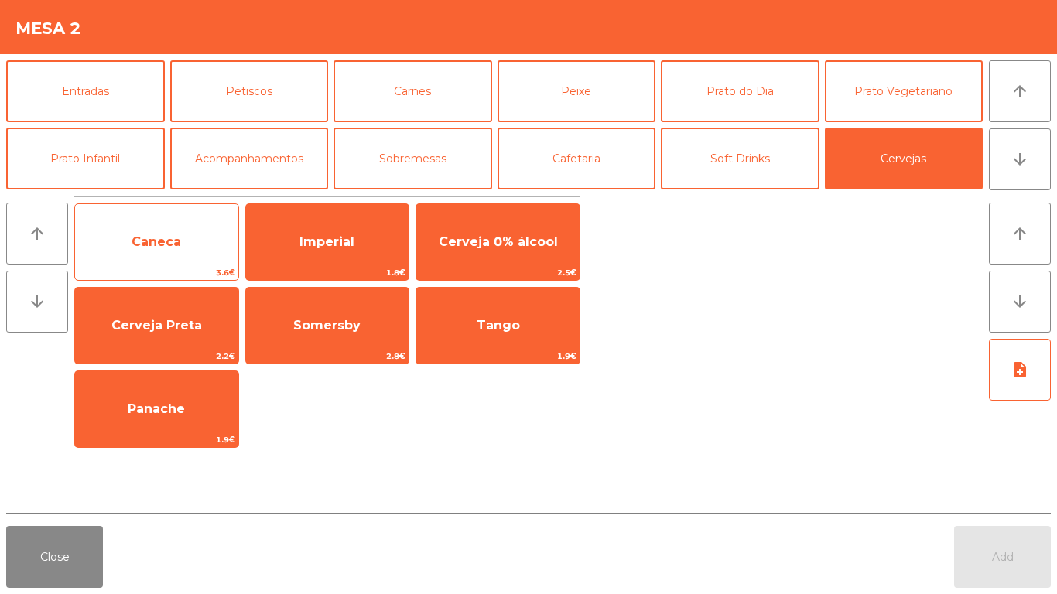
click at [157, 245] on span "Caneca" at bounding box center [157, 242] width 50 height 15
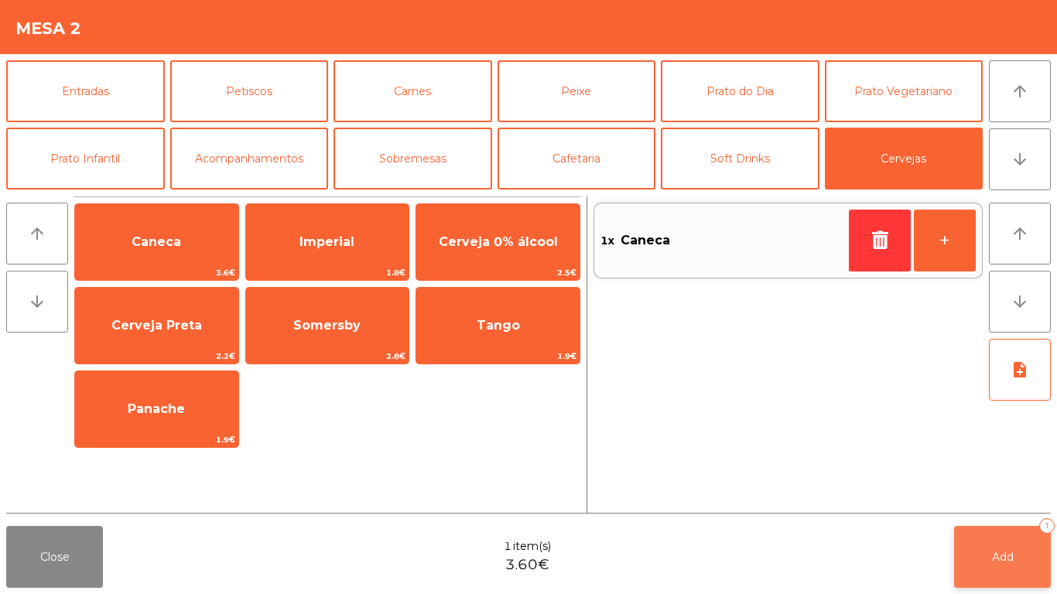
click at [1024, 560] on button "Add 1" at bounding box center [1002, 557] width 97 height 62
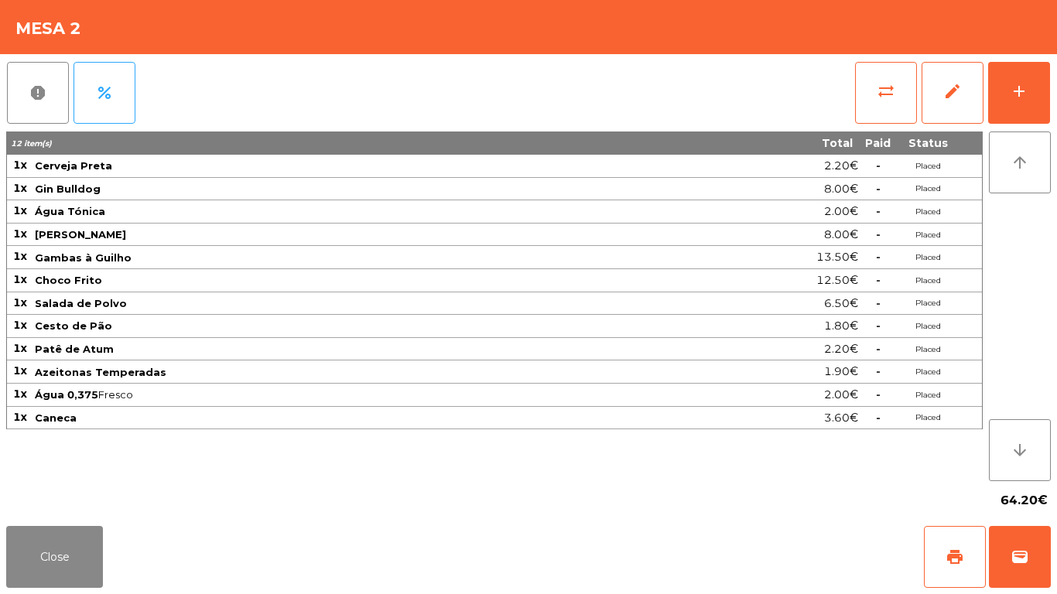
click at [1052, 85] on div "report percent sync_alt edit add 12 item(s) Total Paid Status 1x Cerveja Preta …" at bounding box center [528, 287] width 1057 height 466
click at [1040, 87] on button "add" at bounding box center [1019, 93] width 62 height 62
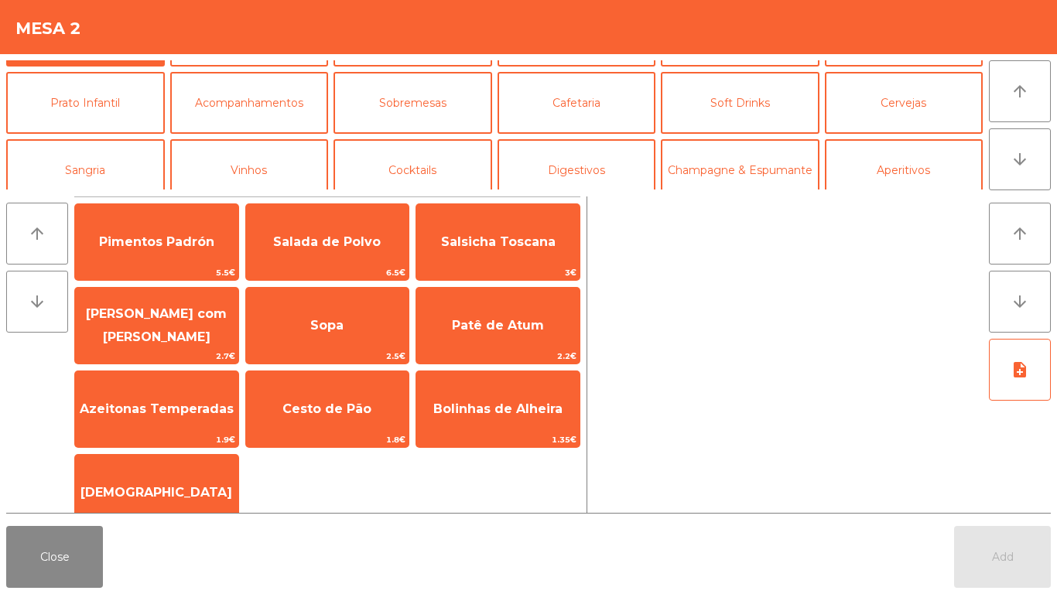
scroll to position [72, 0]
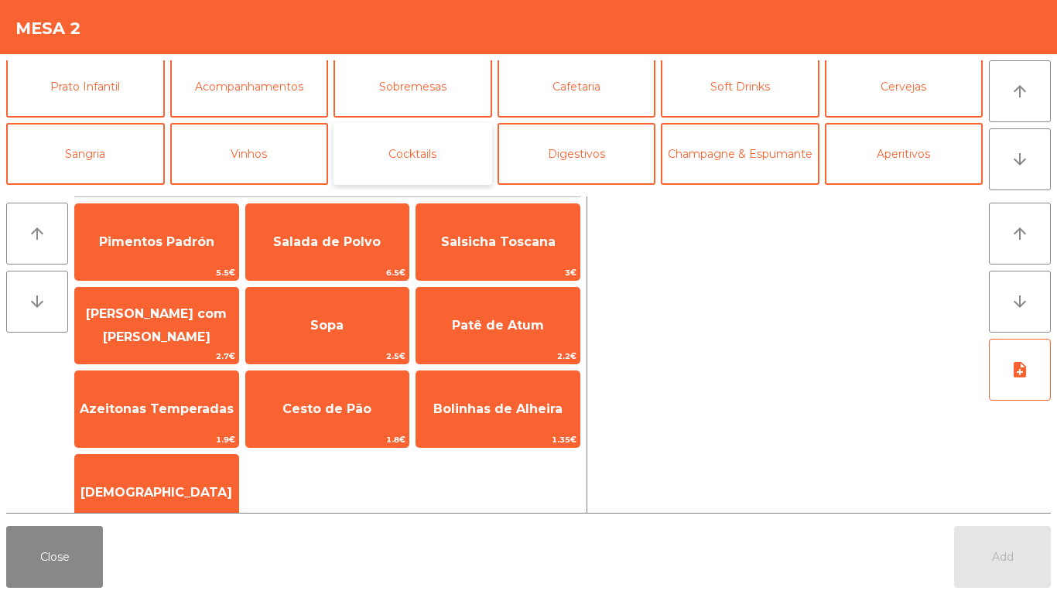
click at [434, 155] on button "Cocktails" at bounding box center [413, 154] width 159 height 62
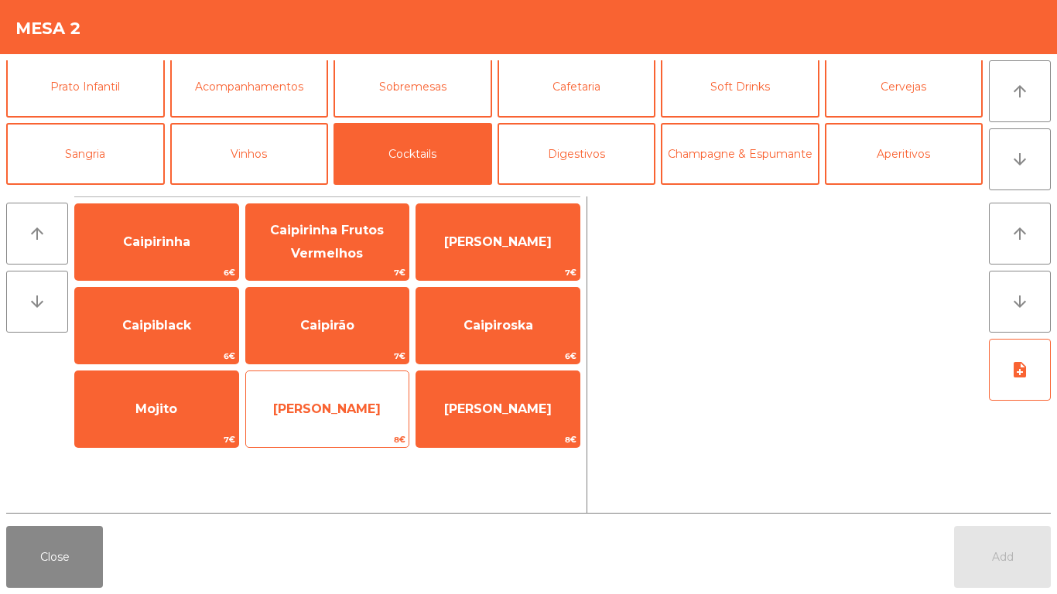
click at [320, 402] on span "Mojito Frutos Vermelhos" at bounding box center [327, 409] width 108 height 15
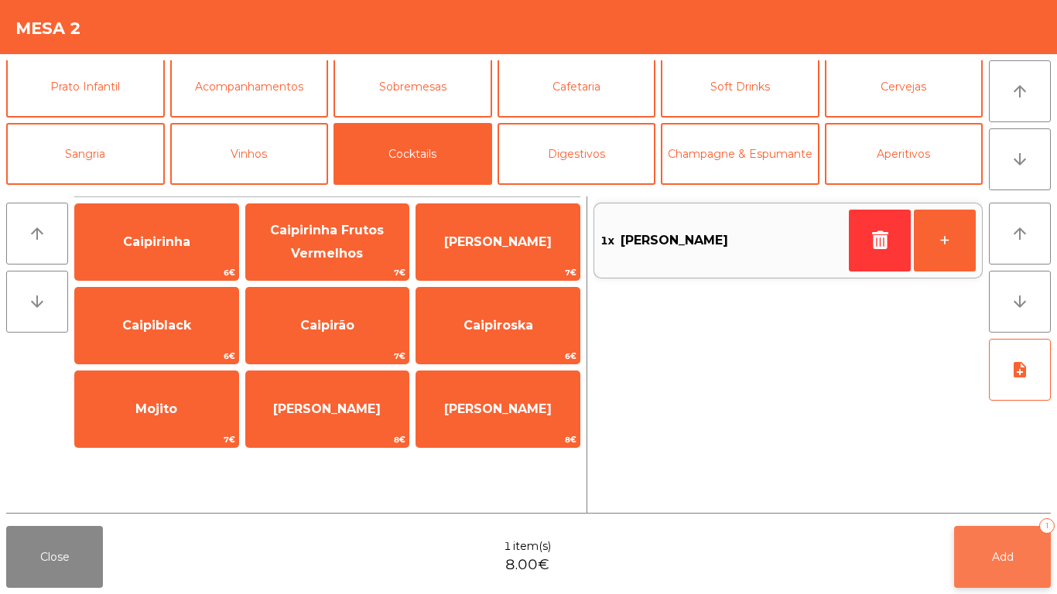
click at [1021, 545] on button "Add 1" at bounding box center [1002, 557] width 97 height 62
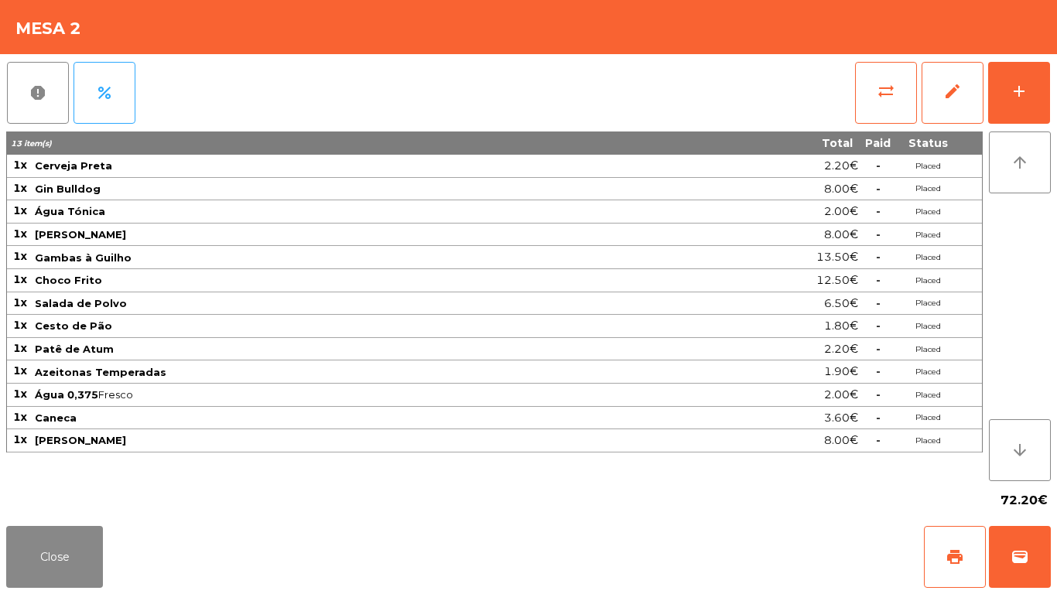
click at [1057, 87] on div "report percent sync_alt edit add 13 item(s) Total Paid Status 1x Cerveja Preta …" at bounding box center [528, 287] width 1057 height 466
click at [1036, 84] on button "add" at bounding box center [1019, 93] width 62 height 62
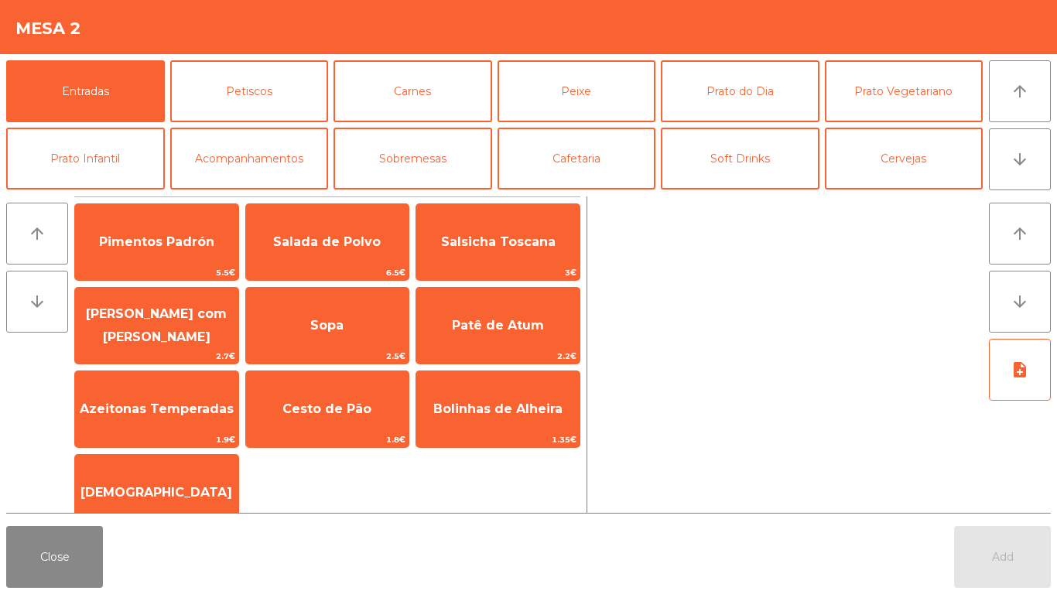
scroll to position [135, 0]
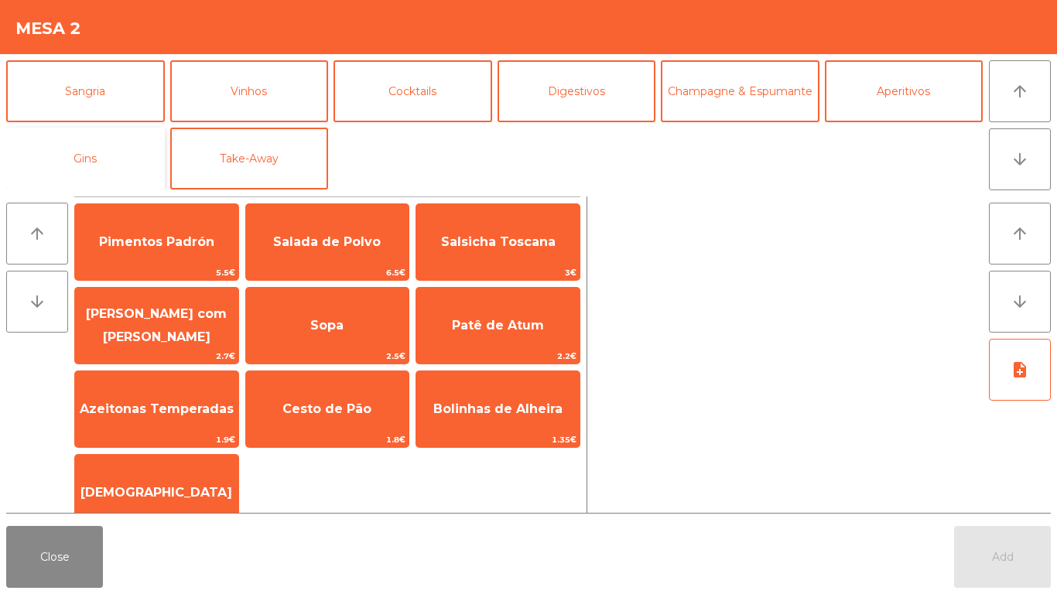
click at [82, 152] on button "Gins" at bounding box center [85, 159] width 159 height 62
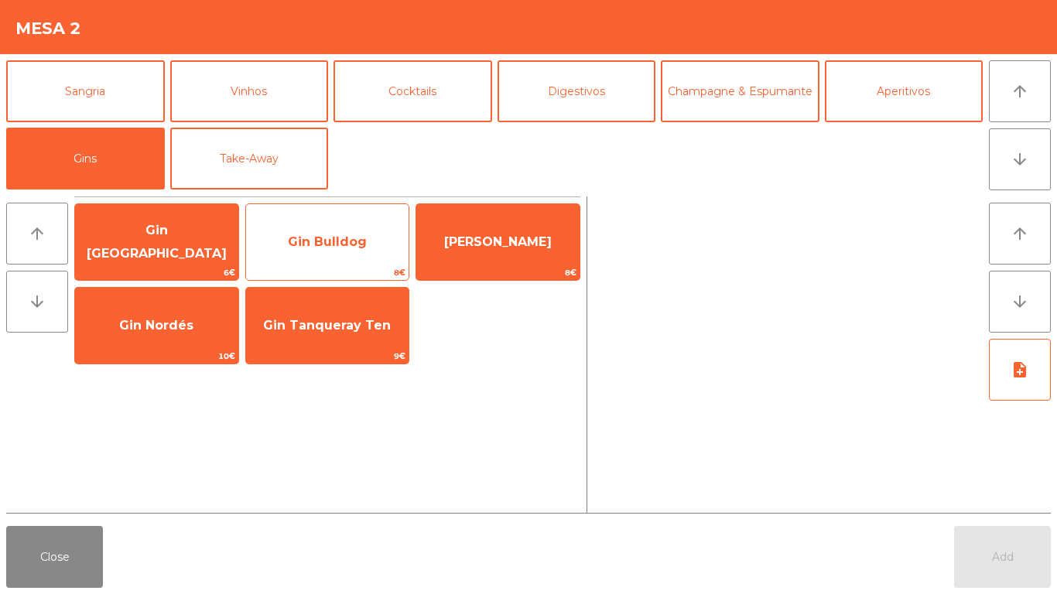
click at [331, 237] on span "Gin Bulldog" at bounding box center [327, 242] width 79 height 15
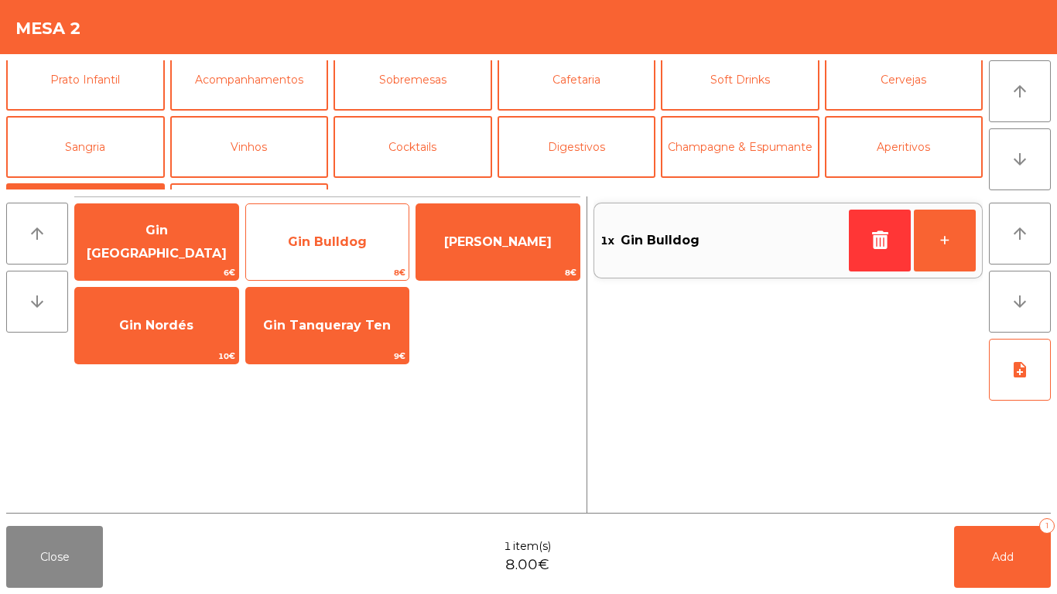
scroll to position [67, 0]
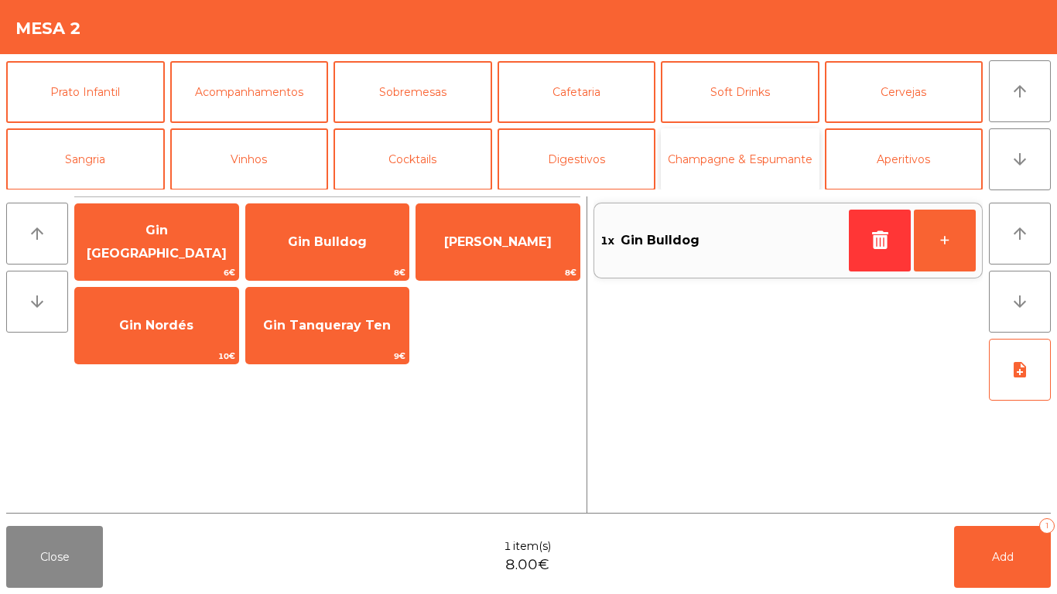
click at [676, 179] on button "Champagne & Espumante" at bounding box center [740, 159] width 159 height 62
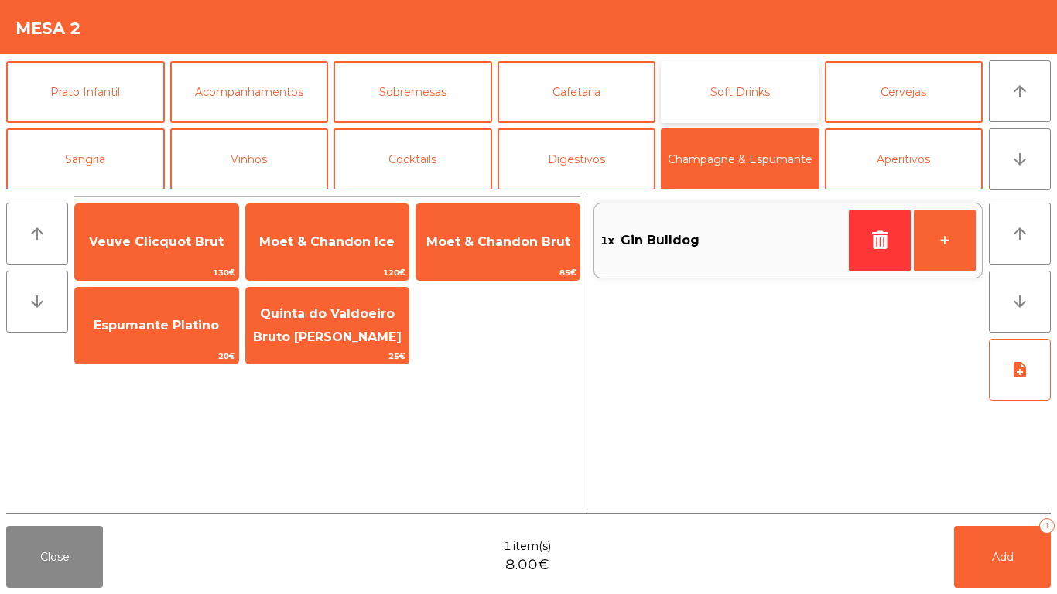
click at [759, 90] on button "Soft Drinks" at bounding box center [740, 92] width 159 height 62
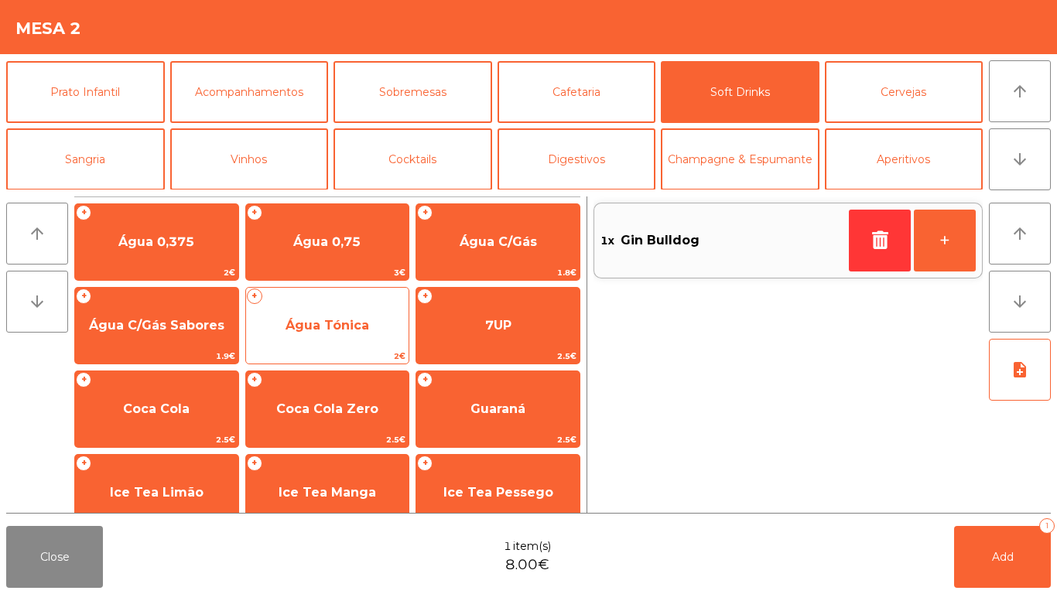
click at [322, 323] on span "Água Tónica" at bounding box center [328, 325] width 84 height 15
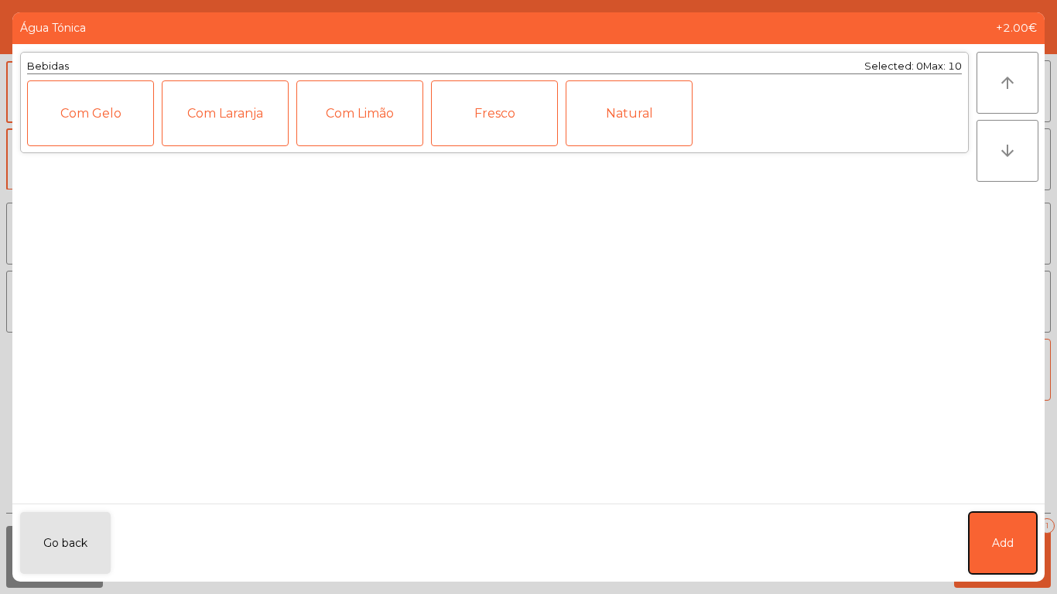
click at [1009, 536] on span "Add" at bounding box center [1003, 544] width 22 height 16
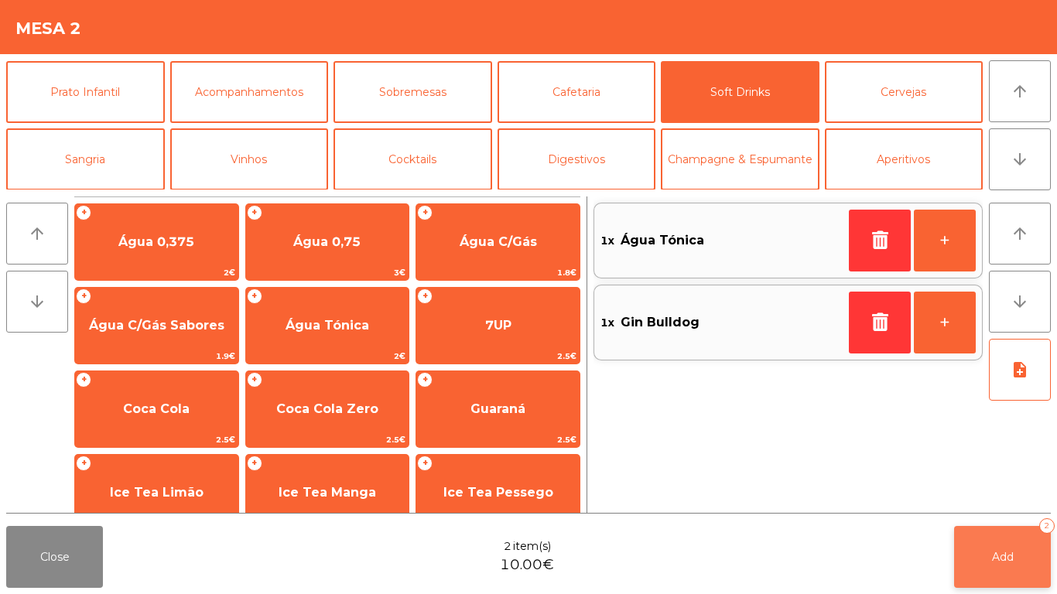
click at [1001, 552] on span "Add" at bounding box center [1003, 557] width 22 height 14
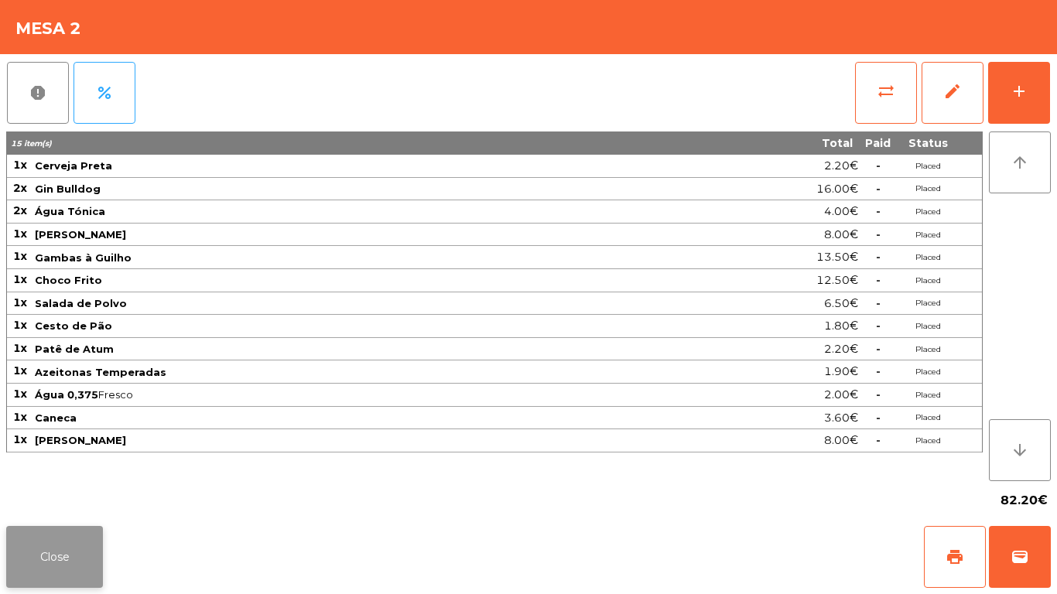
click at [17, 560] on button "Close" at bounding box center [54, 557] width 97 height 62
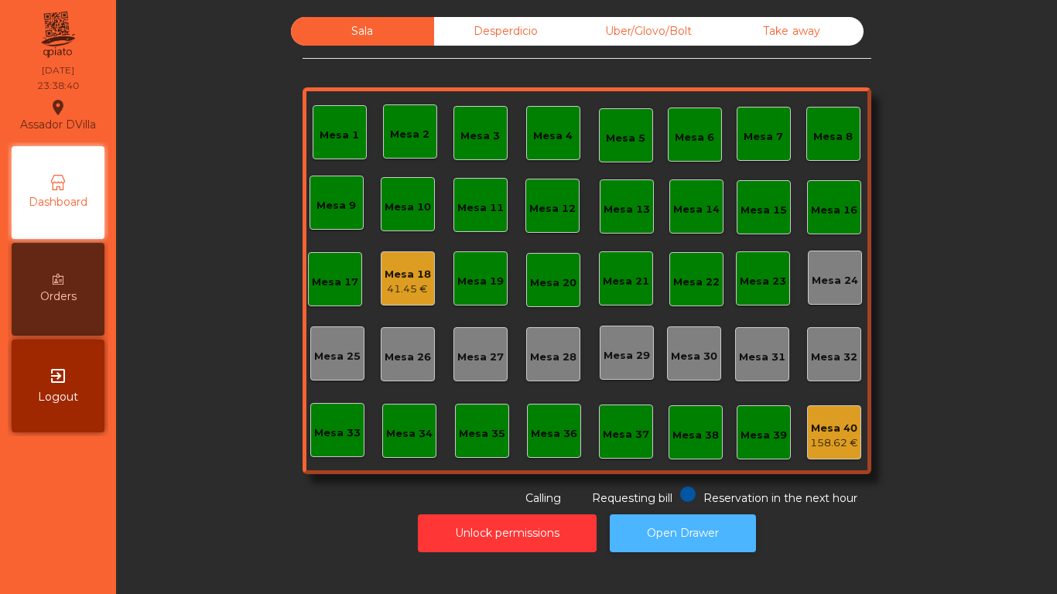
click at [684, 522] on button "Open Drawer" at bounding box center [683, 534] width 146 height 38
click at [677, 523] on button "Open Drawer" at bounding box center [683, 534] width 146 height 38
click at [687, 534] on button "Open Drawer" at bounding box center [683, 534] width 146 height 38
click at [395, 296] on div "41.45 €" at bounding box center [408, 289] width 46 height 15
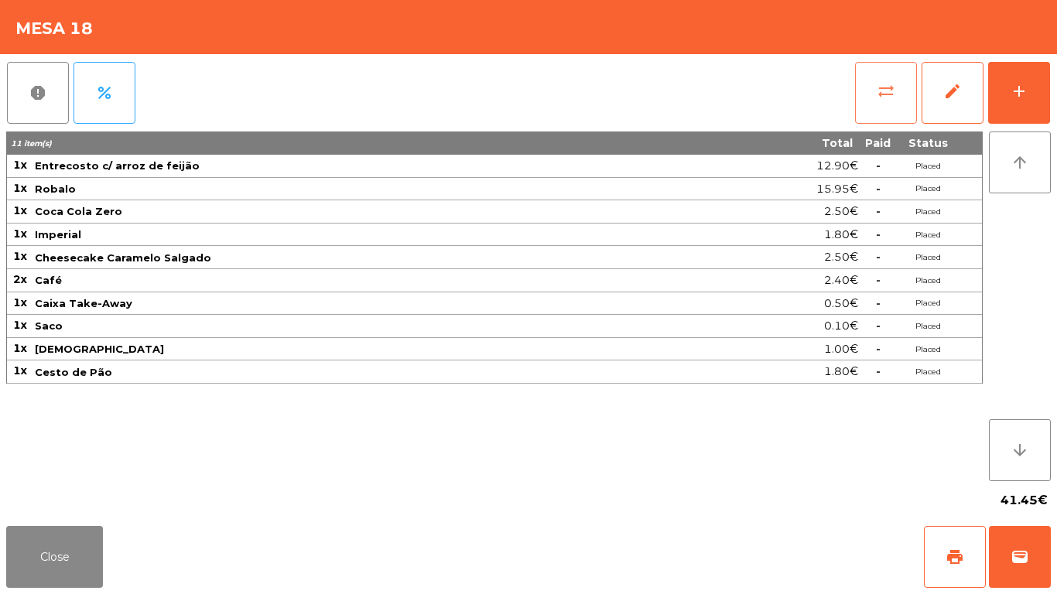
click at [875, 110] on button "sync_alt" at bounding box center [886, 93] width 62 height 62
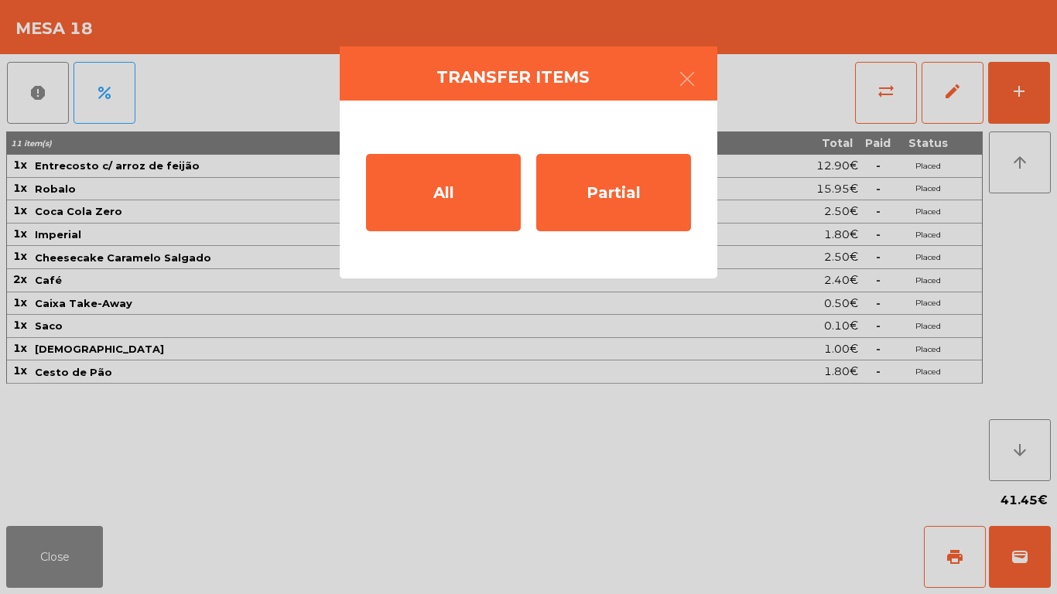
click at [461, 233] on div "All Partial" at bounding box center [529, 190] width 378 height 178
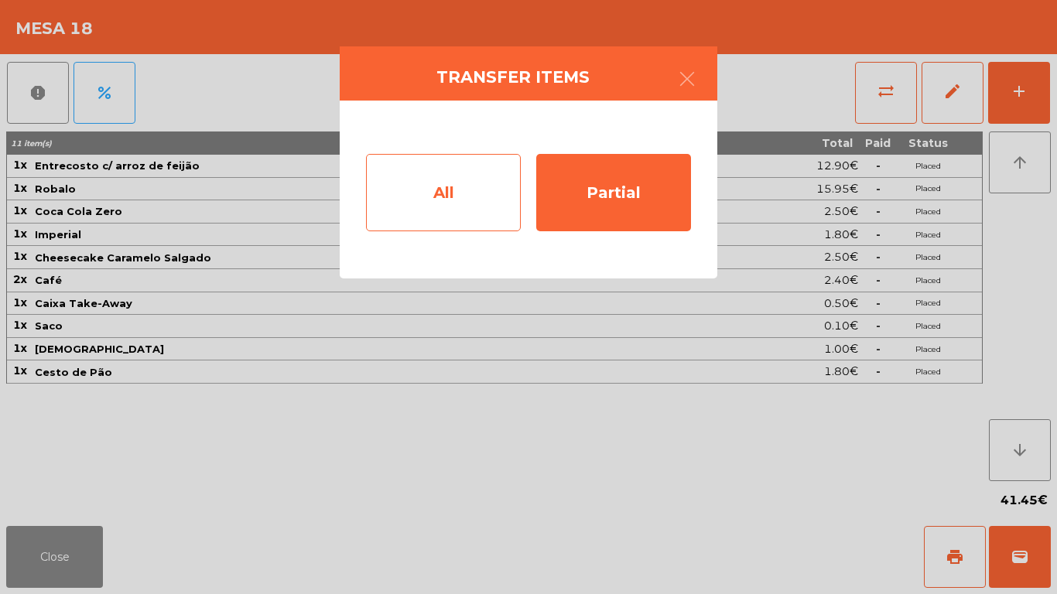
click at [463, 221] on div "All" at bounding box center [443, 192] width 155 height 77
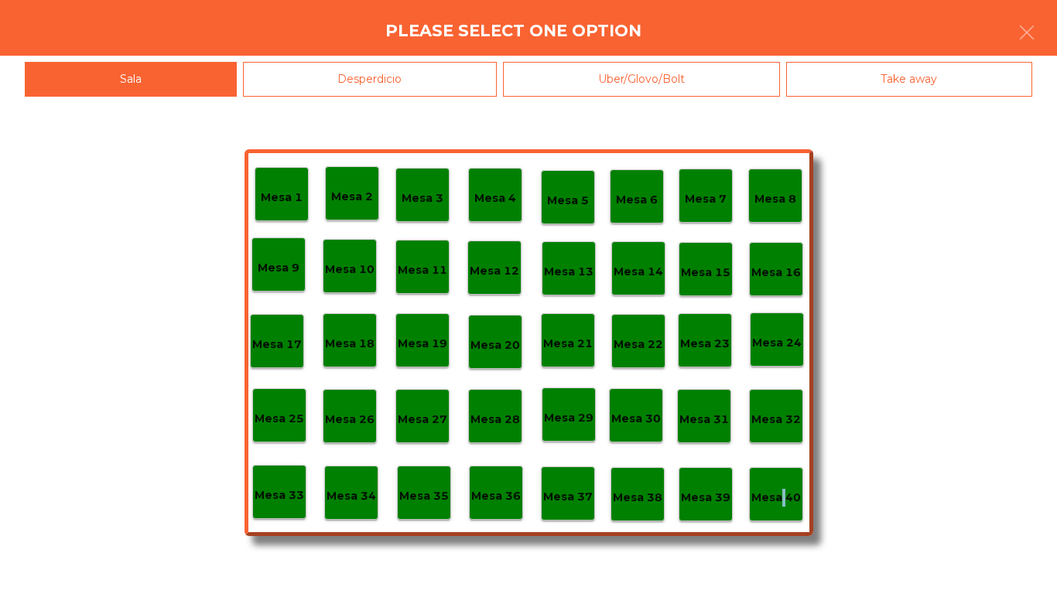
click at [779, 497] on p "Mesa 40" at bounding box center [777, 498] width 50 height 18
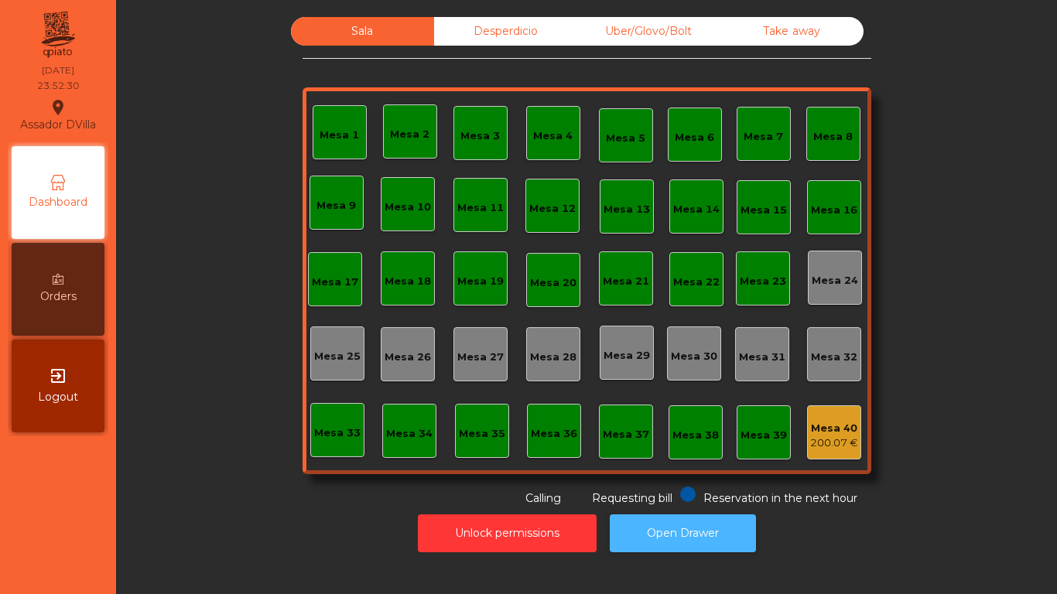
click at [740, 521] on button "Open Drawer" at bounding box center [683, 534] width 146 height 38
drag, startPoint x: 636, startPoint y: 536, endPoint x: 461, endPoint y: 555, distance: 176.8
click at [636, 535] on button "Open Drawer" at bounding box center [683, 534] width 146 height 38
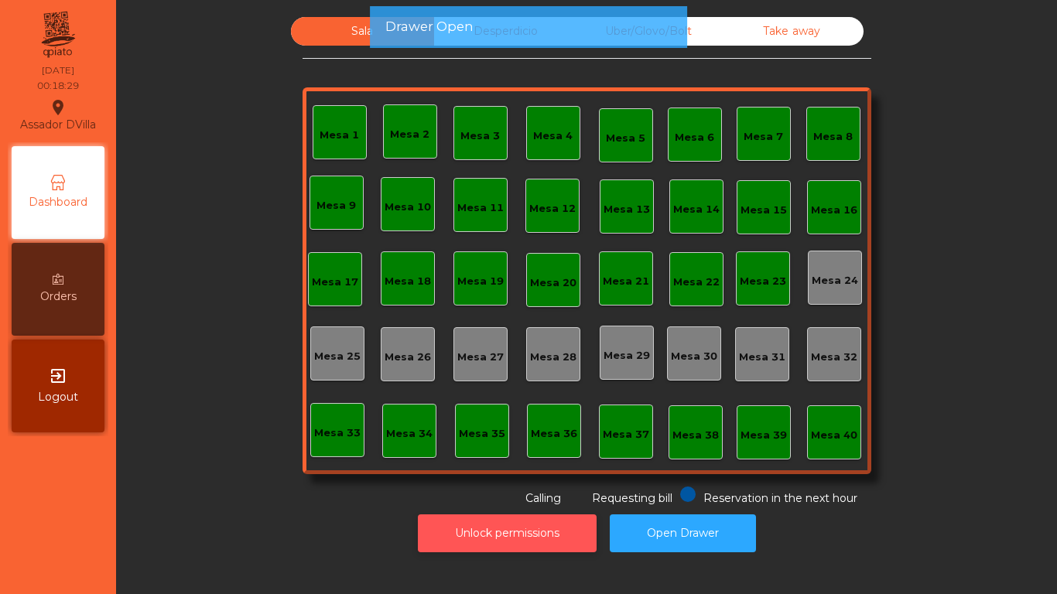
click at [537, 527] on button "Unlock permissions" at bounding box center [507, 534] width 179 height 38
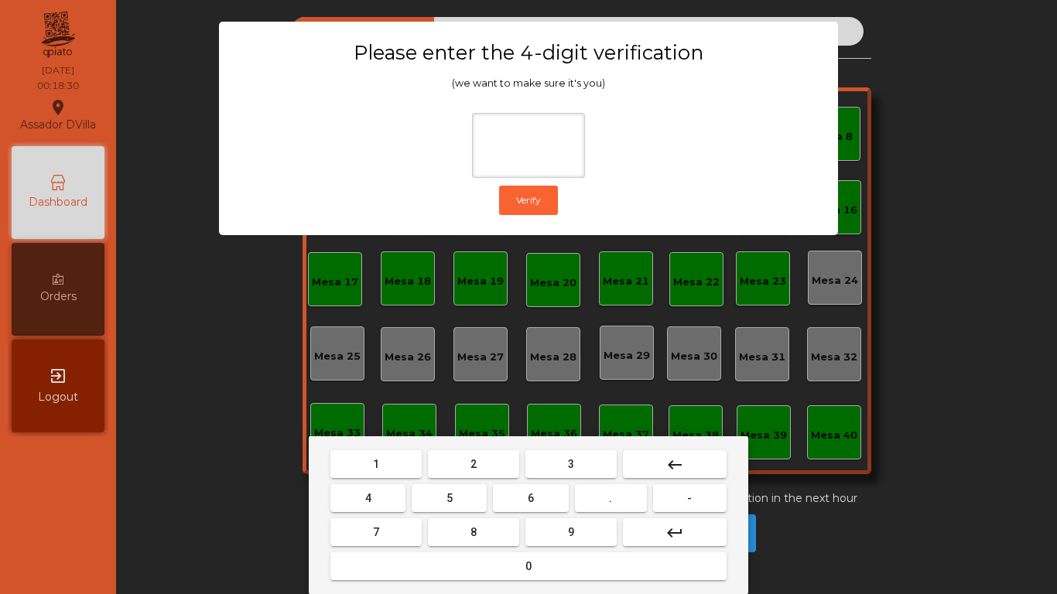
drag, startPoint x: 491, startPoint y: 478, endPoint x: 415, endPoint y: 489, distance: 76.6
click at [490, 478] on mat-keyboard-key "2" at bounding box center [474, 464] width 98 height 34
click at [476, 458] on span "2" at bounding box center [474, 464] width 6 height 12
click at [396, 503] on button "4" at bounding box center [368, 499] width 75 height 28
click at [523, 489] on mat-keyboard-key "6" at bounding box center [530, 498] width 81 height 34
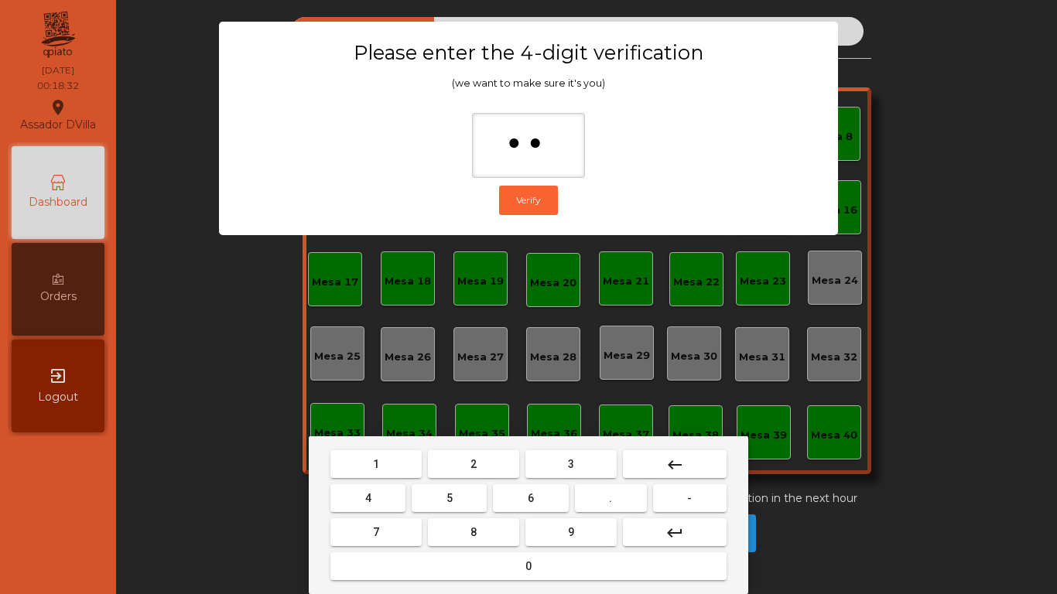
click at [536, 515] on mat-keyboard-key "6" at bounding box center [530, 498] width 81 height 34
click at [535, 505] on button "6" at bounding box center [530, 499] width 75 height 28
click at [558, 531] on button "9" at bounding box center [571, 533] width 91 height 28
type input "****"
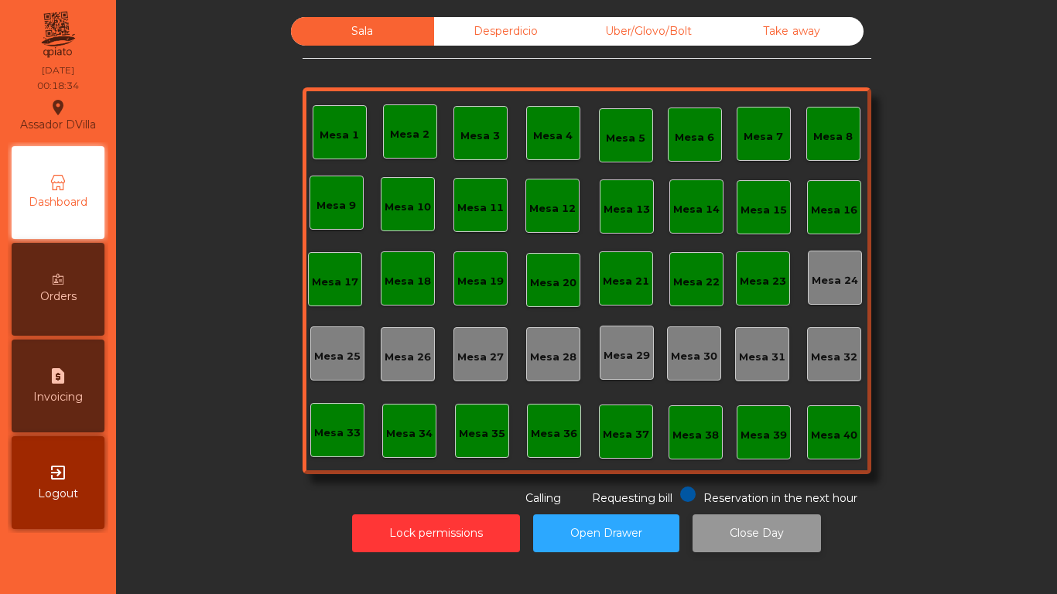
click at [737, 549] on button "Close Day" at bounding box center [757, 534] width 128 height 38
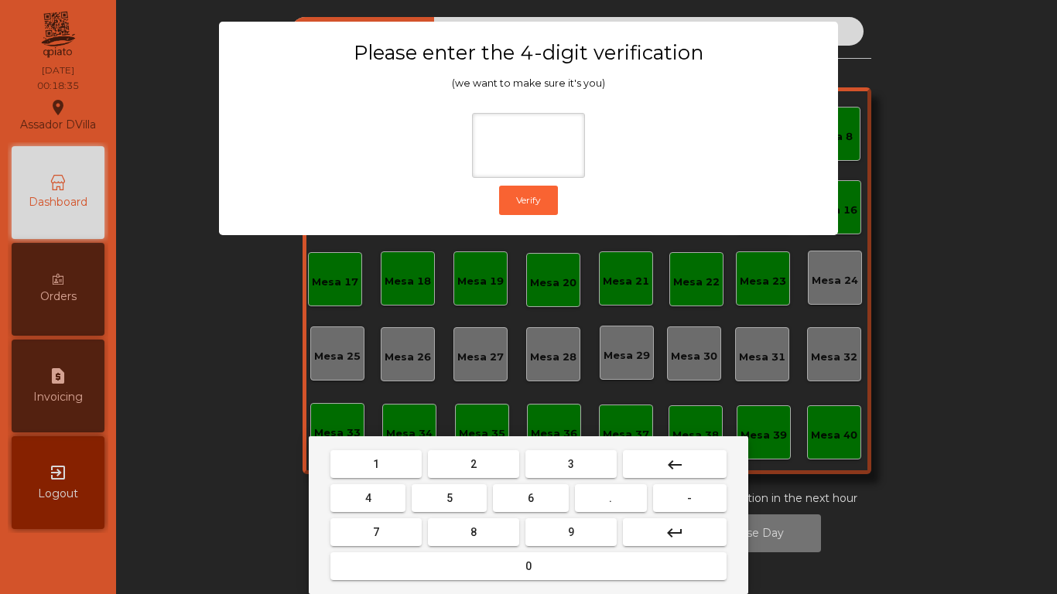
click at [456, 468] on button "2" at bounding box center [473, 465] width 91 height 28
drag, startPoint x: 374, startPoint y: 504, endPoint x: 464, endPoint y: 494, distance: 91.1
click at [383, 502] on button "4" at bounding box center [368, 499] width 75 height 28
click at [544, 506] on button "6" at bounding box center [530, 499] width 75 height 28
click at [576, 532] on button "9" at bounding box center [571, 533] width 91 height 28
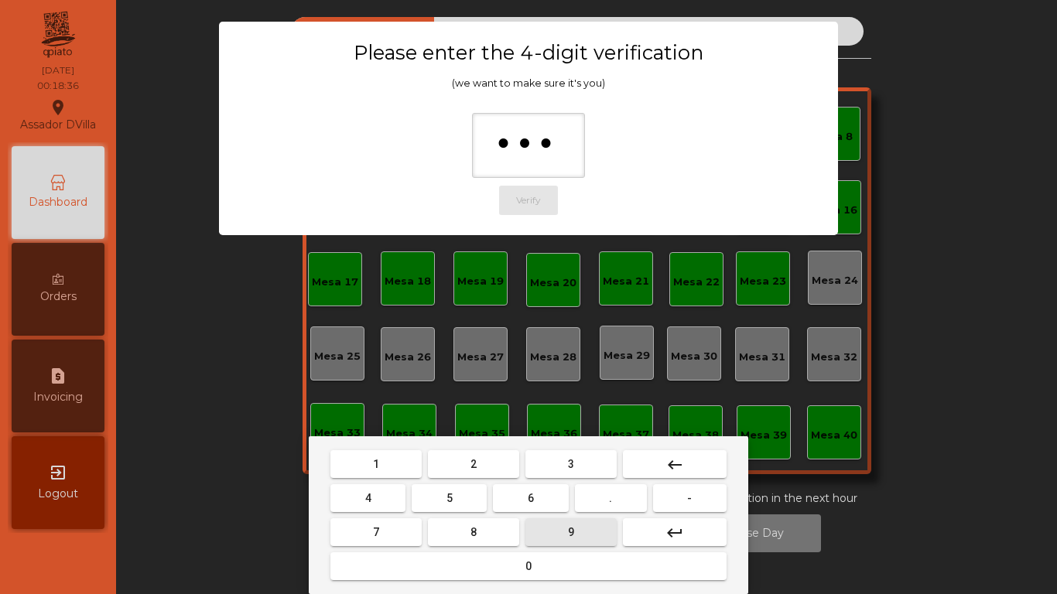
type input "****"
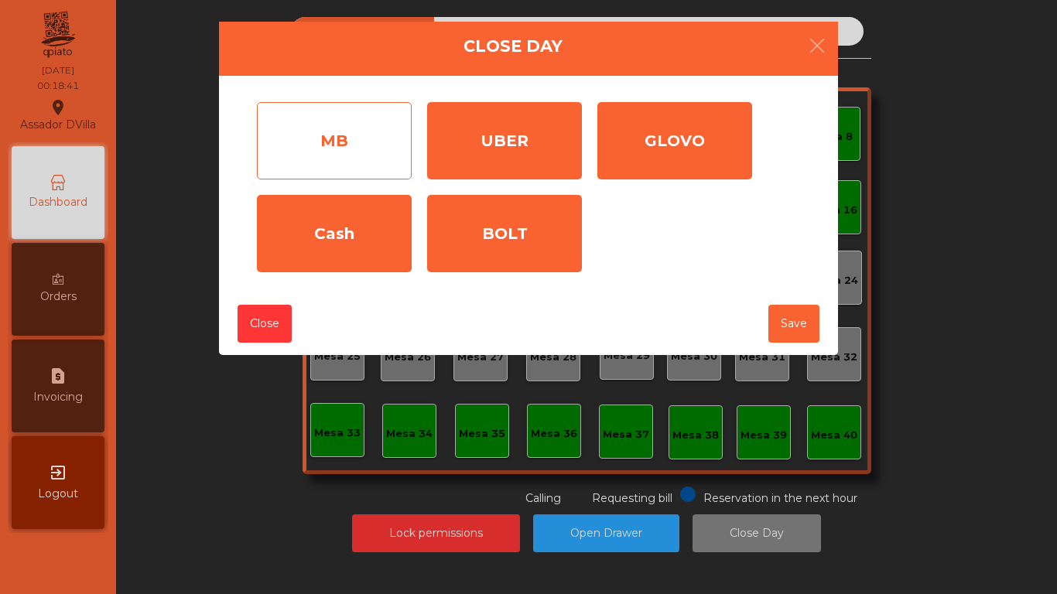
drag, startPoint x: 357, startPoint y: 150, endPoint x: 408, endPoint y: 152, distance: 51.1
click at [358, 150] on div "MB" at bounding box center [334, 140] width 155 height 77
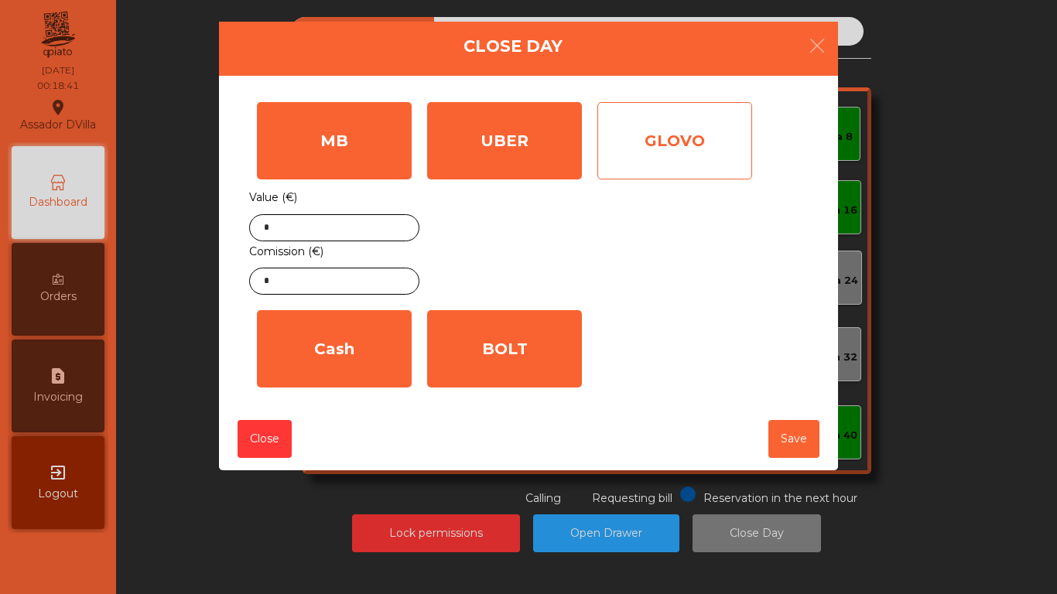
drag, startPoint x: 495, startPoint y: 155, endPoint x: 657, endPoint y: 155, distance: 161.8
click at [512, 155] on div "UBER" at bounding box center [504, 140] width 155 height 77
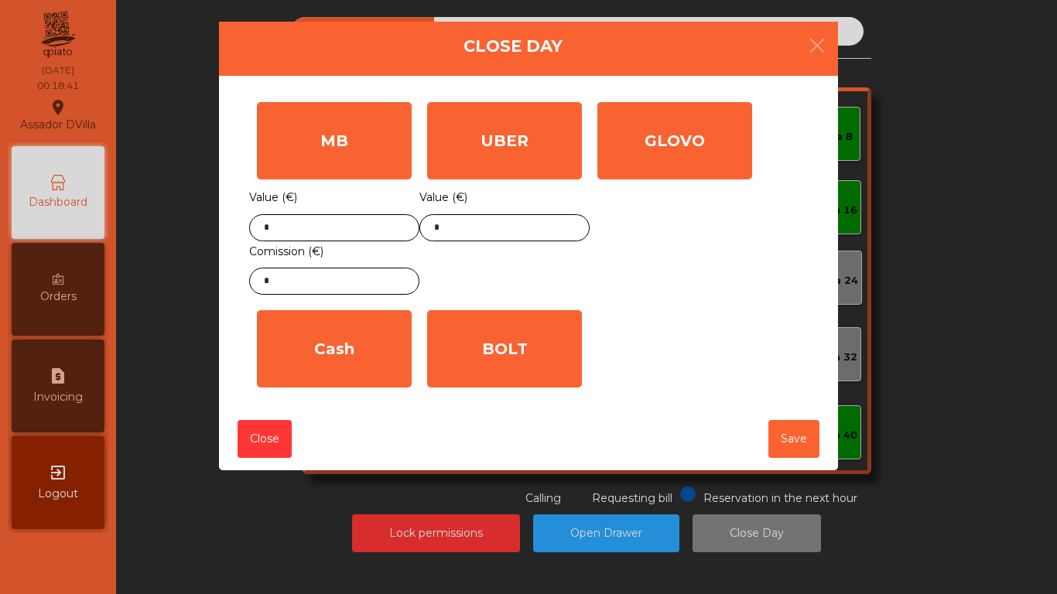
drag, startPoint x: 681, startPoint y: 152, endPoint x: 609, endPoint y: 260, distance: 130.1
click at [683, 153] on div "GLOVO" at bounding box center [675, 140] width 155 height 77
drag, startPoint x: 574, startPoint y: 295, endPoint x: 563, endPoint y: 302, distance: 13.5
click at [571, 298] on div "UBER Value (€) *" at bounding box center [505, 198] width 170 height 208
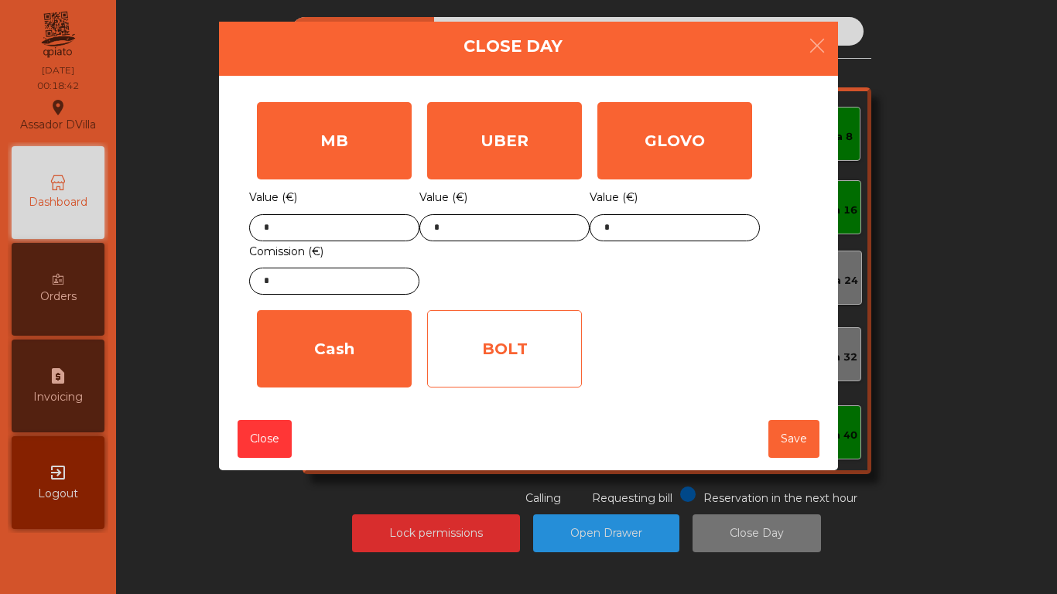
click at [501, 339] on div "BOLT" at bounding box center [504, 348] width 155 height 77
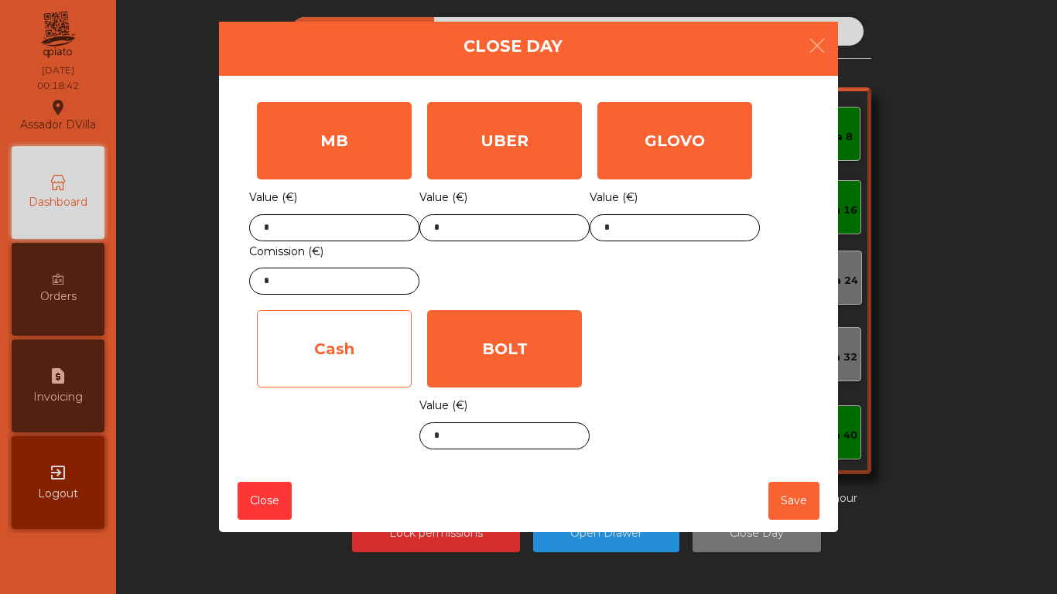
drag, startPoint x: 313, startPoint y: 347, endPoint x: 327, endPoint y: 347, distance: 13.2
click at [322, 347] on div "Cash" at bounding box center [334, 348] width 155 height 77
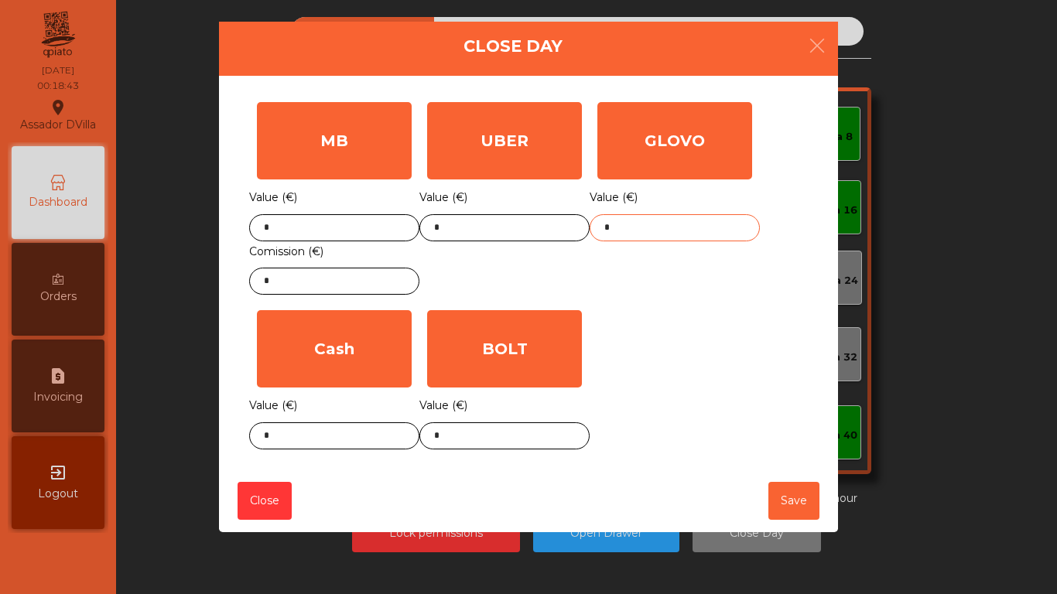
click at [712, 223] on input "*" at bounding box center [675, 227] width 170 height 27
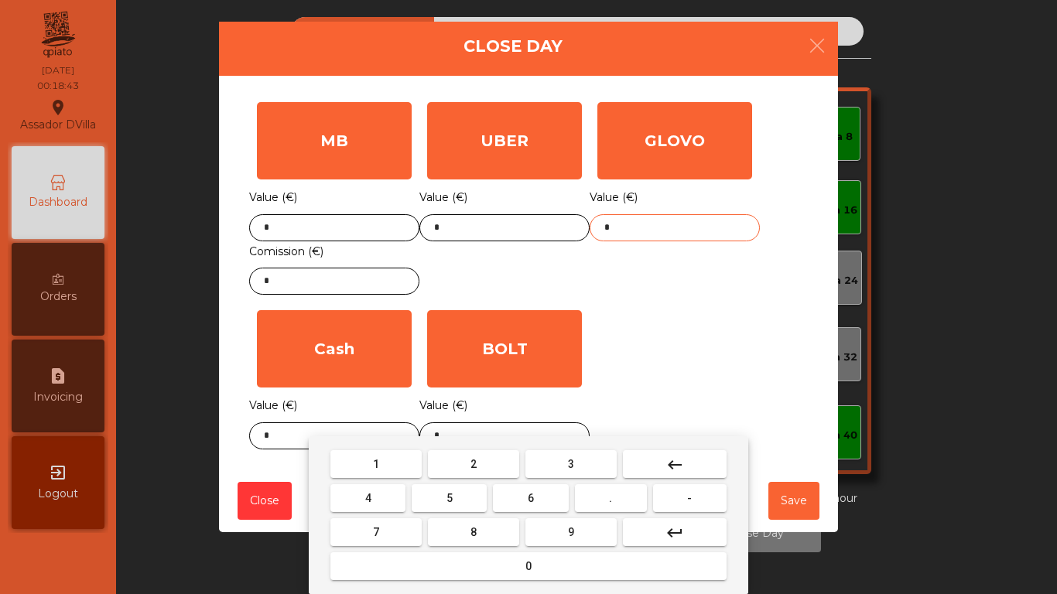
click at [712, 223] on input "*" at bounding box center [675, 227] width 170 height 27
type input "*****"
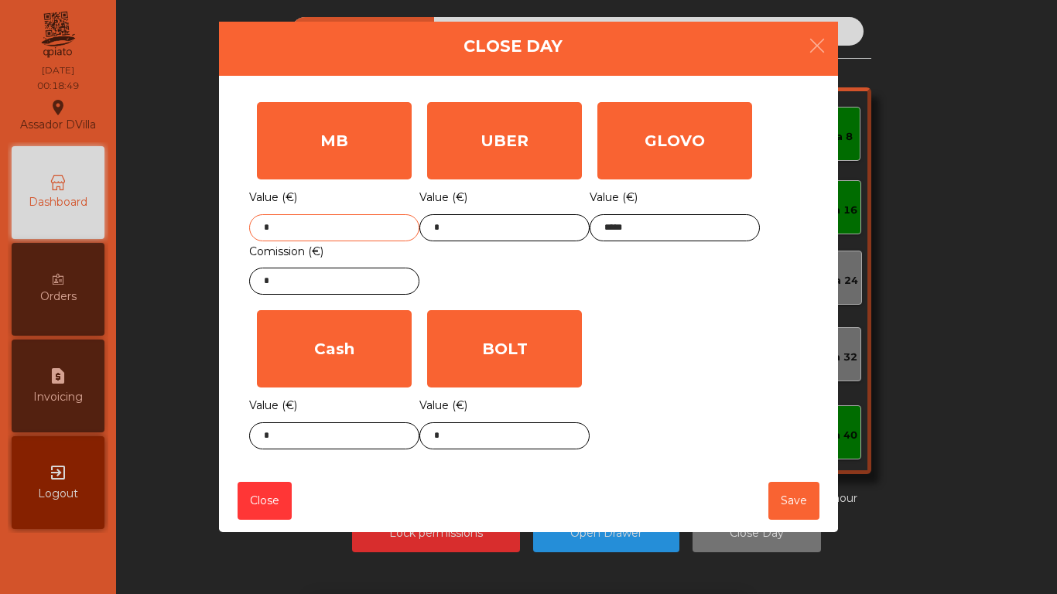
click at [356, 219] on input "*" at bounding box center [334, 227] width 170 height 27
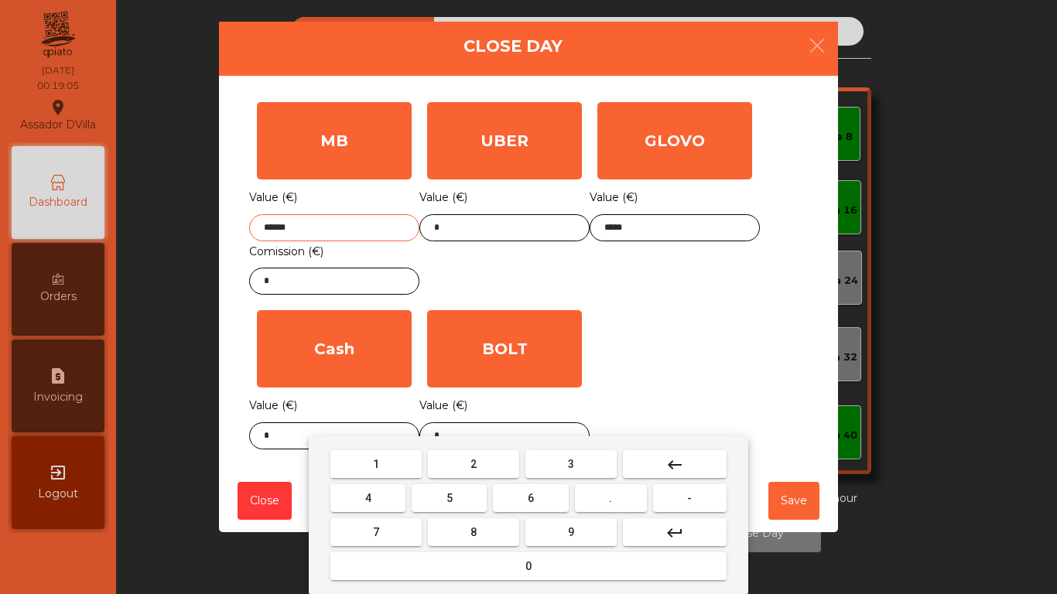
type input "******"
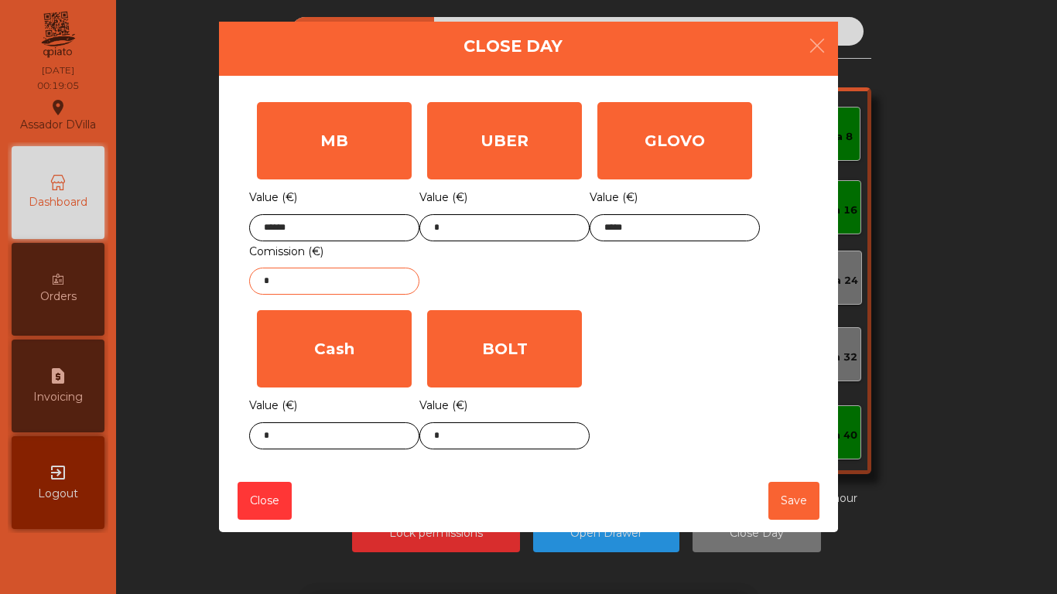
click at [350, 283] on input "*" at bounding box center [334, 281] width 170 height 27
click at [351, 283] on input "*" at bounding box center [334, 281] width 170 height 27
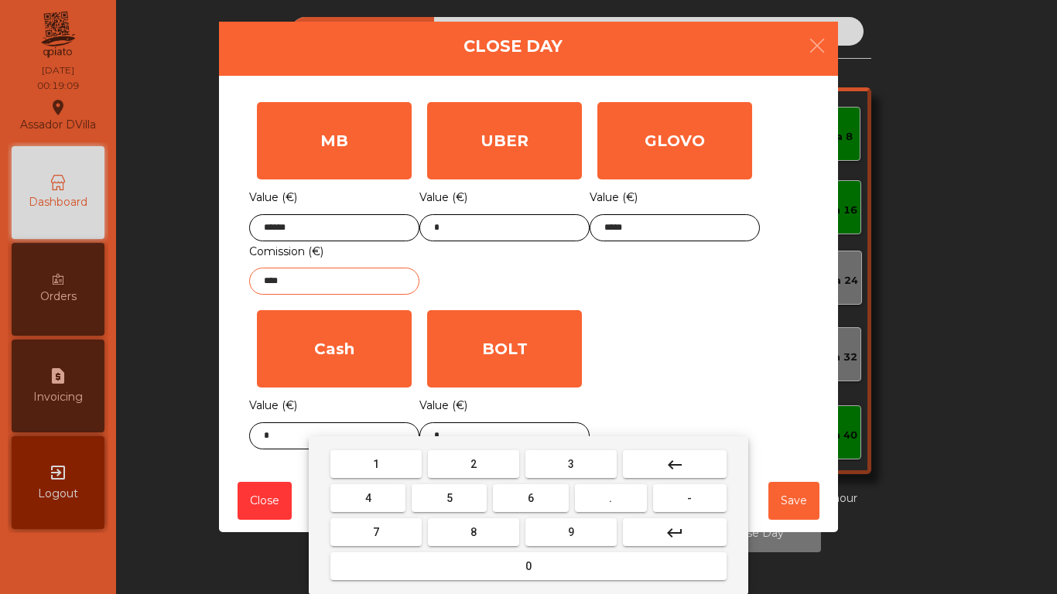
type input "****"
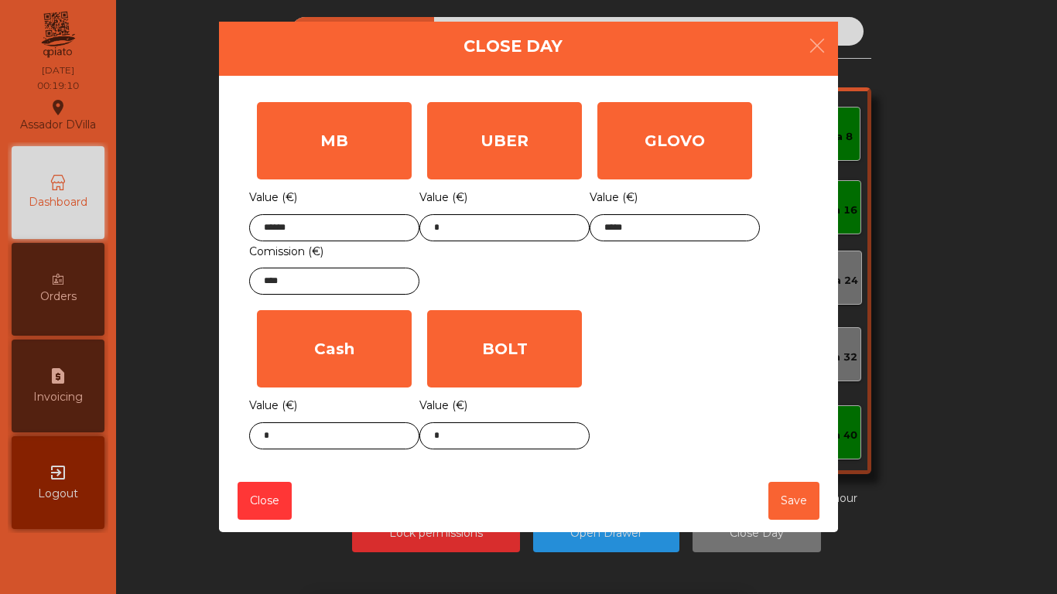
click at [513, 274] on div "UBER Value (€) *" at bounding box center [505, 198] width 170 height 208
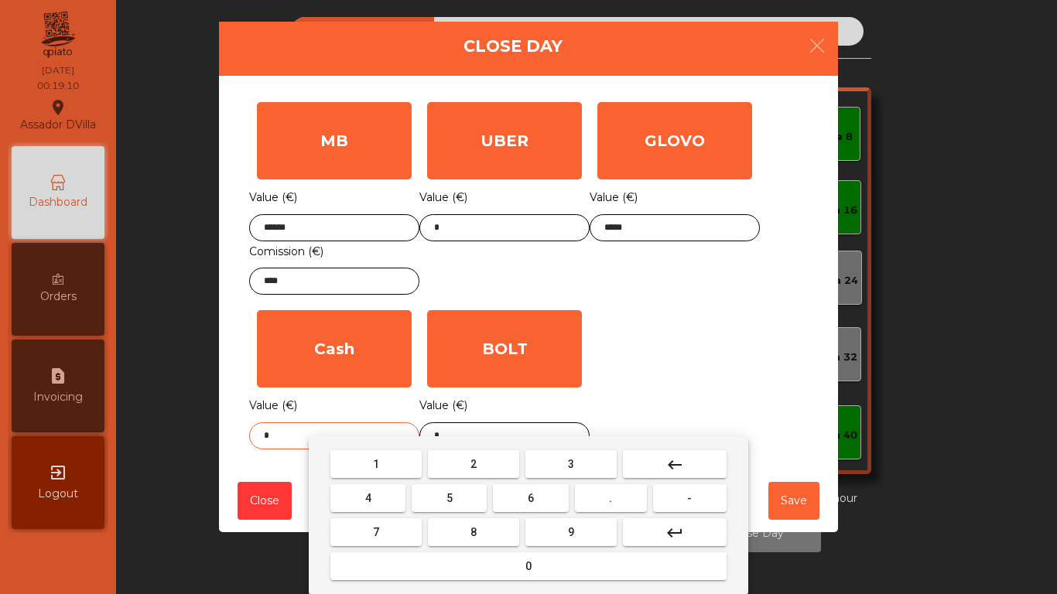
click at [325, 440] on body "Assador DVilla location_on [DATE] 00:19:10 Dashboard Orders request_page Invoic…" at bounding box center [528, 297] width 1057 height 594
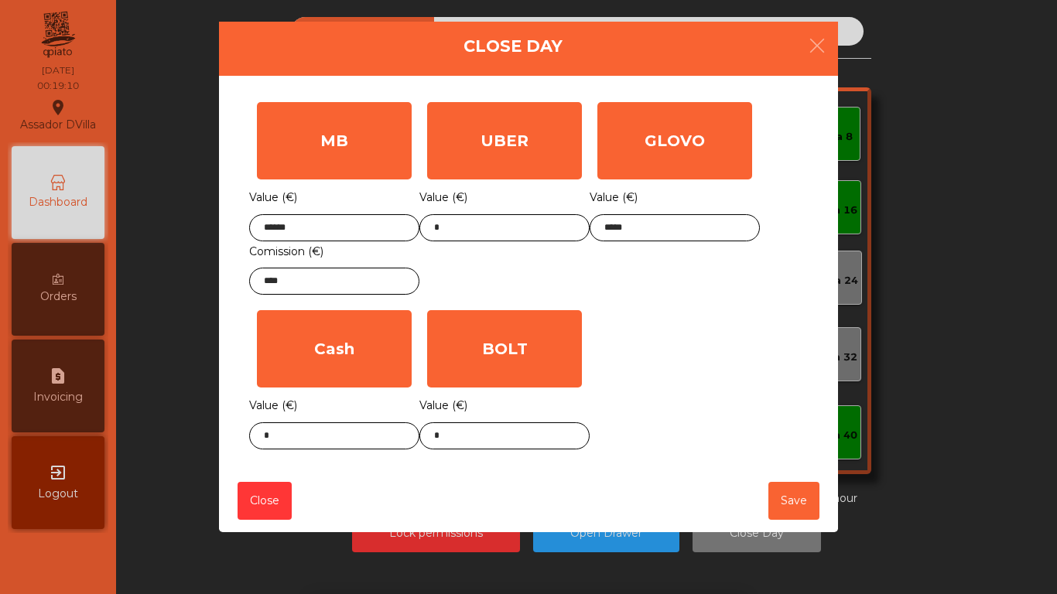
click at [325, 440] on div "1 2 3 keyboard_backspace 4 5 6 . - 7 8 9 keyboard_return 0" at bounding box center [528, 516] width 1057 height 158
click at [325, 440] on body "Assador DVilla location_on [DATE] 00:19:11 Dashboard Orders request_page Invoic…" at bounding box center [528, 297] width 1057 height 594
click at [325, 440] on div "1 2 3 keyboard_backspace 4 5 6 . - 7 8 9 keyboard_return 0" at bounding box center [528, 516] width 1057 height 158
click at [323, 437] on body "Assador DVilla location_on [DATE] 00:19:11 Dashboard Orders request_page Invoic…" at bounding box center [528, 297] width 1057 height 594
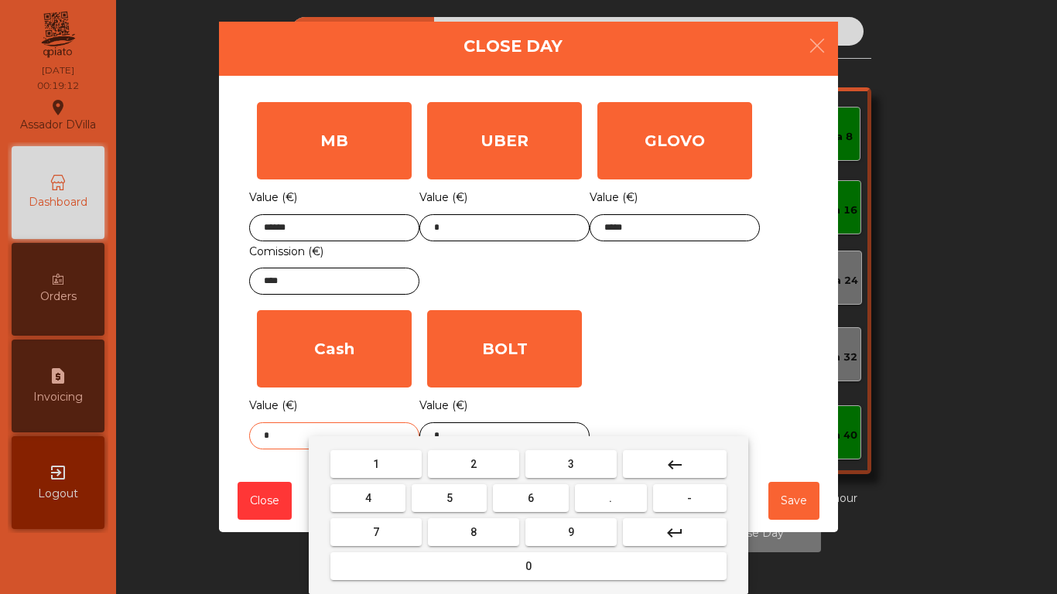
click at [321, 437] on div "1 2 3 keyboard_backspace 4 5 6 . - 7 8 9 keyboard_return 0" at bounding box center [529, 516] width 440 height 158
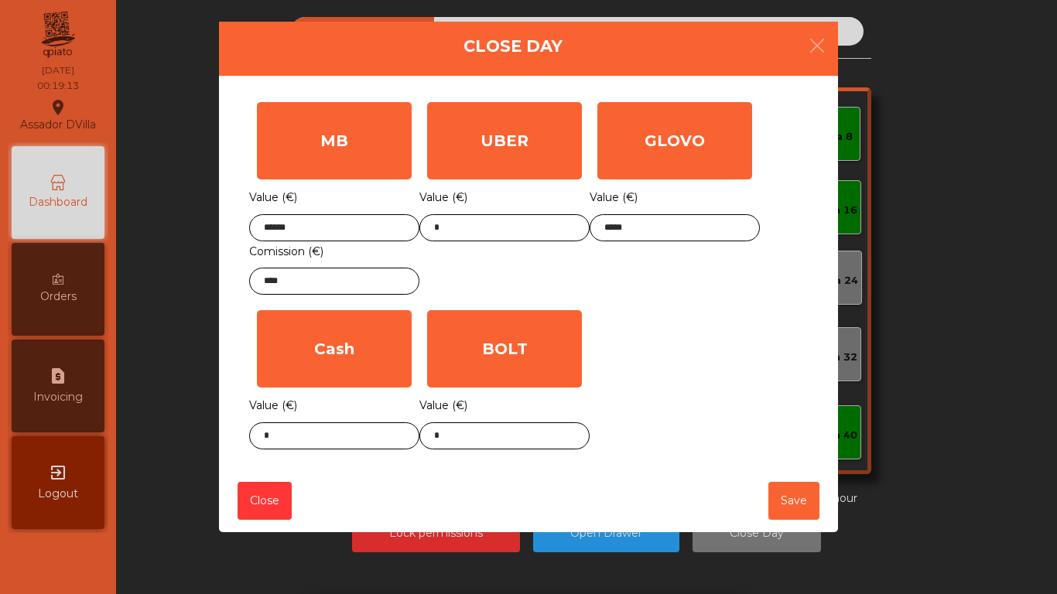
click at [287, 437] on div "1 2 3 keyboard_backspace 4 5 6 . - 7 8 9 keyboard_return 0" at bounding box center [528, 516] width 1057 height 158
click at [286, 436] on input "*" at bounding box center [334, 436] width 170 height 27
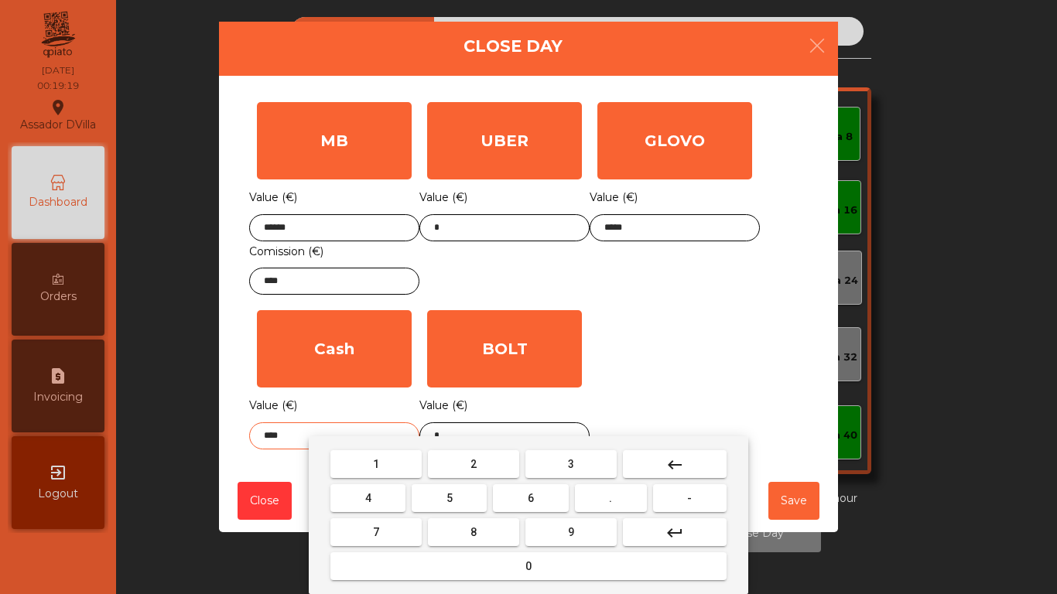
type input "****"
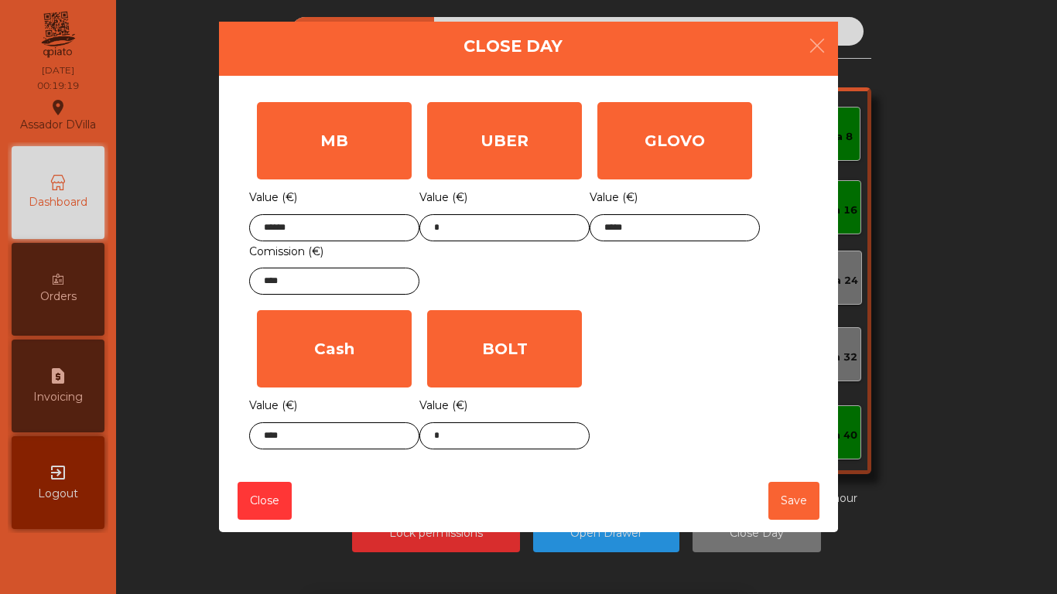
click at [750, 359] on div "MB Value (€) ****** Comission (€) **** UBER Value (€) * GLOVO Value (€) ***** C…" at bounding box center [528, 275] width 559 height 363
click at [797, 512] on button "Save" at bounding box center [794, 501] width 51 height 38
